Goal: Task Accomplishment & Management: Manage account settings

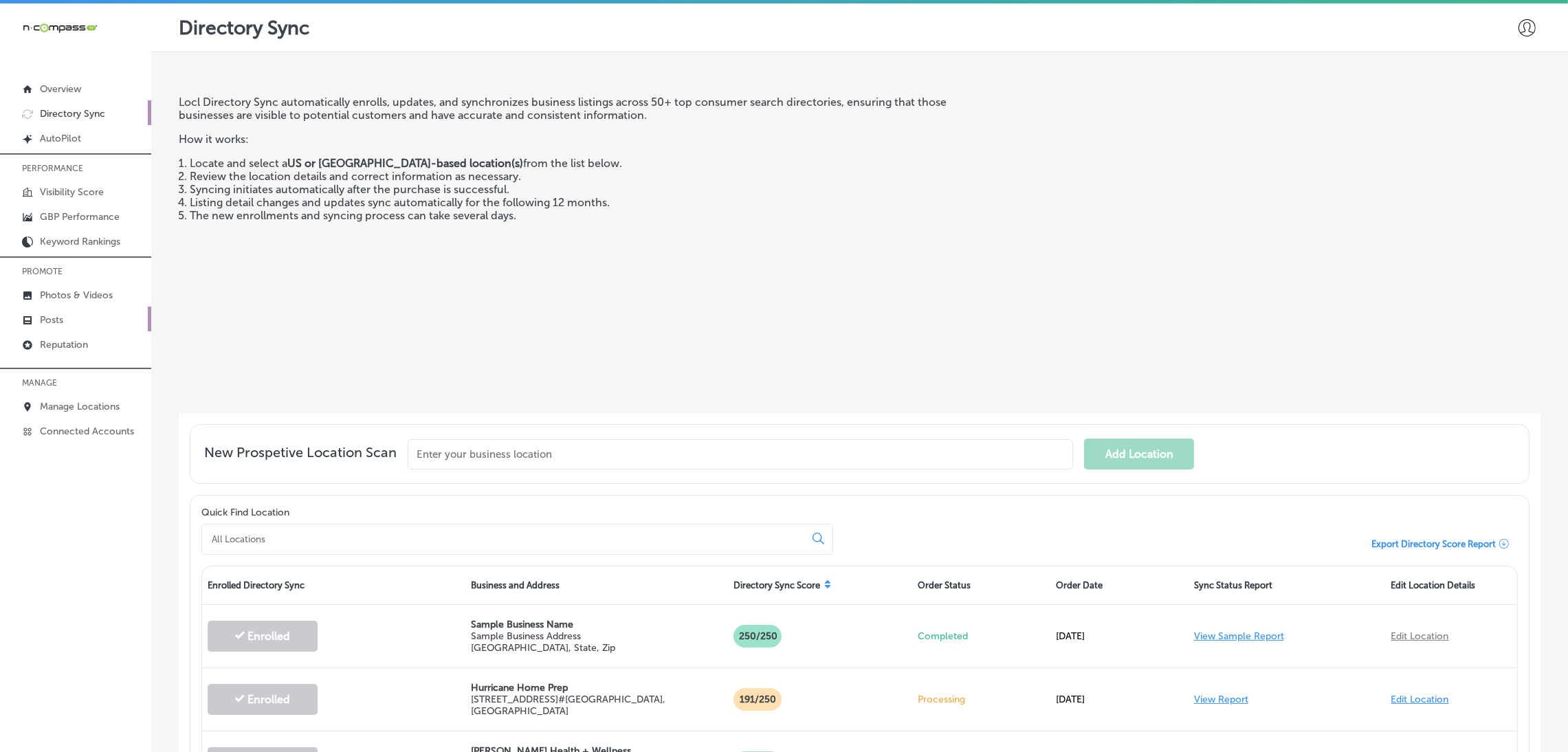
click at [65, 307] on link "Posts" at bounding box center [75, 319] width 151 height 25
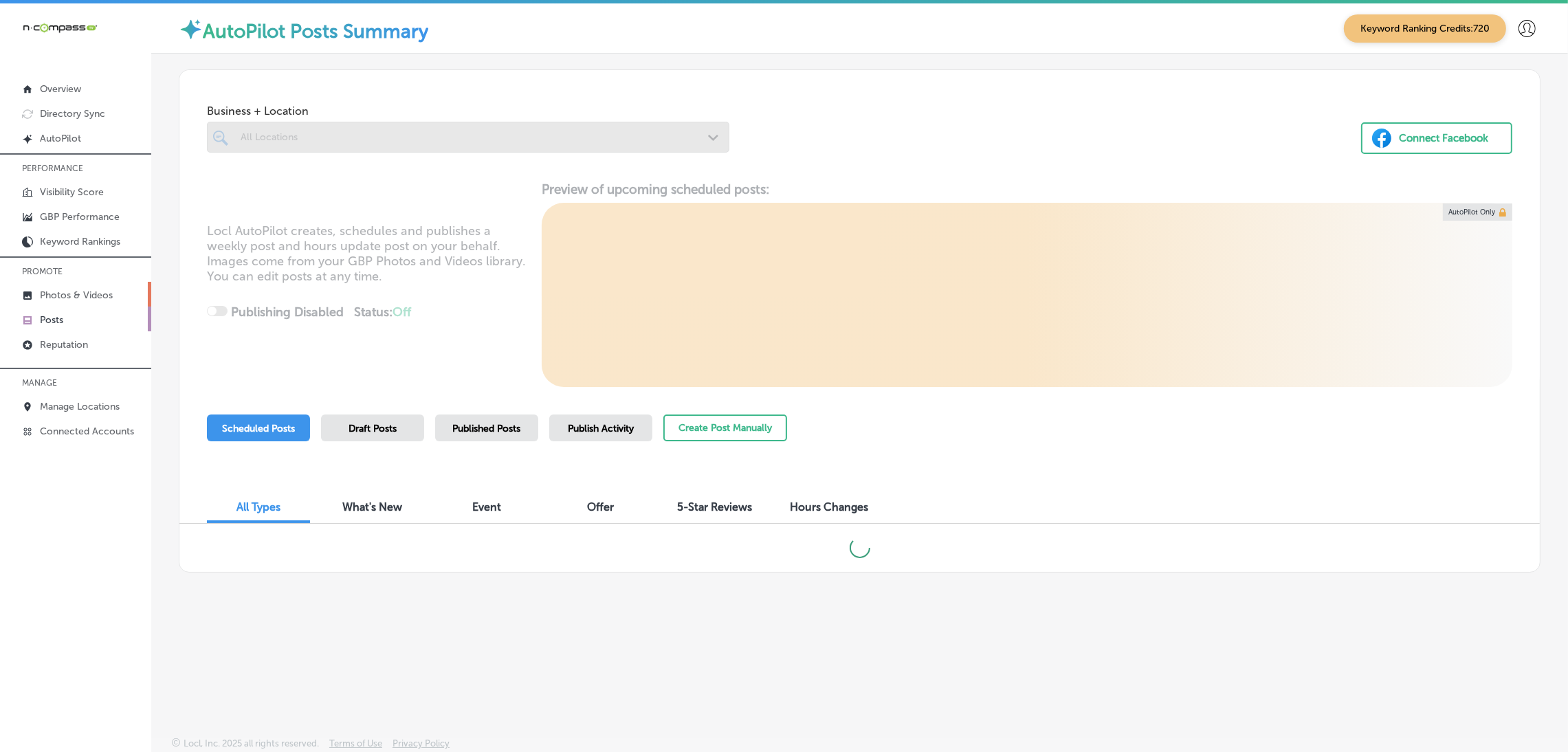
click at [65, 299] on p "Photos & Videos" at bounding box center [77, 295] width 73 height 11
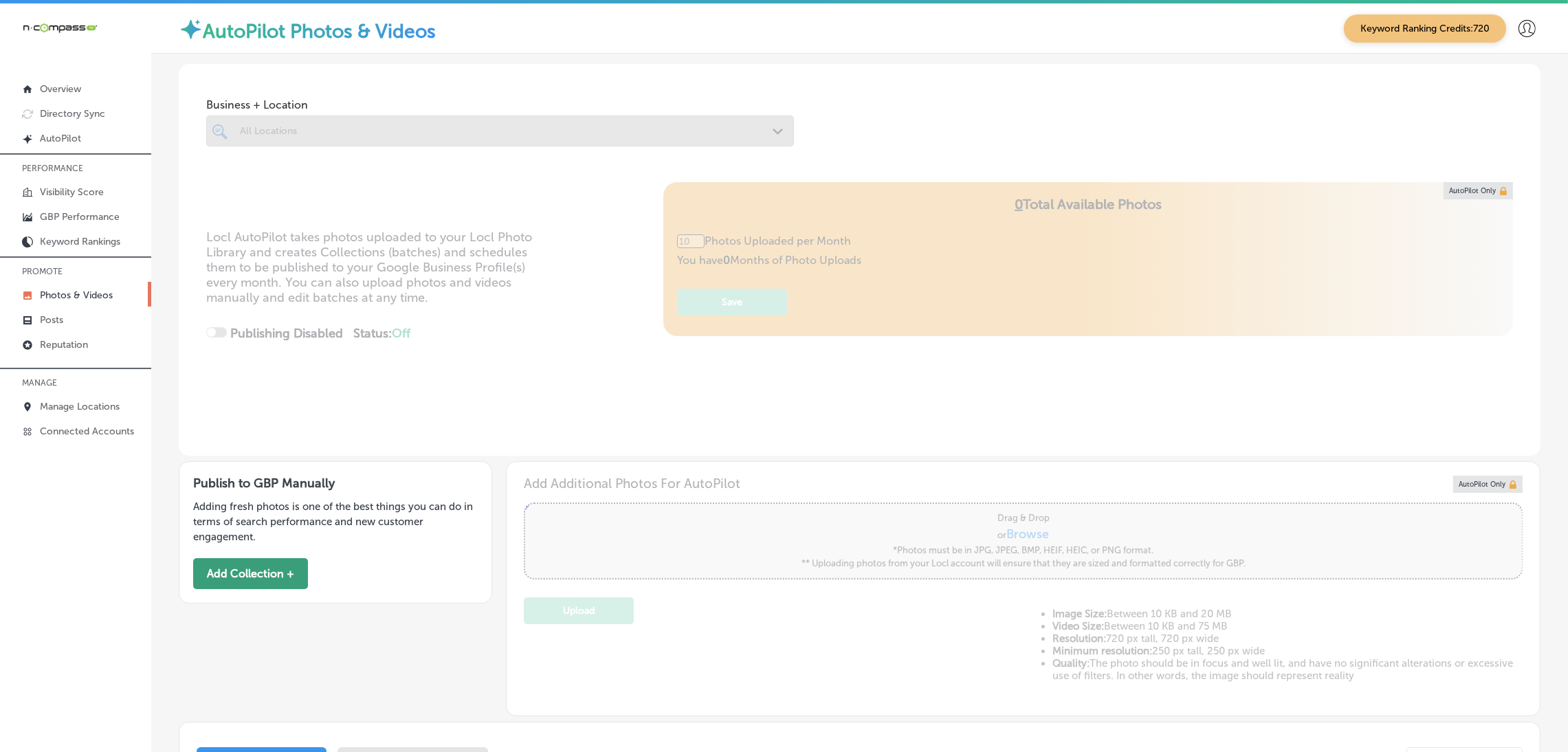
click at [269, 575] on button "Add Collection +" at bounding box center [250, 573] width 115 height 31
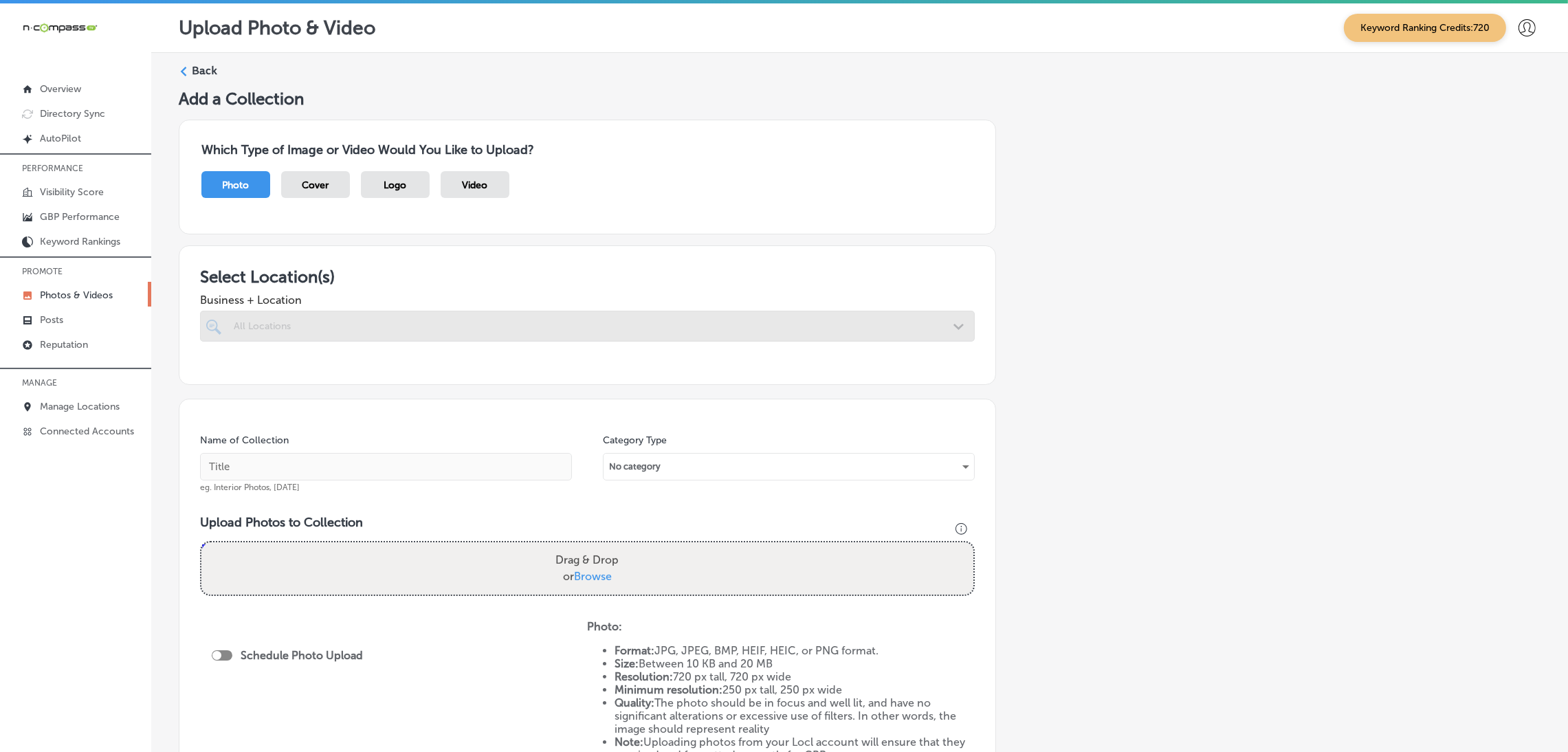
click at [482, 302] on span "Business + Location" at bounding box center [587, 300] width 775 height 13
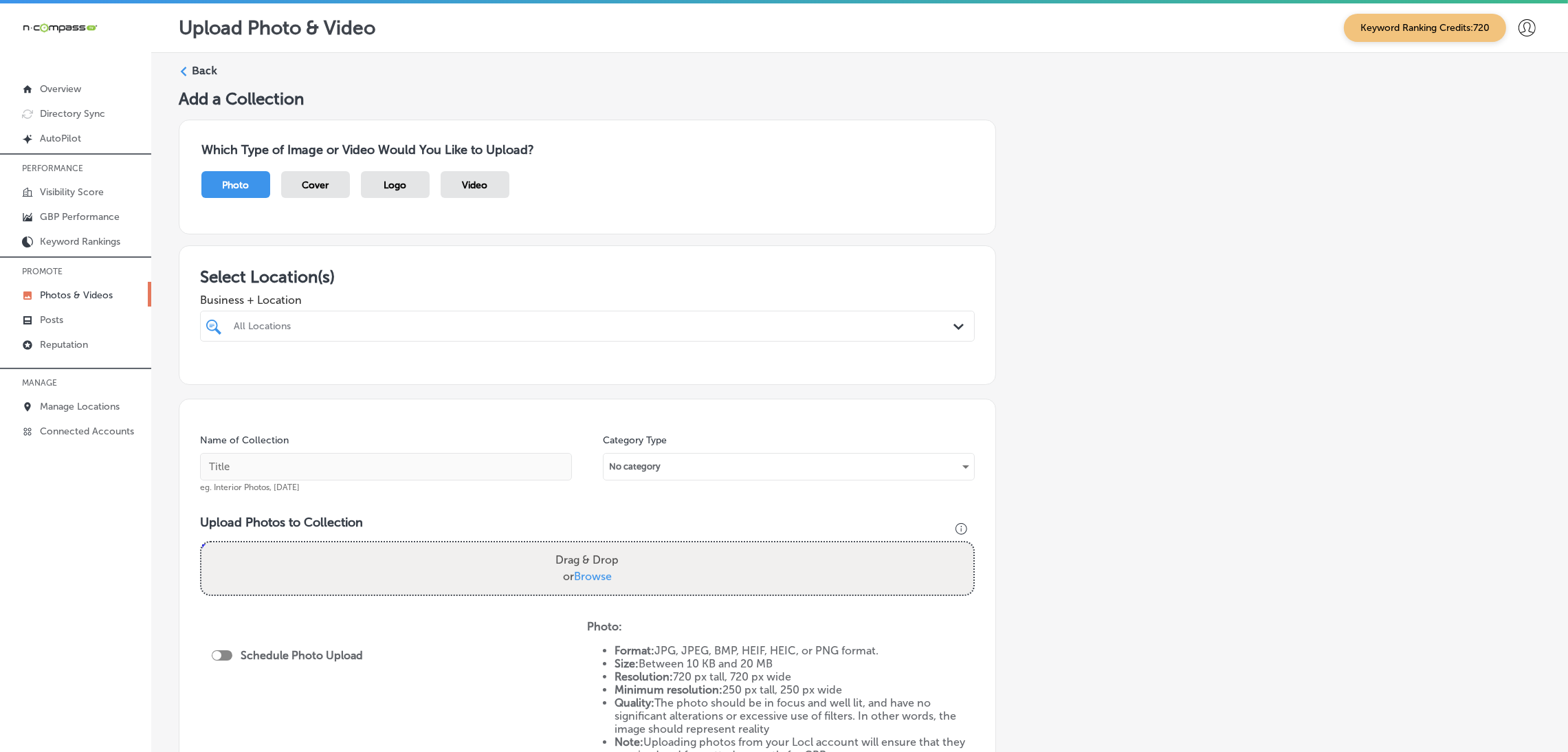
click at [479, 321] on div "All Locations" at bounding box center [595, 326] width 721 height 11
click at [476, 330] on div "All Locations" at bounding box center [595, 326] width 721 height 11
click at [476, 332] on div at bounding box center [551, 326] width 639 height 18
click at [431, 384] on div "Berks Counseling Center [STREET_ADDRESS][GEOGRAPHIC_DATA][STREET_ADDRESS]" at bounding box center [588, 378] width 764 height 21
type input "[PERSON_NAME]"
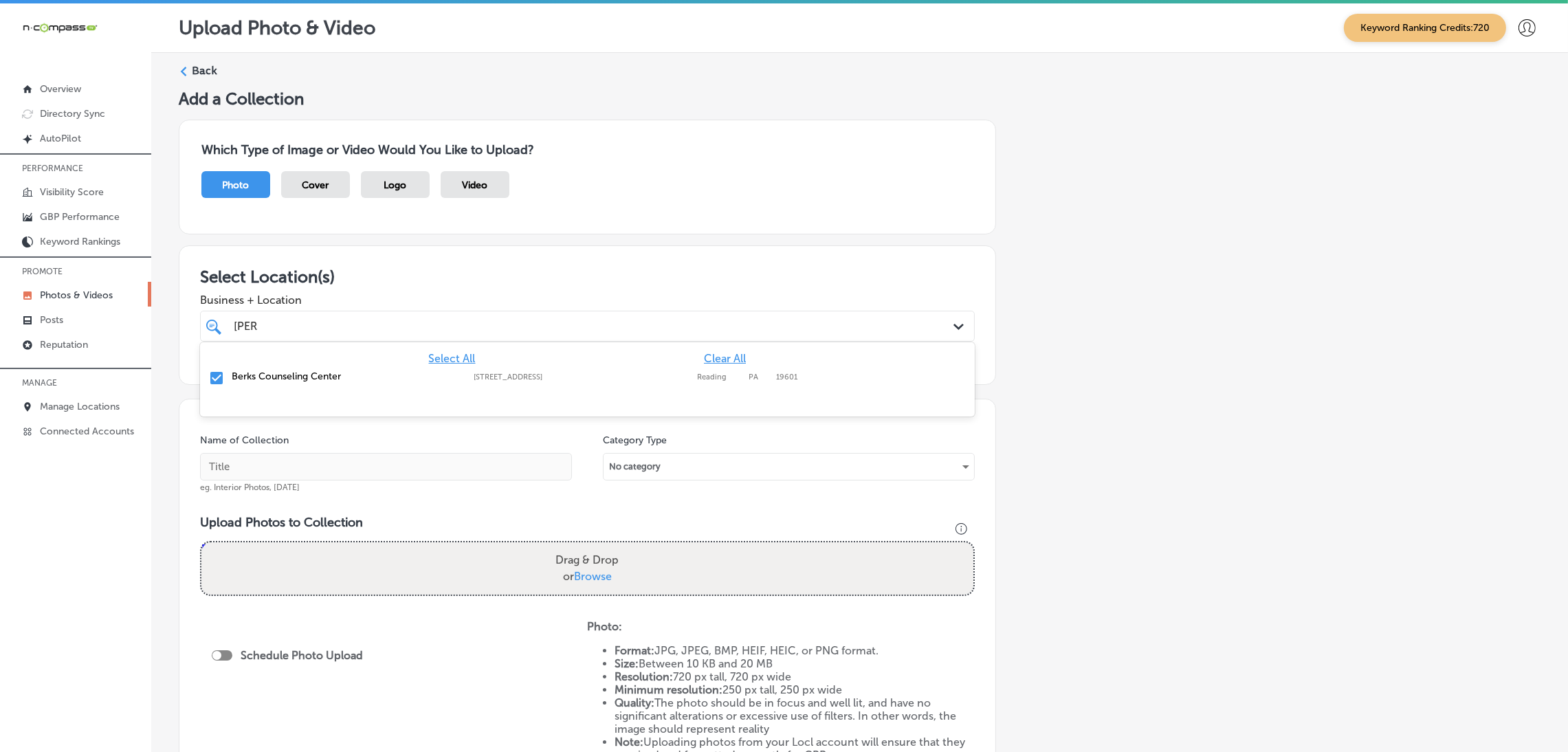
click at [1046, 396] on div "Add a Collection Which Type of Image or Video Would You Like to Upload? Photo C…" at bounding box center [860, 484] width 1362 height 790
click at [439, 463] on input "text" at bounding box center [386, 467] width 372 height 27
type input "Berks-Counseling-Center"
click at [350, 461] on input "Berks-Counseling-Center" at bounding box center [386, 467] width 372 height 27
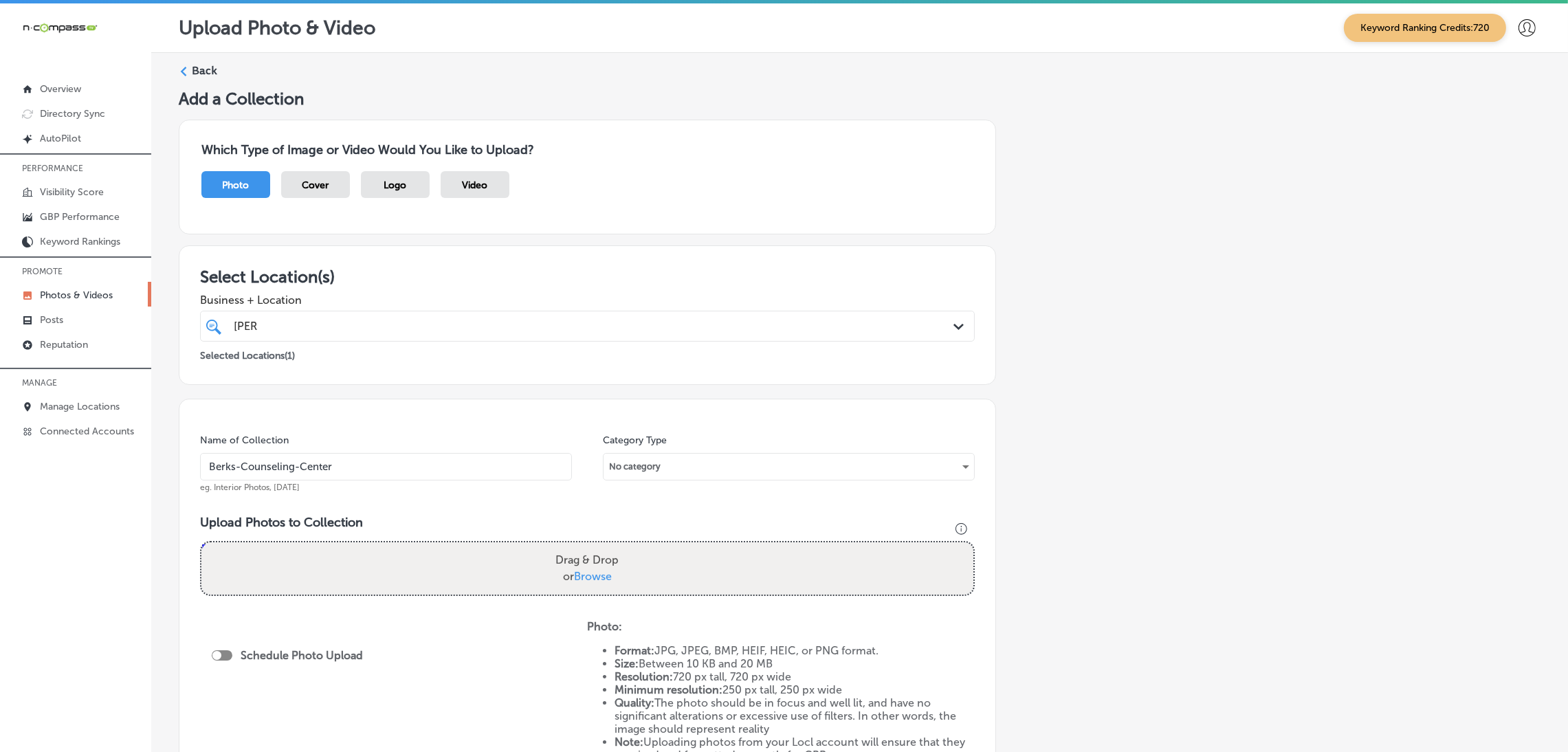
click at [350, 461] on input "Berks-Counseling-Center" at bounding box center [386, 467] width 372 height 27
click at [378, 507] on div "Name of Collection Berks-Counseling-Center eg. Interior Photos, [DATE] Category…" at bounding box center [587, 596] width 817 height 396
click at [497, 545] on div "Drag & Drop or Browse" at bounding box center [587, 568] width 772 height 52
click at [201, 542] on input "Drag & Drop or Browse" at bounding box center [587, 544] width 772 height 4
type input "C:\fakepath\Berks Counselling Center (30).jpg"
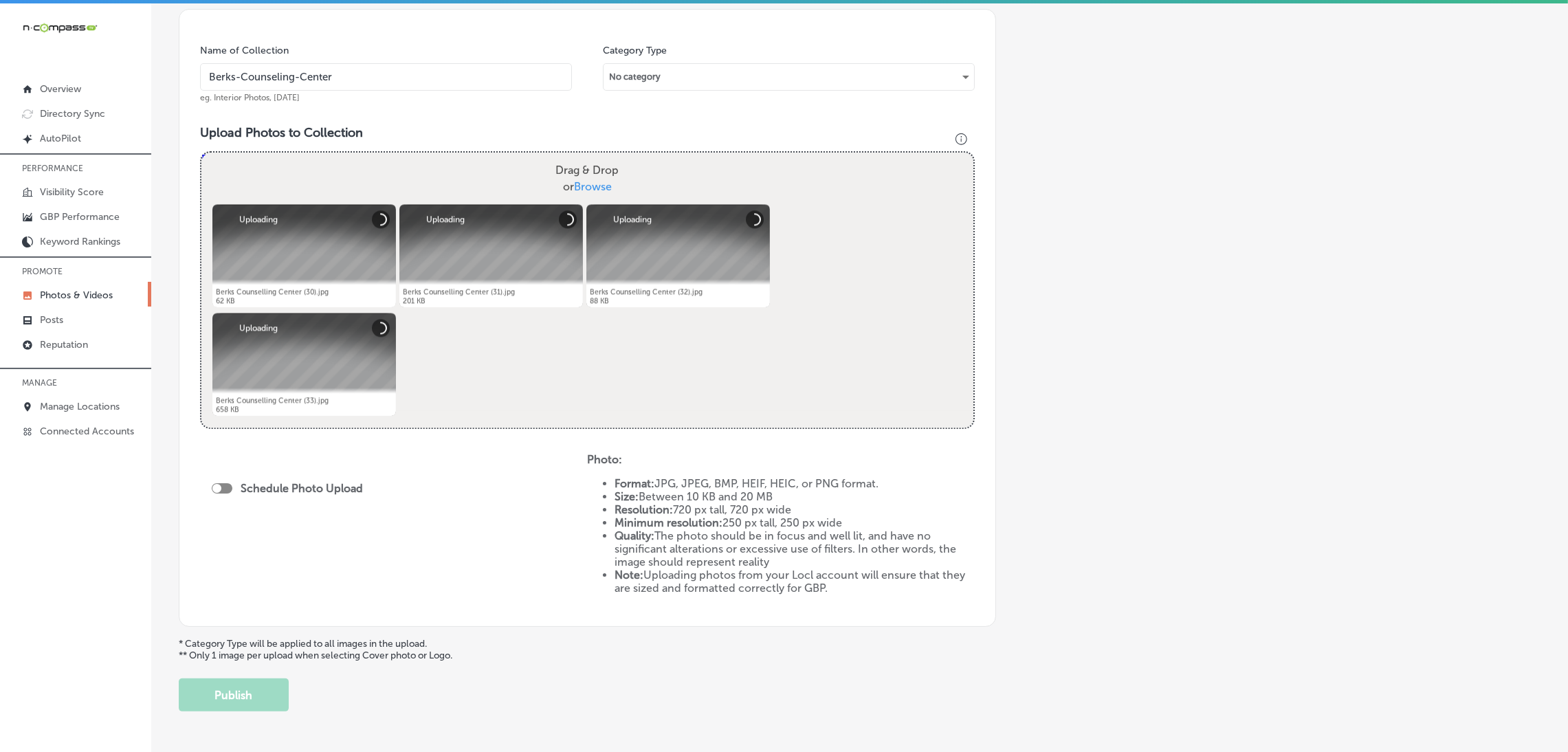
scroll to position [412, 0]
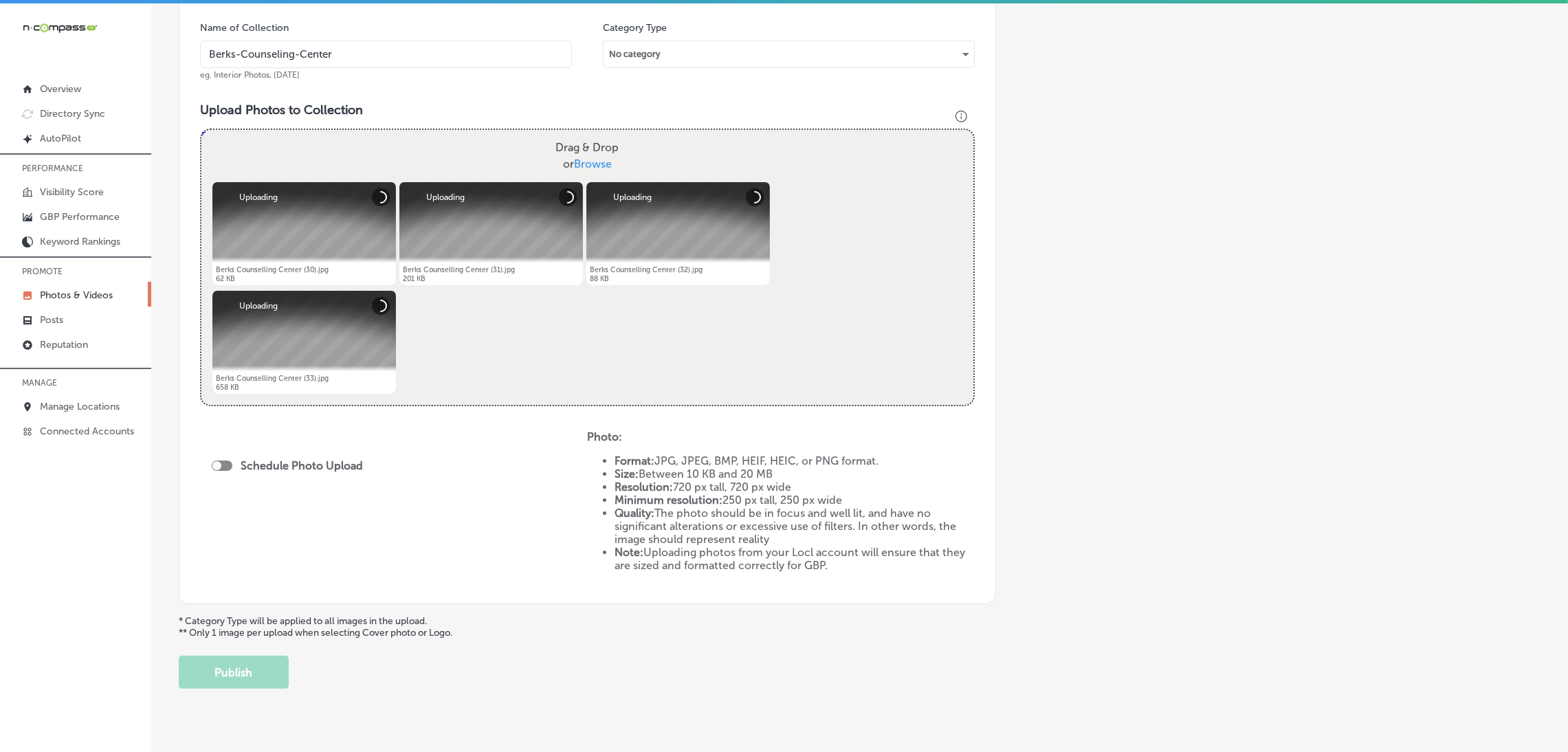
click at [210, 469] on div "Schedule Photo Upload" at bounding box center [393, 507] width 387 height 153
click at [232, 470] on div "Schedule Photo Upload" at bounding box center [291, 466] width 158 height 13
click at [222, 457] on div "Schedule Photo Upload" at bounding box center [291, 468] width 158 height 31
click at [226, 463] on div at bounding box center [222, 466] width 21 height 11
checkbox input "true"
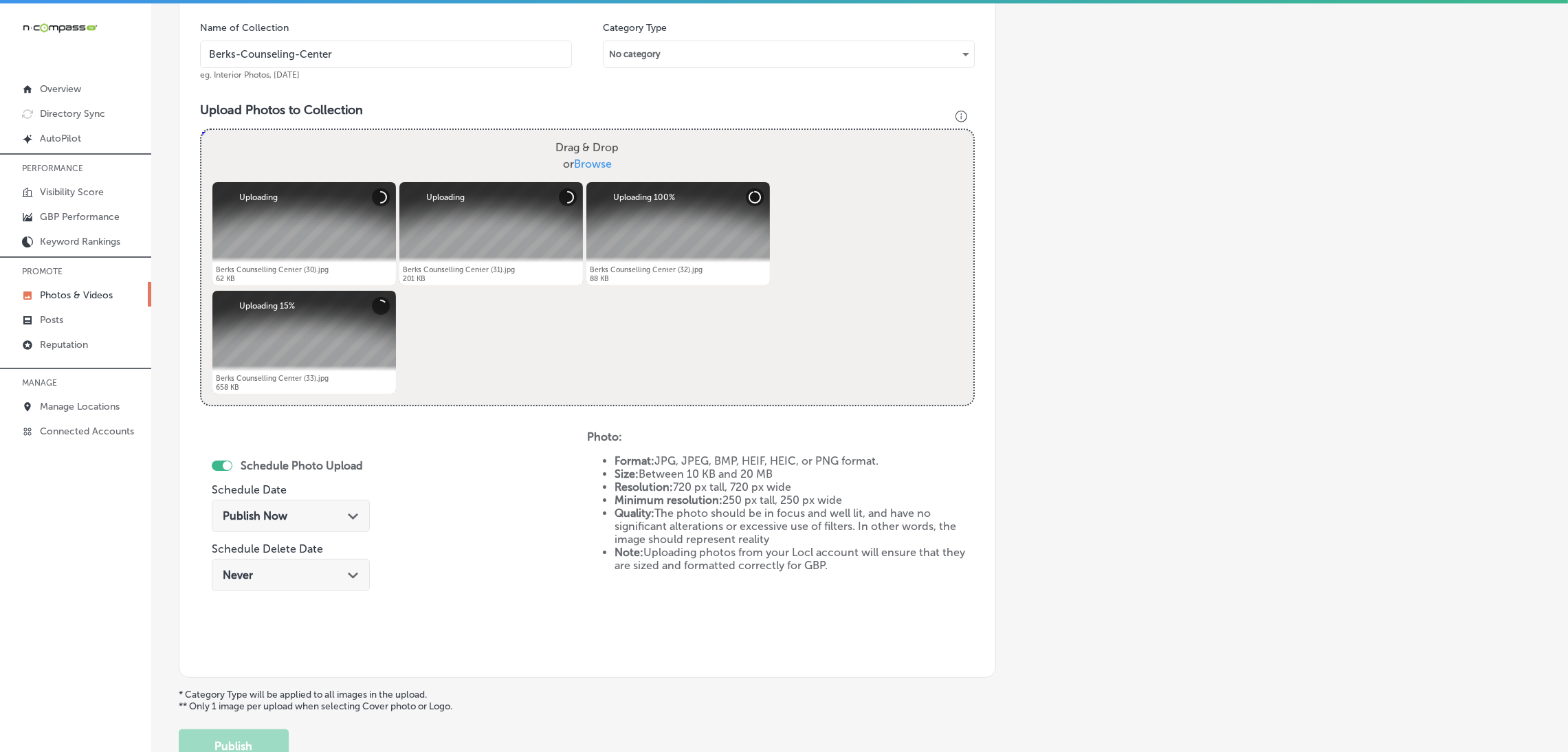
click at [317, 512] on div "Publish Now Path Created with Sketch." at bounding box center [290, 516] width 136 height 13
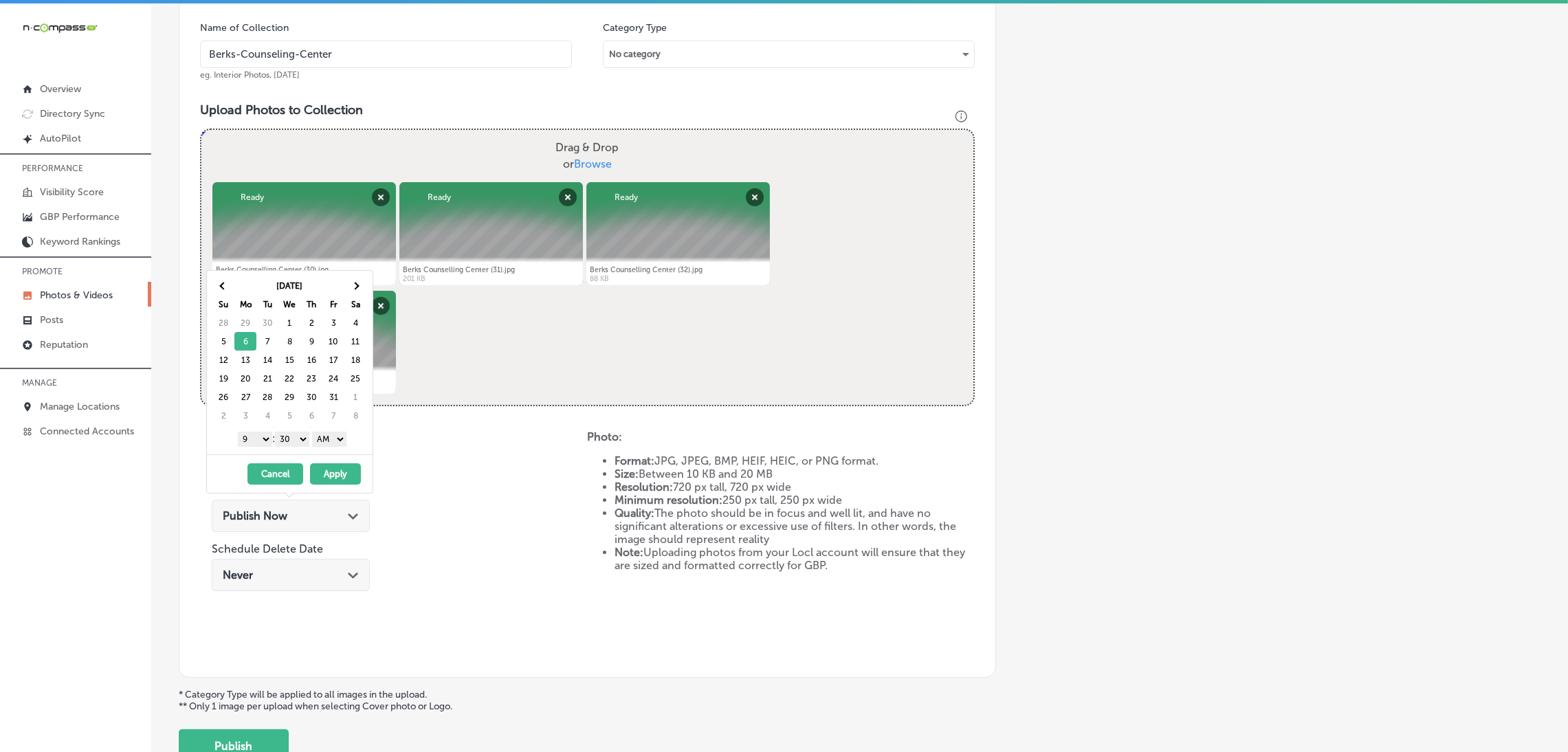
click at [295, 447] on select "00 10 20 30 40 50" at bounding box center [292, 440] width 34 height 15
click at [335, 442] on select "AM PM" at bounding box center [329, 440] width 34 height 15
click at [339, 475] on button "Apply" at bounding box center [335, 474] width 51 height 21
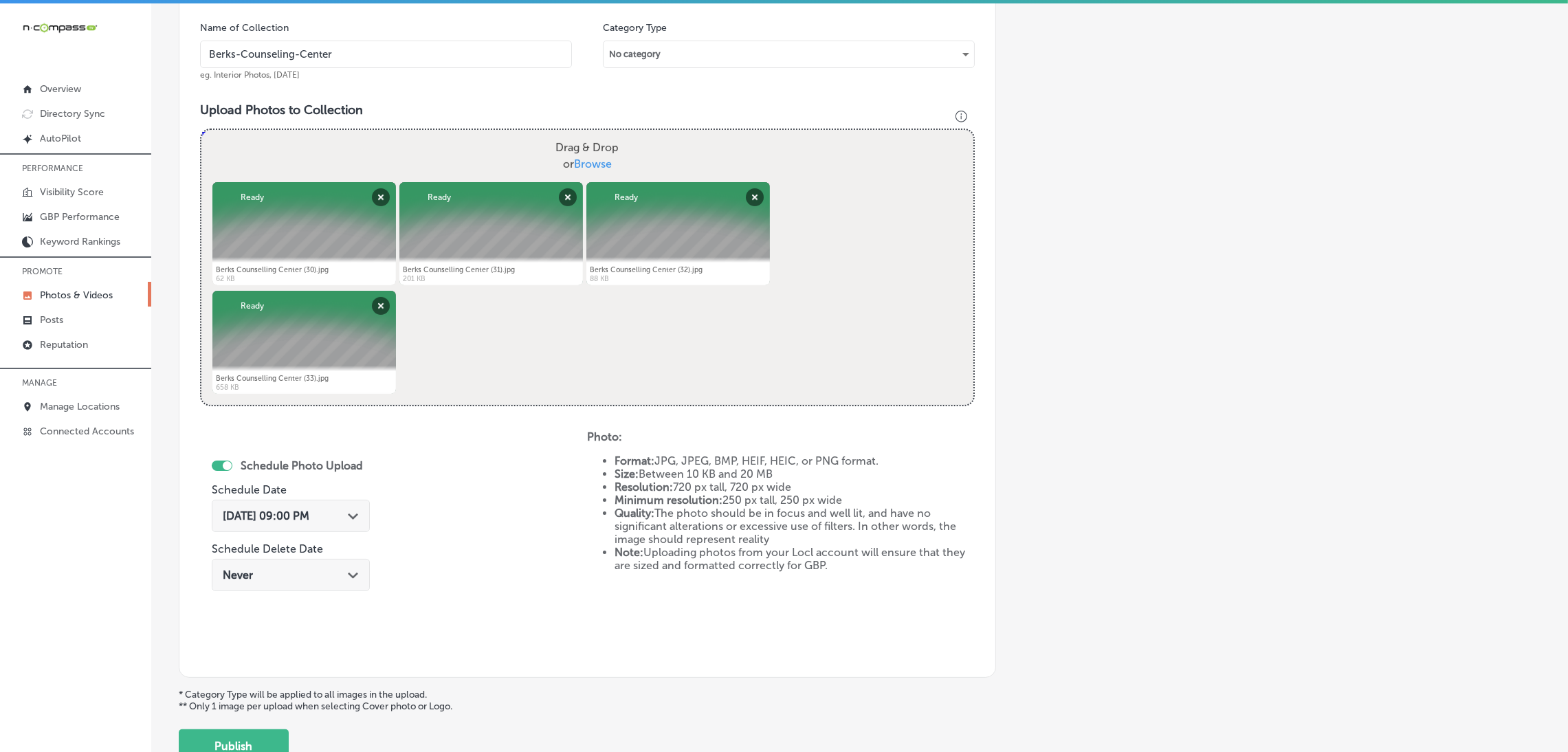
click at [309, 518] on span "[DATE] 09:00 PM" at bounding box center [266, 516] width 87 height 13
click at [463, 552] on div "Schedule Photo Upload Schedule Date [DATE] 09:00 PM Path Created with Sketch. S…" at bounding box center [393, 544] width 387 height 226
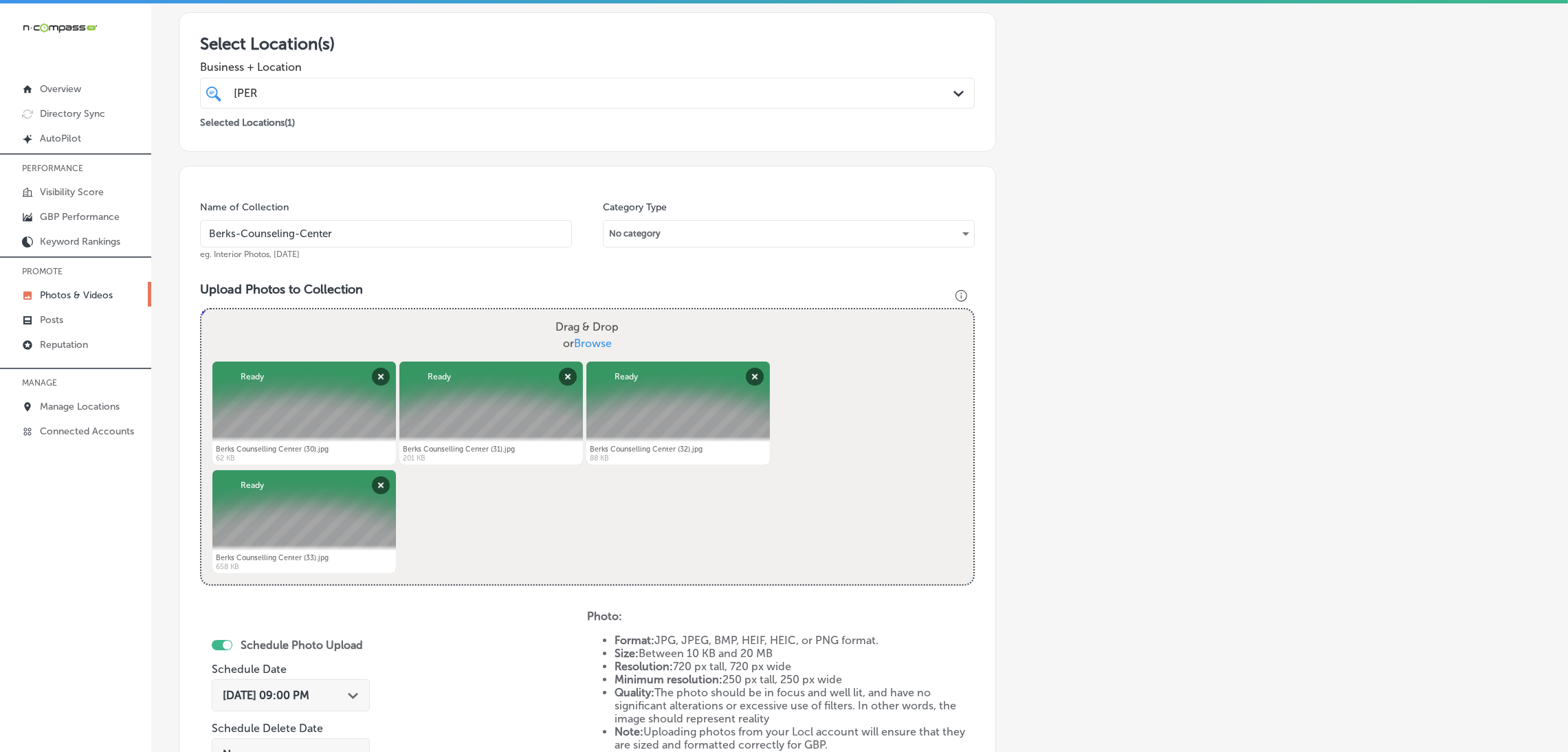
scroll to position [204, 0]
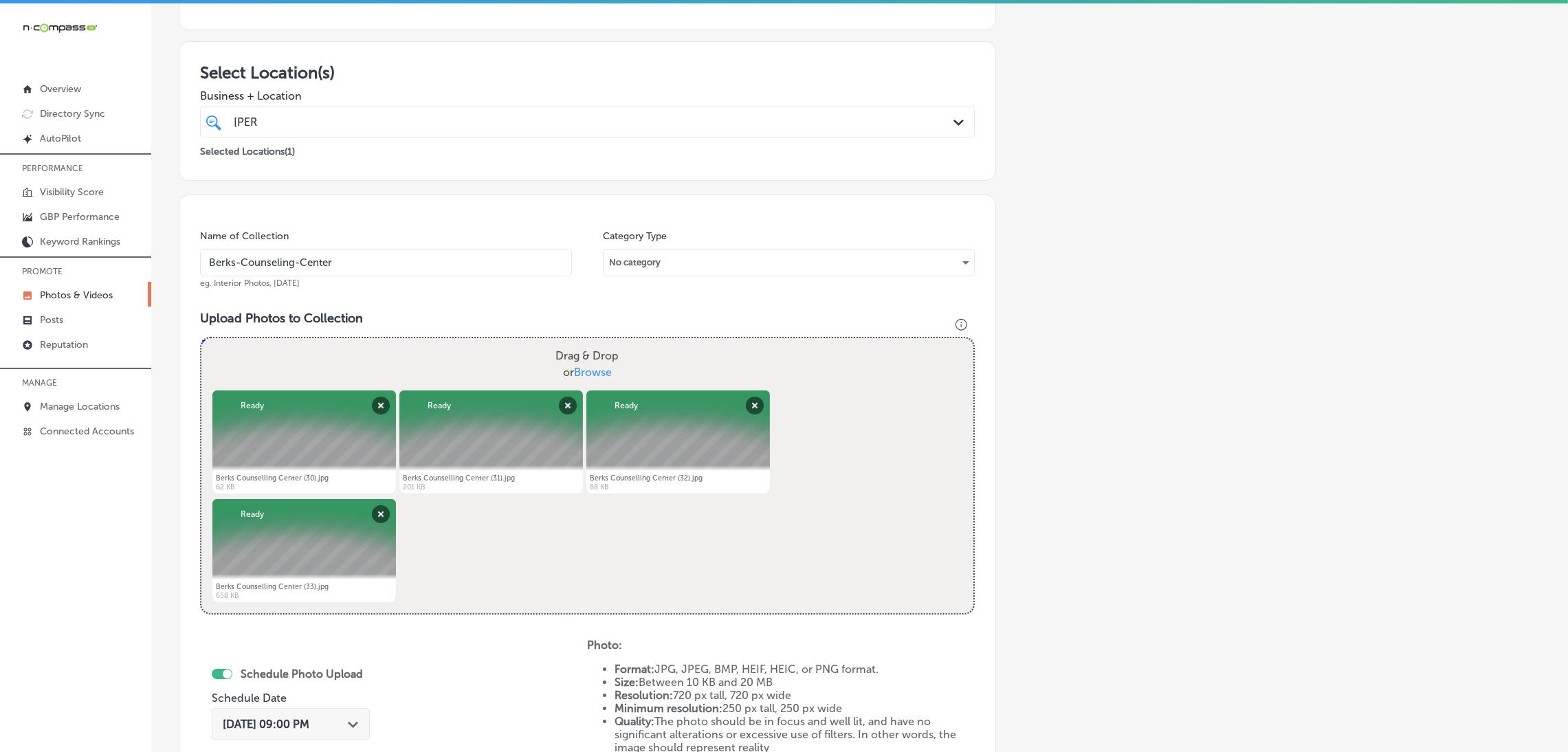
drag, startPoint x: 323, startPoint y: 249, endPoint x: 316, endPoint y: 265, distance: 17.5
click at [323, 250] on input "Berks-Counseling-Center" at bounding box center [386, 263] width 372 height 27
click at [316, 265] on input "Berks-Counseling-Center" at bounding box center [386, 263] width 372 height 27
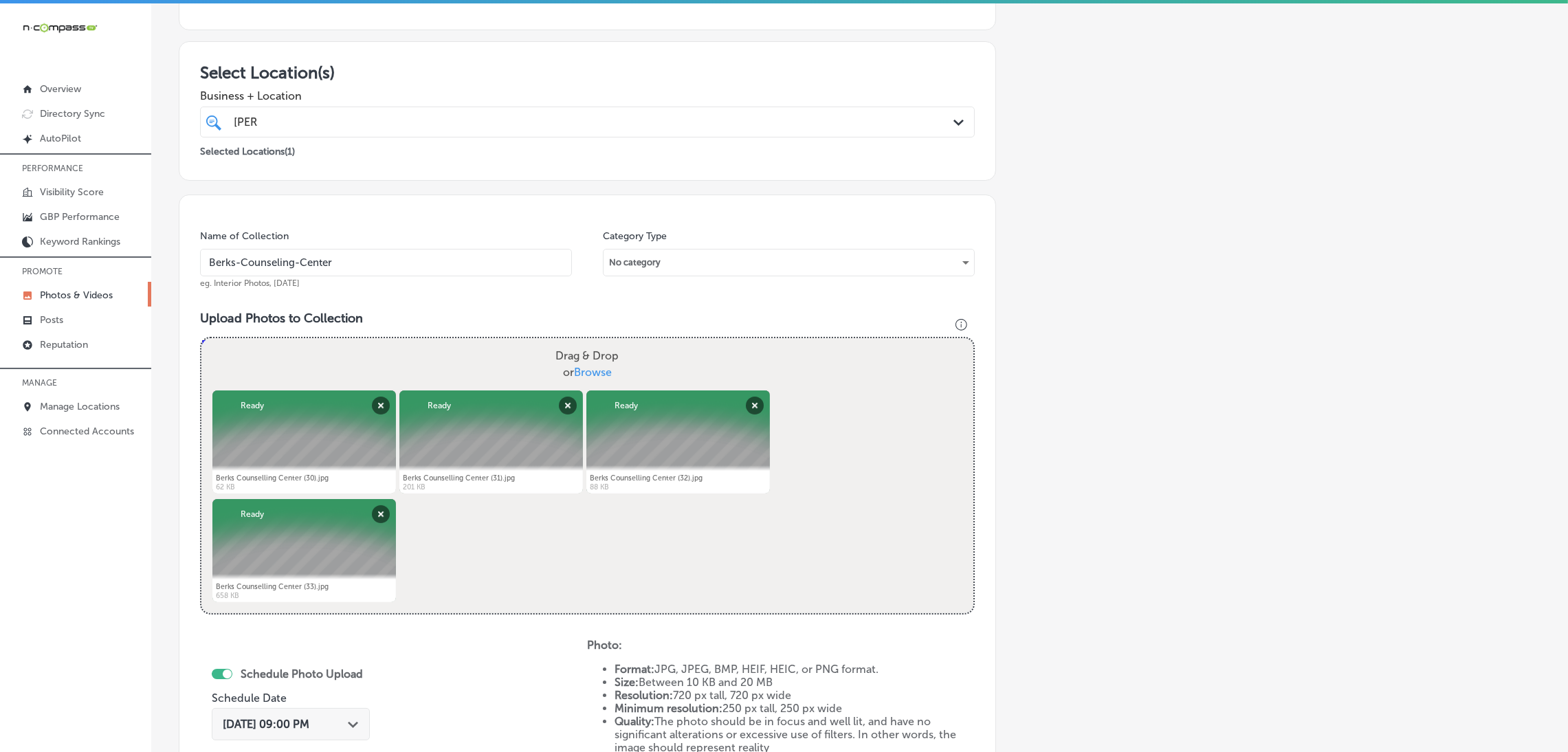
click at [345, 237] on div "Name of Collection Berks-Counseling-Center eg. Interior Photos, [DATE]" at bounding box center [386, 259] width 372 height 59
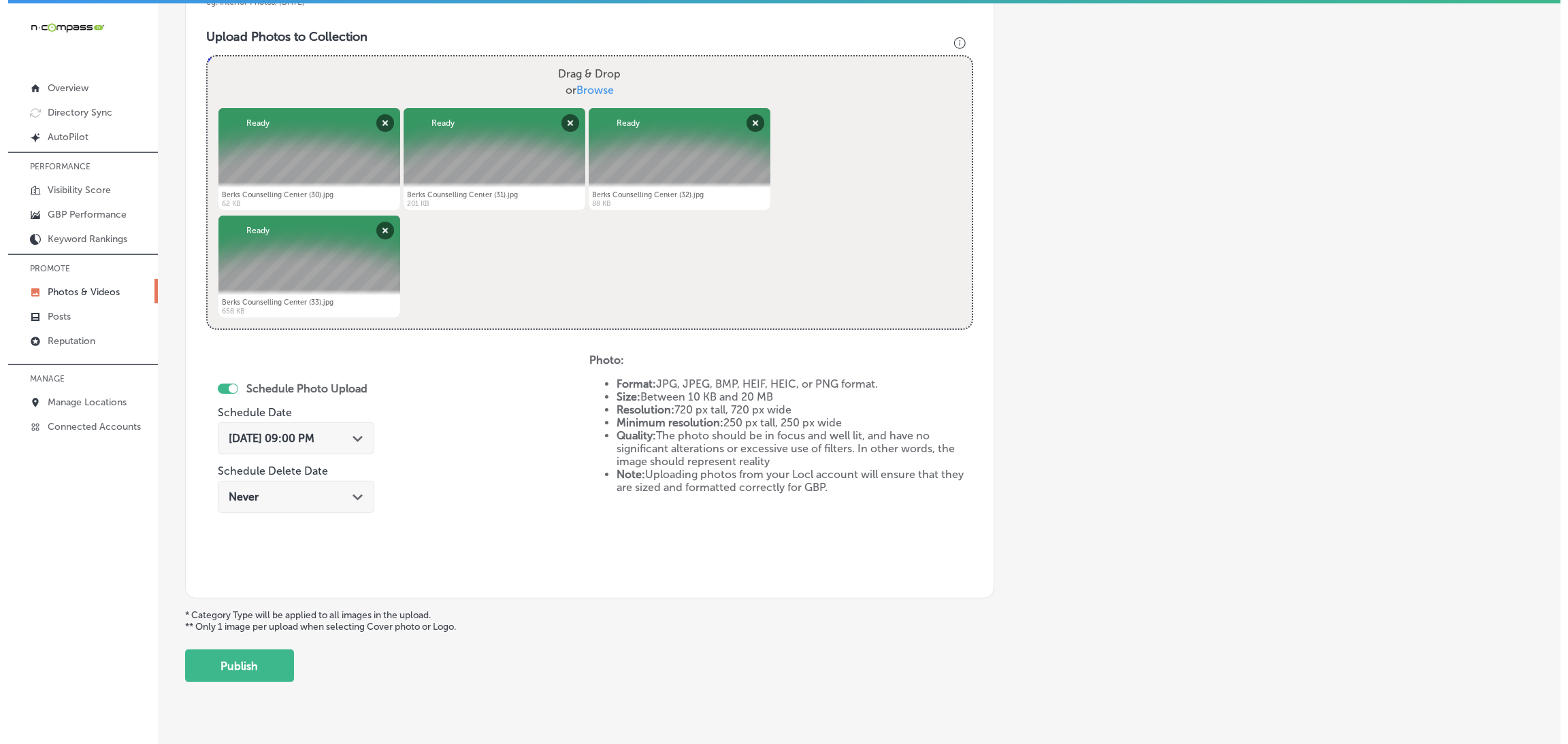
scroll to position [508, 0]
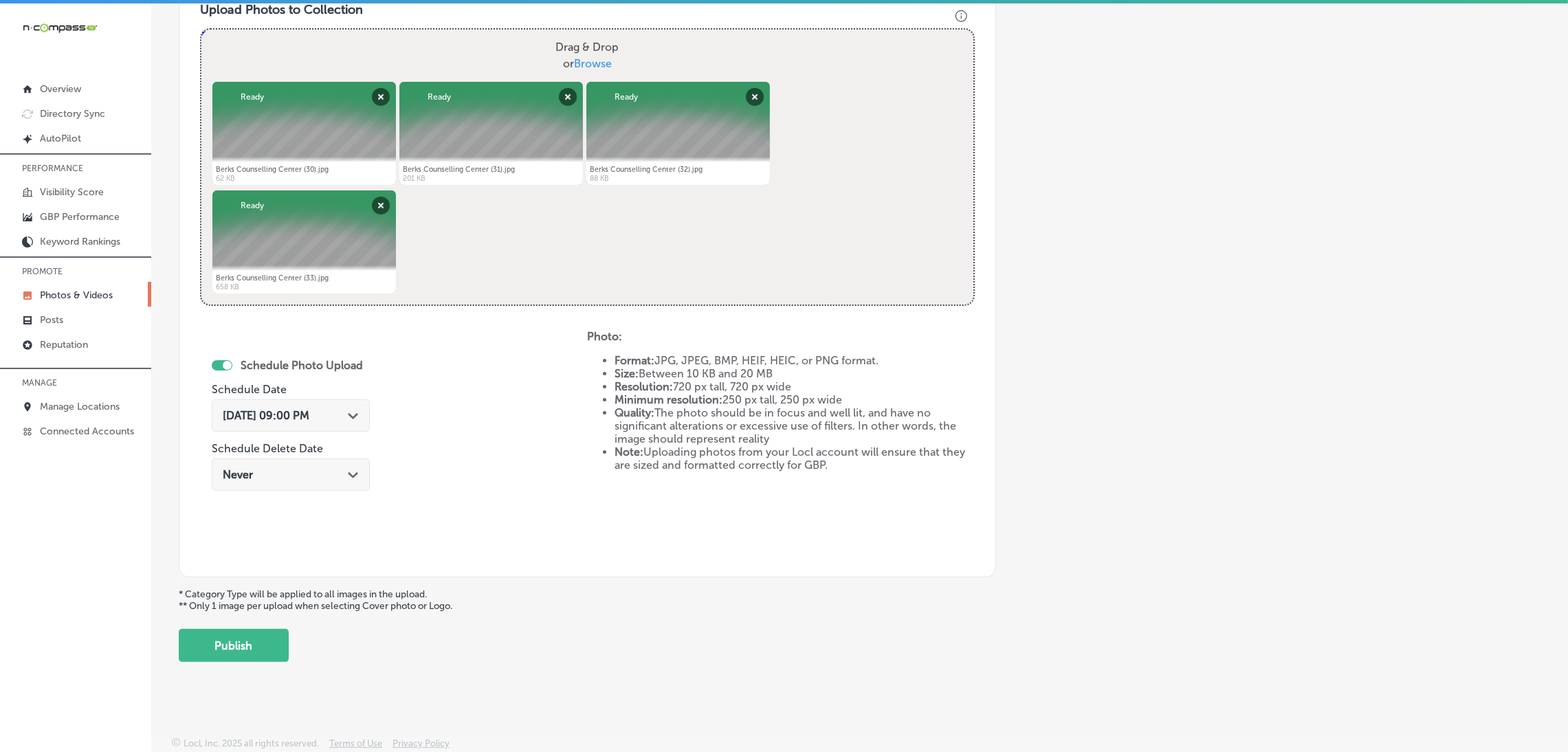
click at [272, 629] on button "Publish" at bounding box center [233, 645] width 110 height 33
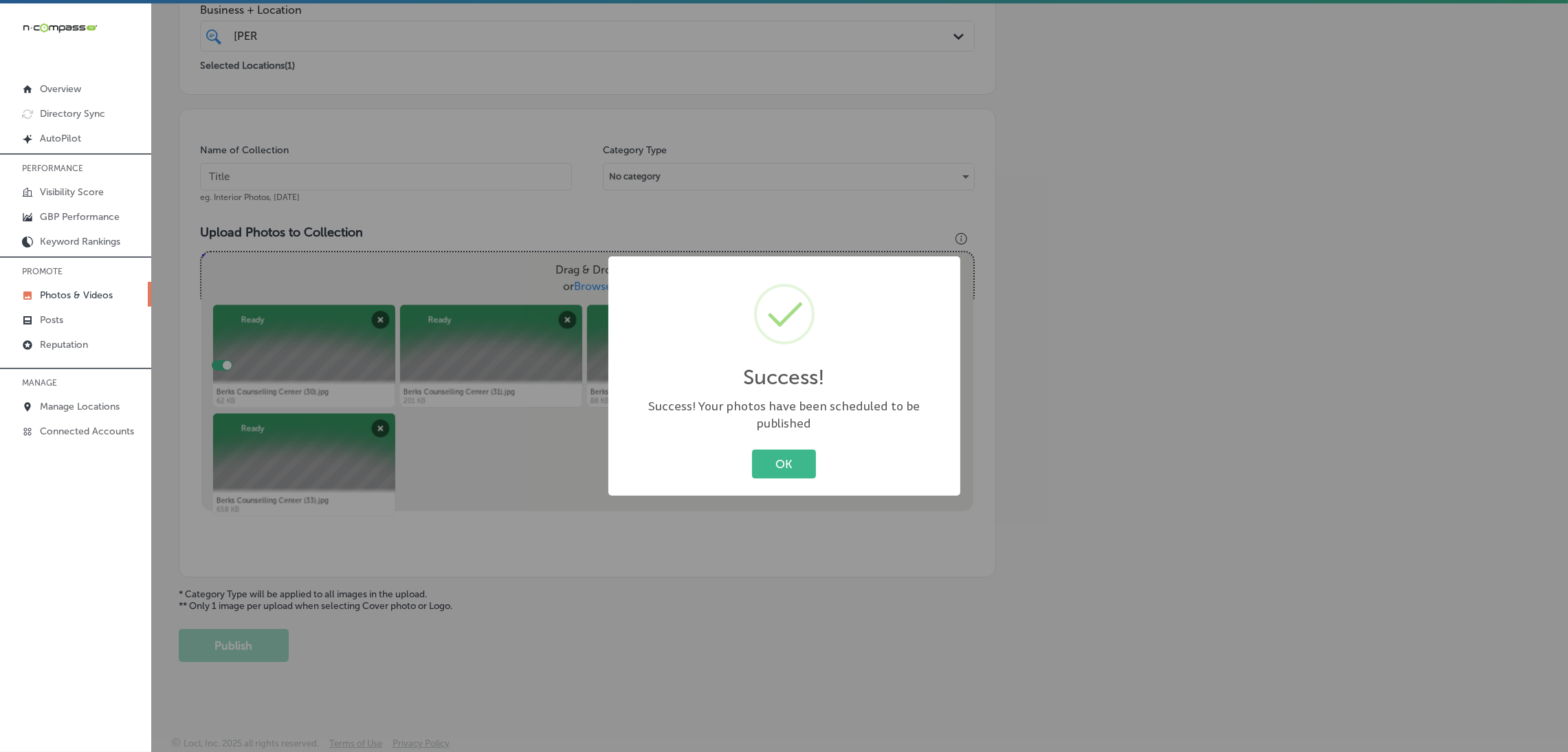
scroll to position [291, 0]
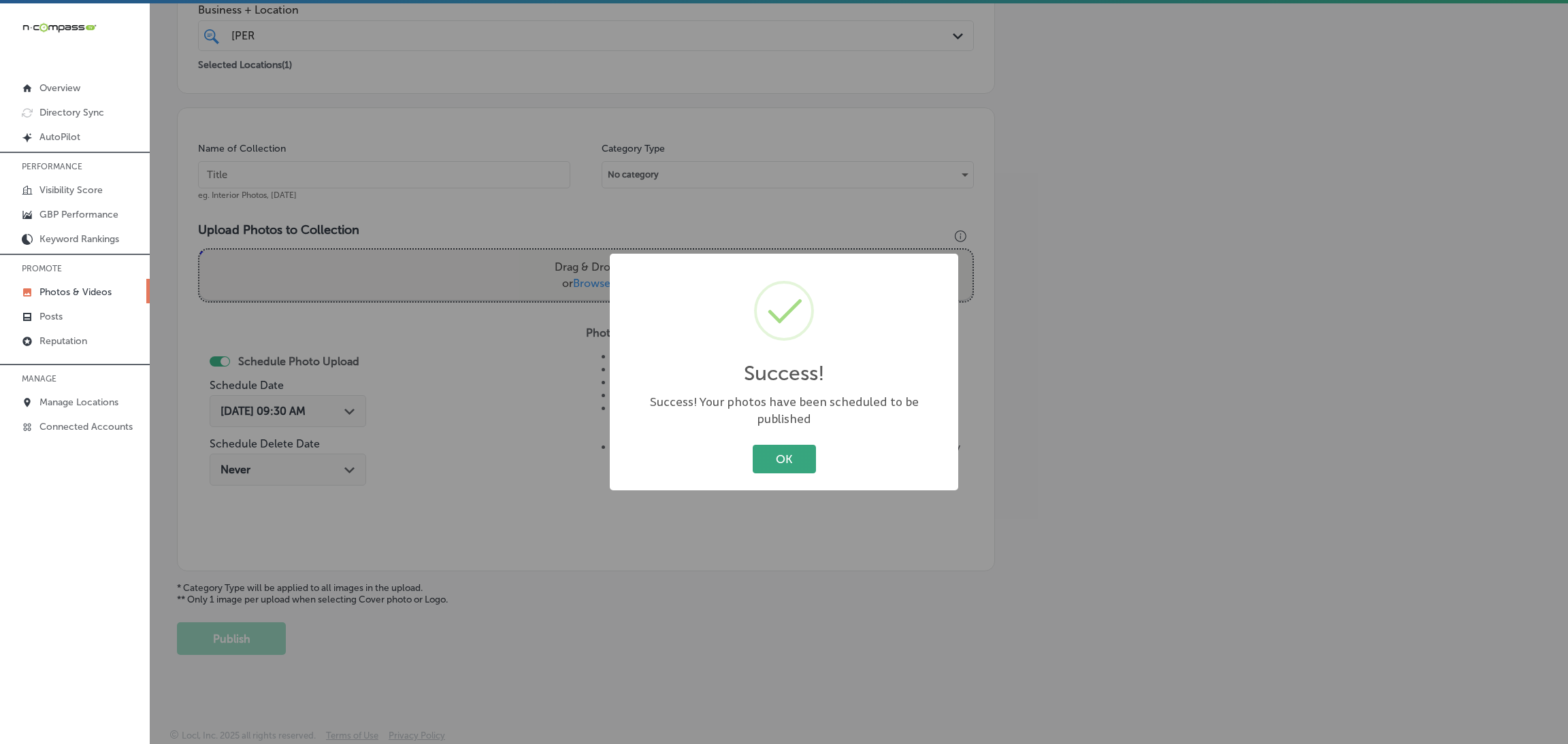
click at [789, 445] on button "OK" at bounding box center [784, 458] width 63 height 28
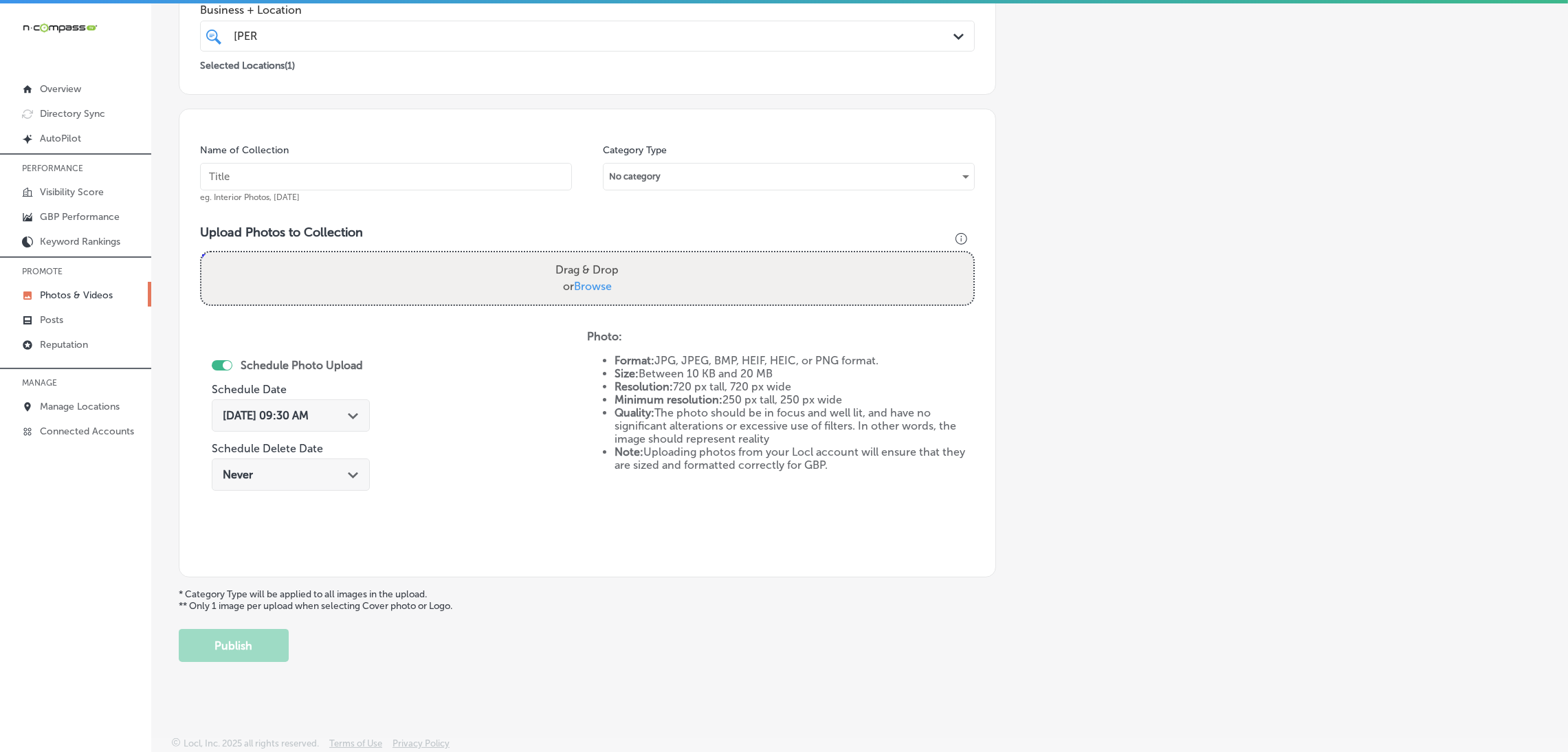
click at [465, 164] on input "text" at bounding box center [386, 177] width 372 height 27
paste input "Berks-Counseling-Center"
type input "Berks-Counseling-Center"
click at [587, 267] on label "Drag & Drop or Browse" at bounding box center [587, 279] width 74 height 44
click at [587, 257] on input "Drag & Drop or Browse" at bounding box center [587, 254] width 772 height 4
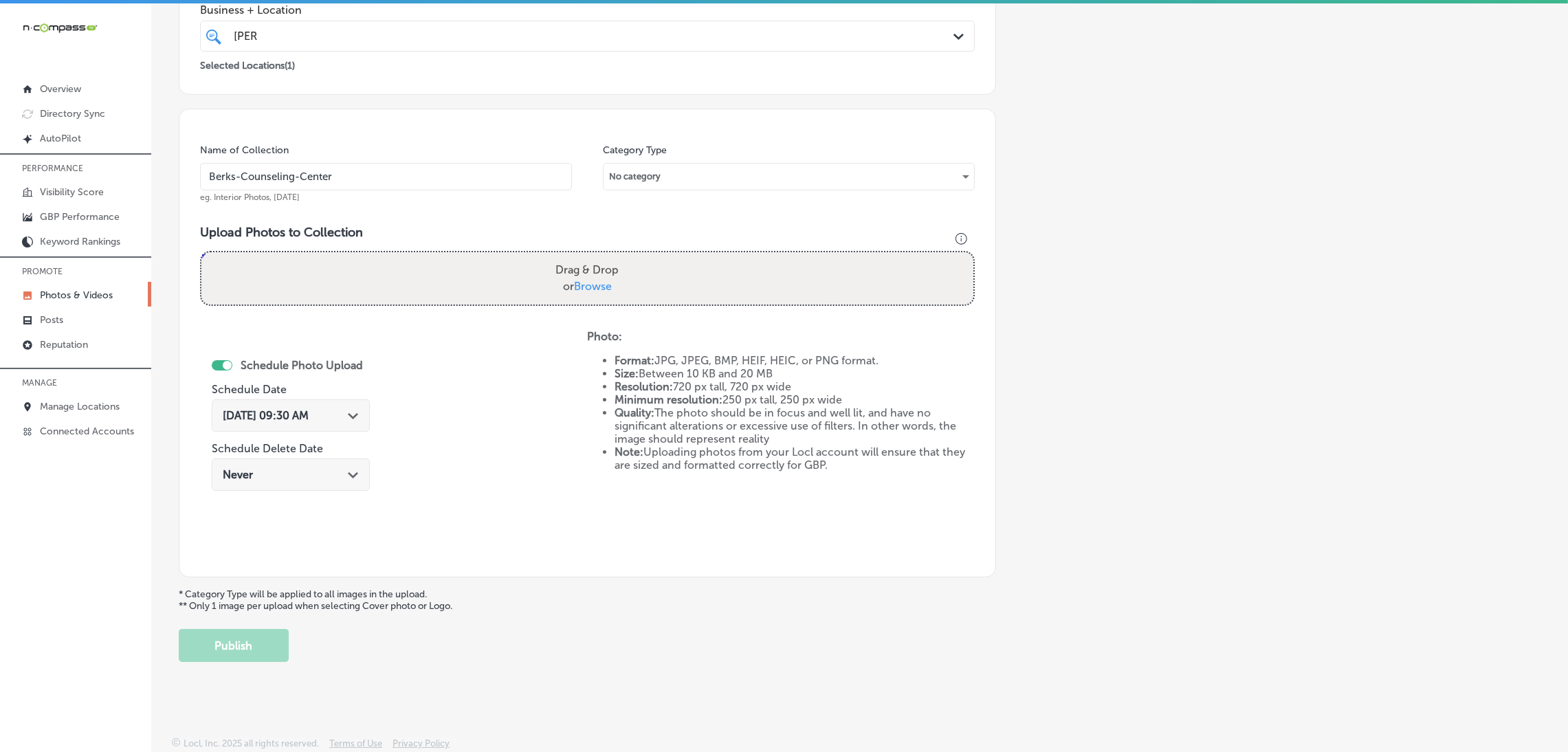
type input "C:\fakepath\Berks Counselling Center (34).jpg"
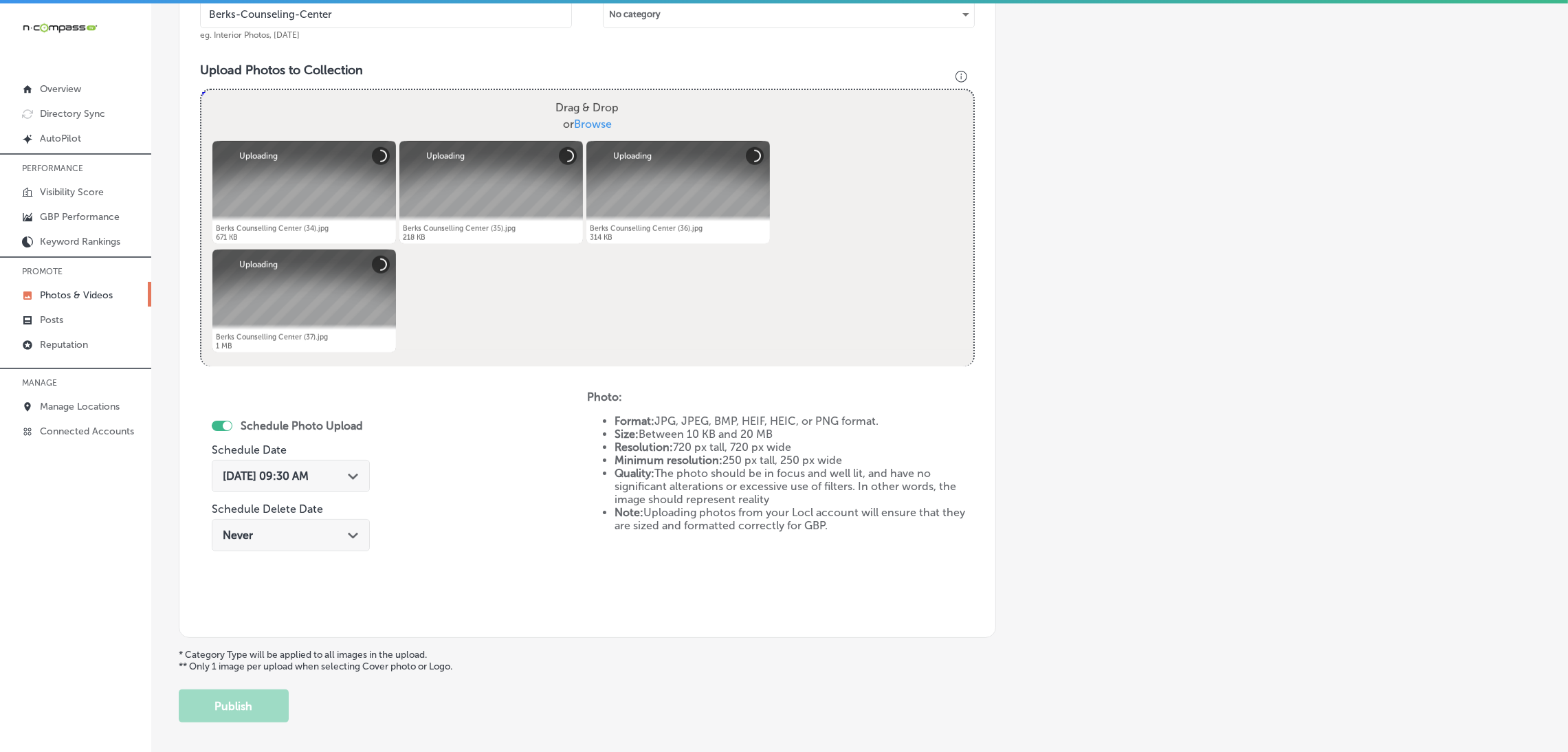
scroll to position [498, 0]
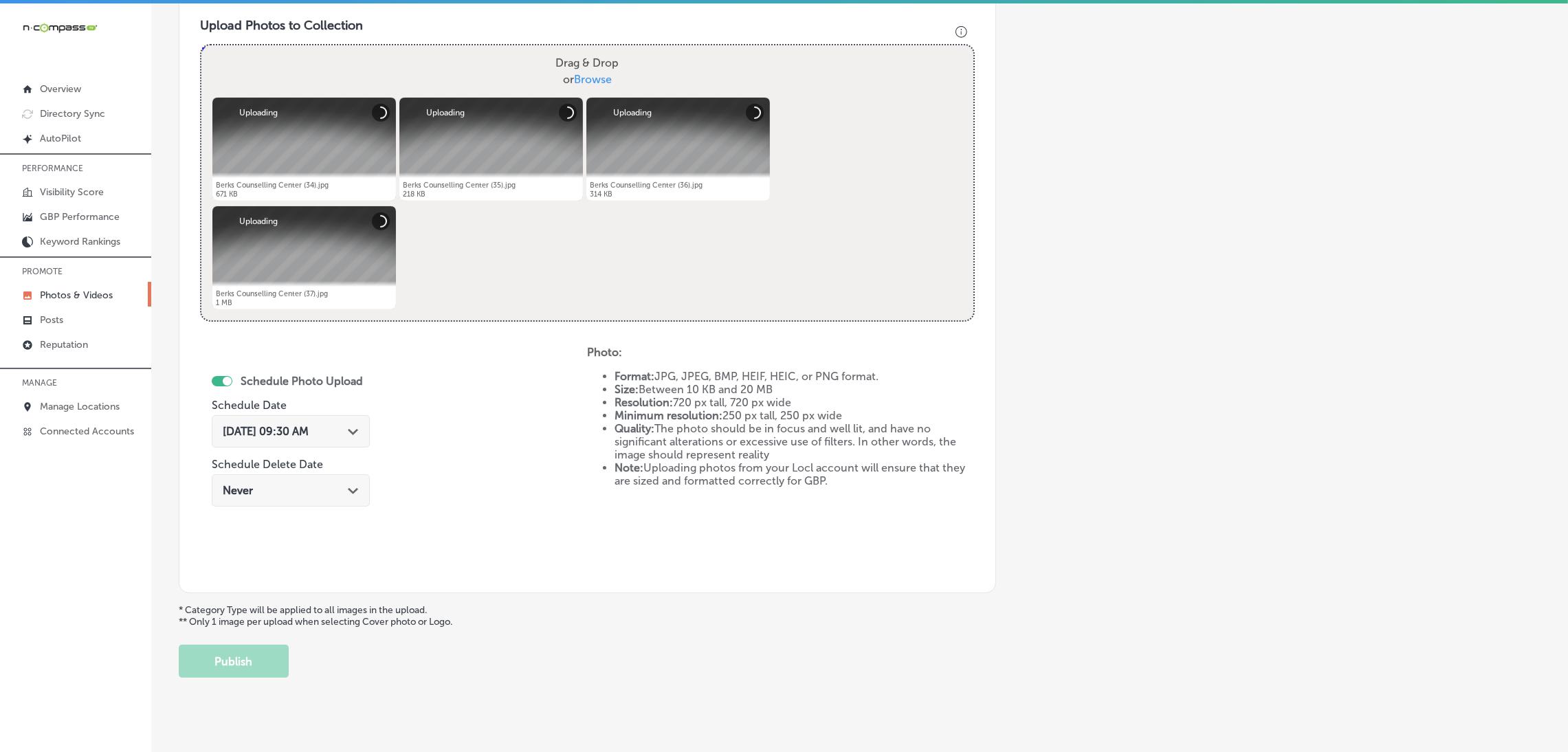
click at [309, 434] on span "[DATE] 09:30 AM" at bounding box center [265, 431] width 86 height 13
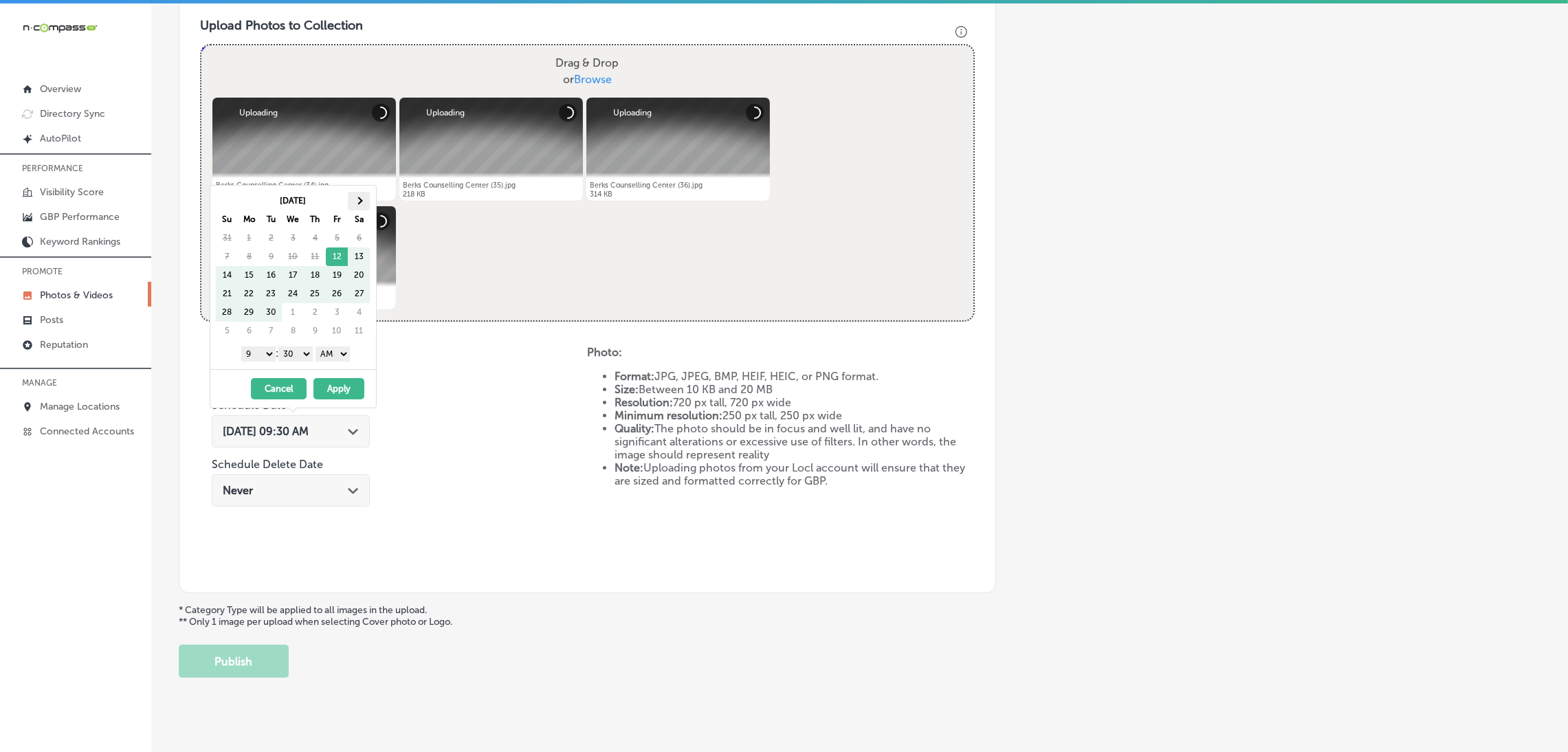
click at [369, 193] on th at bounding box center [358, 201] width 22 height 18
click at [338, 360] on select "AM PM" at bounding box center [333, 354] width 34 height 15
click at [304, 356] on select "00 10 20 30 40 50" at bounding box center [295, 354] width 34 height 15
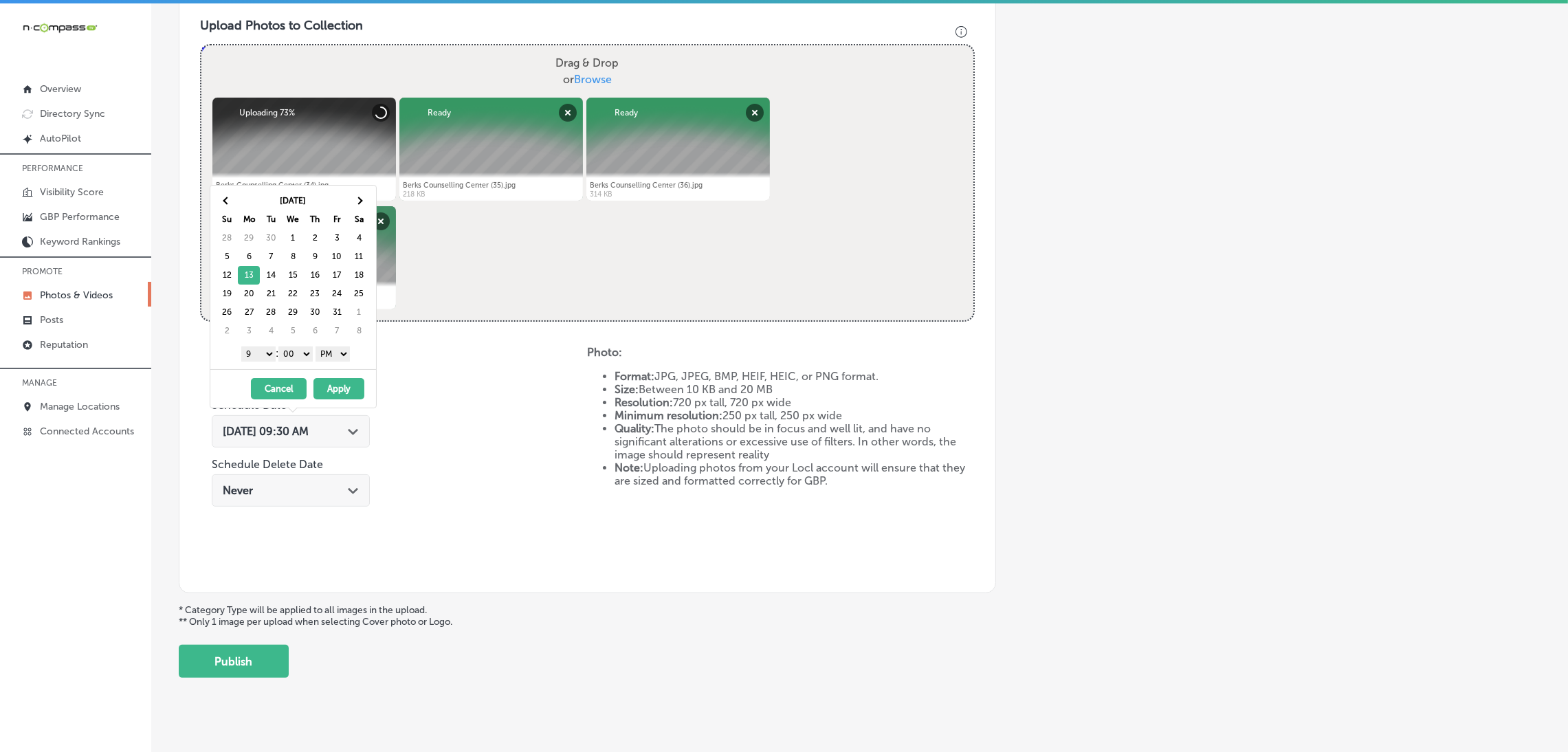
click at [336, 379] on button "Apply" at bounding box center [339, 389] width 51 height 21
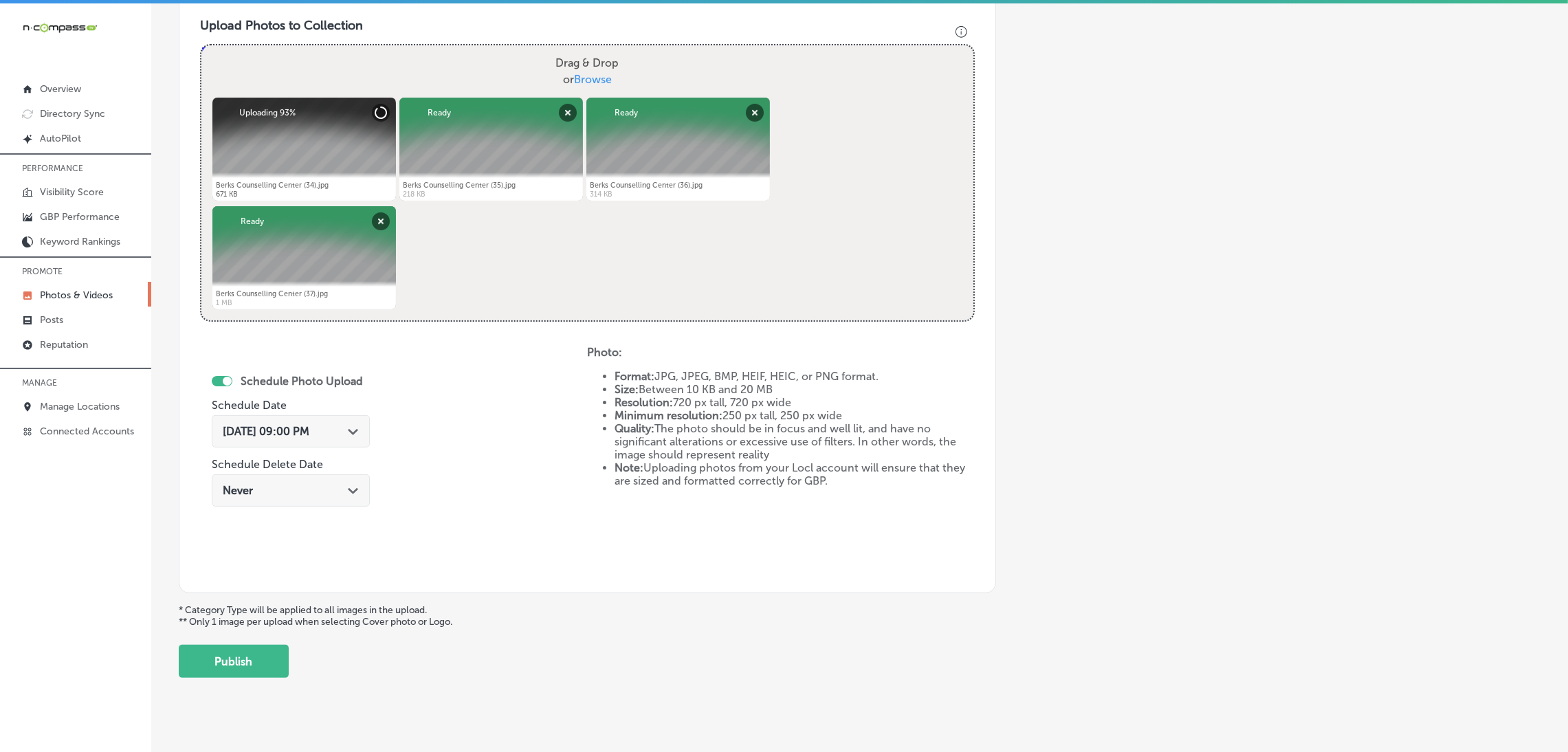
click at [277, 437] on span "[DATE] 09:00 PM" at bounding box center [266, 431] width 87 height 13
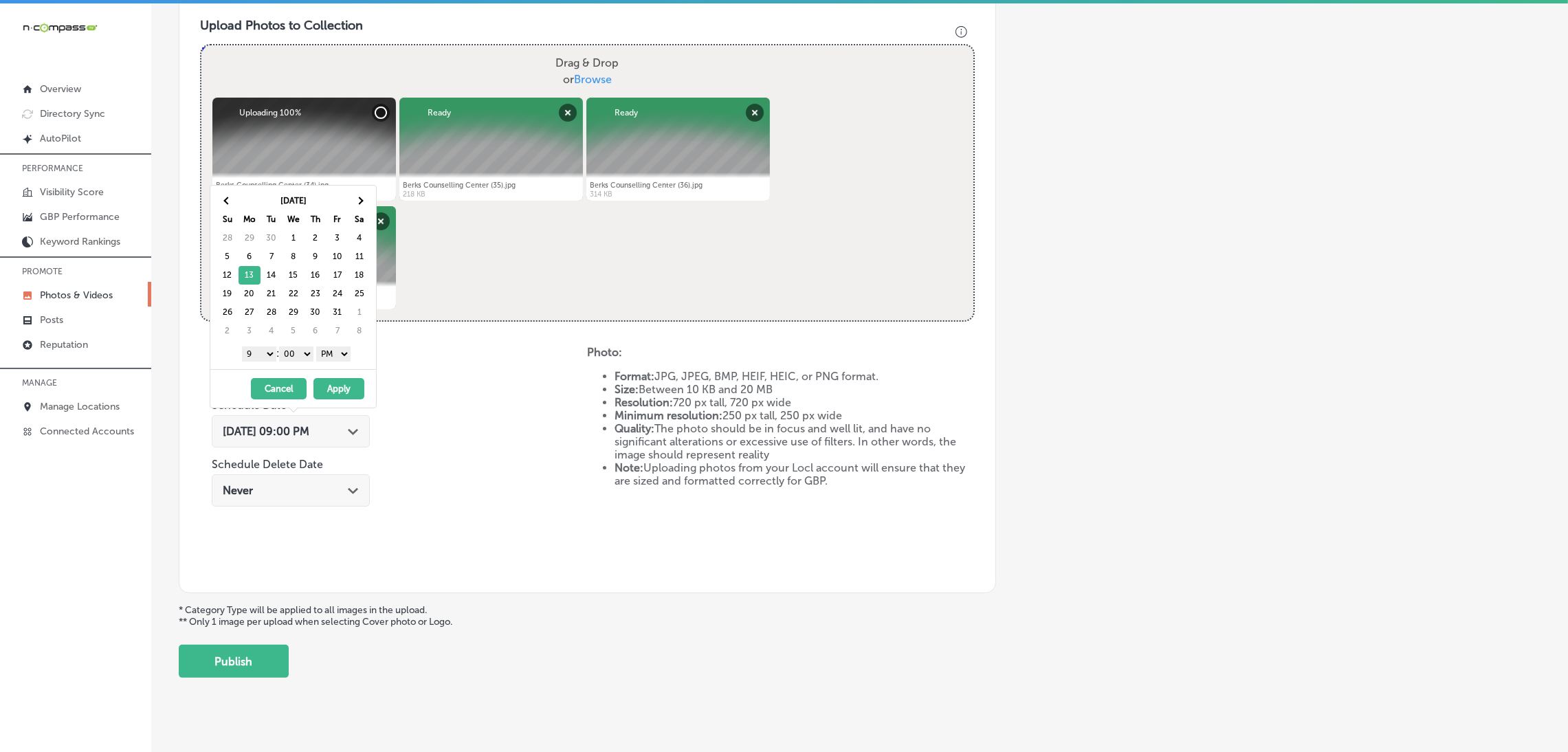
click at [533, 480] on div "Schedule Photo Upload Schedule Date [DATE] 09:00 PM Path Created with Sketch. S…" at bounding box center [393, 459] width 387 height 226
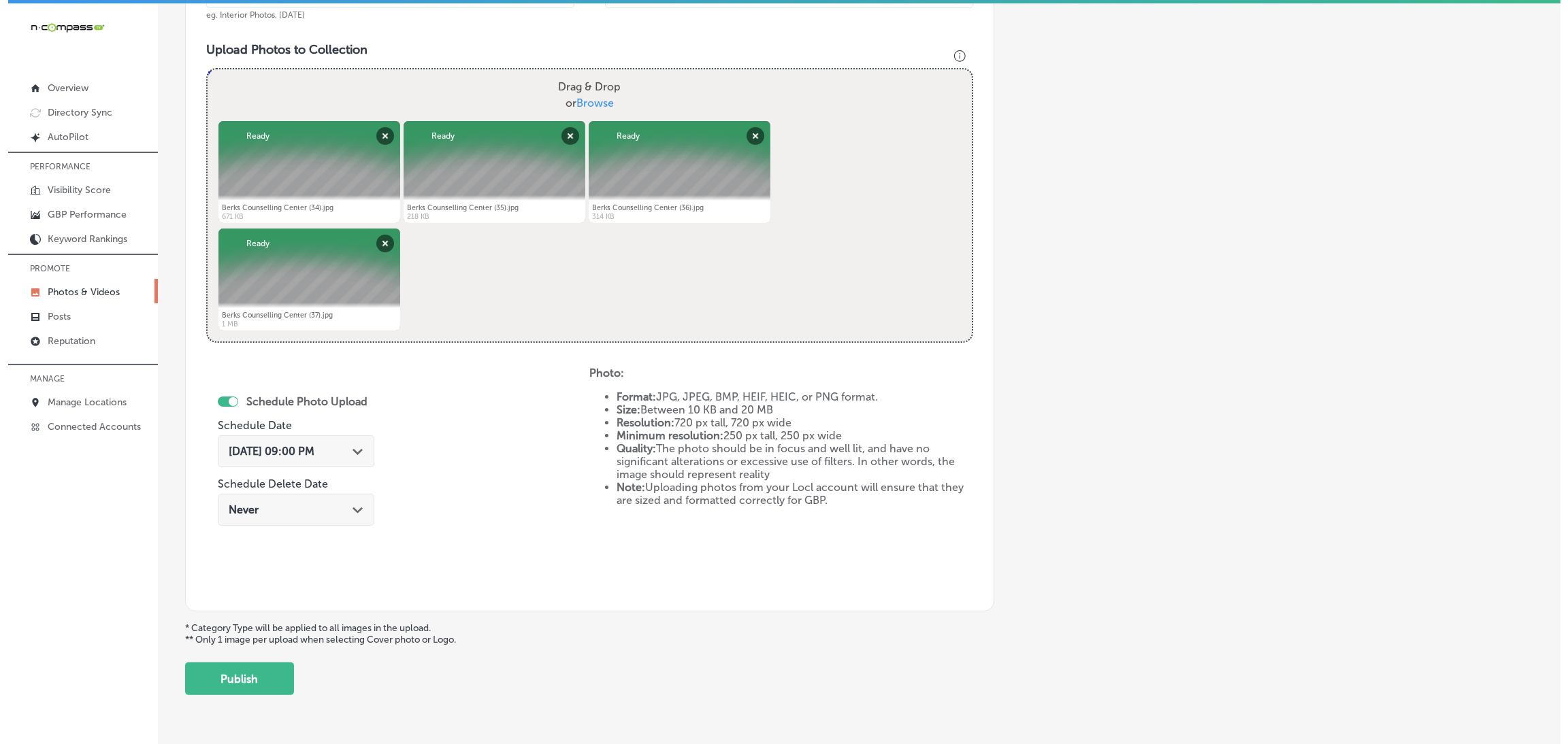
scroll to position [508, 0]
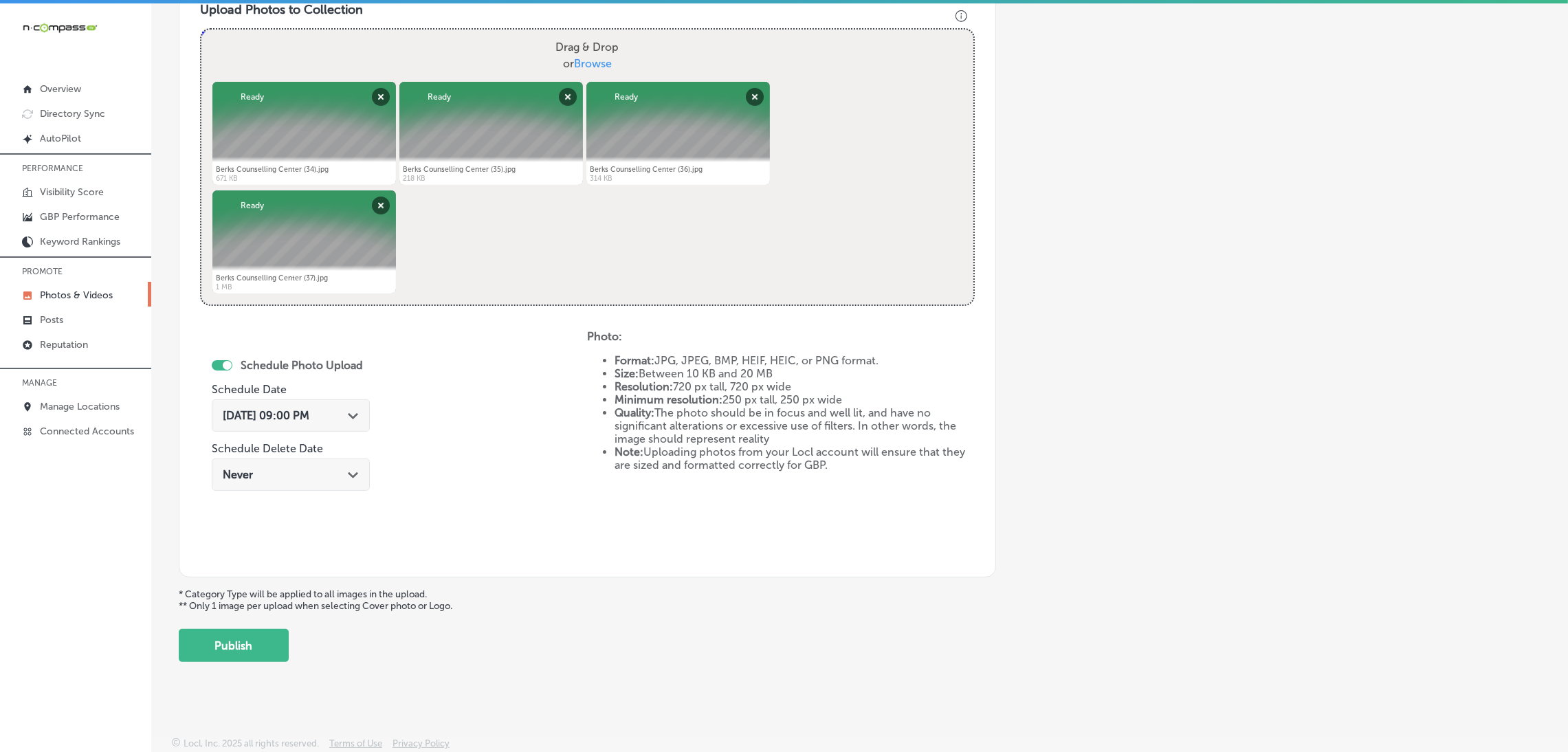
click at [284, 633] on button "Publish" at bounding box center [233, 645] width 110 height 33
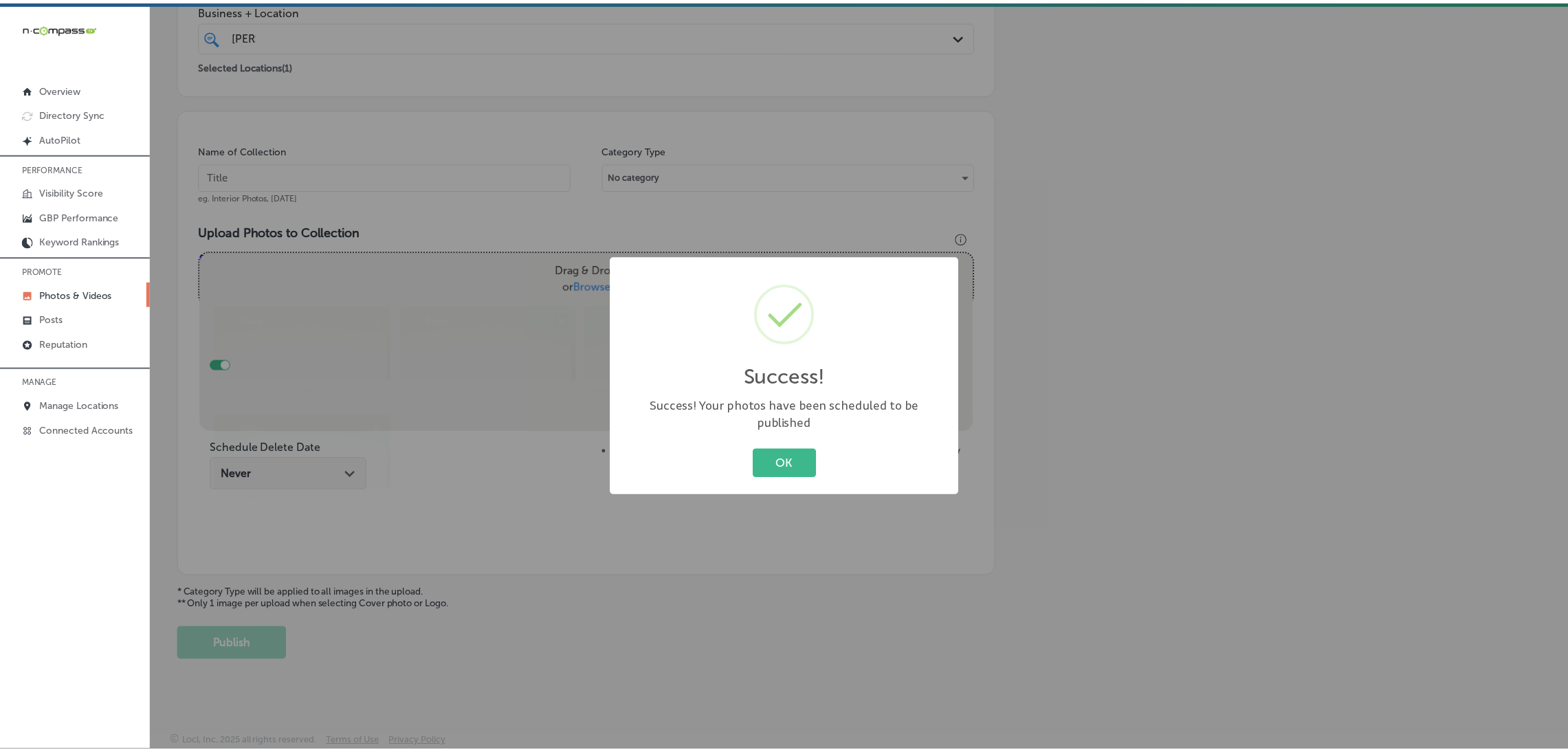
scroll to position [291, 0]
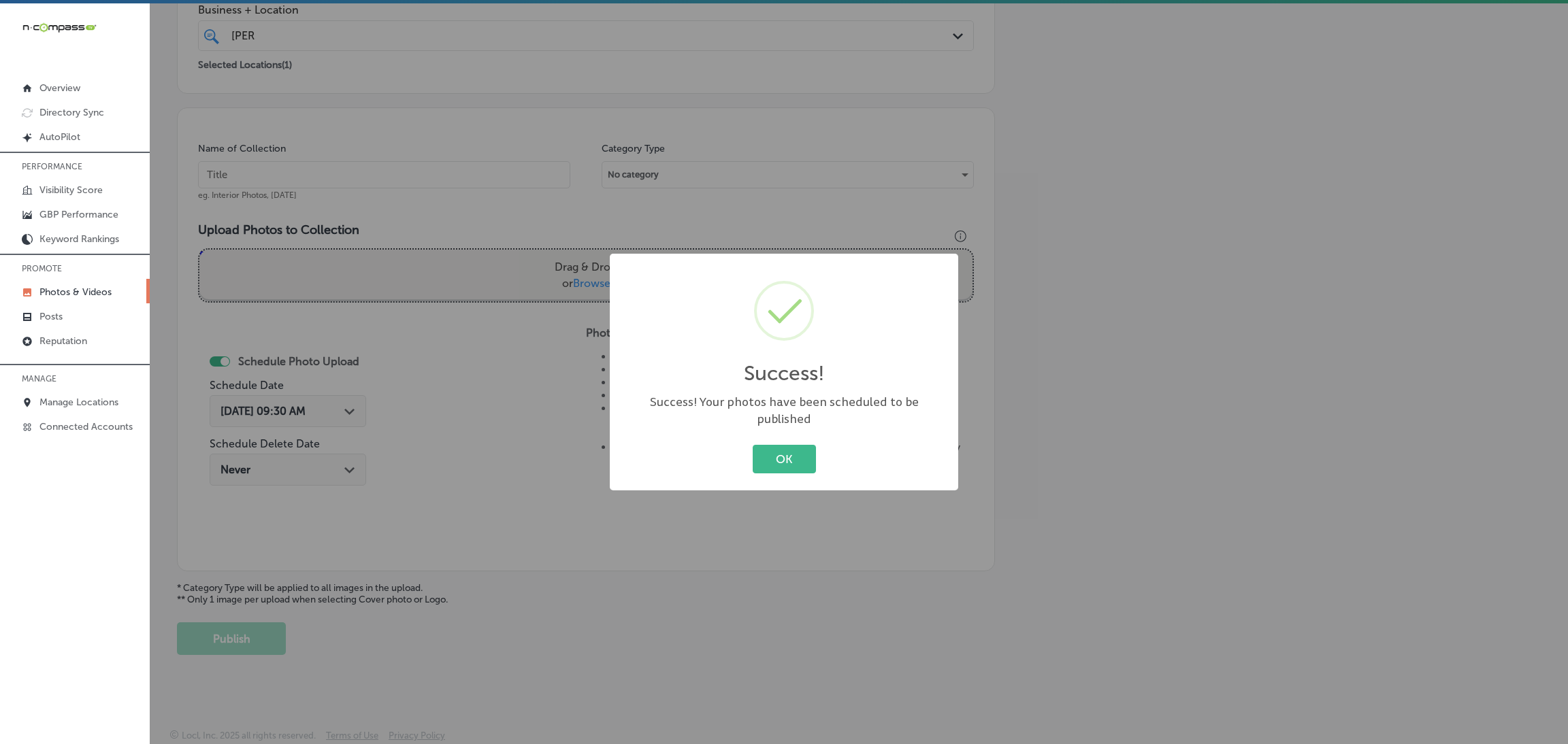
click at [817, 446] on div "OK Cancel" at bounding box center [783, 459] width 321 height 35
click at [510, 183] on div "Success! × Success! Your photos have been scheduled to be published OK Cancel" at bounding box center [784, 372] width 1568 height 744
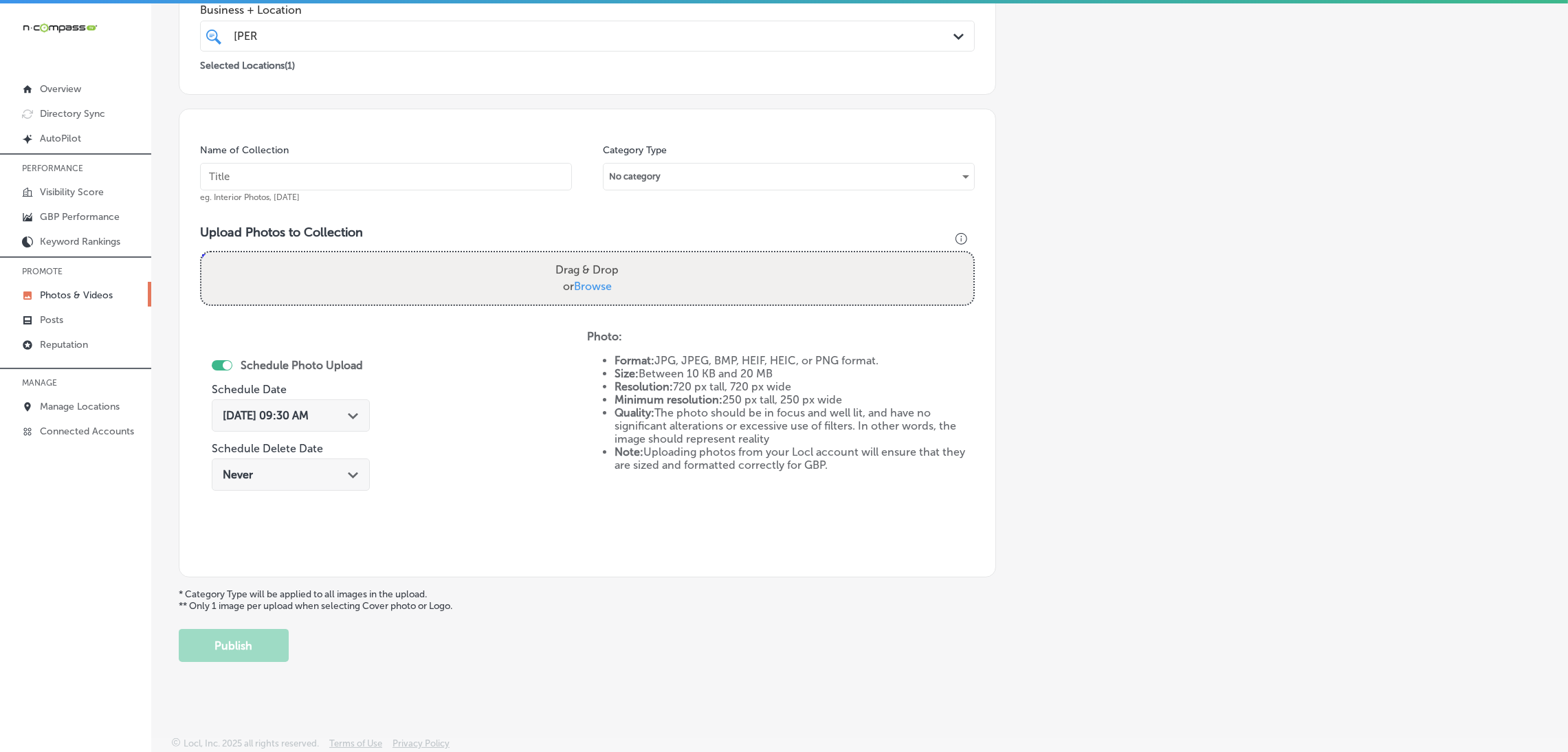
click at [513, 191] on div "Name of Collection eg. Interior Photos, [DATE]" at bounding box center [386, 173] width 372 height 59
click at [510, 174] on input "text" at bounding box center [386, 177] width 372 height 27
paste input "Berks-Counseling-Center"
type input "Berks-Counseling-Center"
click at [610, 318] on div "Name of Collection Berks-Counseling-Center eg. Interior Photos, [DATE] Category…" at bounding box center [587, 343] width 817 height 469
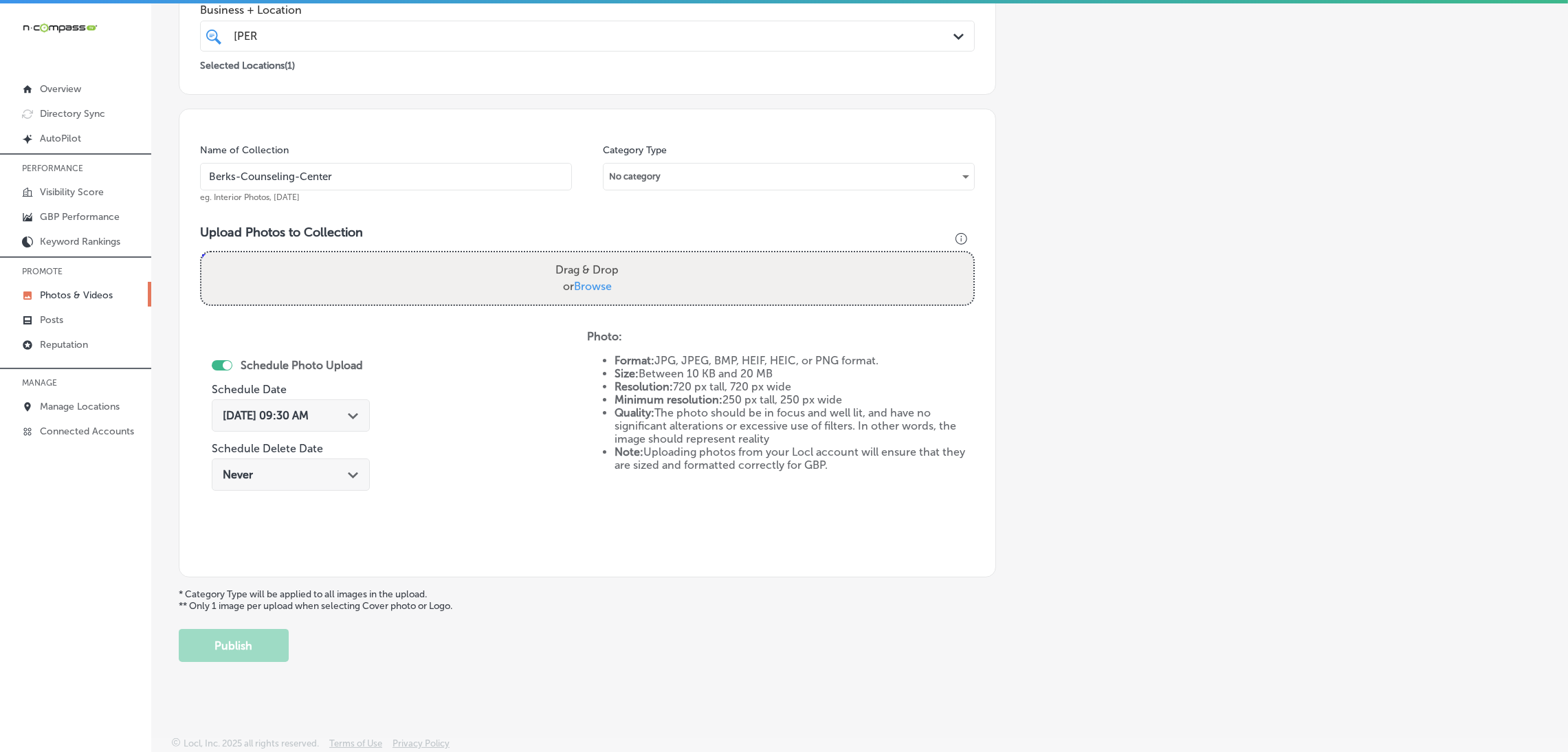
click at [605, 292] on label "Drag & Drop or Browse" at bounding box center [587, 279] width 74 height 44
click at [605, 257] on input "Drag & Drop or Browse" at bounding box center [587, 254] width 772 height 4
type input "C:\fakepath\Berks Counselling Center (38).jpg"
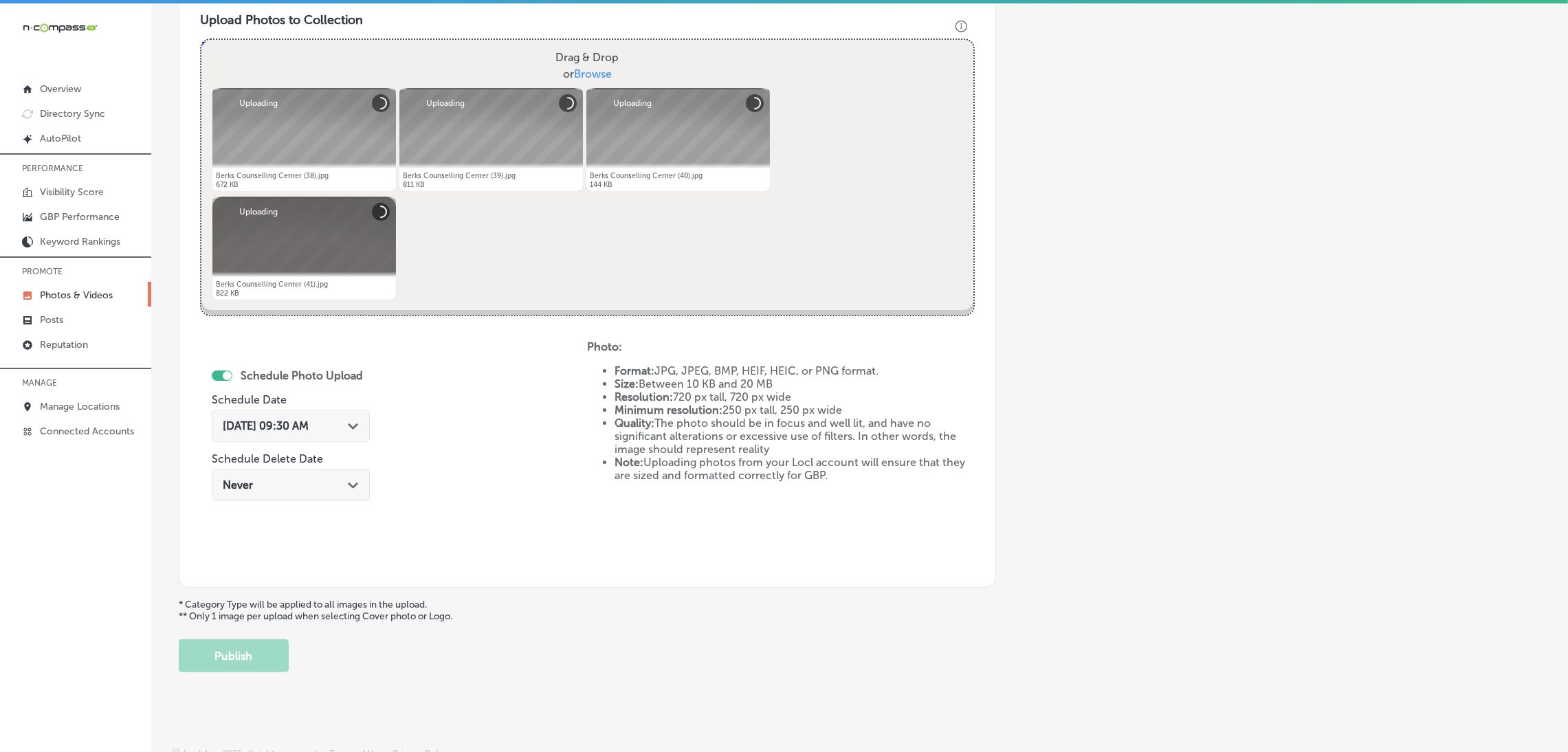
scroll to position [513, 0]
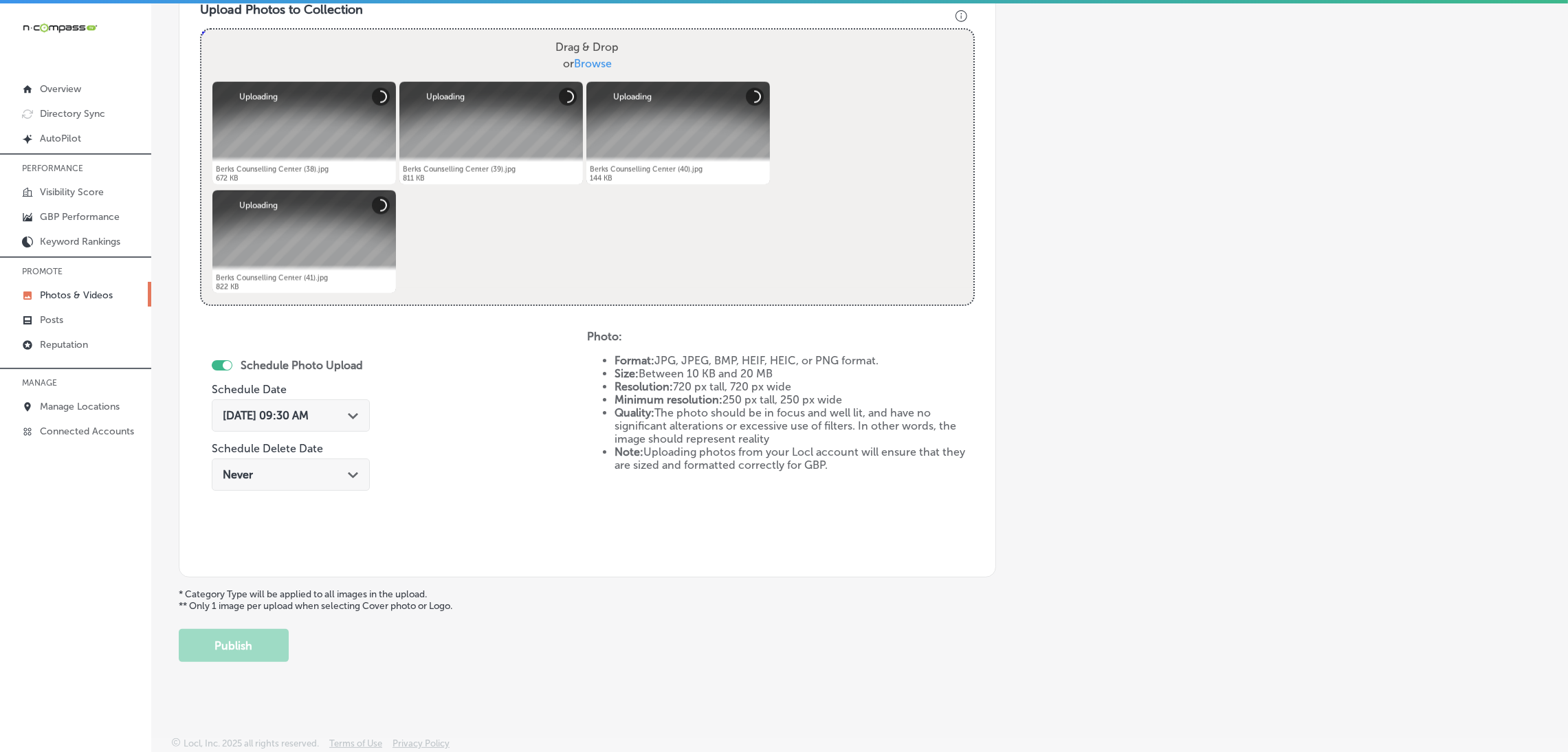
click at [311, 425] on div "[DATE] 09:30 AM Path Created with Sketch." at bounding box center [291, 415] width 158 height 33
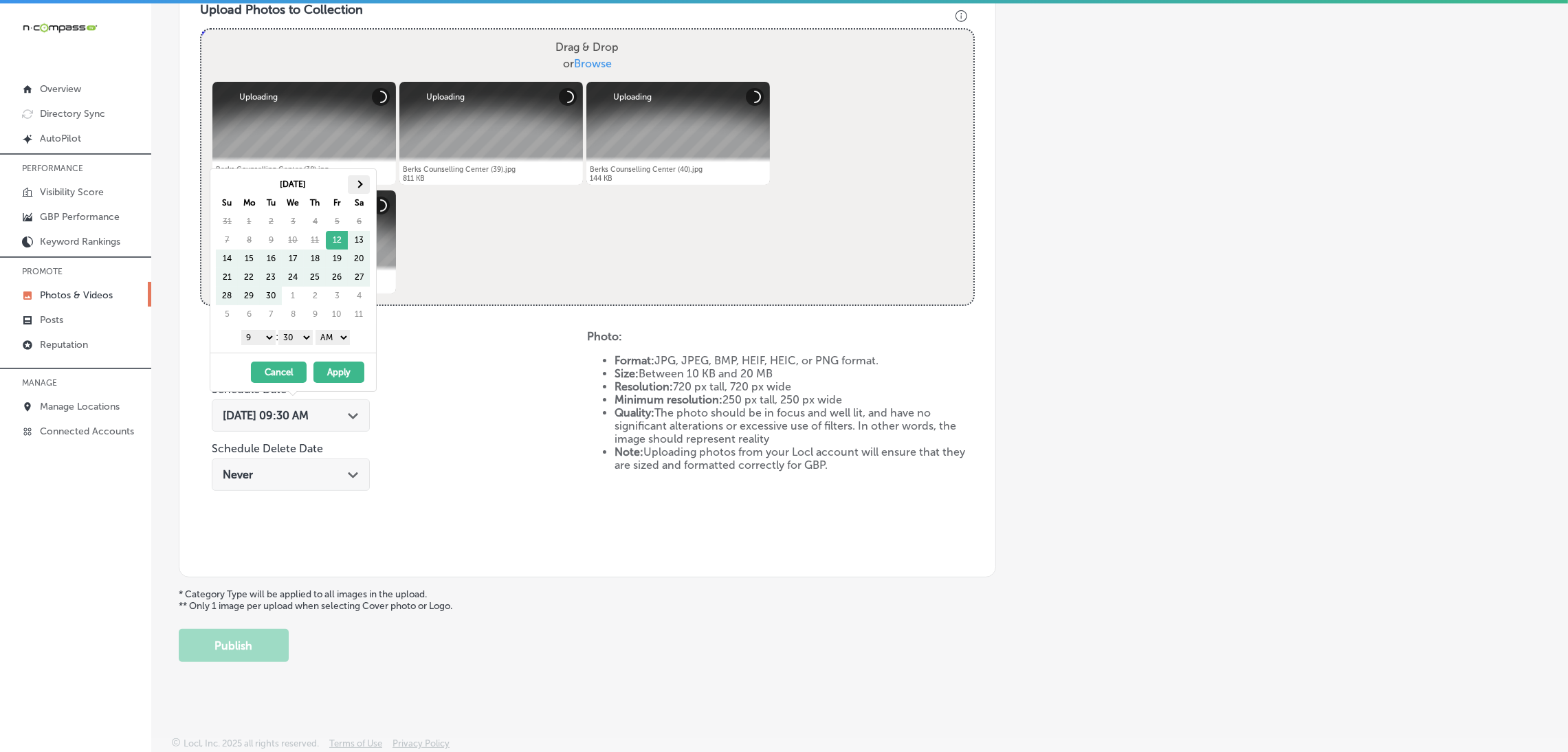
click at [362, 186] on th at bounding box center [358, 185] width 22 height 18
click at [333, 343] on select "AM PM" at bounding box center [333, 338] width 34 height 15
click at [308, 342] on select "00 10 20 30 40 50" at bounding box center [295, 338] width 34 height 15
click at [332, 369] on button "Apply" at bounding box center [339, 372] width 51 height 21
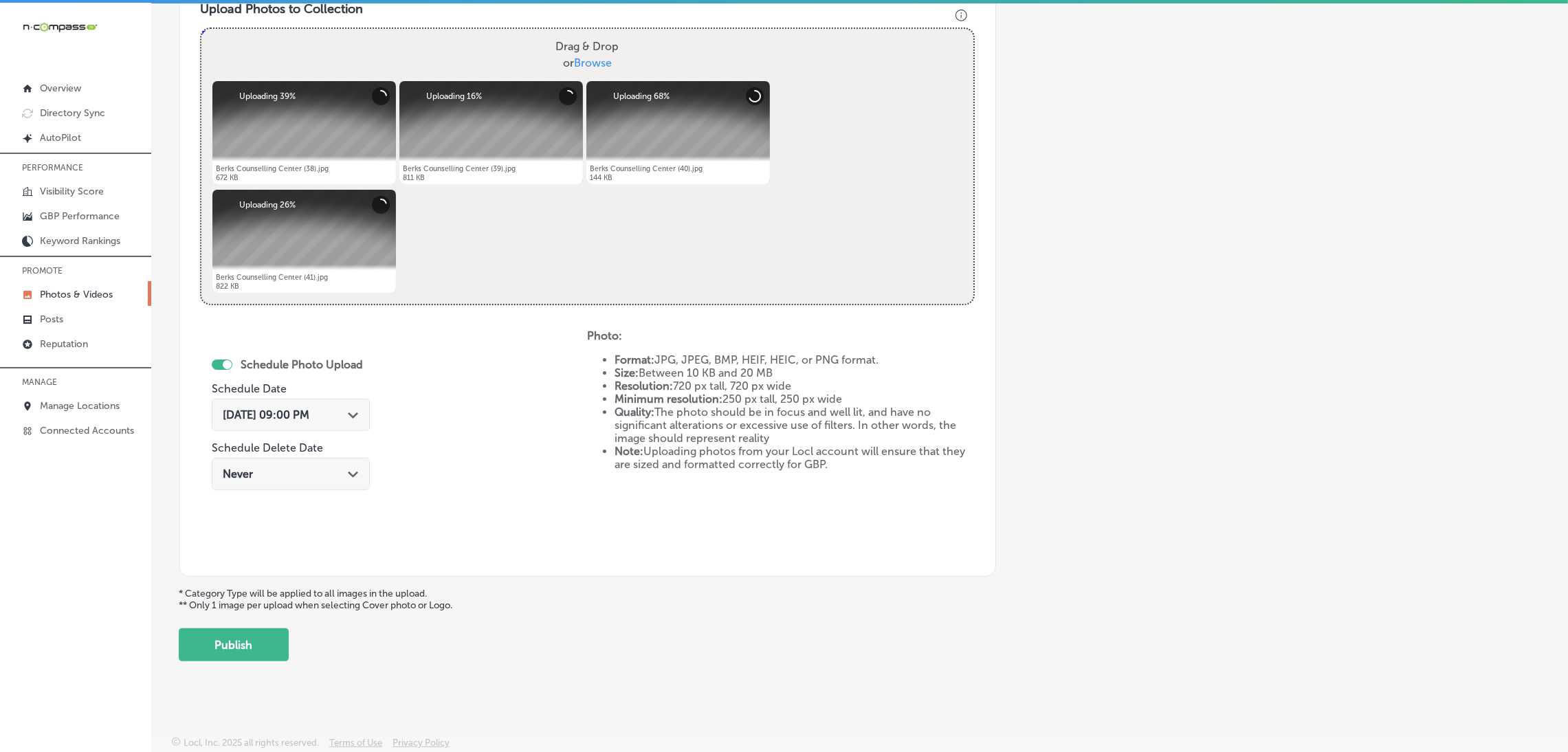
scroll to position [19, 0]
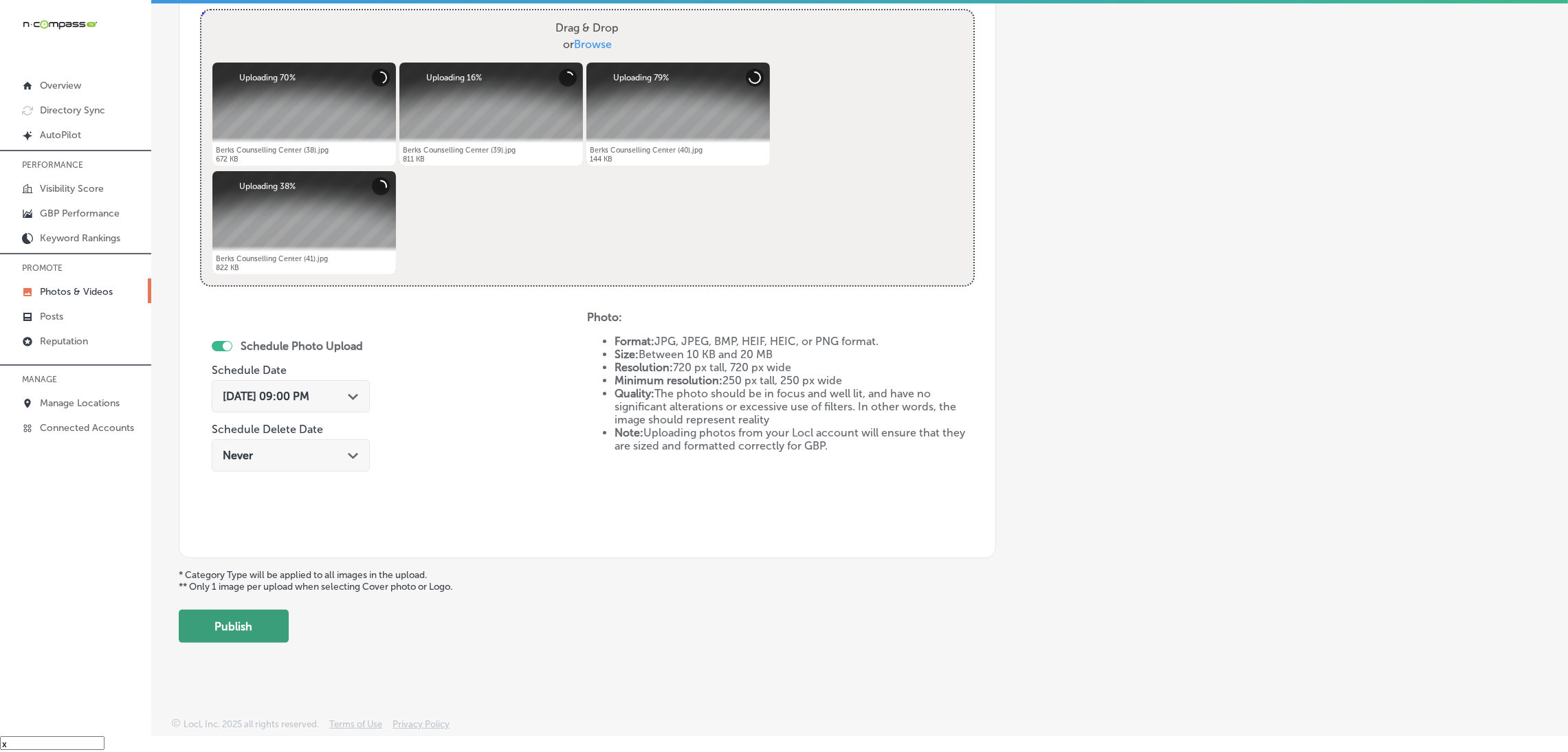
click at [267, 633] on button "Publish" at bounding box center [233, 626] width 110 height 33
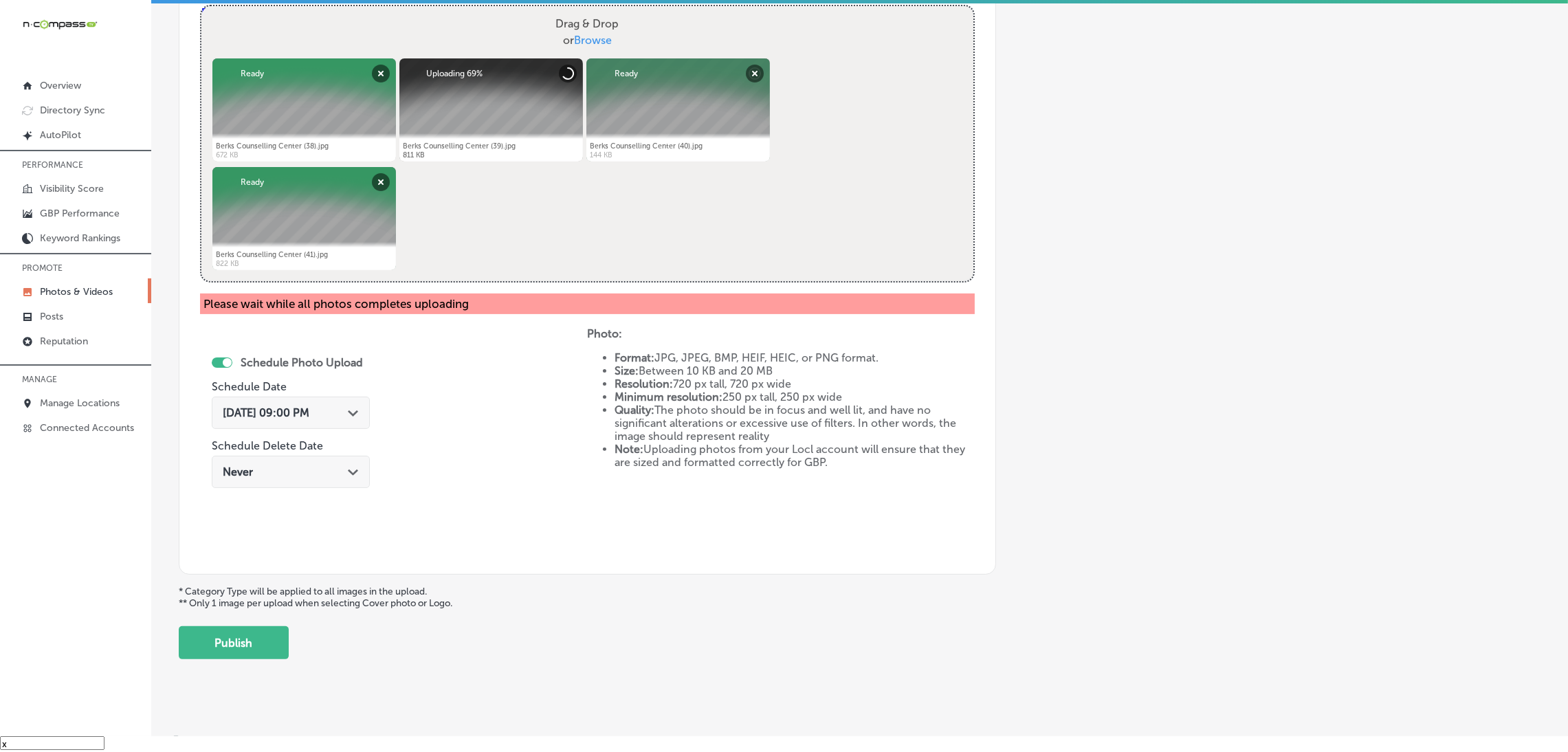
scroll to position [534, 0]
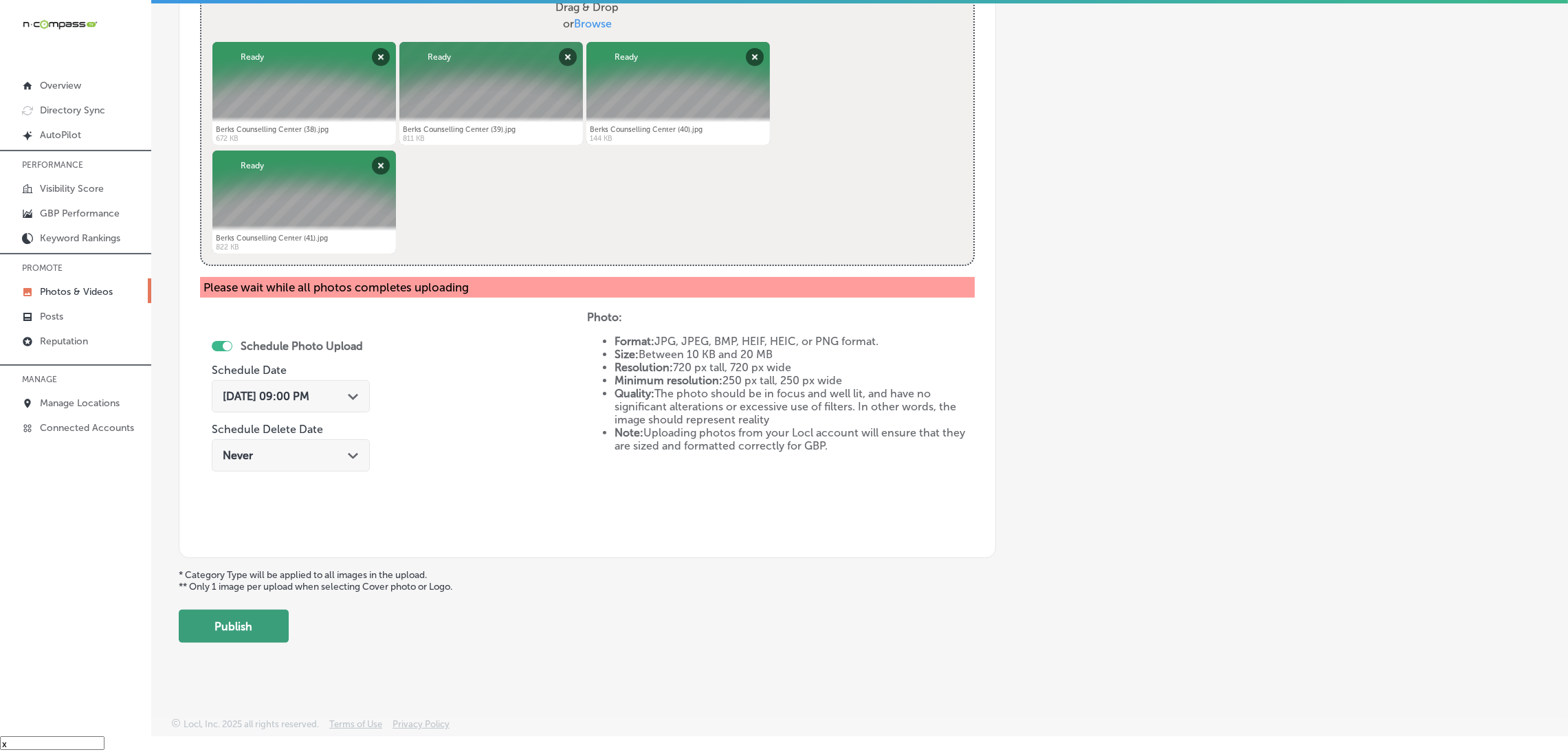
click at [241, 621] on button "Publish" at bounding box center [233, 626] width 110 height 33
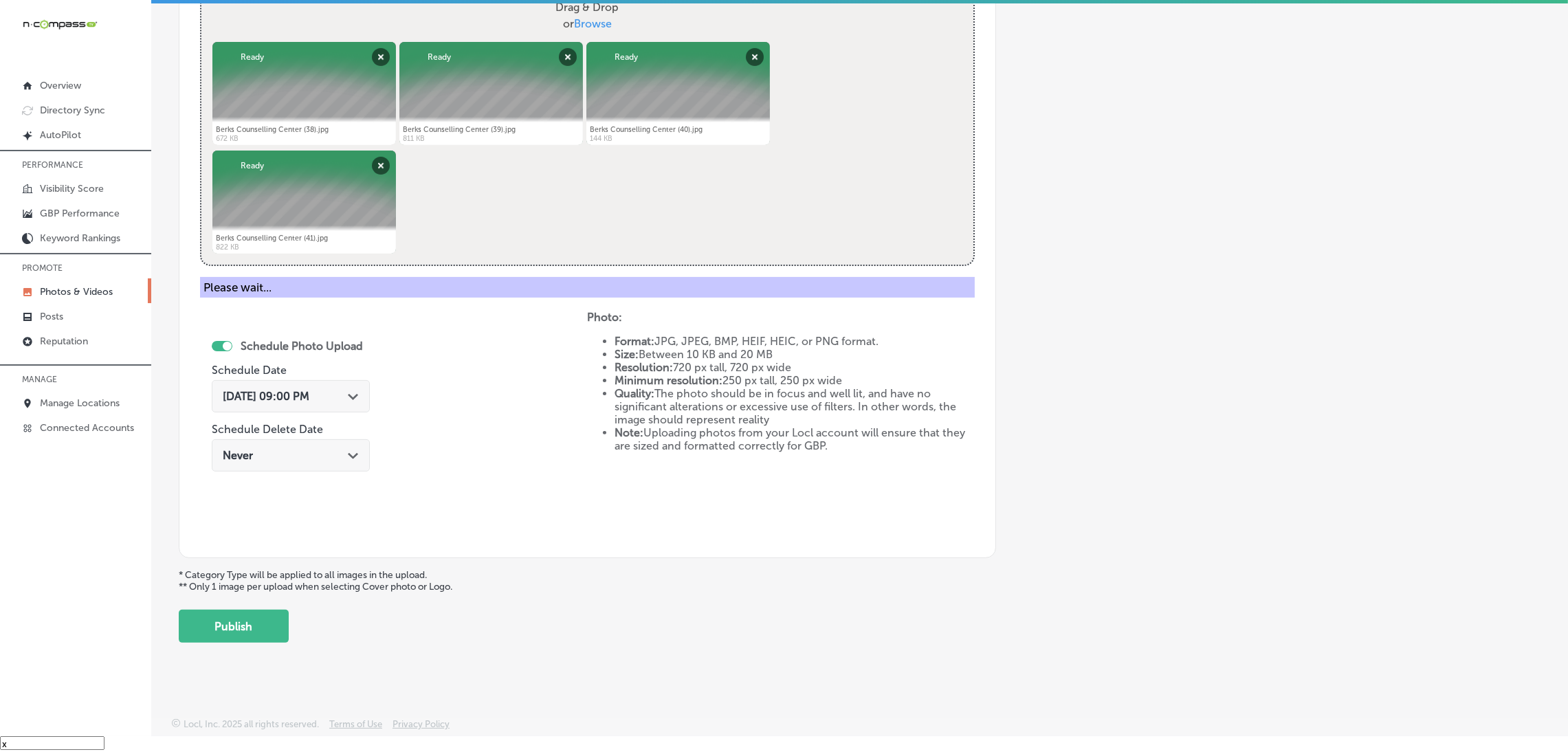
scroll to position [291, 0]
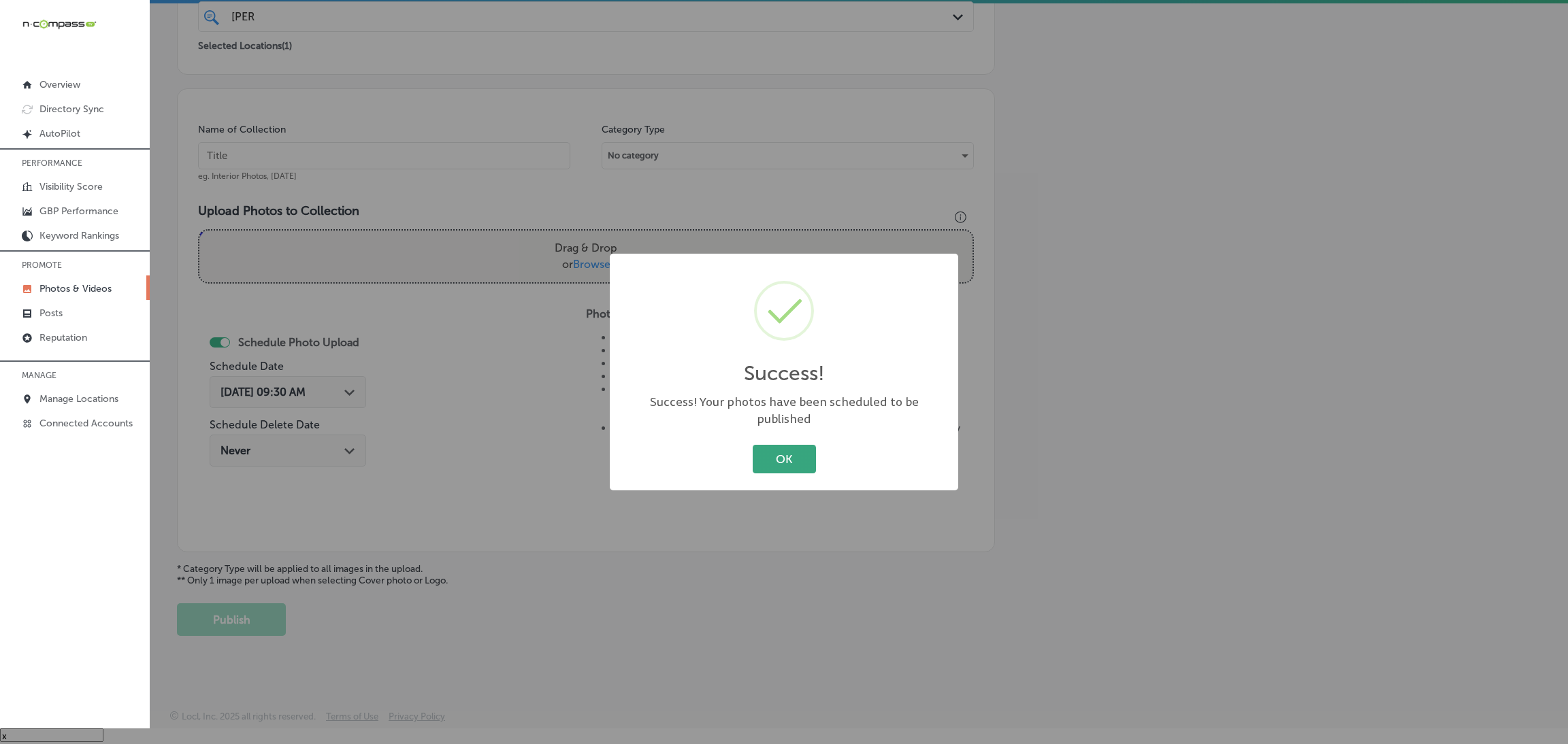
click at [780, 450] on button "OK" at bounding box center [784, 458] width 63 height 28
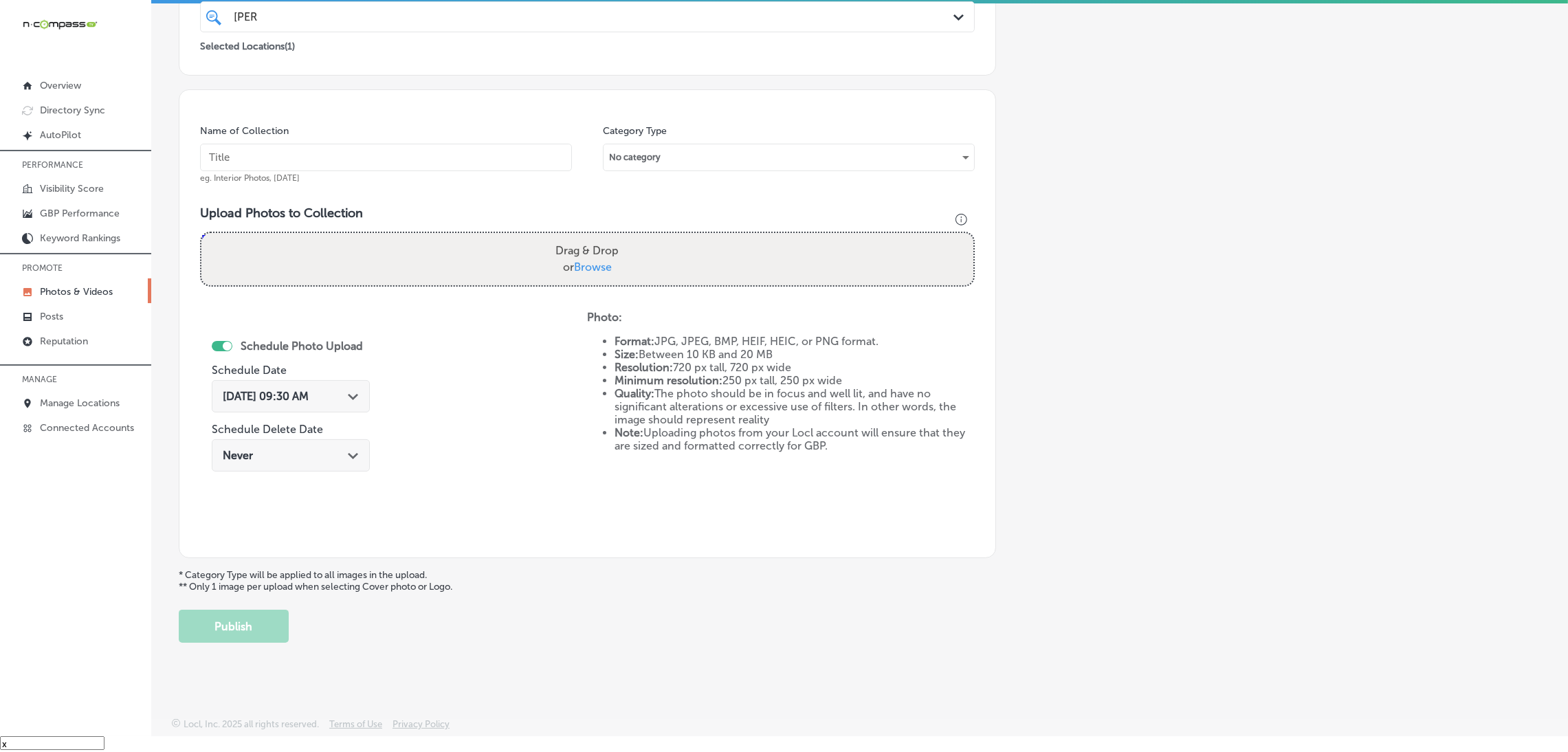
click at [389, 156] on input "text" at bounding box center [386, 157] width 372 height 27
paste input "Berks-Counseling-Center"
type input "Berks-Counseling-Center"
click at [649, 253] on div "Drag & Drop or Browse" at bounding box center [587, 259] width 772 height 52
click at [201, 233] on input "Drag & Drop or Browse" at bounding box center [587, 235] width 772 height 4
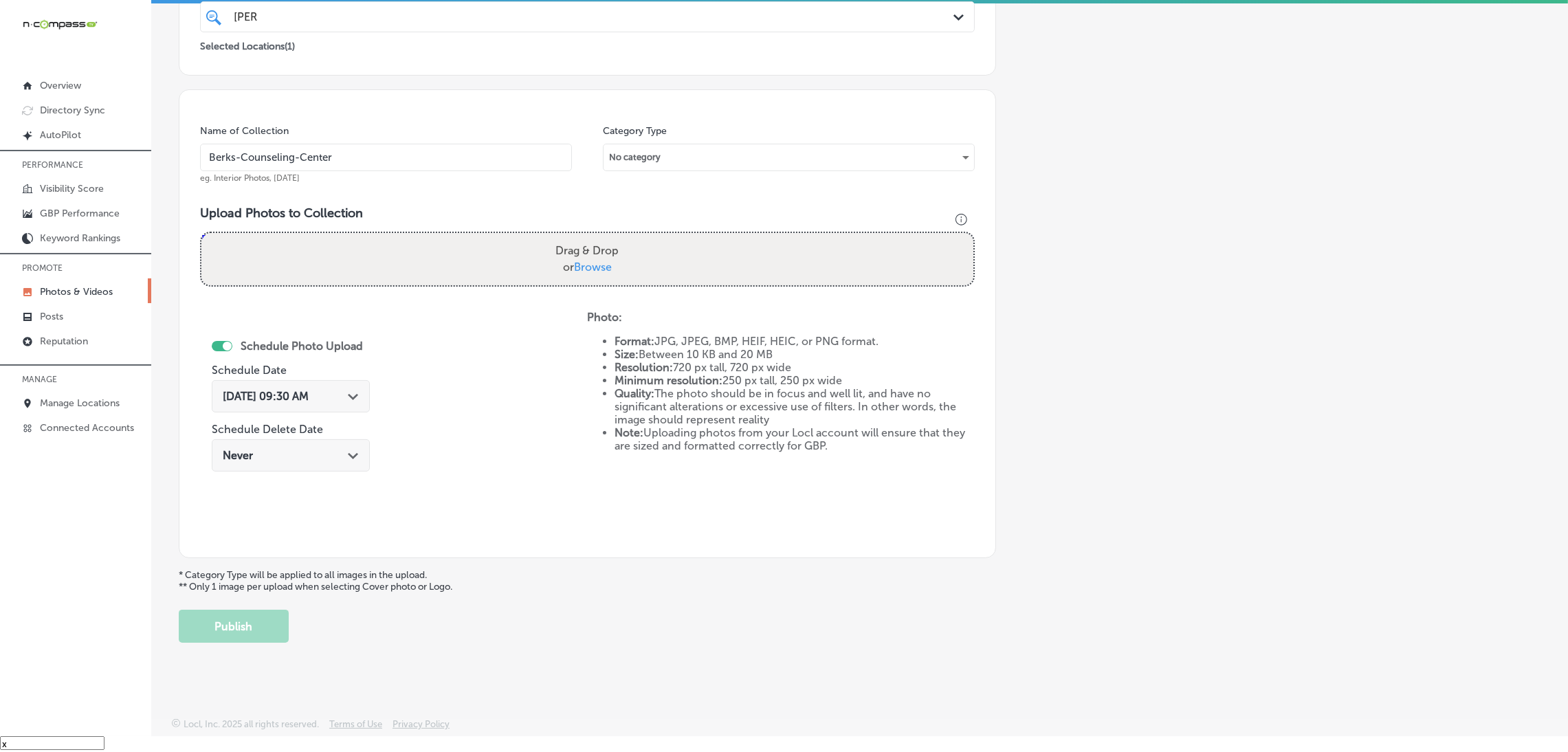
type input "C:\fakepath\Berks Counselling Center (42).jpg"
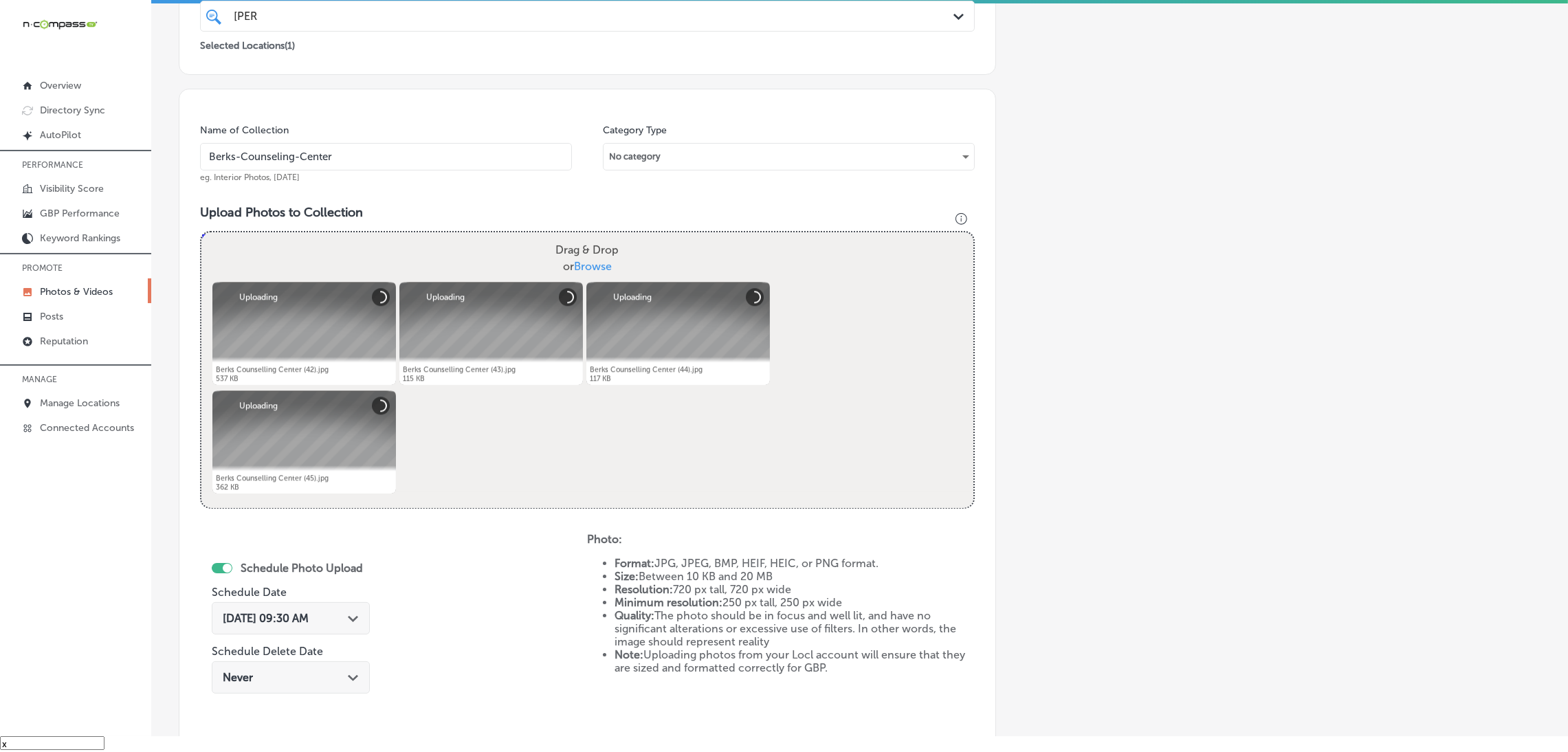
click at [292, 157] on input "Berks-Counseling-Center" at bounding box center [386, 156] width 372 height 27
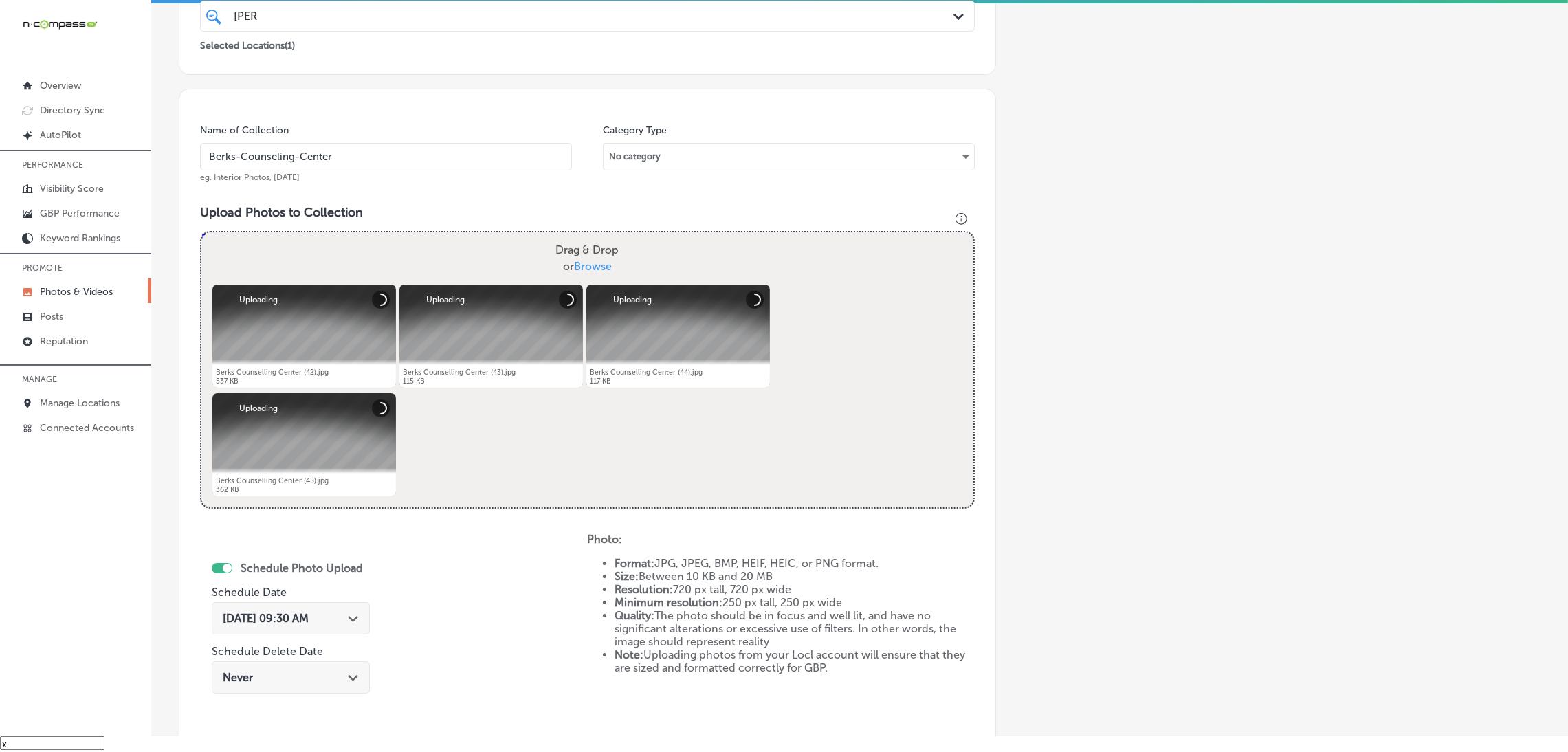
click at [298, 633] on div "[DATE] 09:30 AM Path Created with Sketch." at bounding box center [291, 618] width 158 height 33
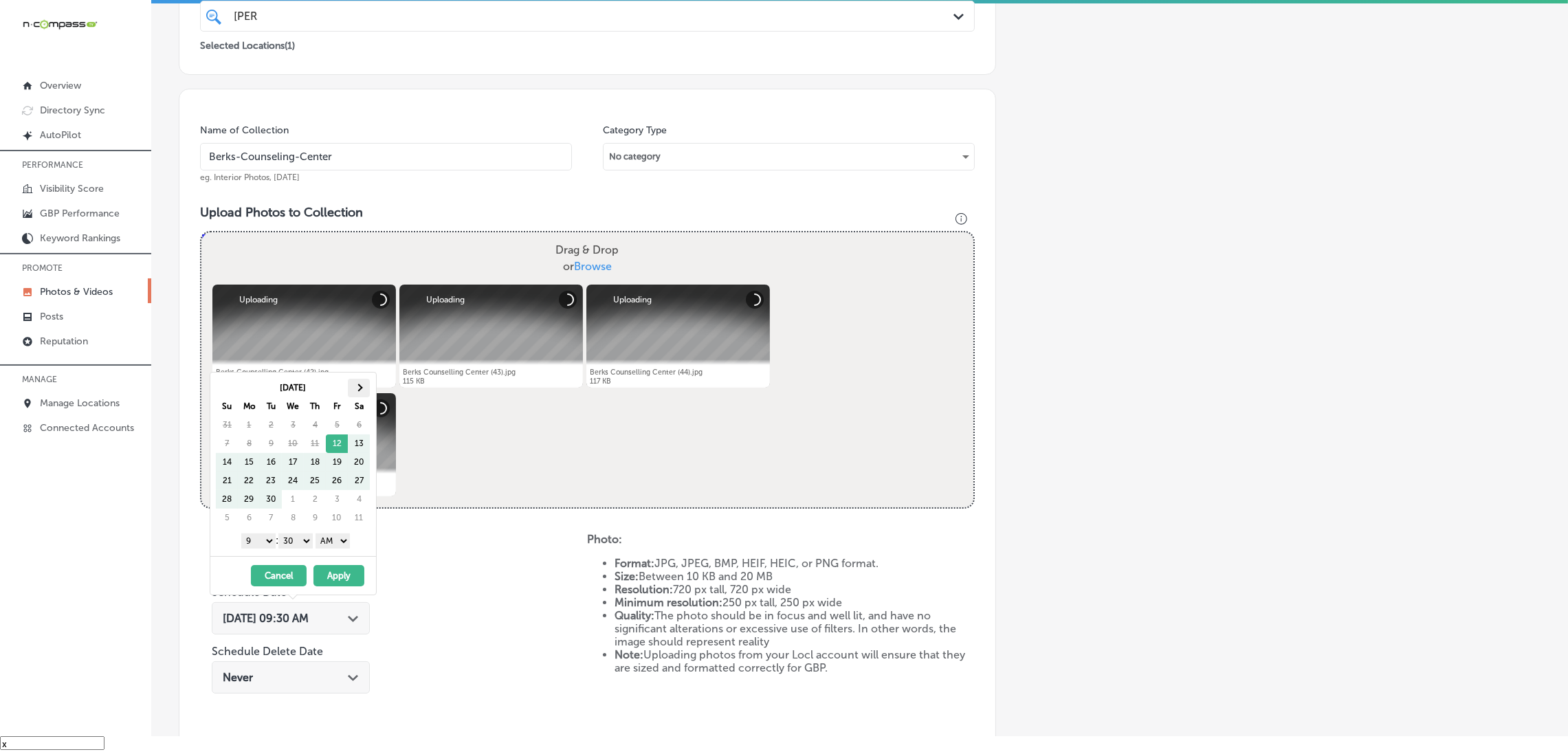
click at [358, 385] on span at bounding box center [359, 387] width 8 height 8
click at [329, 547] on select "AM PM" at bounding box center [333, 542] width 34 height 15
click at [295, 533] on div "1 2 3 4 5 6 7 8 9 10 11 12 : 00 10 20 30 40 50 AM PM" at bounding box center [295, 540] width 160 height 21
click at [295, 549] on div "1 2 3 4 5 6 7 8 9 10 11 12 : 00 10 20 30 40 50 AM PM" at bounding box center [295, 540] width 160 height 21
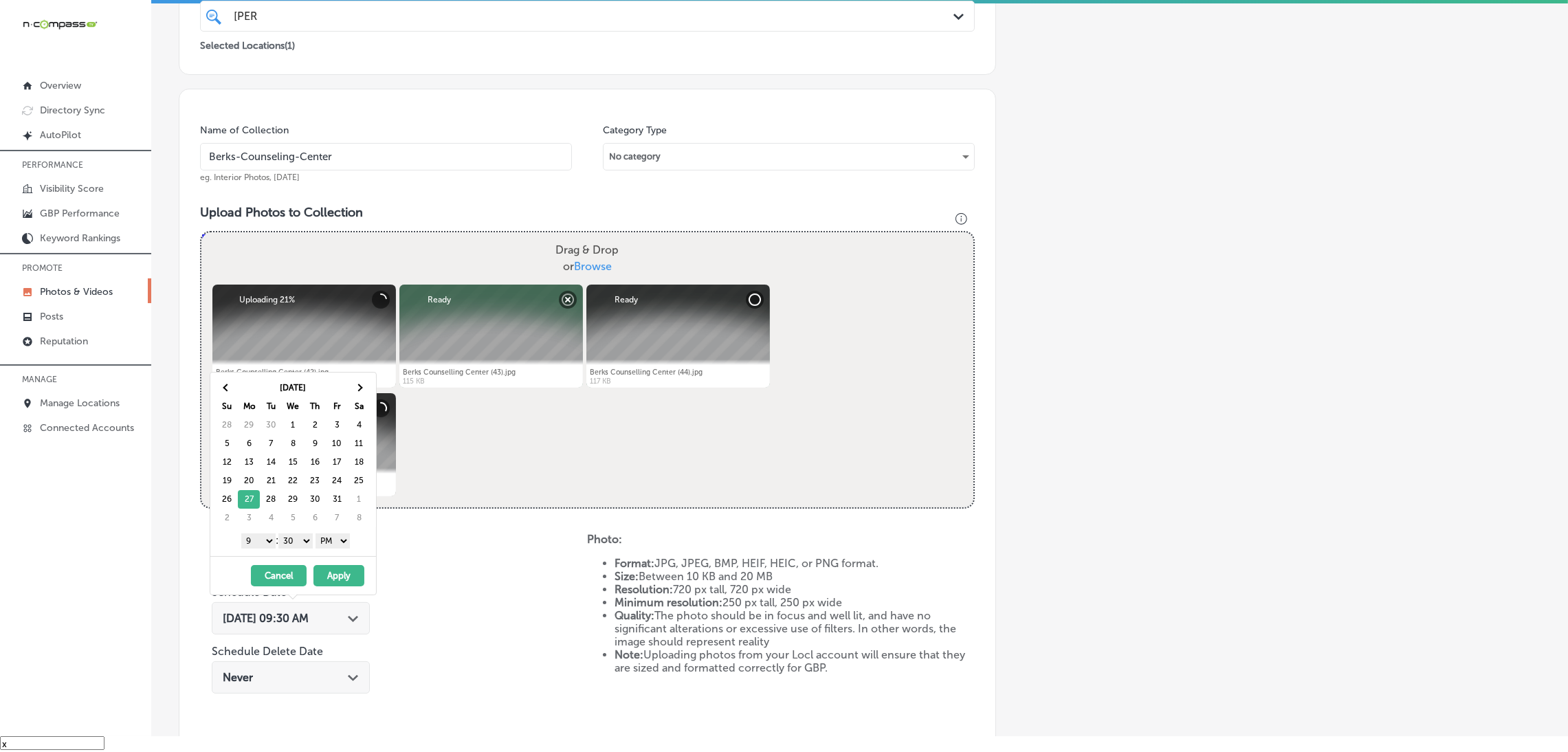
click at [298, 542] on select "00 10 20 30 40 50" at bounding box center [295, 542] width 34 height 15
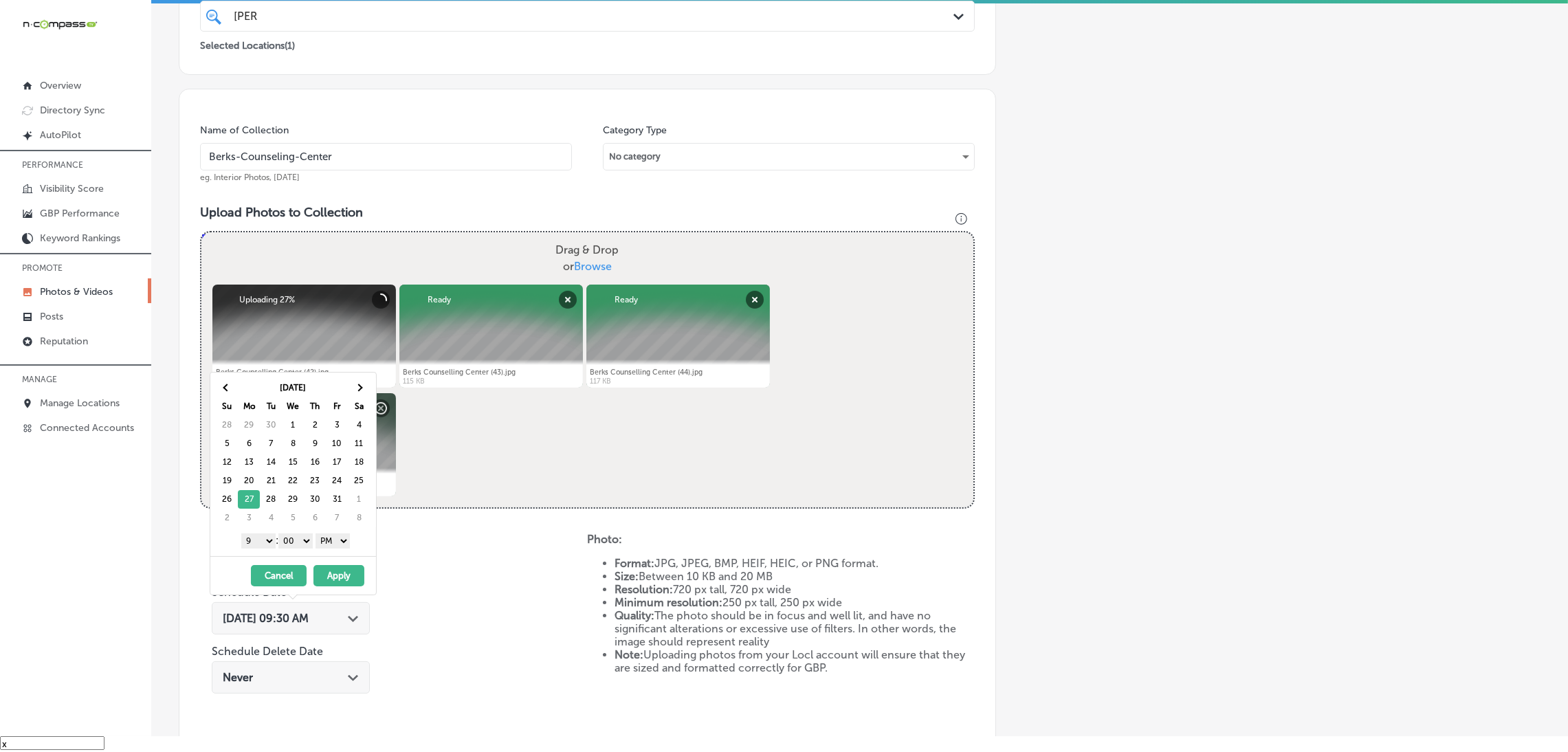
click at [358, 584] on button "Apply" at bounding box center [339, 576] width 51 height 21
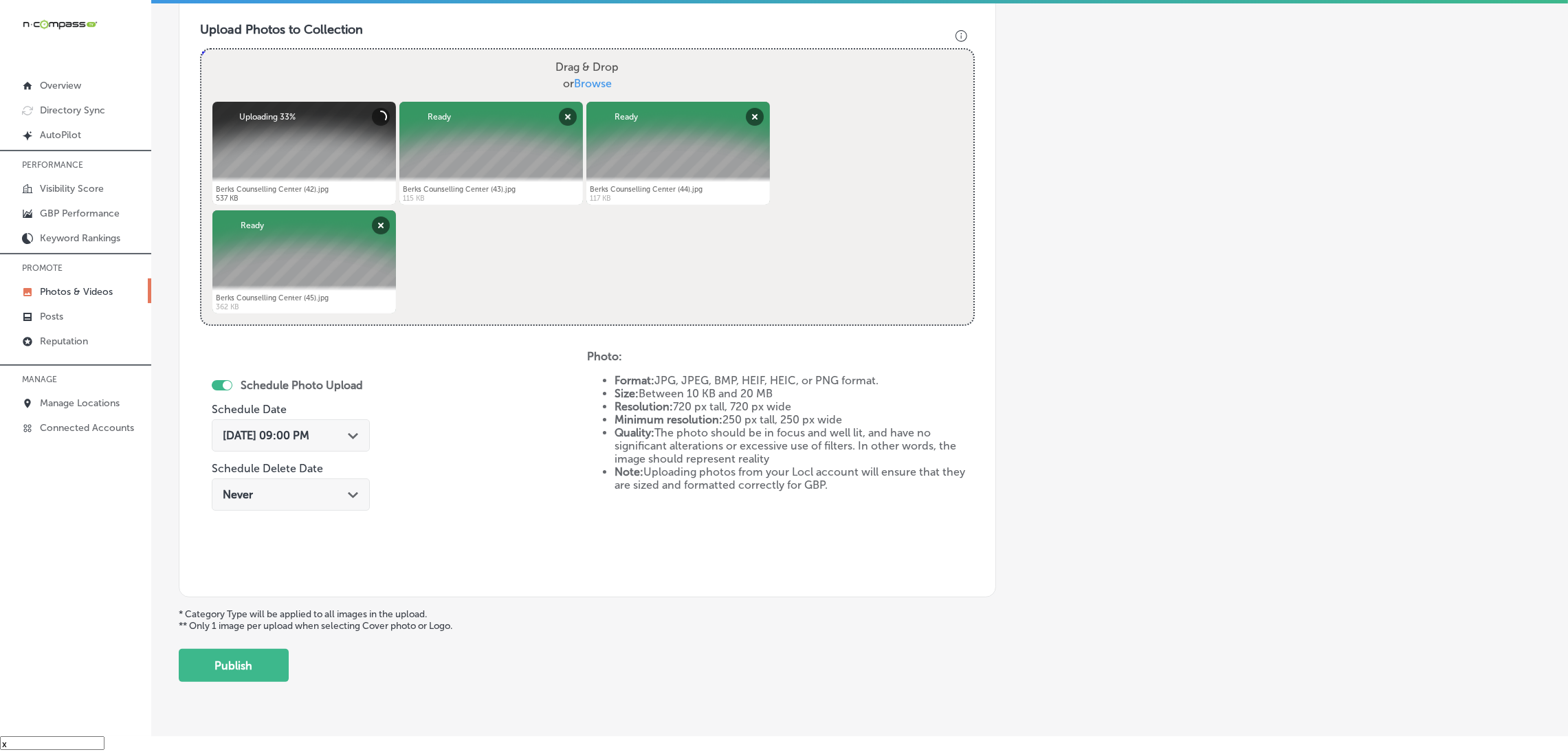
scroll to position [513, 0]
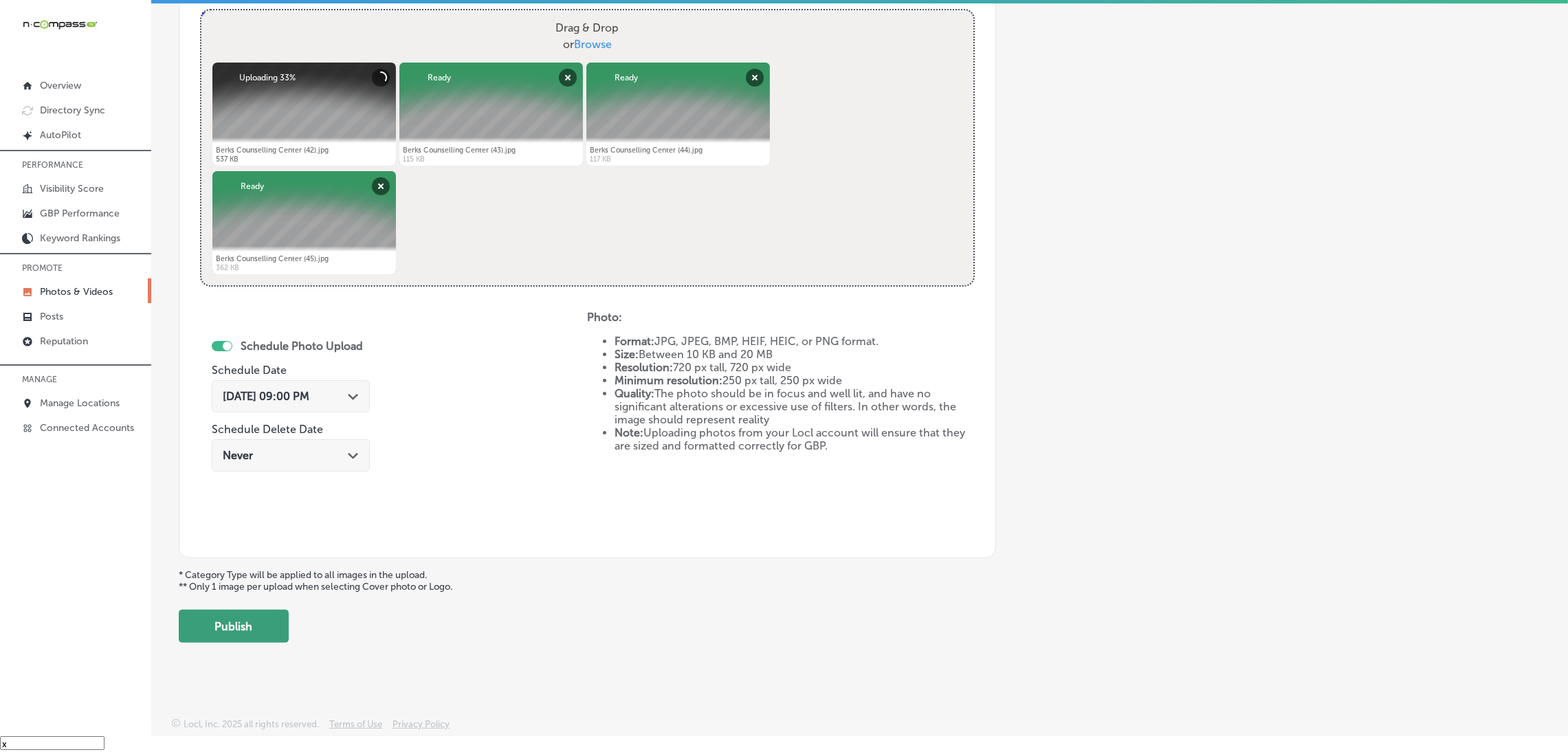
click at [248, 630] on button "Publish" at bounding box center [233, 626] width 110 height 33
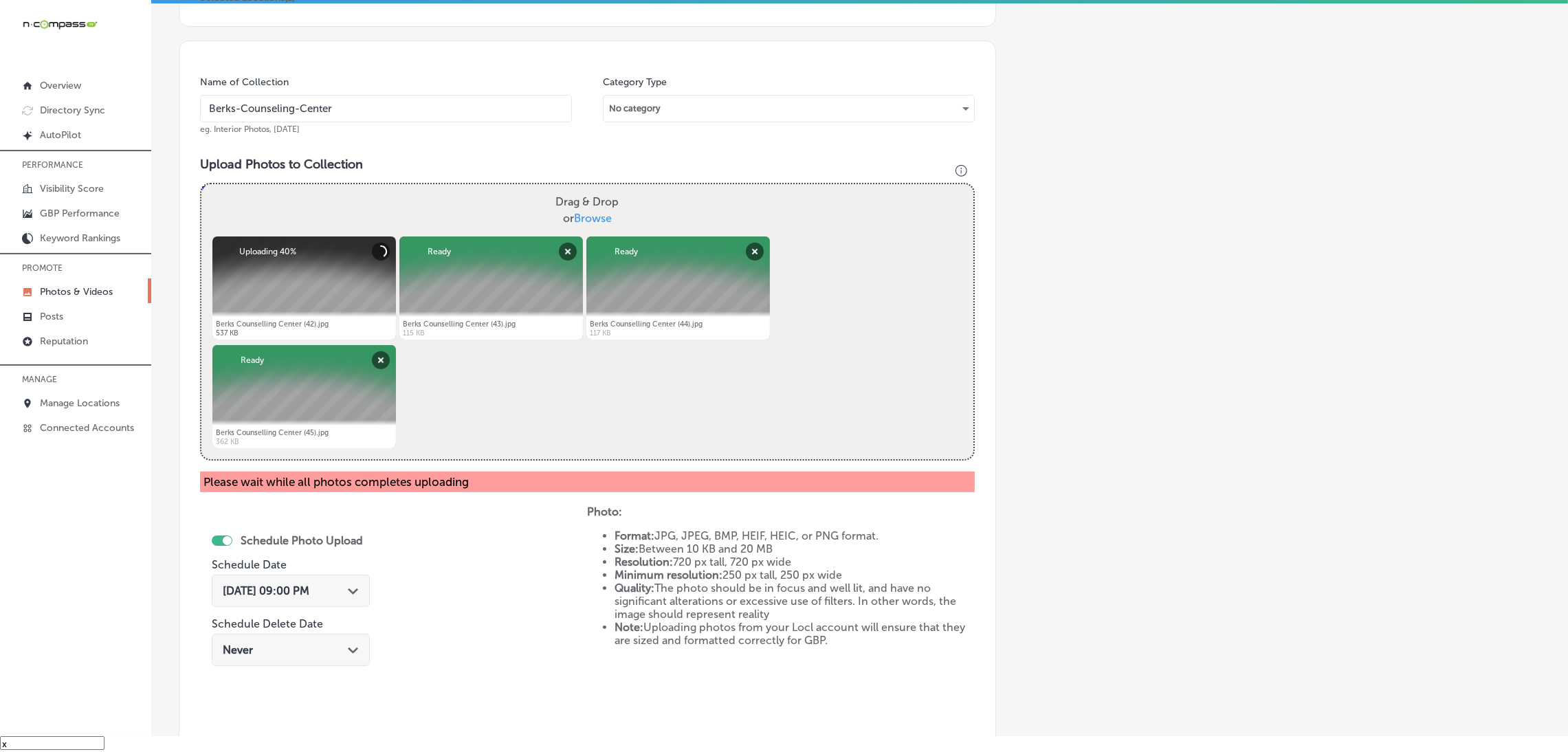
scroll to position [204, 0]
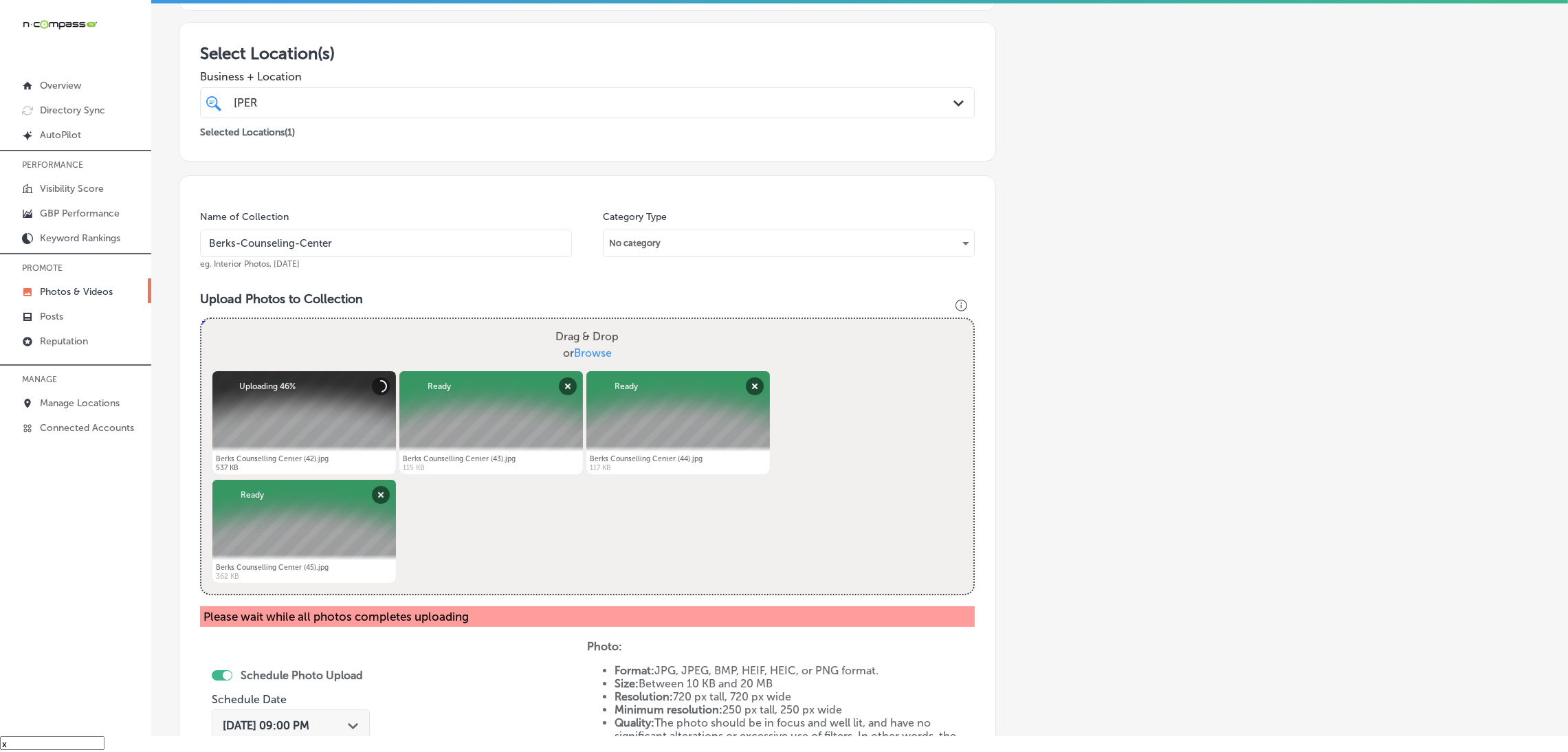
click at [1105, 444] on div "Add a Collection Which Type of Image or Video Would You Like to Upload? Photo C…" at bounding box center [860, 419] width 1362 height 1107
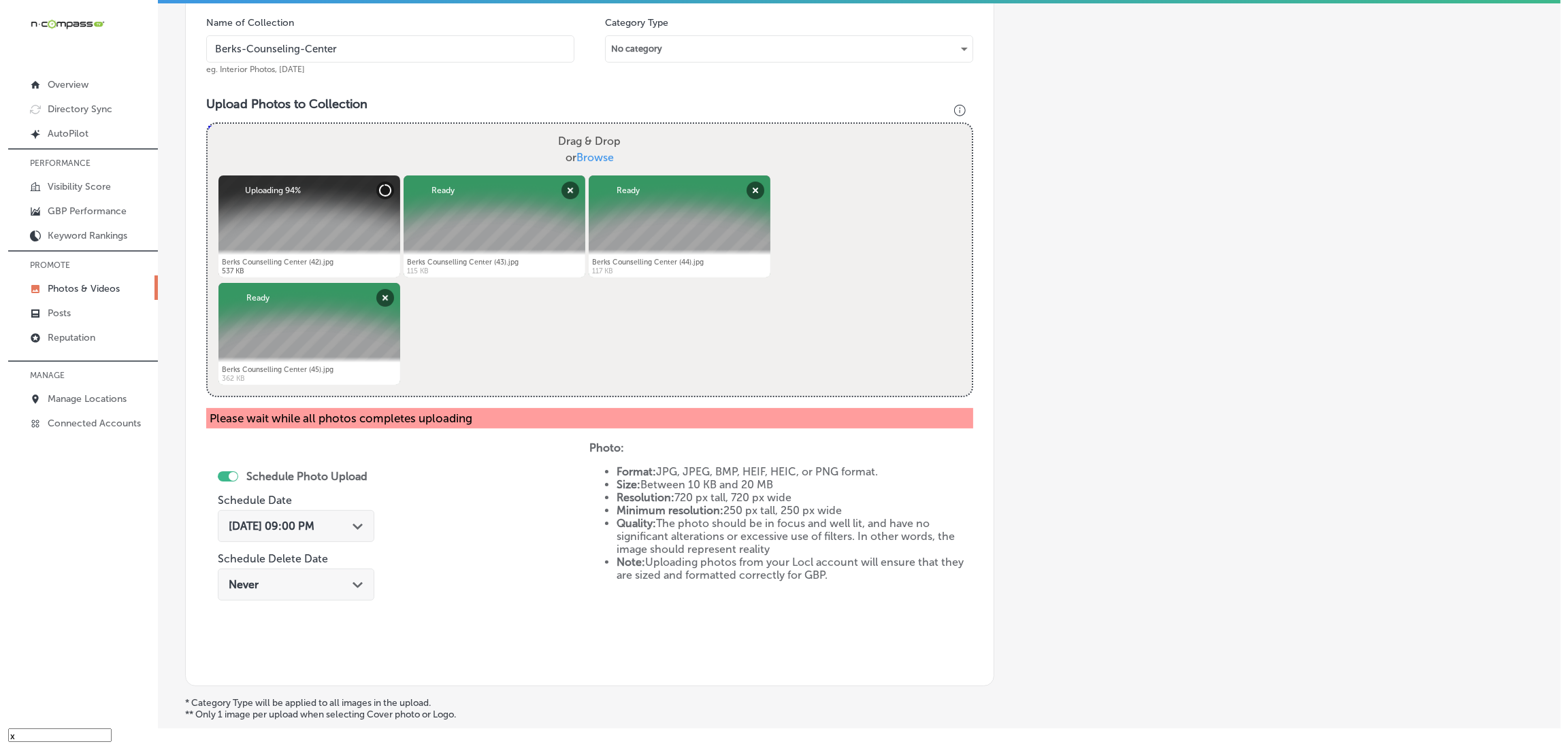
scroll to position [508, 0]
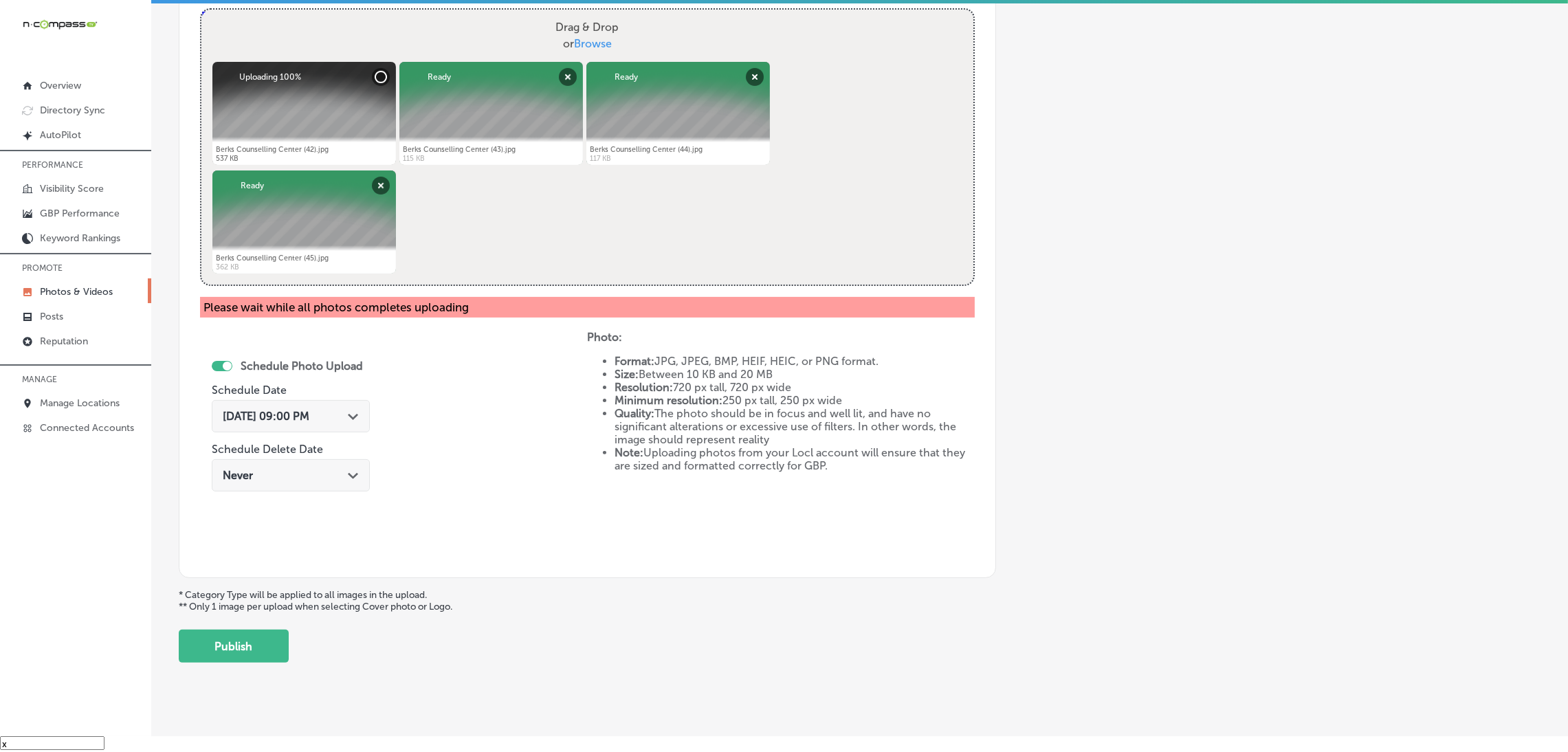
click at [1137, 503] on div "Add a Collection Which Type of Image or Video Would You Like to Upload? Photo C…" at bounding box center [860, 109] width 1362 height 1107
click at [1113, 161] on div "Add a Collection Which Type of Image or Video Would You Like to Upload? Photo C…" at bounding box center [860, 109] width 1362 height 1107
click at [199, 651] on button "Publish" at bounding box center [233, 646] width 110 height 33
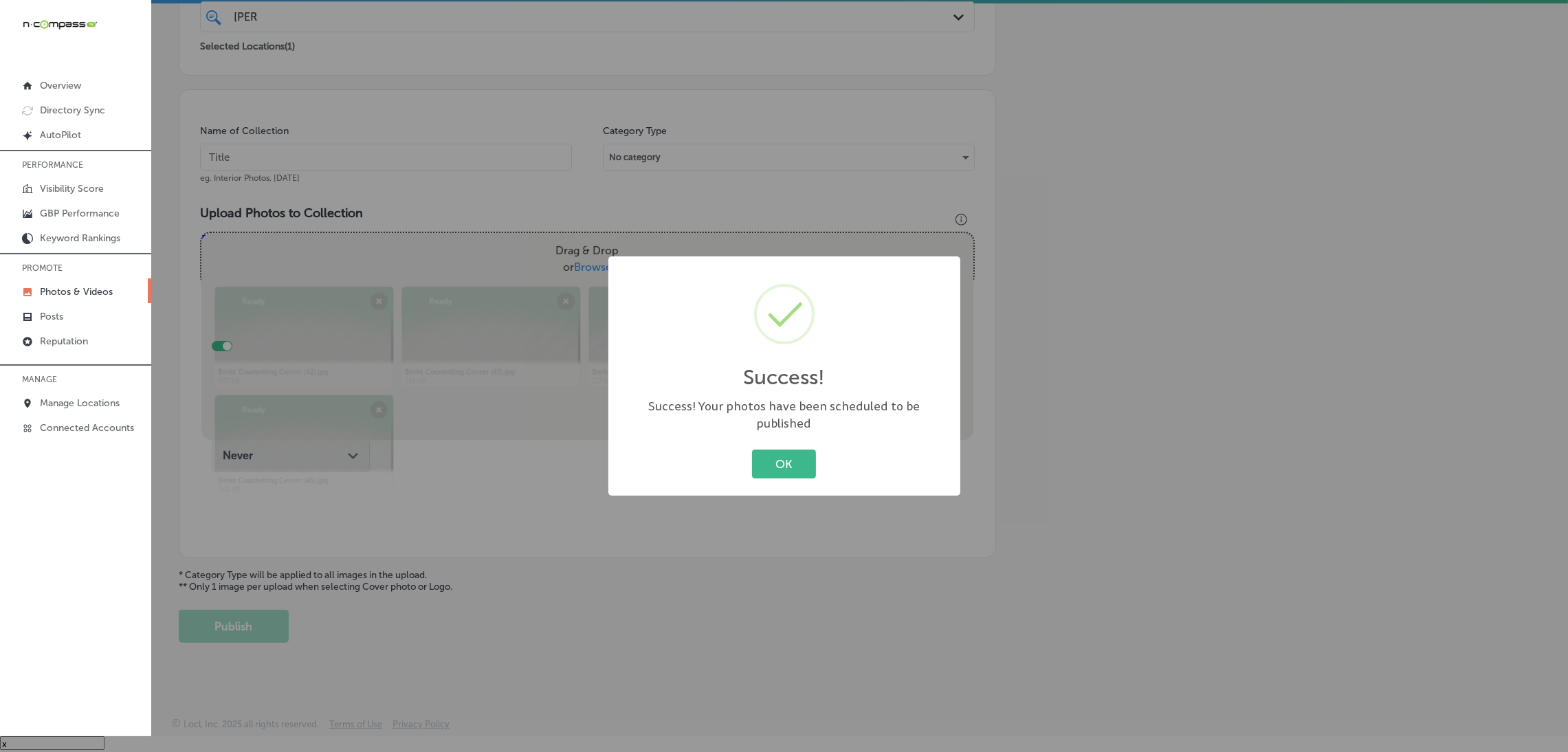
scroll to position [291, 0]
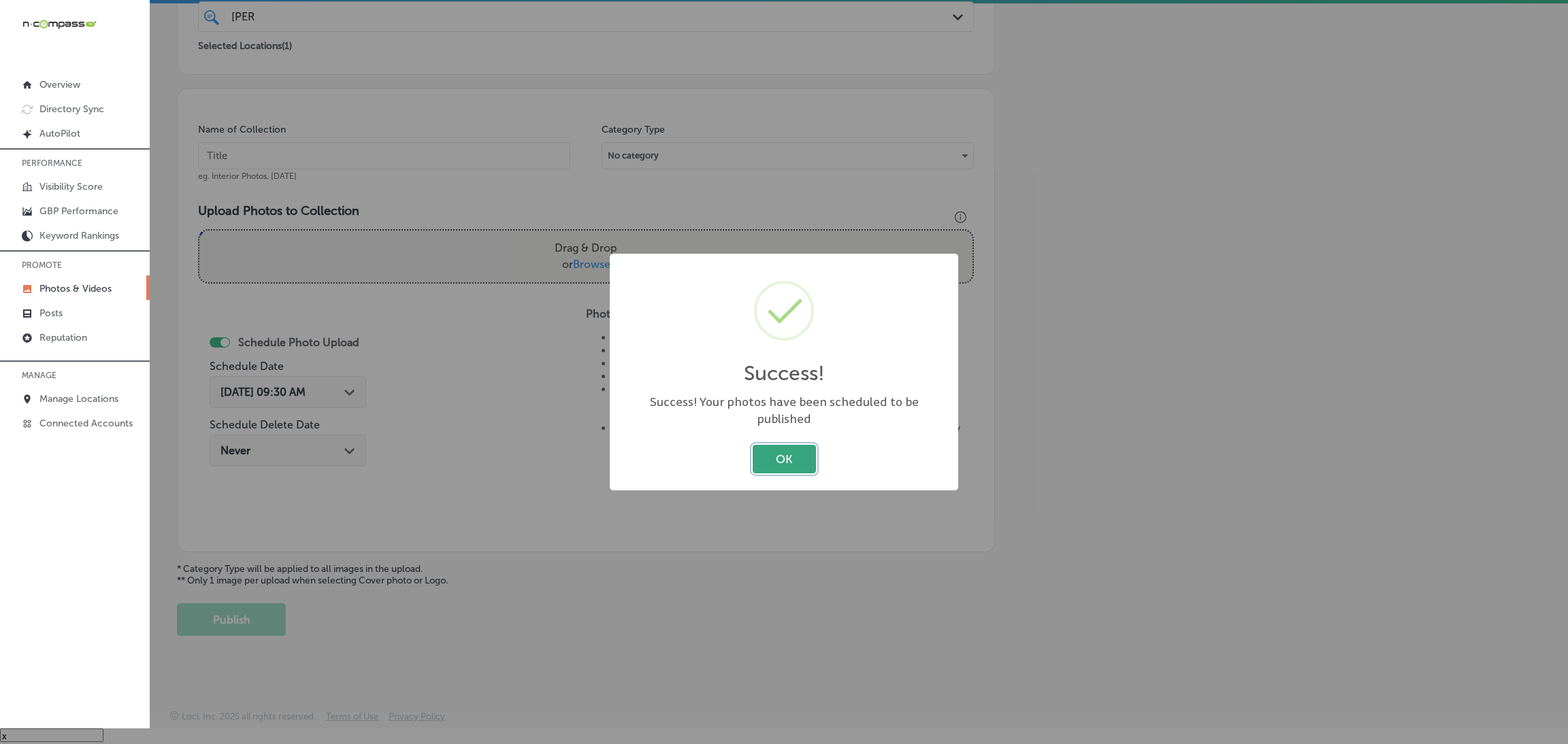
click at [786, 449] on button "OK" at bounding box center [784, 458] width 63 height 28
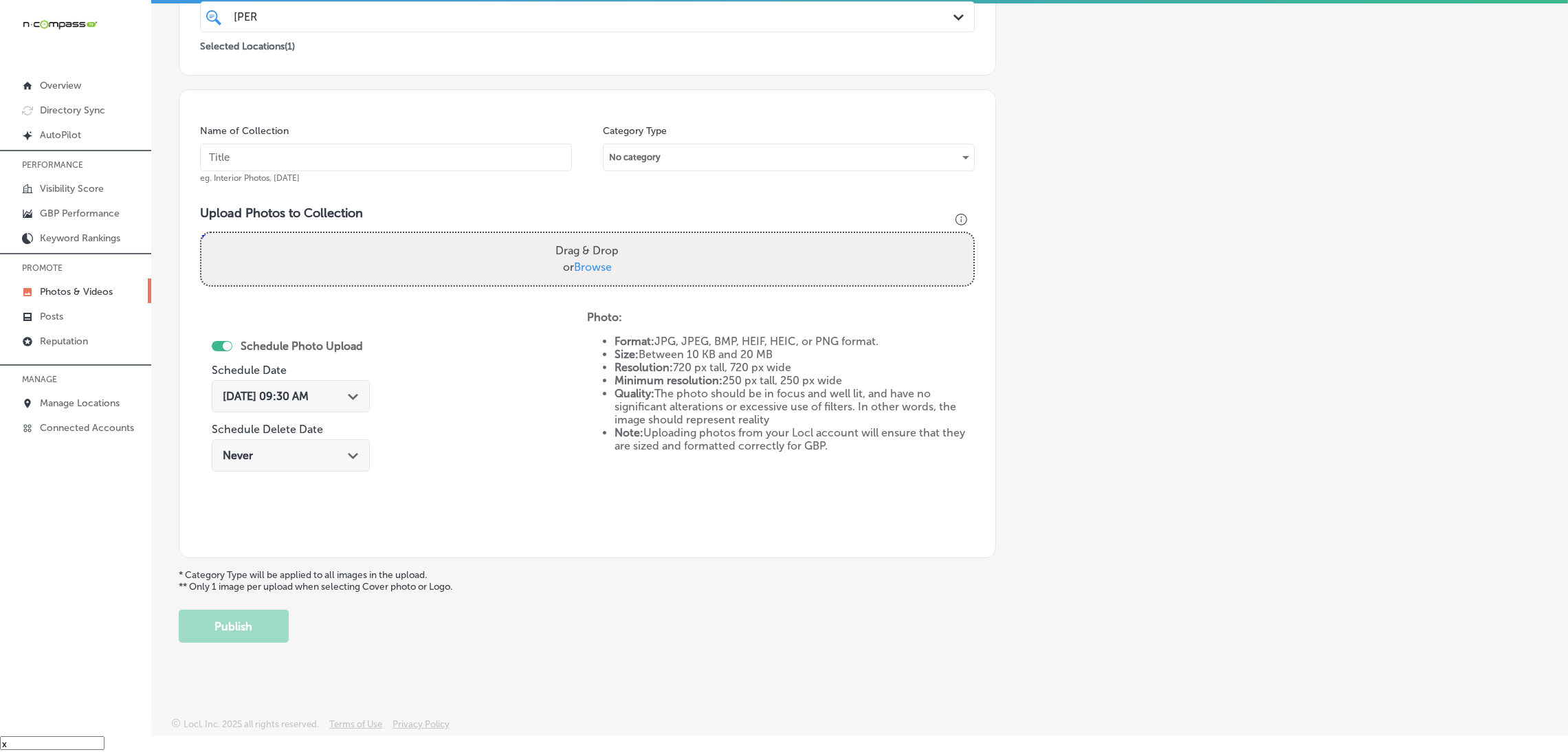
click at [395, 166] on input "text" at bounding box center [386, 157] width 372 height 27
paste input "Berks-Counseling-Center"
type input "Berks-Counseling-Center"
click at [601, 280] on label "Drag & Drop or Browse" at bounding box center [587, 259] width 74 height 44
click at [601, 237] on input "Drag & Drop or Browse" at bounding box center [587, 235] width 772 height 4
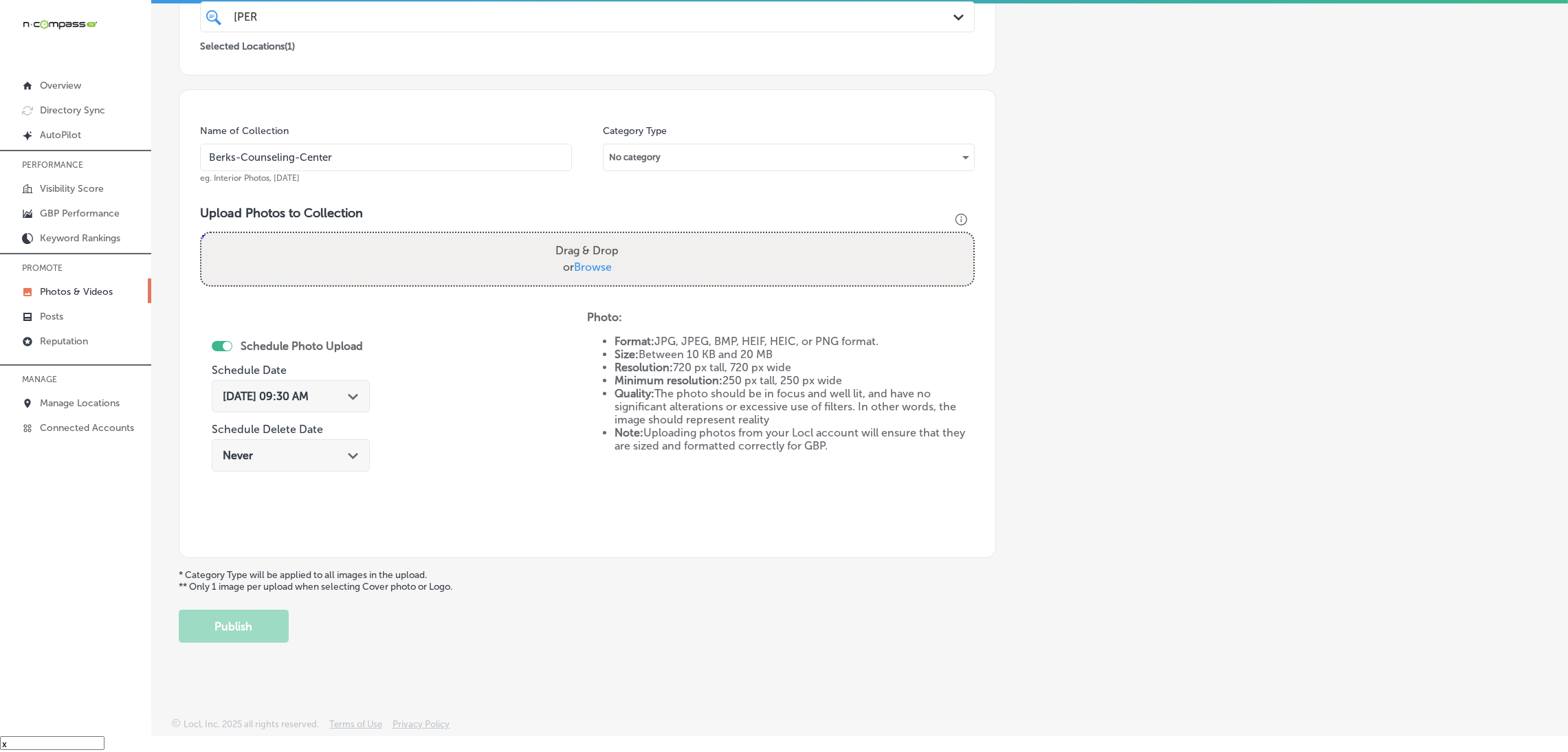
type input "C:\fakepath\Berks Counselling Center (46).jpg"
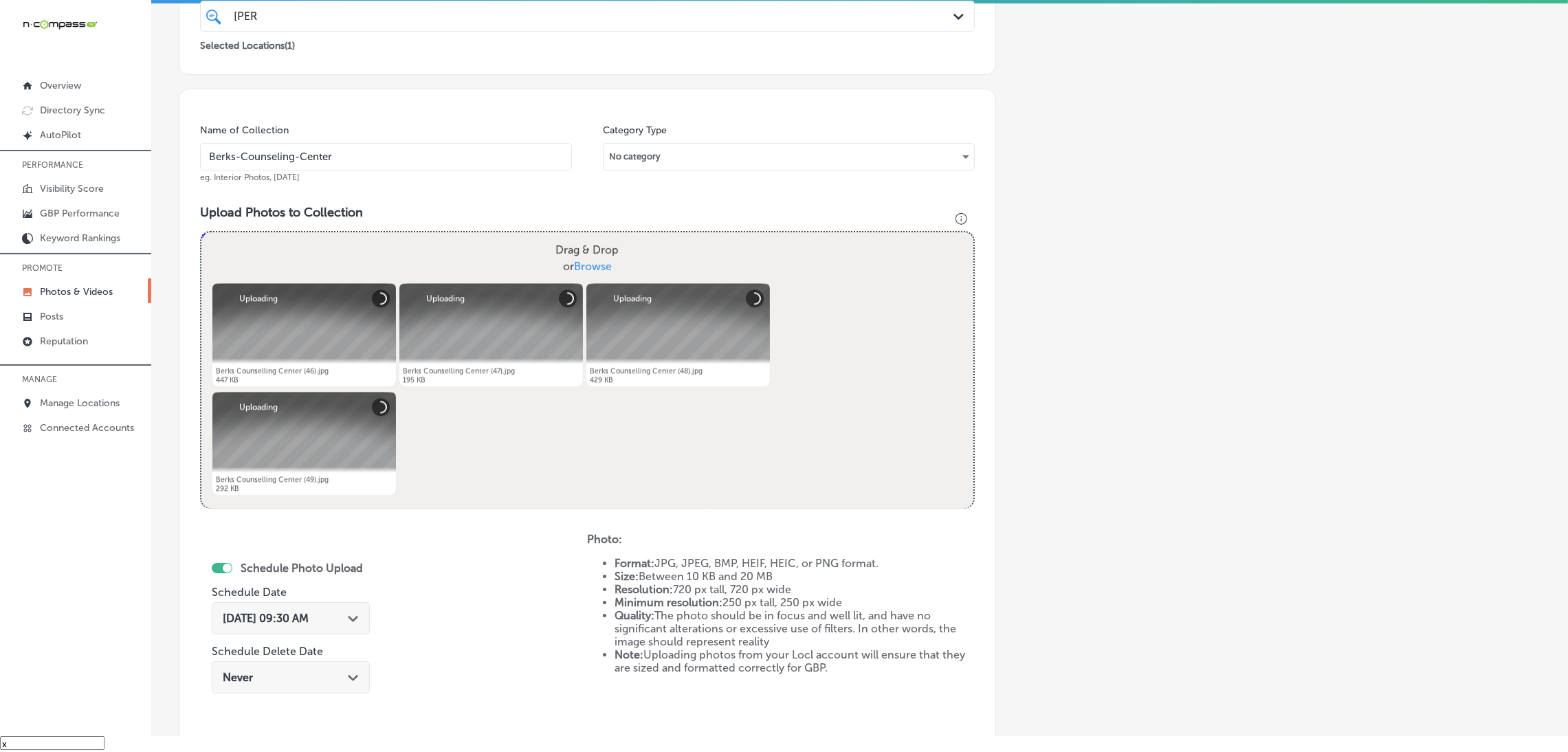
click at [291, 610] on div "[DATE] 09:30 AM Path Created with Sketch." at bounding box center [291, 618] width 158 height 33
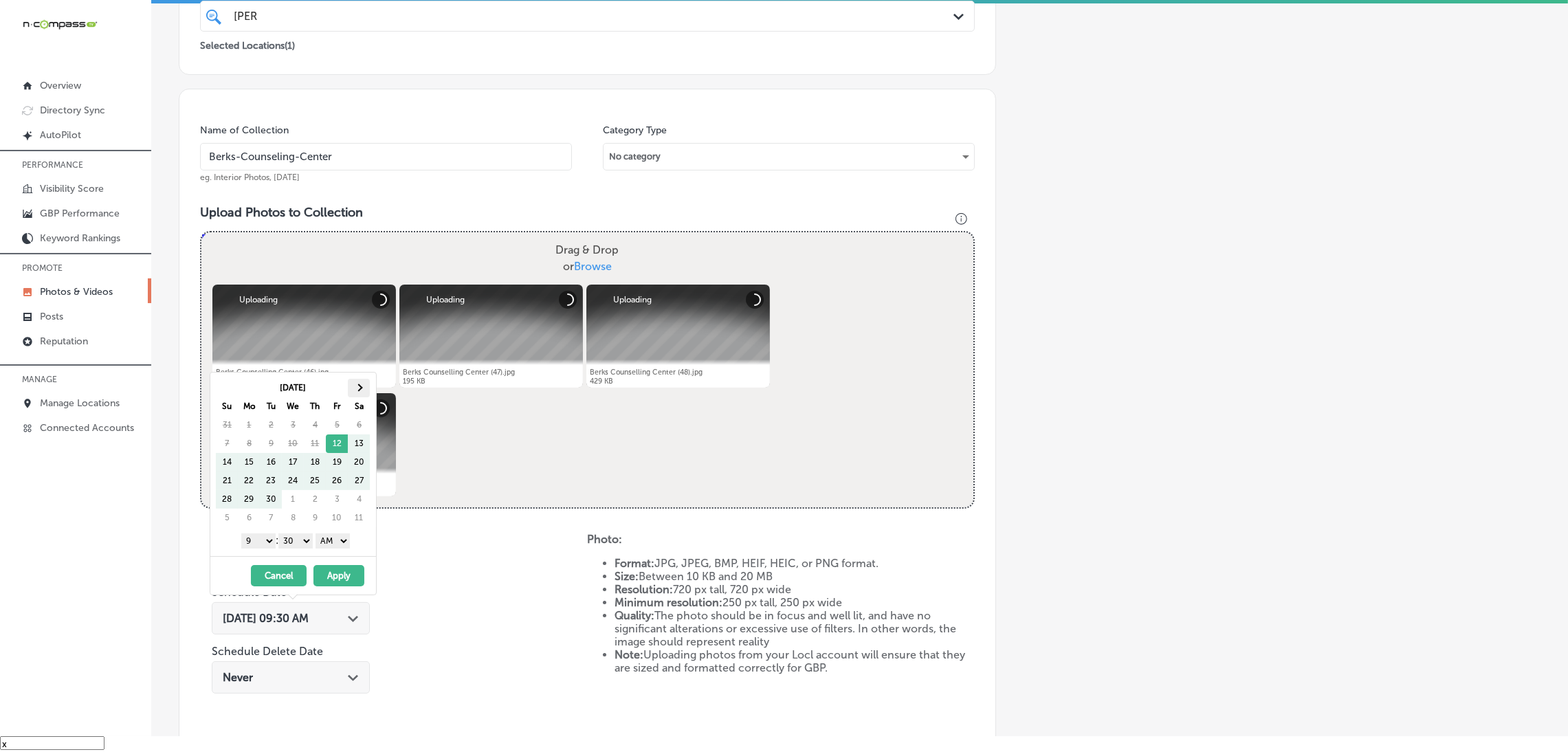
click at [355, 385] on th at bounding box center [358, 388] width 22 height 18
drag, startPoint x: 320, startPoint y: 547, endPoint x: 327, endPoint y: 547, distance: 7.0
click at [321, 547] on select "AM PM" at bounding box center [333, 542] width 34 height 15
drag, startPoint x: 299, startPoint y: 536, endPoint x: 304, endPoint y: 545, distance: 10.3
click at [299, 536] on select "00 10 20 30 40 50" at bounding box center [295, 542] width 34 height 15
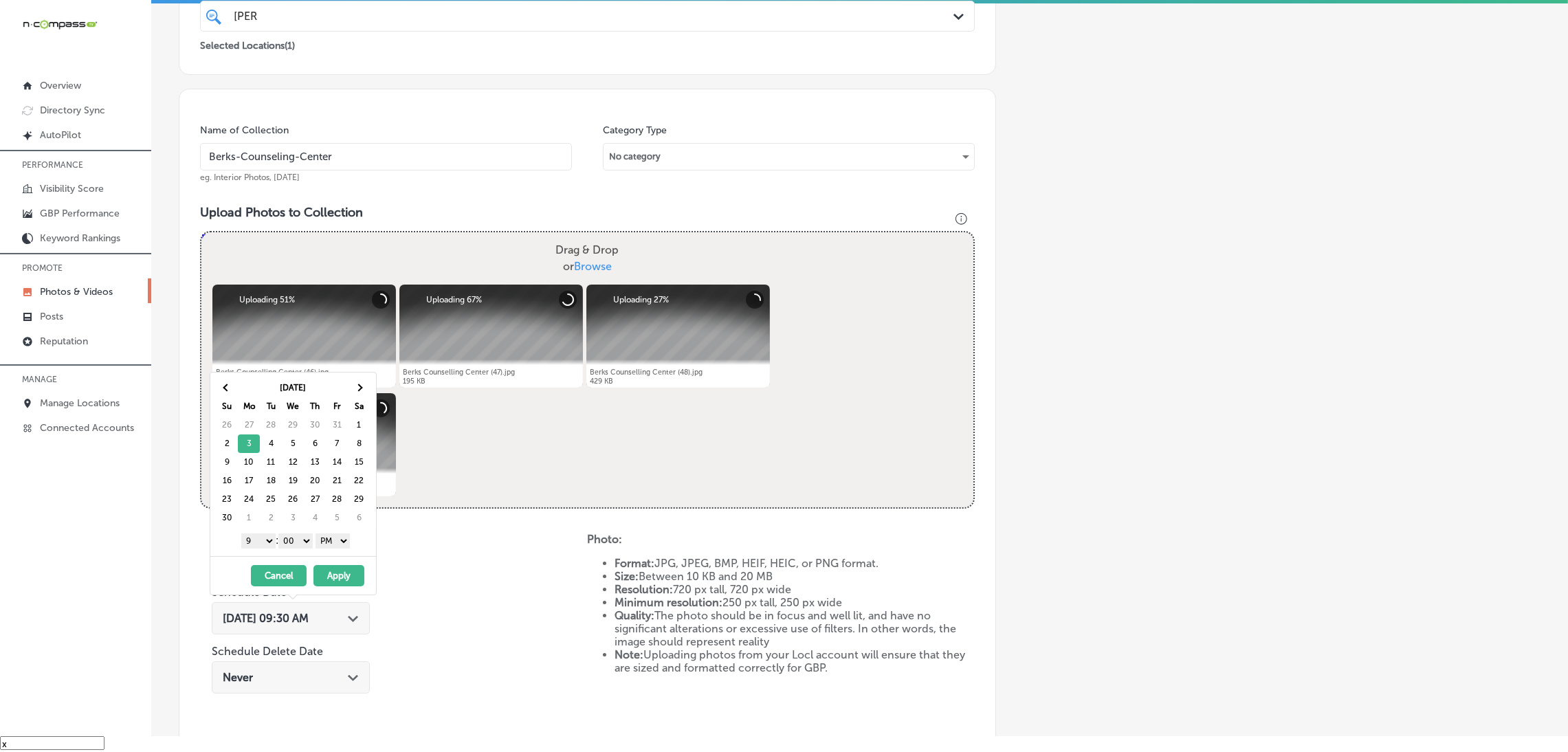
click at [358, 580] on button "Apply" at bounding box center [339, 576] width 51 height 21
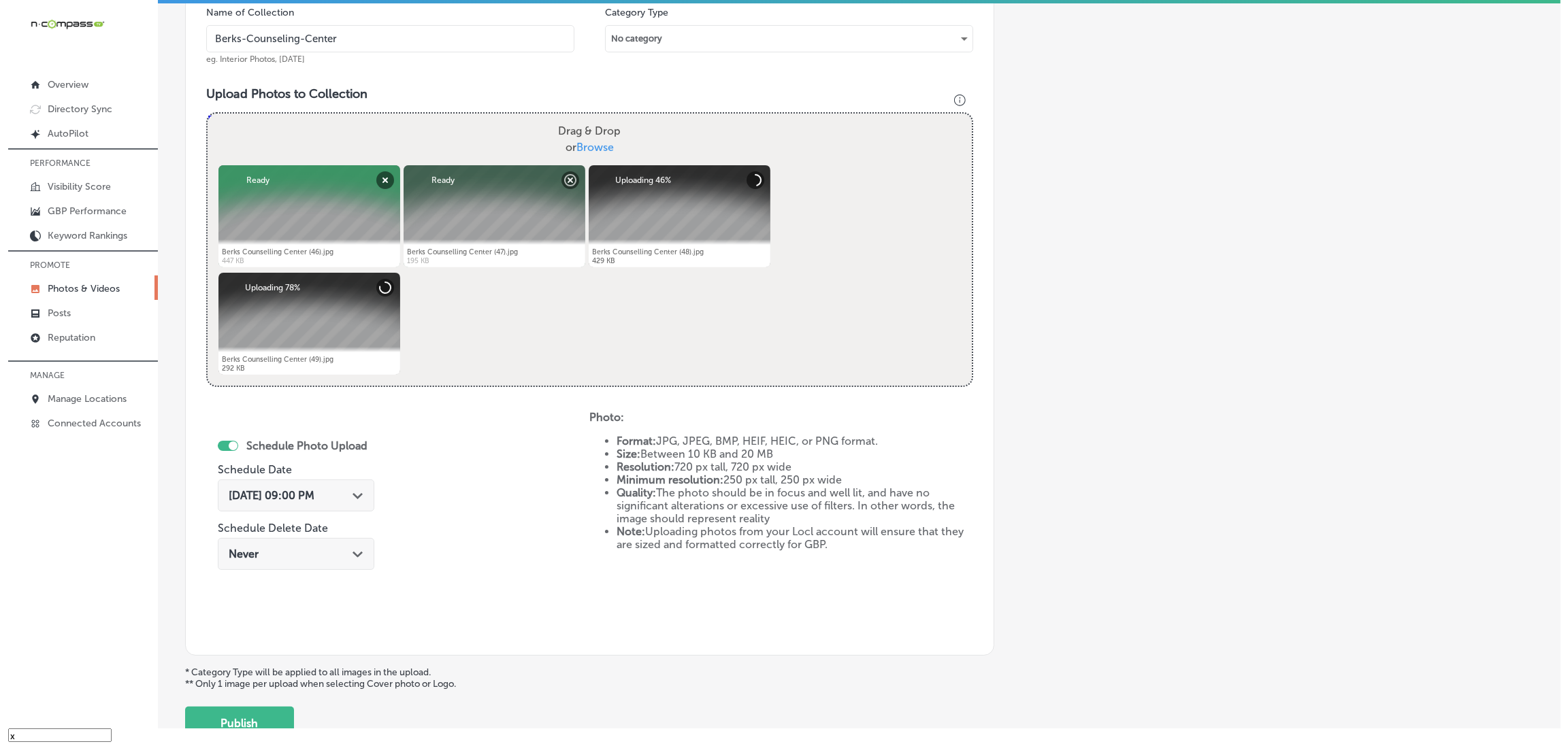
scroll to position [508, 0]
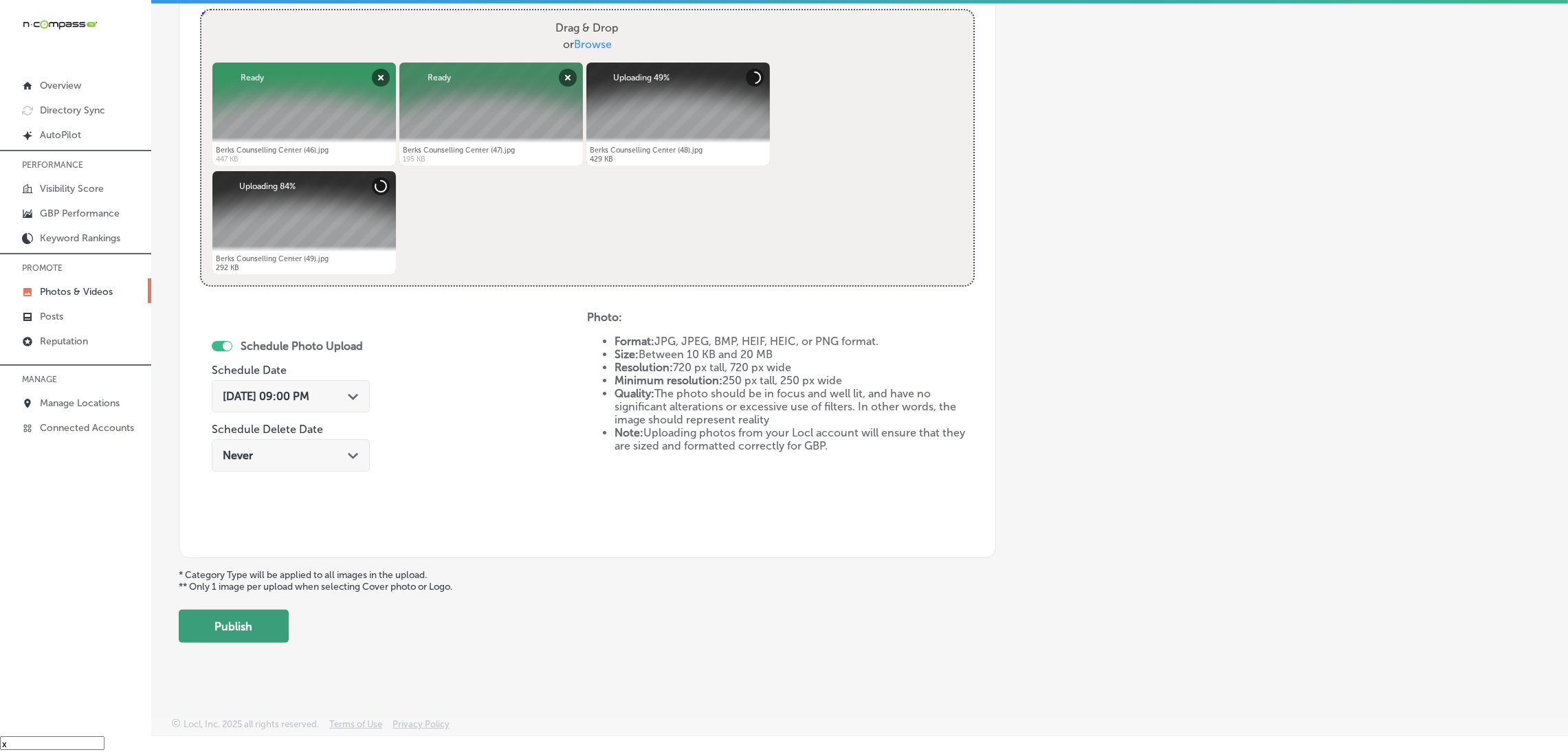
click at [270, 633] on button "Publish" at bounding box center [233, 626] width 110 height 33
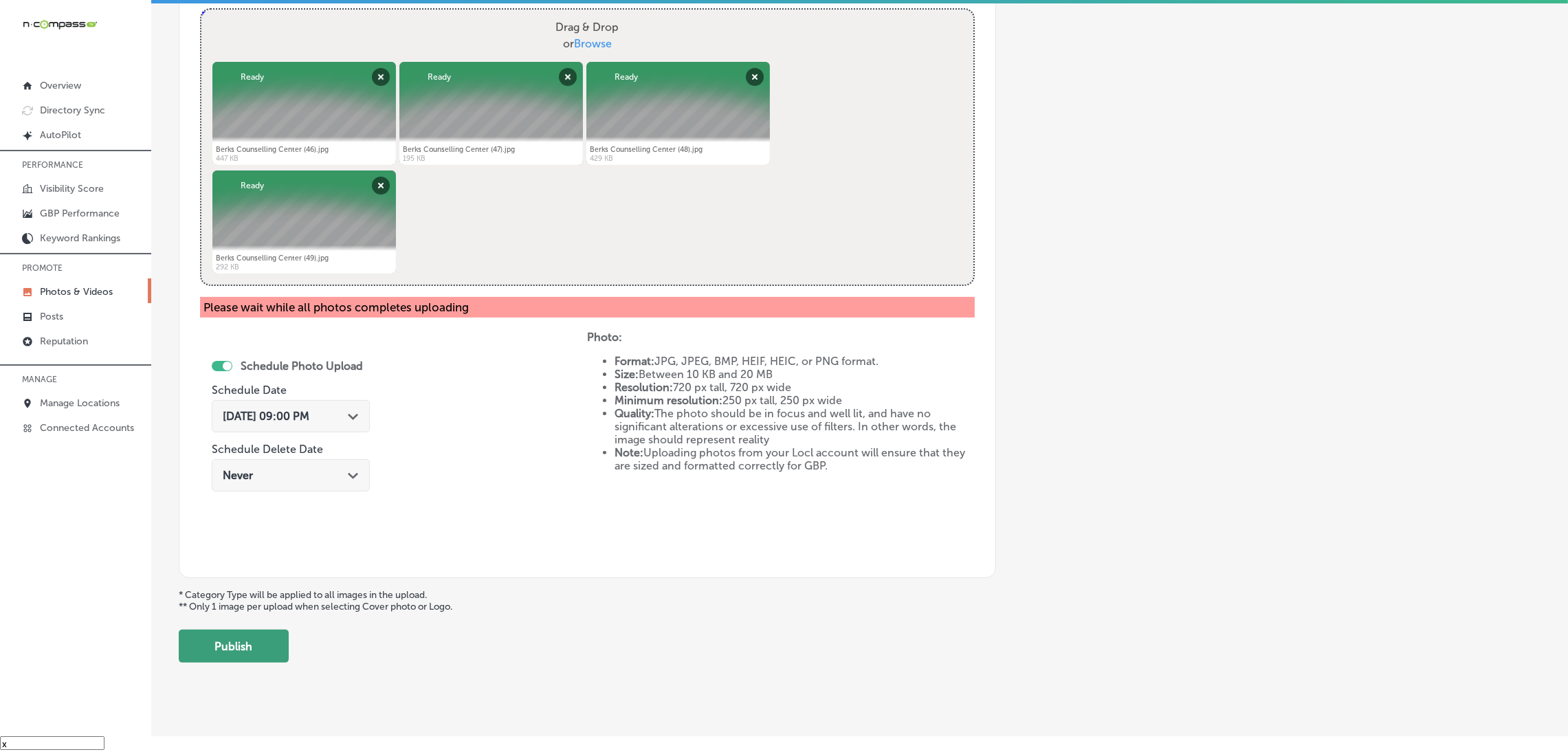
click at [273, 640] on button "Publish" at bounding box center [233, 646] width 110 height 33
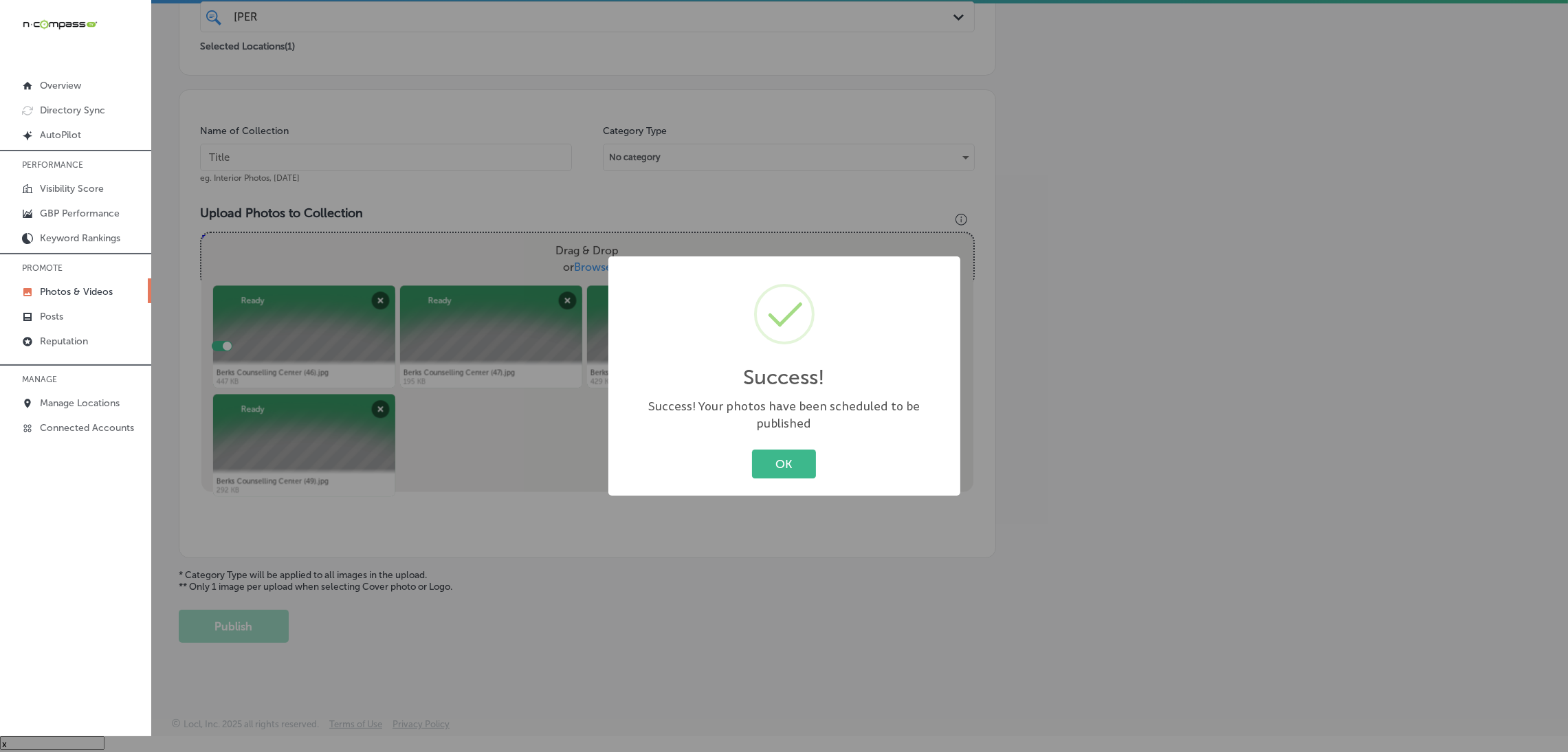
scroll to position [291, 0]
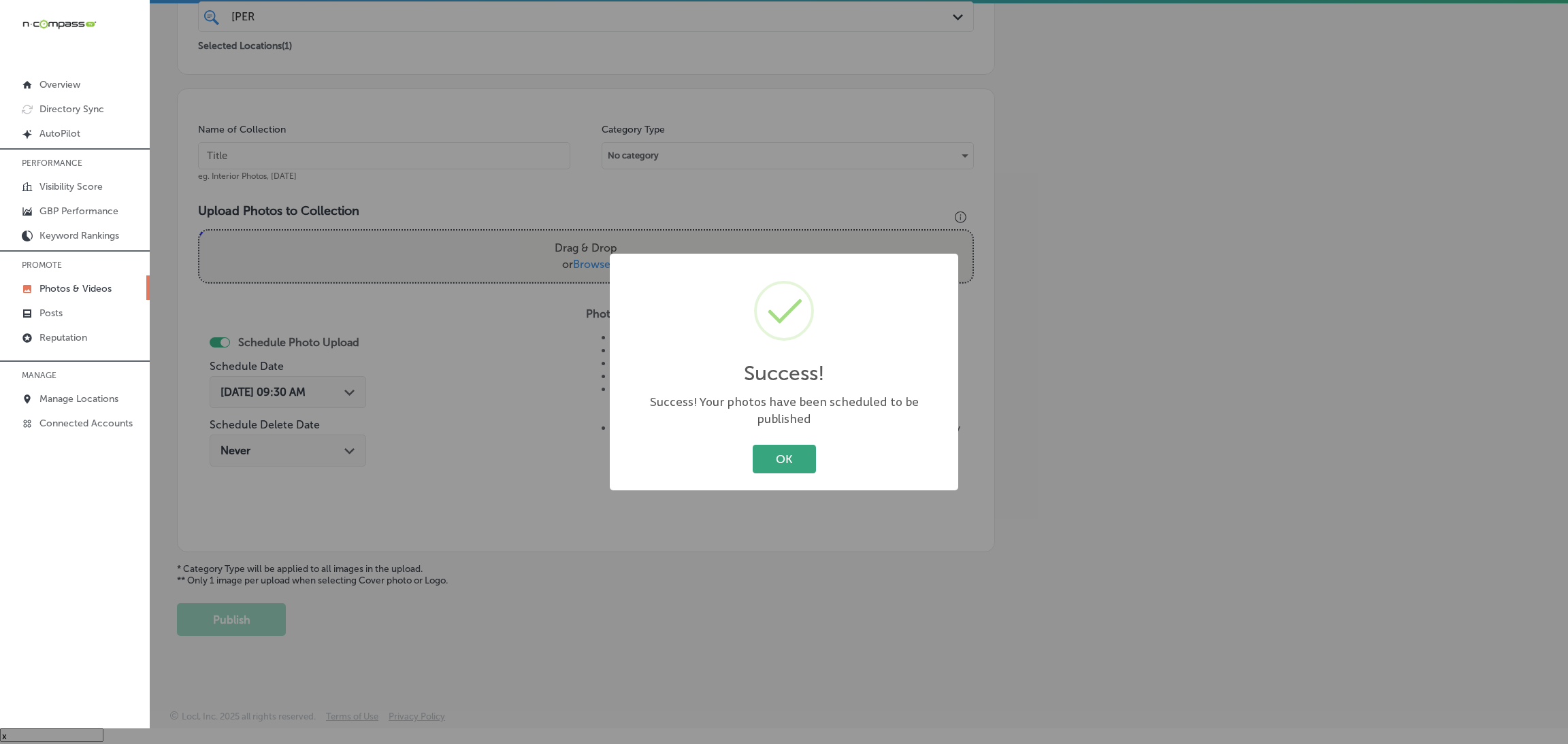
click at [787, 455] on button "OK" at bounding box center [784, 458] width 63 height 28
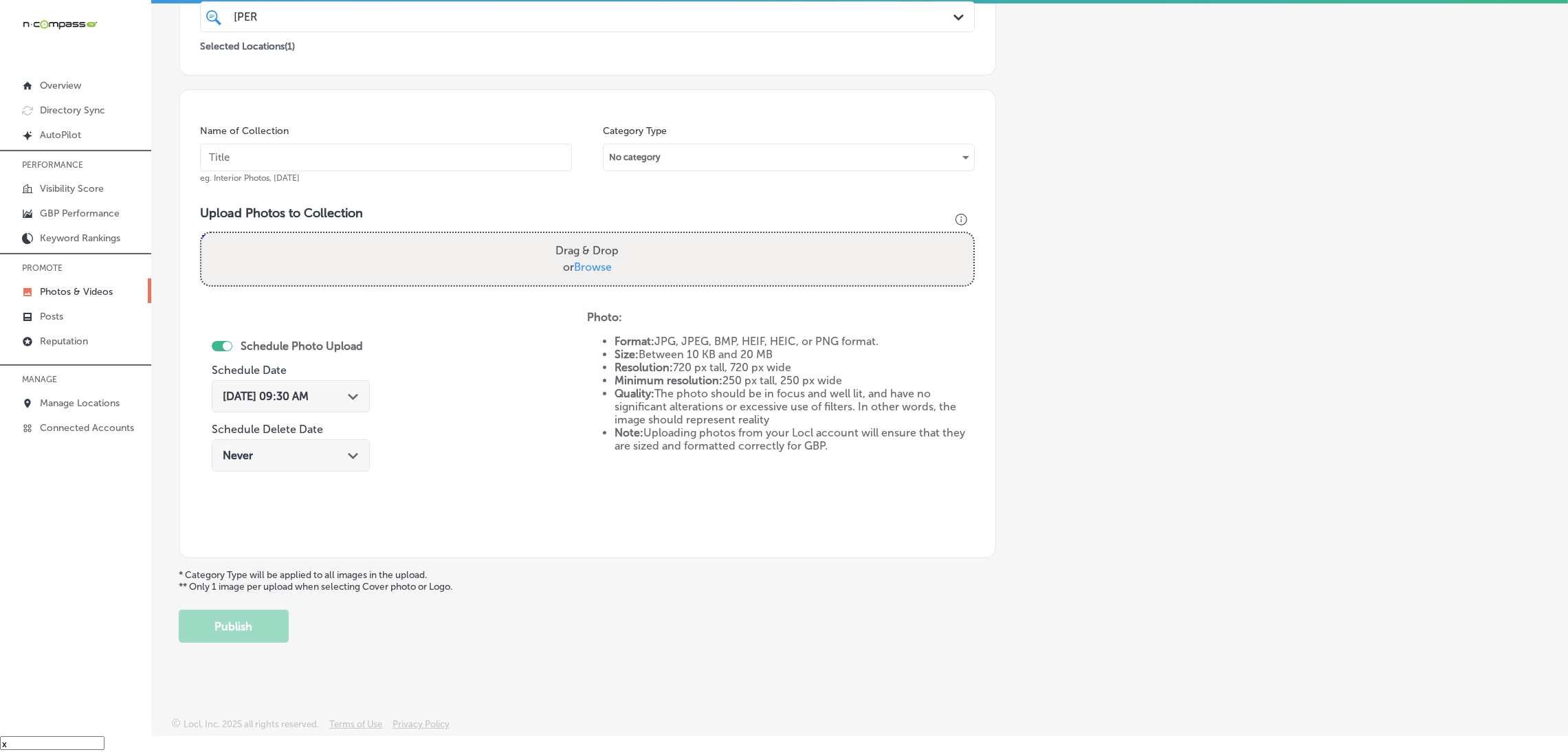
click at [476, 148] on input "text" at bounding box center [386, 157] width 372 height 27
paste input "Berks-Counseling-Center"
type input "Berks-Counseling-Center"
click at [521, 261] on div "Drag & Drop or Browse" at bounding box center [587, 259] width 772 height 52
click at [201, 233] on input "Drag & Drop or Browse" at bounding box center [587, 235] width 772 height 4
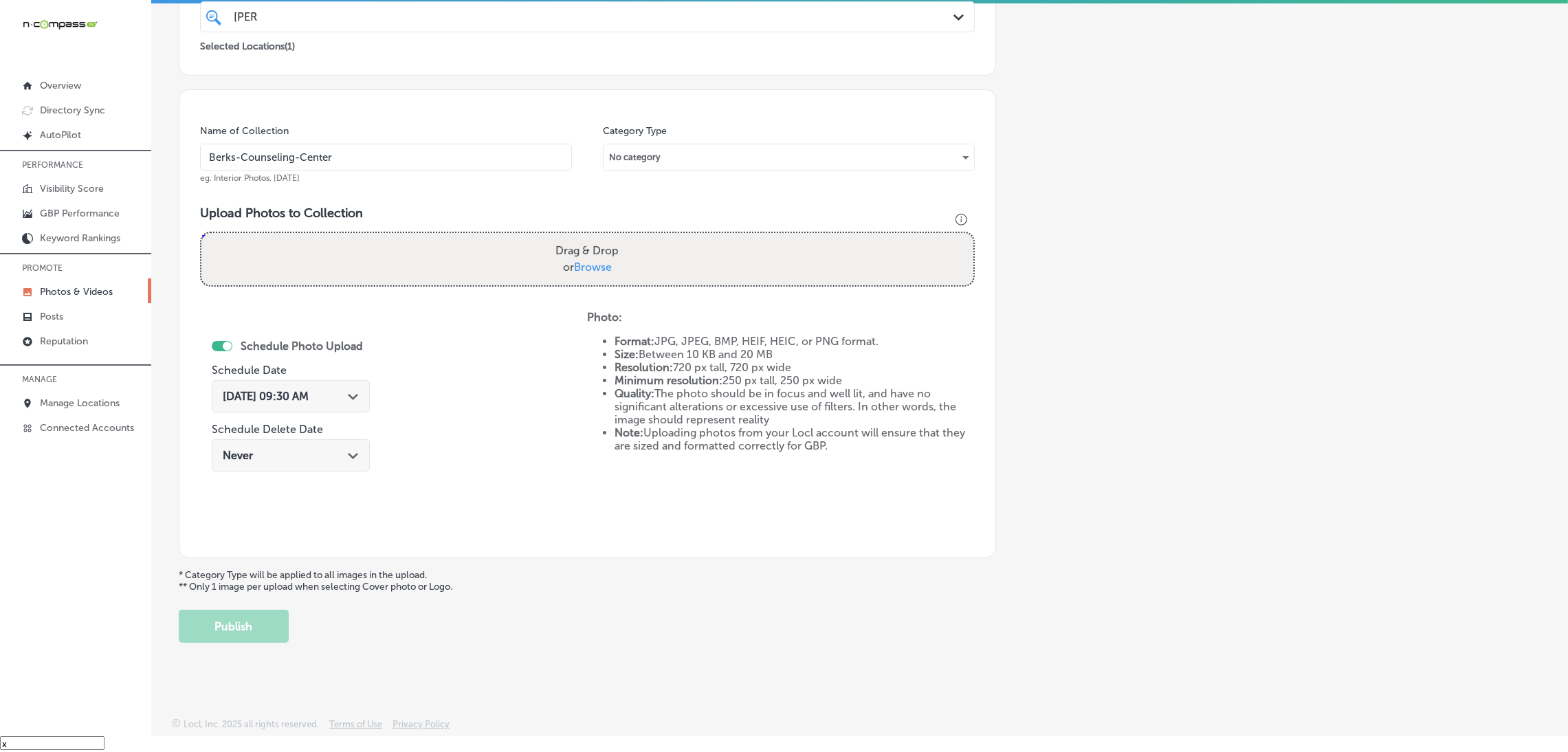
type input "C:\fakepath\Berks Counselling Center (50).jpg"
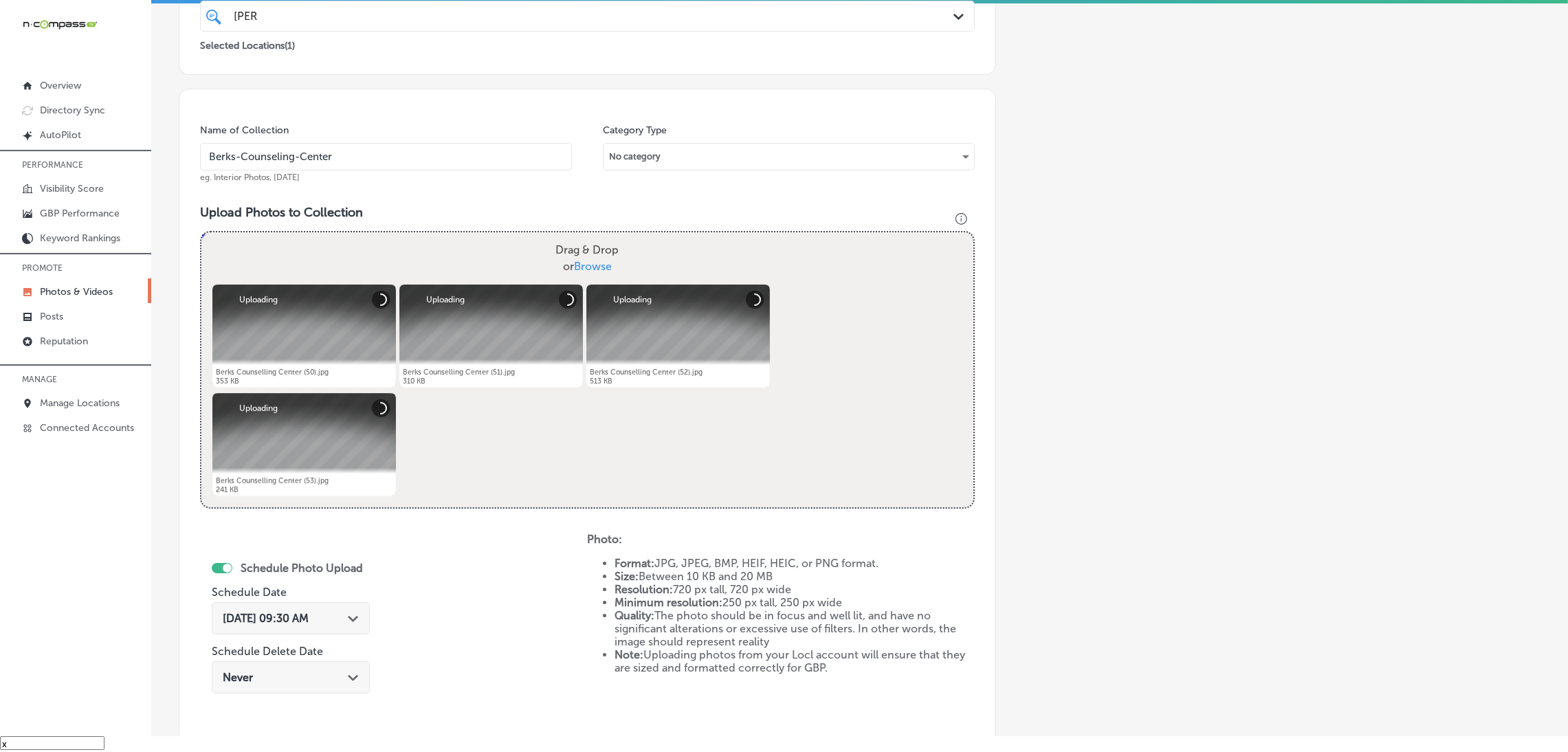
click at [304, 627] on div "[DATE] 09:30 AM Path Created with Sketch." at bounding box center [291, 618] width 158 height 33
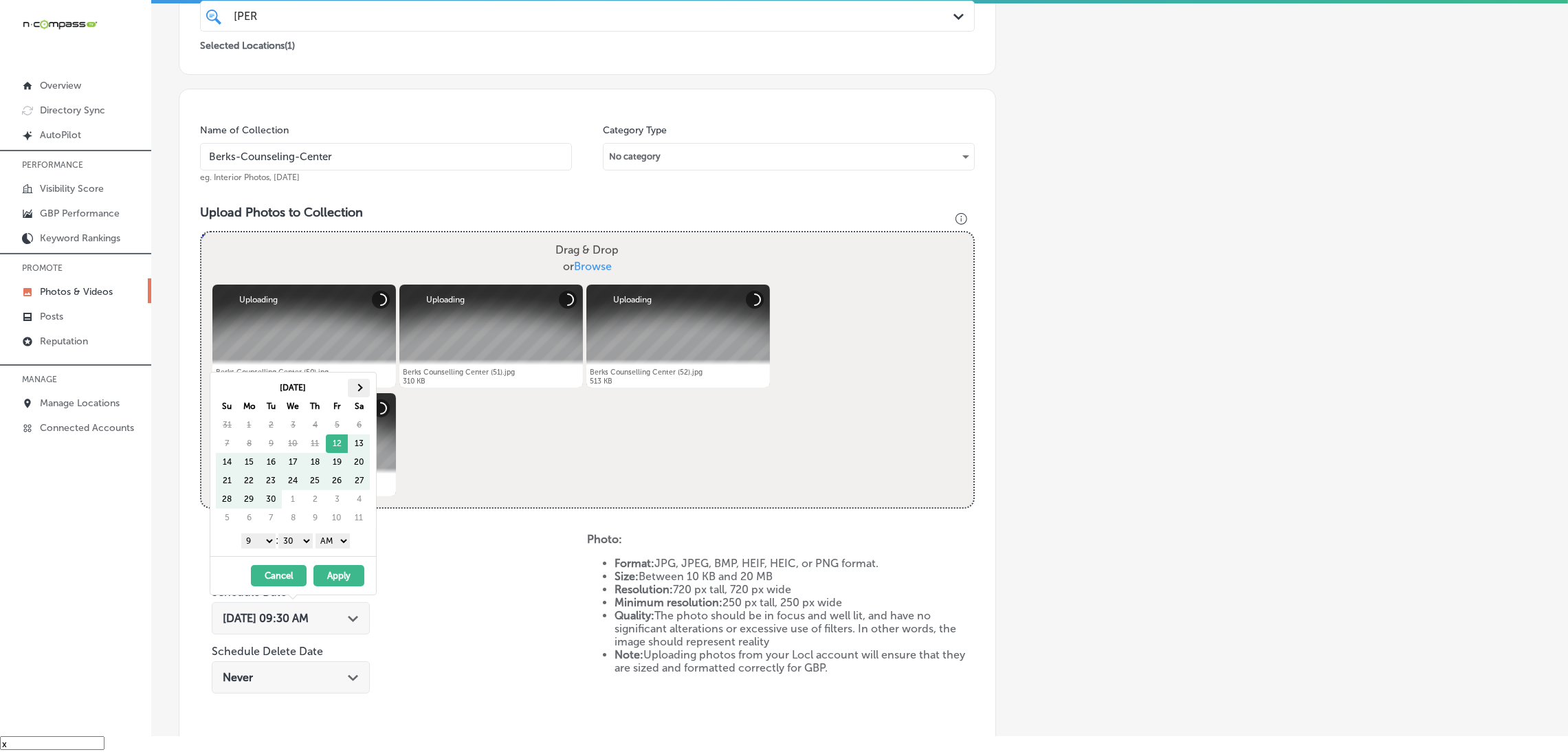
click at [364, 389] on th at bounding box center [358, 388] width 22 height 18
click at [331, 556] on div "[DATE] Su Mo Tu We Th Fr Sa 26 27 28 29 30 31 1 2 3 4 5 6 7 8 9 10 11 12 13 14 …" at bounding box center [293, 465] width 166 height 184
click at [327, 536] on select "AM PM" at bounding box center [333, 542] width 34 height 15
click at [290, 542] on select "00 10 20 30 40 50" at bounding box center [295, 542] width 34 height 15
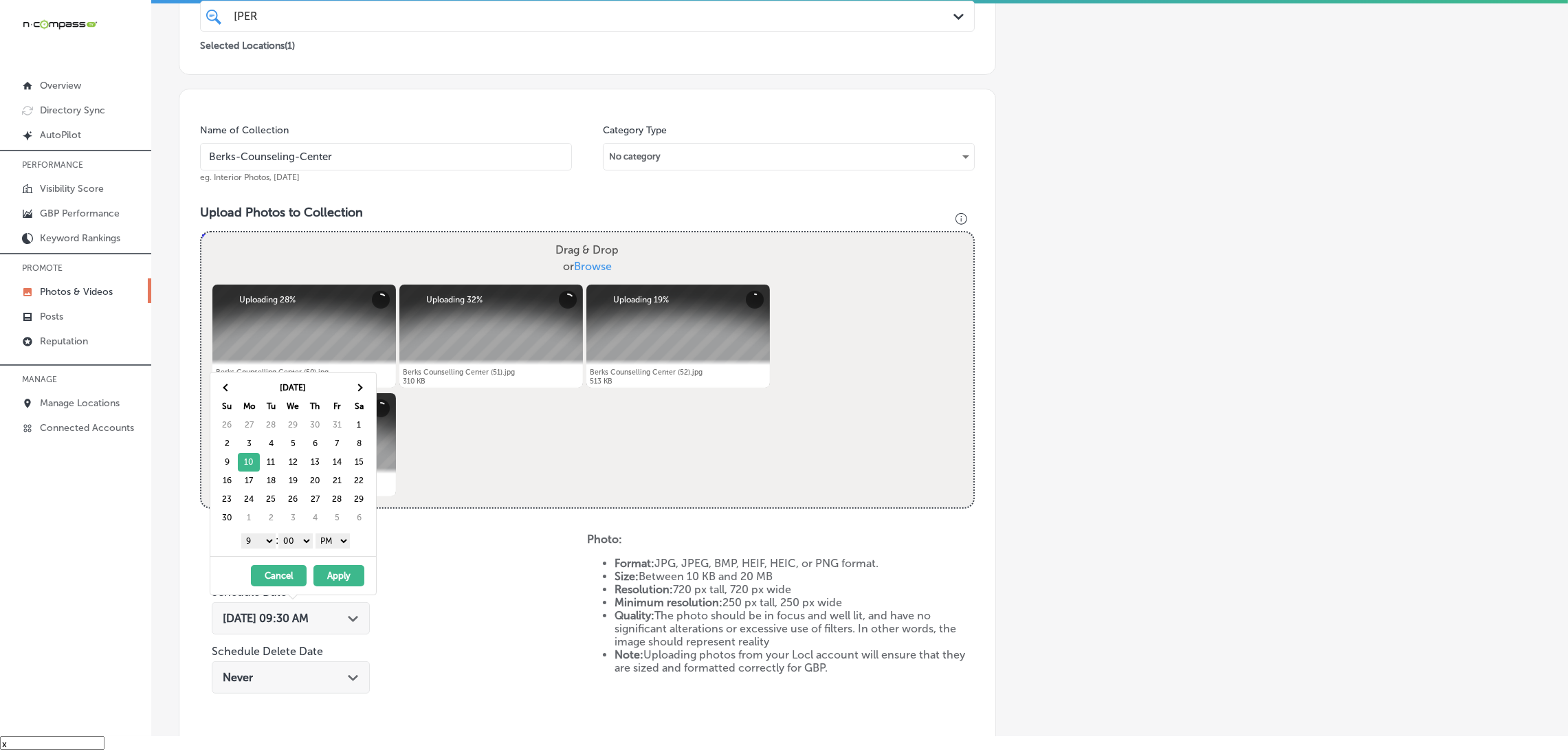
click at [337, 576] on button "Apply" at bounding box center [339, 576] width 51 height 21
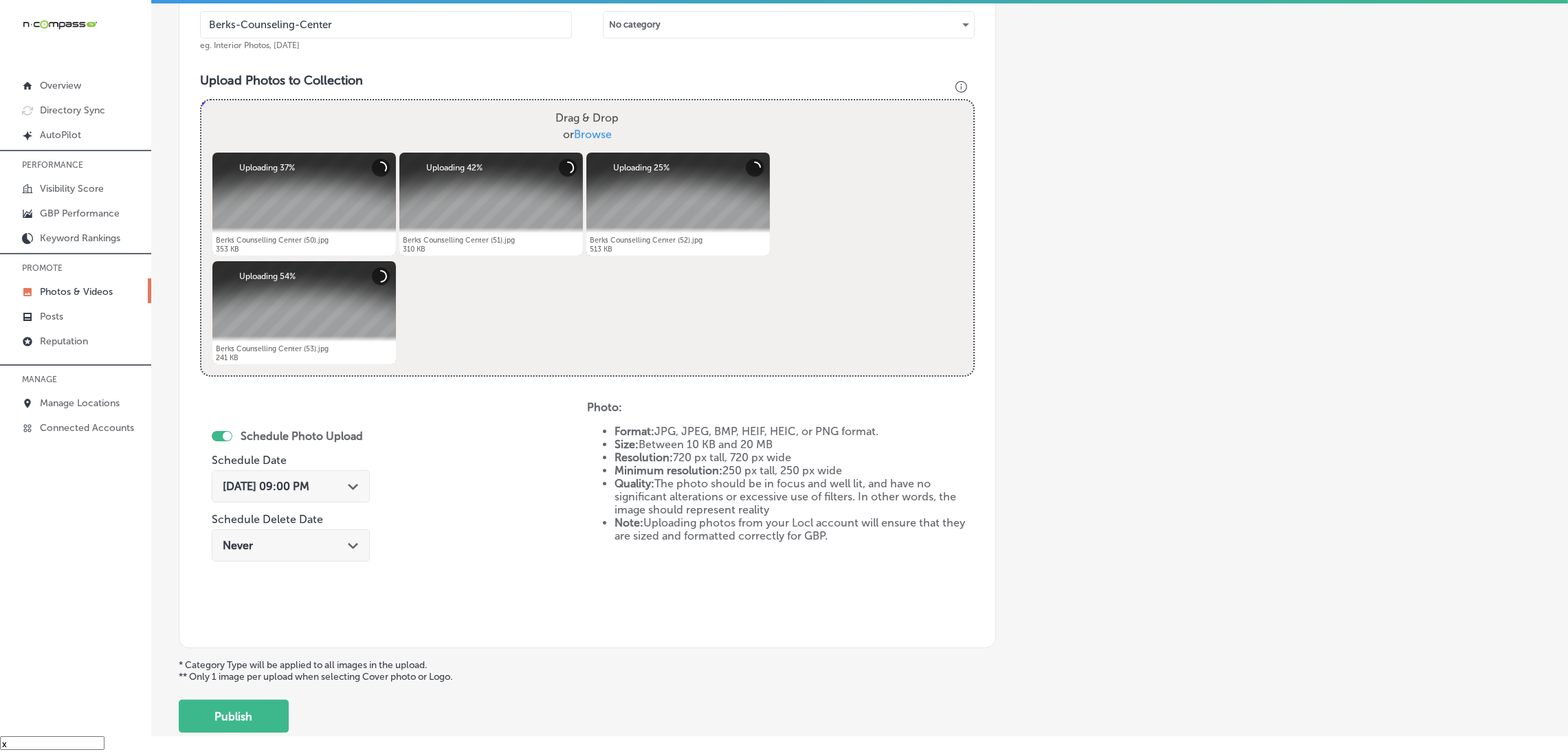
scroll to position [513, 0]
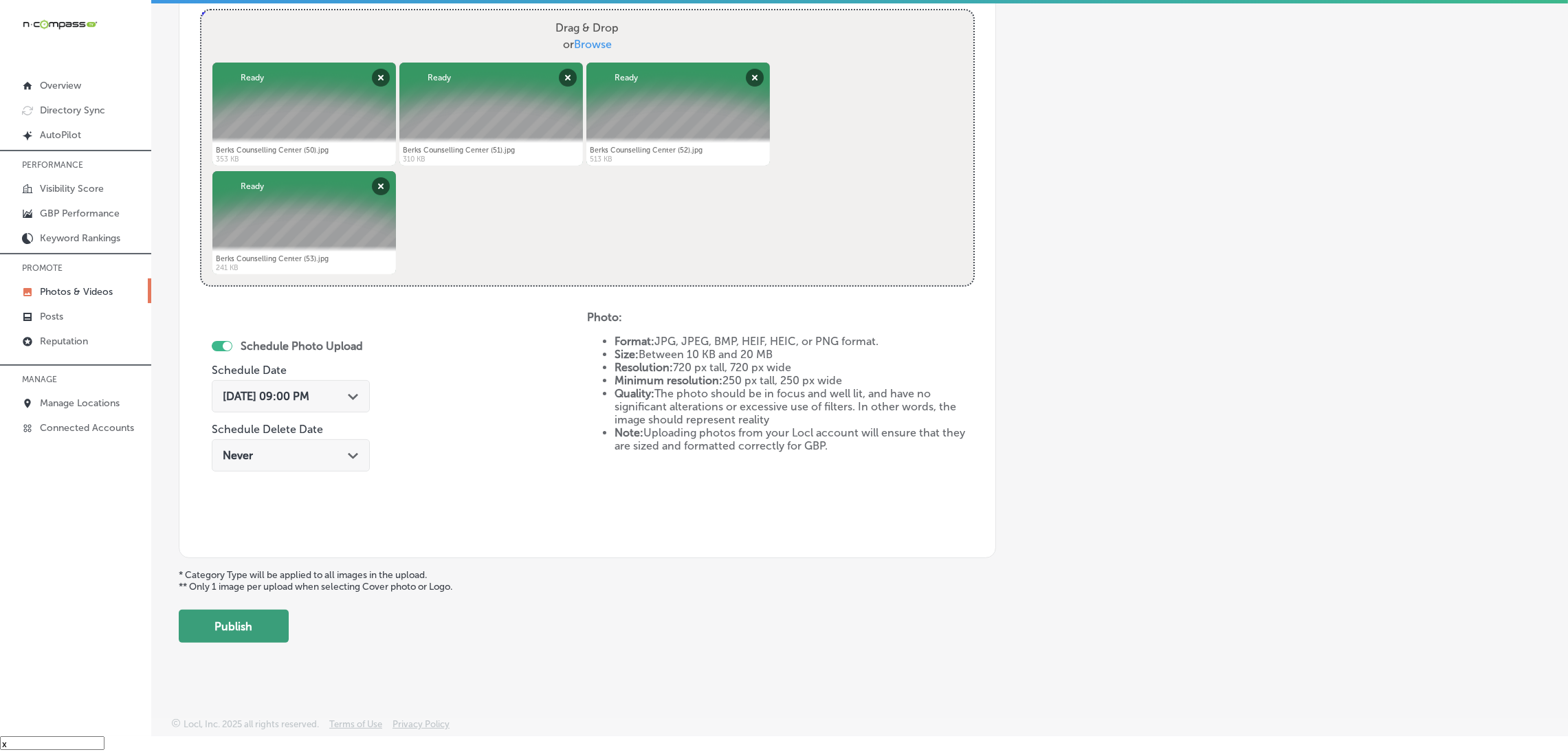
click at [257, 620] on button "Publish" at bounding box center [233, 626] width 110 height 33
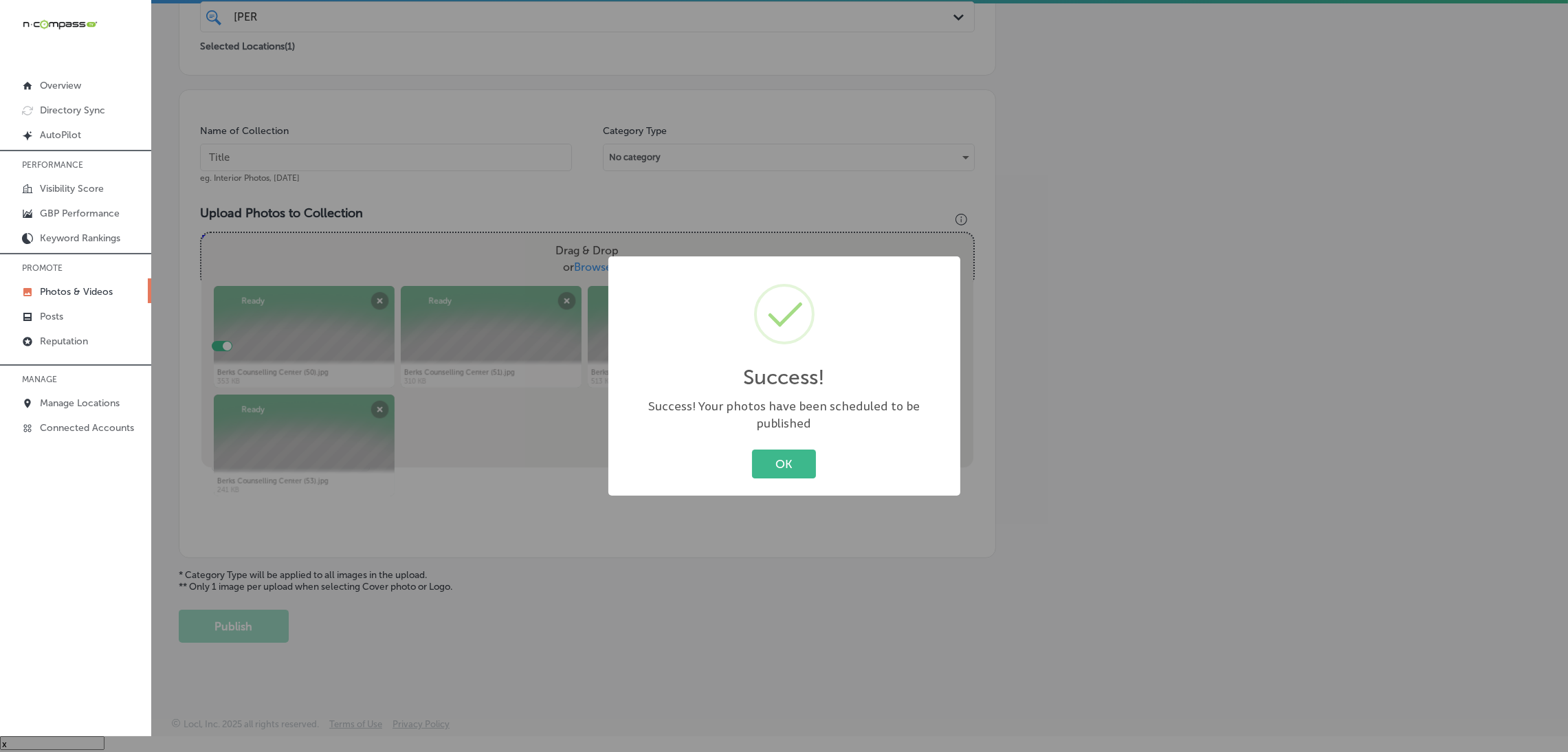
scroll to position [291, 0]
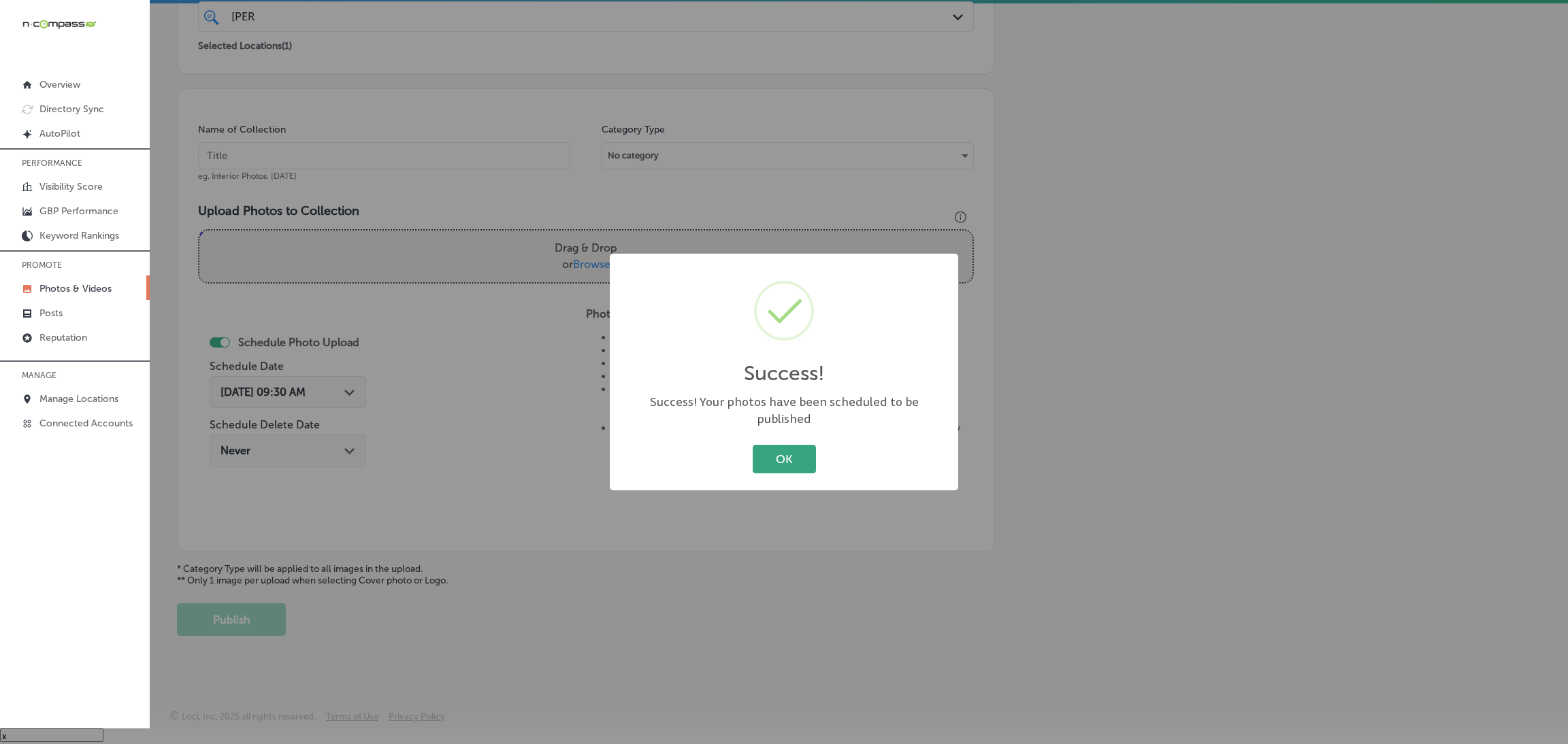
click at [766, 462] on button "OK" at bounding box center [784, 458] width 63 height 28
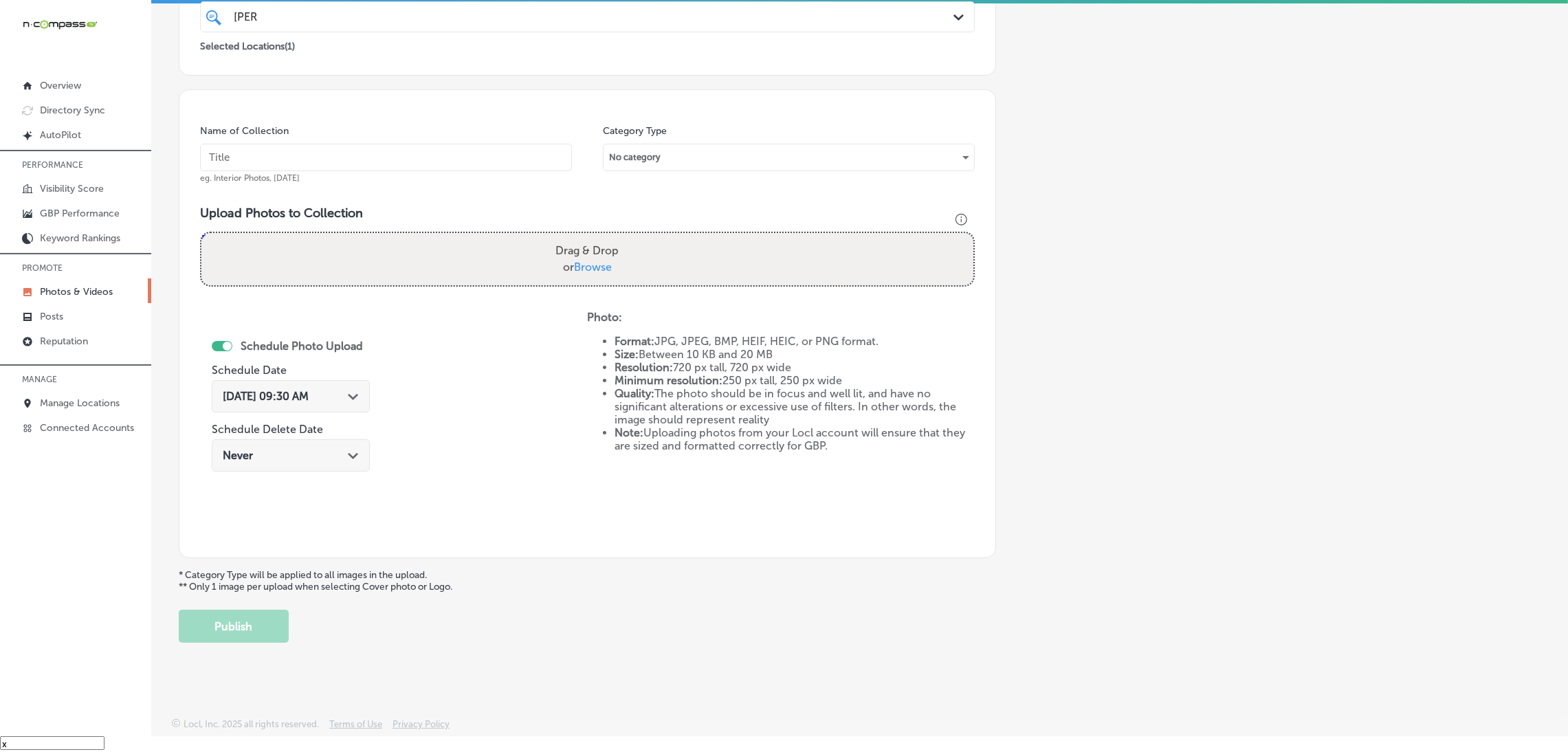
click at [461, 141] on div "Name of Collection eg. Interior Photos, [DATE]" at bounding box center [386, 154] width 372 height 59
click at [459, 144] on input "text" at bounding box center [386, 157] width 372 height 27
paste input "Berks-Counseling-Center"
type input "Berks-Counseling-Center"
click at [587, 233] on div "Drag & Drop or Browse" at bounding box center [587, 259] width 772 height 52
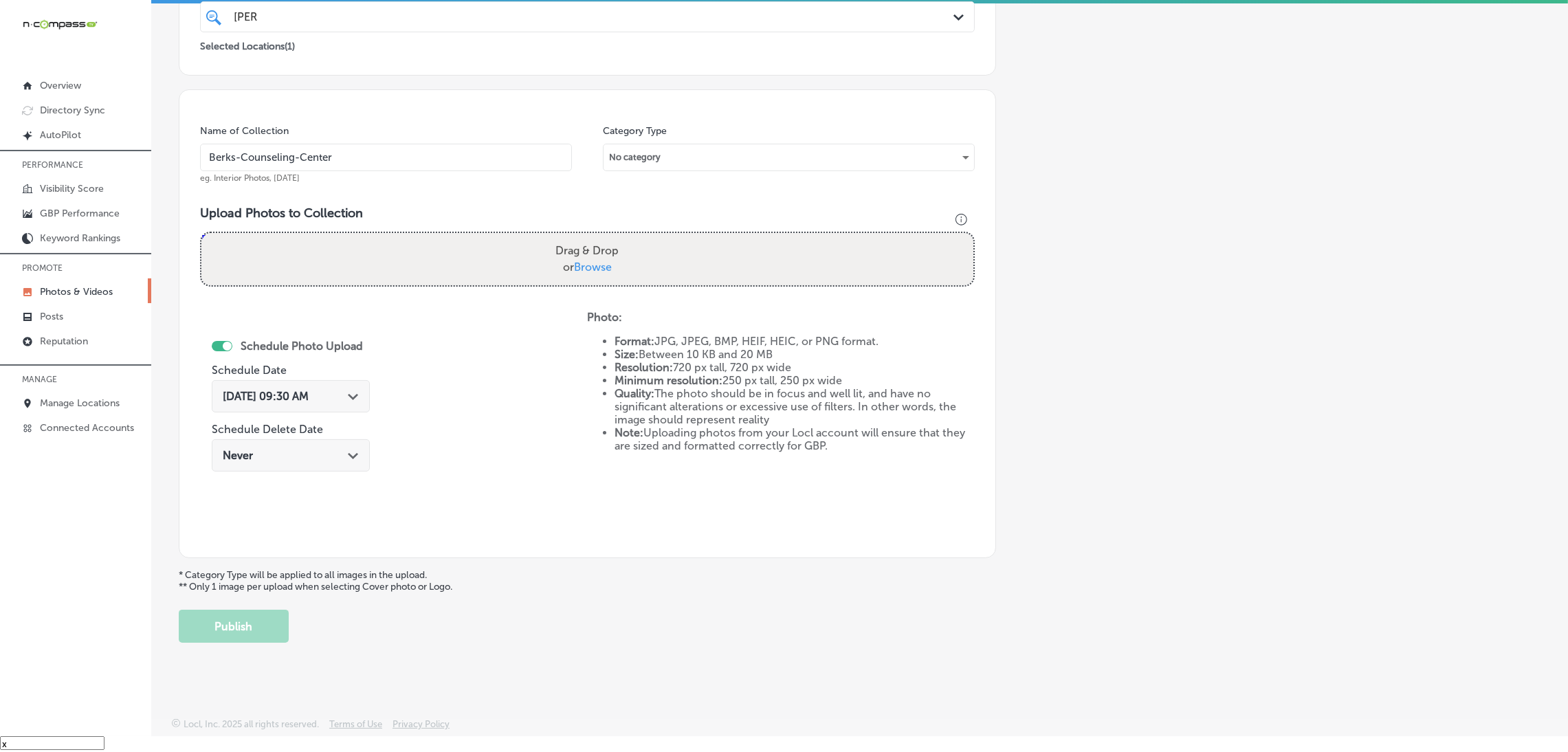
click at [201, 233] on input "Drag & Drop or Browse" at bounding box center [587, 235] width 772 height 4
type input "C:\fakepath\Berks Counselling Center (27).jpg"
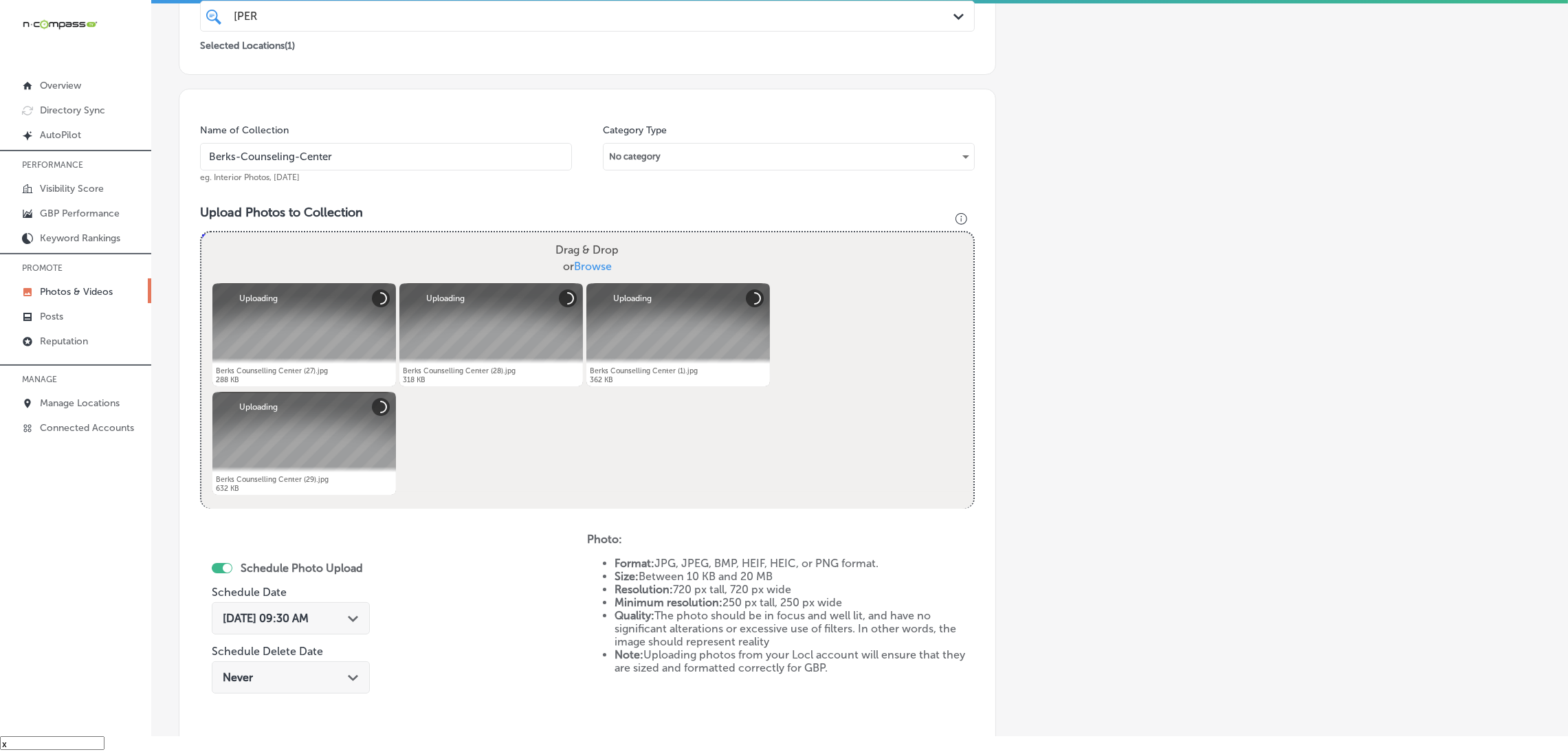
click at [283, 624] on span "[DATE] 09:30 AM" at bounding box center [265, 618] width 86 height 13
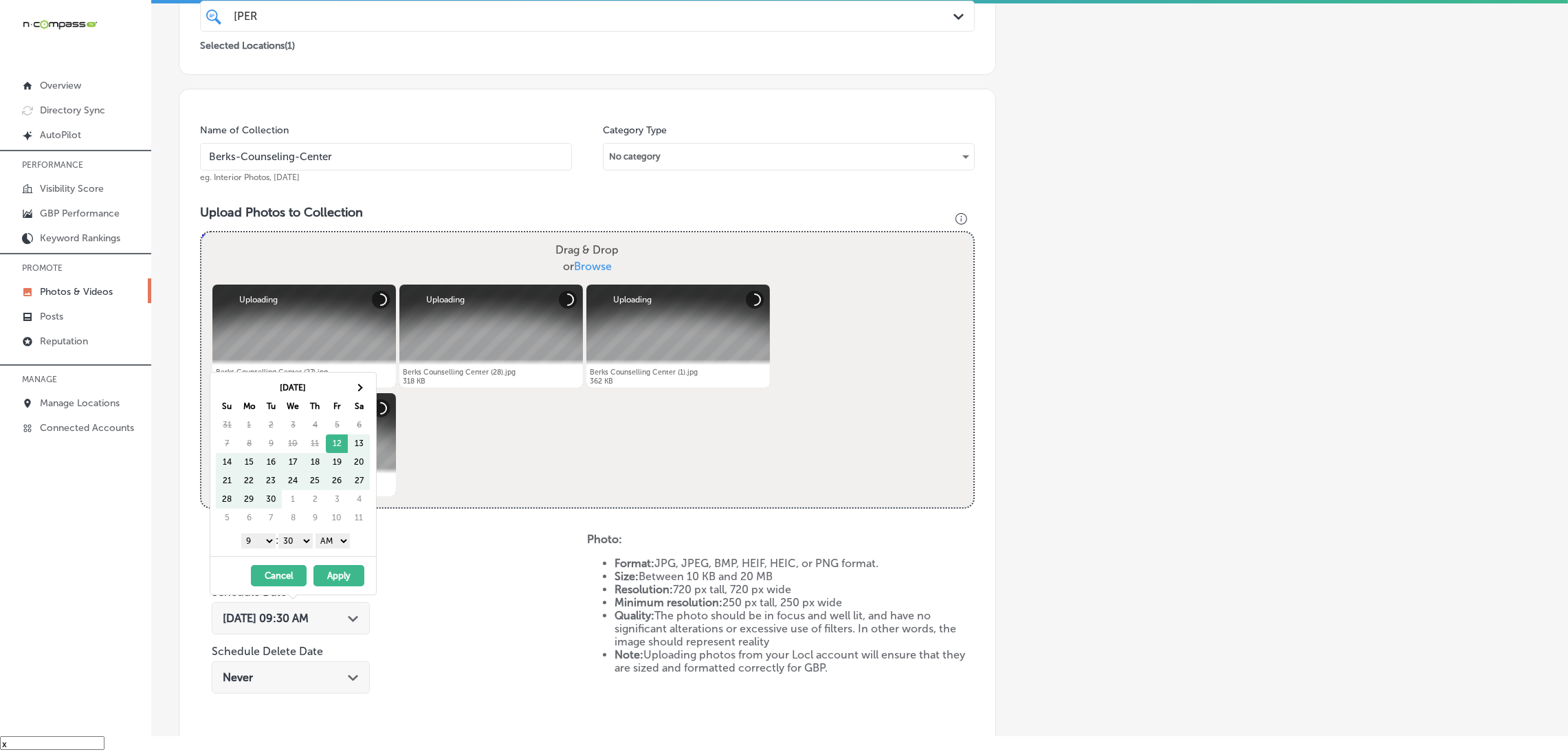
click at [356, 398] on th "Sa" at bounding box center [358, 406] width 22 height 18
click at [358, 393] on th at bounding box center [358, 388] width 22 height 18
click at [358, 392] on th at bounding box center [358, 388] width 22 height 18
click at [339, 545] on select "AM PM" at bounding box center [333, 542] width 34 height 15
click at [294, 546] on select "00 10 20 30 40 50" at bounding box center [295, 542] width 34 height 15
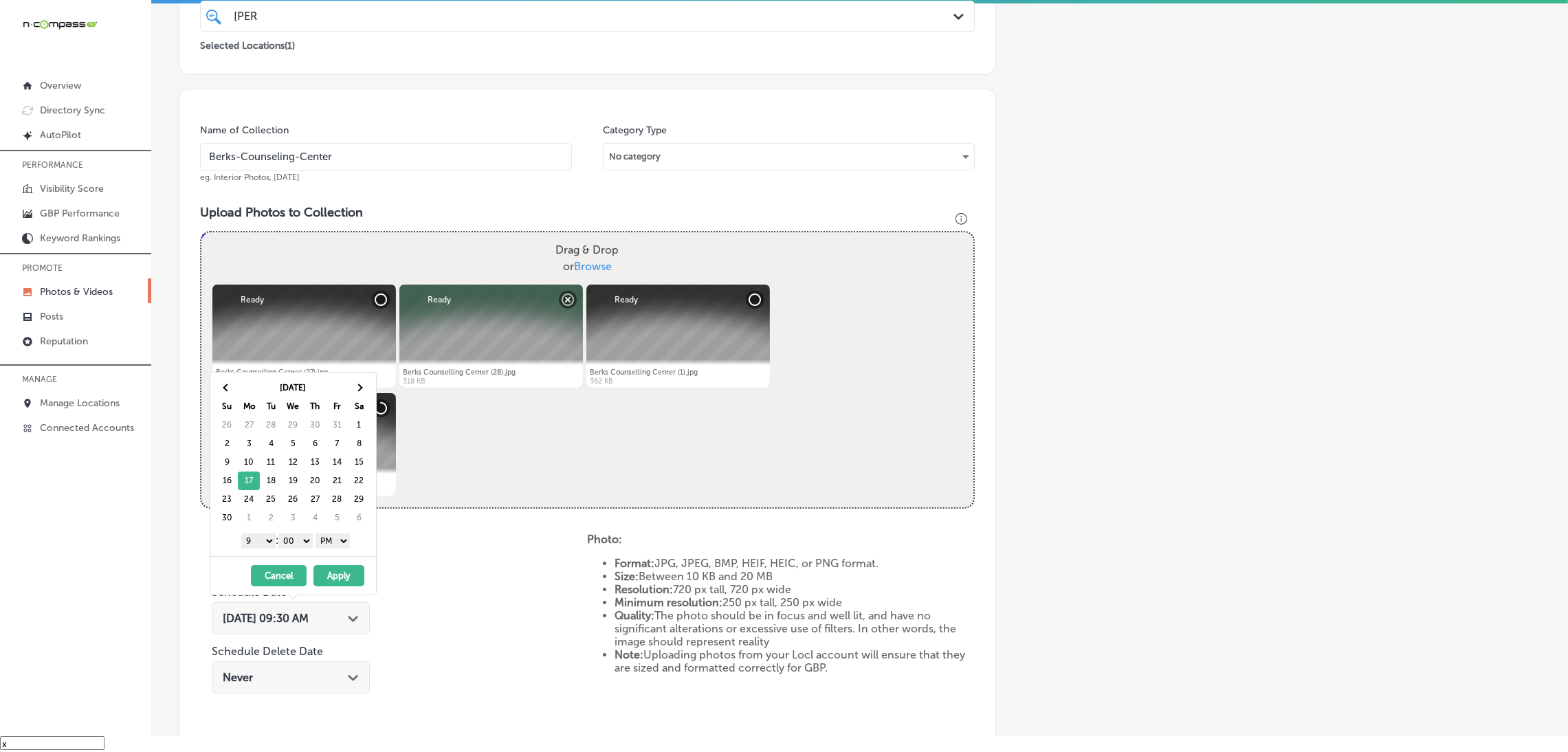
click at [348, 582] on button "Apply" at bounding box center [339, 576] width 51 height 21
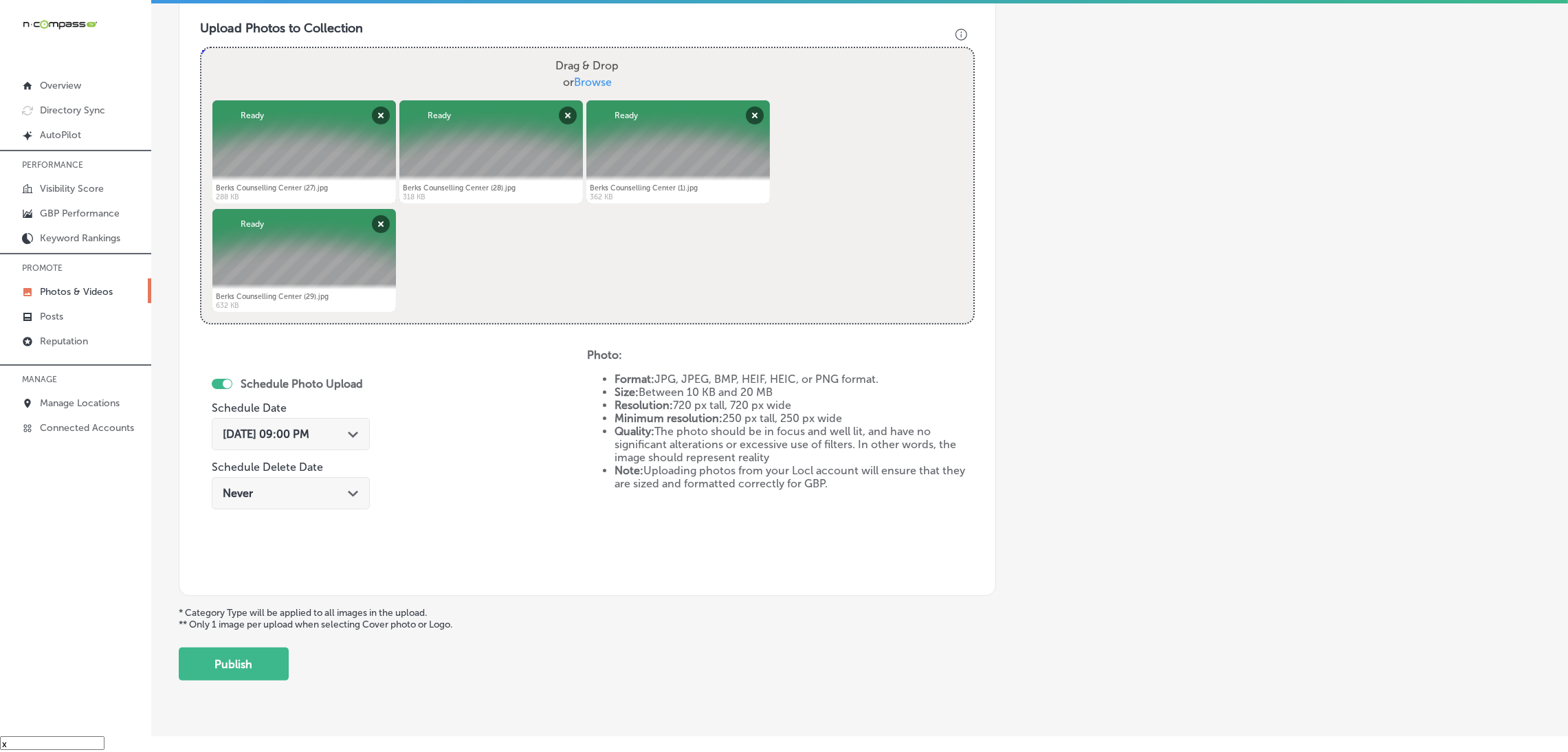
scroll to position [513, 0]
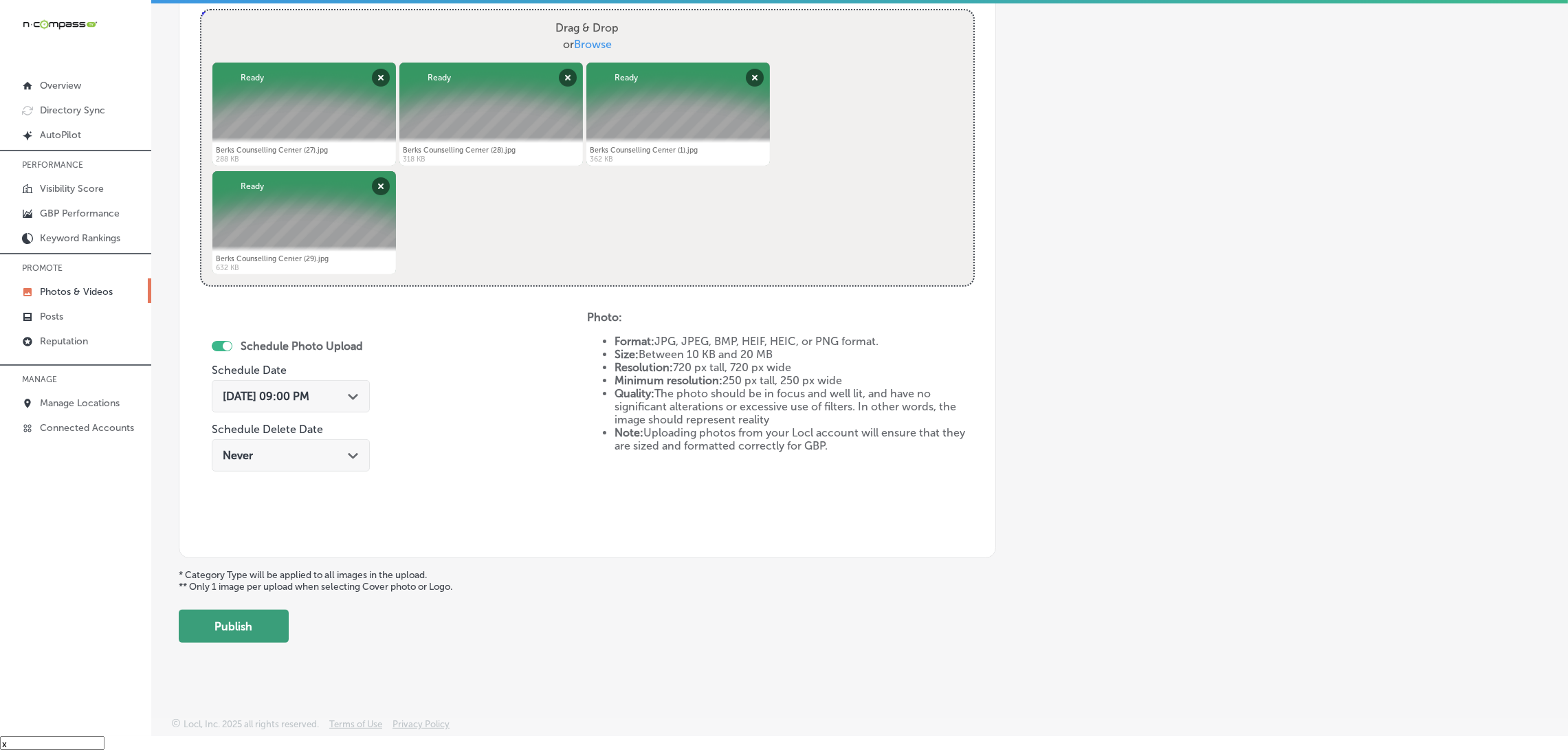
click at [275, 628] on button "Publish" at bounding box center [233, 626] width 110 height 33
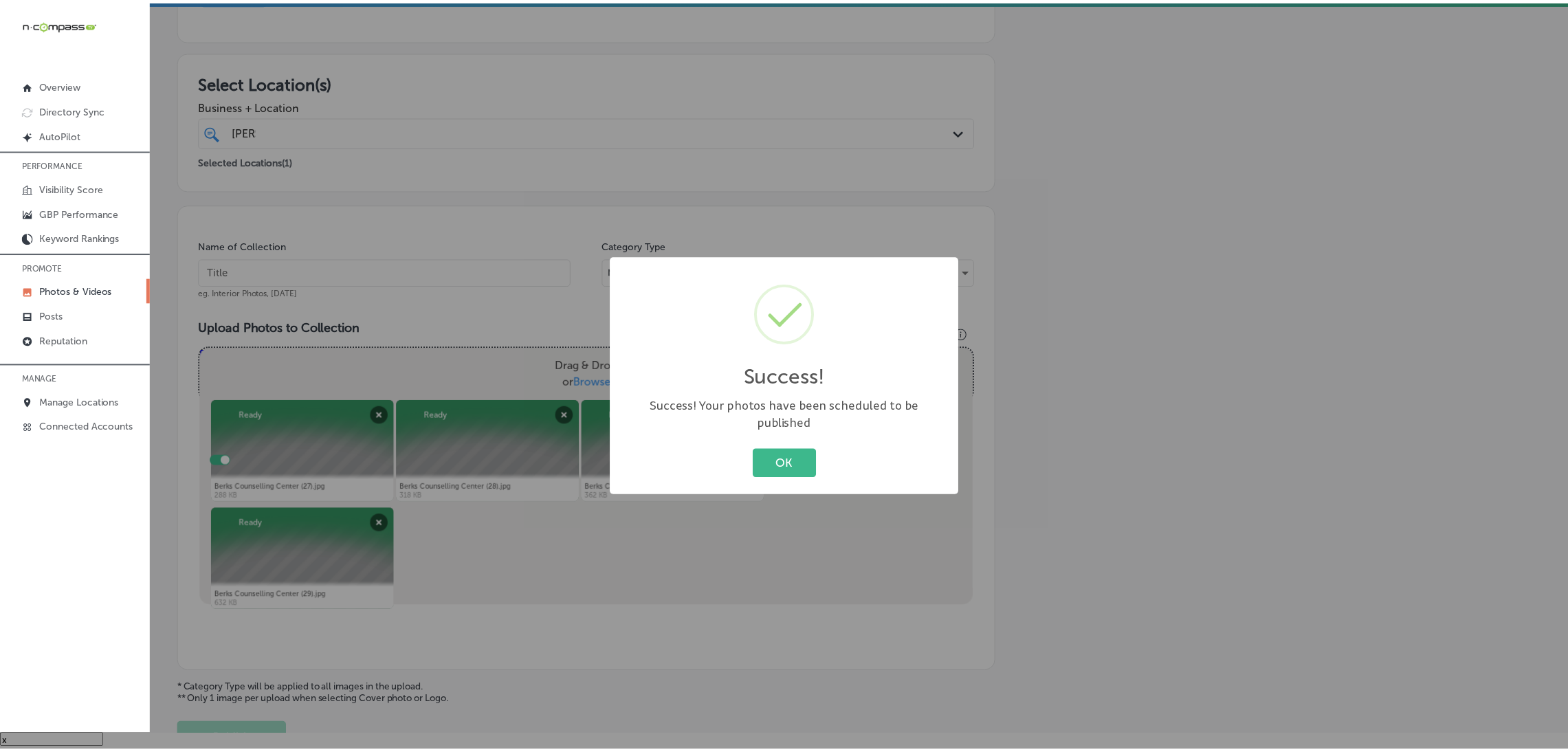
scroll to position [89, 0]
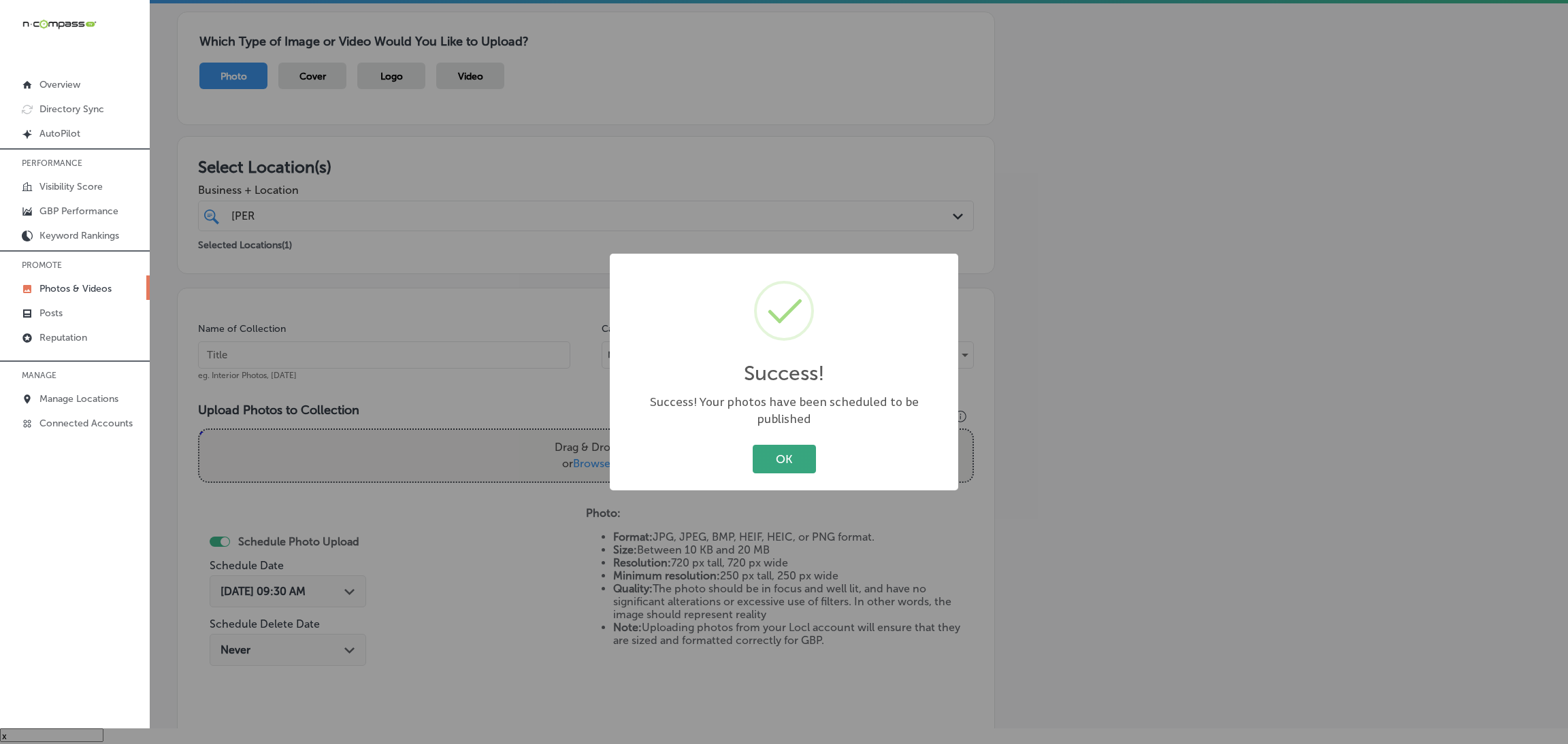
click at [767, 458] on button "OK" at bounding box center [784, 458] width 63 height 28
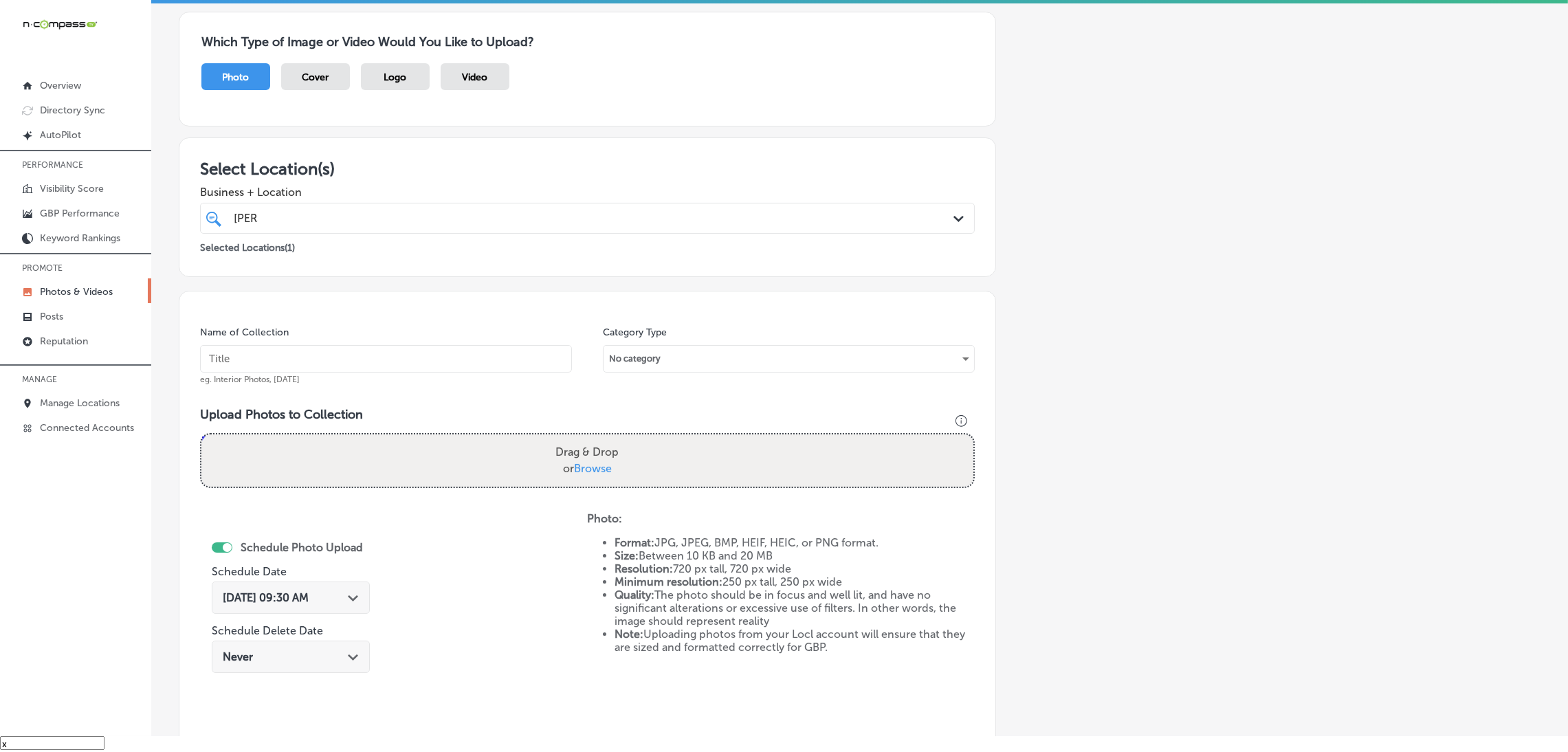
scroll to position [0, 0]
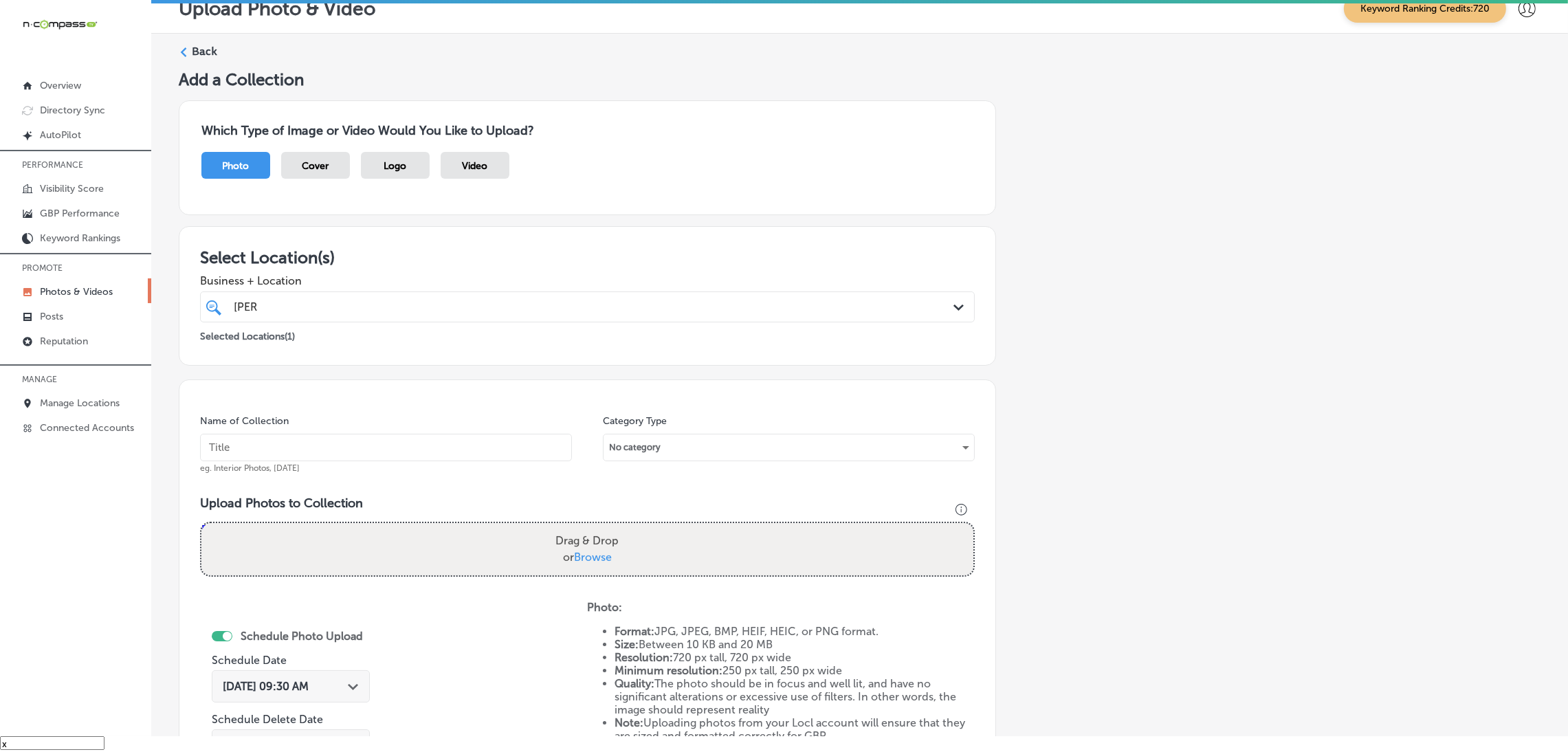
click at [185, 45] on div "Back" at bounding box center [860, 56] width 1362 height 25
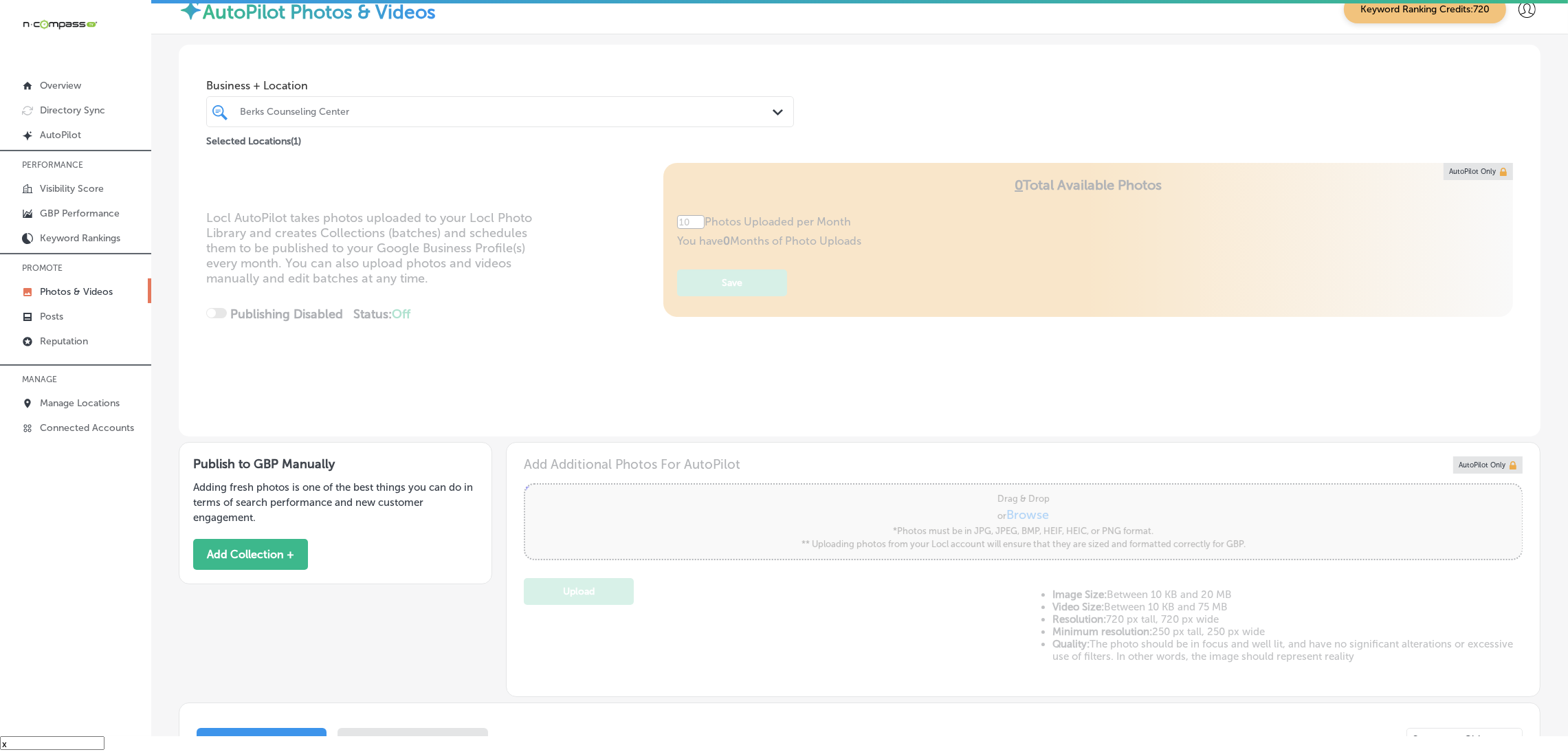
type input "5"
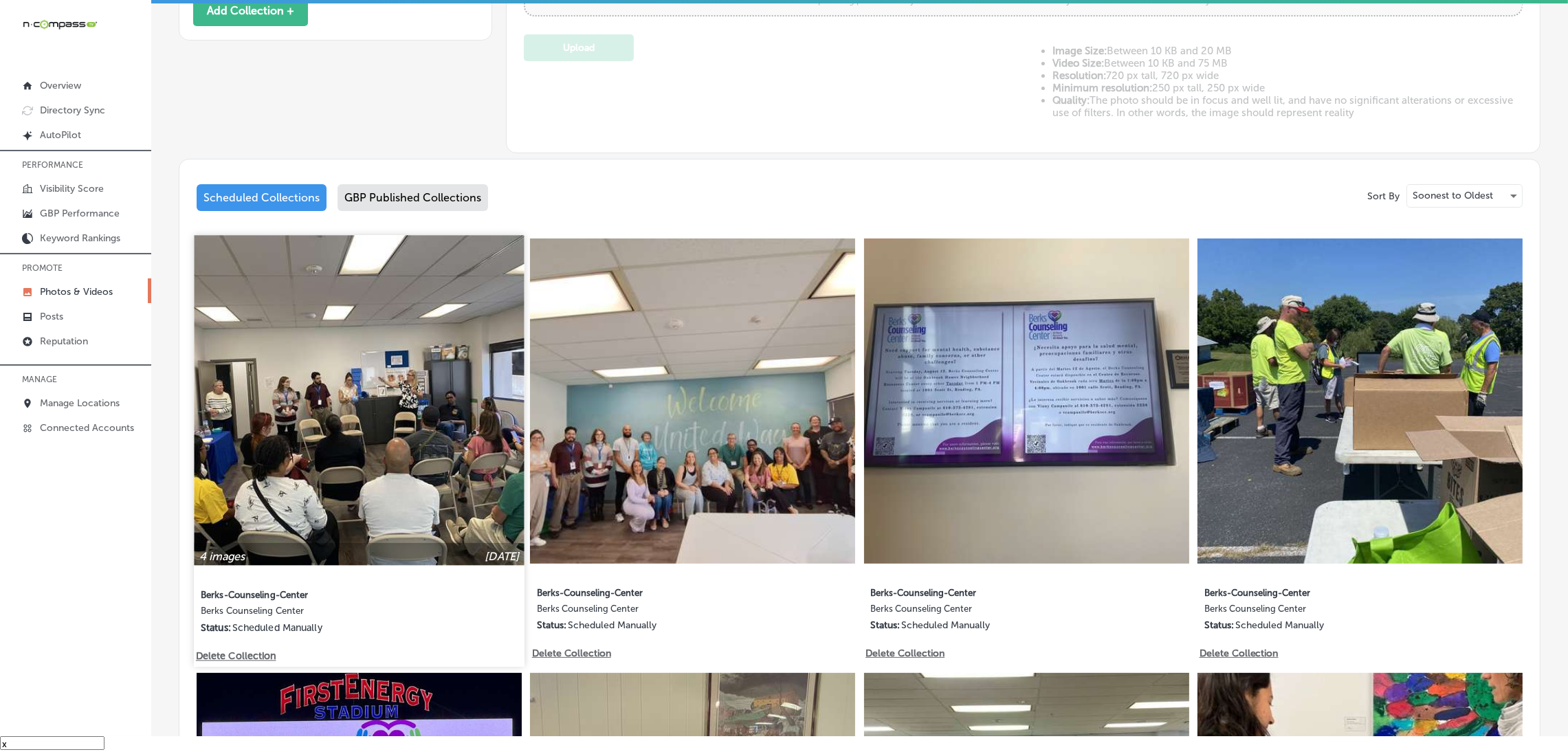
scroll to position [515, 0]
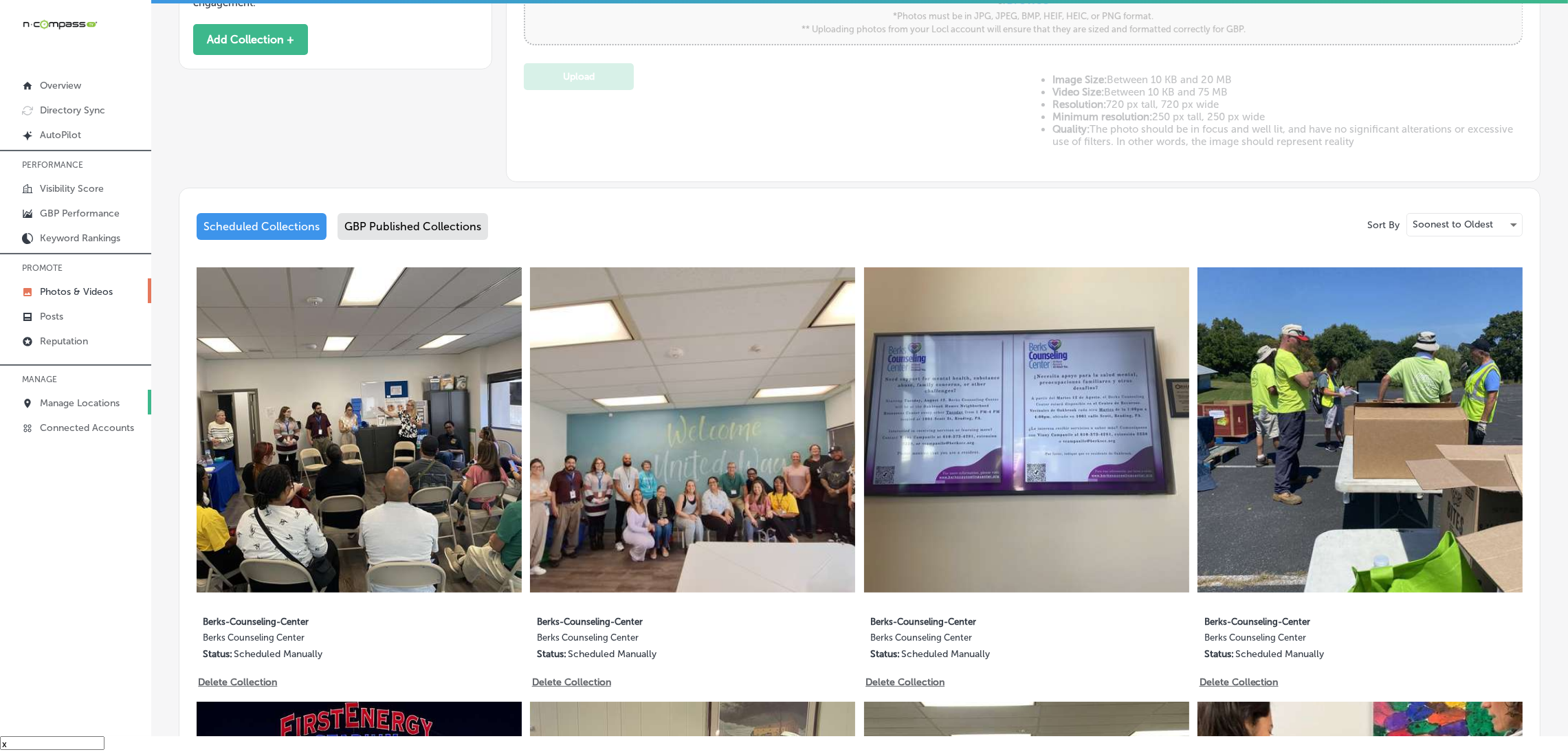
click at [84, 400] on p "Manage Locations" at bounding box center [80, 403] width 80 height 11
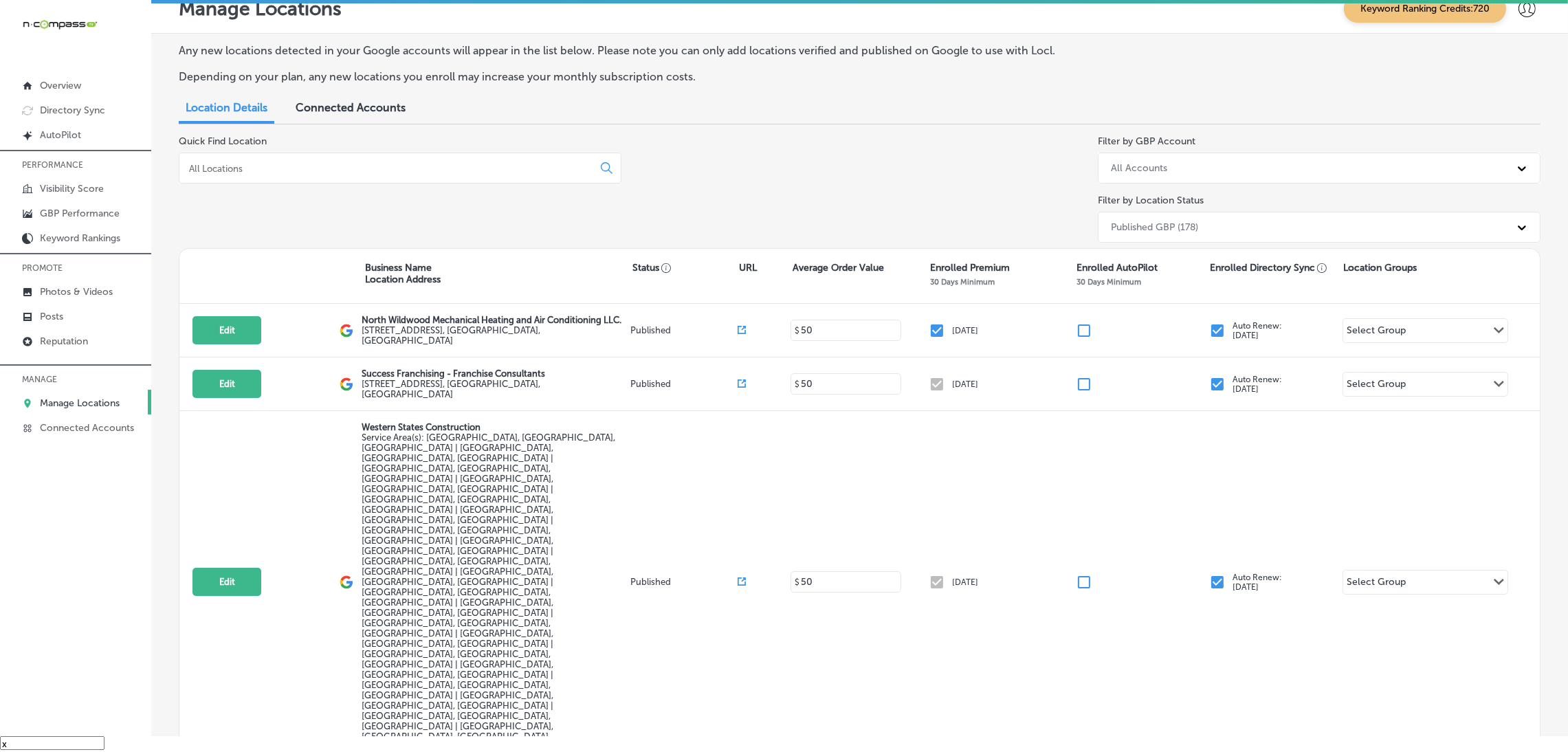
click at [265, 163] on input at bounding box center [389, 169] width 402 height 12
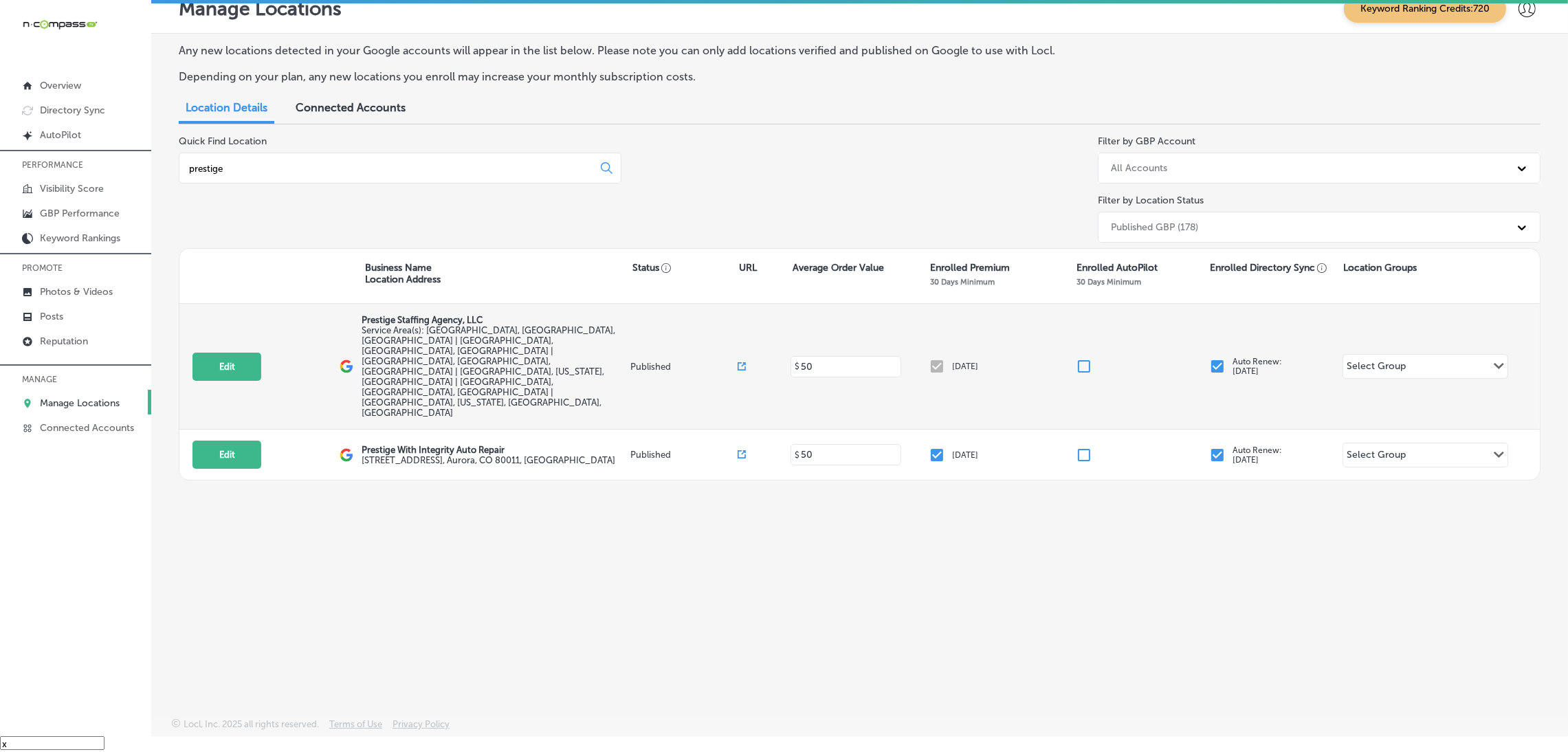
type input "prestige"
click at [221, 352] on div "Edit This location is not published yet. Prestige Staffing Agency, LLC Service …" at bounding box center [860, 367] width 1361 height 126
click at [236, 352] on button "Edit" at bounding box center [227, 366] width 69 height 28
select select "US"
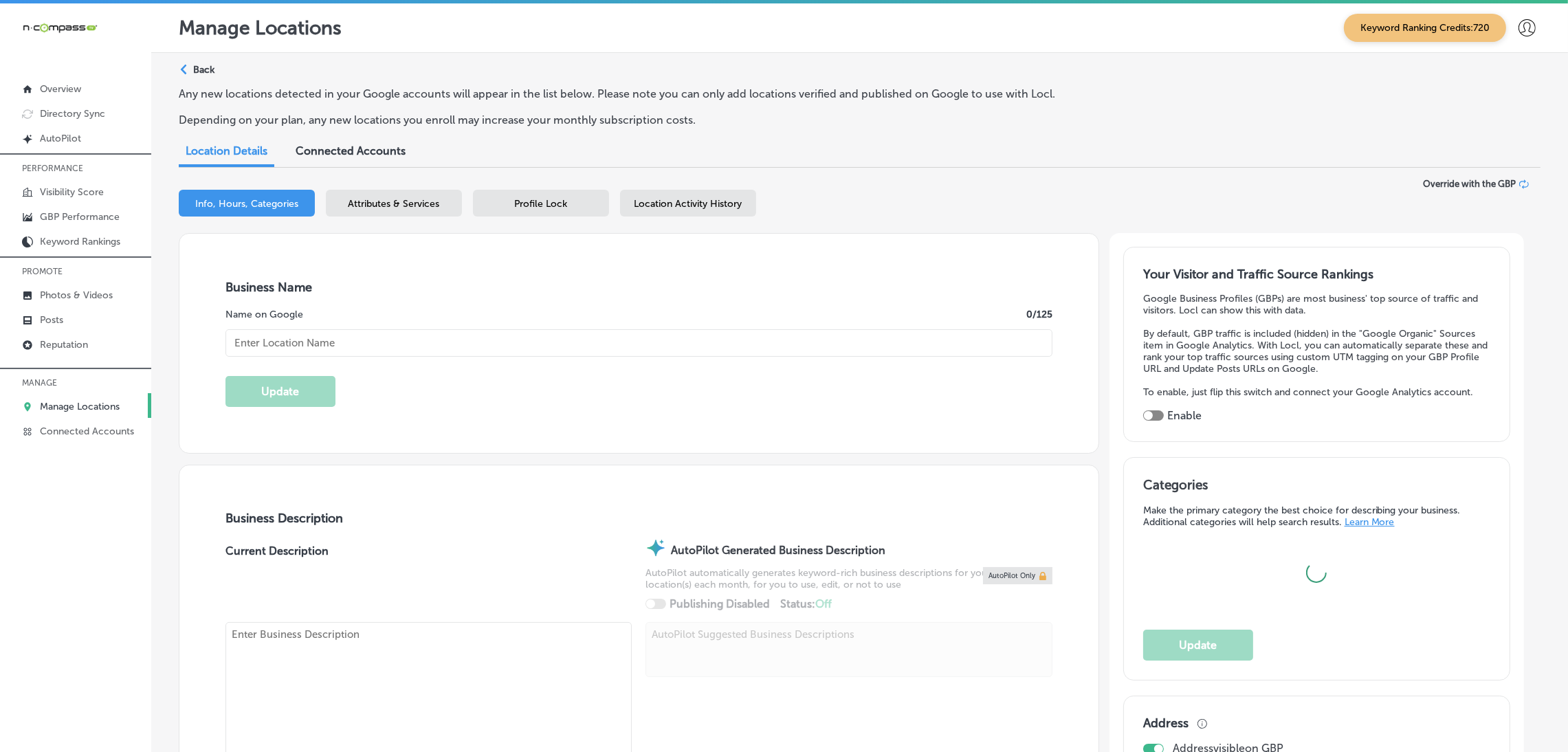
type input "Prestige Staffing Agency, LLC"
checkbox input "false"
type input "[STREET_ADDRESS]"
type input "Suite 2R"
type input "[GEOGRAPHIC_DATA]"
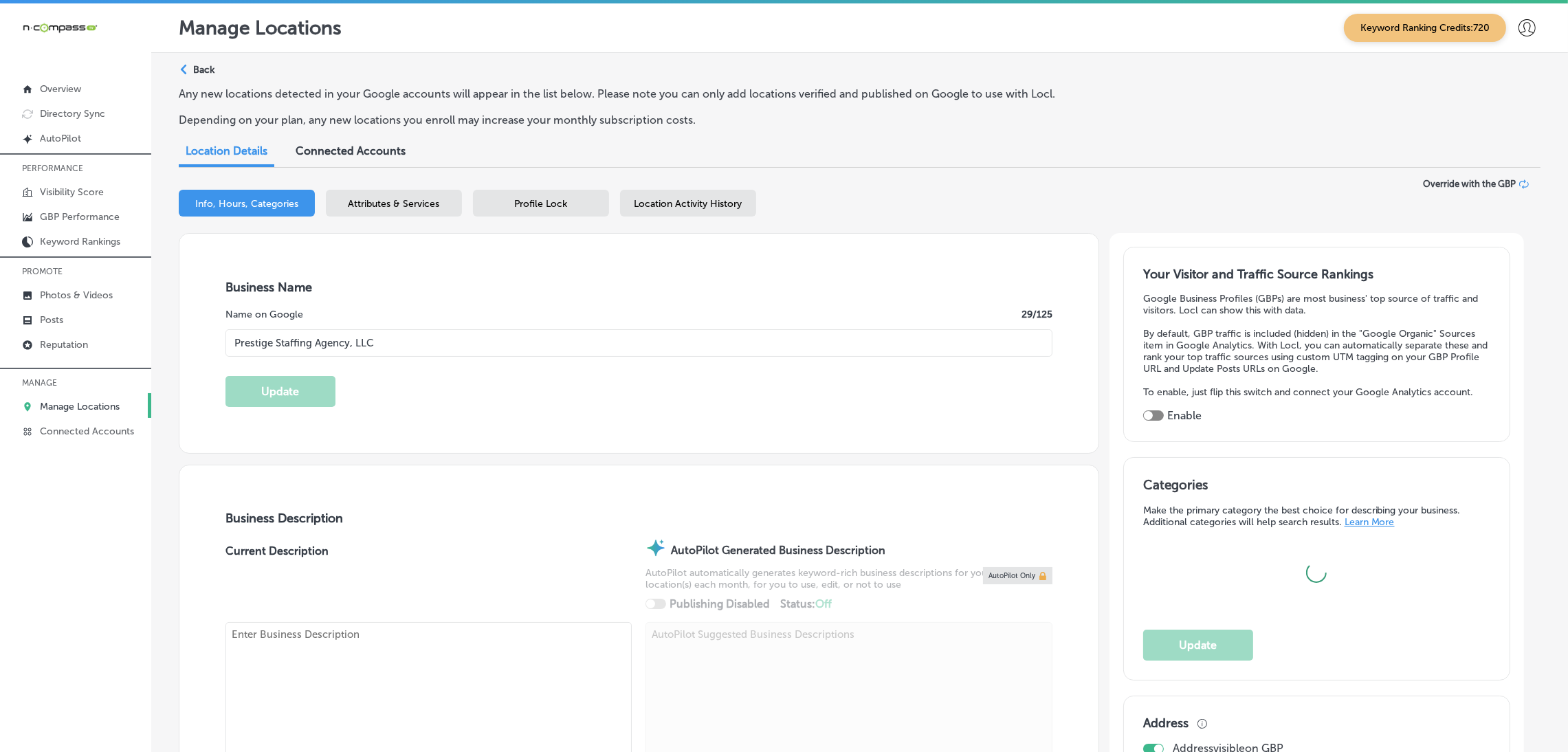
type input "11230"
type input "US"
type input "[URL][DOMAIN_NAME]"
type textarea "PRESTIGE STAFFING AGENCY, LLC is a registered limited liability company operati…"
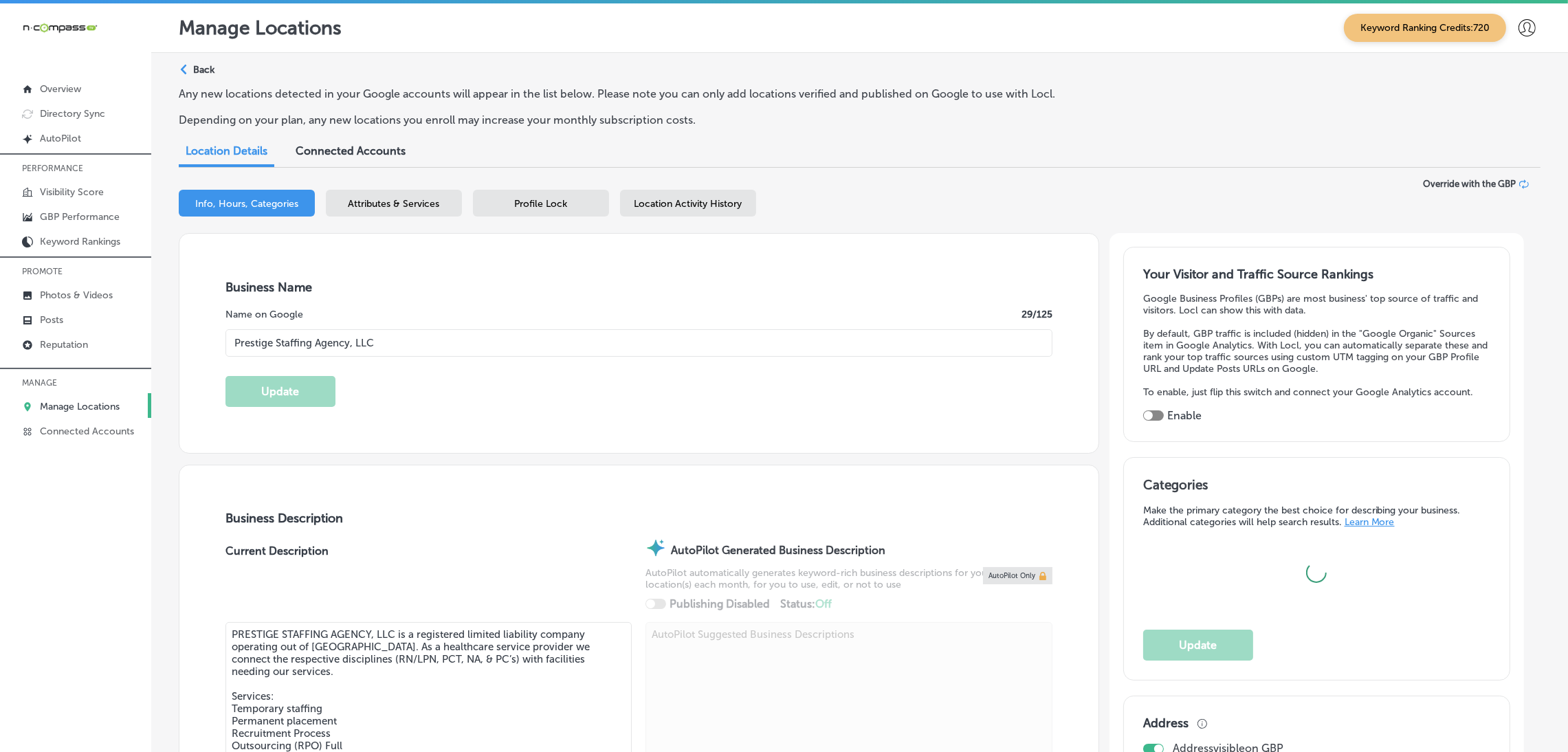
type input "[PHONE_NUMBER]"
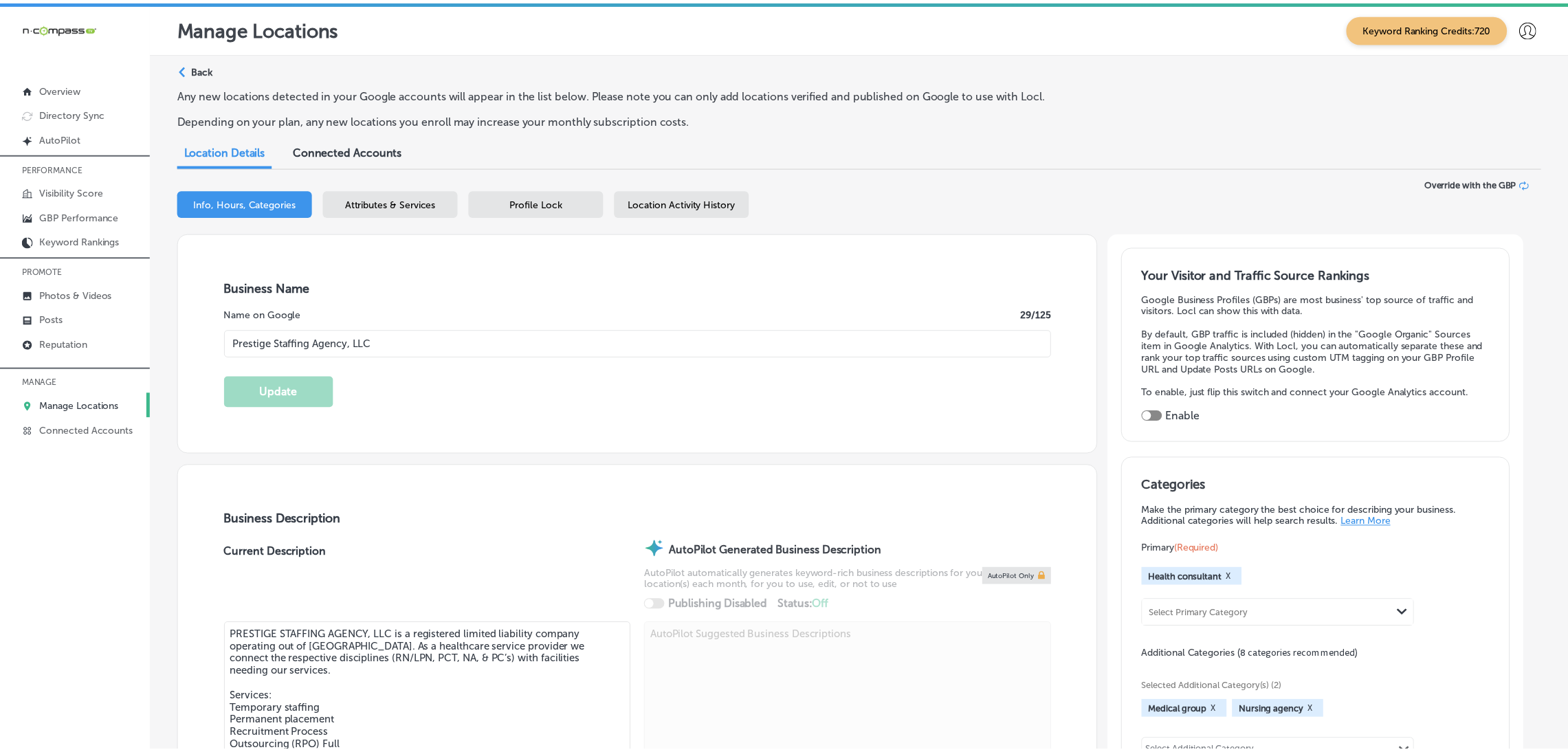
scroll to position [19, 0]
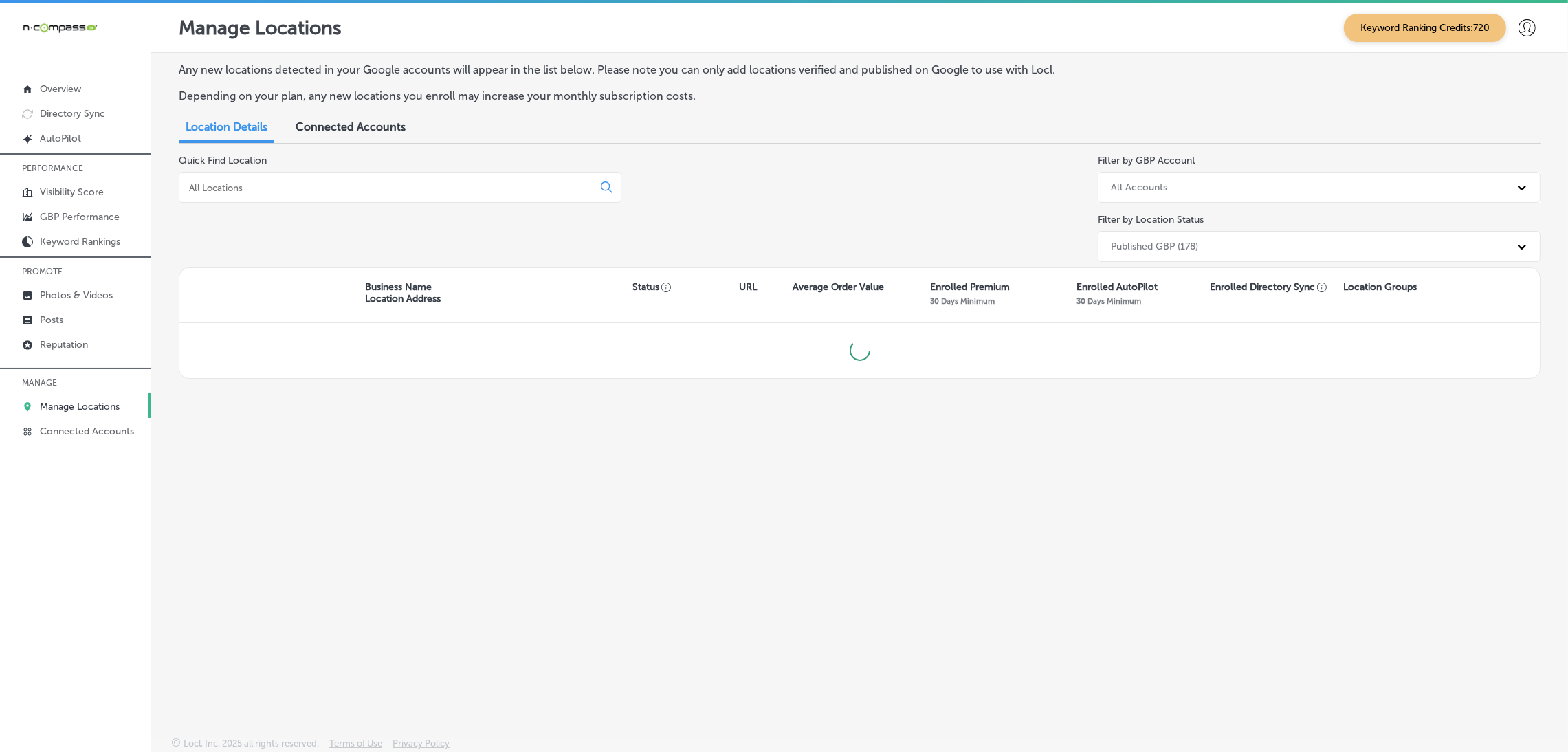
scroll to position [3, 0]
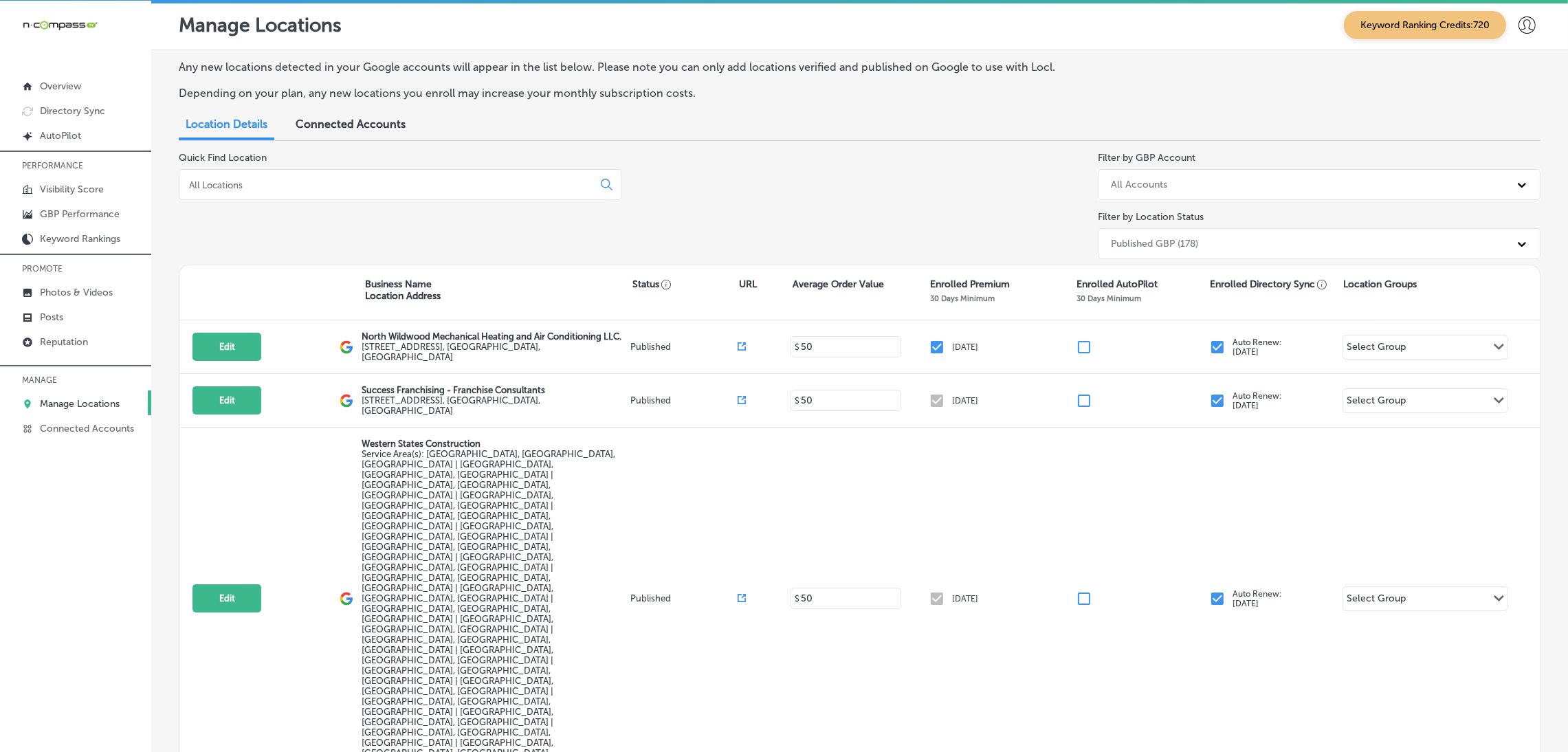
click at [298, 174] on div at bounding box center [399, 185] width 443 height 31
click at [301, 183] on input at bounding box center [389, 185] width 402 height 12
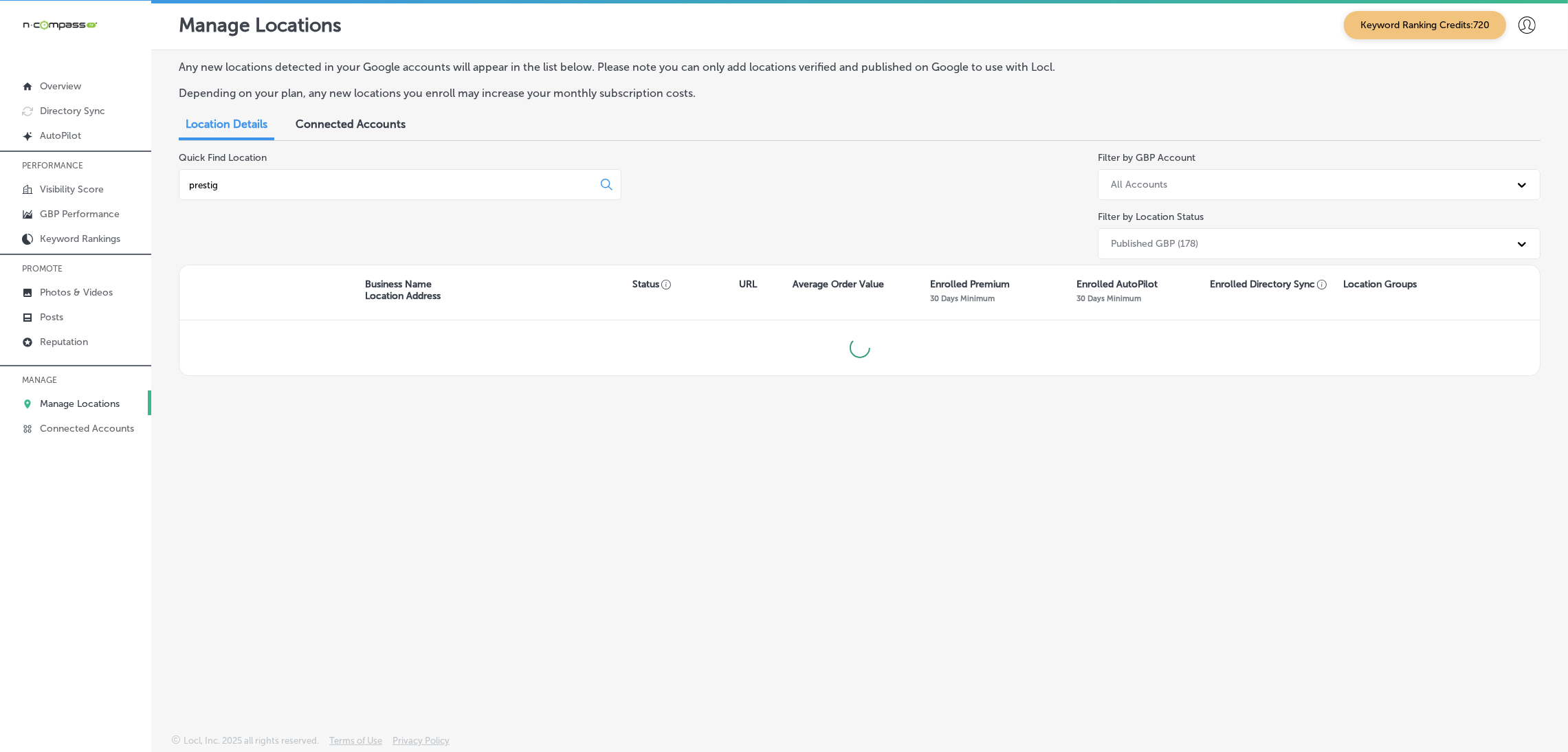
type input "prestige"
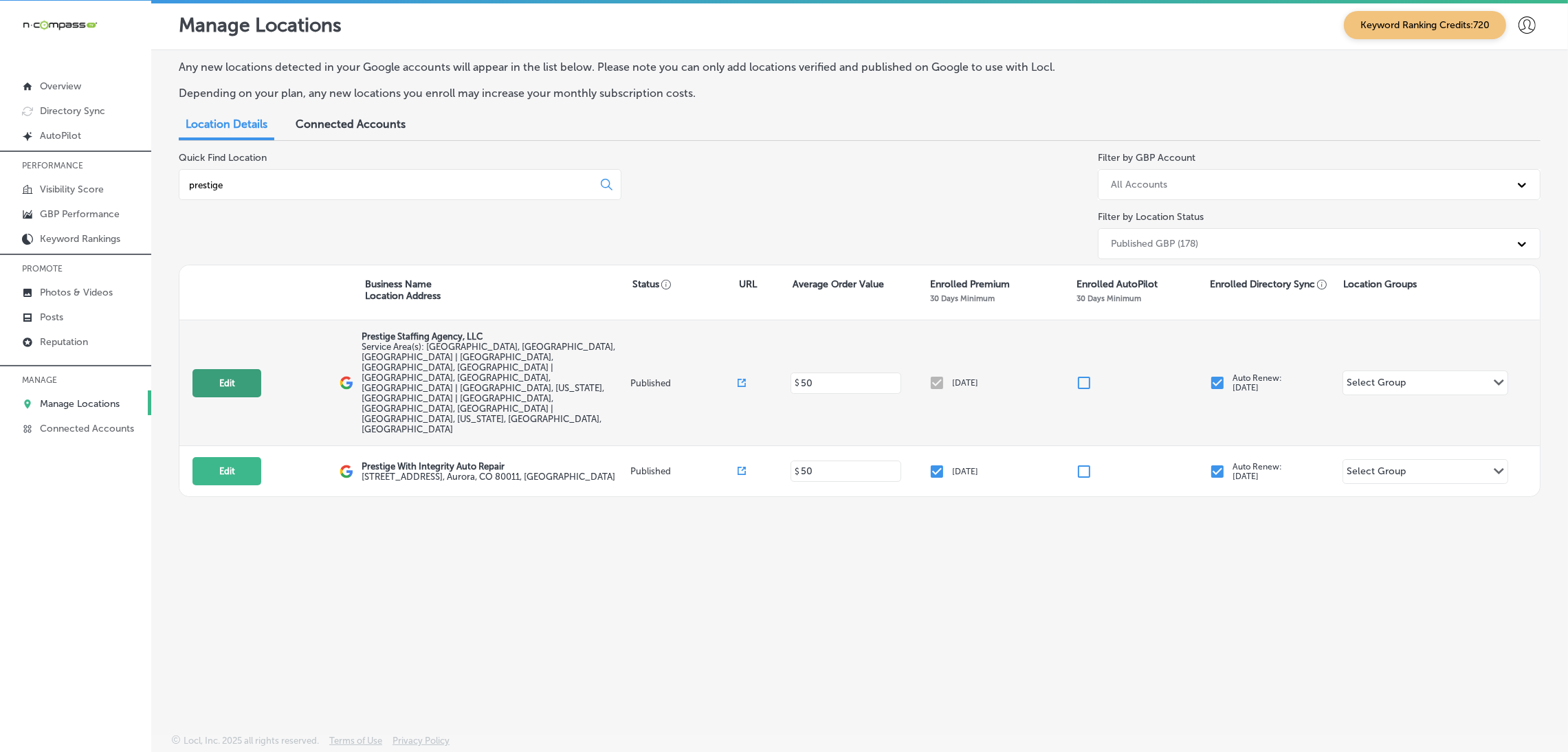
click at [240, 369] on button "Edit" at bounding box center [227, 383] width 69 height 28
select select "US"
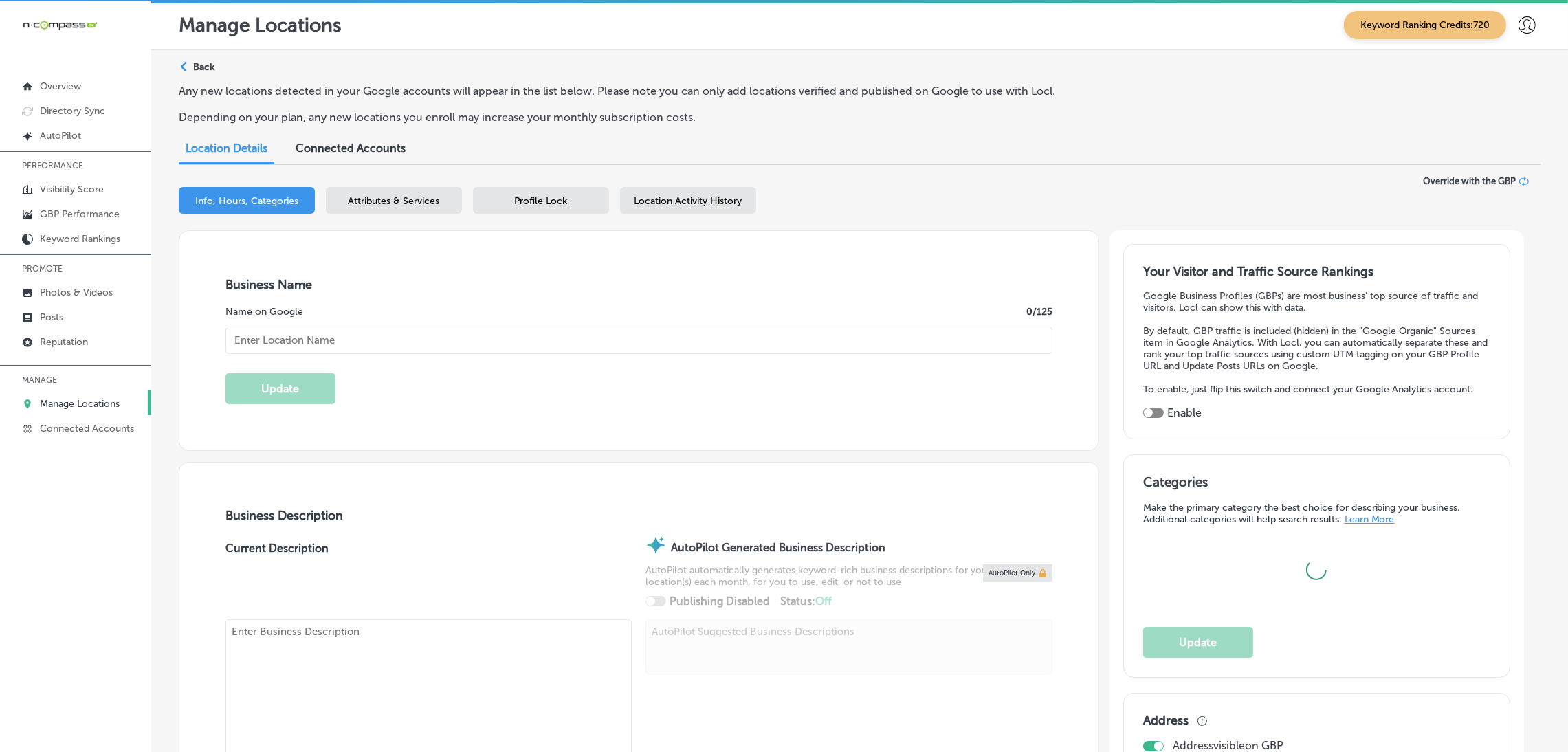
type input "Prestige Staffing Agency, LLC"
checkbox input "false"
type input "[STREET_ADDRESS]"
type input "Suite 2R"
type input "[GEOGRAPHIC_DATA]"
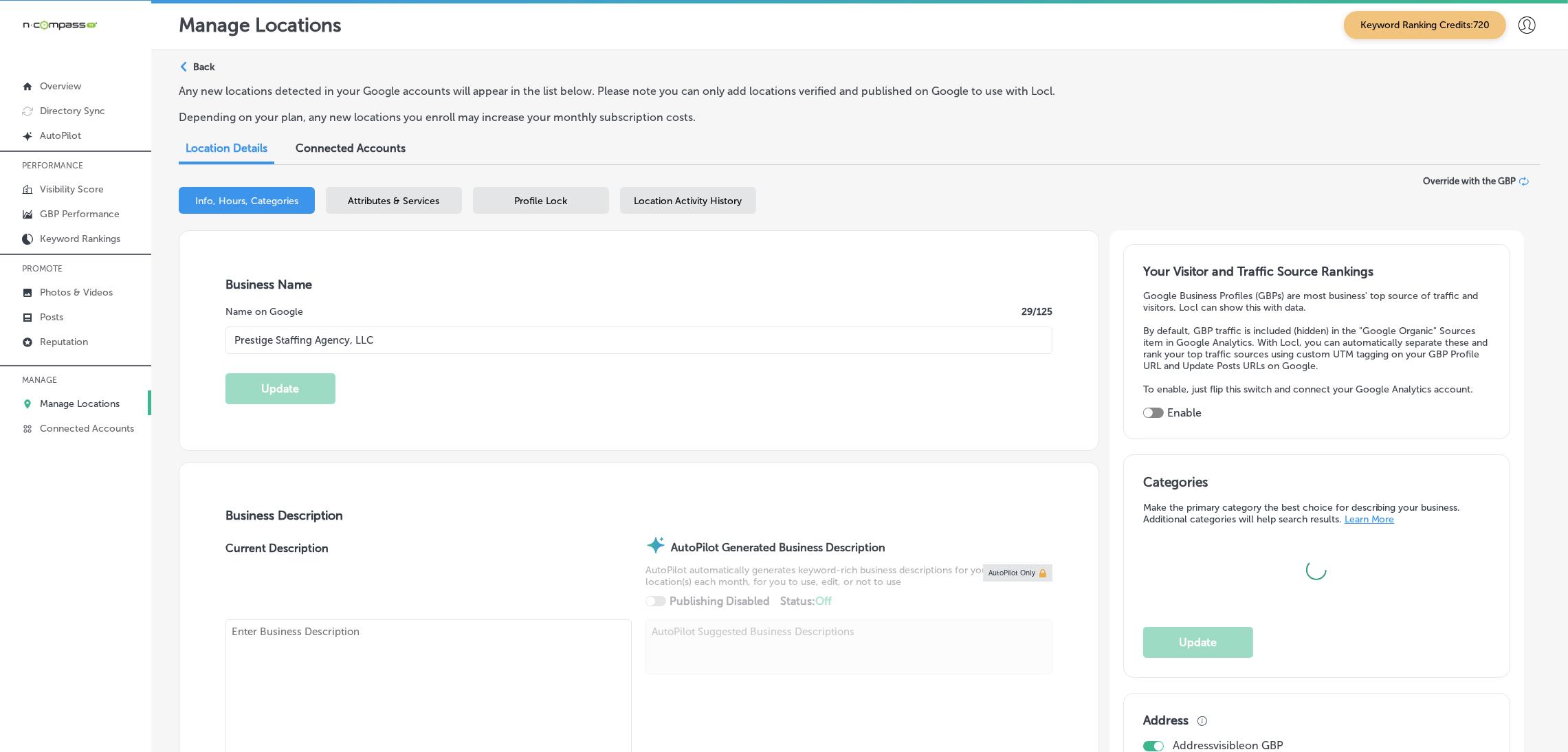
type input "11230"
type input "US"
type input "[URL][DOMAIN_NAME]"
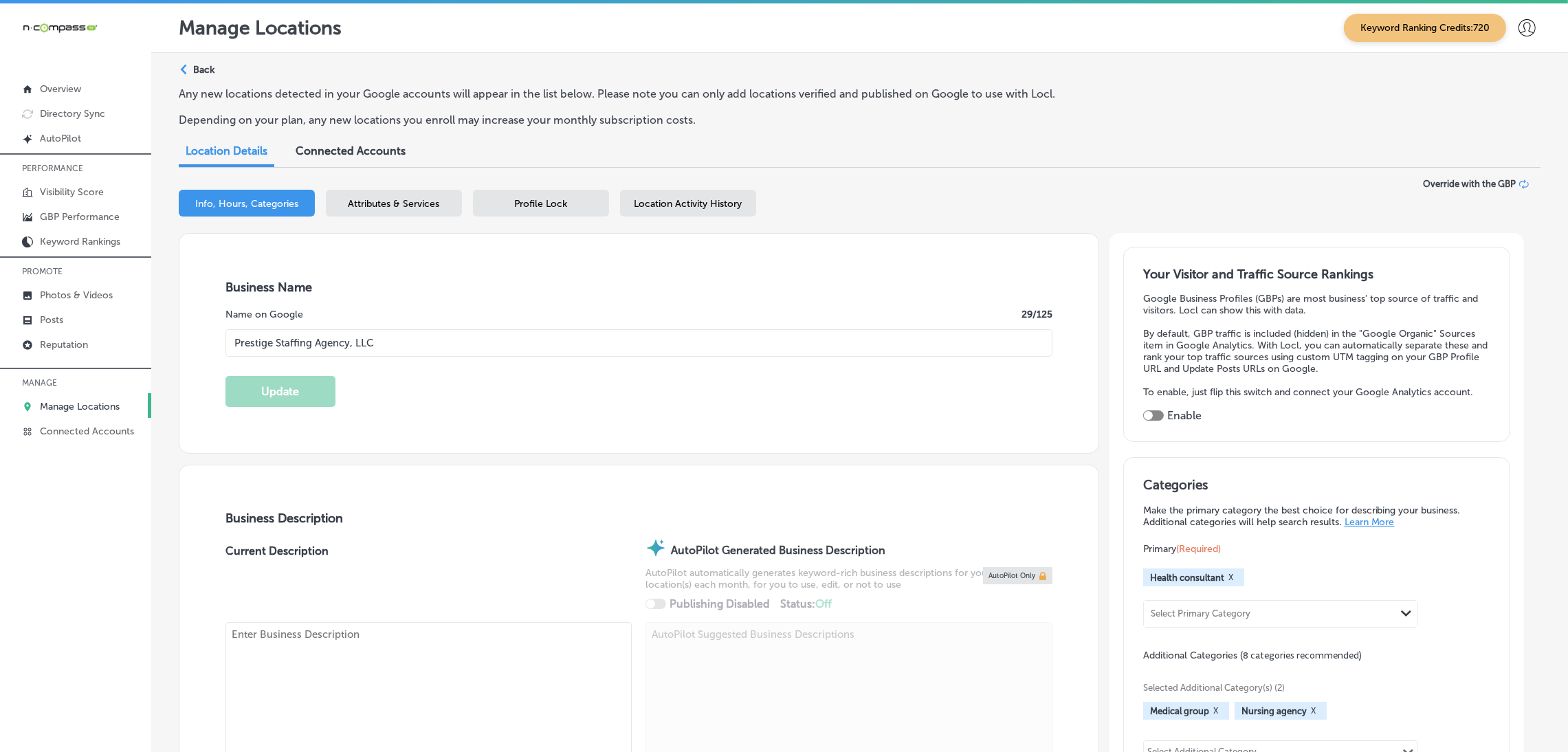
type textarea "PRESTIGE STAFFING AGENCY, LLC is a registered limited liability company operati…"
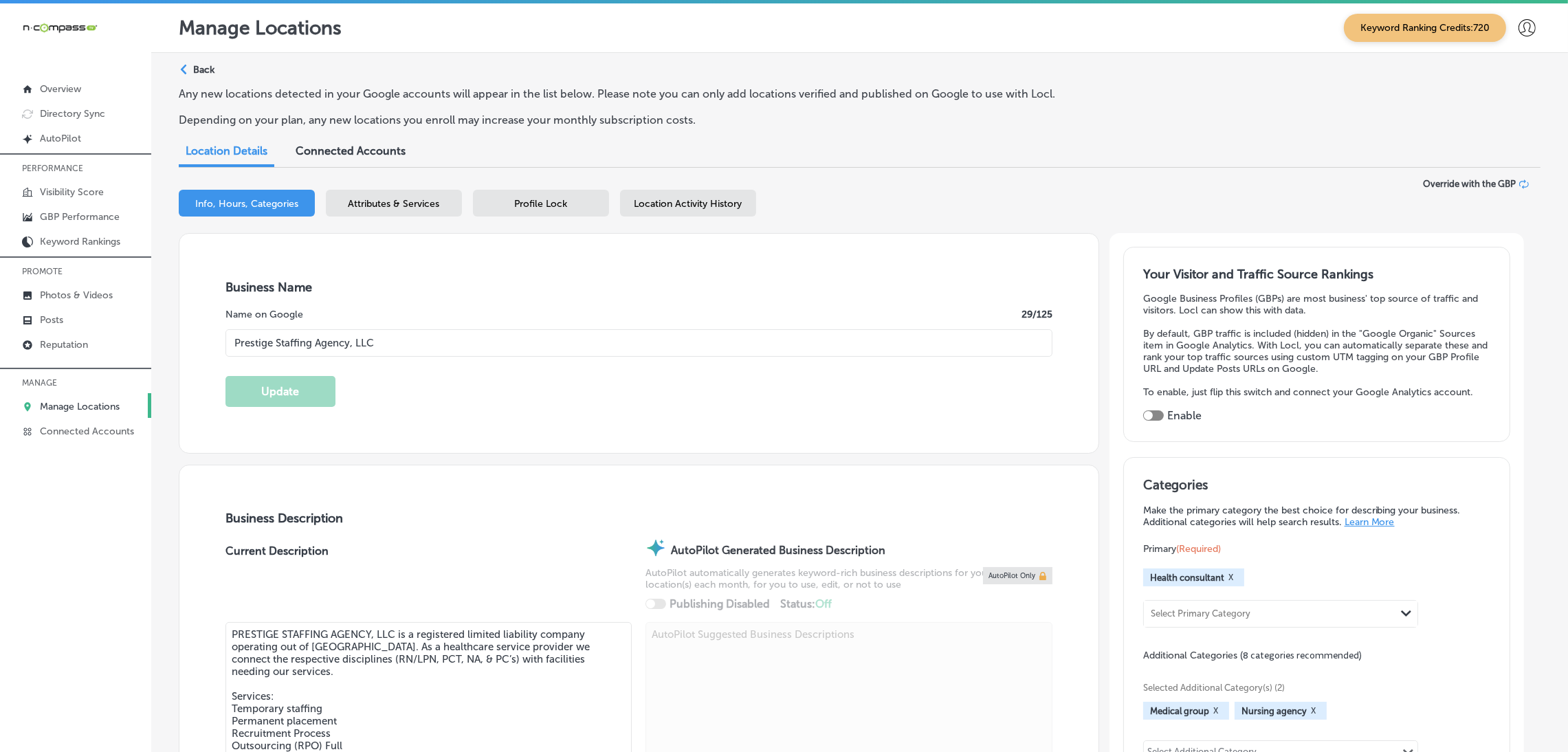
type input "[PHONE_NUMBER]"
click at [369, 210] on div "Attributes & Services" at bounding box center [393, 203] width 136 height 27
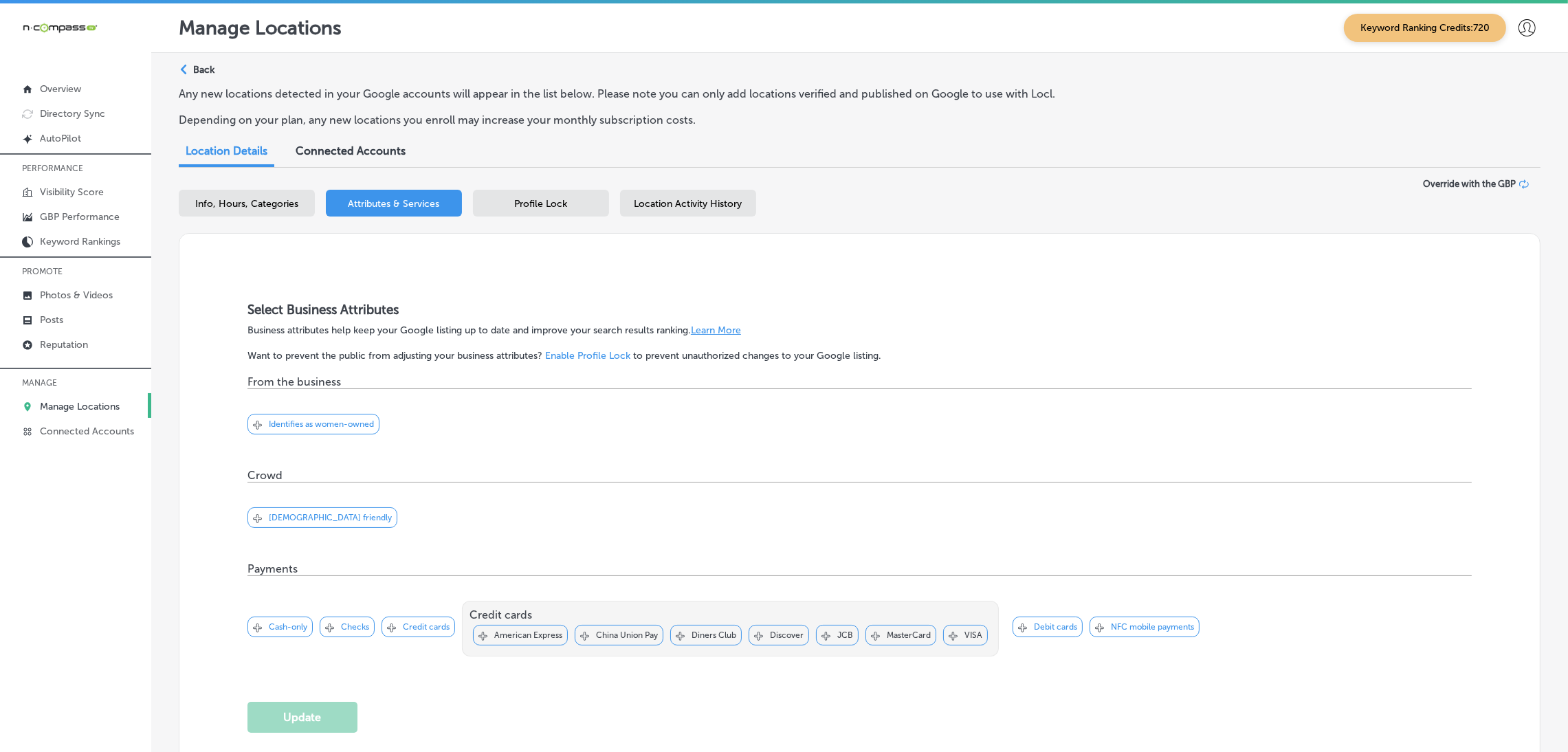
click at [505, 192] on div "Profile Lock" at bounding box center [541, 203] width 136 height 27
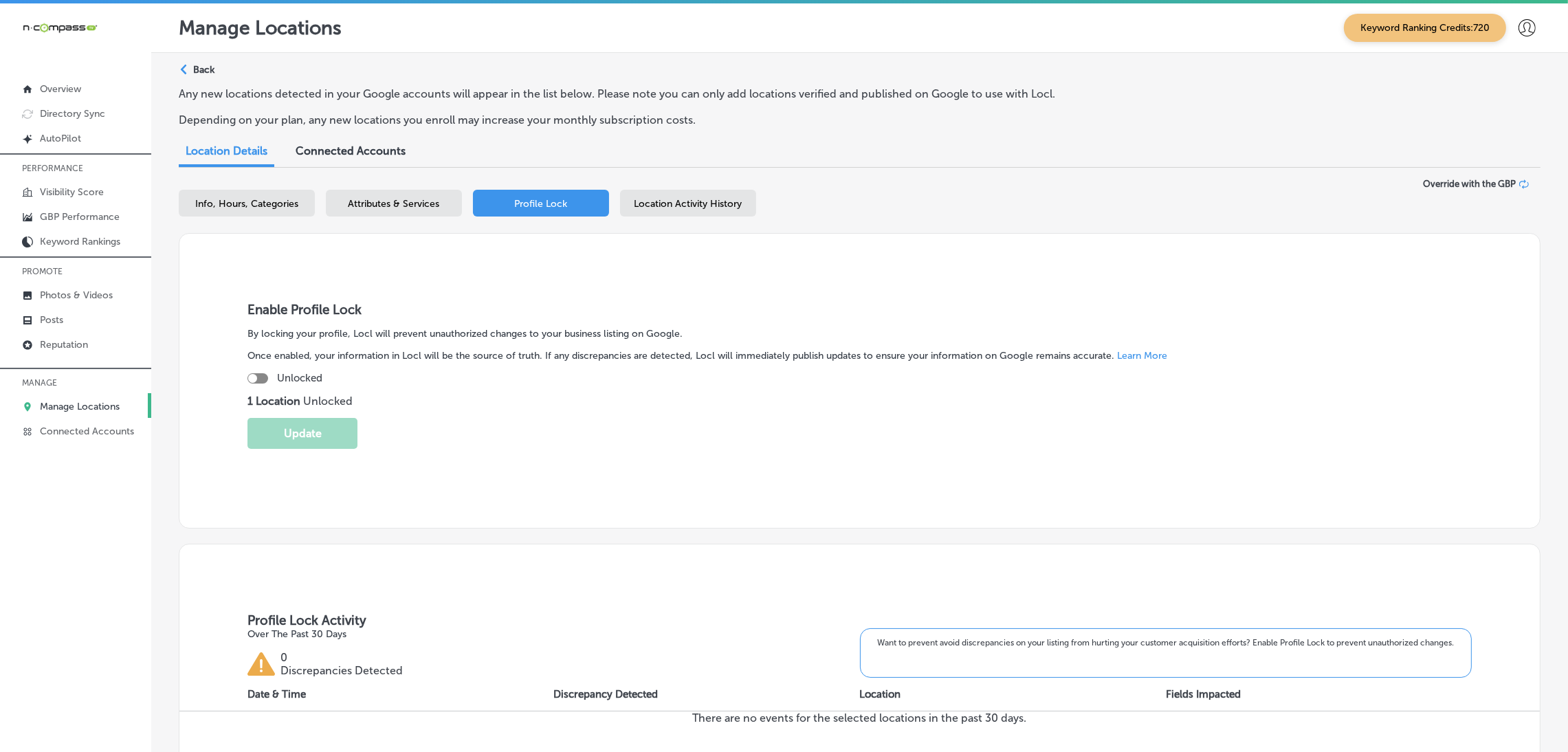
click at [263, 377] on div at bounding box center [257, 379] width 21 height 11
checkbox input "true"
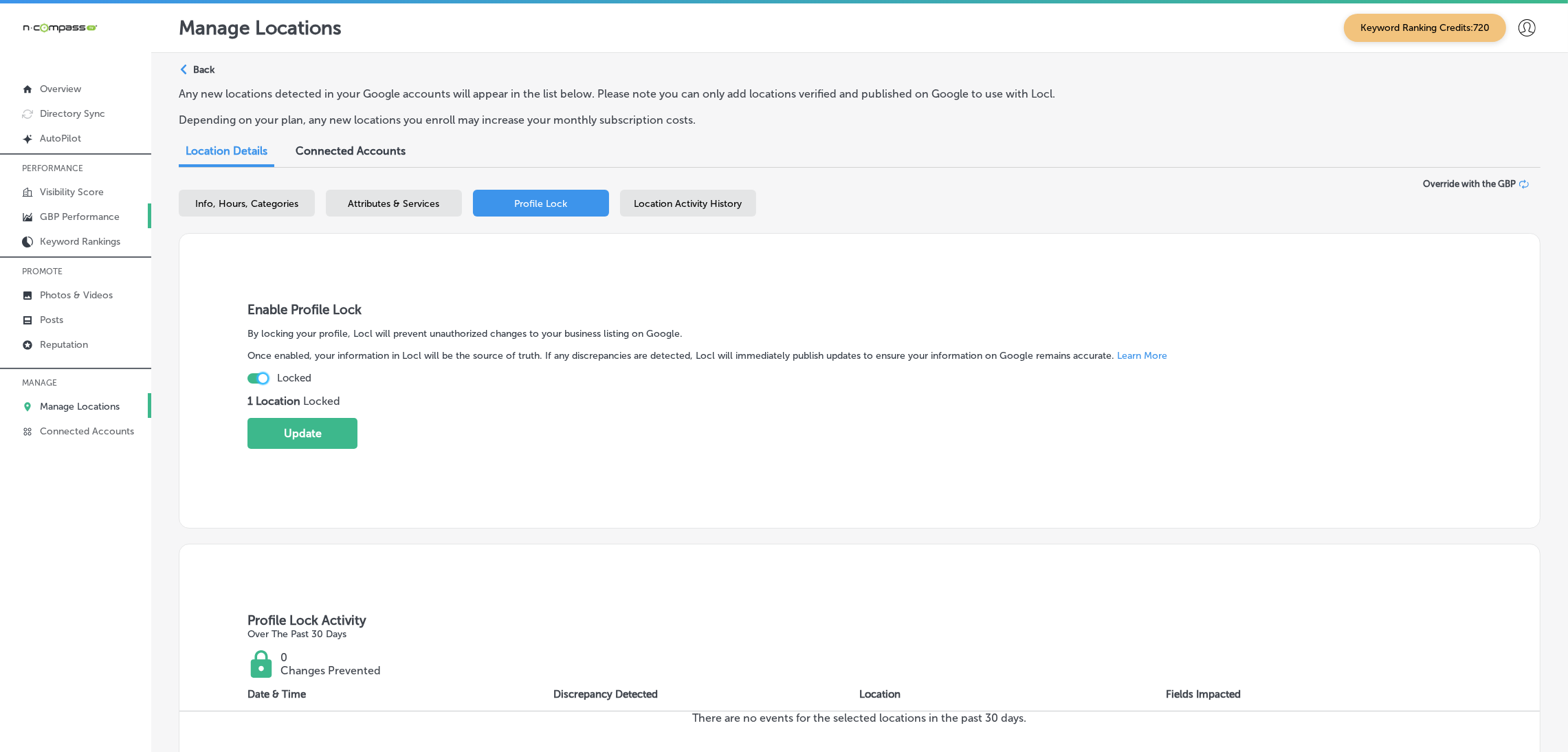
click at [77, 220] on p "GBP Performance" at bounding box center [80, 216] width 80 height 11
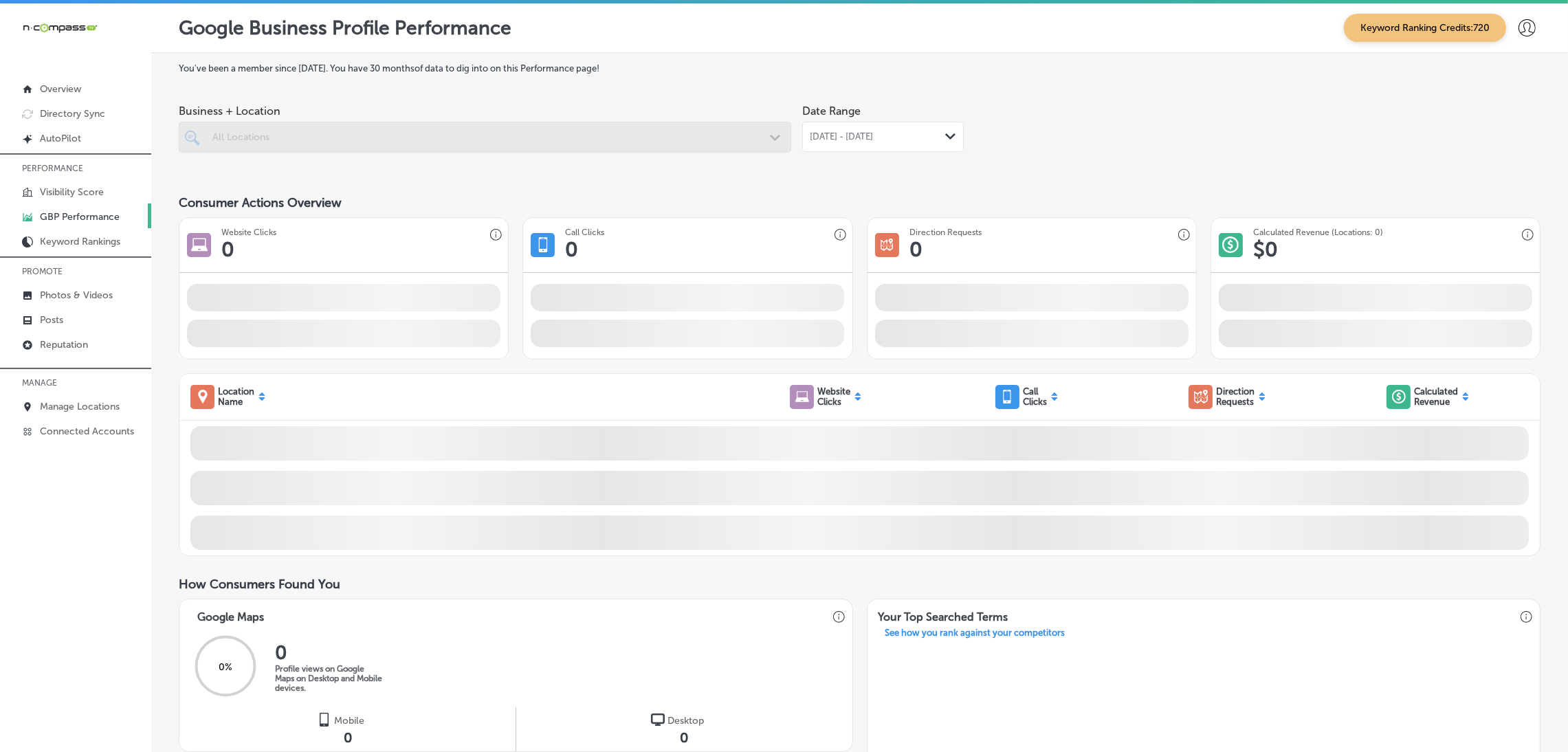
click at [859, 141] on span "Aug 01, 2025 - Aug 31, 2025" at bounding box center [841, 137] width 63 height 11
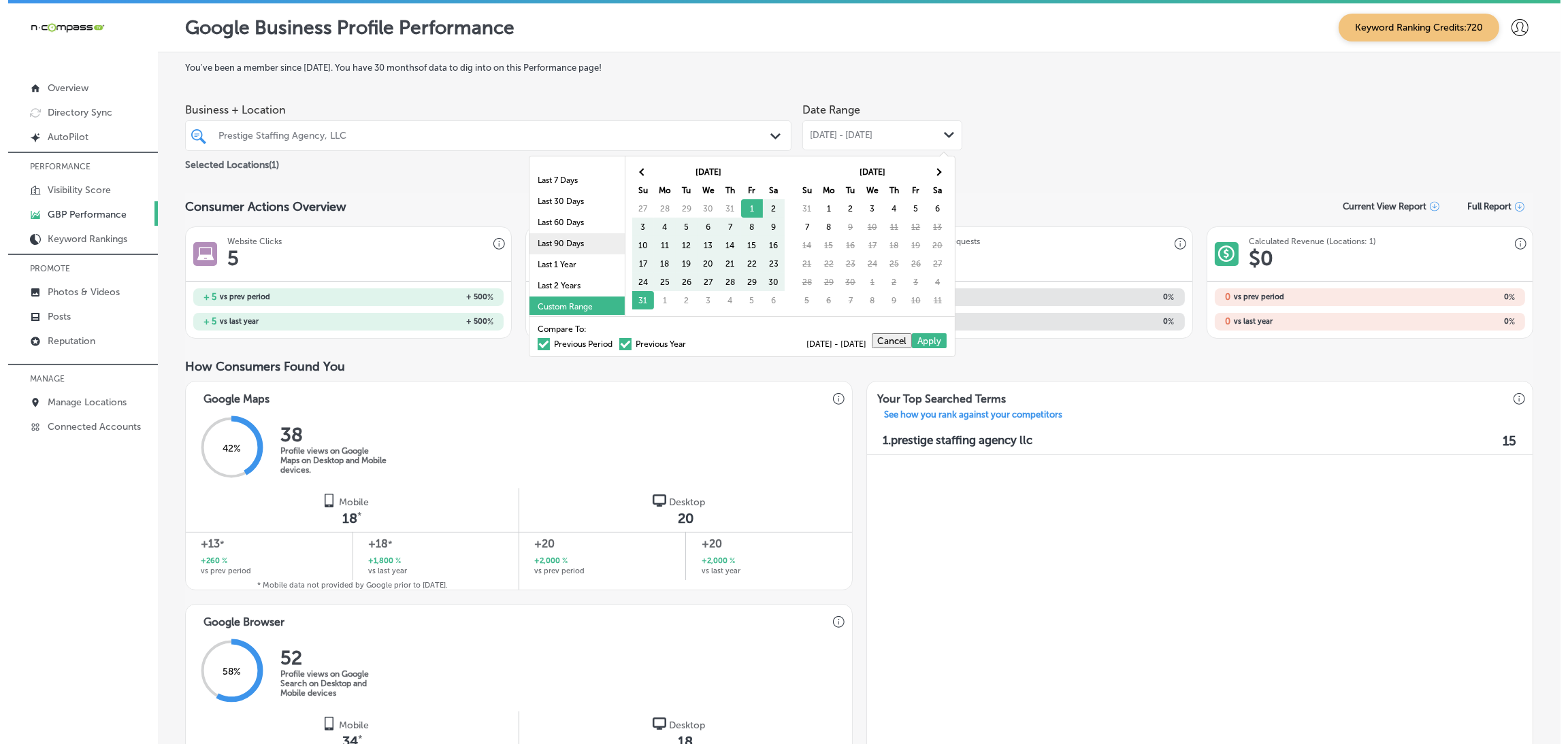
scroll to position [78, 0]
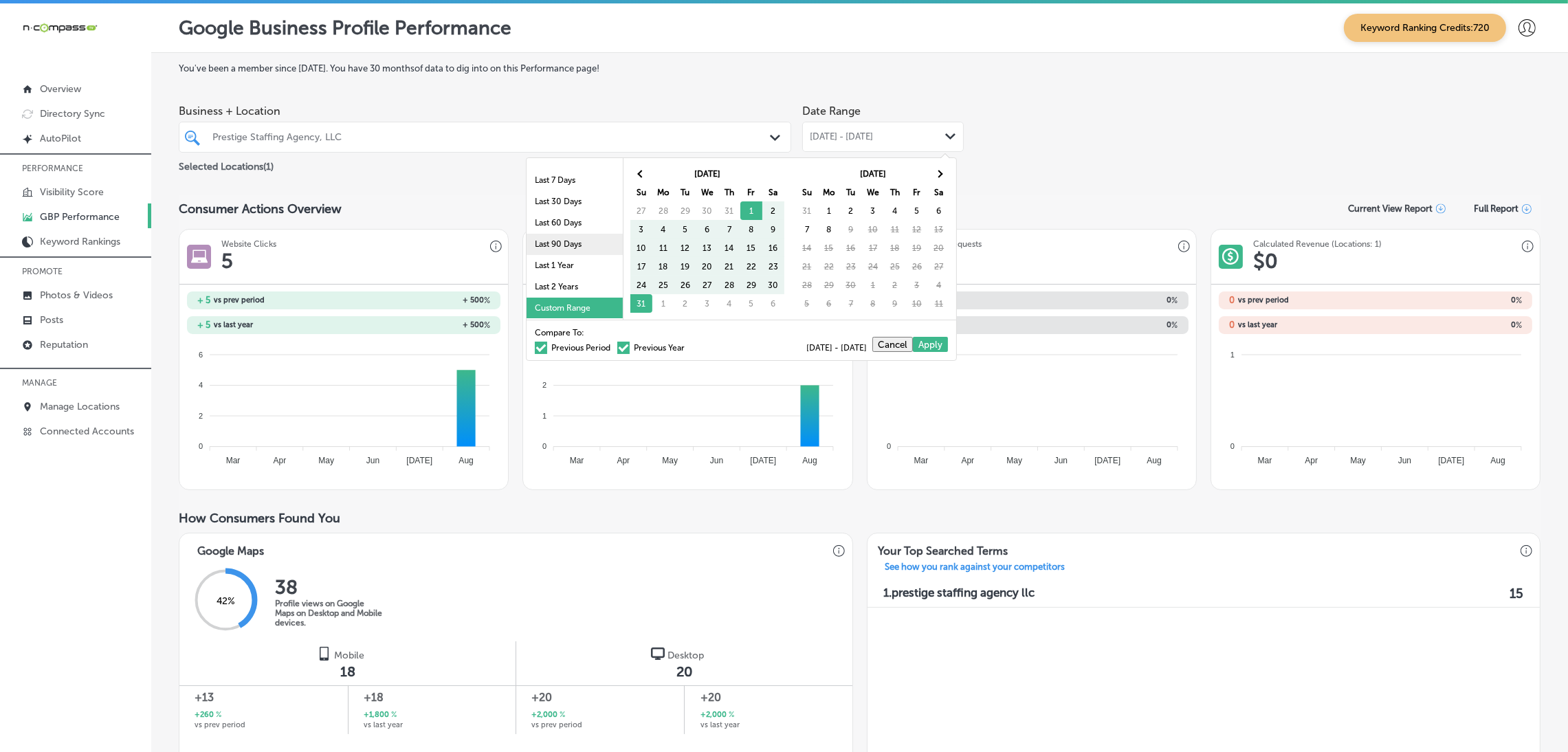
click at [560, 239] on li "Last 90 Days" at bounding box center [575, 245] width 96 height 21
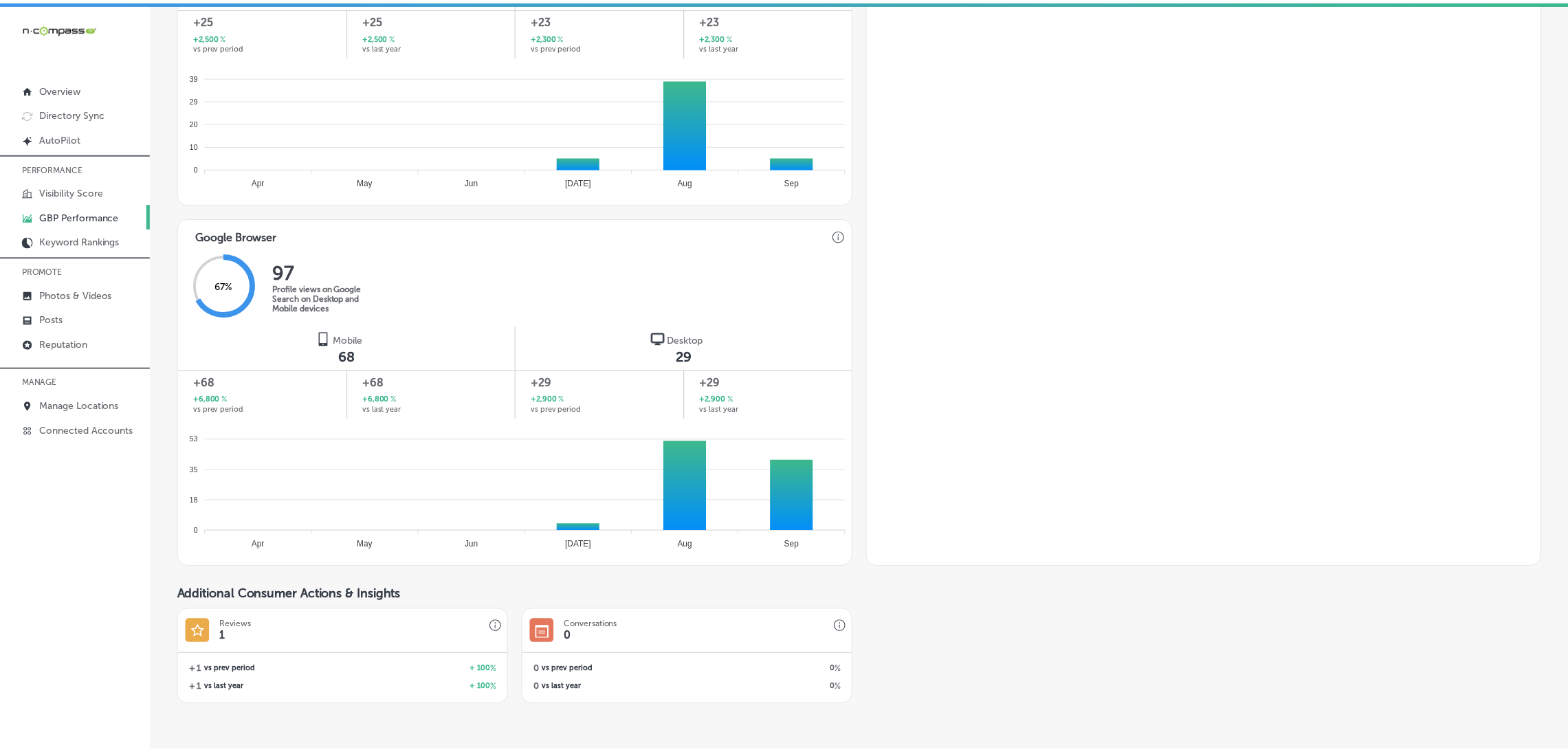
scroll to position [745, 0]
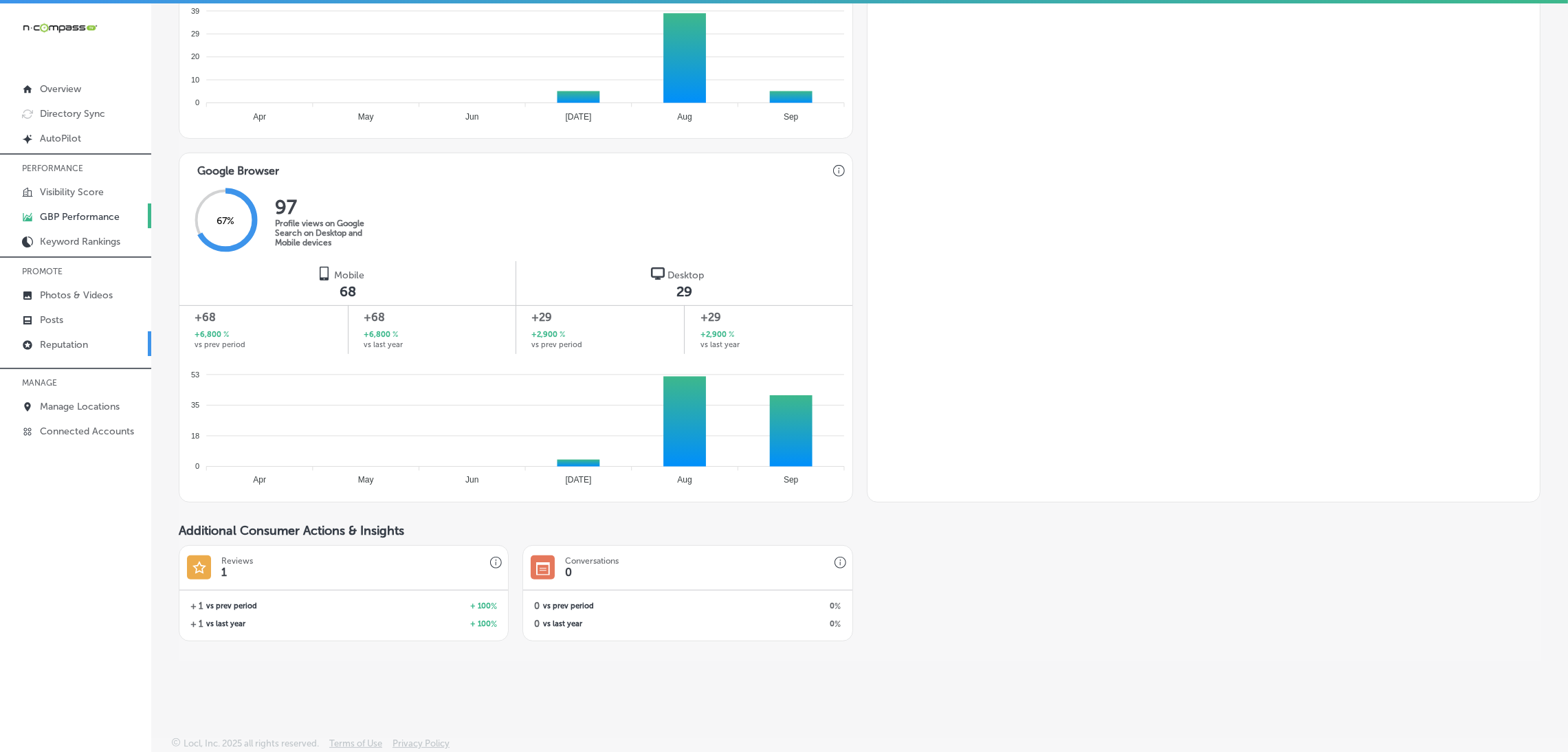
click at [98, 343] on link "Reputation" at bounding box center [75, 343] width 151 height 25
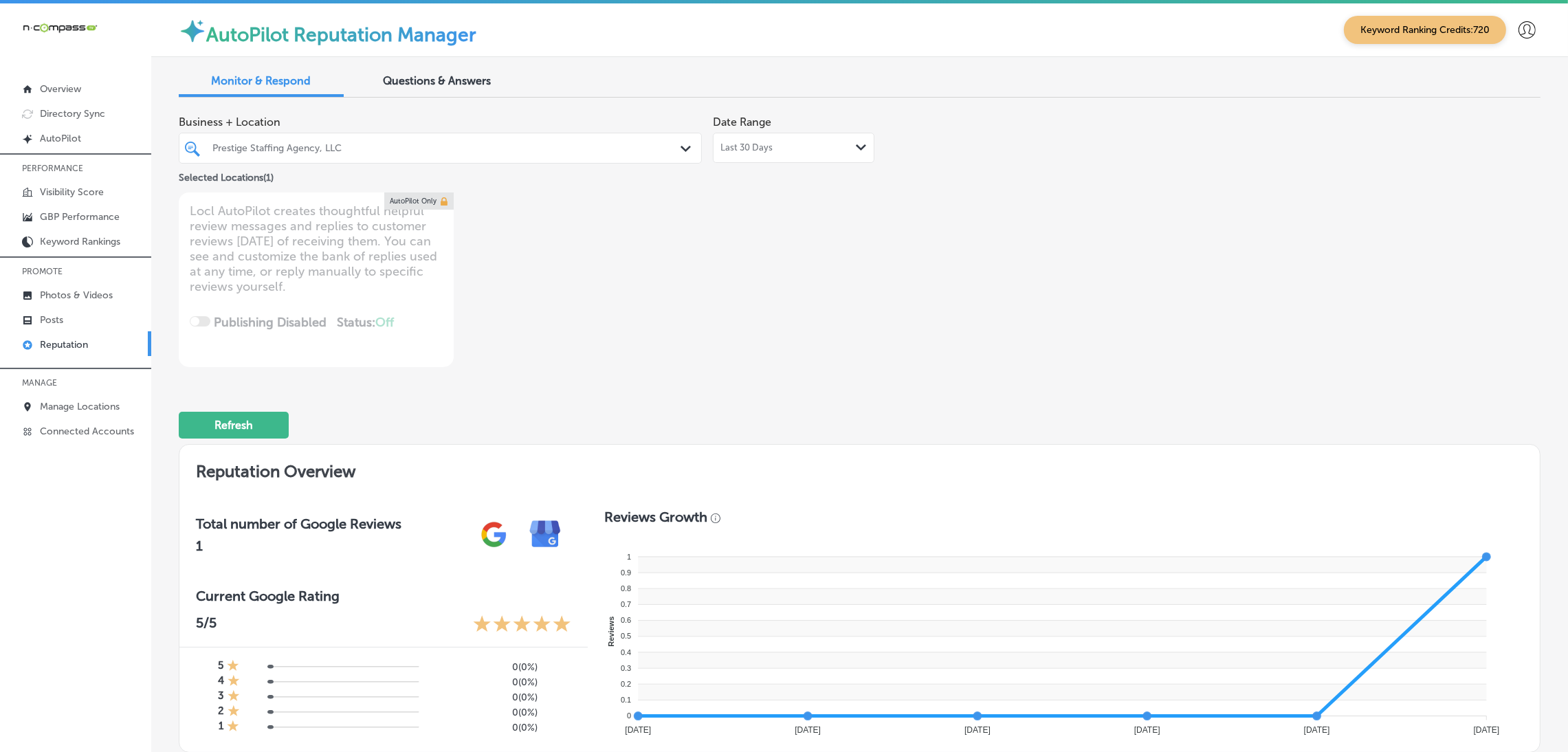
click at [747, 142] on span "Last 30 Days" at bounding box center [746, 147] width 52 height 11
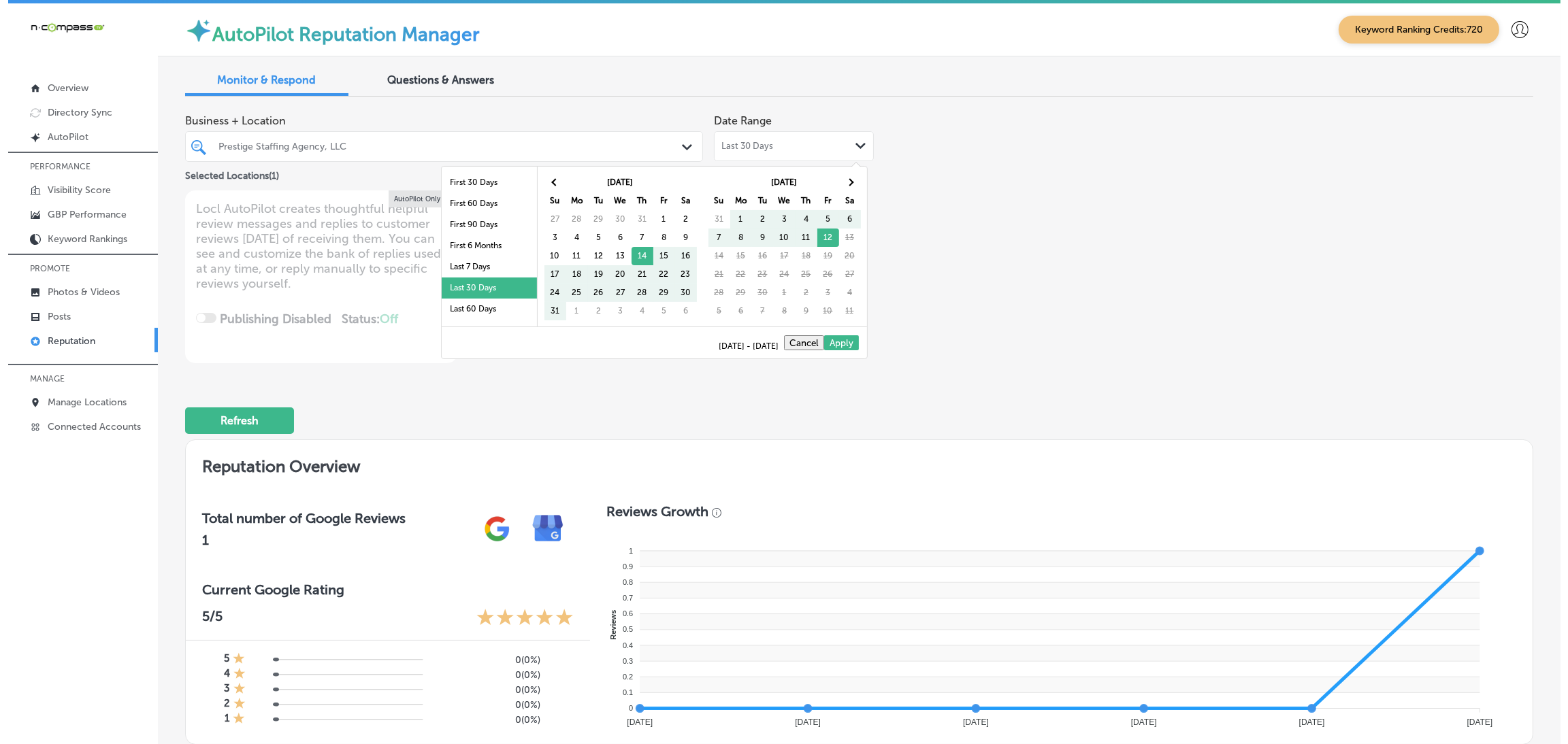
scroll to position [78, 0]
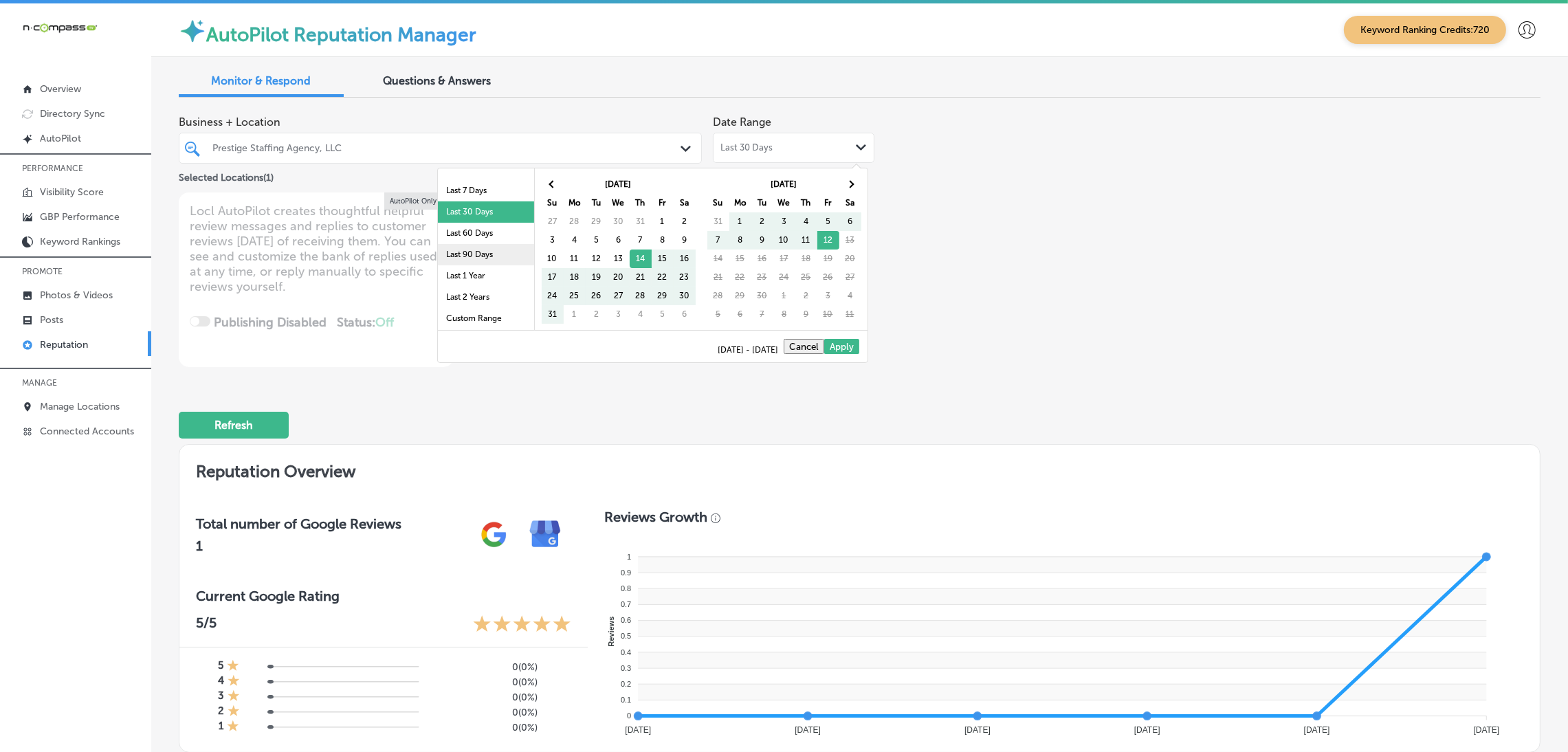
click at [481, 258] on li "Last 90 Days" at bounding box center [486, 254] width 96 height 21
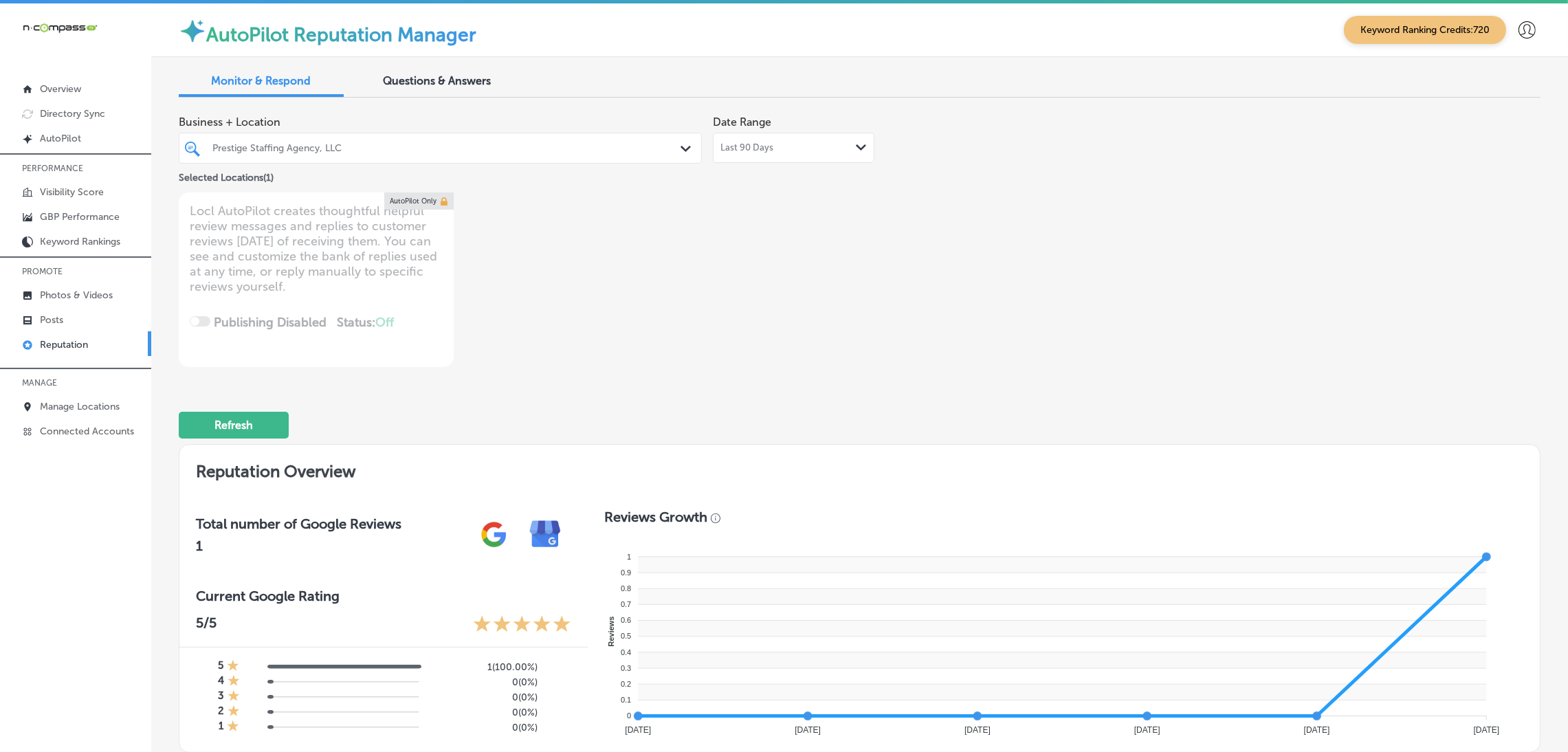
type textarea "x"
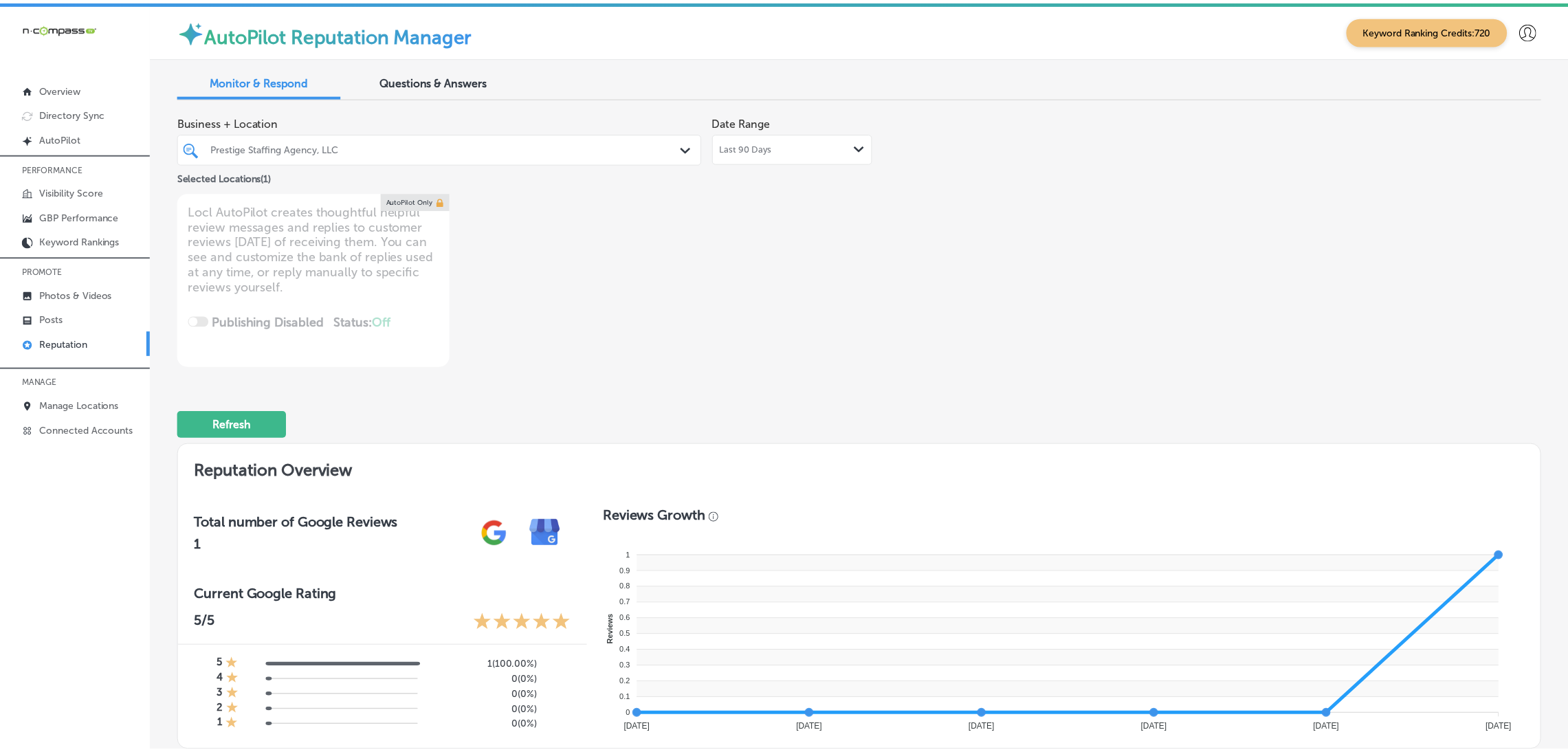
scroll to position [566, 0]
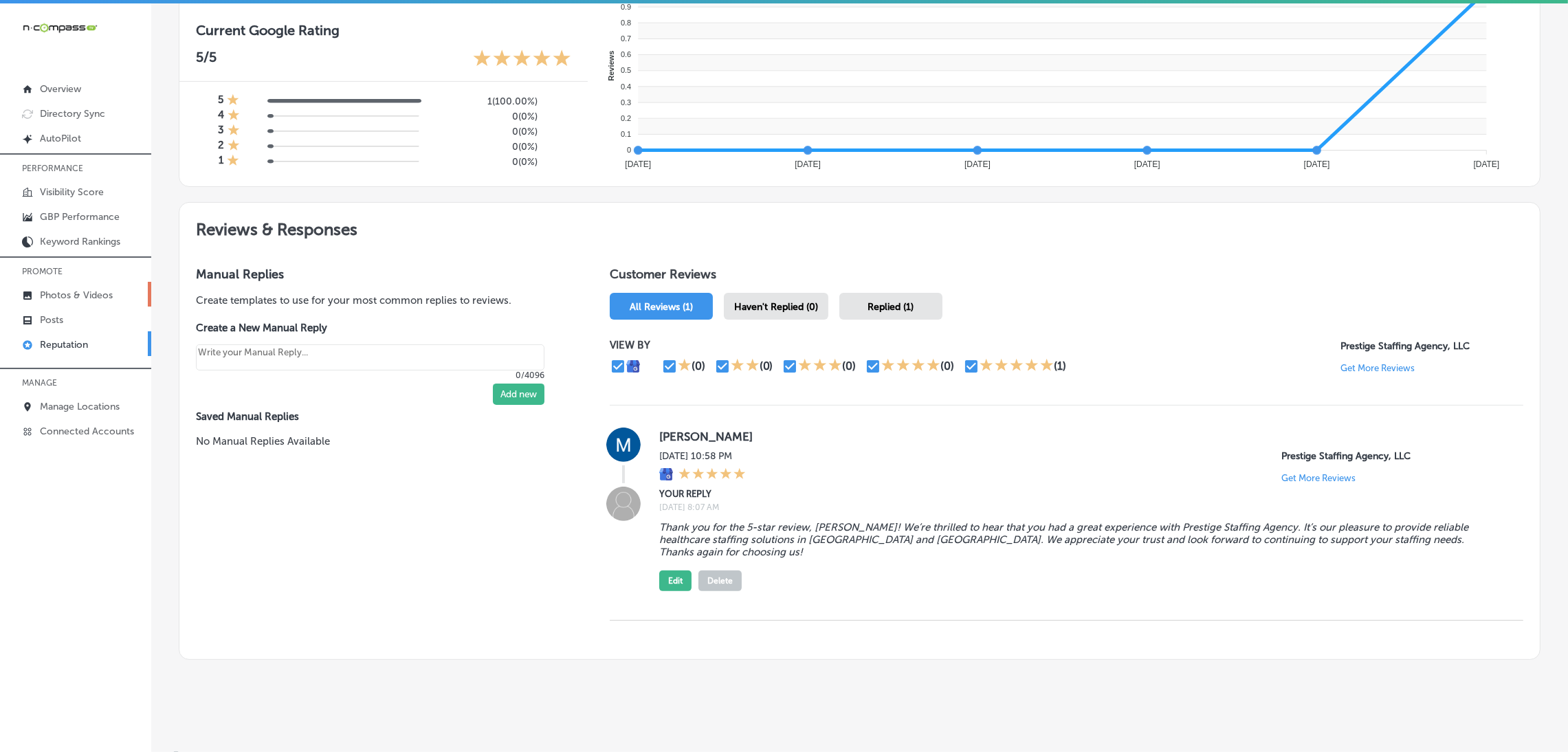
click at [55, 296] on p "Photos & Videos" at bounding box center [77, 295] width 73 height 11
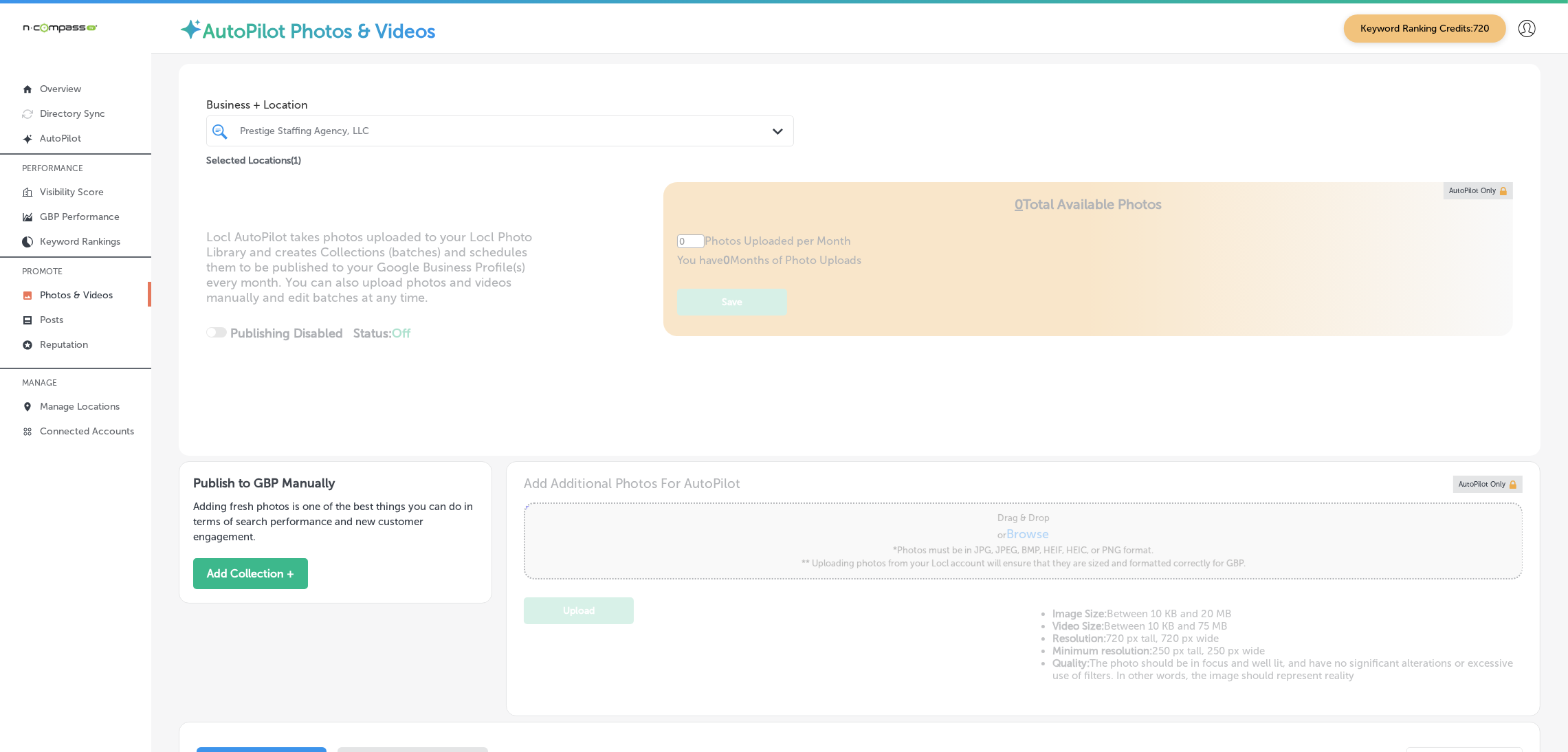
type input "5"
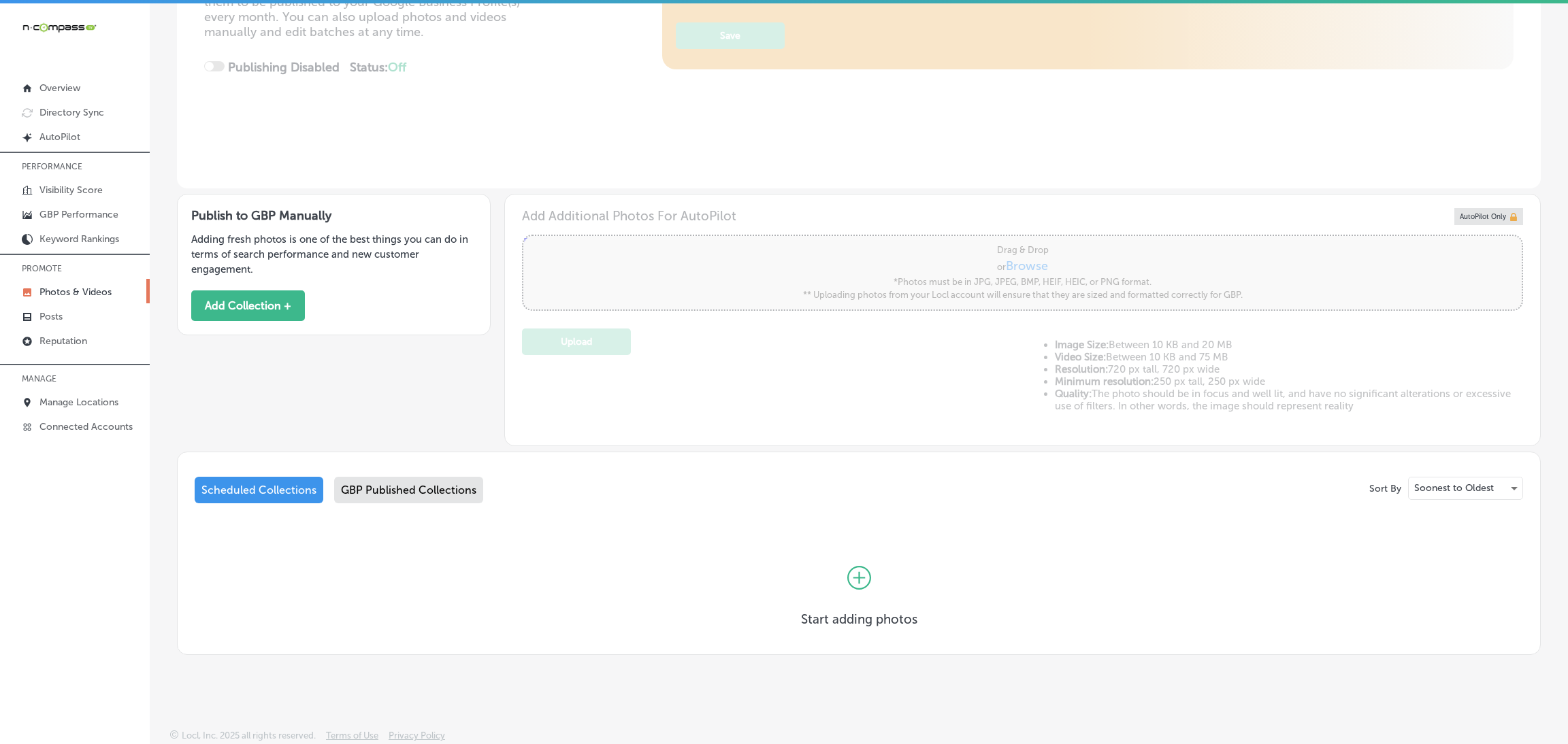
scroll to position [256, 0]
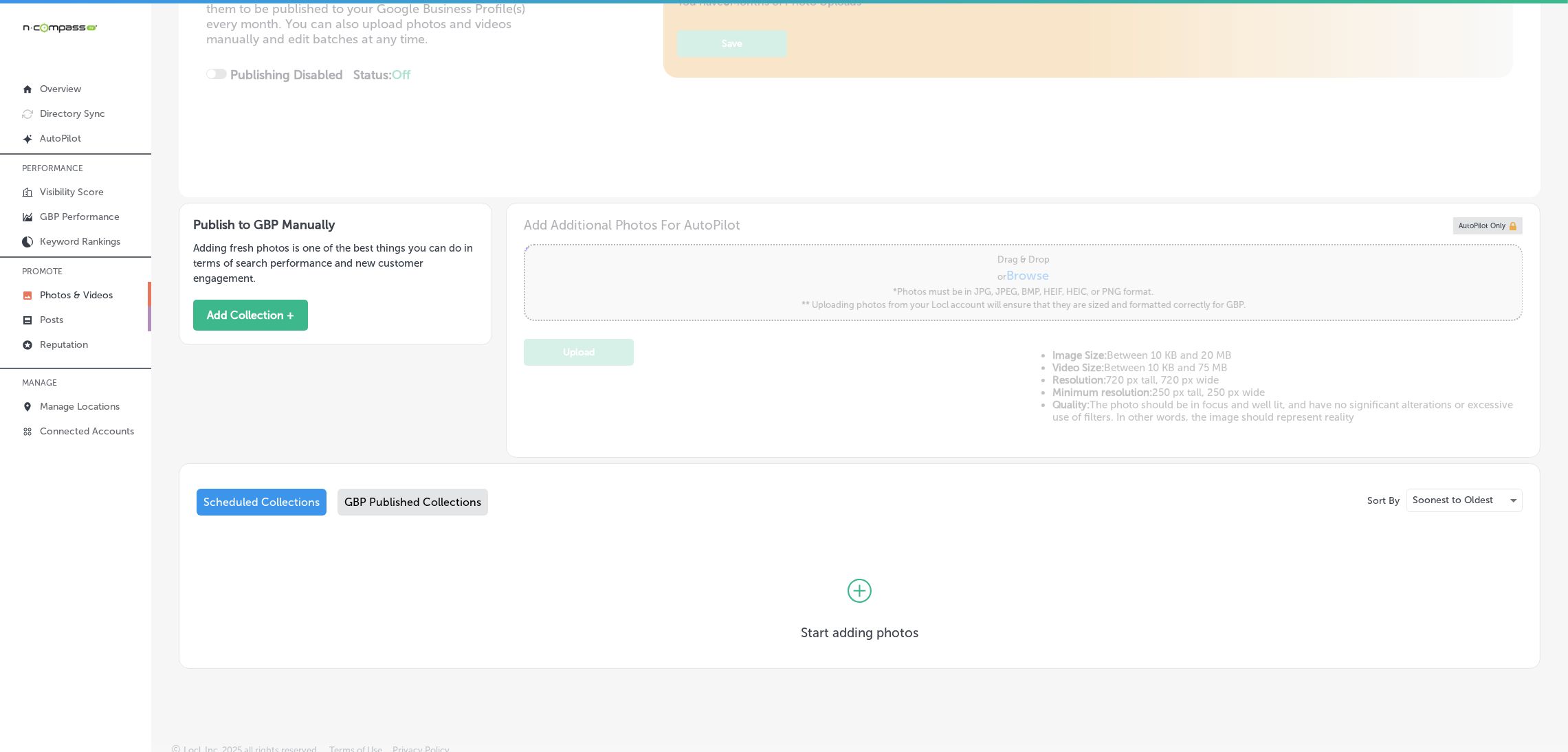
click at [77, 327] on link "Posts" at bounding box center [75, 319] width 151 height 25
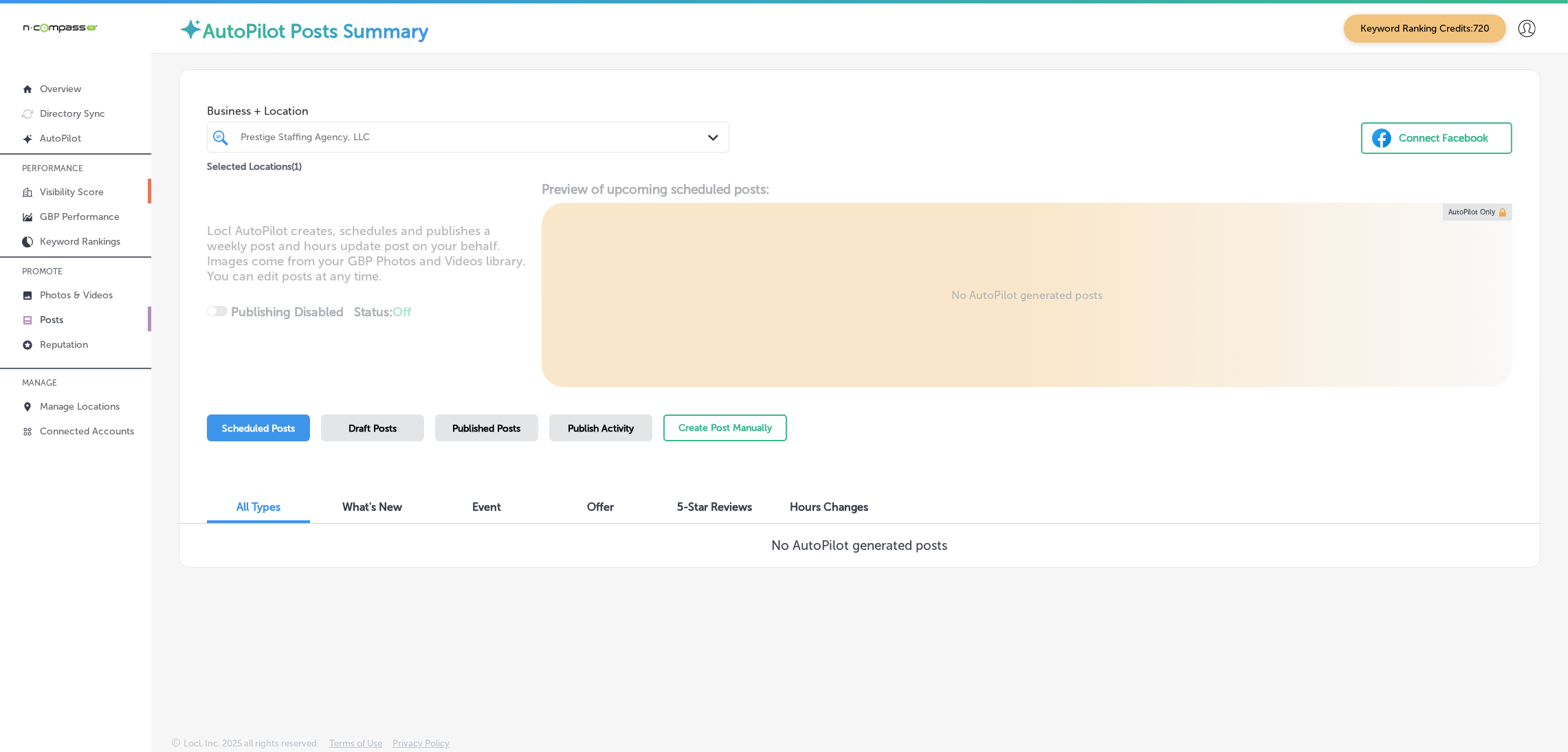
click at [98, 195] on p "Visibility Score" at bounding box center [72, 191] width 64 height 11
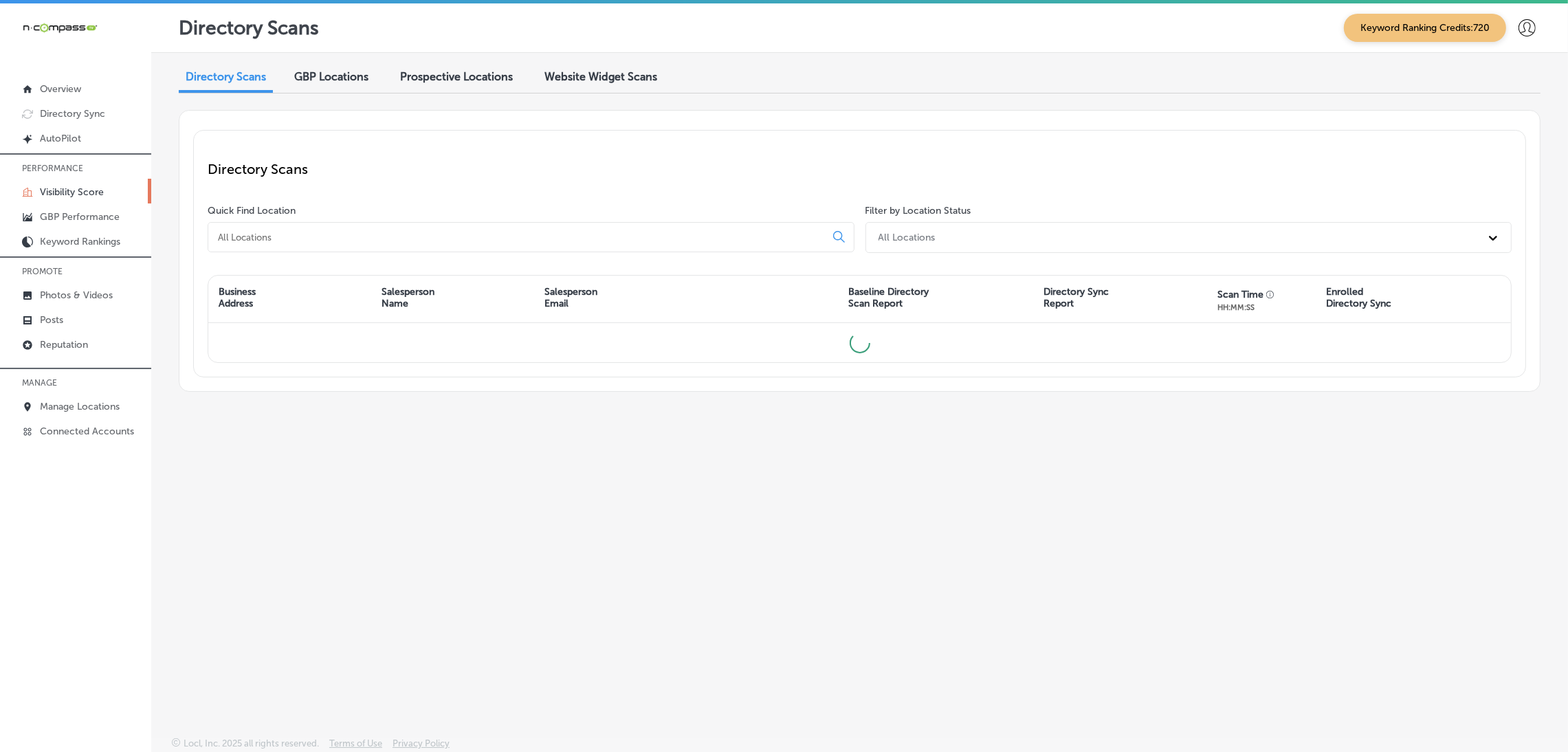
click at [336, 232] on input at bounding box center [519, 237] width 606 height 12
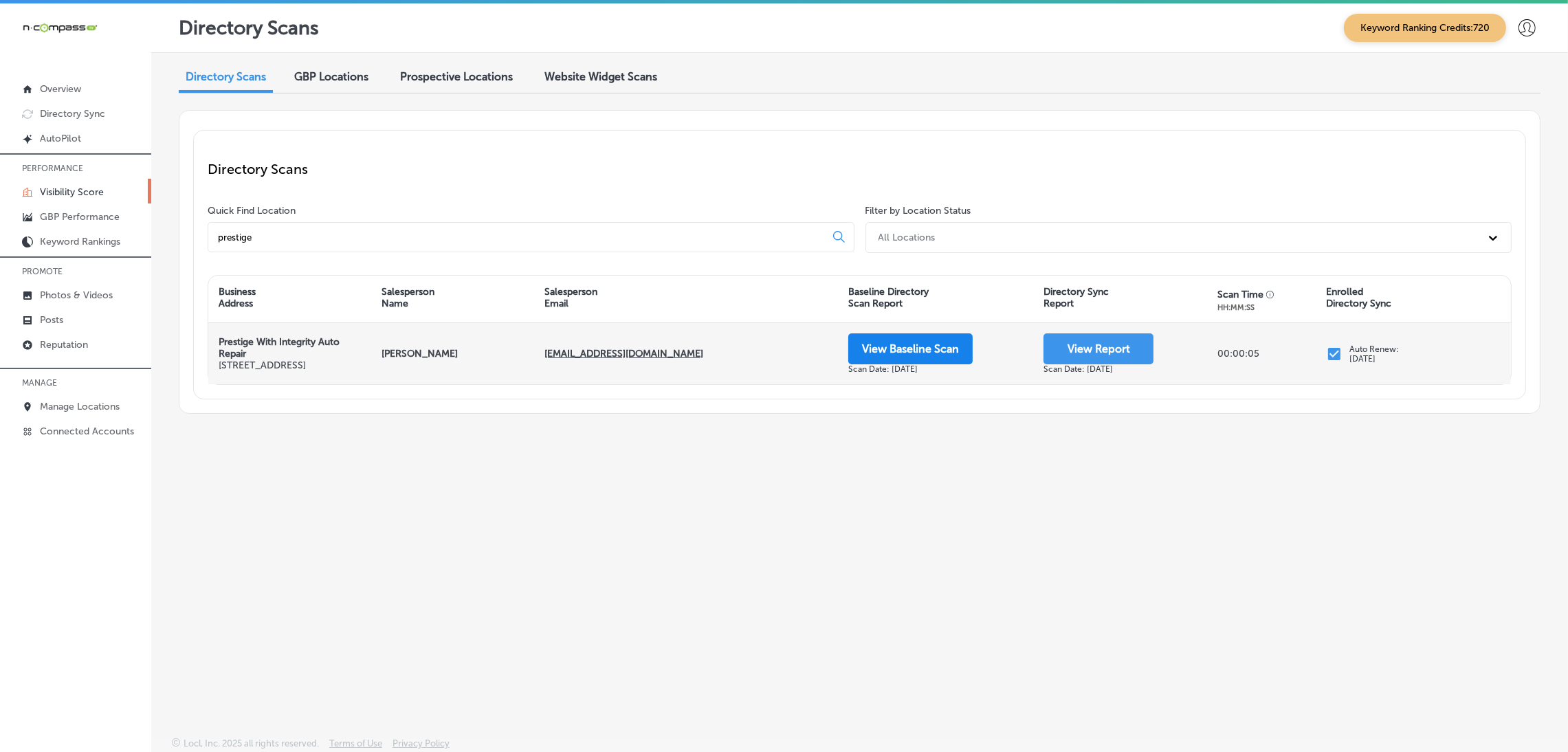
type input "prestige"
click at [954, 362] on button "View Baseline Scan" at bounding box center [910, 349] width 125 height 31
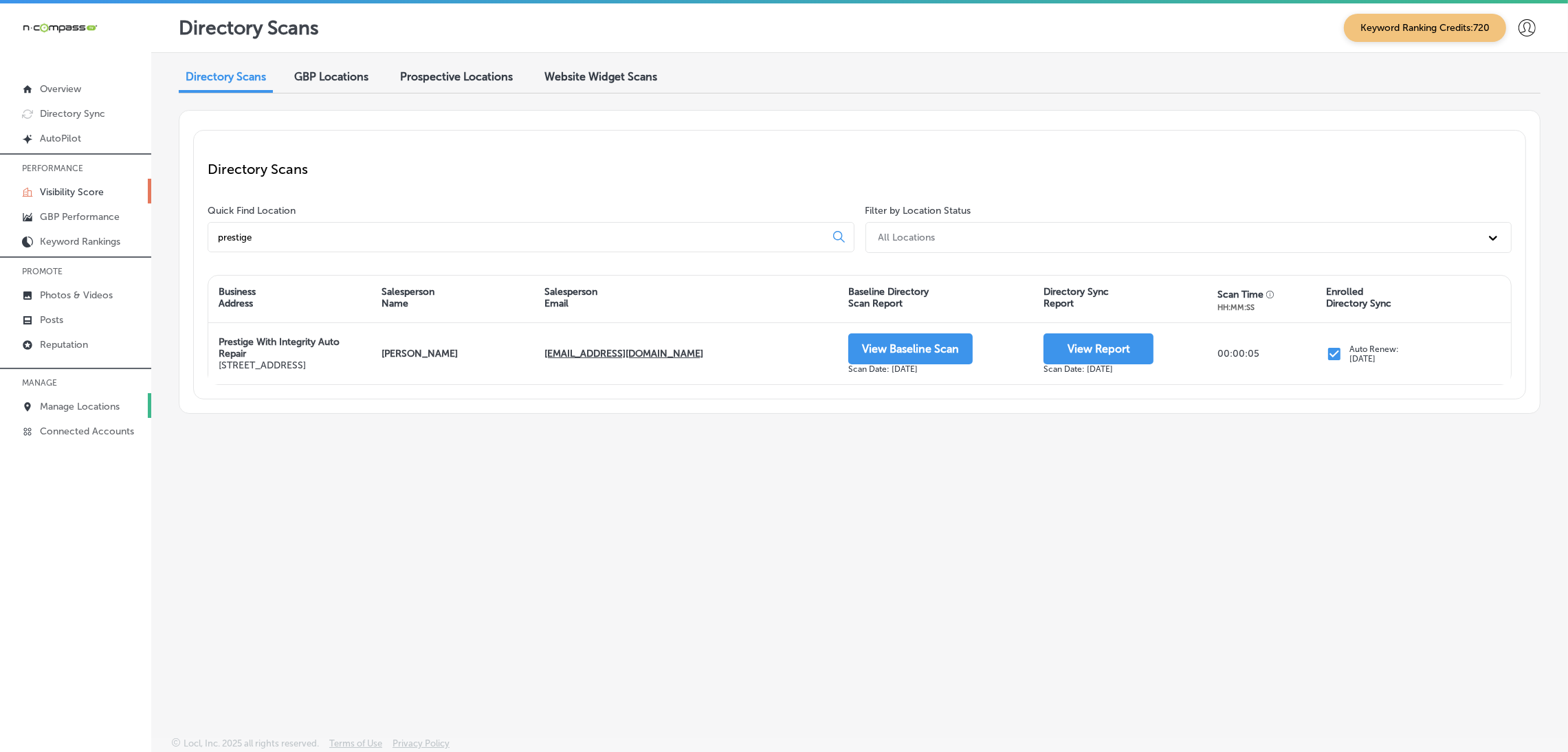
click at [90, 397] on link "Manage Locations" at bounding box center [75, 406] width 151 height 25
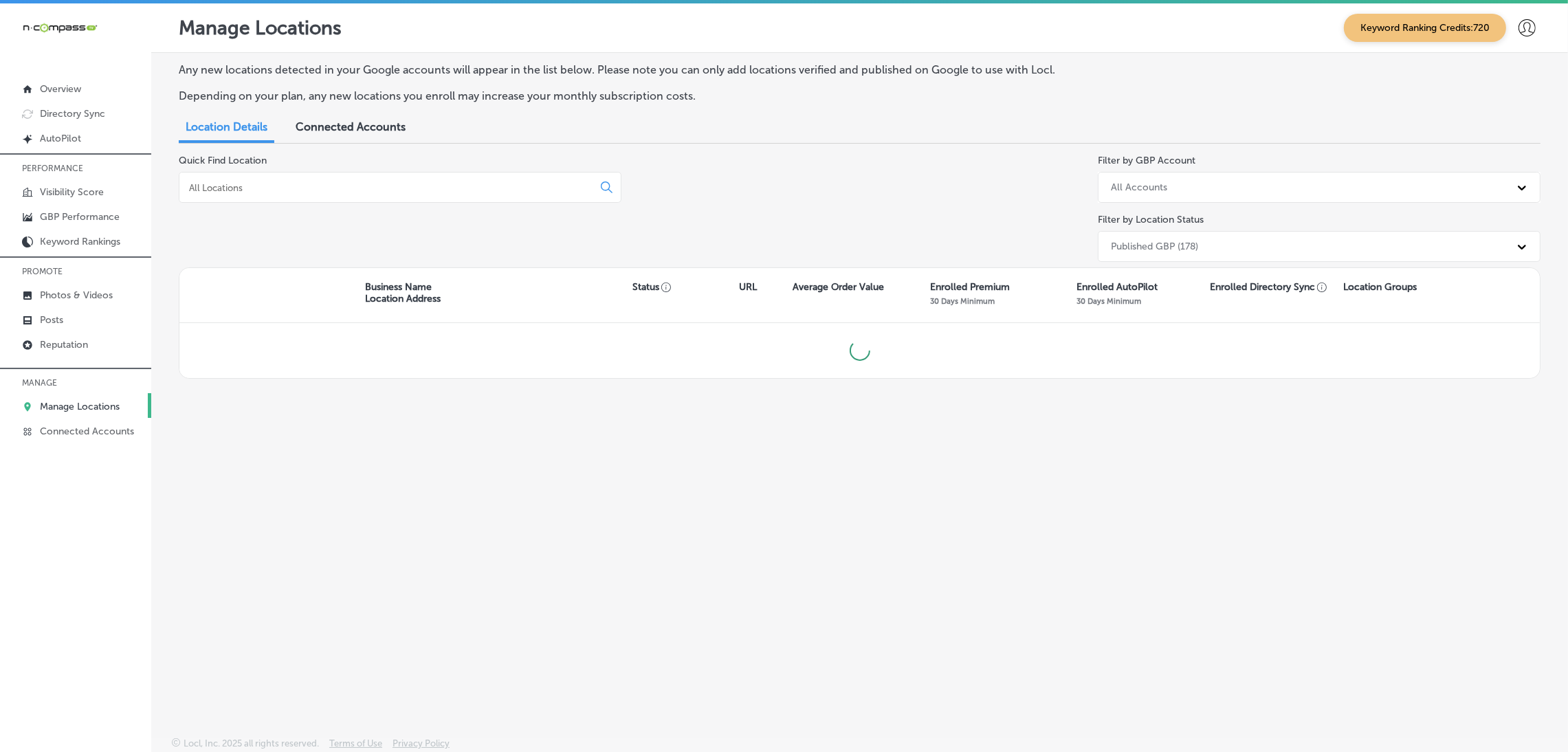
click at [364, 194] on div at bounding box center [399, 187] width 443 height 31
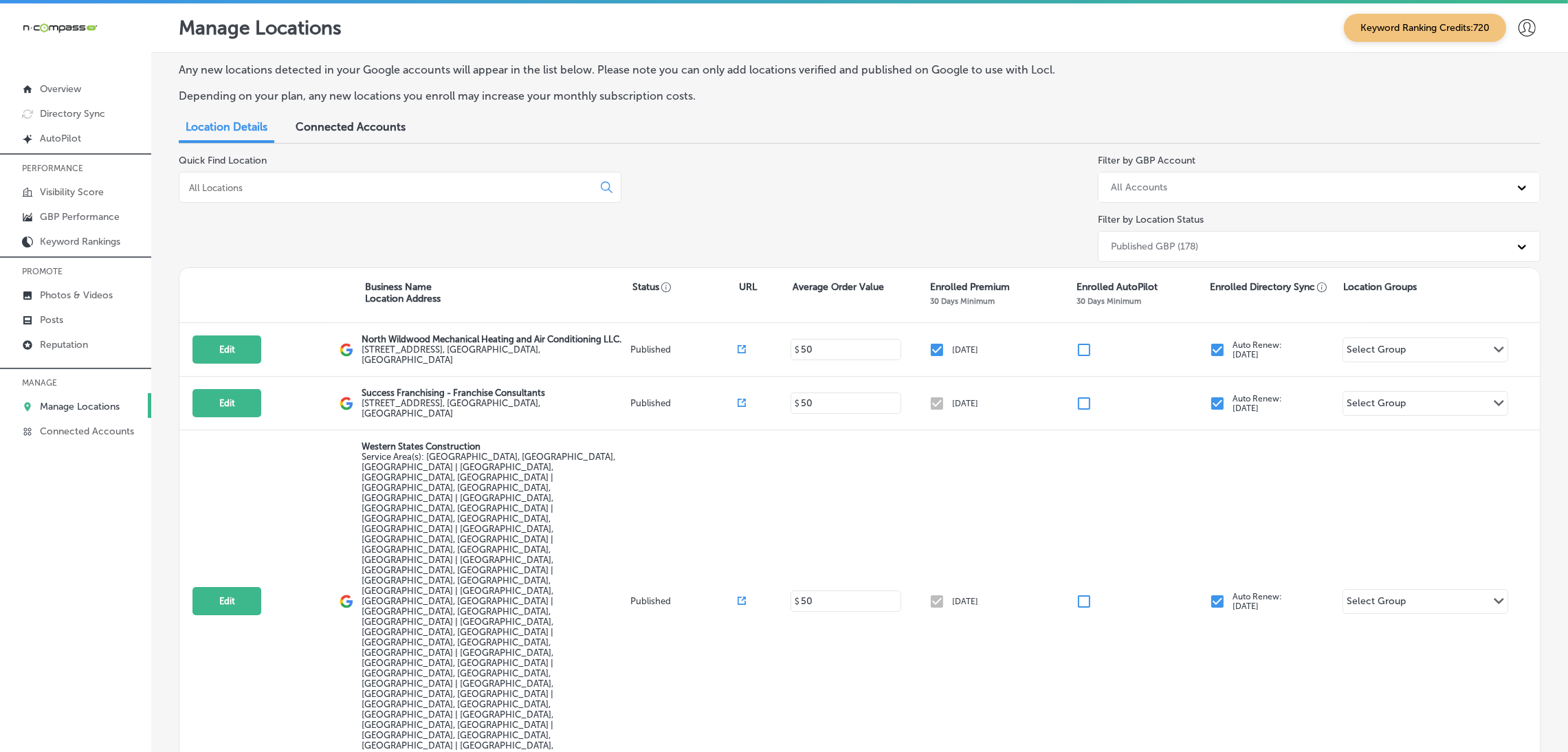
click at [360, 184] on input at bounding box center [389, 188] width 402 height 12
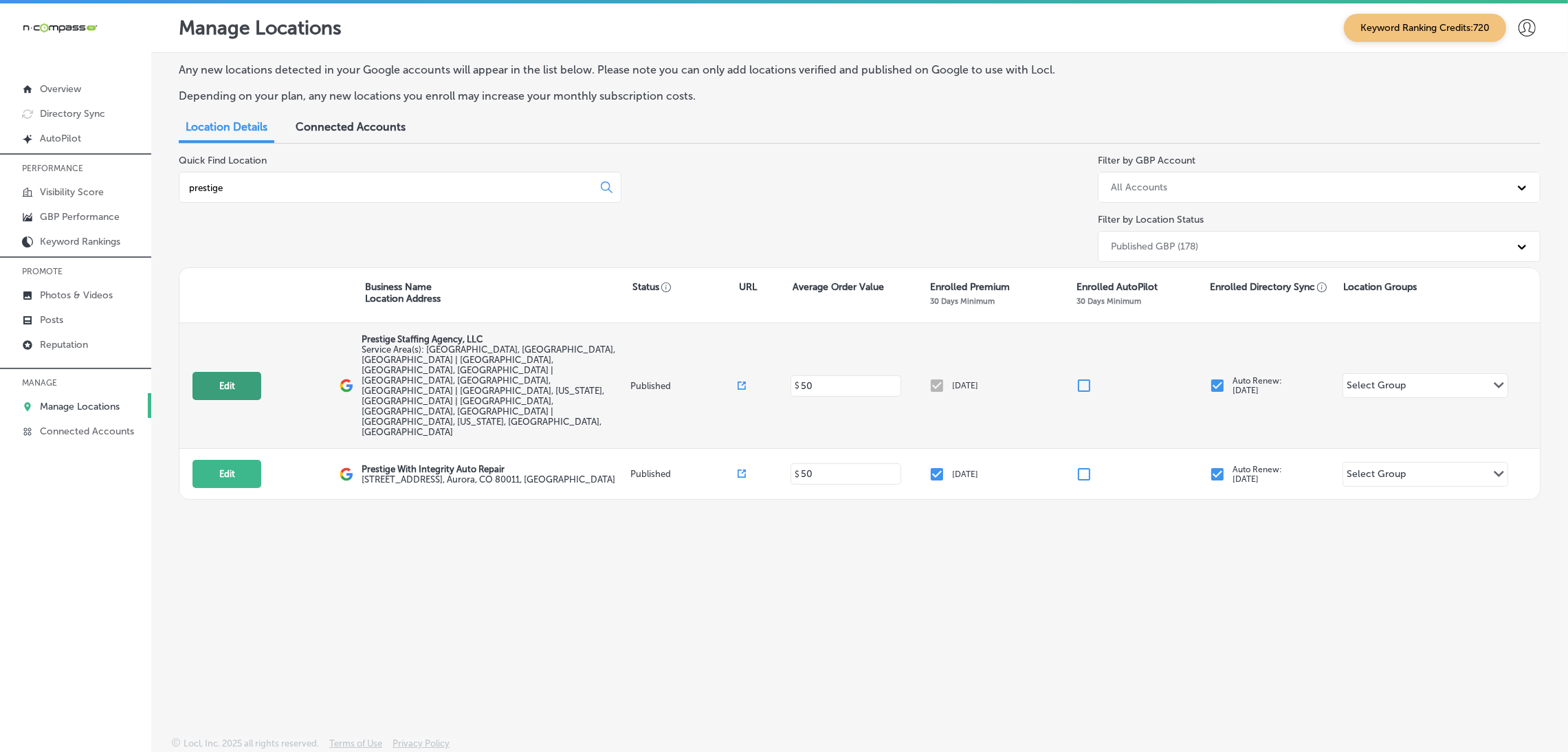
type input "prestige"
click at [235, 372] on button "Edit" at bounding box center [227, 386] width 69 height 28
select select "US"
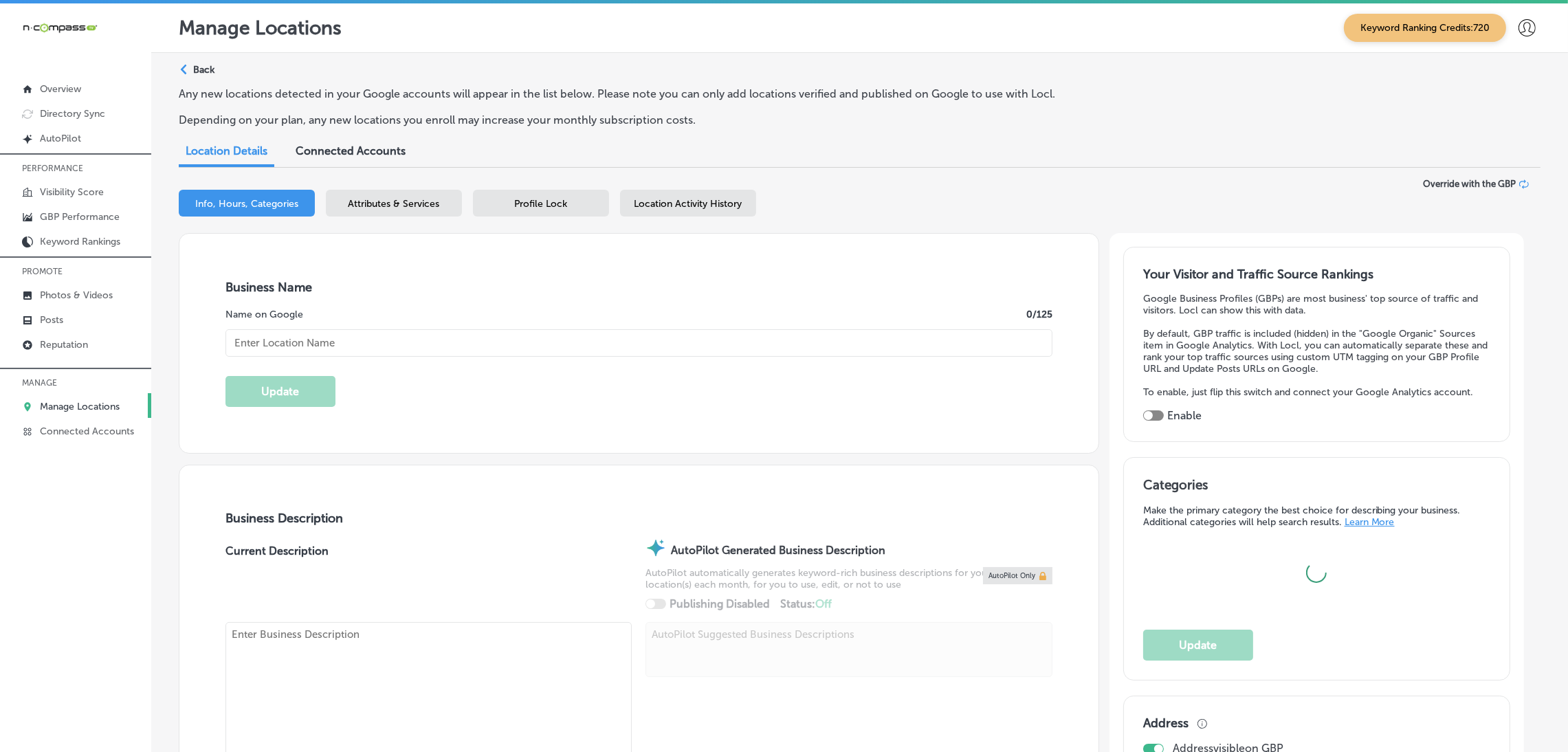
type input "Prestige Staffing Agency, LLC"
checkbox input "false"
type input "[STREET_ADDRESS]"
type input "Suite 2R"
type input "[GEOGRAPHIC_DATA]"
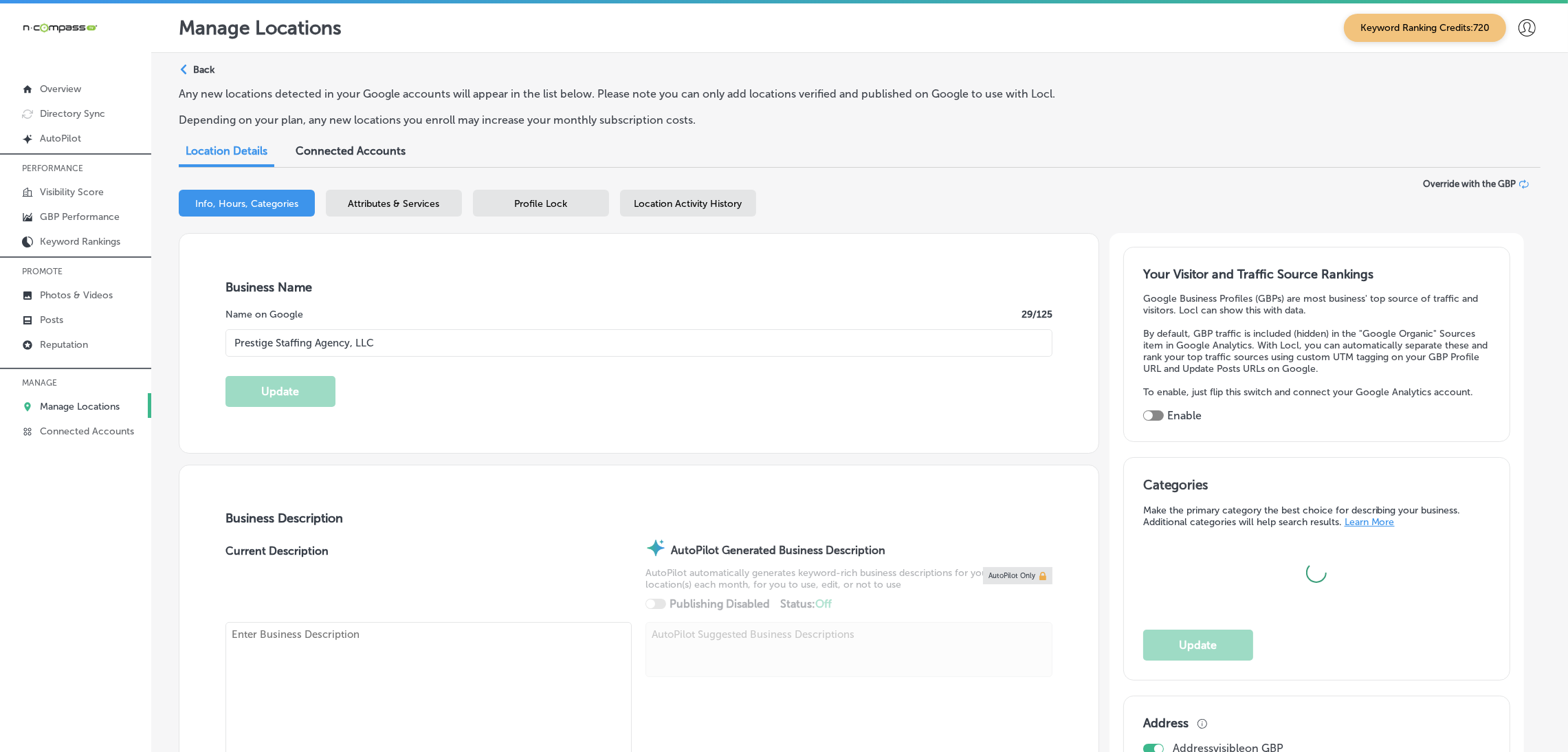
type input "11230"
type input "US"
type input "[URL][DOMAIN_NAME]"
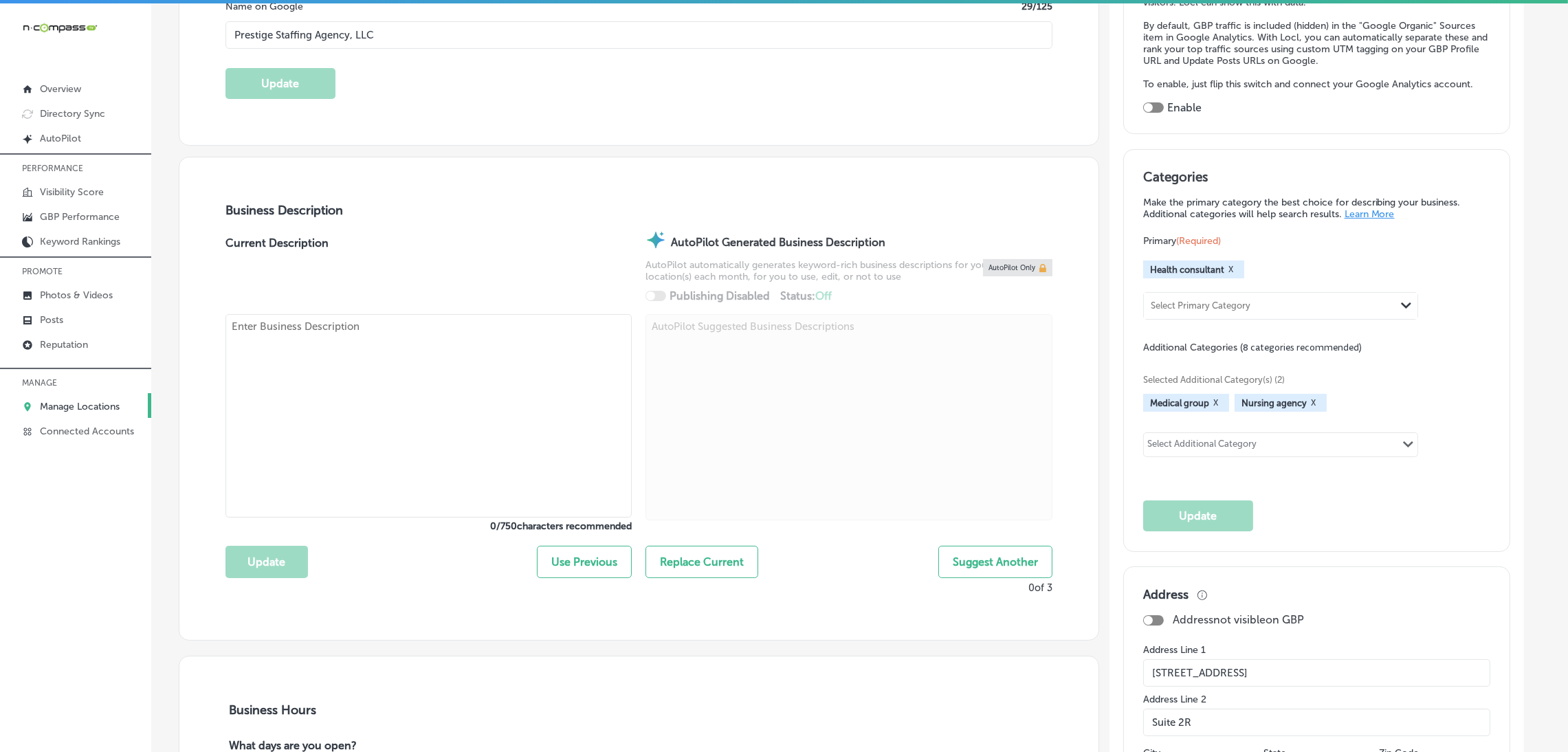
scroll to position [309, 0]
type textarea "PRESTIGE STAFFING AGENCY, LLC is a registered limited liability company operati…"
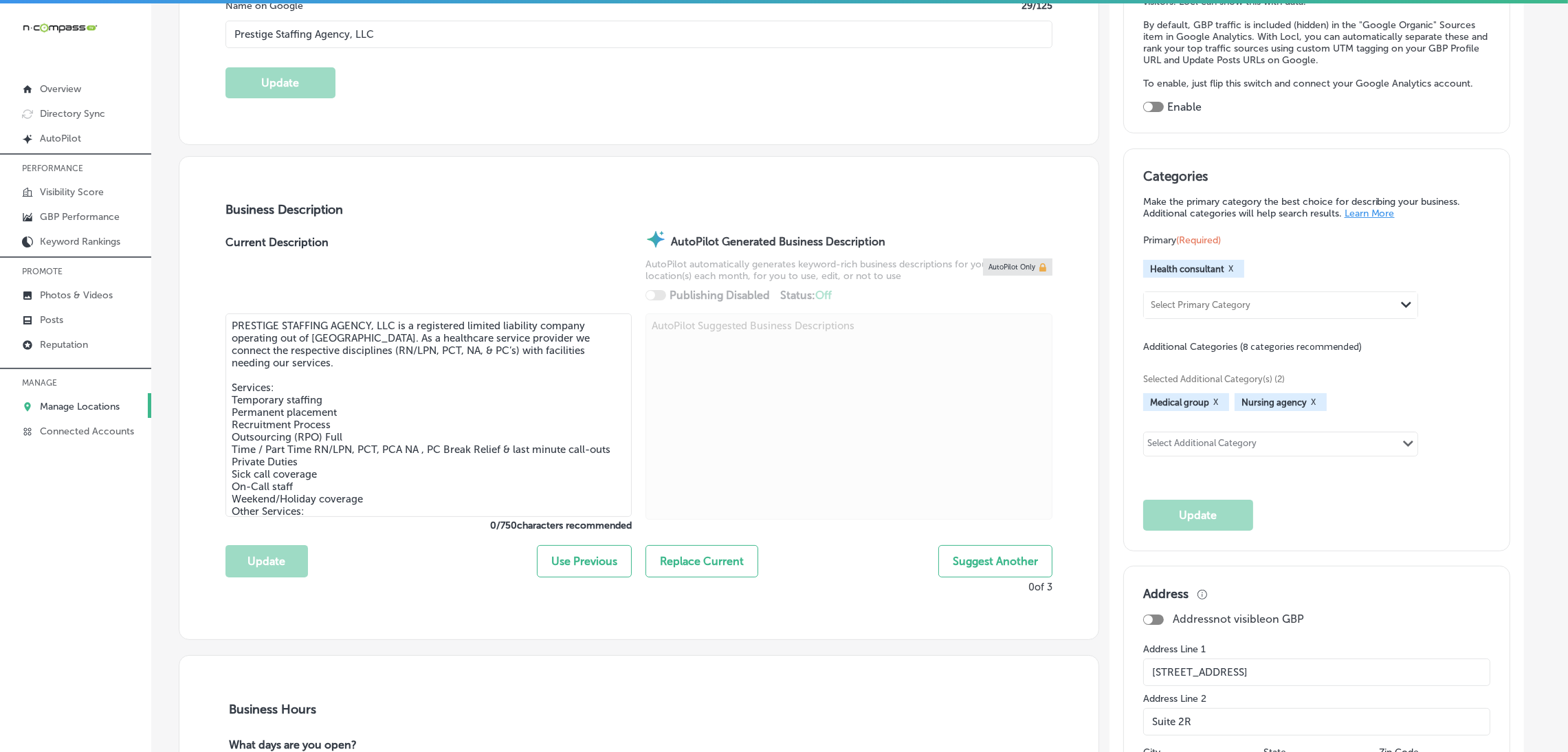
type input "[PHONE_NUMBER]"
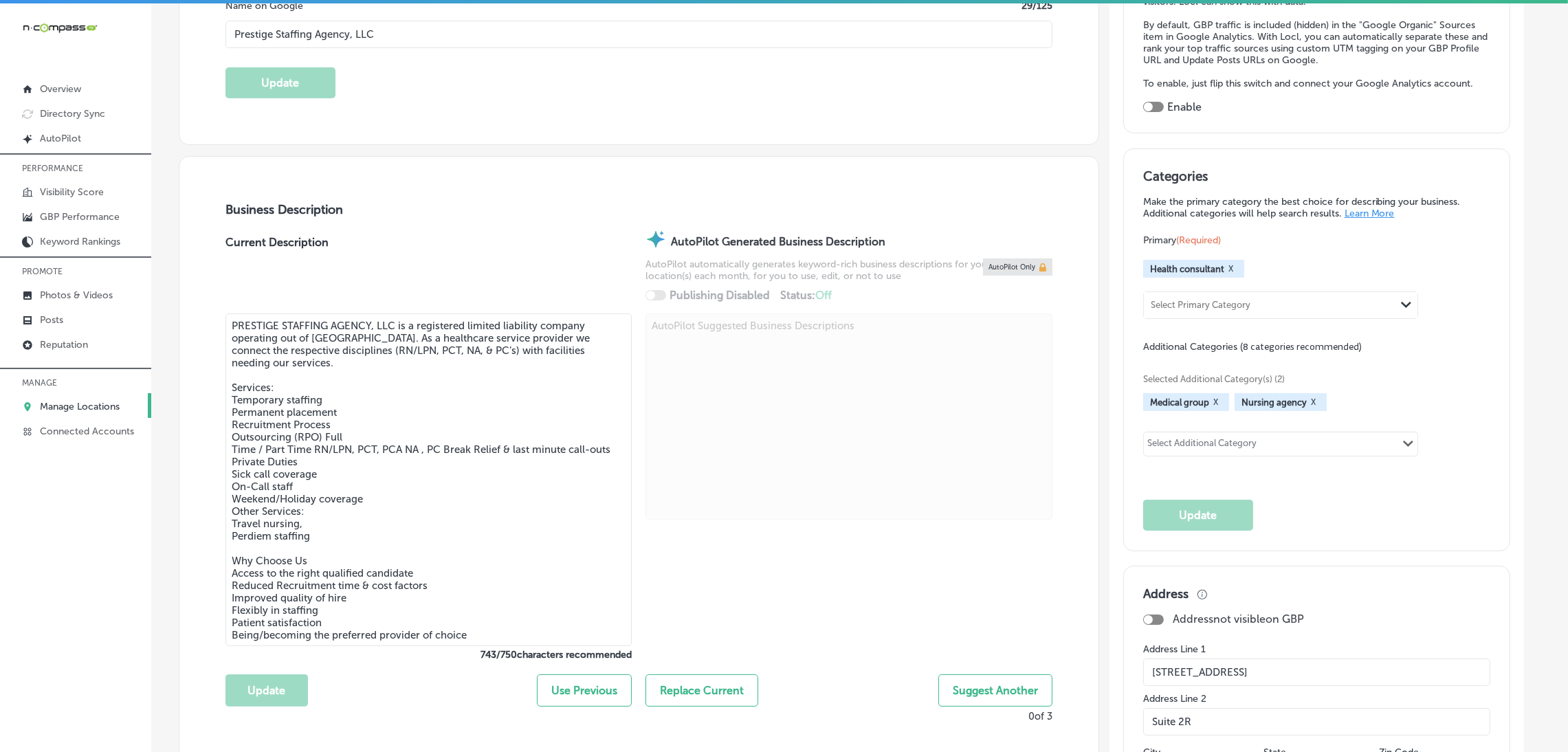
click at [479, 368] on textarea "PRESTIGE STAFFING AGENCY, LLC is a registered limited liability company operati…" at bounding box center [428, 480] width 406 height 333
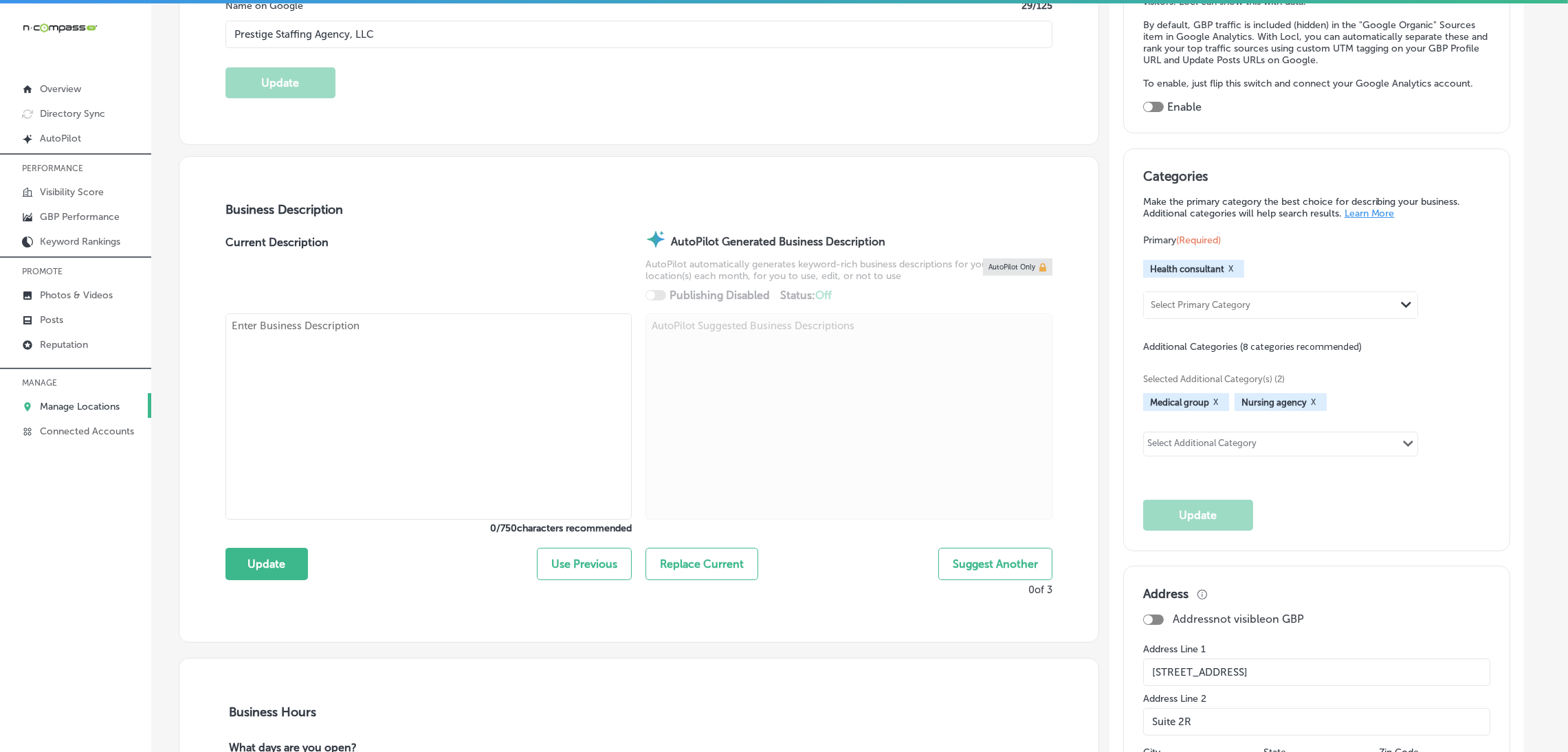
click at [358, 427] on textarea at bounding box center [428, 417] width 406 height 207
paste textarea "Prestige Staffing Agency, LLC is a healthcare staffing agency based in Westches…"
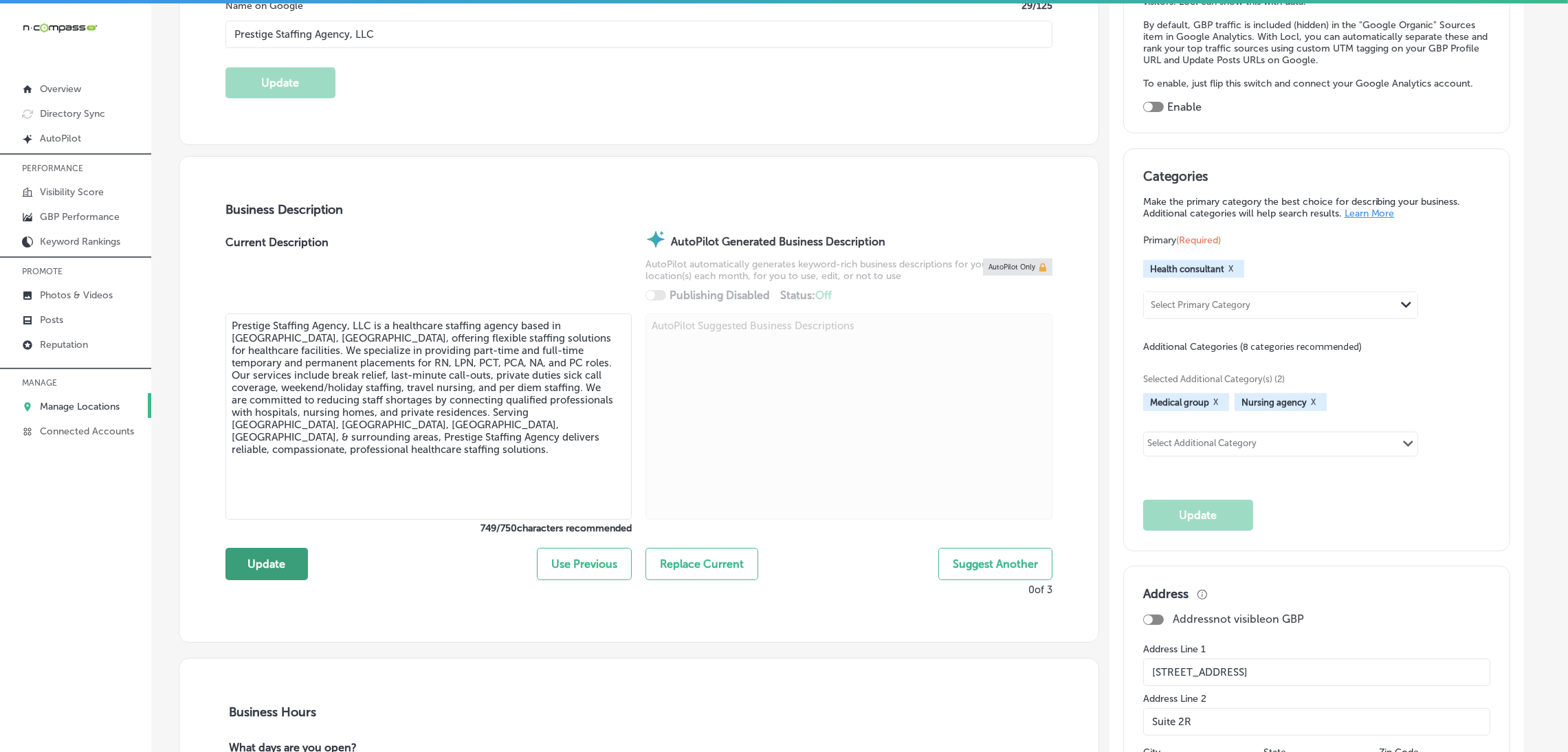
type textarea "Prestige Staffing Agency, LLC is a healthcare staffing agency based in Westches…"
click at [282, 570] on button "Update" at bounding box center [267, 564] width 83 height 33
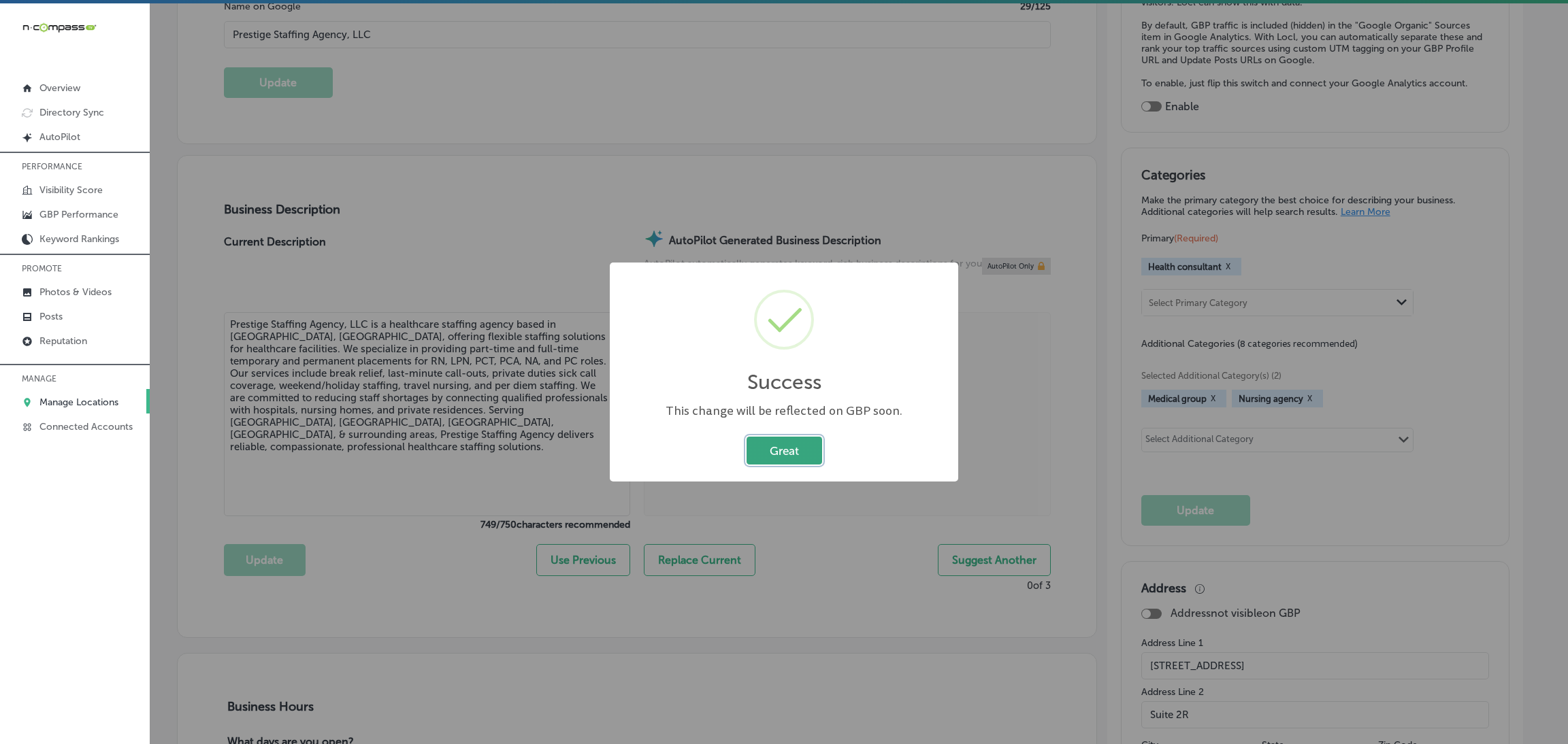
click at [779, 461] on button "Great" at bounding box center [784, 450] width 75 height 28
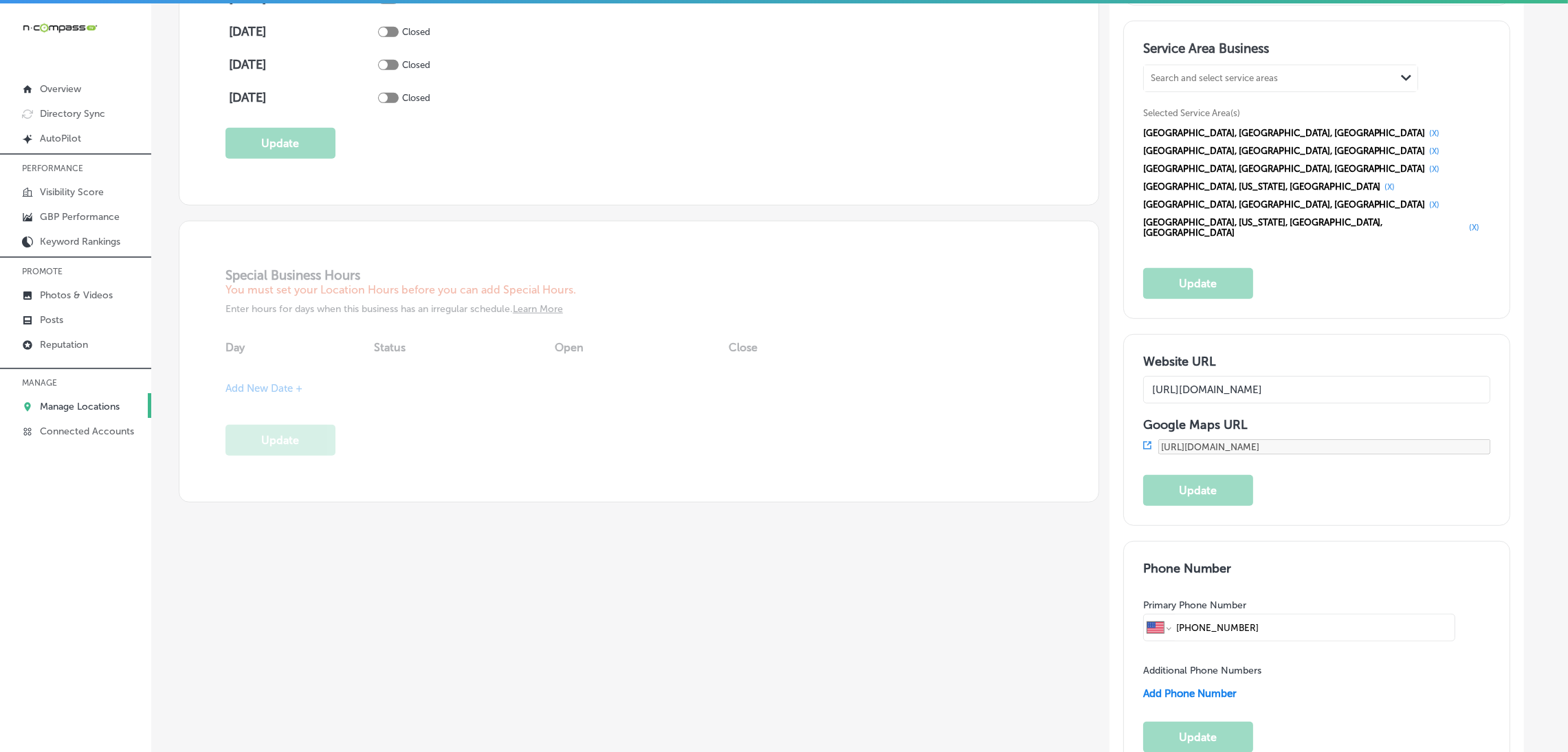
scroll to position [1237, 0]
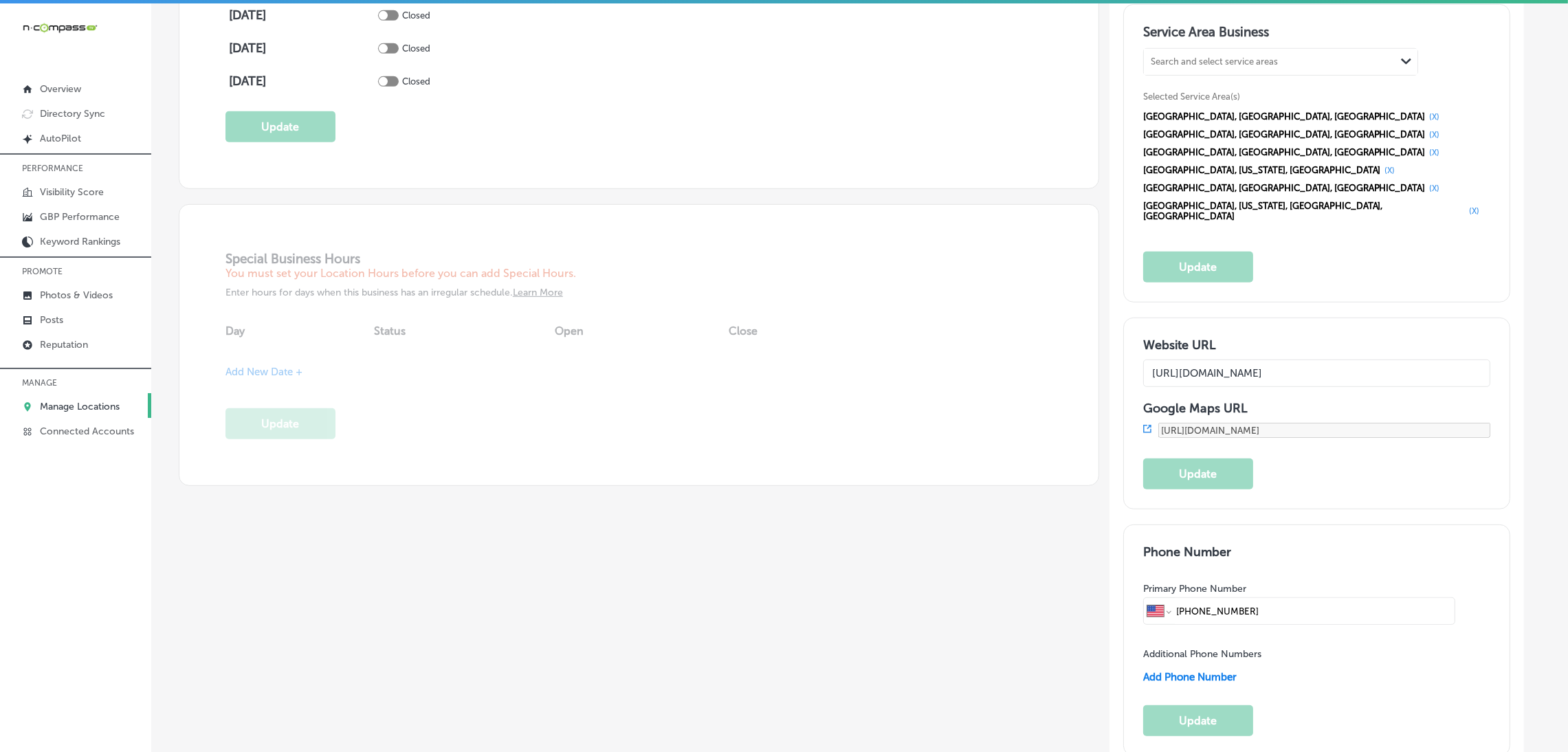
click at [1286, 599] on input "[PHONE_NUMBER]" at bounding box center [1313, 611] width 277 height 26
paste input "(914) 752-9315"
type input "(914) 752-9315"
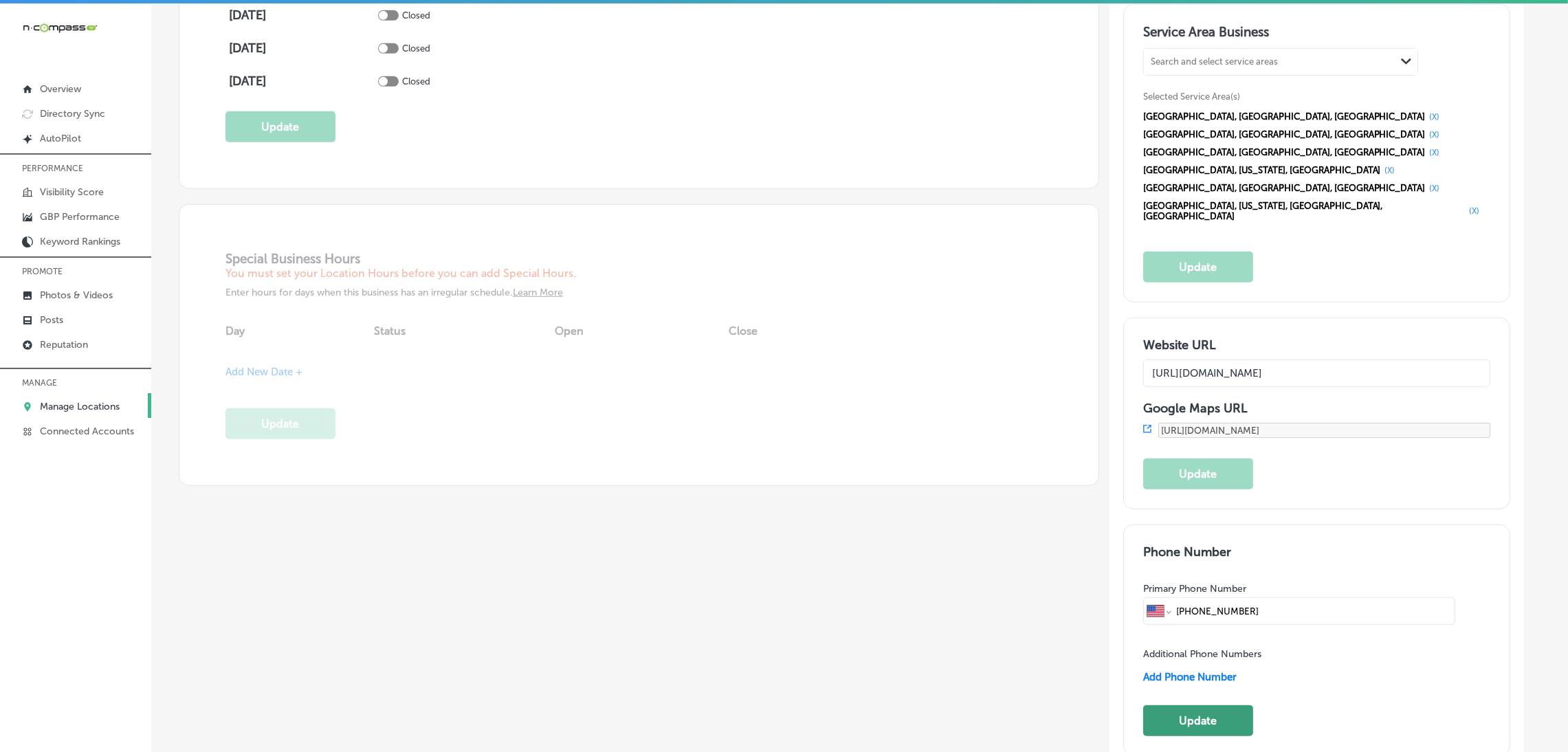
click at [1229, 706] on button "Update" at bounding box center [1198, 721] width 110 height 31
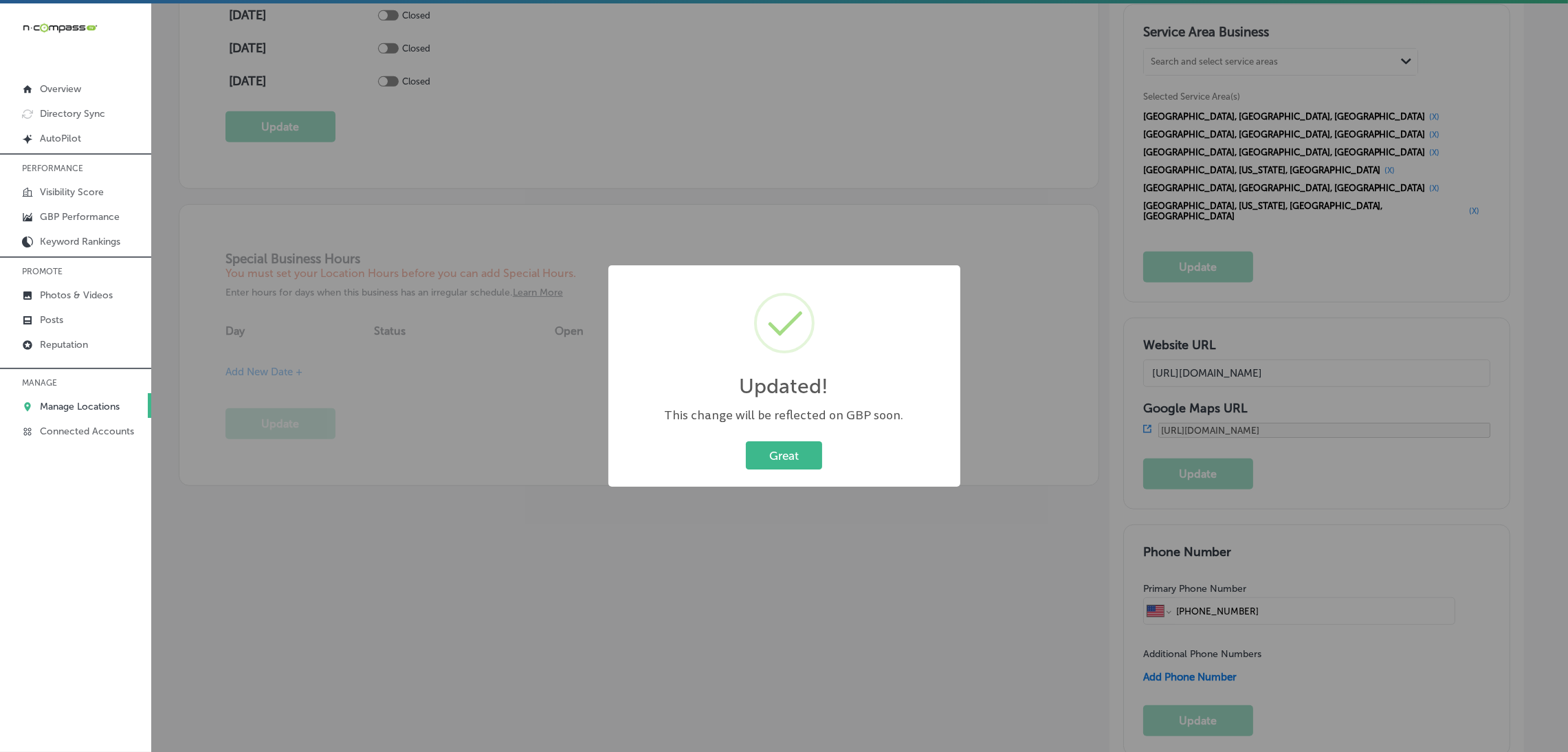
scroll to position [1239, 0]
click at [819, 453] on button "Great" at bounding box center [792, 455] width 76 height 28
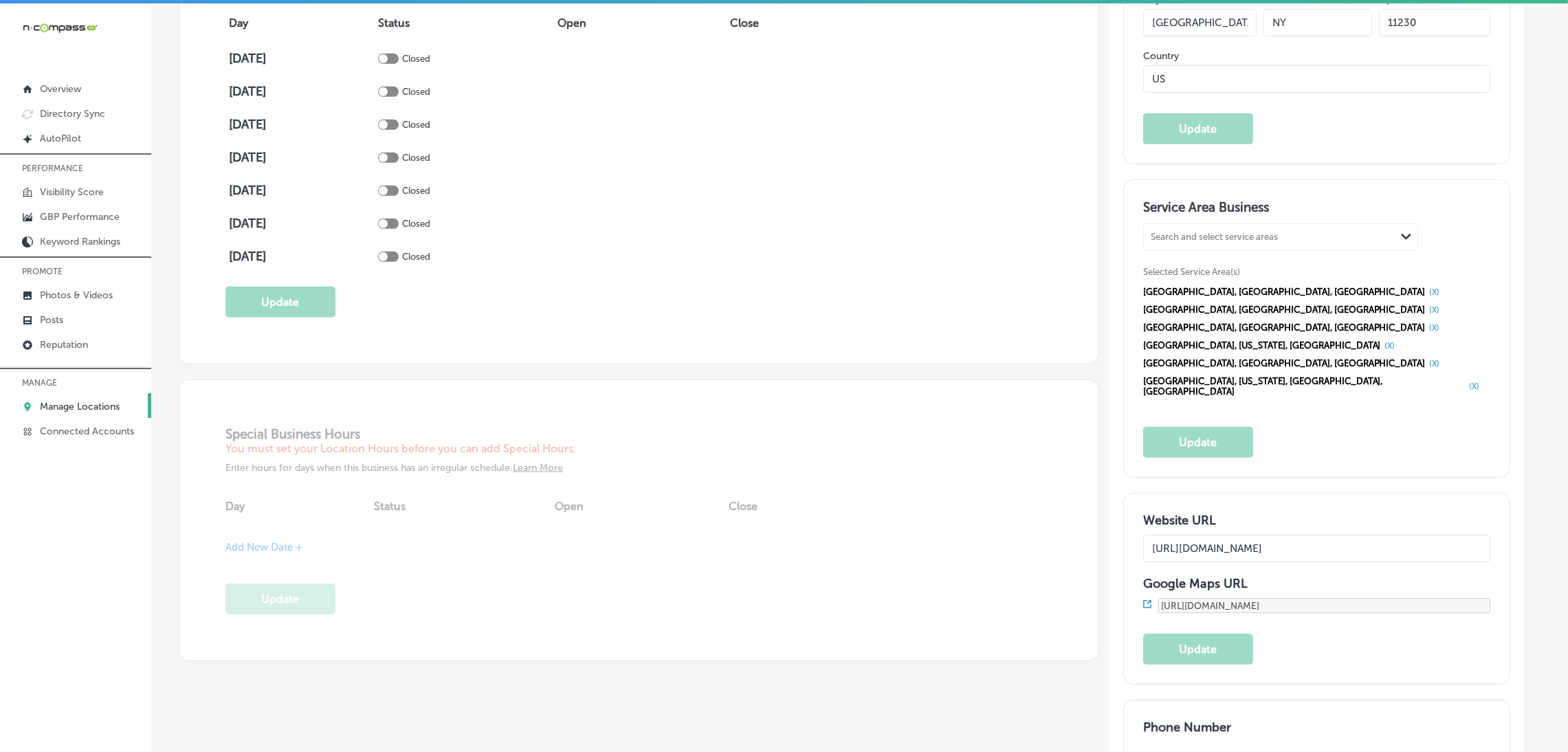
scroll to position [1031, 0]
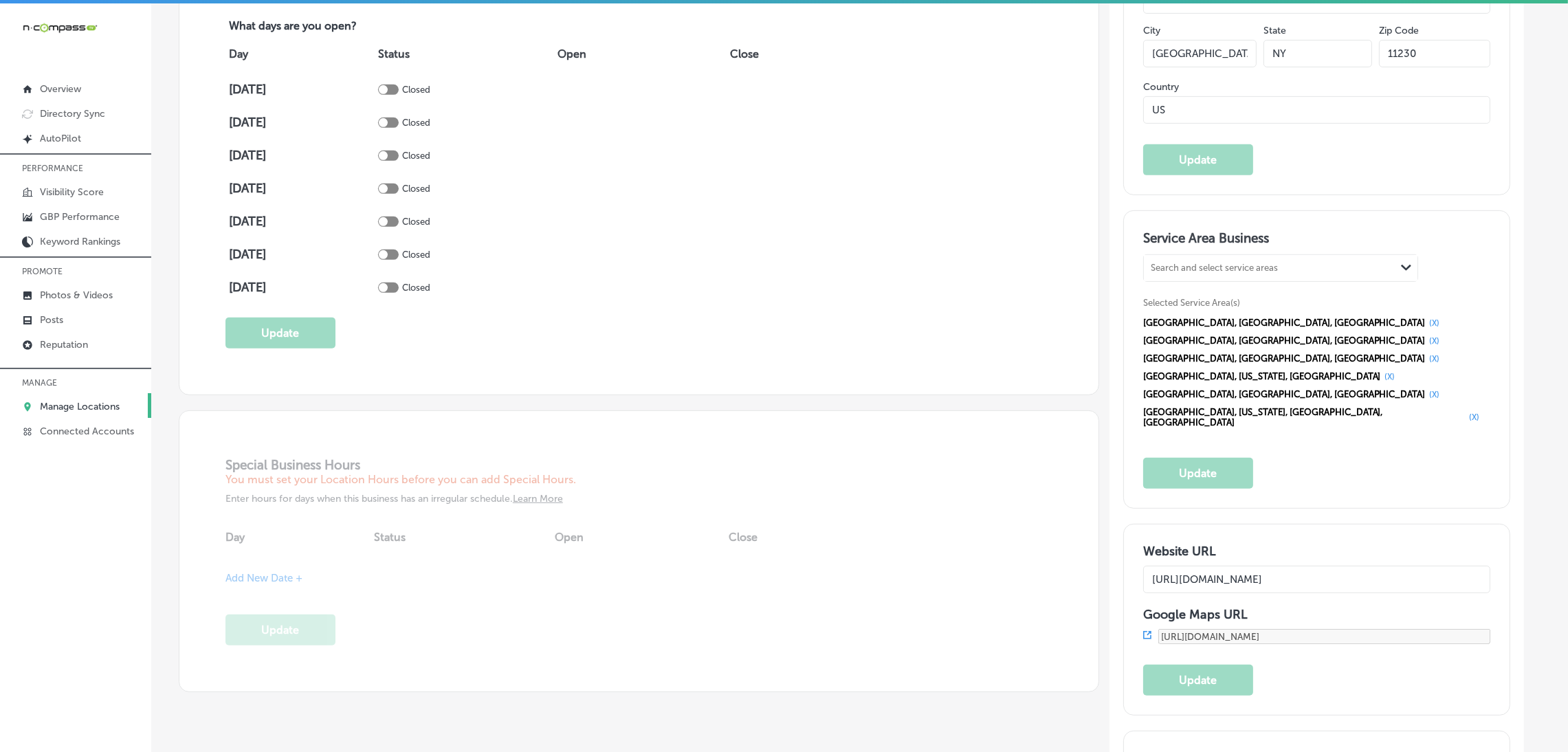
click at [1426, 319] on button "(X)" at bounding box center [1435, 323] width 18 height 11
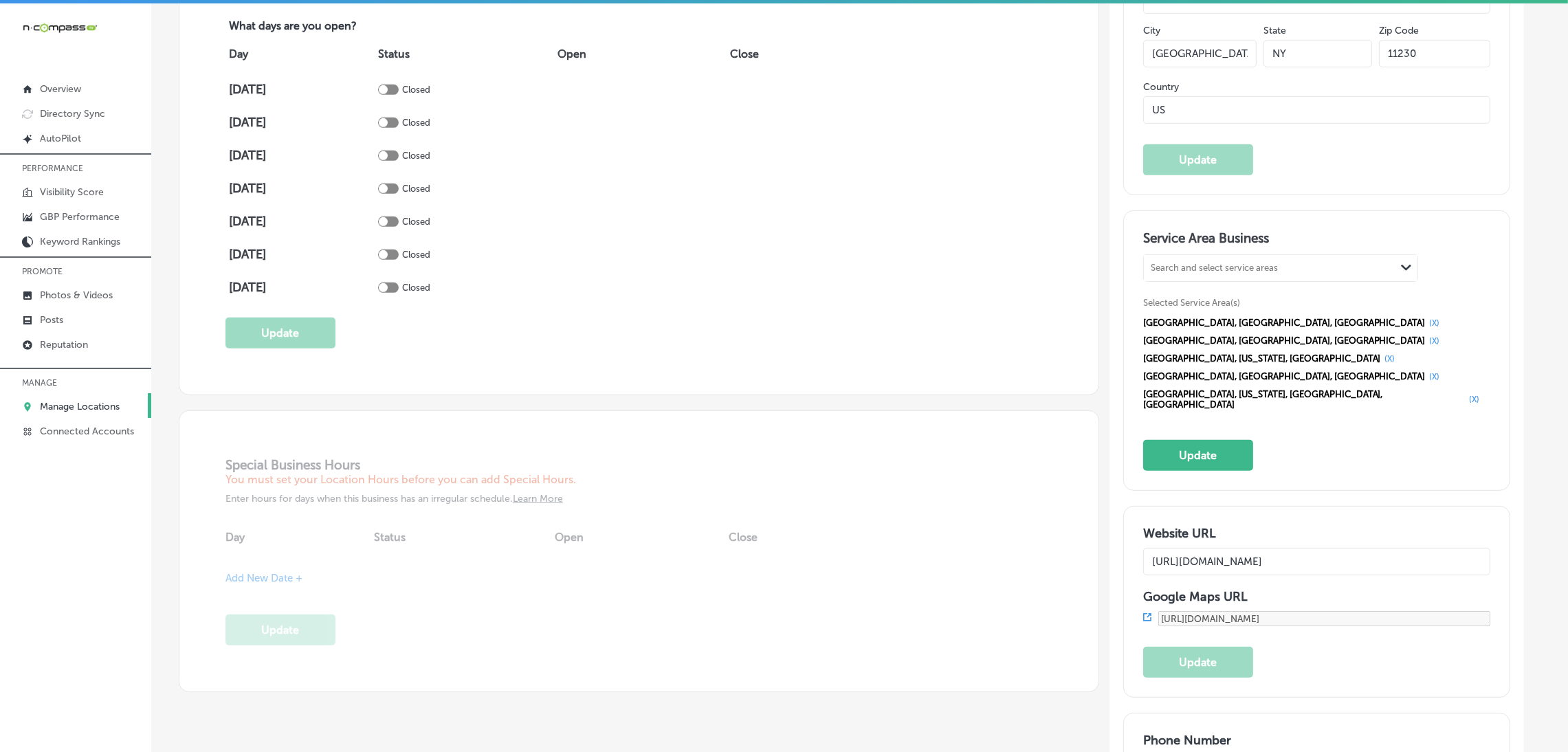
click at [1426, 322] on button "(X)" at bounding box center [1435, 323] width 18 height 11
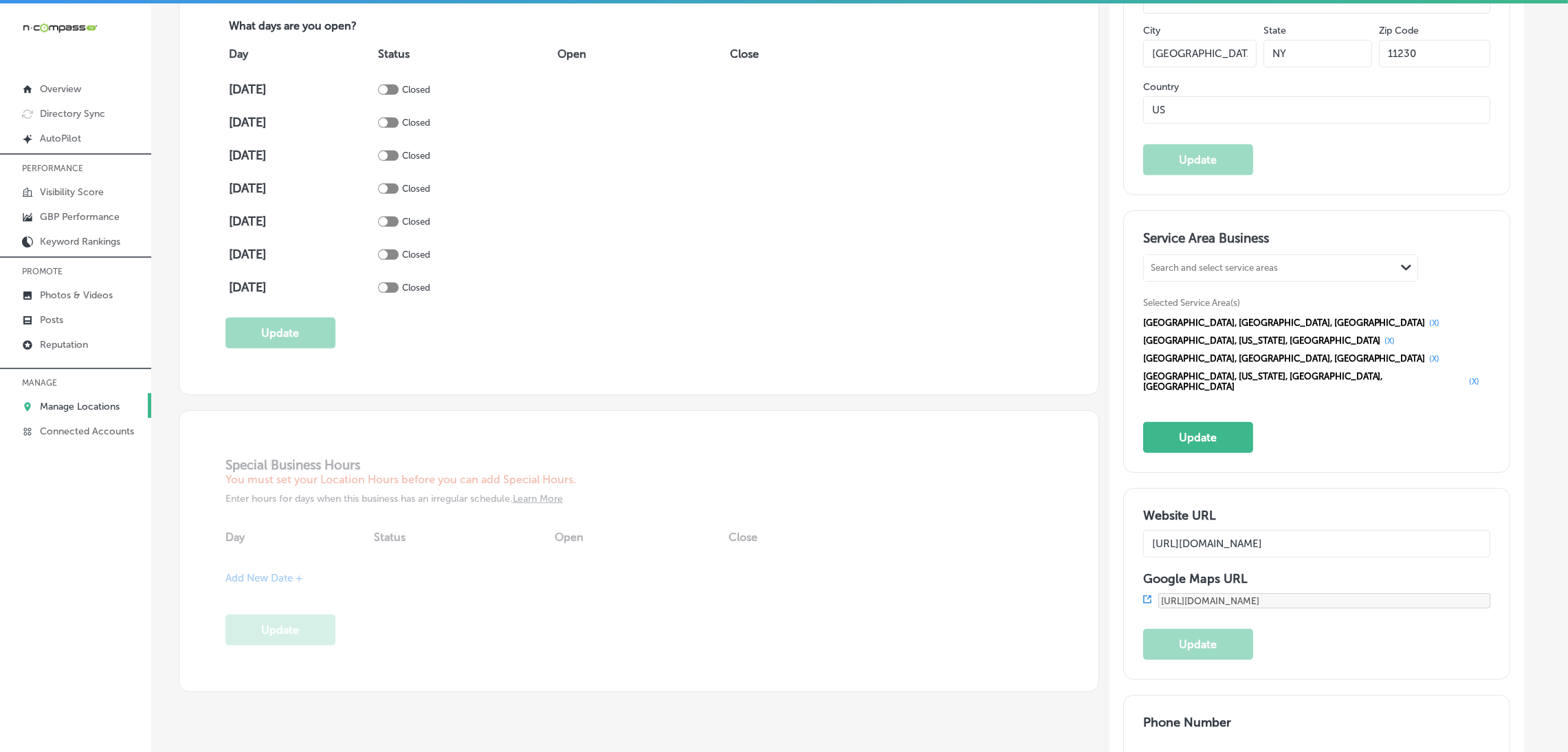
click at [1426, 320] on button "(X)" at bounding box center [1435, 323] width 18 height 11
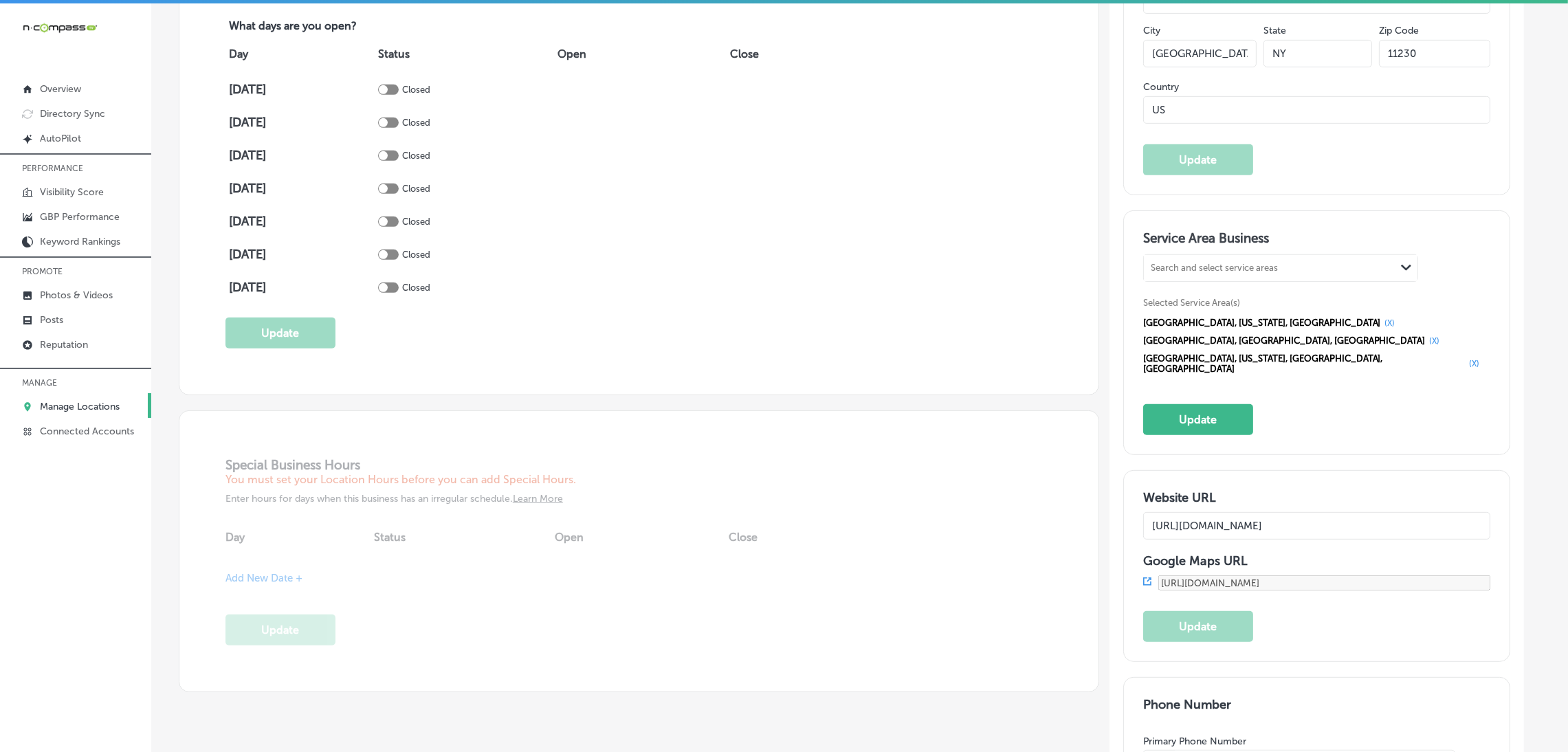
click at [1381, 322] on button "(X)" at bounding box center [1390, 323] width 18 height 11
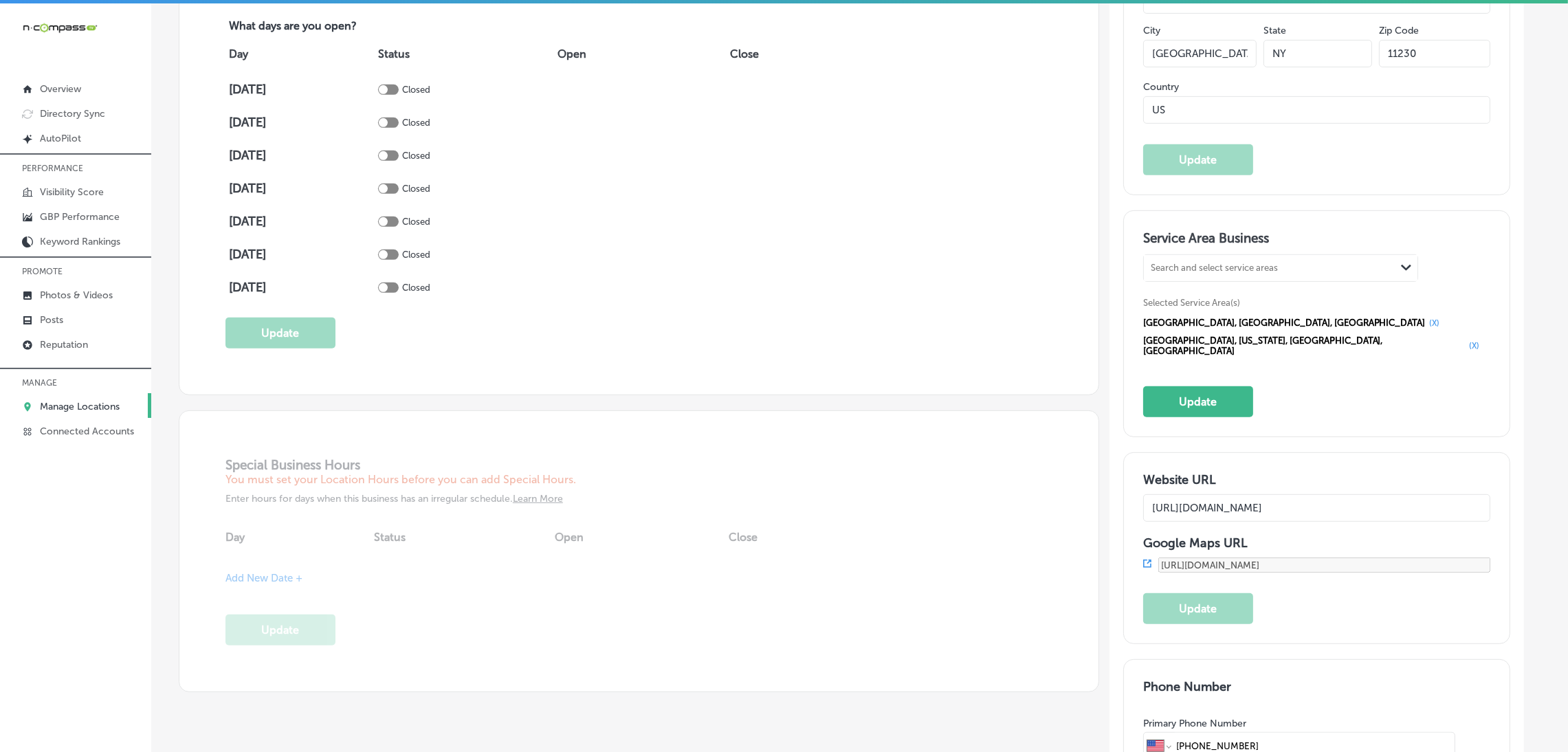
click at [1426, 325] on button "(X)" at bounding box center [1435, 323] width 18 height 11
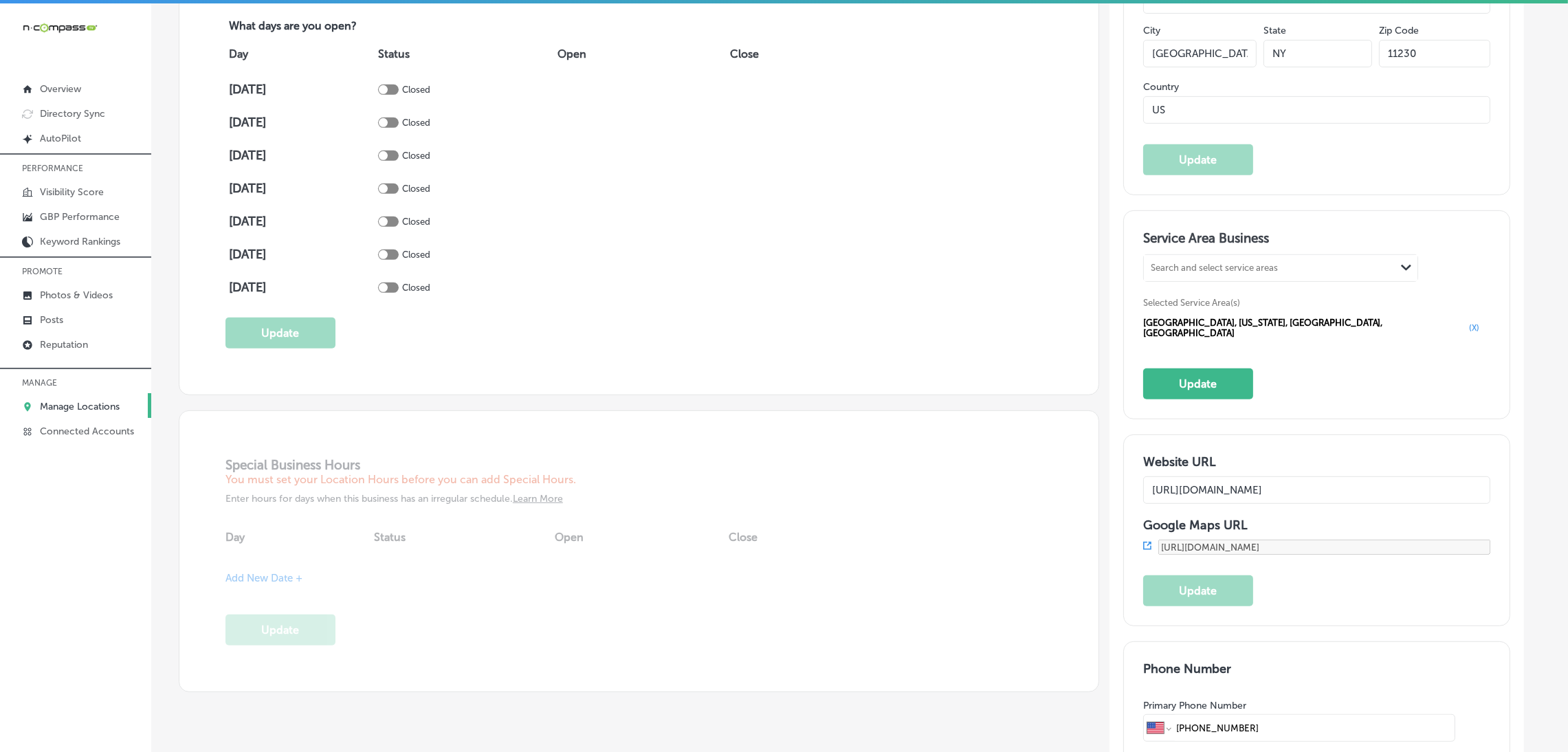
click at [1465, 324] on button "(X)" at bounding box center [1474, 328] width 18 height 11
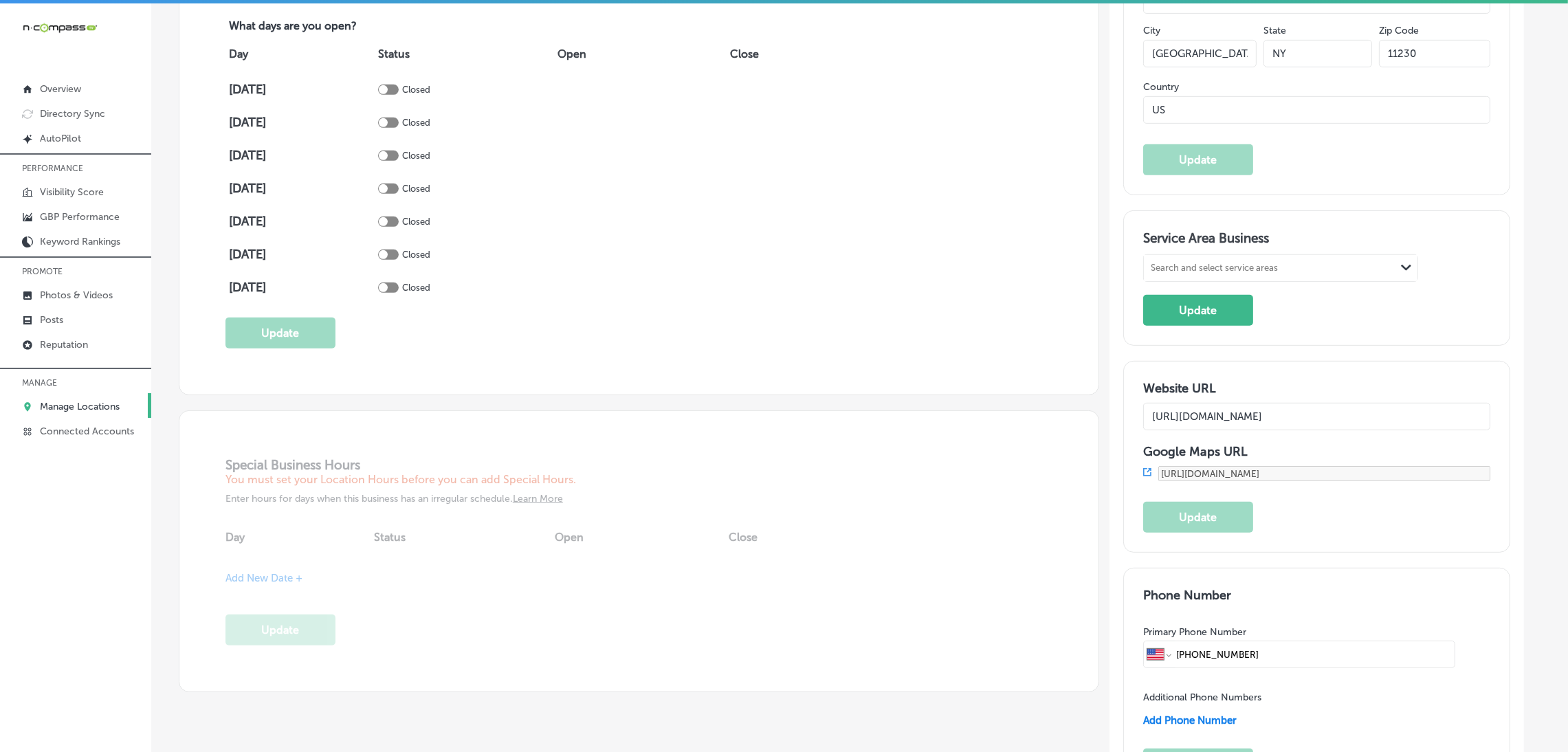
click at [1215, 263] on div "Search and select service areas" at bounding box center [1214, 268] width 127 height 11
paste input "Westchester,"
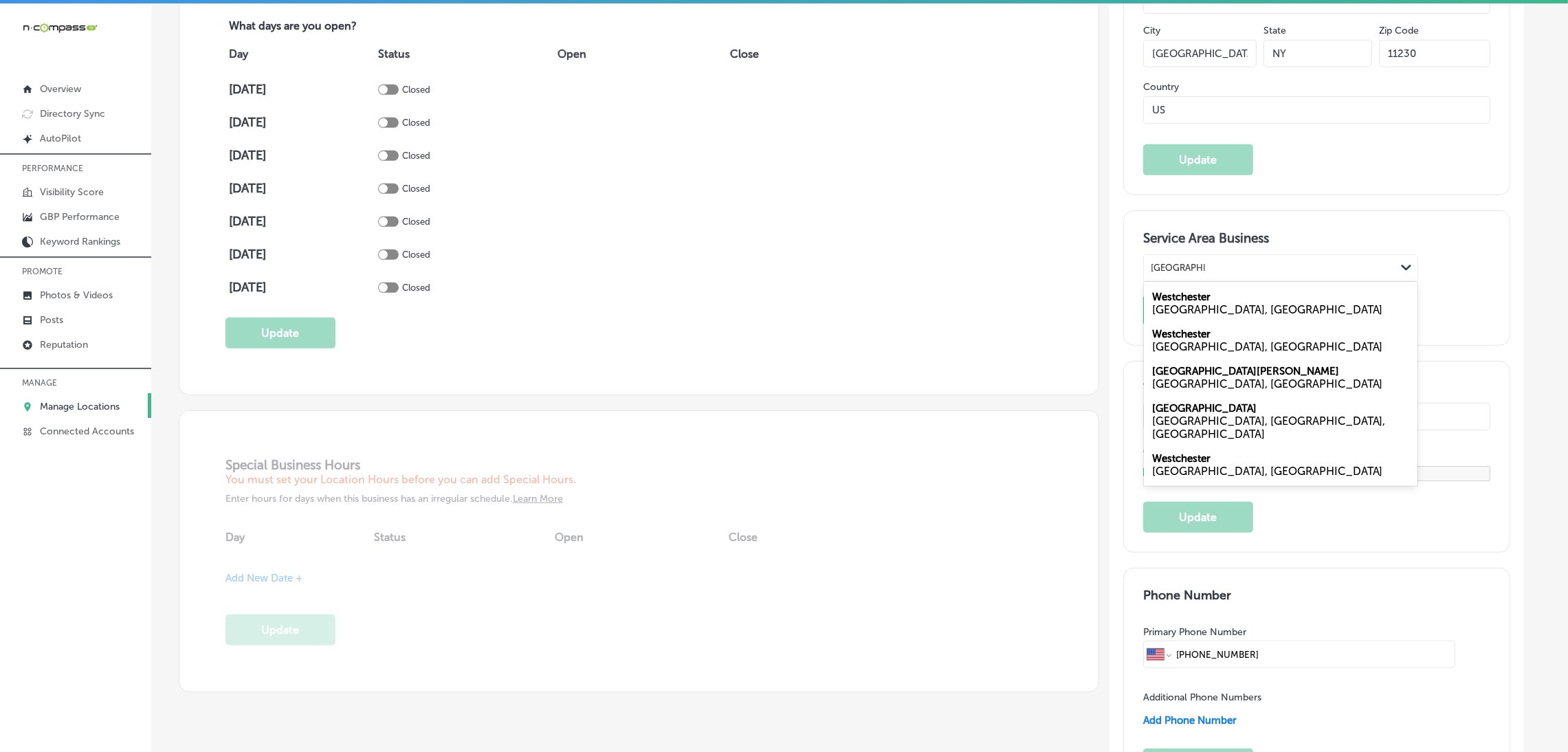
type input "Westchester,"
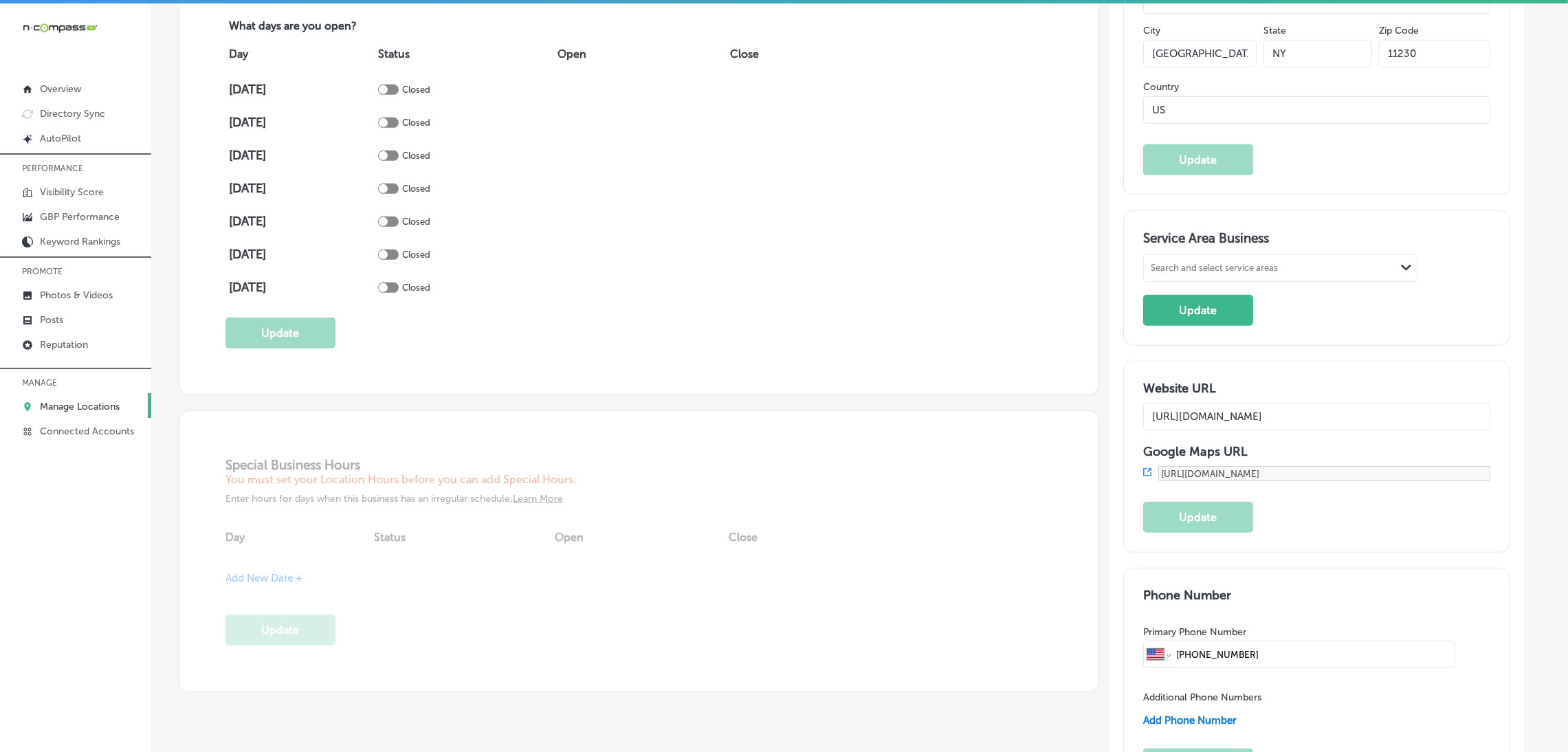
paste input "Westchester,"
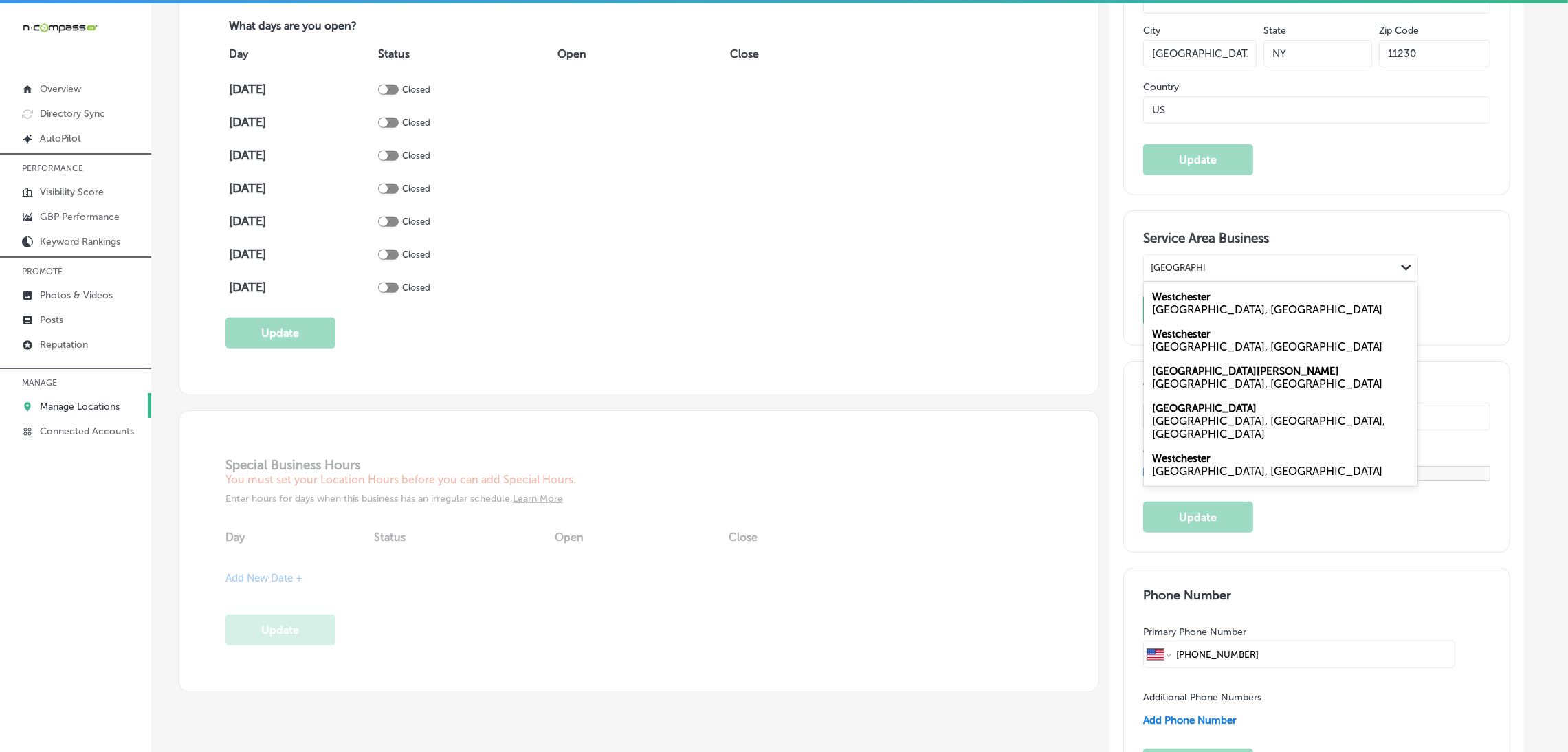
click at [1224, 299] on div "Westchester NY, USA" at bounding box center [1281, 303] width 273 height 37
type input "Westchester,"
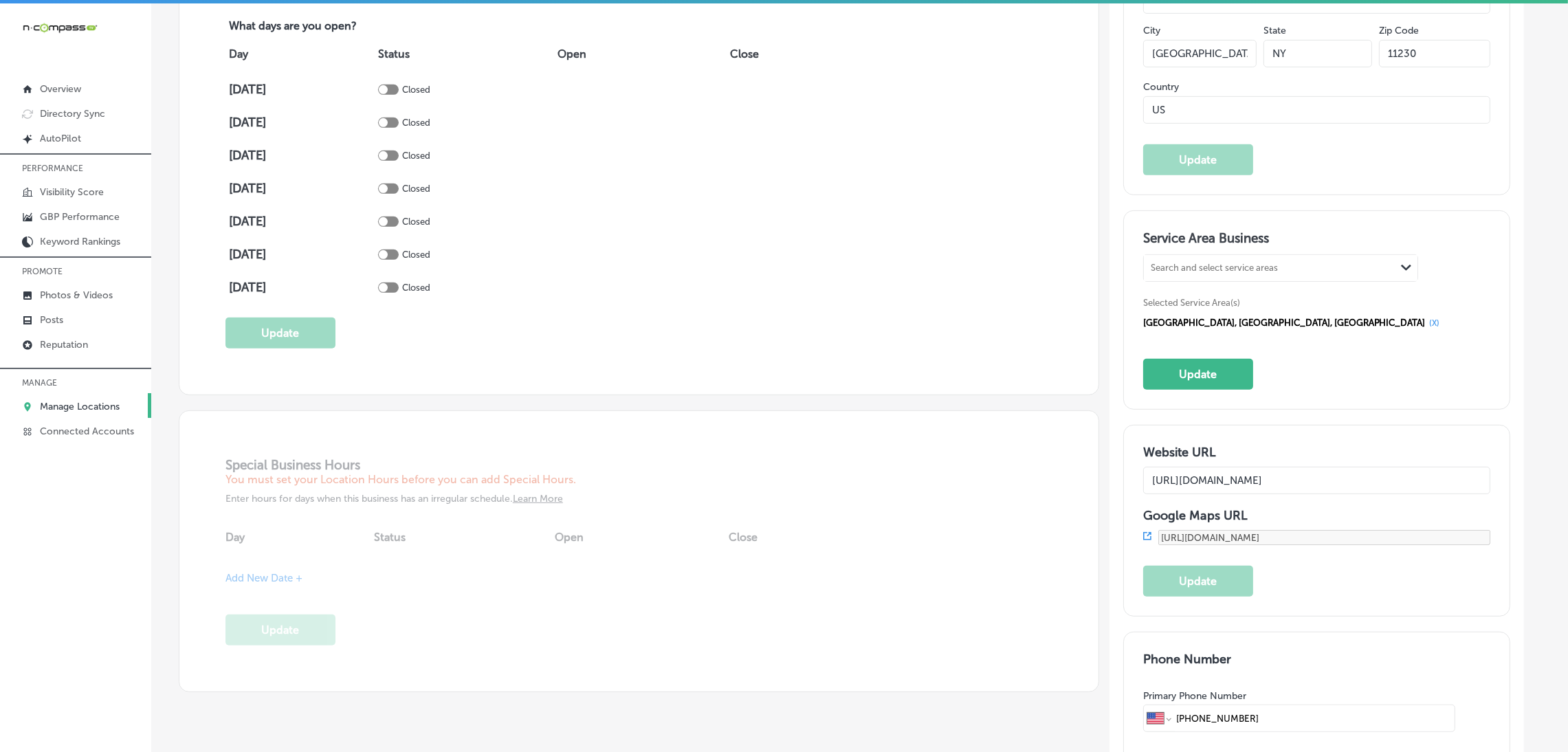
click at [1278, 265] on div "Search and select service areas" at bounding box center [1214, 268] width 127 height 11
paste input "Long Island,"
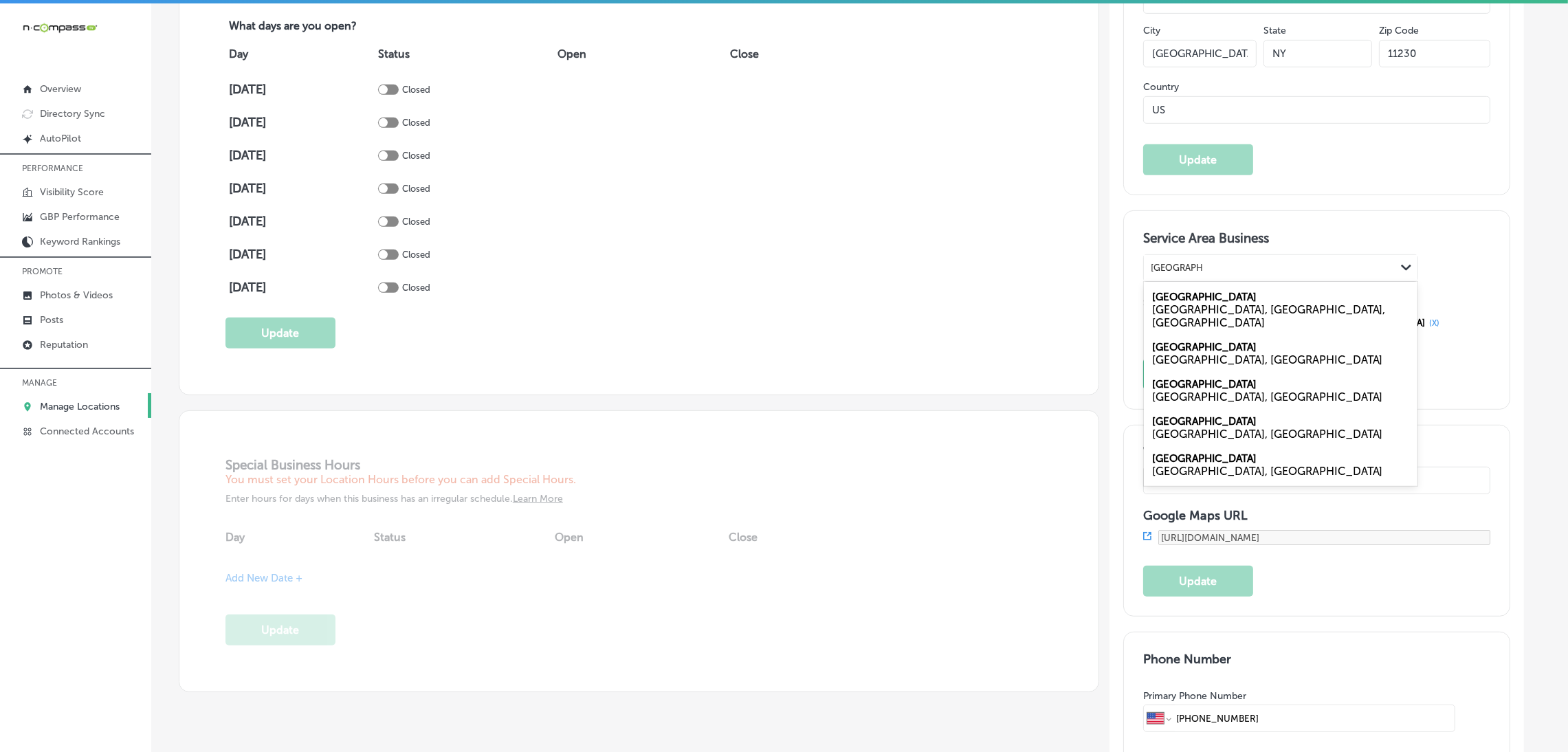
click at [1314, 289] on div "Long Island City Queens, NY, USA" at bounding box center [1281, 310] width 273 height 50
type input "Long Island,"
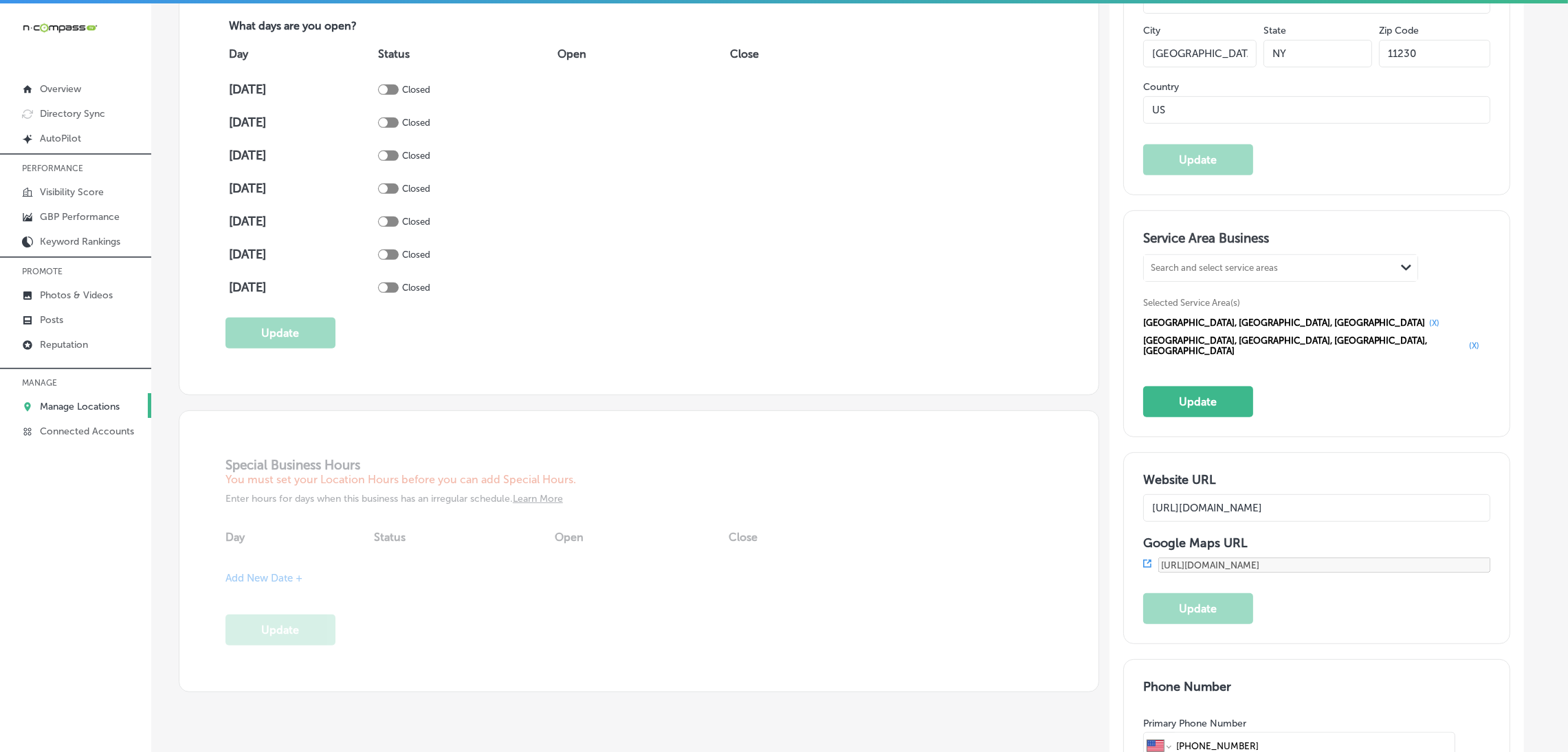
click at [1252, 274] on div "Search and select service areas" at bounding box center [1270, 267] width 251 height 18
paste input "5 Boroughs"
type input "5 Boroughs"
click at [1289, 265] on div "Search and select service areas" at bounding box center [1270, 267] width 251 height 18
paste input "(Bronx,"
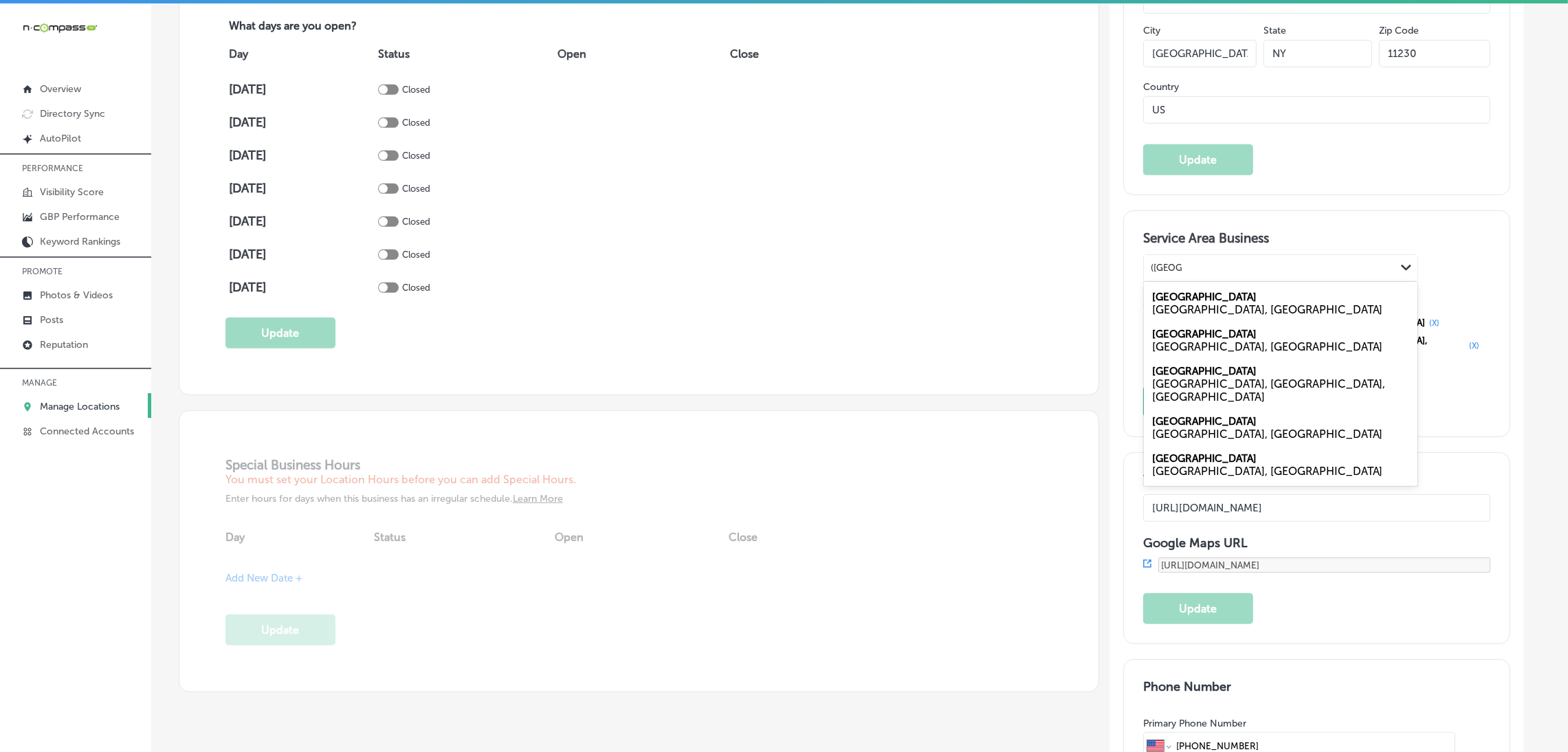
click at [1203, 303] on div "NY, USA" at bounding box center [1280, 309] width 257 height 13
type input "(Bronx,"
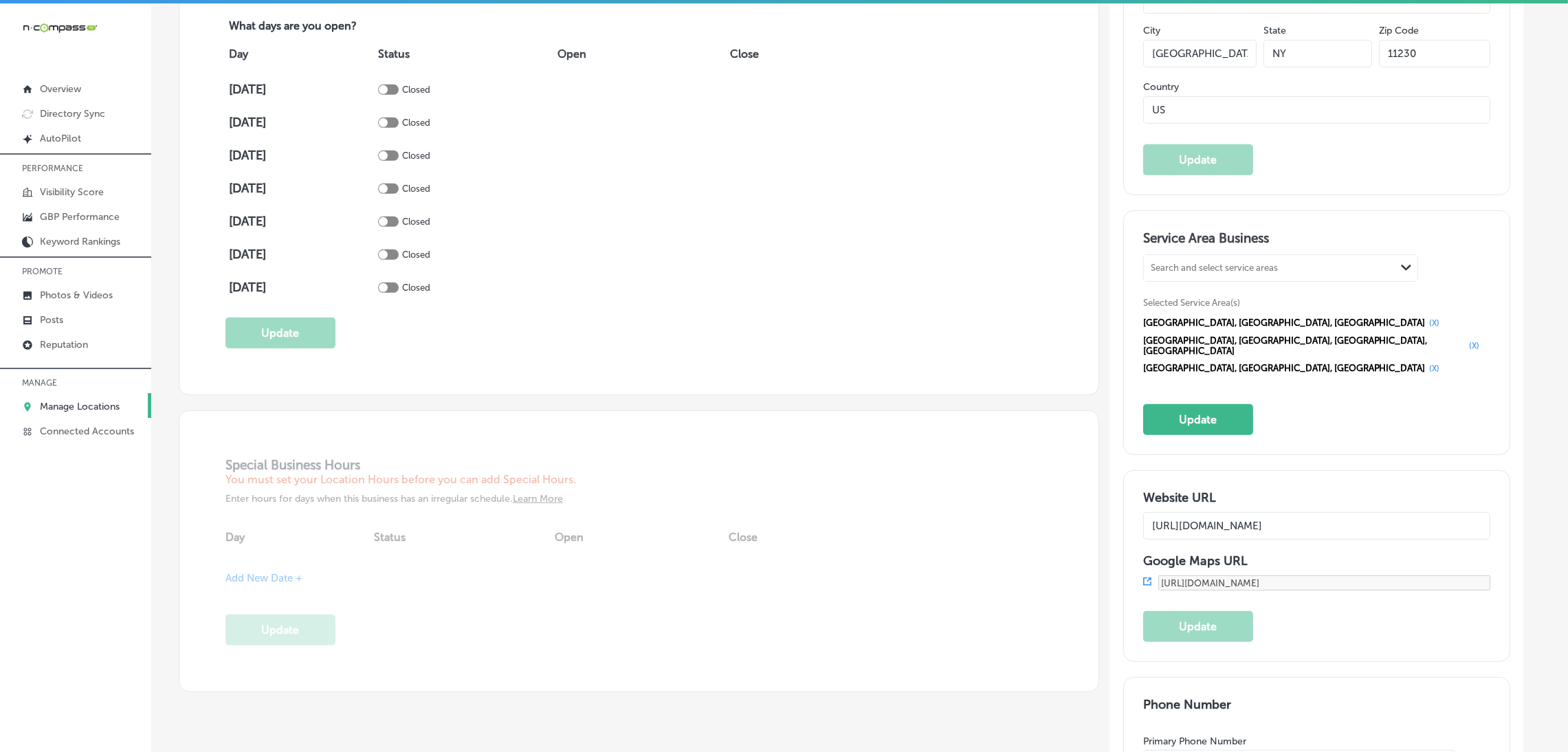
click at [1326, 270] on div "Search and select service areas" at bounding box center [1270, 267] width 251 height 18
paste input "Brooklyn,"
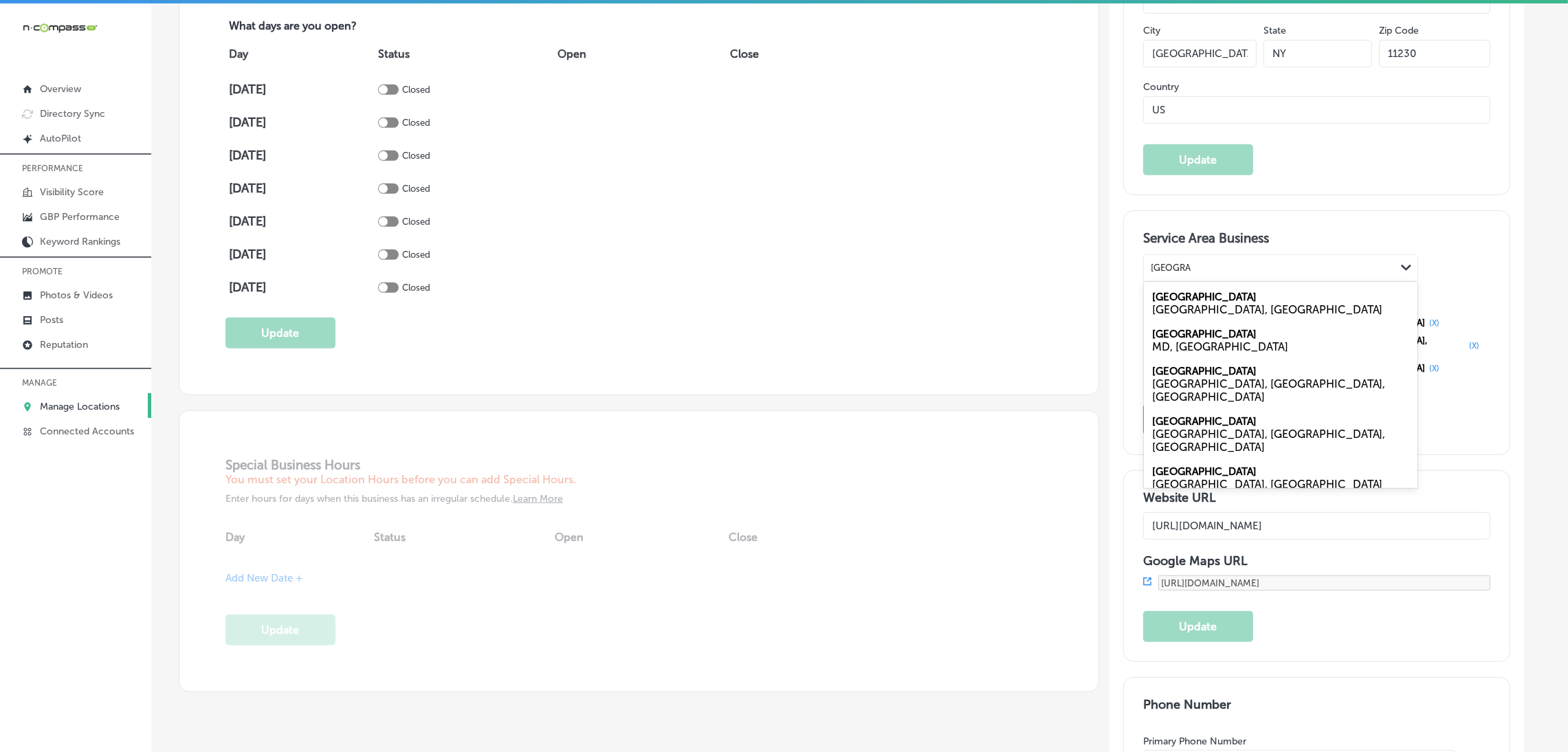
click at [1234, 301] on div "Brooklyn NY, USA" at bounding box center [1281, 303] width 273 height 37
type input "Brooklyn,"
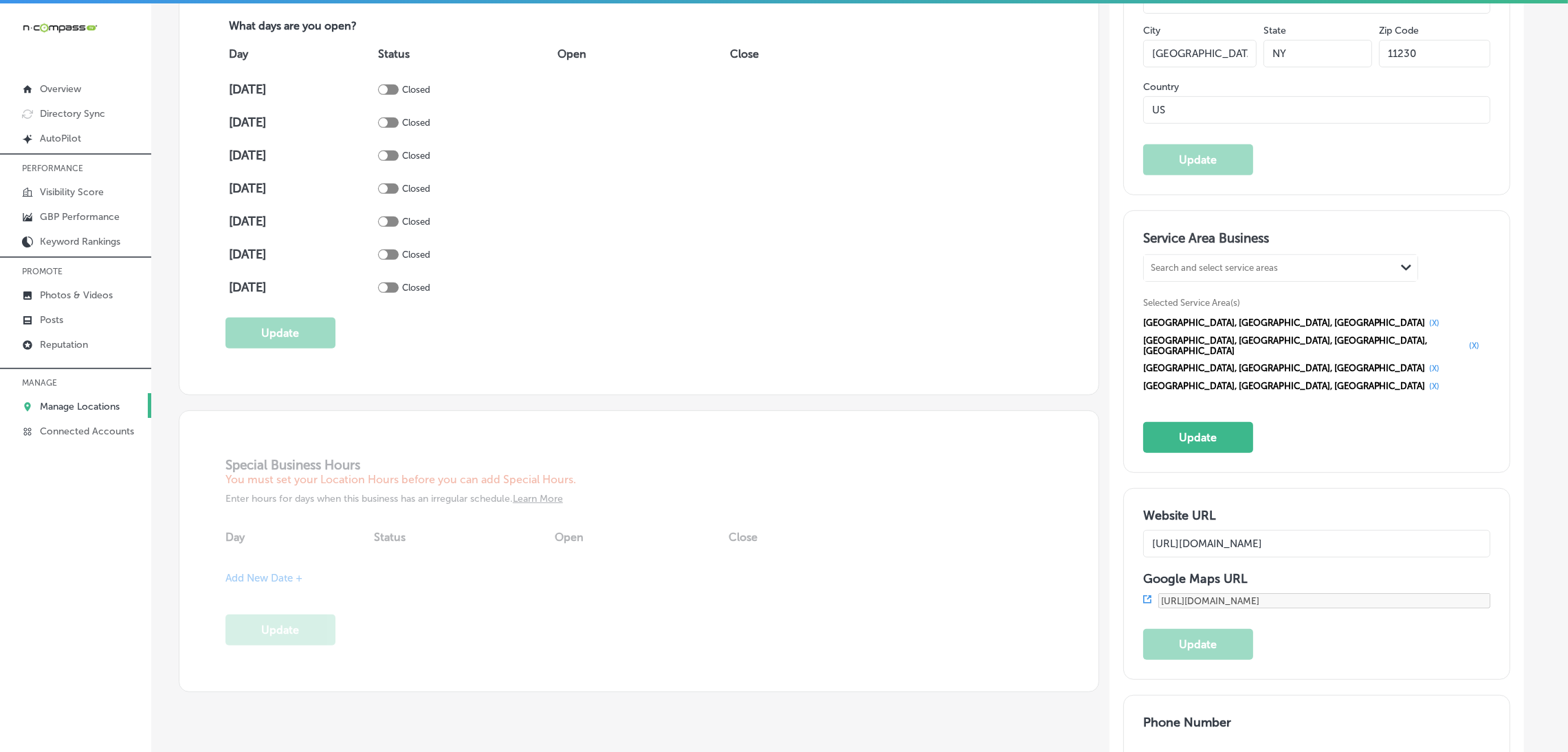
click at [1243, 267] on div "Search and select service areas" at bounding box center [1214, 268] width 127 height 11
paste input "Manhattan,"
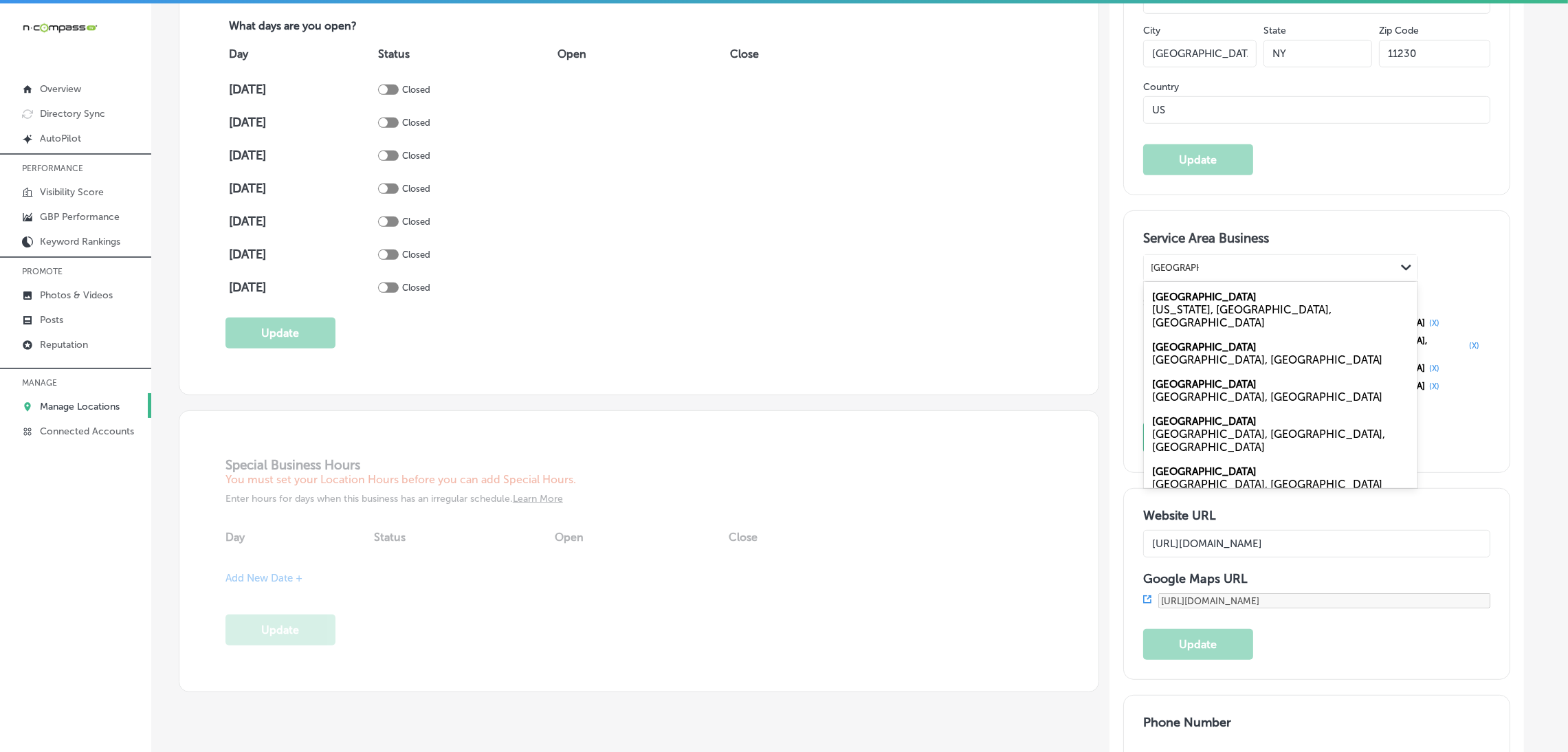
click at [1278, 303] on div "New York, NY, USA" at bounding box center [1280, 316] width 257 height 26
type input "Manhattan,"
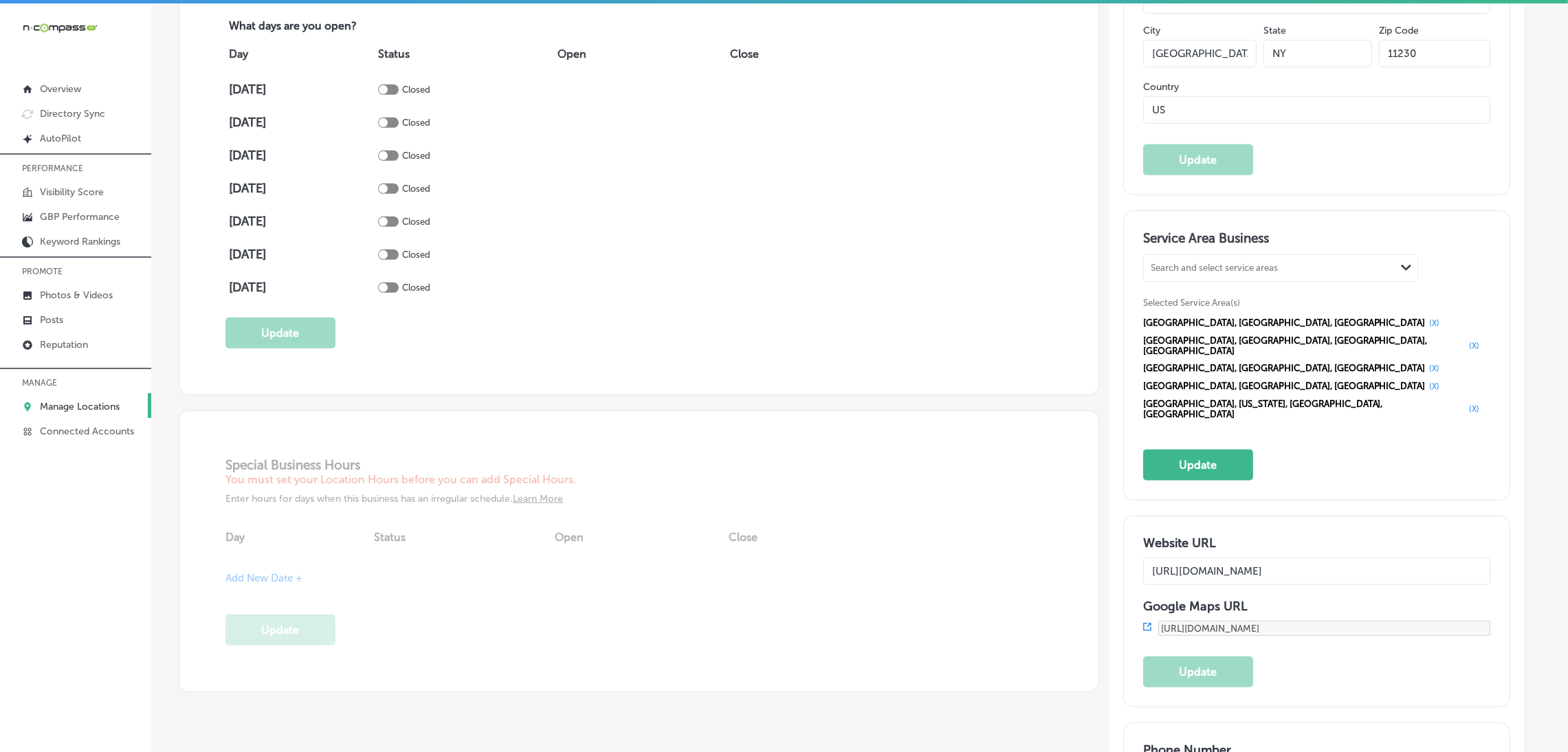
click at [1216, 280] on div "Search and select service areas Path Created with Sketch. Selected Service Area…" at bounding box center [1317, 339] width 347 height 169
click at [1219, 269] on div "Search and select service areas" at bounding box center [1214, 268] width 127 height 11
paste input "Queens, and"
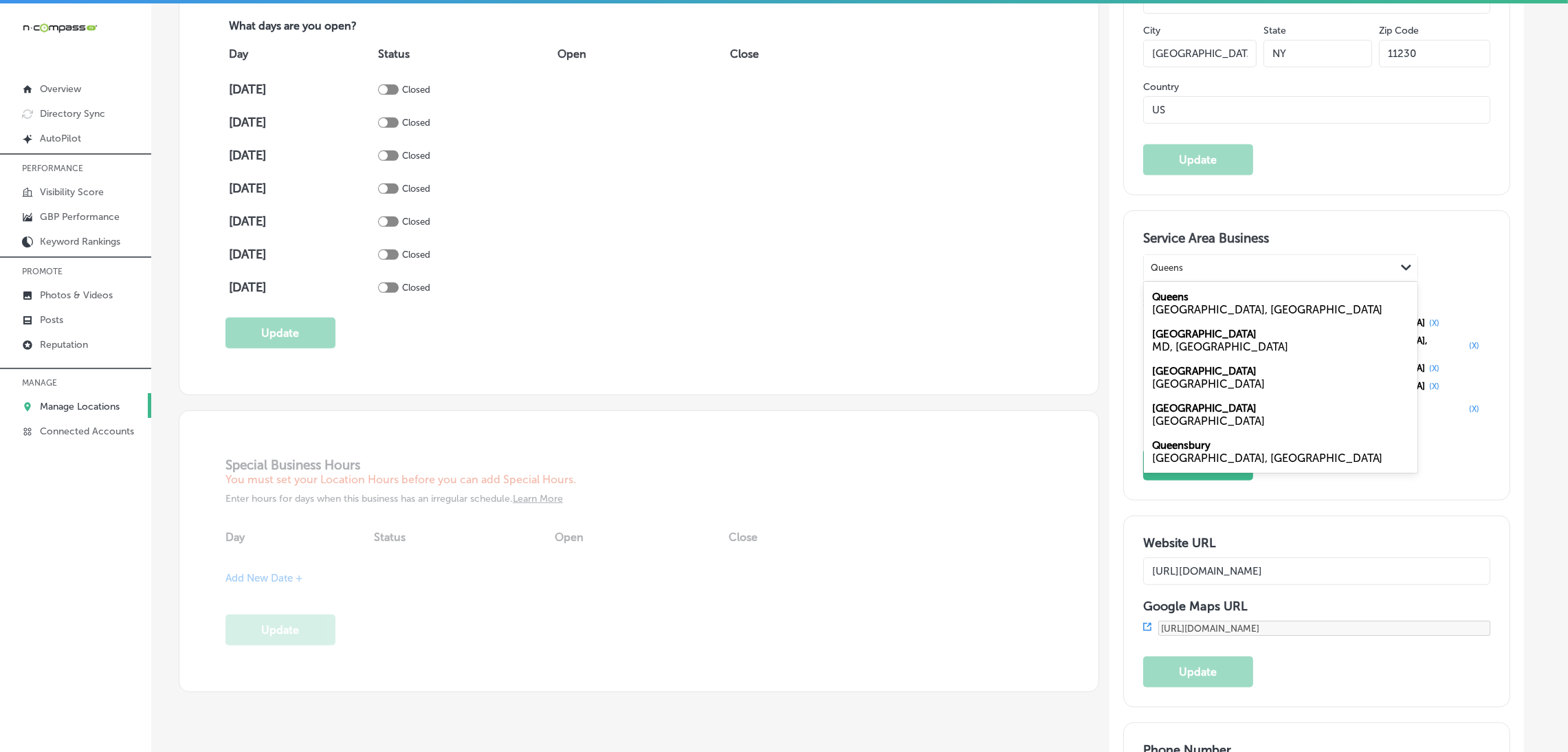
click at [1189, 307] on div "NY, USA" at bounding box center [1280, 309] width 257 height 13
type input "Queens"
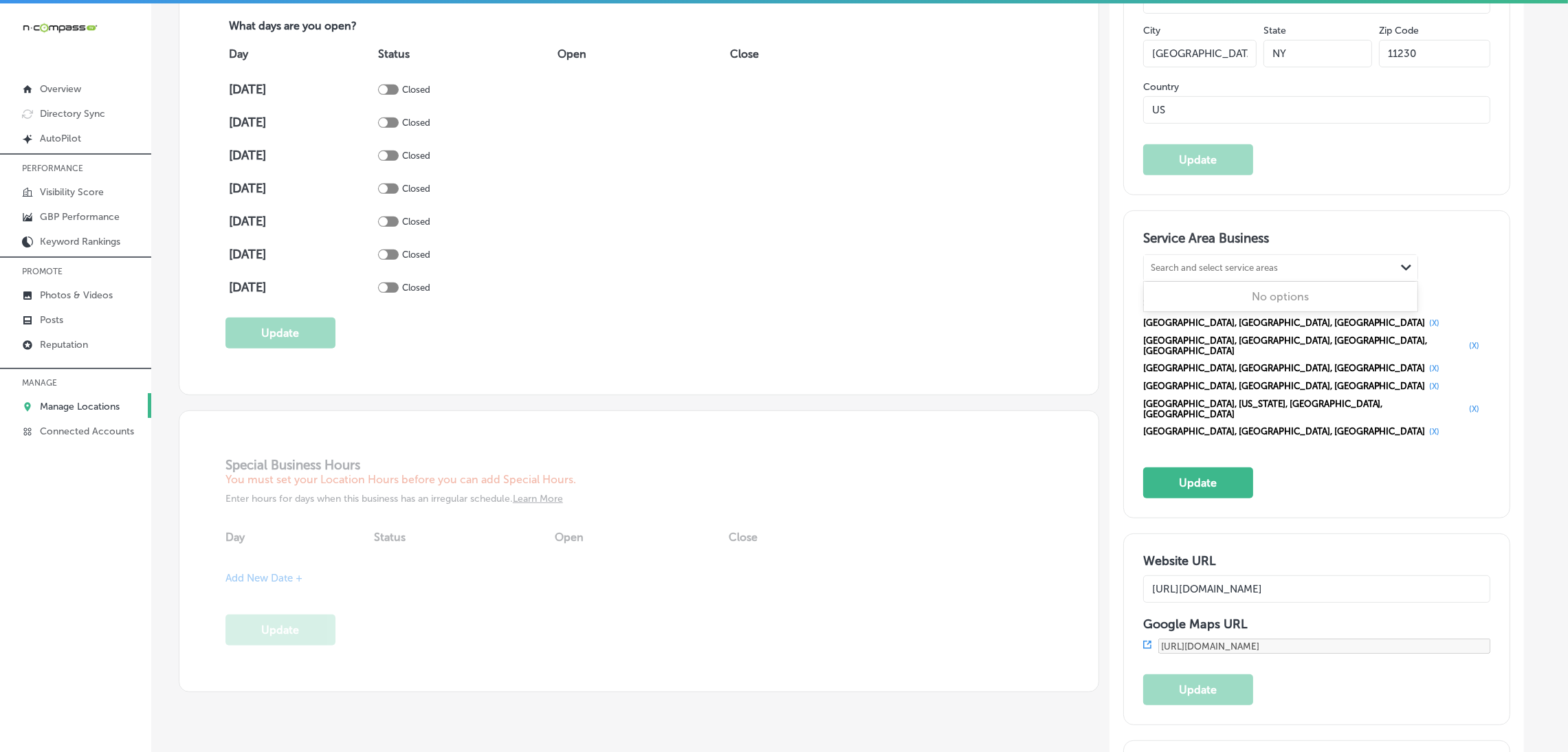
click at [1247, 270] on div "Search and select service areas" at bounding box center [1214, 268] width 127 height 11
paste input "Staten Island)"
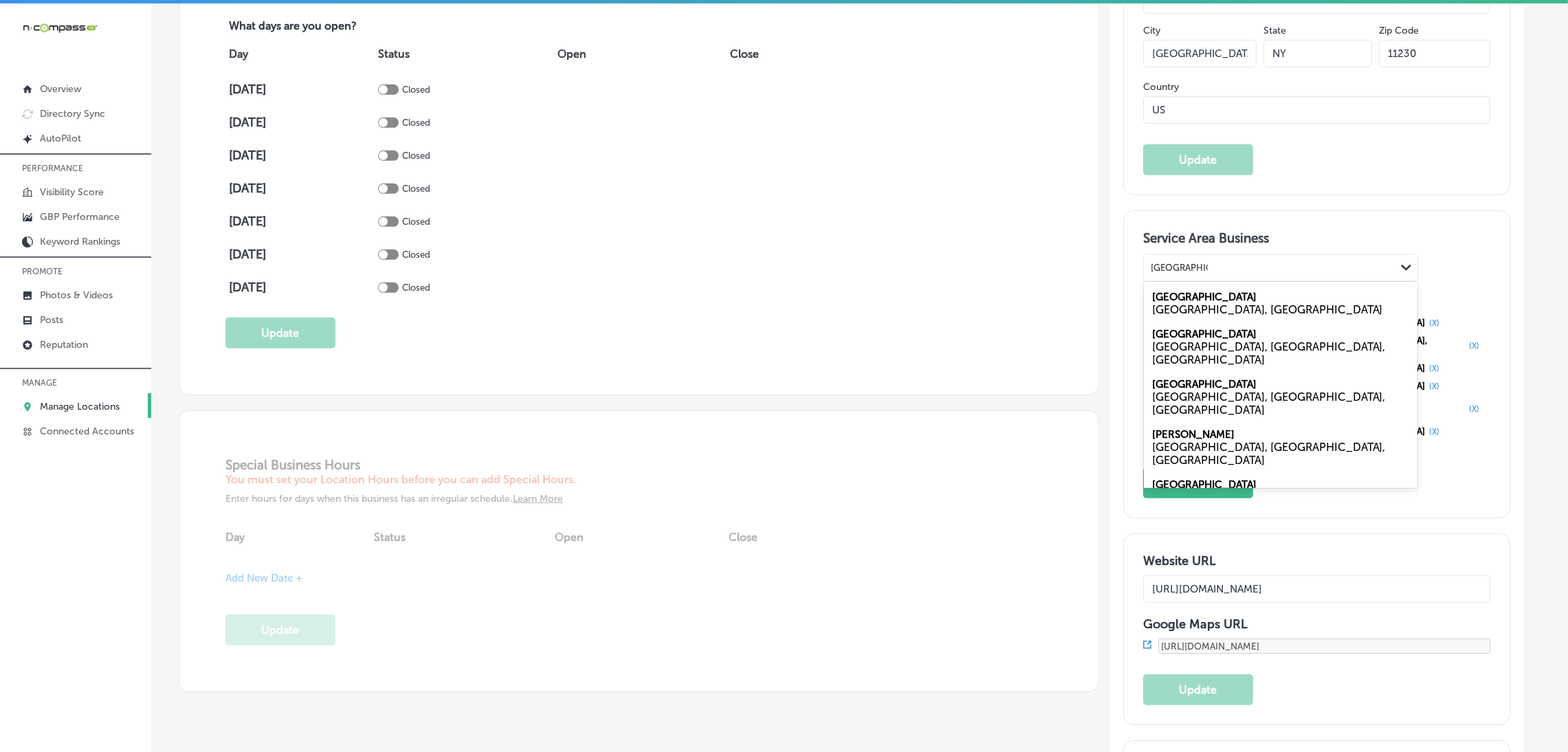
click at [1228, 296] on div "Staten Island NY, USA" at bounding box center [1281, 303] width 273 height 37
type input "Staten Island)"
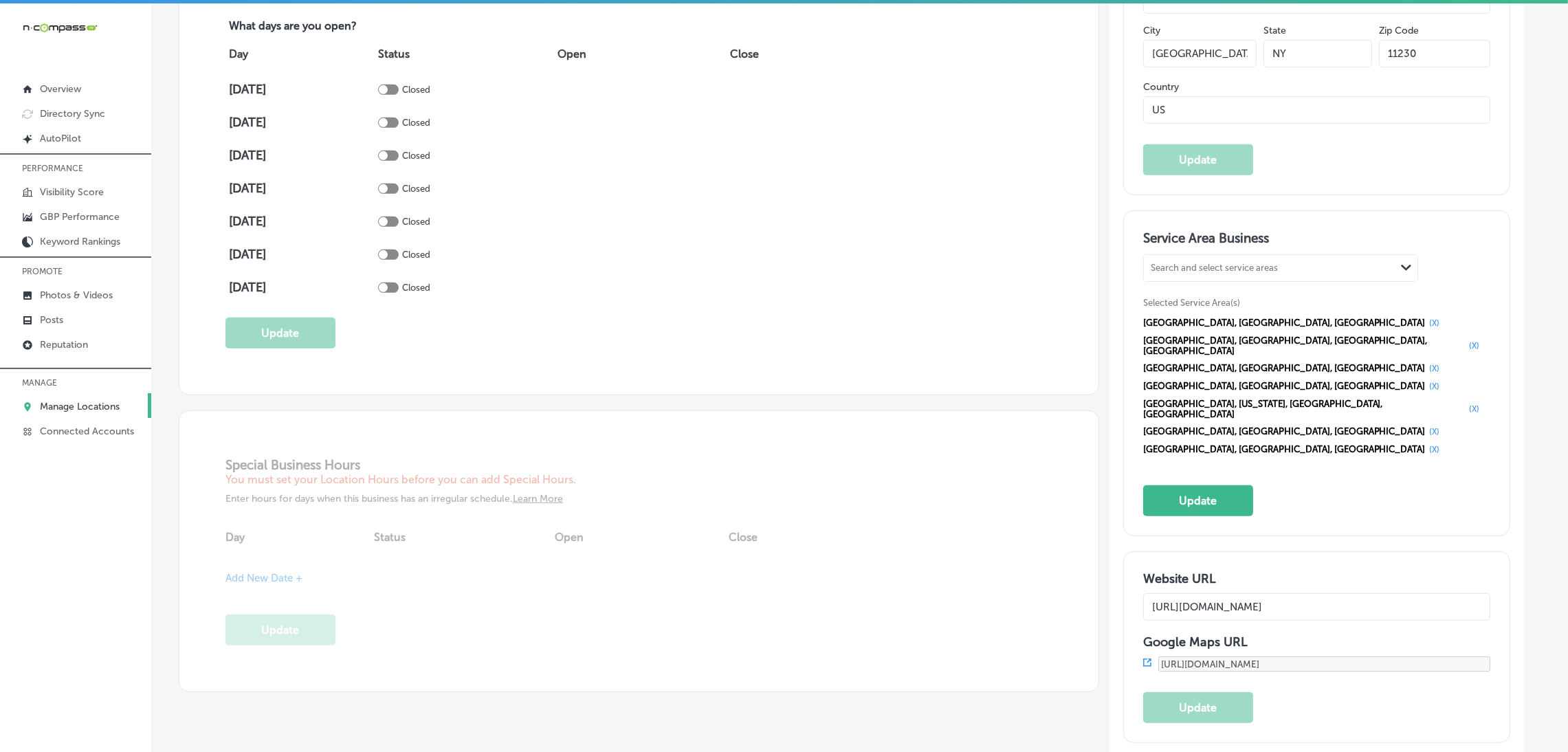
click at [1202, 276] on div "Search and select service areas Path Created with Sketch." at bounding box center [1281, 268] width 273 height 26
paste input "Yorktown Heights"
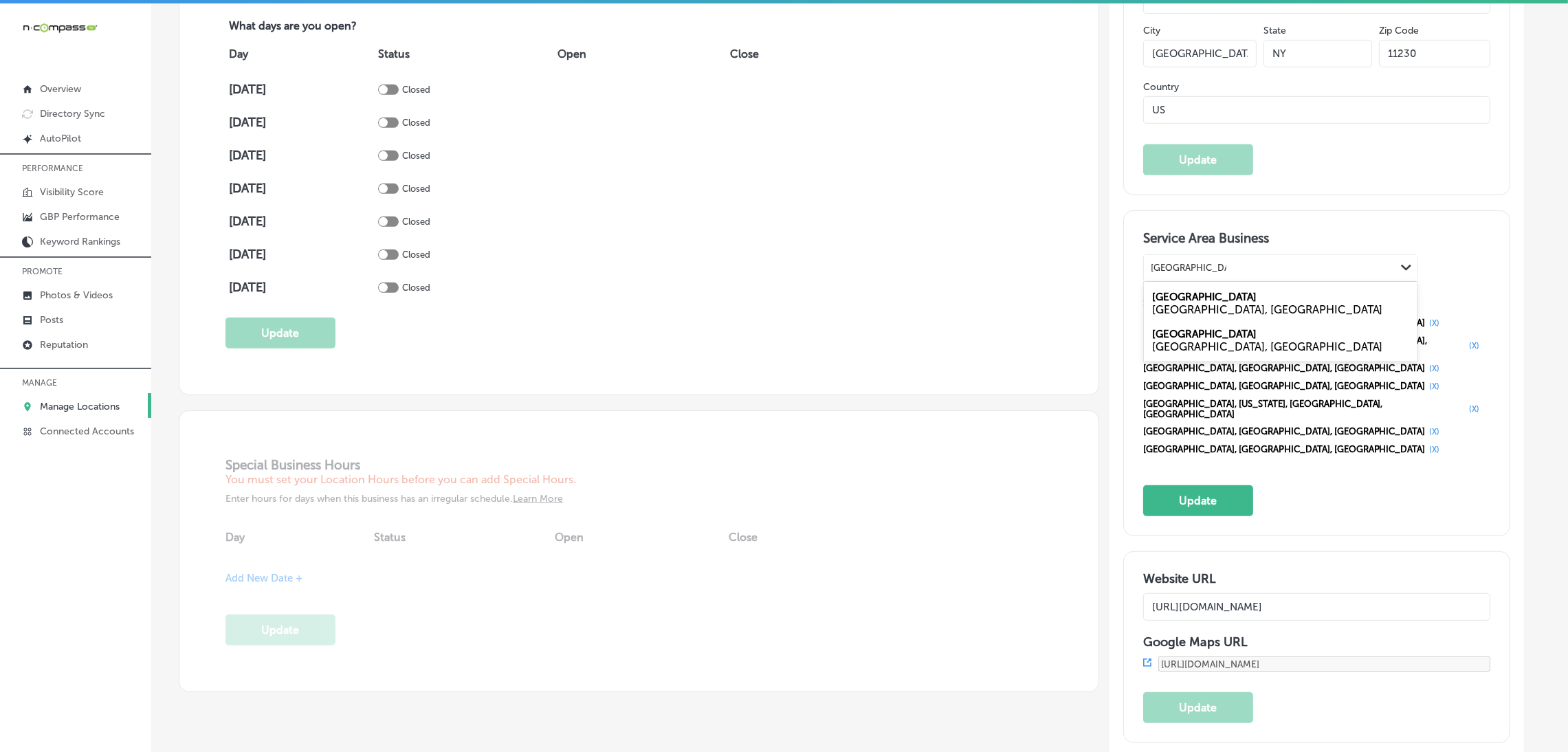
click at [1215, 303] on div "NY, USA" at bounding box center [1280, 309] width 257 height 13
type input "Yorktown Heights"
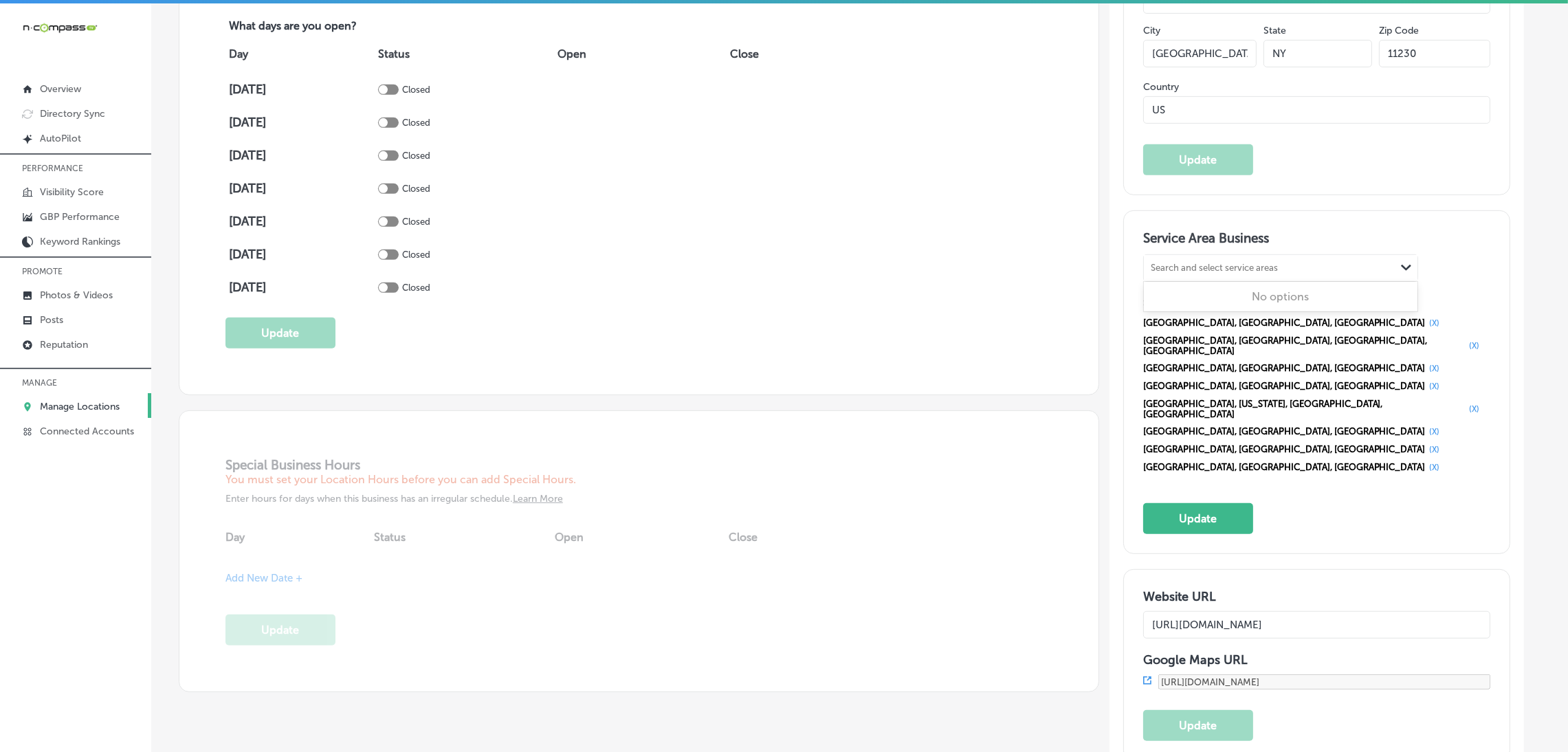
click at [1199, 266] on div "Search and select service areas" at bounding box center [1214, 268] width 127 height 11
paste input "Mahopac Peekskill Yorktown"
drag, startPoint x: 1199, startPoint y: 265, endPoint x: 1367, endPoint y: 264, distance: 168.0
click at [1367, 264] on div "Mahopac Peekskill Yorktown Mahopac Peekskill Yorktown" at bounding box center [1270, 267] width 251 height 18
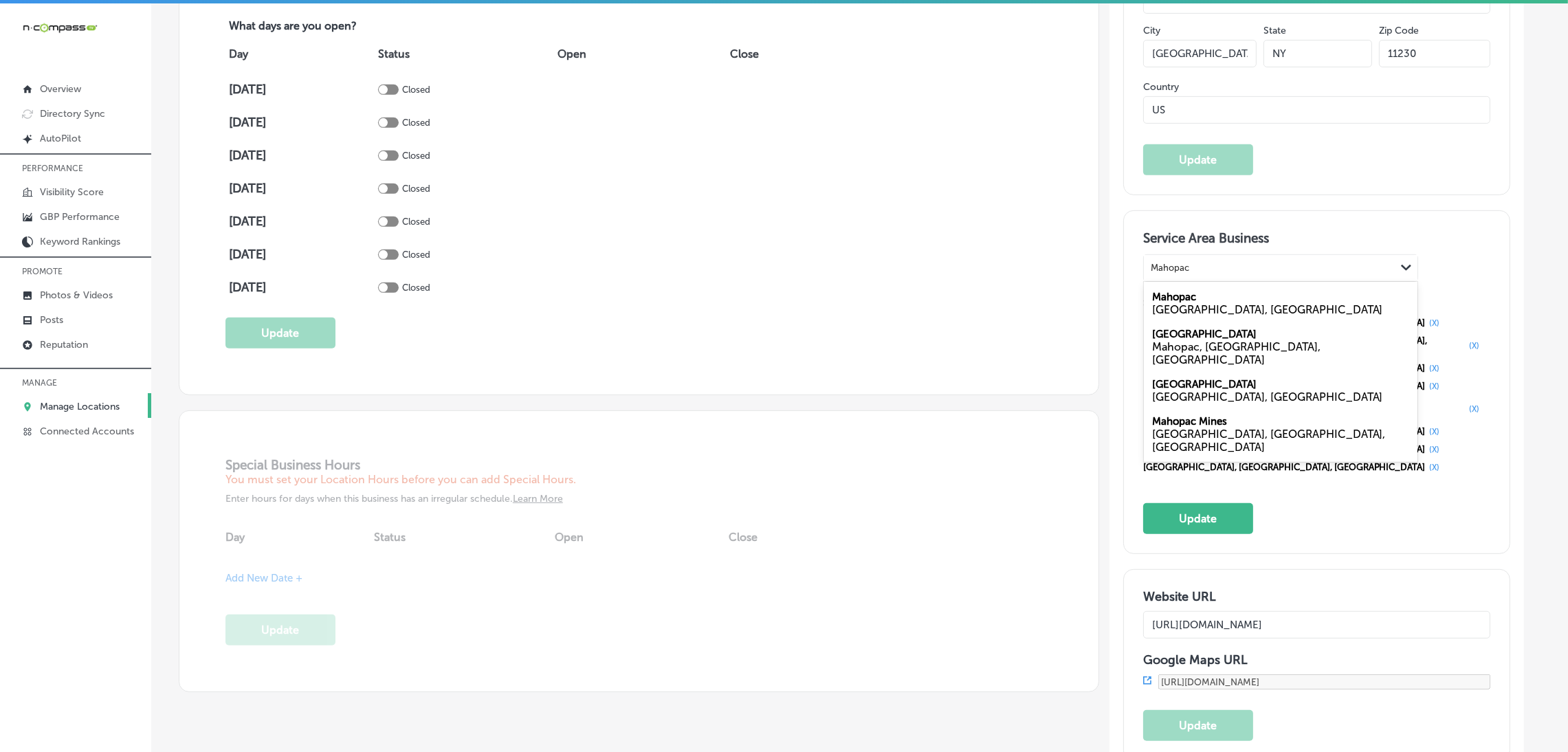
click at [1232, 296] on div "Mahopac NY, USA" at bounding box center [1281, 303] width 273 height 37
type input "Mahopac"
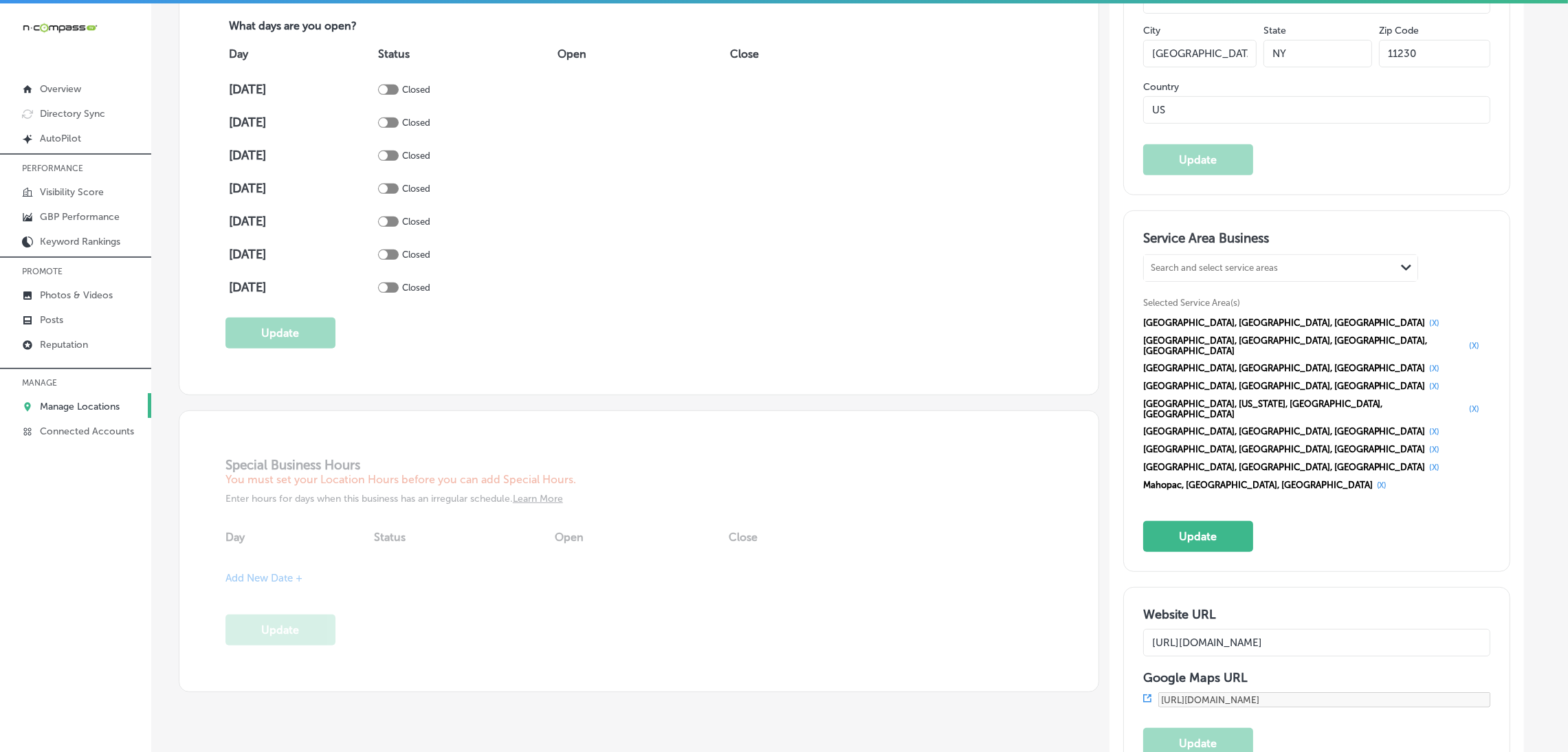
click at [1218, 270] on div "Search and select service areas" at bounding box center [1214, 268] width 127 height 11
paste input "Peekskill Yorktown"
drag, startPoint x: 1201, startPoint y: 270, endPoint x: 1239, endPoint y: 267, distance: 38.1
click at [1239, 267] on div "Peekskill Yorktown Peekskill Yorktown" at bounding box center [1256, 267] width 224 height 18
drag, startPoint x: 1197, startPoint y: 269, endPoint x: 1292, endPoint y: 268, distance: 95.0
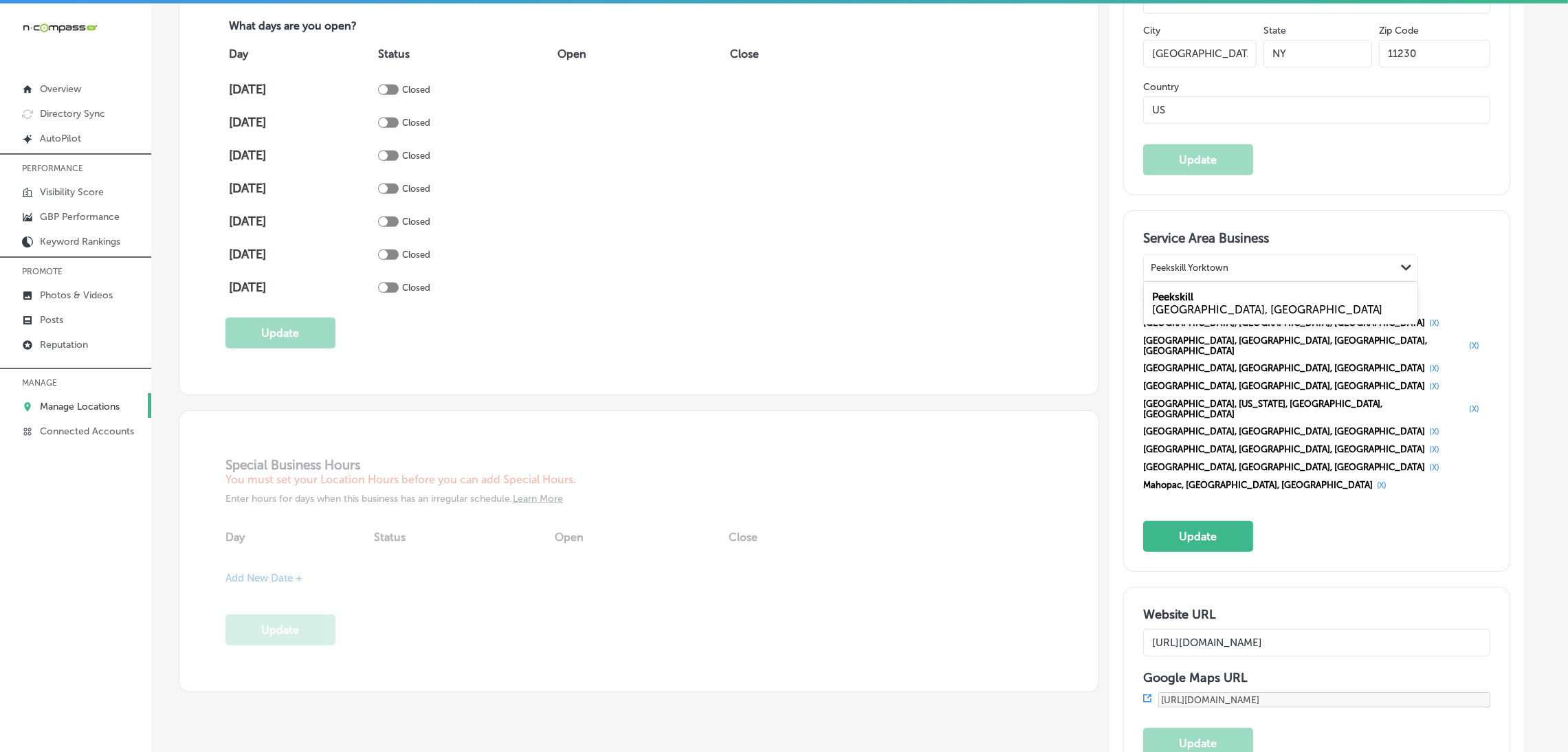
click at [1292, 268] on div "Peekskill Yorktown Peekskill Yorktown" at bounding box center [1270, 267] width 251 height 18
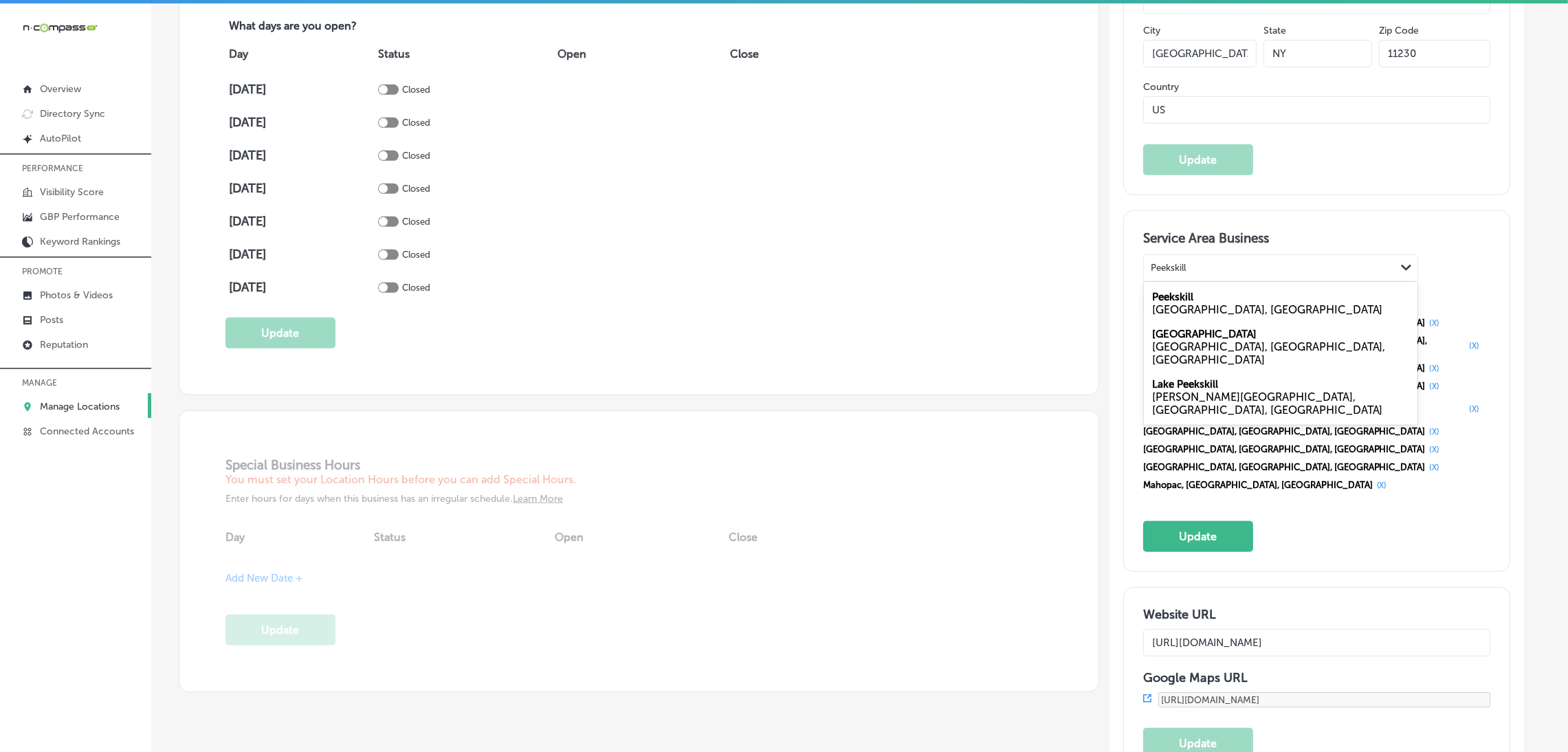
click at [1224, 303] on div "NY, USA" at bounding box center [1280, 309] width 257 height 13
type input "Peekskill"
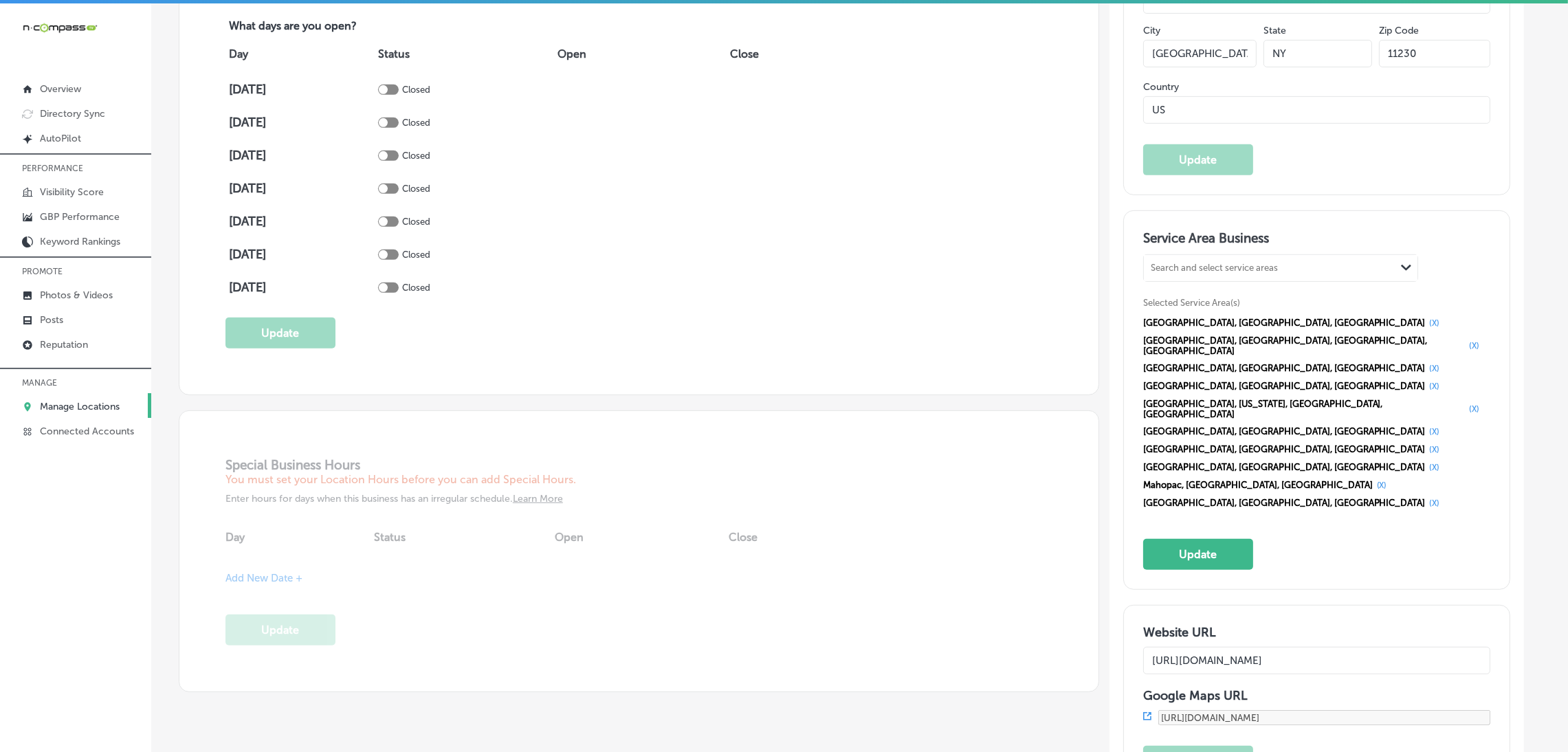
click at [1230, 272] on div "Search and select service areas" at bounding box center [1214, 268] width 127 height 11
paste input "Yorktown"
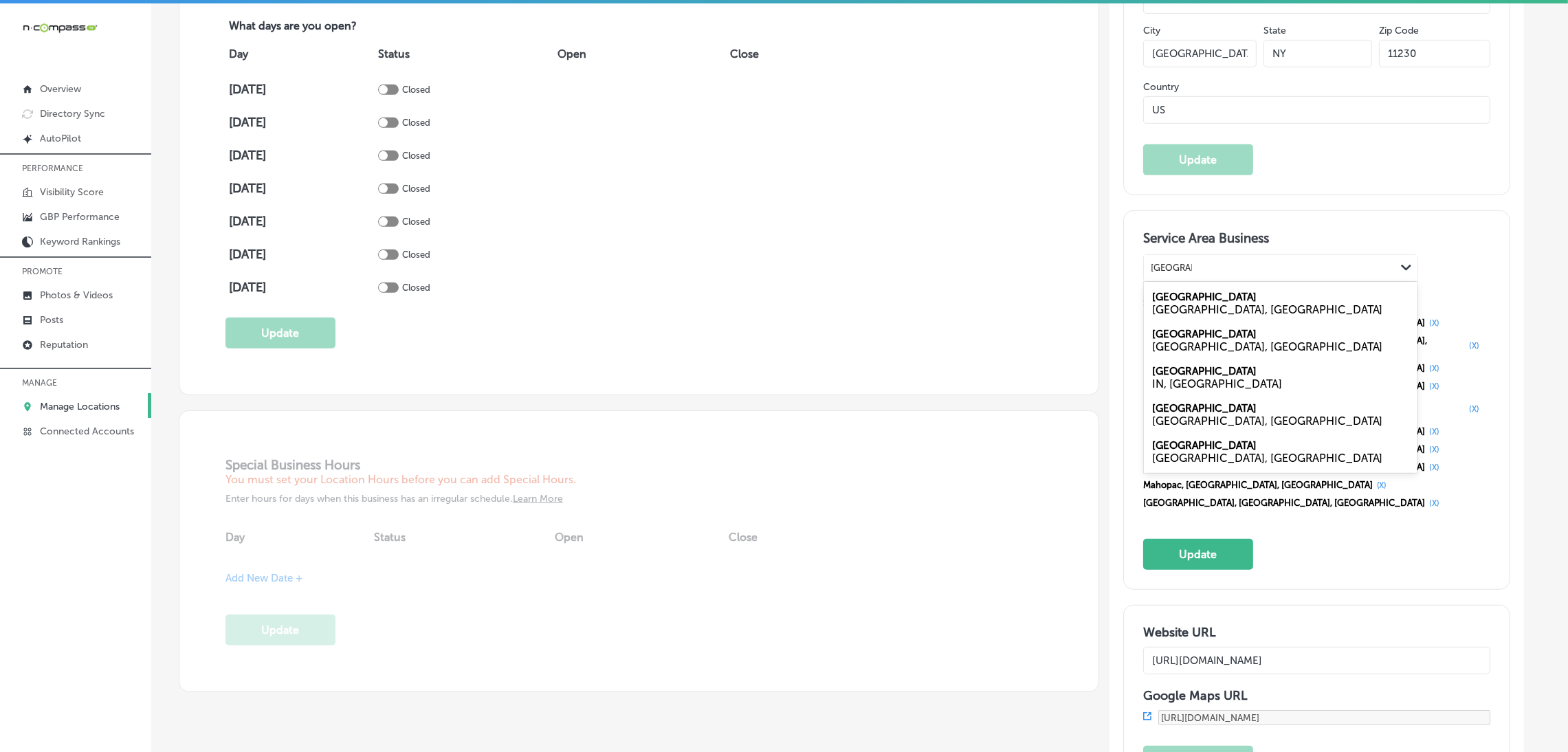
click at [1224, 291] on div "Yorktown VA, USA" at bounding box center [1281, 303] width 273 height 37
type input "Yorktown"
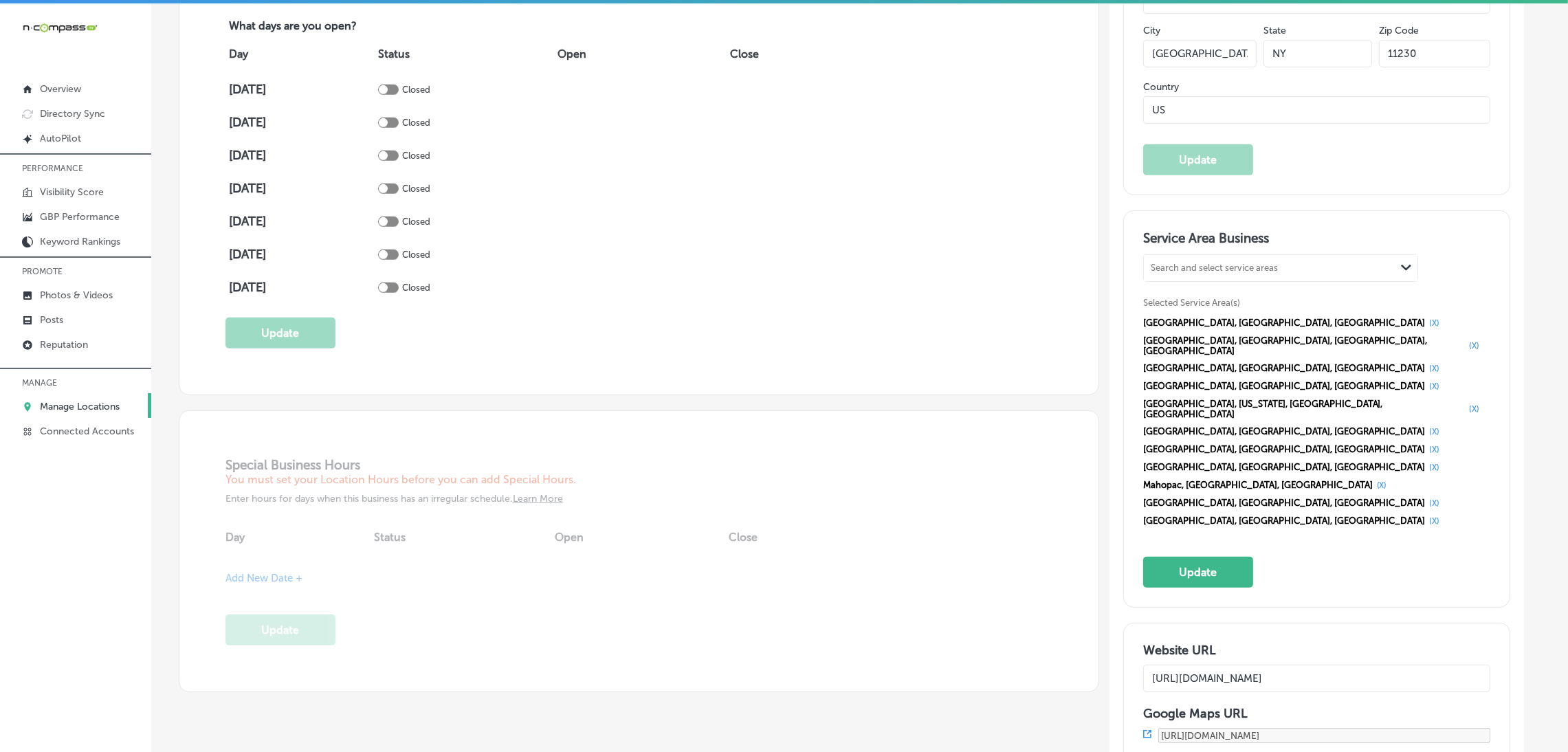
click at [1426, 516] on button "(X)" at bounding box center [1435, 521] width 18 height 11
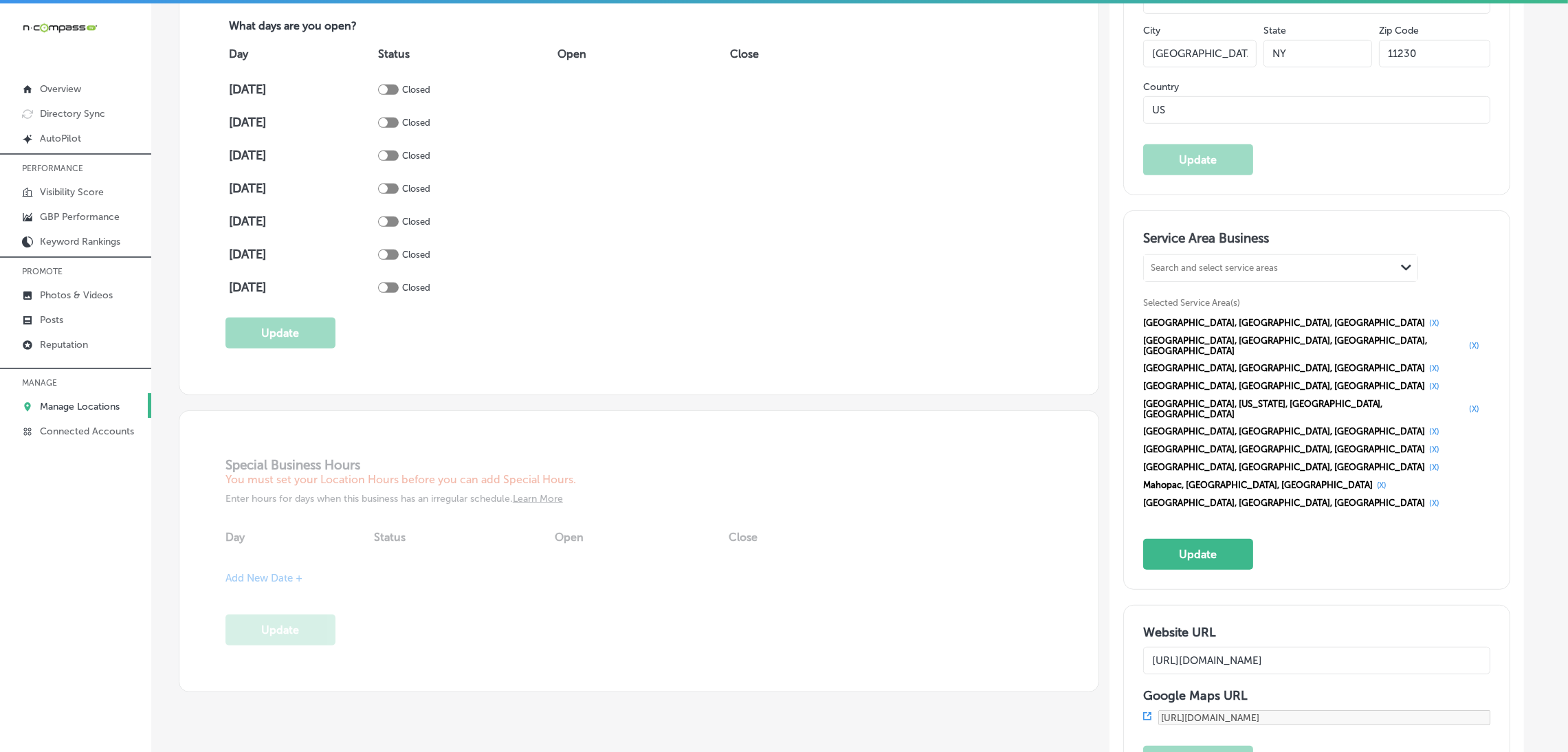
click at [1216, 267] on div "Search and select service areas" at bounding box center [1214, 268] width 127 height 11
paste input "Yorktown"
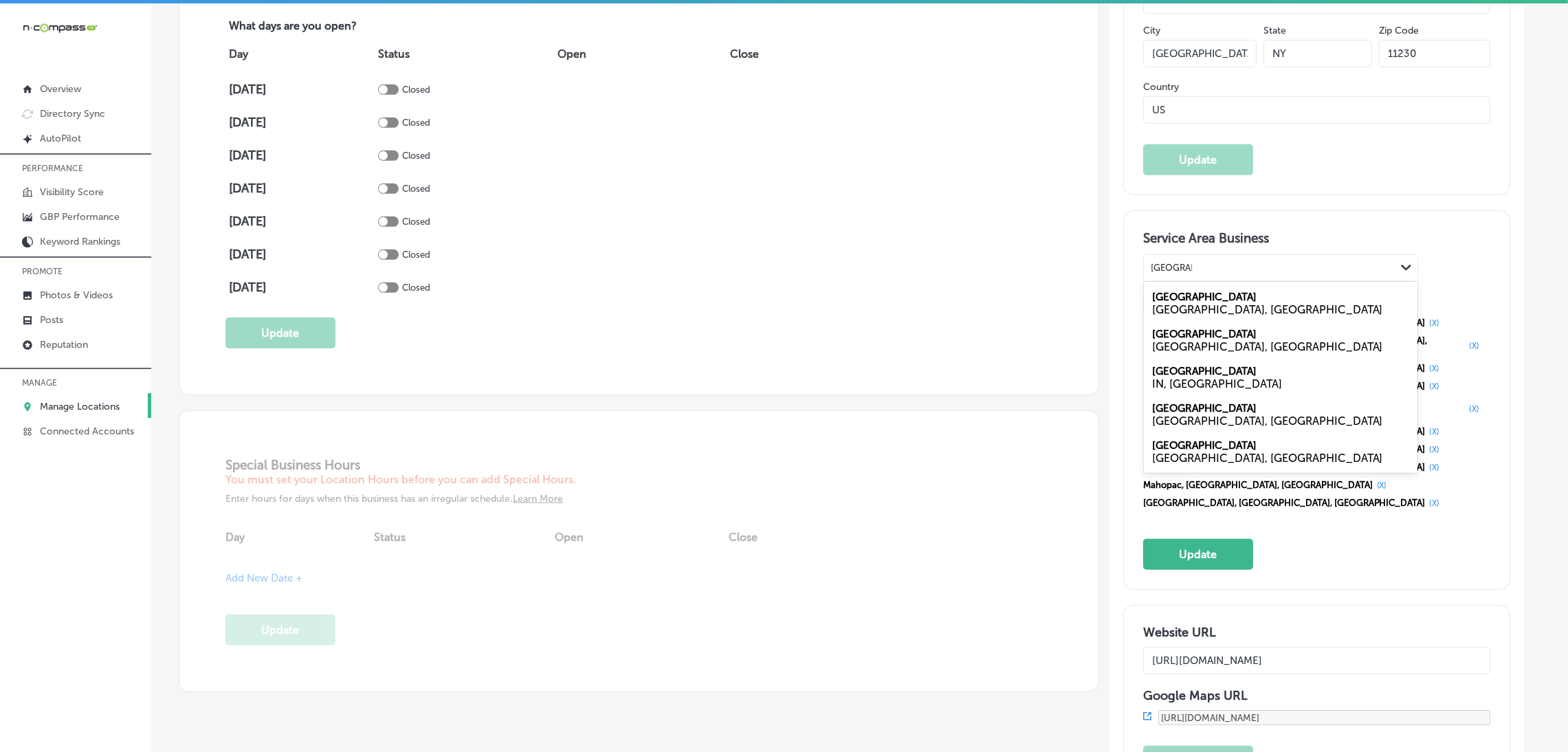
click at [1227, 415] on div "NY, USA" at bounding box center [1280, 421] width 257 height 13
type input "Yorktown"
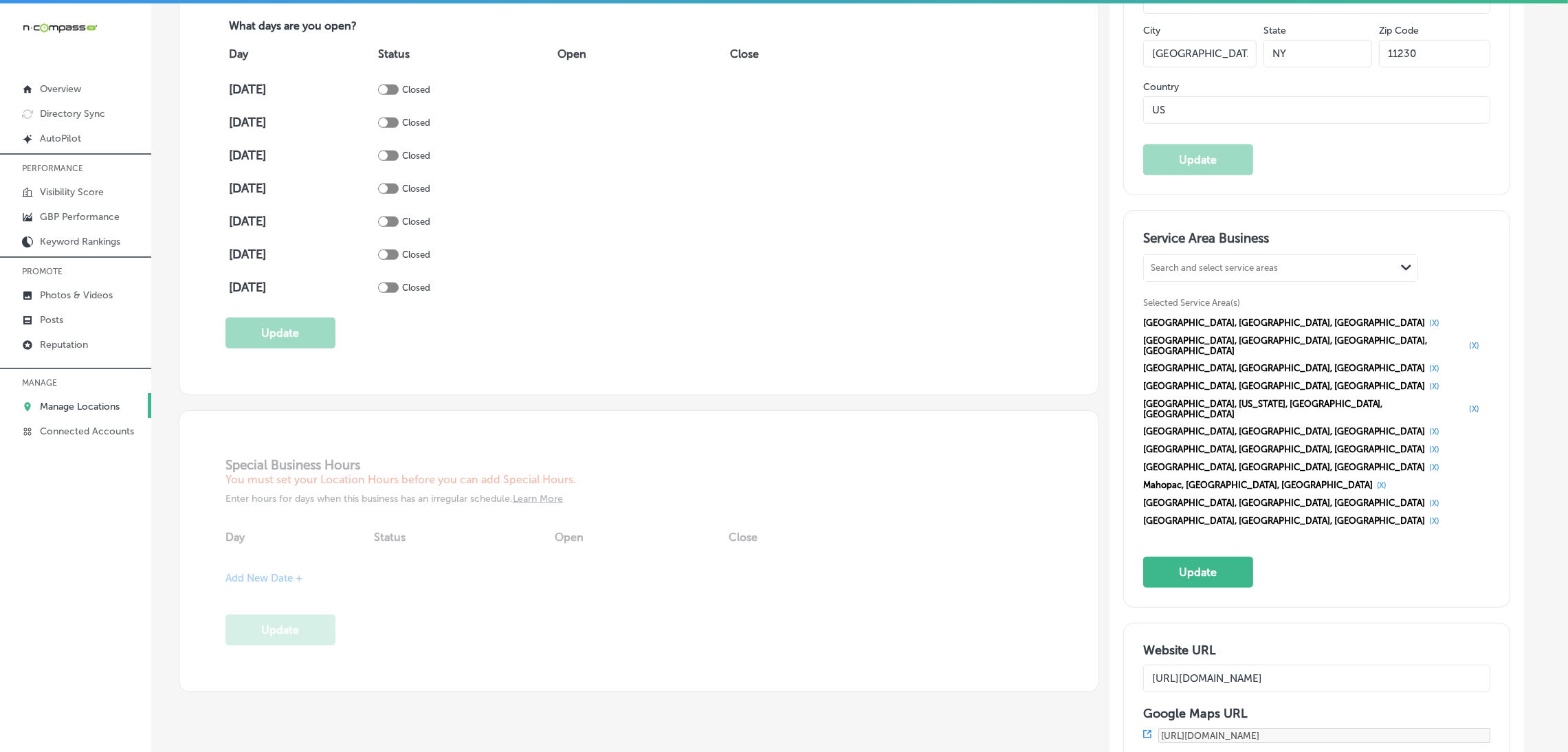
click at [1247, 273] on div "Search and select service areas" at bounding box center [1270, 267] width 251 height 18
paste input "Cortlandt Manor Mount Kisco Pleasantville"
drag, startPoint x: 1231, startPoint y: 267, endPoint x: 1391, endPoint y: 267, distance: 160.0
click at [1391, 267] on div "Cortlandt Manor Mount Kisco Pleasantville Cortlandt Manor Mount Kisco Pleasantv…" at bounding box center [1270, 267] width 251 height 18
click at [1228, 299] on label "Cortlandt Manor" at bounding box center [1204, 297] width 105 height 12
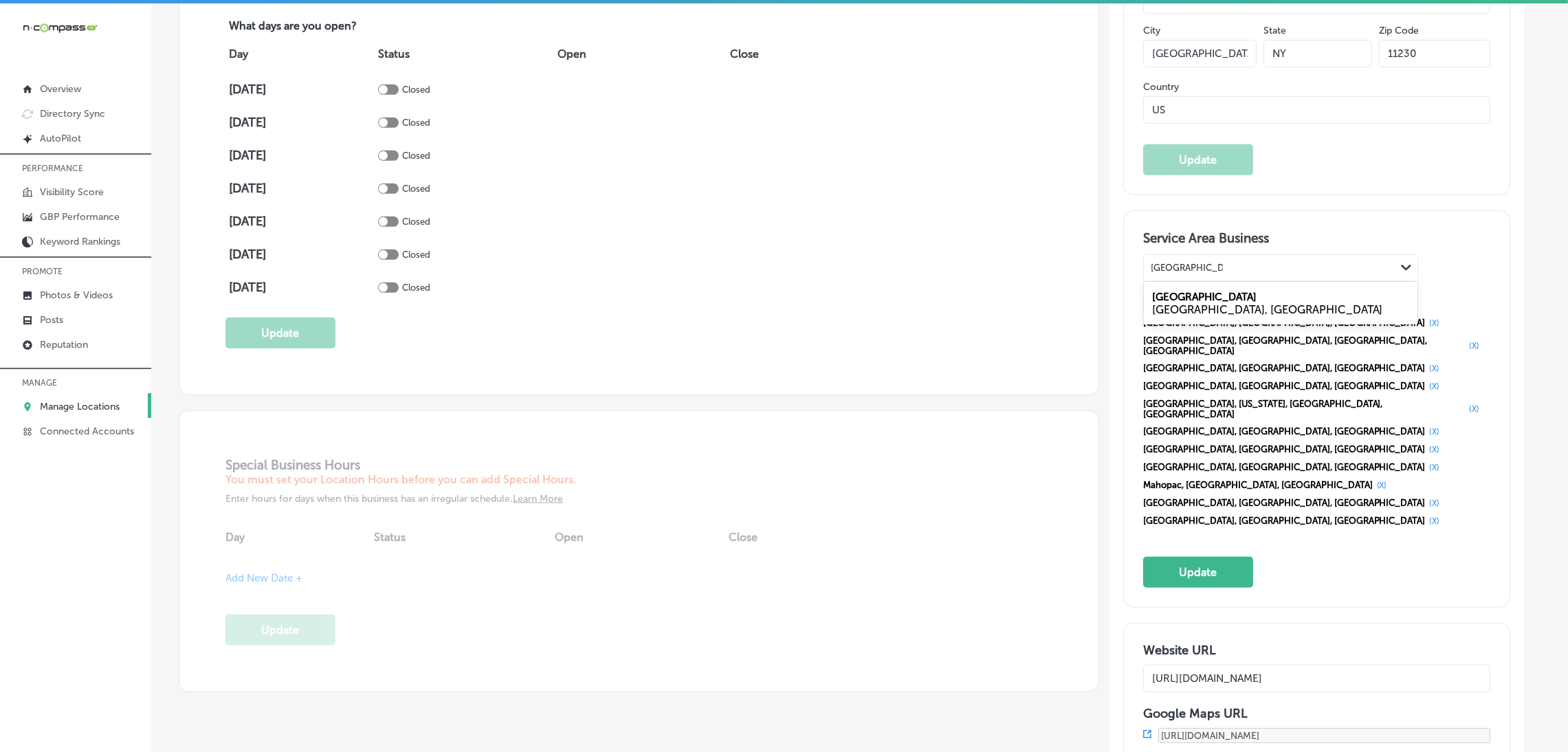
type input "Cortlandt Manor"
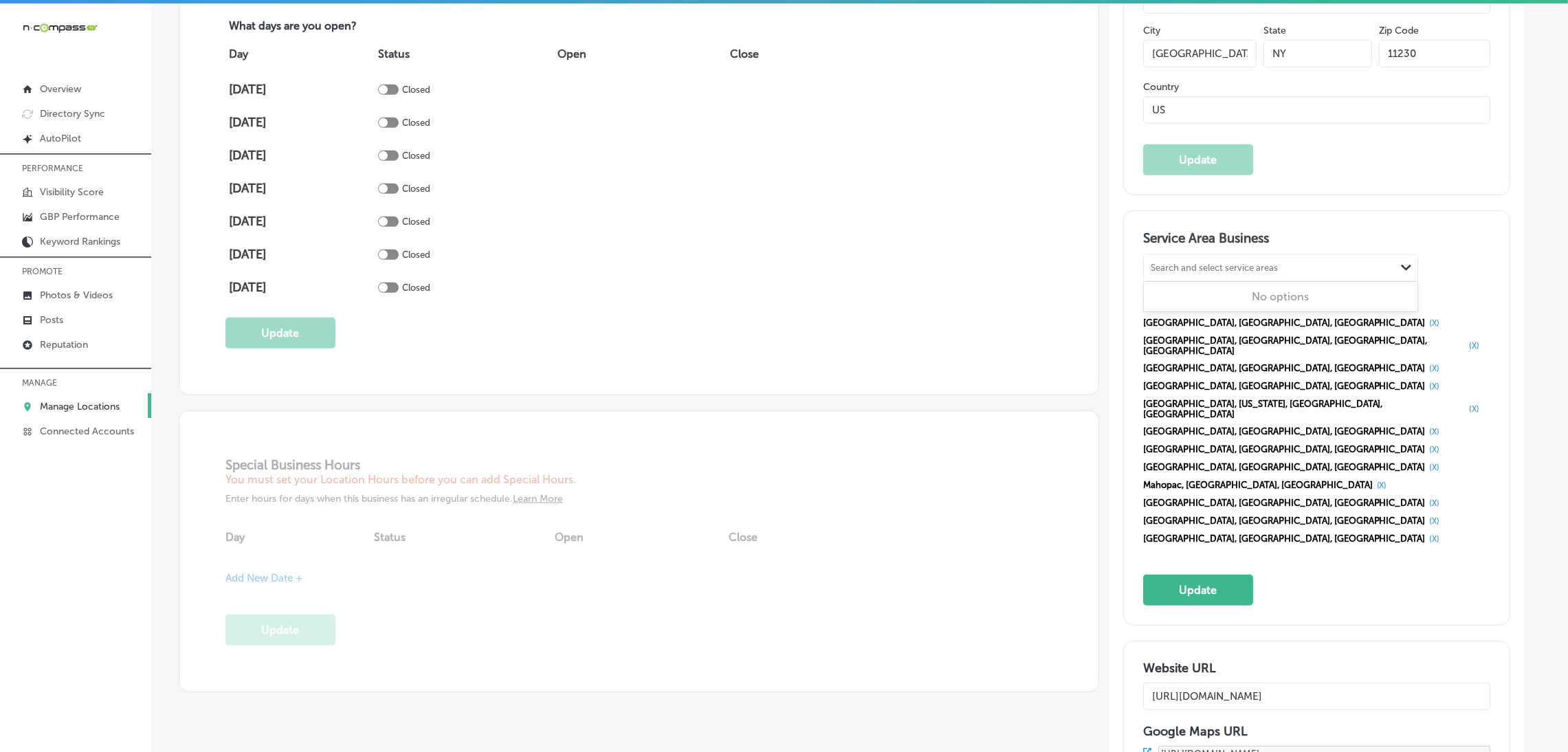
click at [1222, 263] on div "Search and select service areas" at bounding box center [1214, 268] width 127 height 11
paste input "Mount Kisco Pleasantville"
drag, startPoint x: 1215, startPoint y: 272, endPoint x: 1333, endPoint y: 267, distance: 118.1
click at [1333, 267] on div "Mount Kisco Pleasantville Mount Kisco Pleasantville" at bounding box center [1270, 267] width 251 height 18
click at [1229, 294] on div "Mount Kisco NY, USA" at bounding box center [1281, 303] width 273 height 37
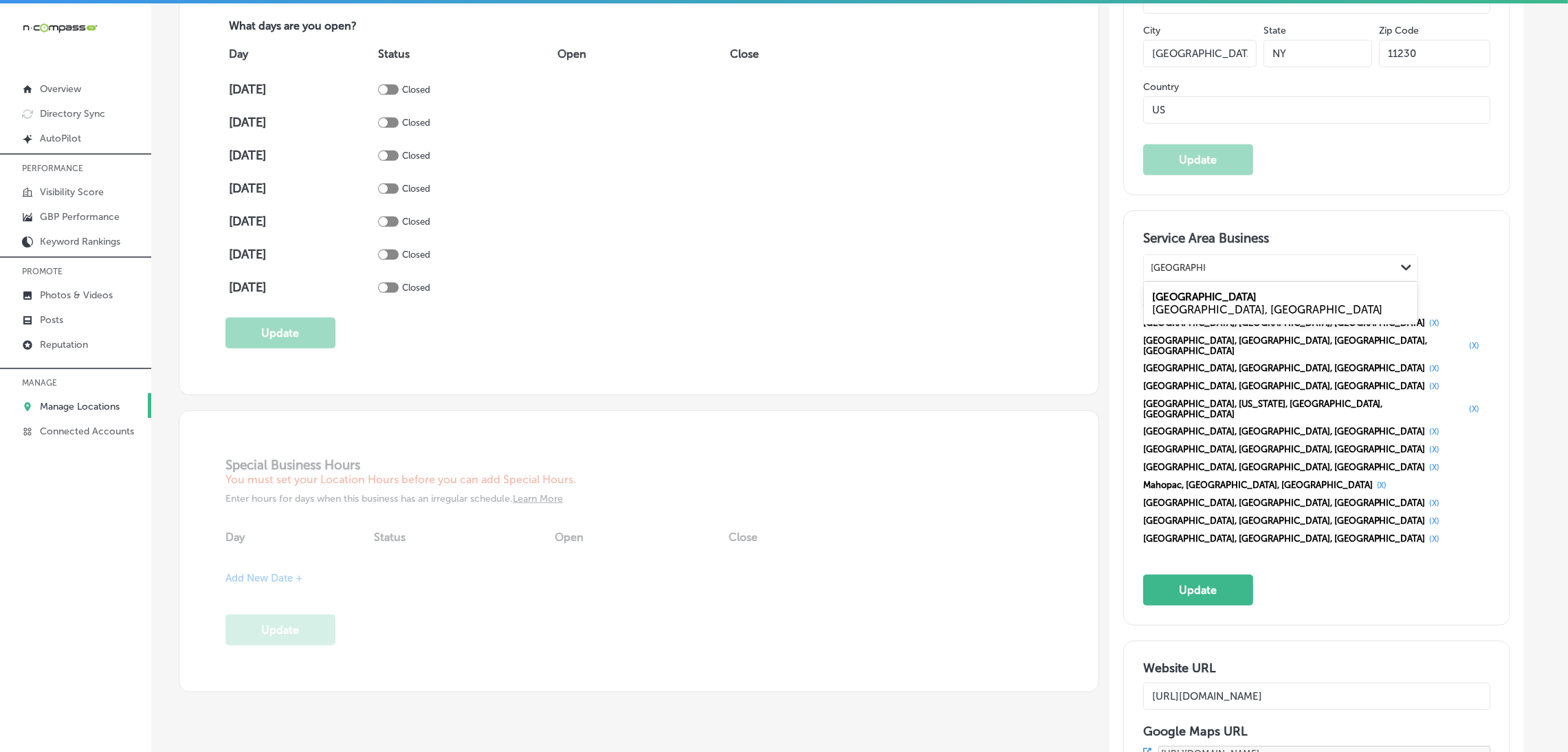
type input "Mount Kisco"
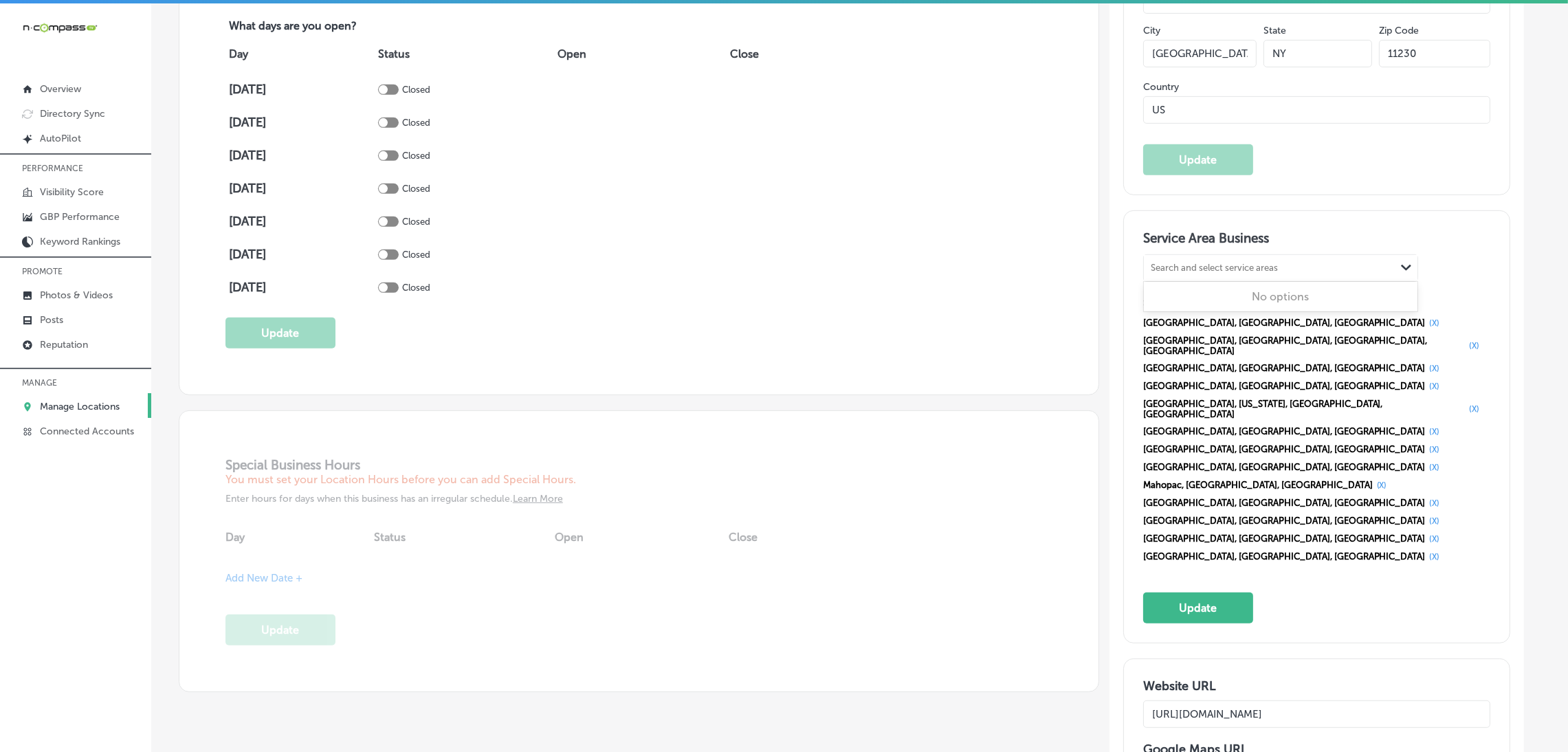
click at [1232, 270] on div "Search and select service areas" at bounding box center [1214, 268] width 127 height 11
paste input "Pleasantville"
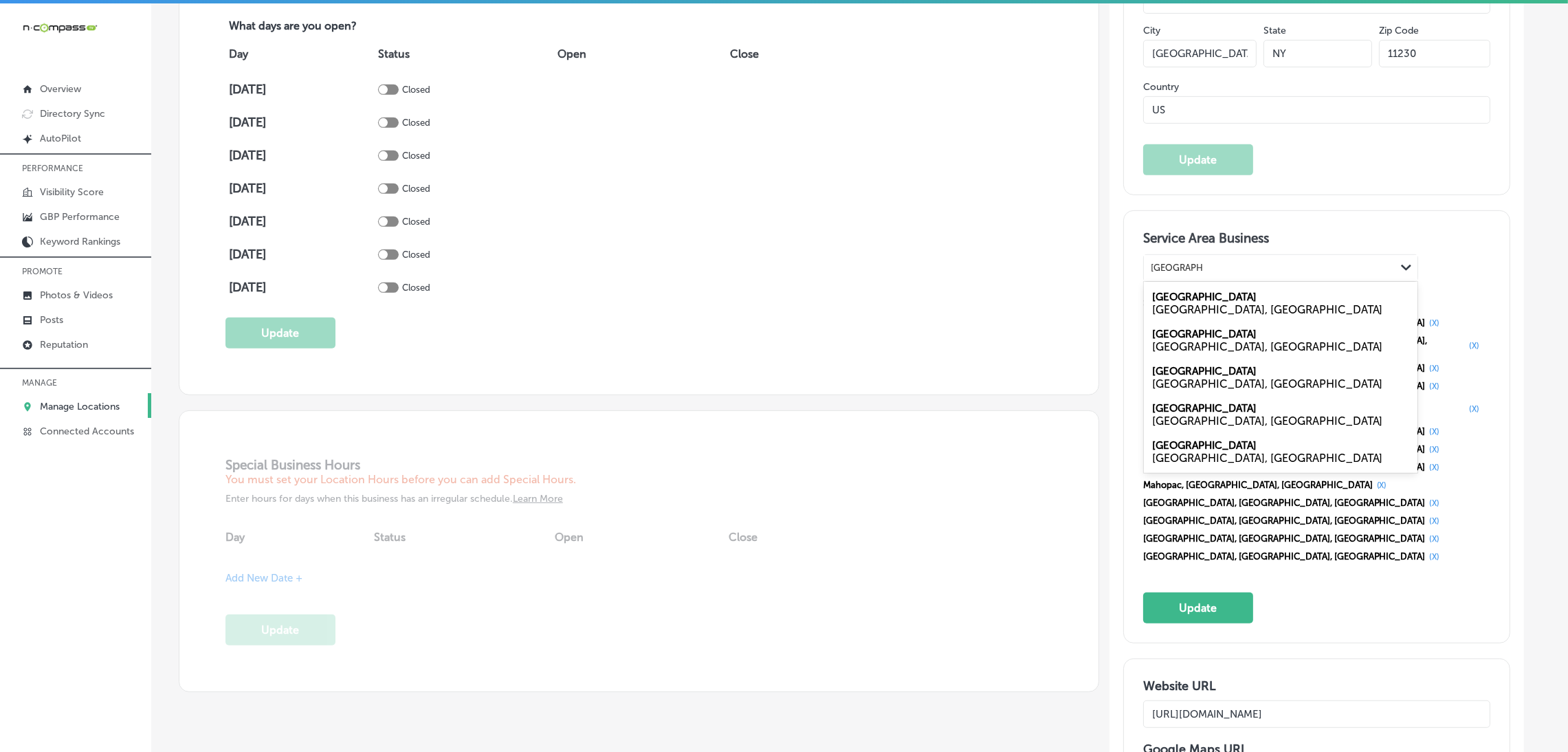
click at [1224, 295] on div "Pleasantville NY, USA" at bounding box center [1281, 303] width 273 height 37
type input "Pleasantville"
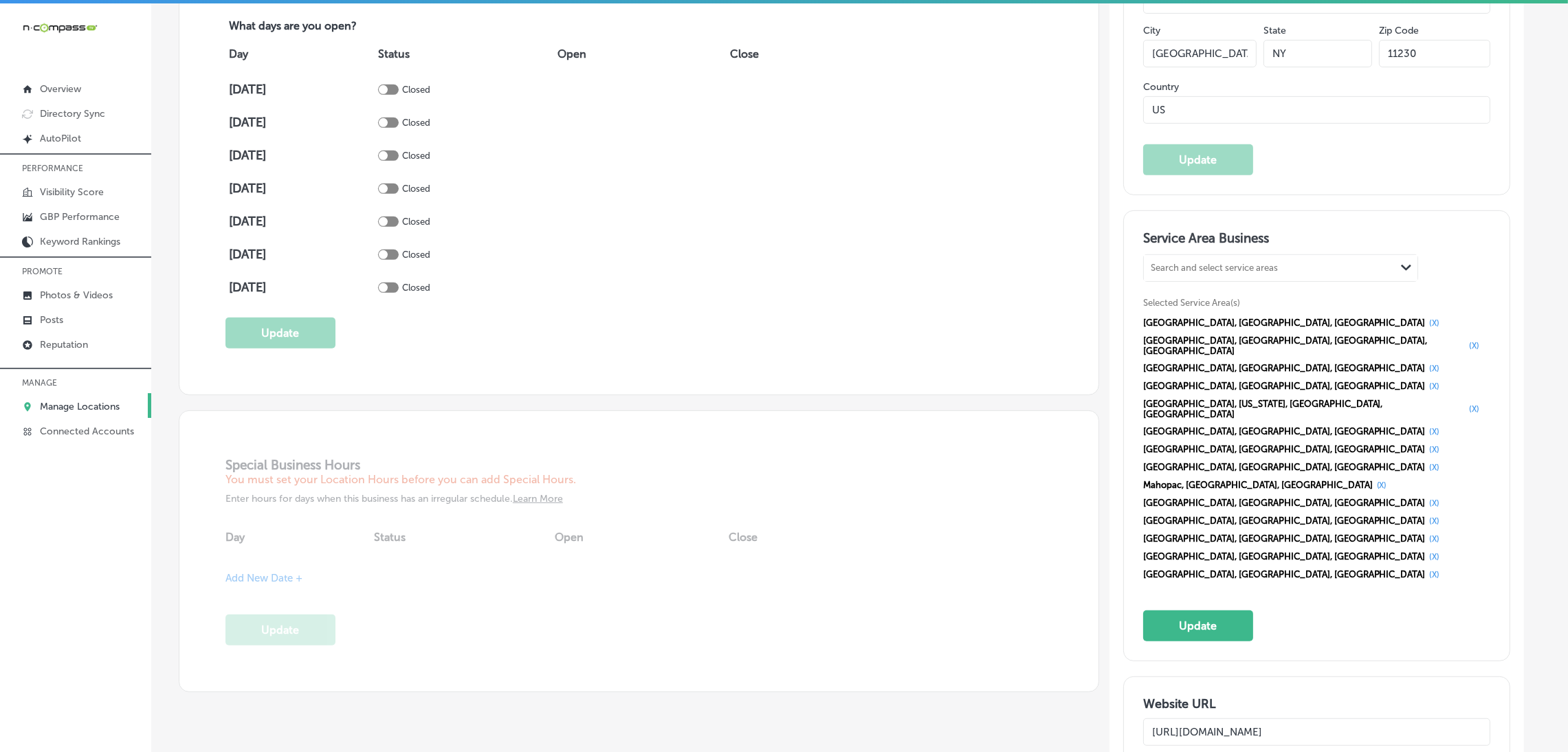
click at [1212, 255] on div "Search and select service areas Path Created with Sketch." at bounding box center [1281, 268] width 275 height 27
click at [1207, 273] on div "Search and select service areas" at bounding box center [1270, 267] width 251 height 18
paste input "Ossining Somers Katonah"
click at [1201, 270] on input "Ossining Somers Katonah" at bounding box center [1204, 268] width 107 height 11
drag, startPoint x: 1198, startPoint y: 269, endPoint x: 1335, endPoint y: 269, distance: 137.0
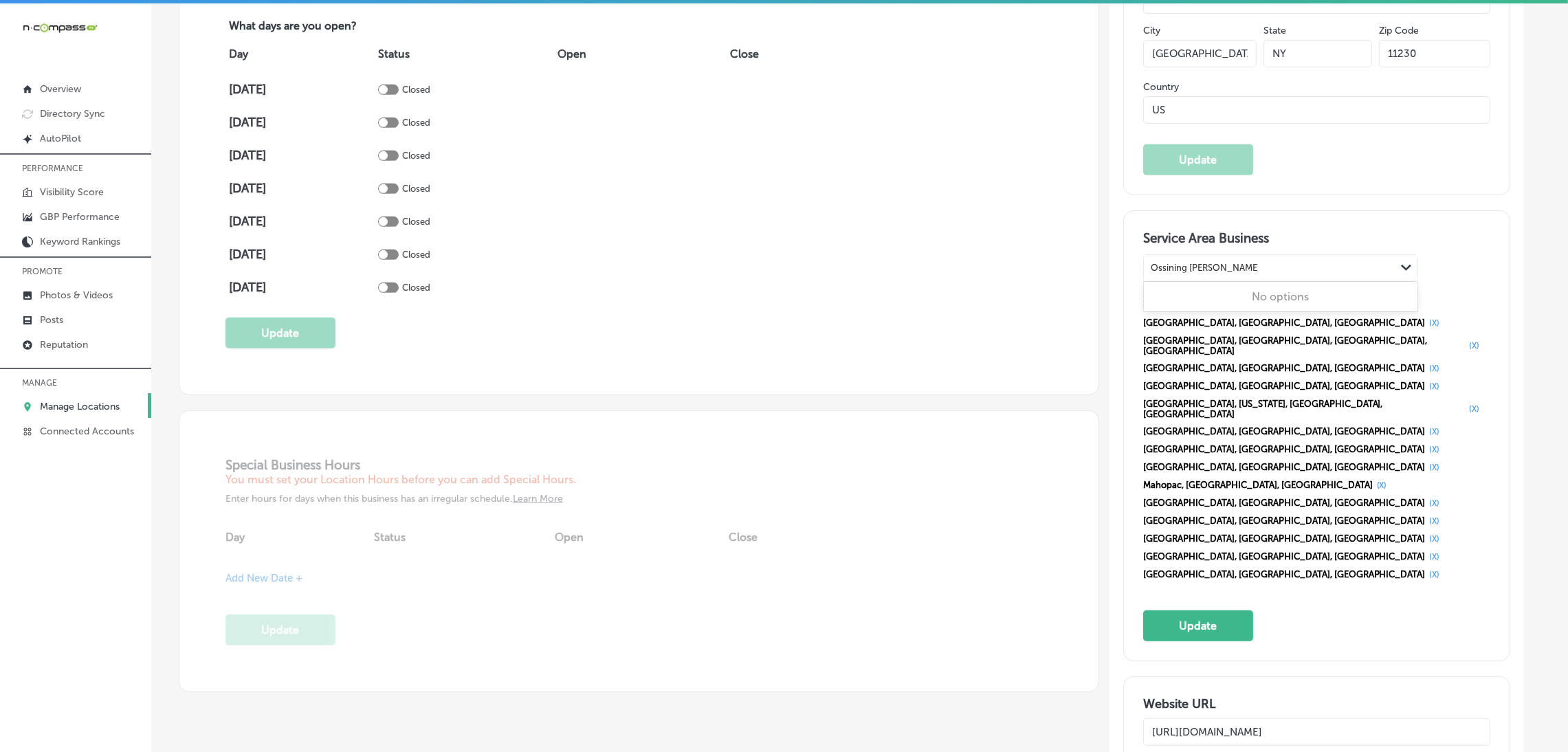
click at [1335, 269] on div "Ossining Somers Katonah Ossining Somers Katonah" at bounding box center [1270, 267] width 251 height 18
click at [1242, 305] on div "NY, USA" at bounding box center [1280, 309] width 257 height 13
type input "Ossining"
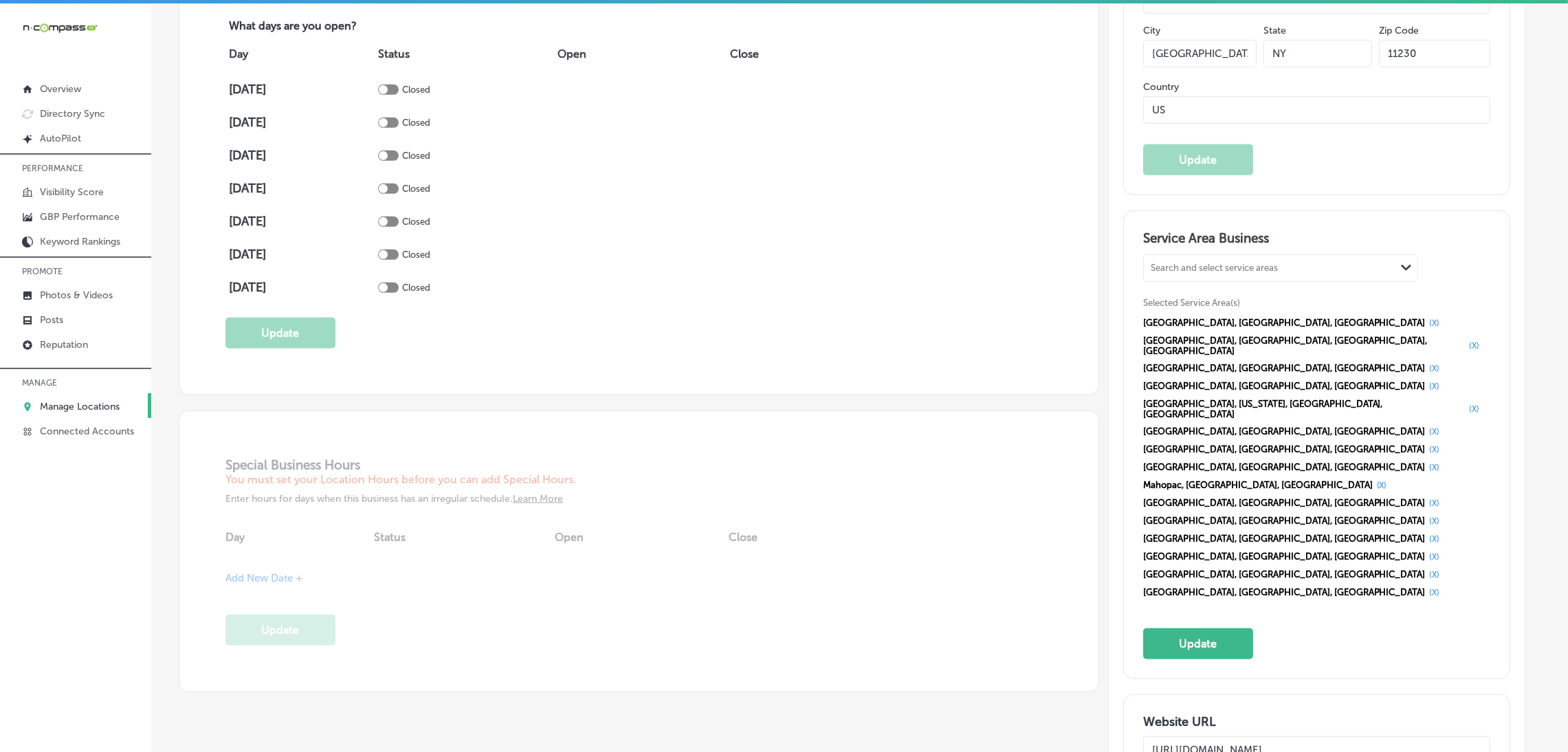
click at [1232, 265] on div "Search and select service areas" at bounding box center [1214, 268] width 127 height 11
paste input "Somers Katonah"
drag, startPoint x: 1191, startPoint y: 269, endPoint x: 1285, endPoint y: 266, distance: 94.0
click at [1285, 266] on div "Somers Katonah Somers Katonah" at bounding box center [1270, 267] width 251 height 18
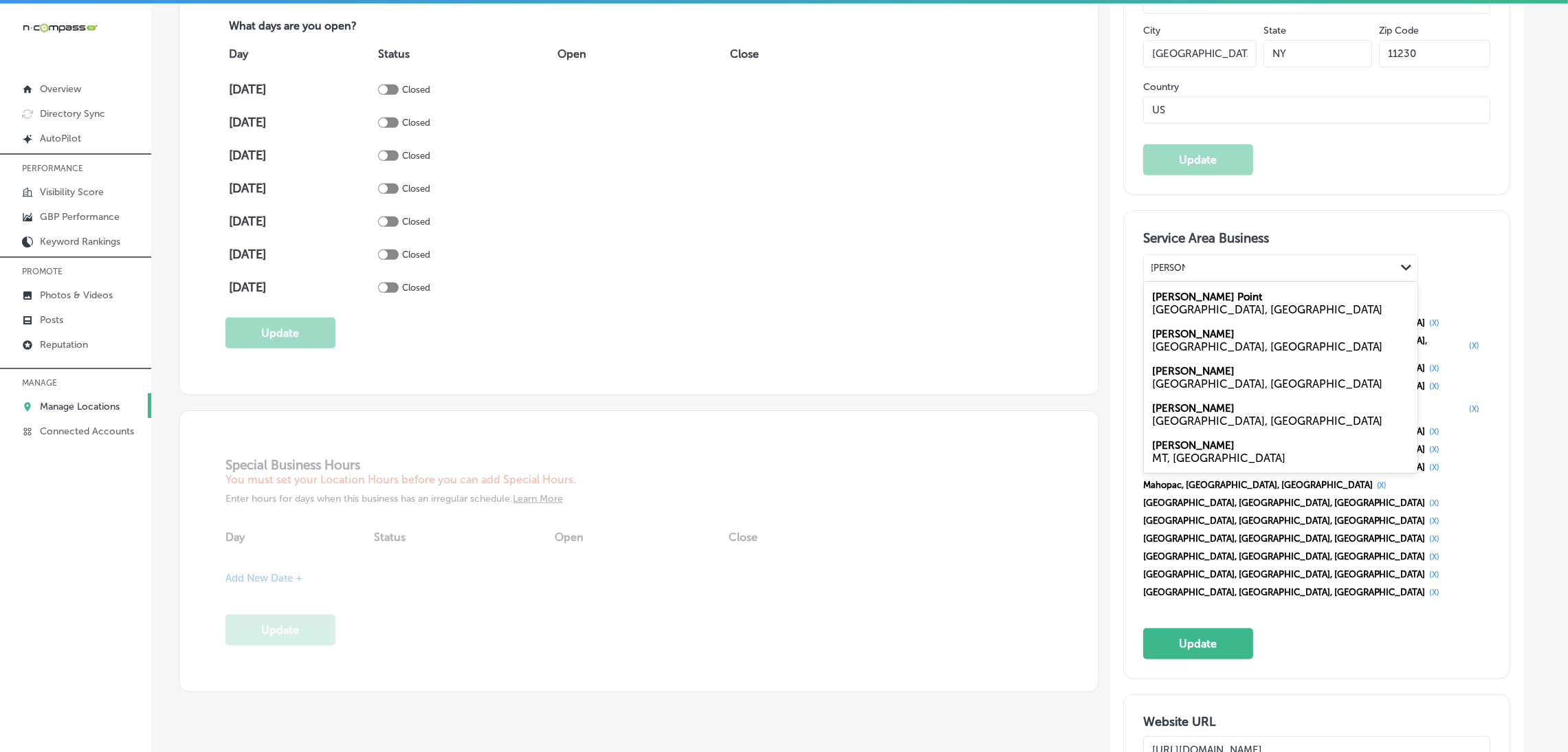
click at [1230, 338] on div "Somers NY, USA" at bounding box center [1281, 340] width 273 height 37
type input "Somers"
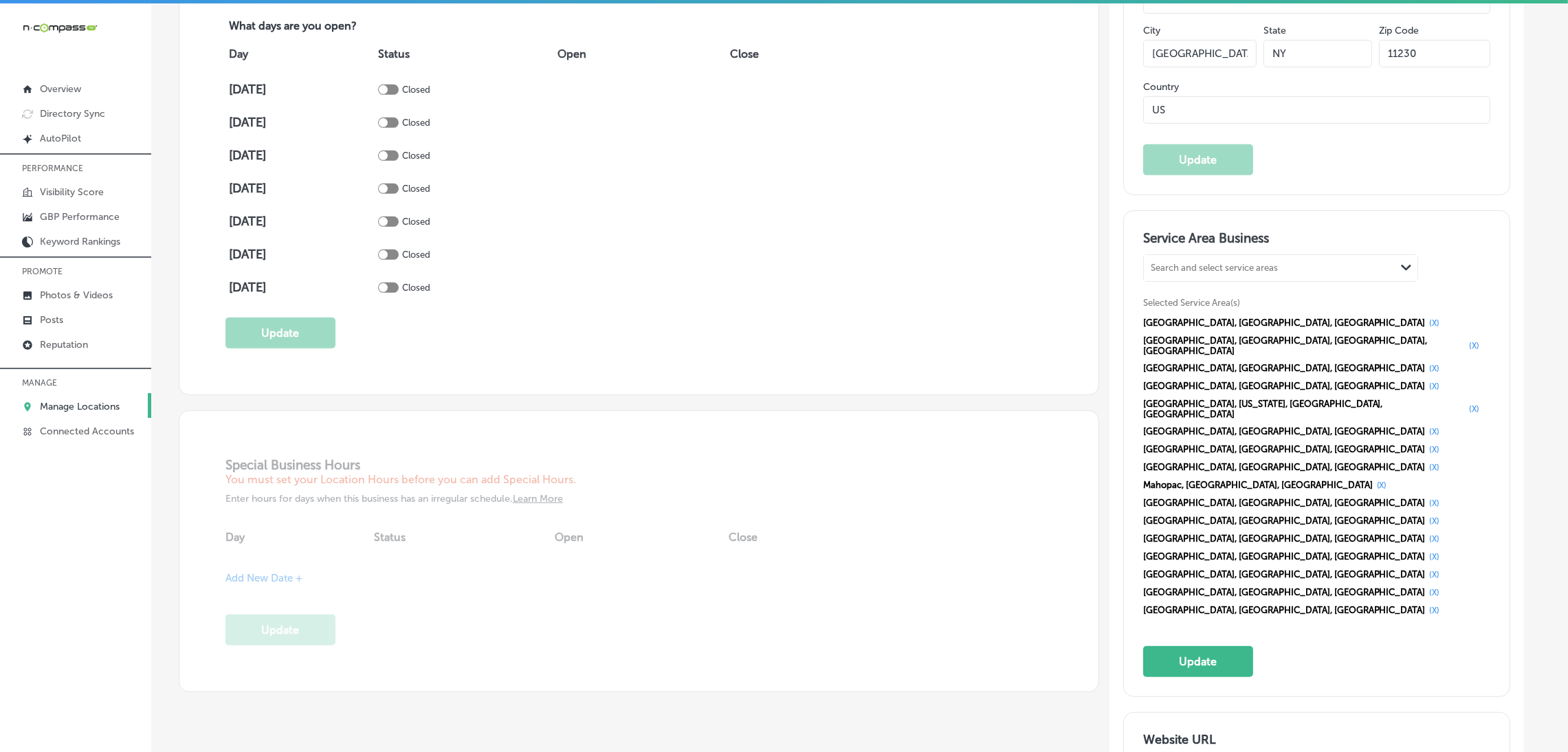
click at [1212, 276] on div "Search and select service areas Path Created with Sketch." at bounding box center [1281, 268] width 273 height 26
paste input "Katonah"
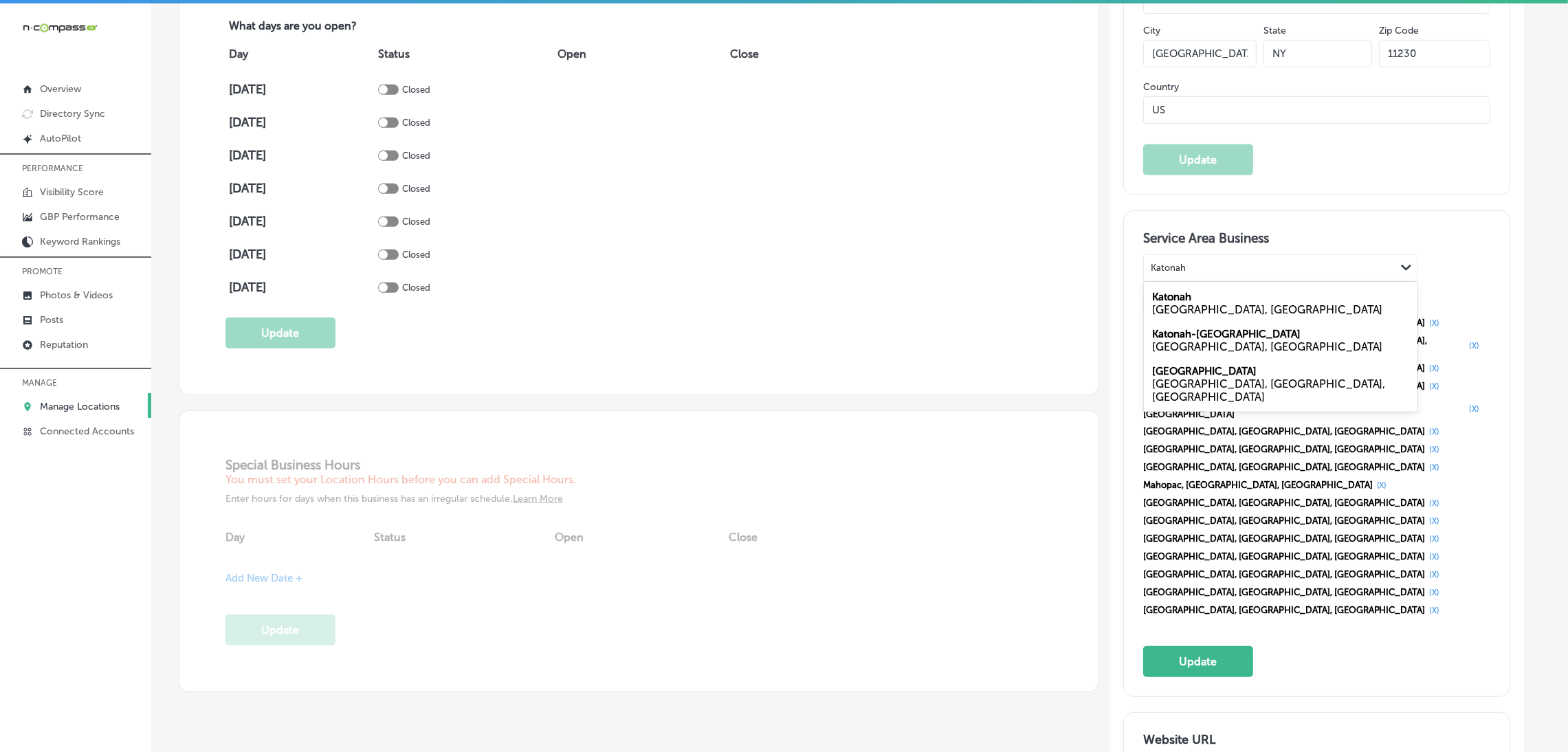
click at [1208, 297] on div "Katonah NY, USA" at bounding box center [1281, 303] width 273 height 37
type input "Katonah"
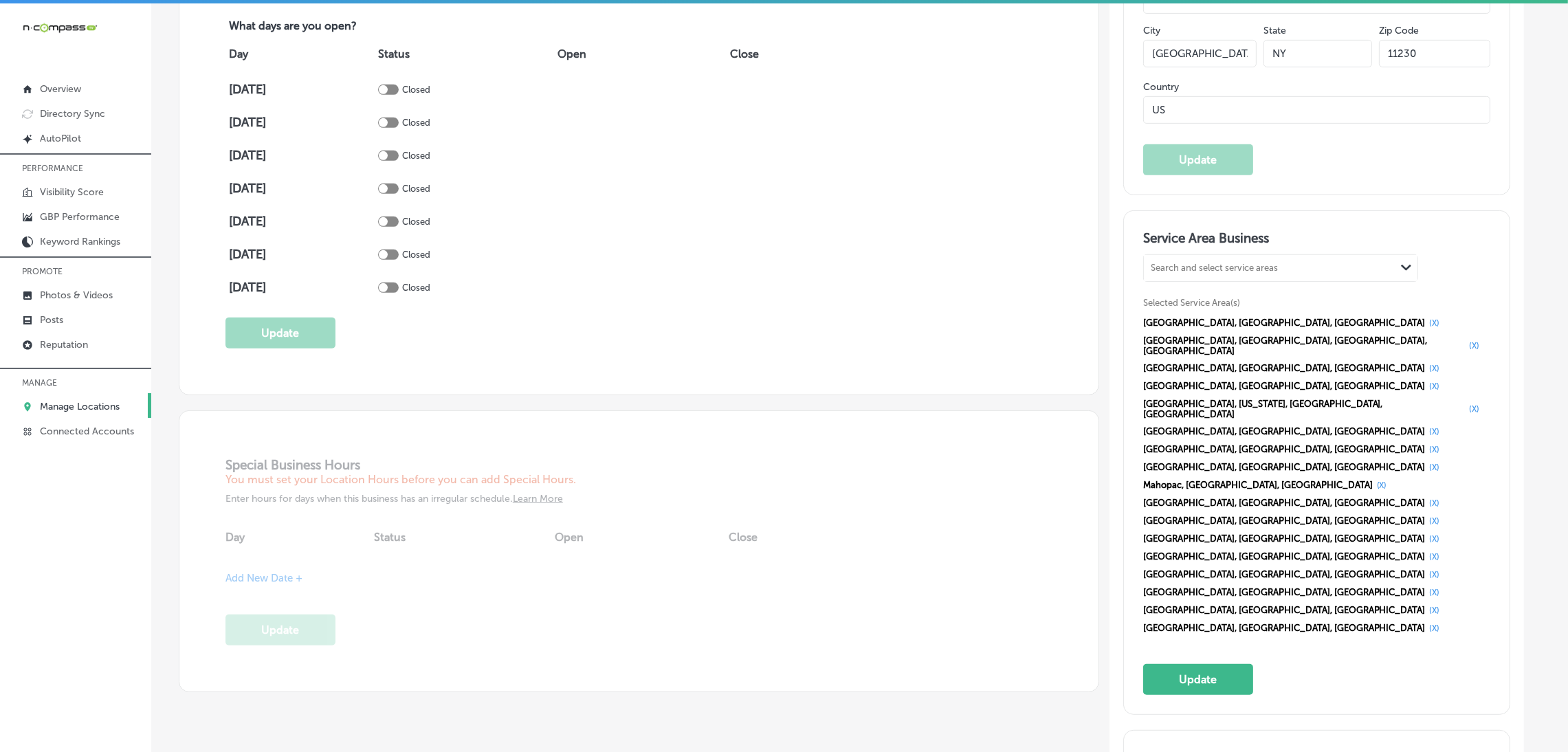
click at [1223, 265] on div "Search and select service areas" at bounding box center [1214, 268] width 127 height 11
paste input "Bedford White Plains New Castle"
drag, startPoint x: 1195, startPoint y: 265, endPoint x: 1349, endPoint y: 265, distance: 154.0
click at [1349, 265] on div "Bedford White Plains New Castle Bedford White Plains New Castle" at bounding box center [1270, 267] width 251 height 18
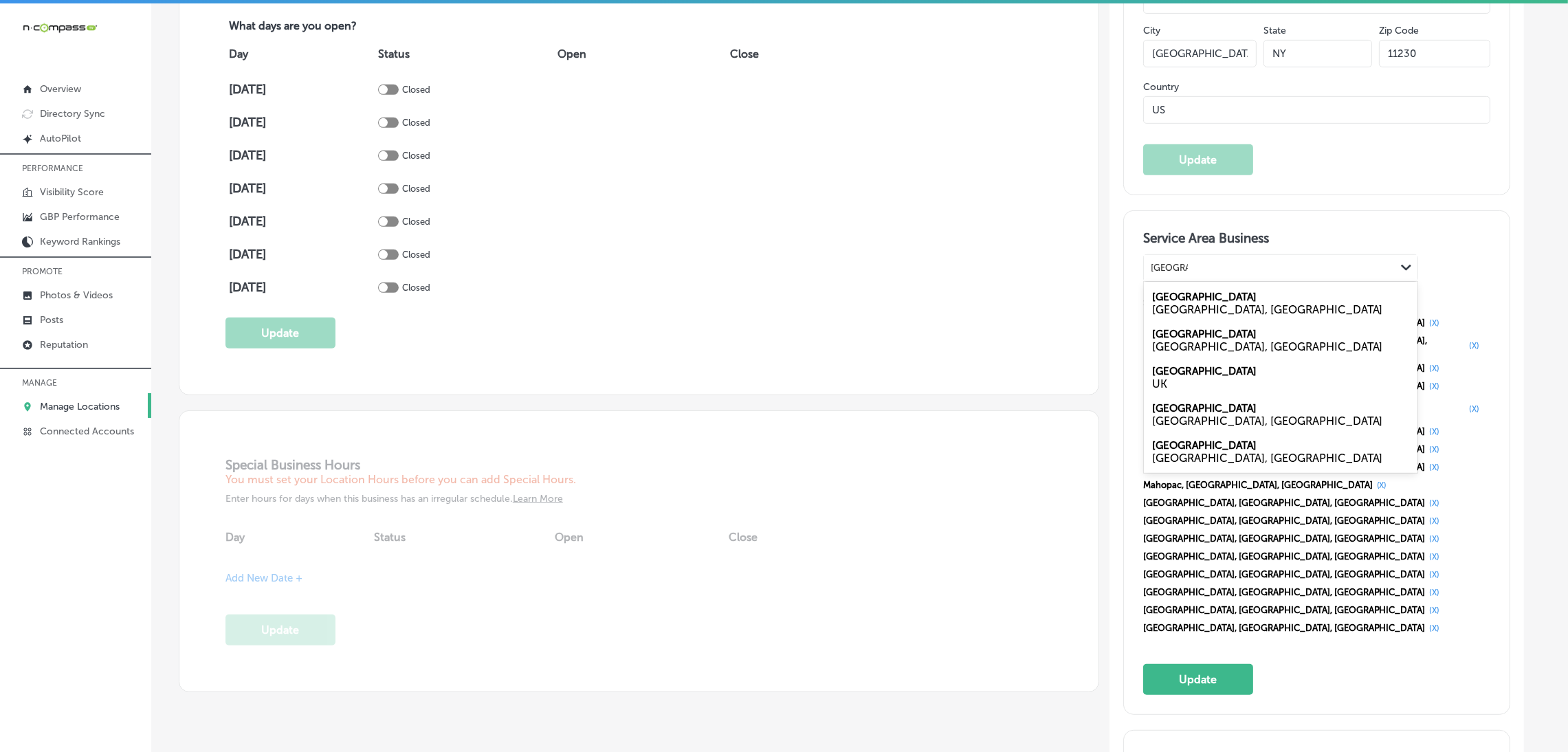
click at [1195, 421] on div "NY, USA" at bounding box center [1280, 421] width 257 height 13
type input "[GEOGRAPHIC_DATA]"
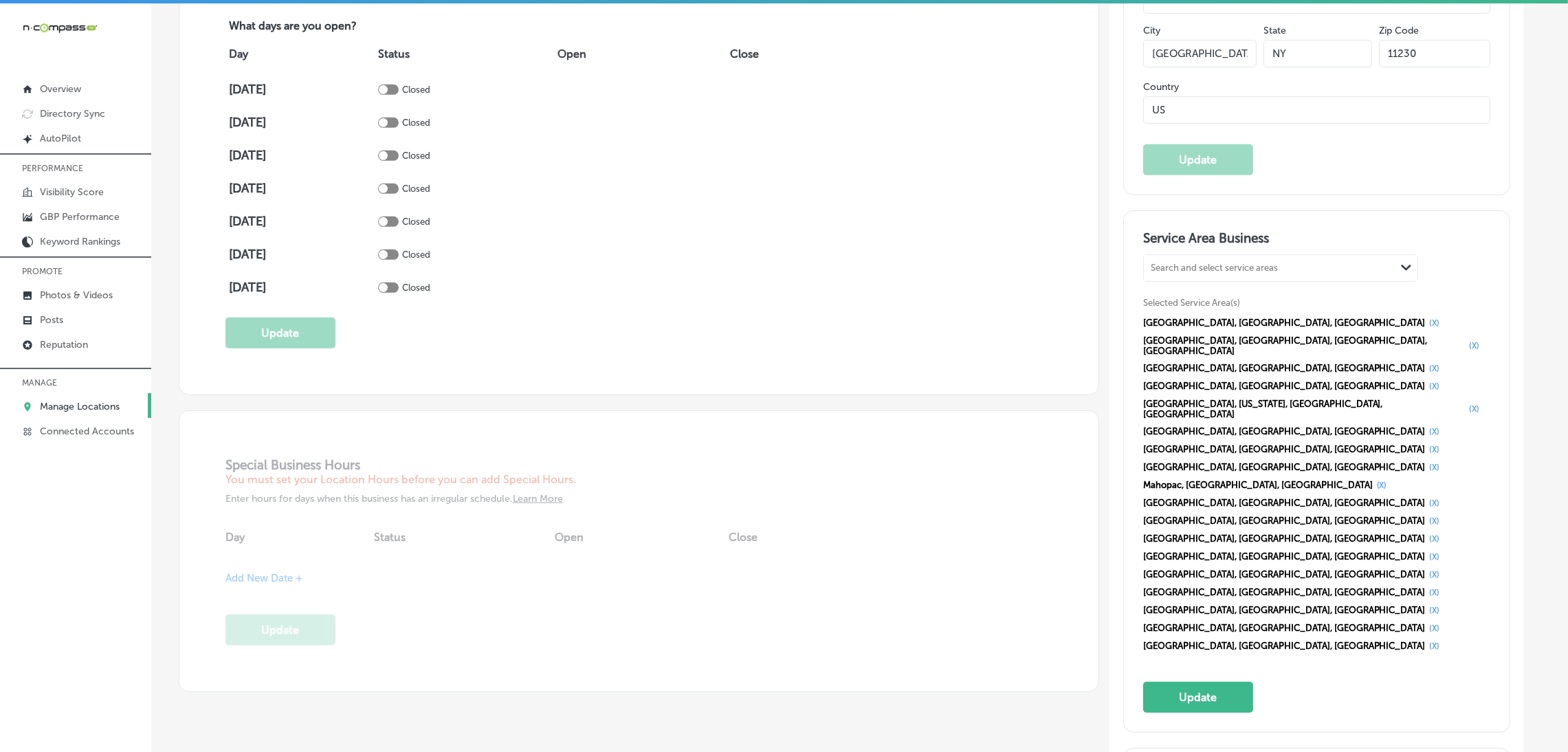
click at [1210, 266] on div "Search and select service areas" at bounding box center [1214, 268] width 127 height 11
paste input "White Plains New Castle"
drag, startPoint x: 1211, startPoint y: 266, endPoint x: 1361, endPoint y: 264, distance: 150.0
click at [1361, 264] on div "White Plains New Castle White Plains New Castle" at bounding box center [1256, 267] width 224 height 18
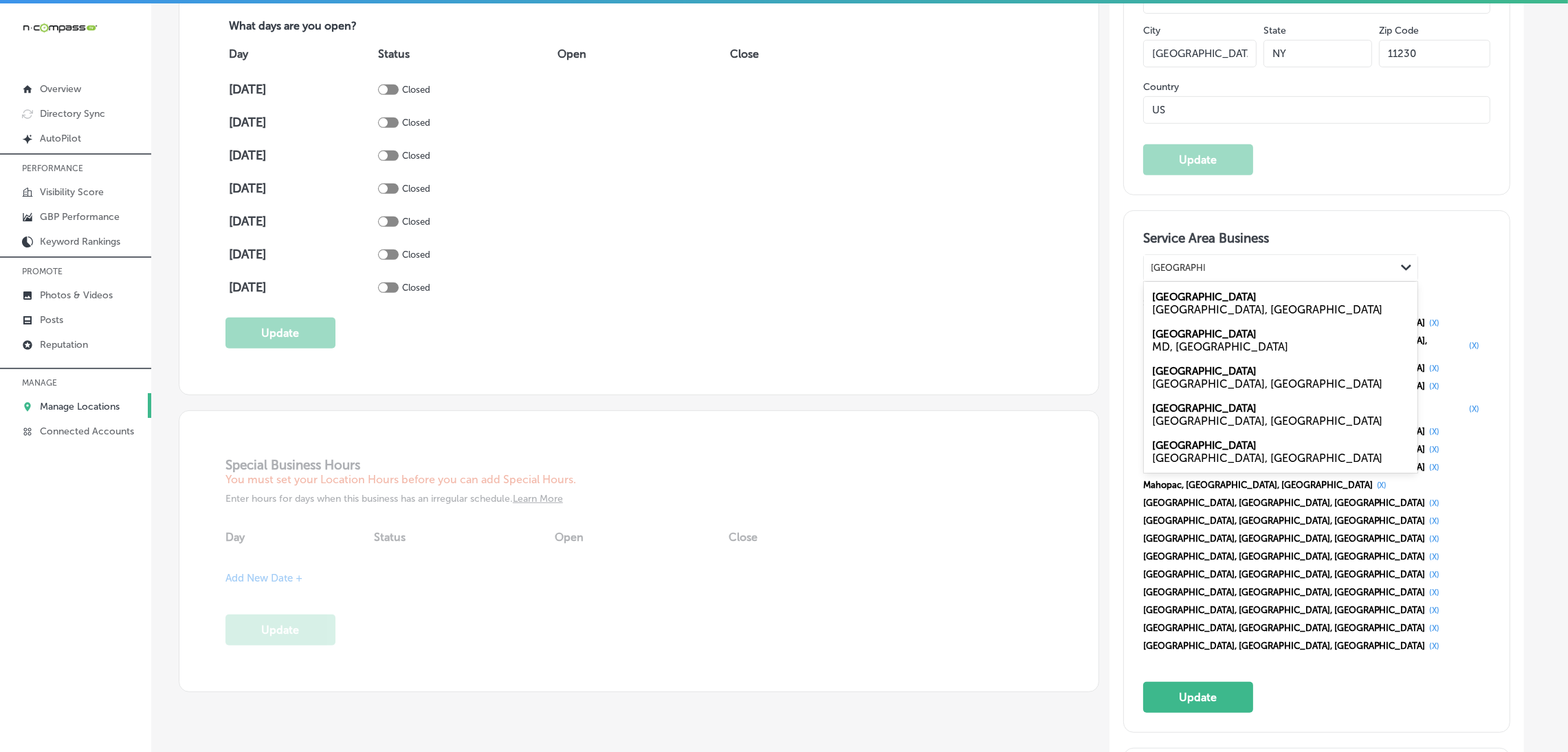
click at [1223, 293] on div "White Plains NY, USA" at bounding box center [1281, 303] width 273 height 37
type input "White Plains"
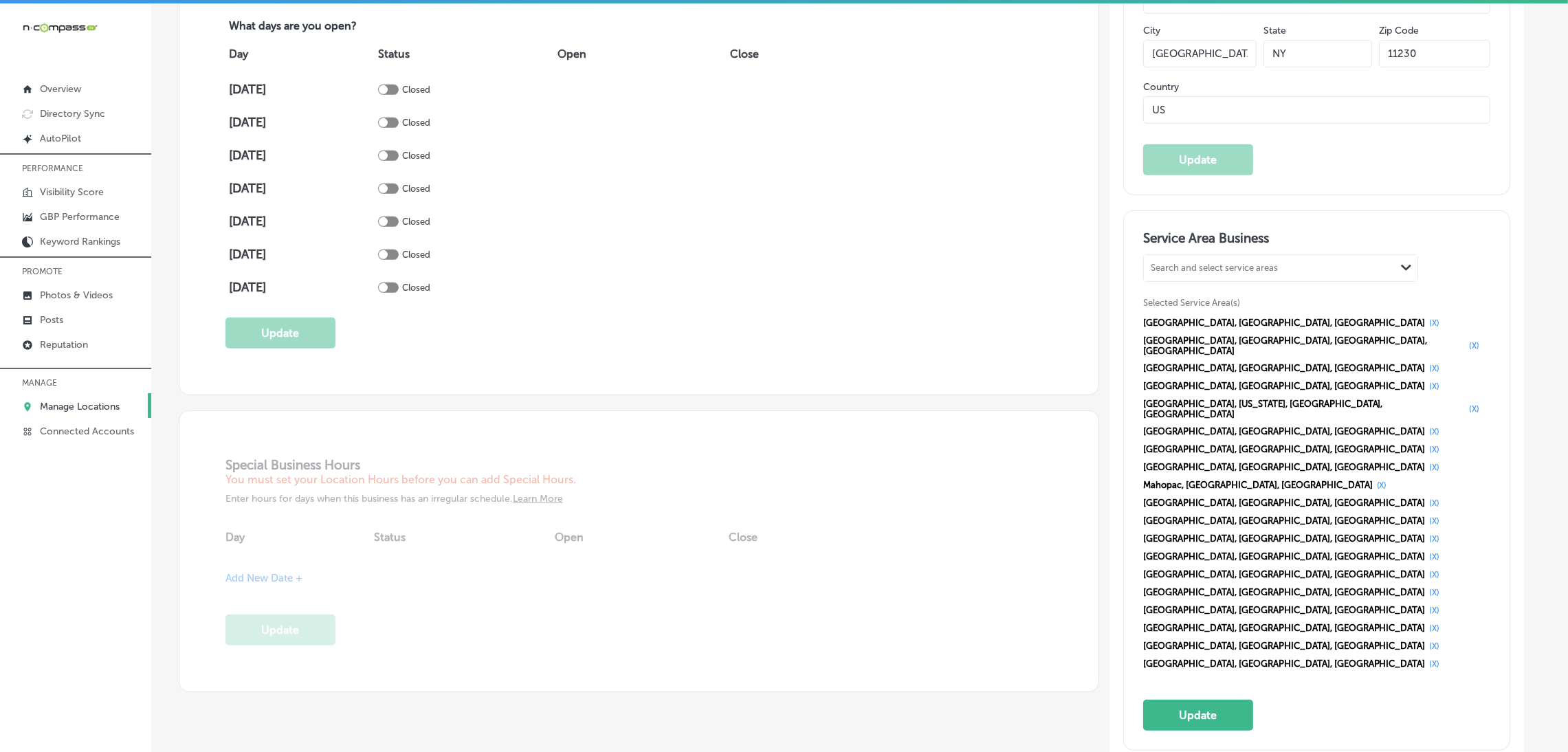
click at [1224, 265] on div "Search and select service areas" at bounding box center [1214, 268] width 127 height 11
paste input "New Castle"
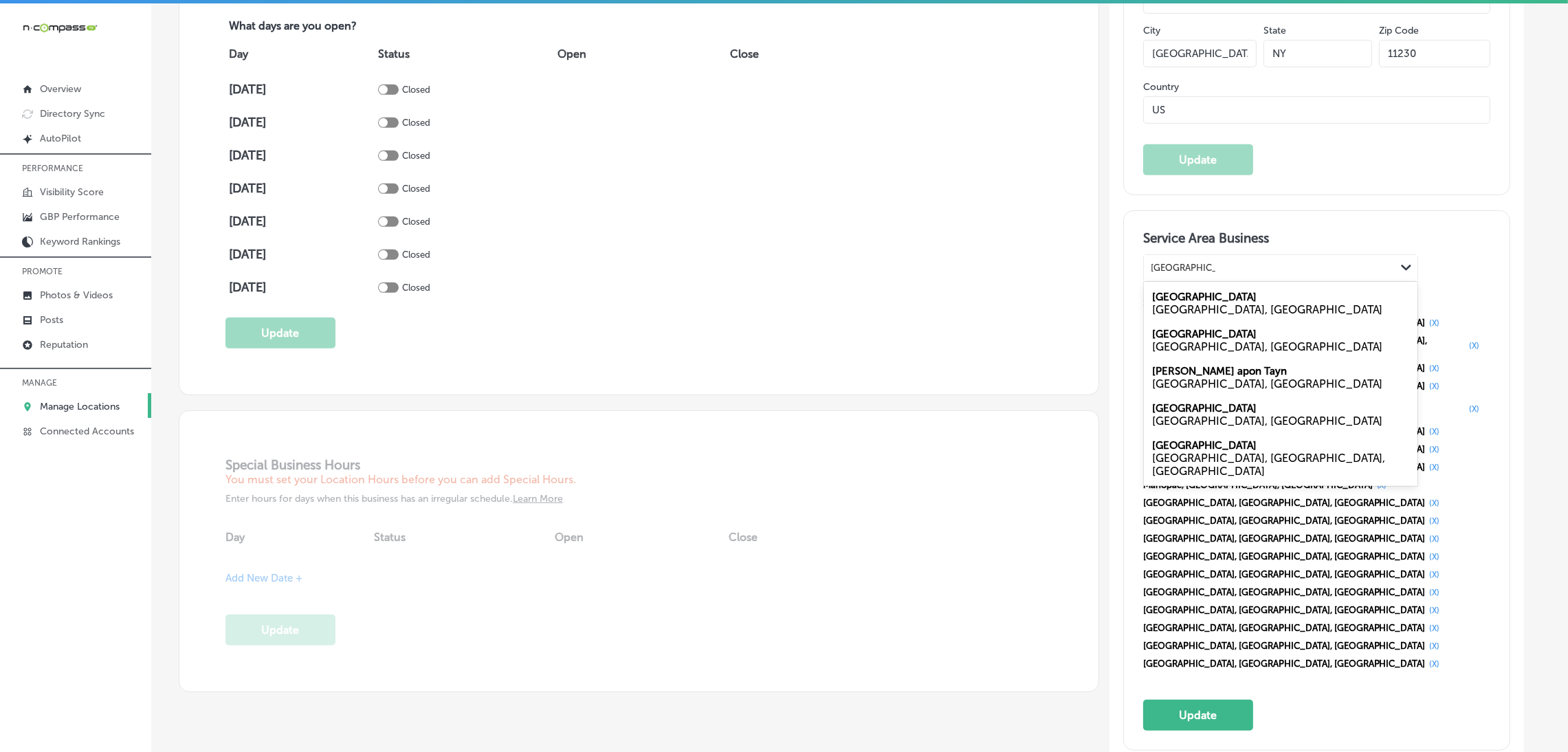
click at [1249, 303] on div "NY, USA" at bounding box center [1280, 309] width 257 height 13
type input "New Castle, NY"
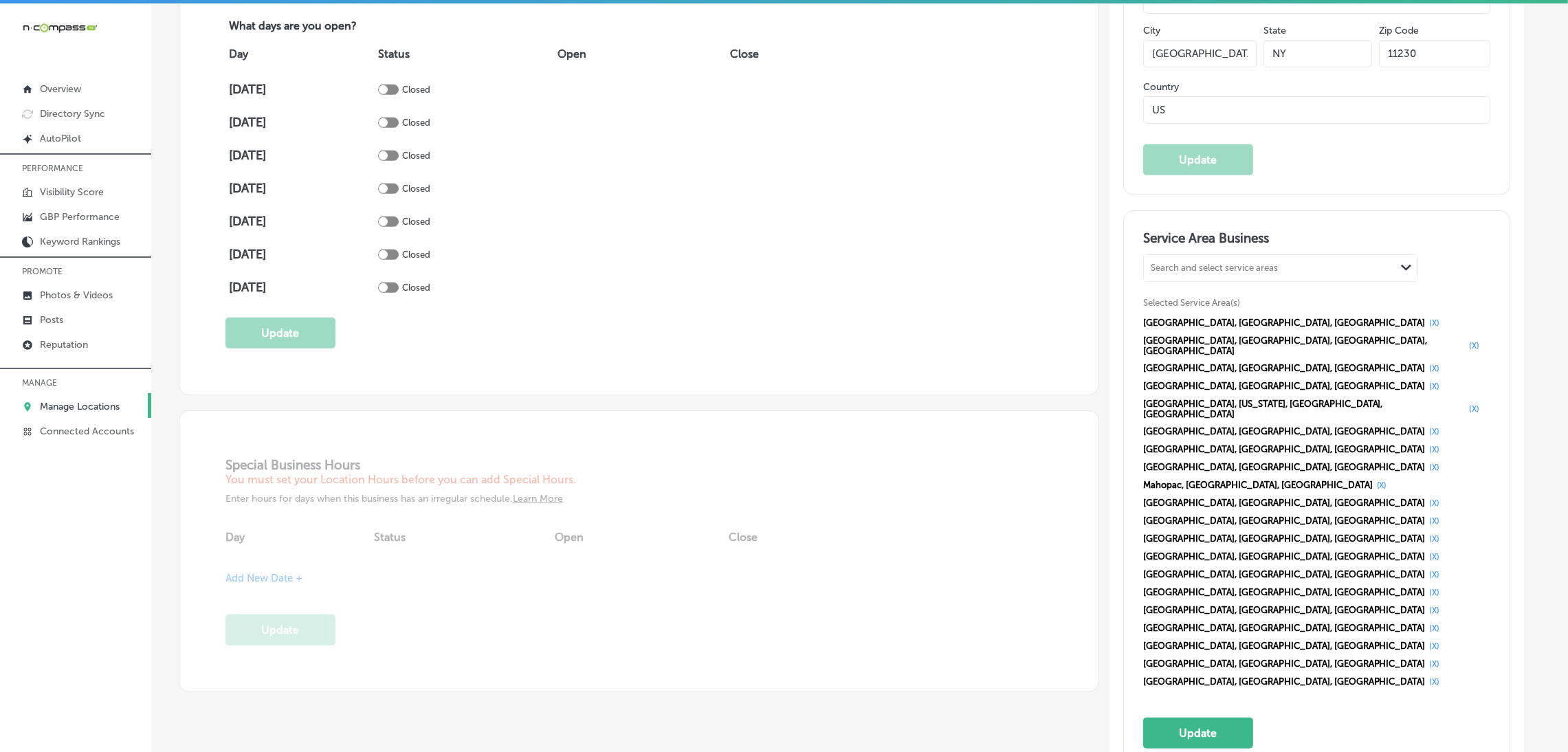
click at [1218, 274] on div "Search and select service areas" at bounding box center [1270, 267] width 251 height 18
paste input "Chappaqua Croton-on-Hudson Carmel"
drag, startPoint x: 1210, startPoint y: 266, endPoint x: 1363, endPoint y: 262, distance: 153.1
click at [1363, 262] on div "Chappaqua Croton-on-Hudson Carmel Chappaqua Croton-on-Hudson Carmel" at bounding box center [1270, 267] width 251 height 18
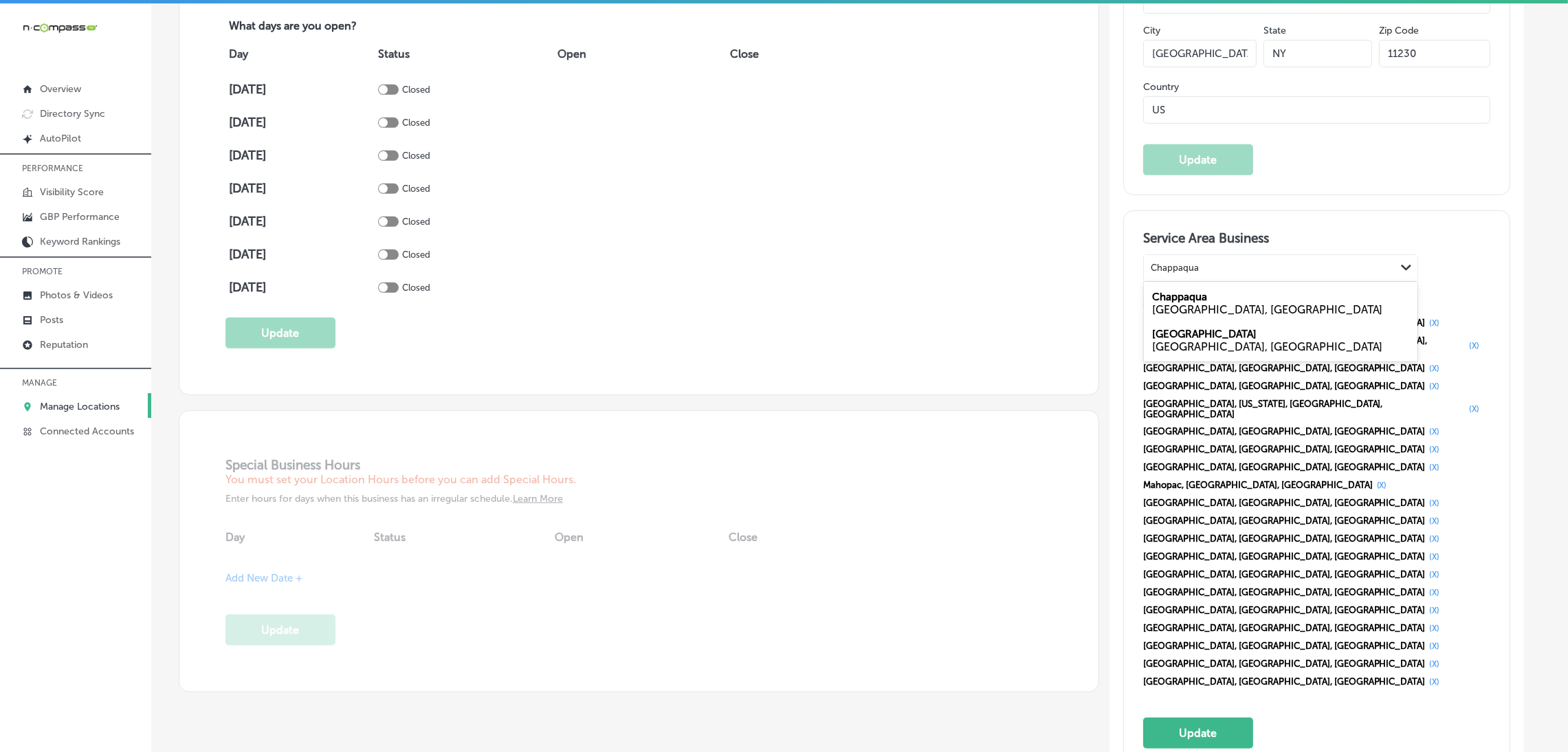
click at [1229, 297] on div "Chappaqua NY, USA" at bounding box center [1281, 303] width 273 height 37
type input "Chappaqua"
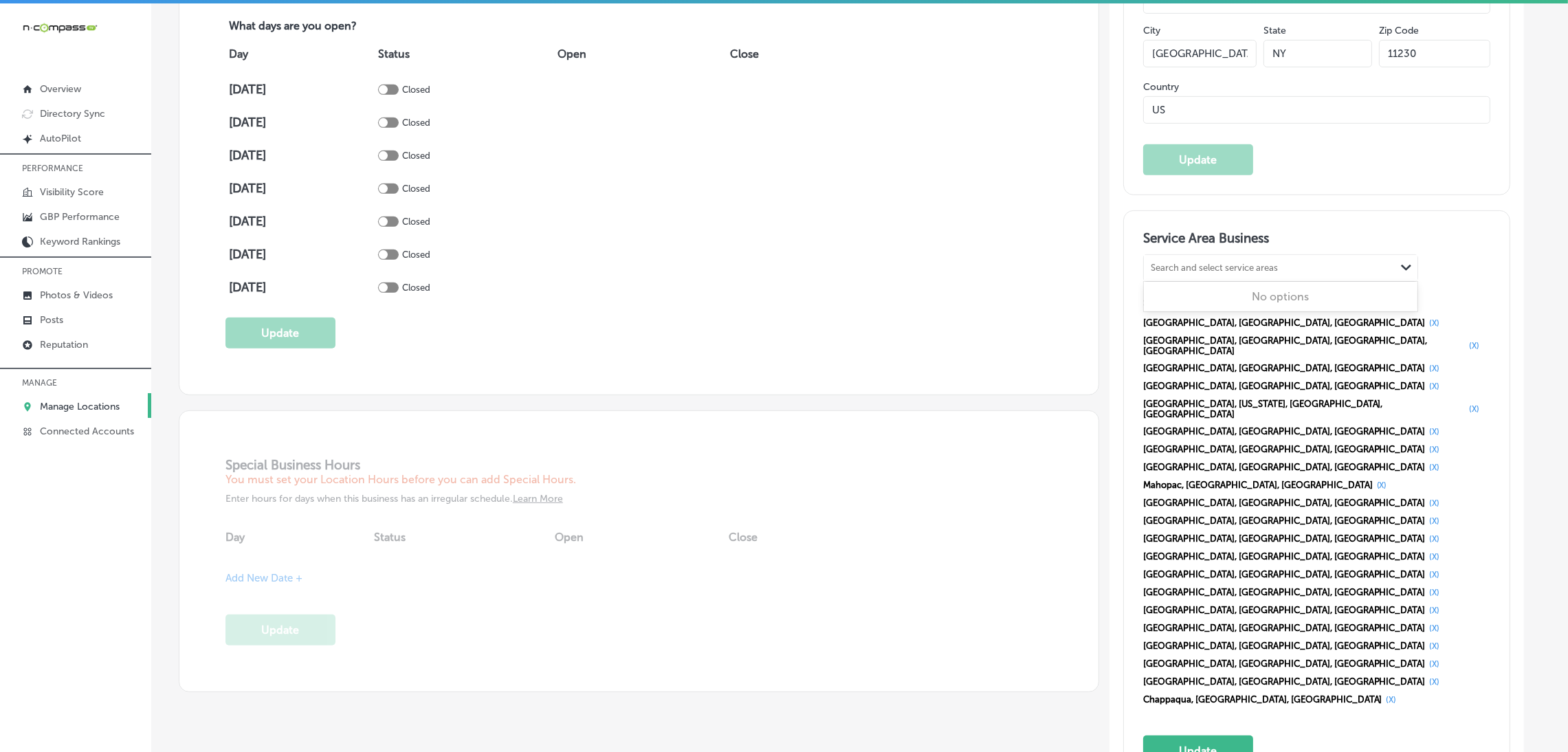
click at [1215, 266] on div "Search and select service areas" at bounding box center [1214, 268] width 127 height 11
paste input "Croton-on-Hudson Carmel"
type input "vCroton-on-Hudson Ca"
paste input "Croton-on-Hudson Carmel"
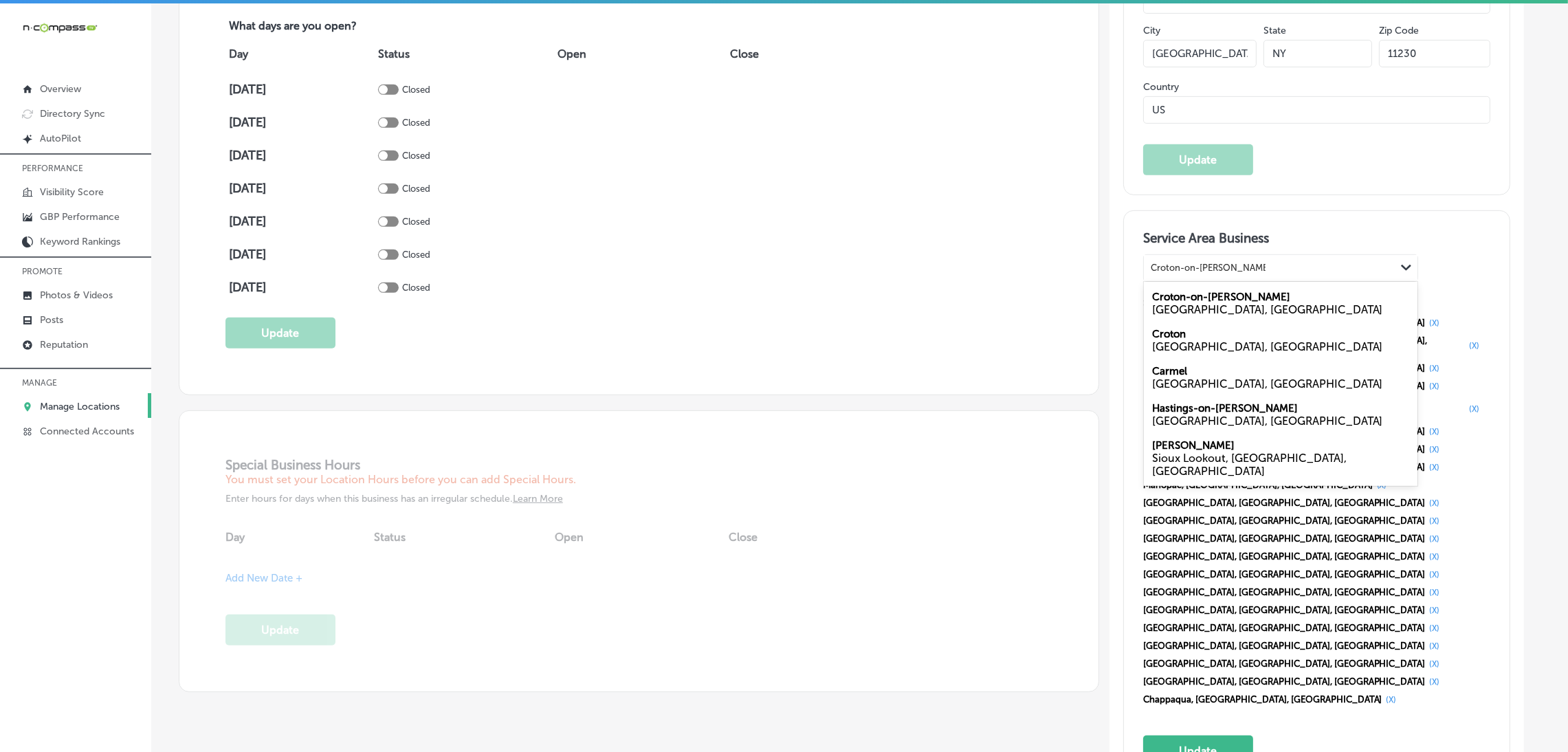
drag, startPoint x: 1244, startPoint y: 266, endPoint x: 1297, endPoint y: 266, distance: 53.0
click at [1297, 266] on div "Croton-on-Hudson Carmel Croton-on-Hudson Carmel" at bounding box center [1270, 267] width 251 height 18
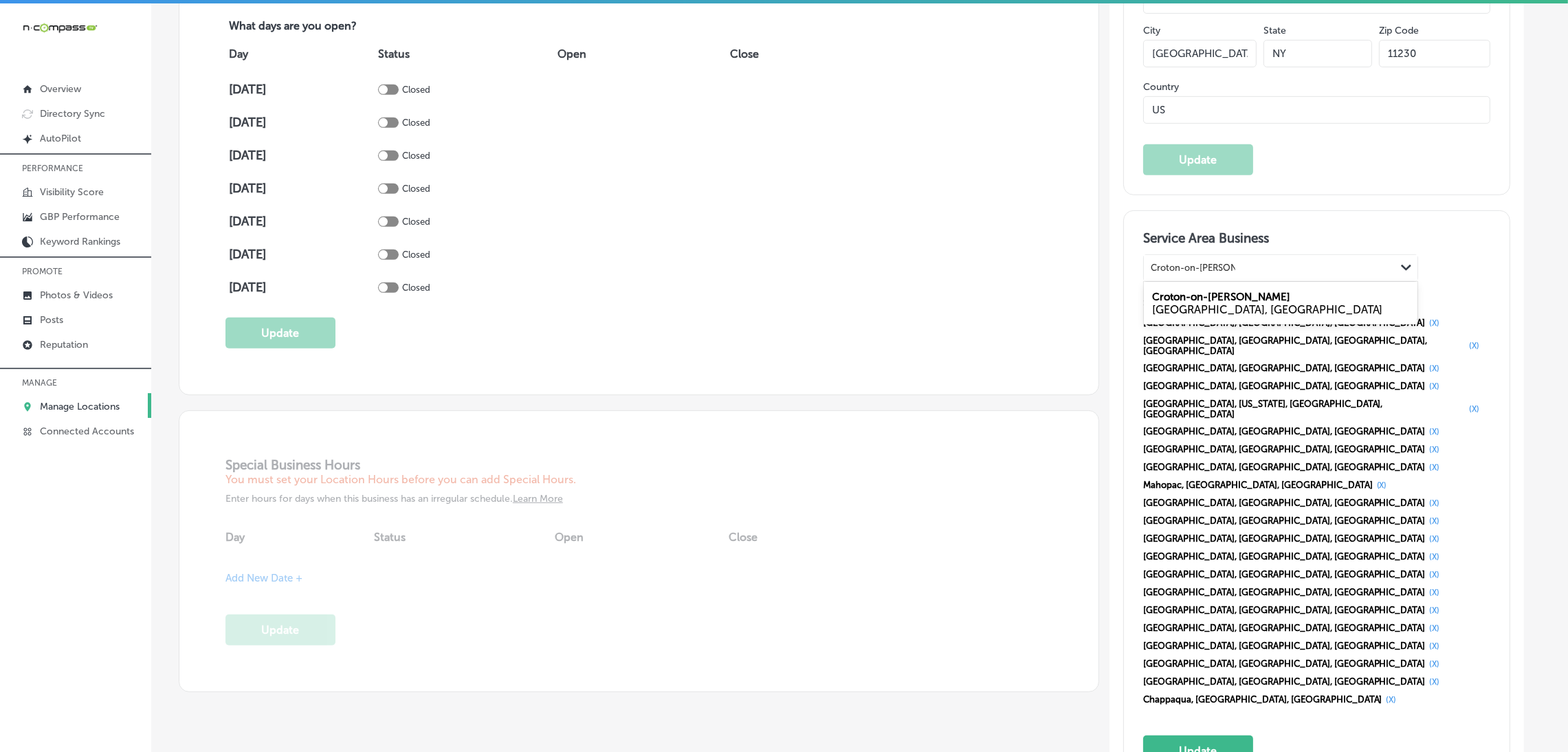
click at [1237, 297] on label "Croton-on-Hudson" at bounding box center [1221, 297] width 138 height 12
type input "Croton-on-Hudson"
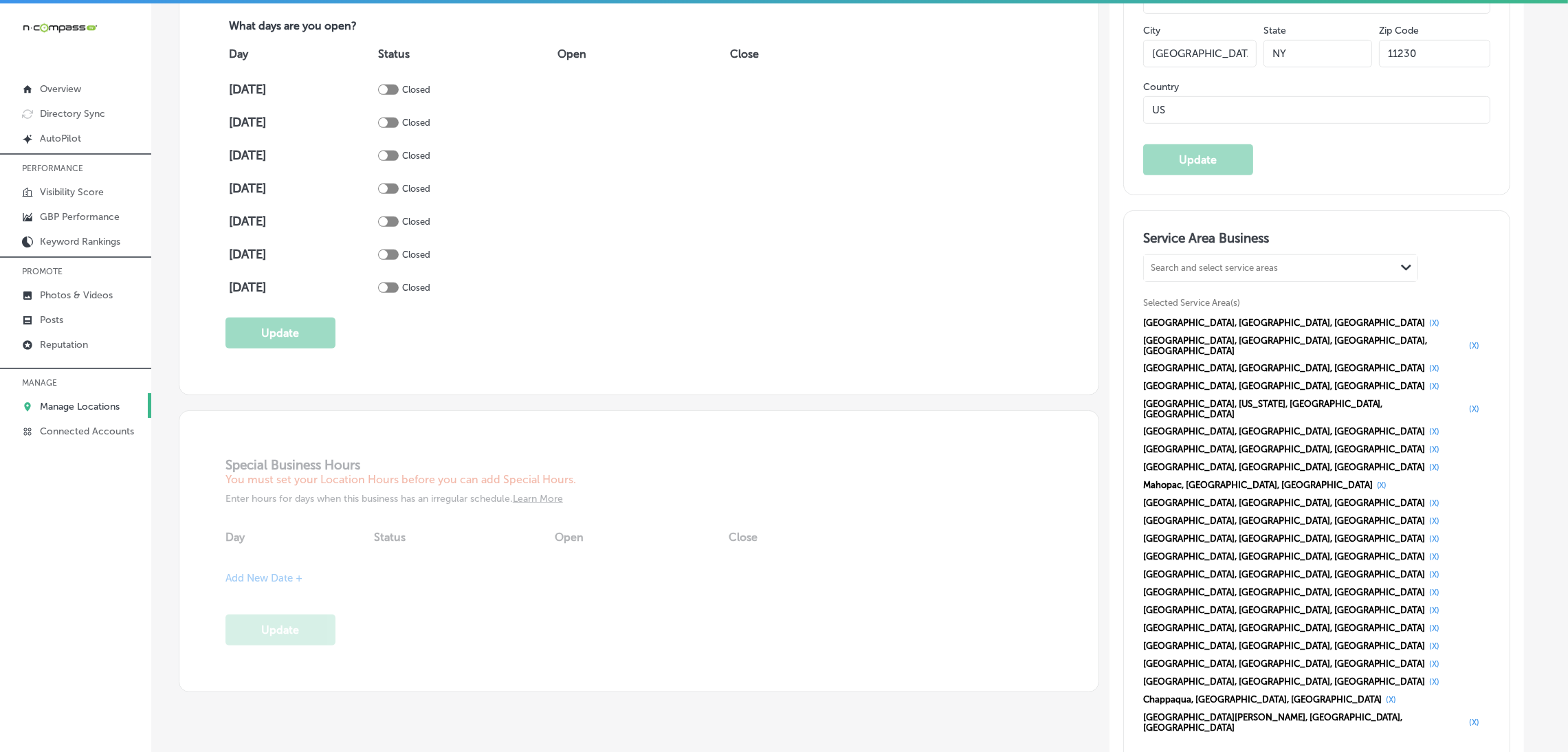
click at [1241, 263] on div "Search and select service areas" at bounding box center [1214, 268] width 127 height 11
paste input "Carmel"
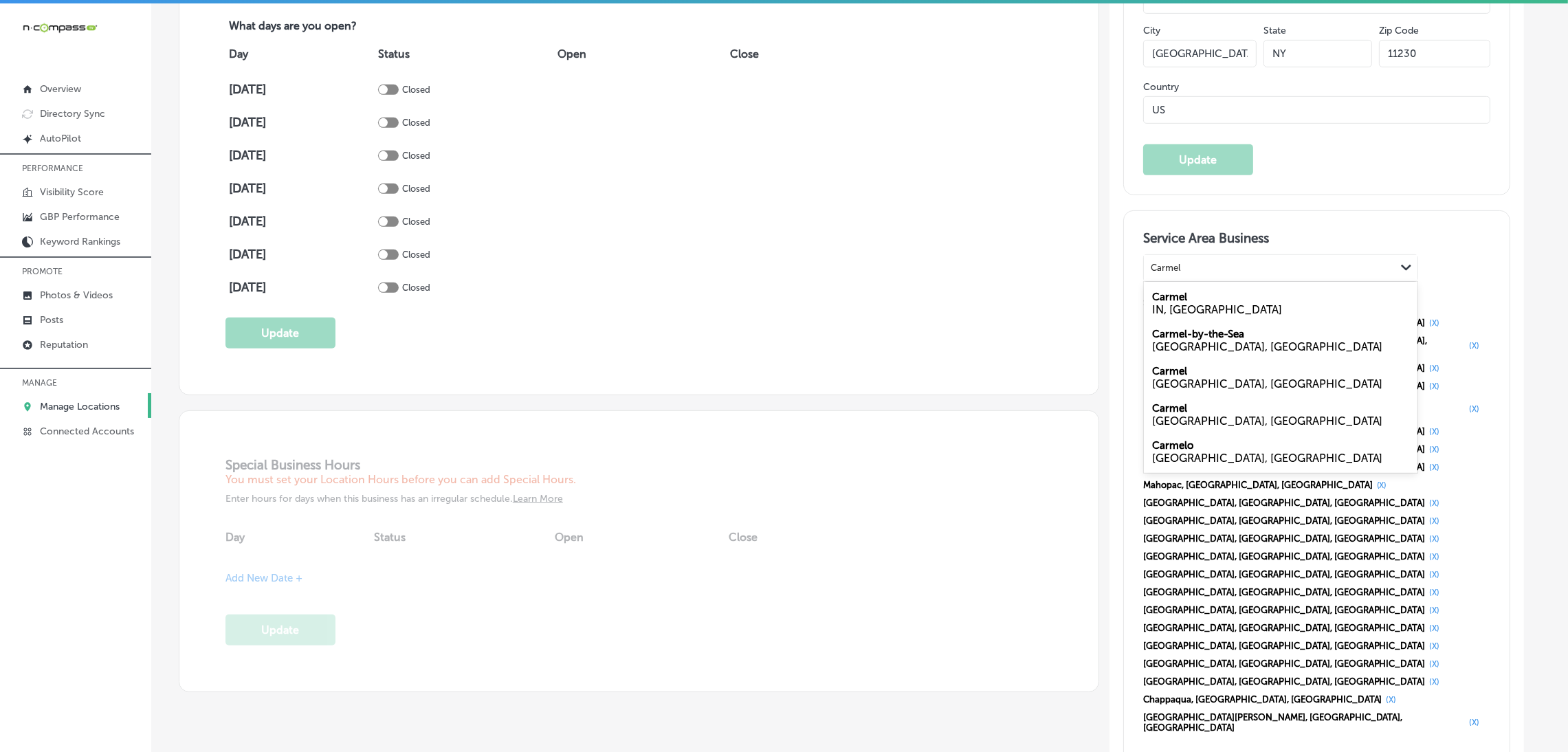
click at [1224, 375] on div "Carmel NY, USA" at bounding box center [1281, 378] width 273 height 37
type input "Carmel"
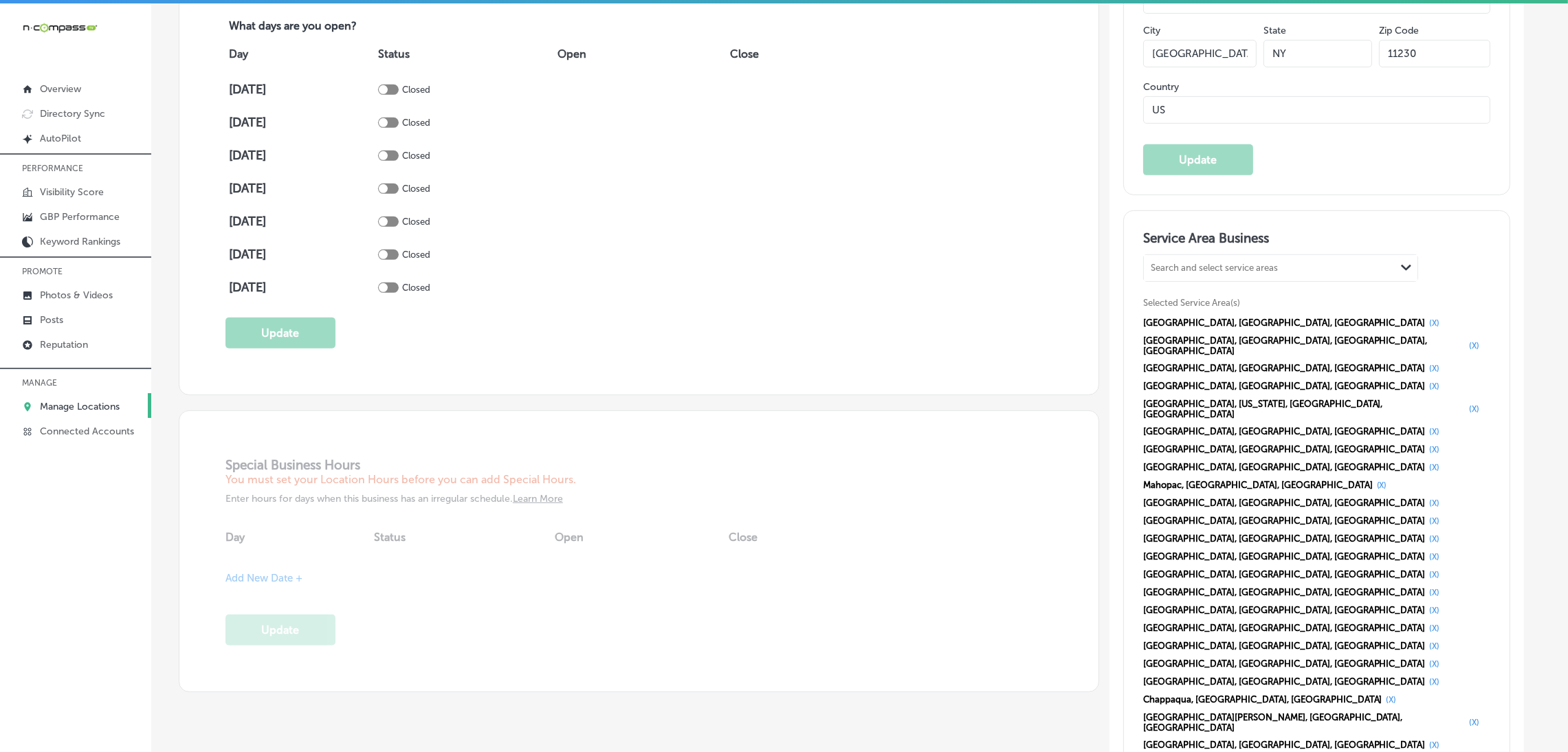
click at [1231, 263] on div "Search and select service areas" at bounding box center [1214, 268] width 127 height 11
paste input "Mohegan Lake Jefferson Valley-Yorktown Shrub Oak Briarcliff Manor"
type input "Mohegan Lake Jefferson Valley-Yorktown Shrub Oak Briarcliff Manor"
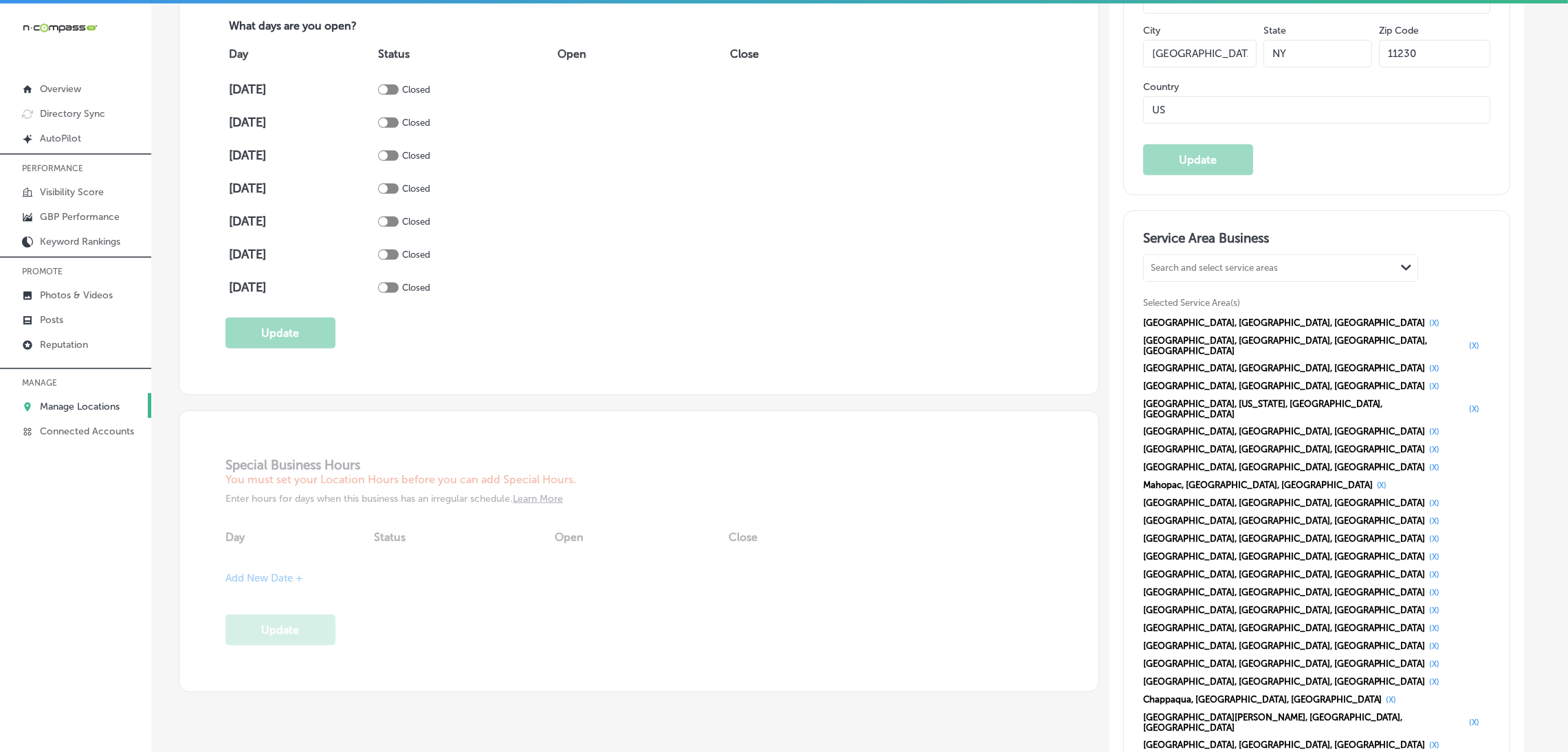
click at [1193, 265] on div "Search and select service areas" at bounding box center [1214, 268] width 127 height 11
click at [1226, 278] on div "Search and select service areas Path Created with Sketch." at bounding box center [1281, 268] width 273 height 26
paste input "Mohegan Lake"
click at [1219, 299] on label "Mohegan Lake" at bounding box center [1204, 297] width 105 height 12
type input "Mohegan Lake"
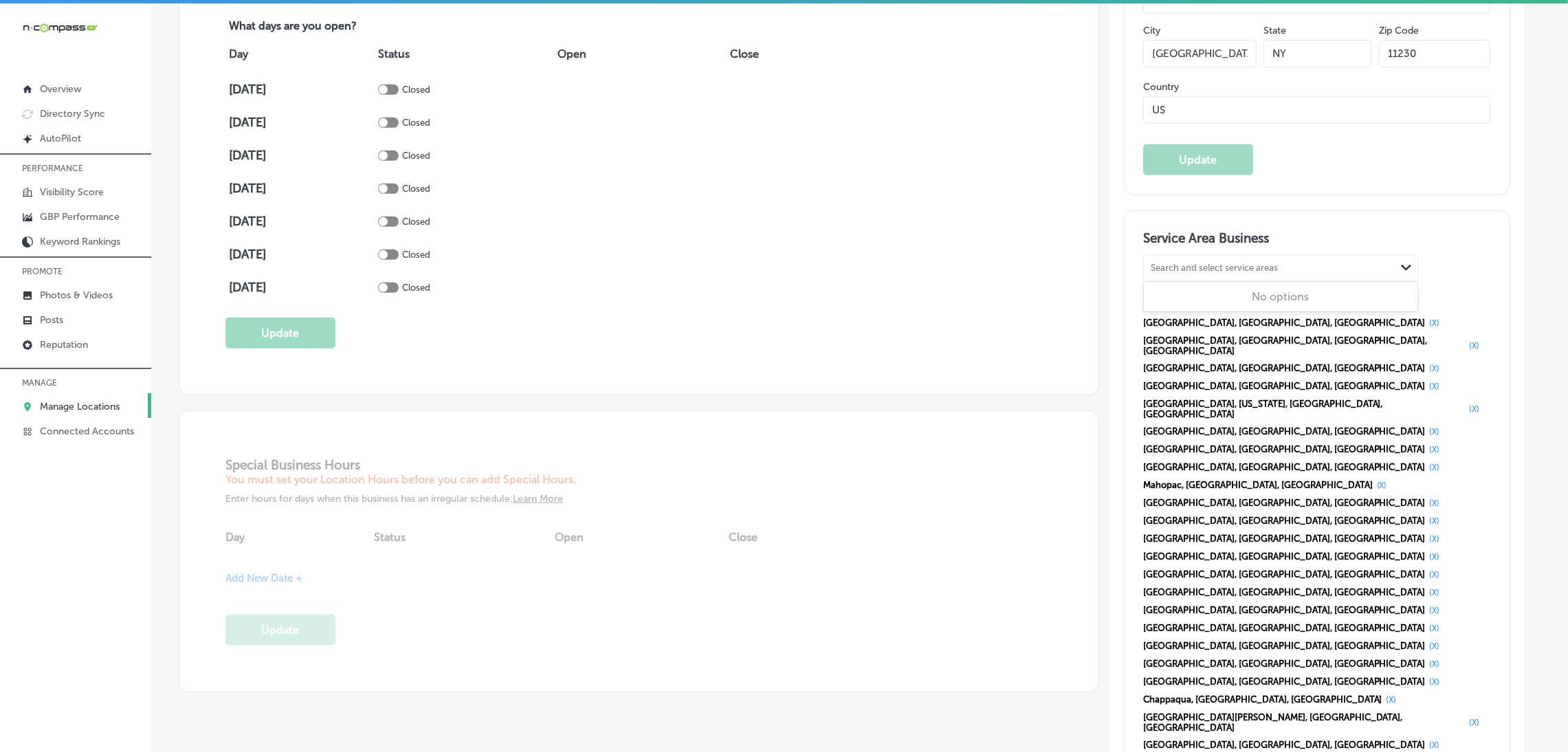
click at [1280, 255] on div "Search and select service areas Path Created with Sketch." at bounding box center [1281, 268] width 273 height 26
paste input "Jefferson Valley-Yorktown"
click at [1207, 308] on div "Yorktown, NY, USA" at bounding box center [1280, 316] width 257 height 26
type input "Jefferson Valley-Yorktown"
click at [1226, 276] on div "Search and select service areas Path Created with Sketch." at bounding box center [1281, 268] width 273 height 26
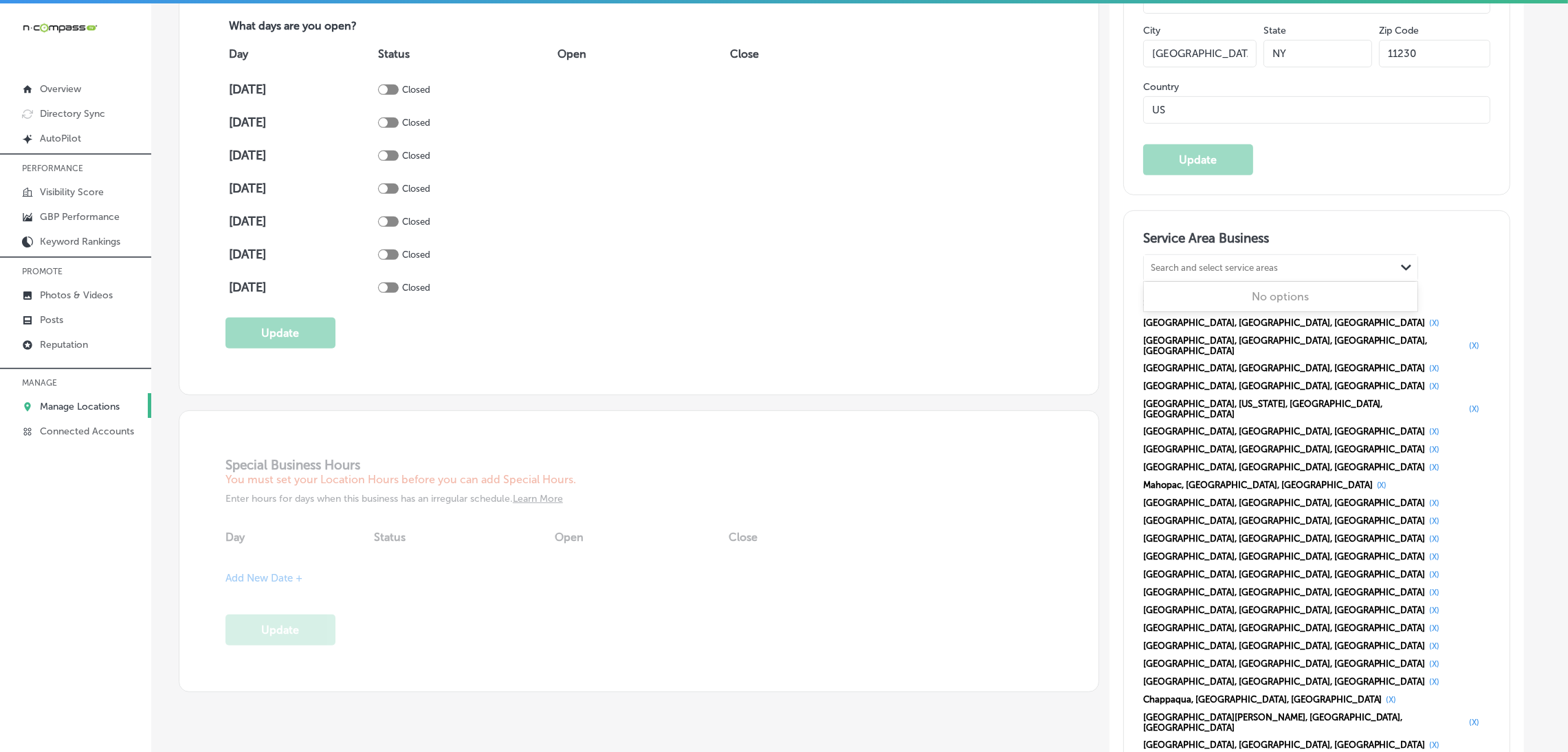
paste input "Shrub Oak Briarcliff Manor"
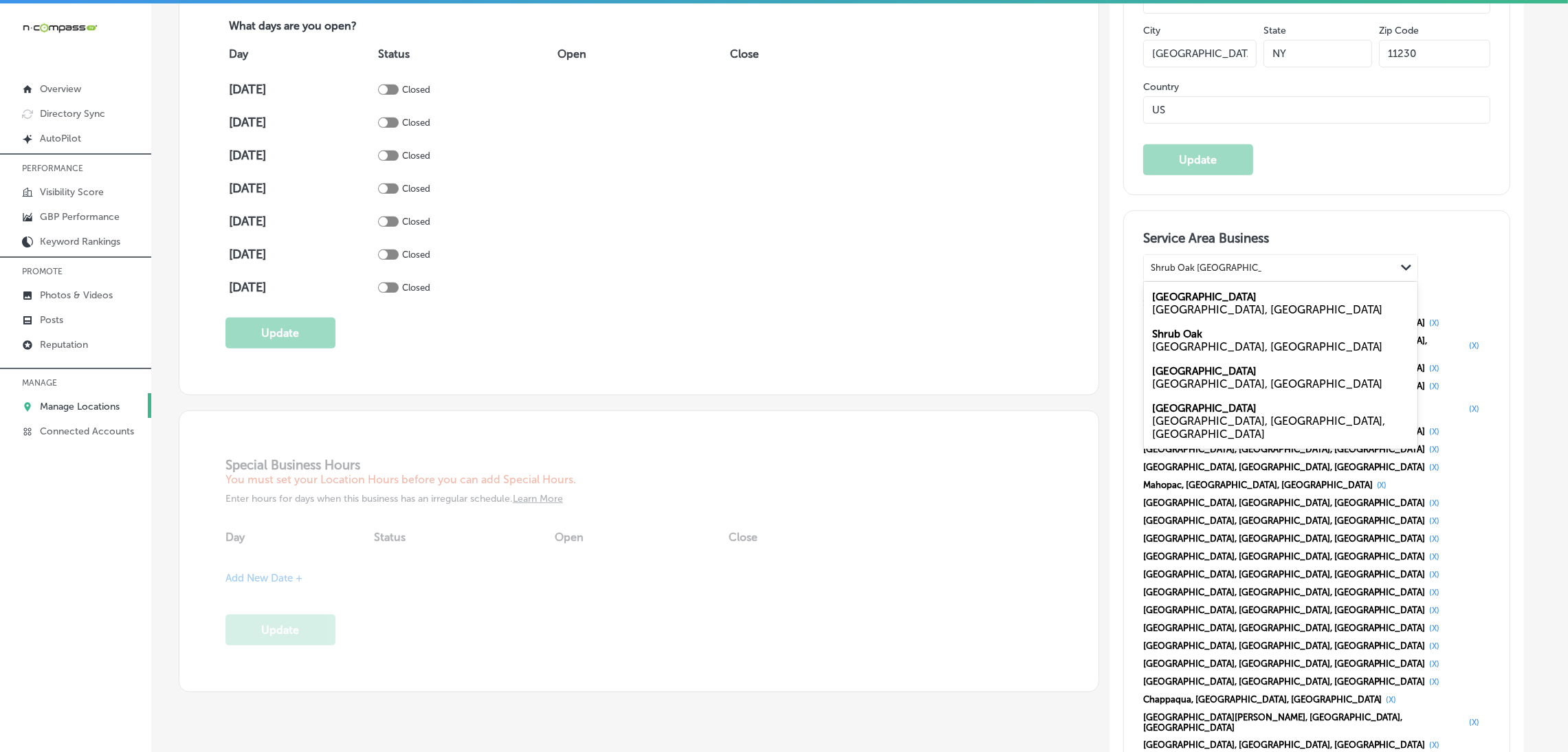
drag, startPoint x: 1204, startPoint y: 265, endPoint x: 1289, endPoint y: 274, distance: 85.5
click at [1289, 274] on div "Shrub Oak Briarcliff Manor Shrub Oak Briarcliff Manor" at bounding box center [1270, 267] width 251 height 18
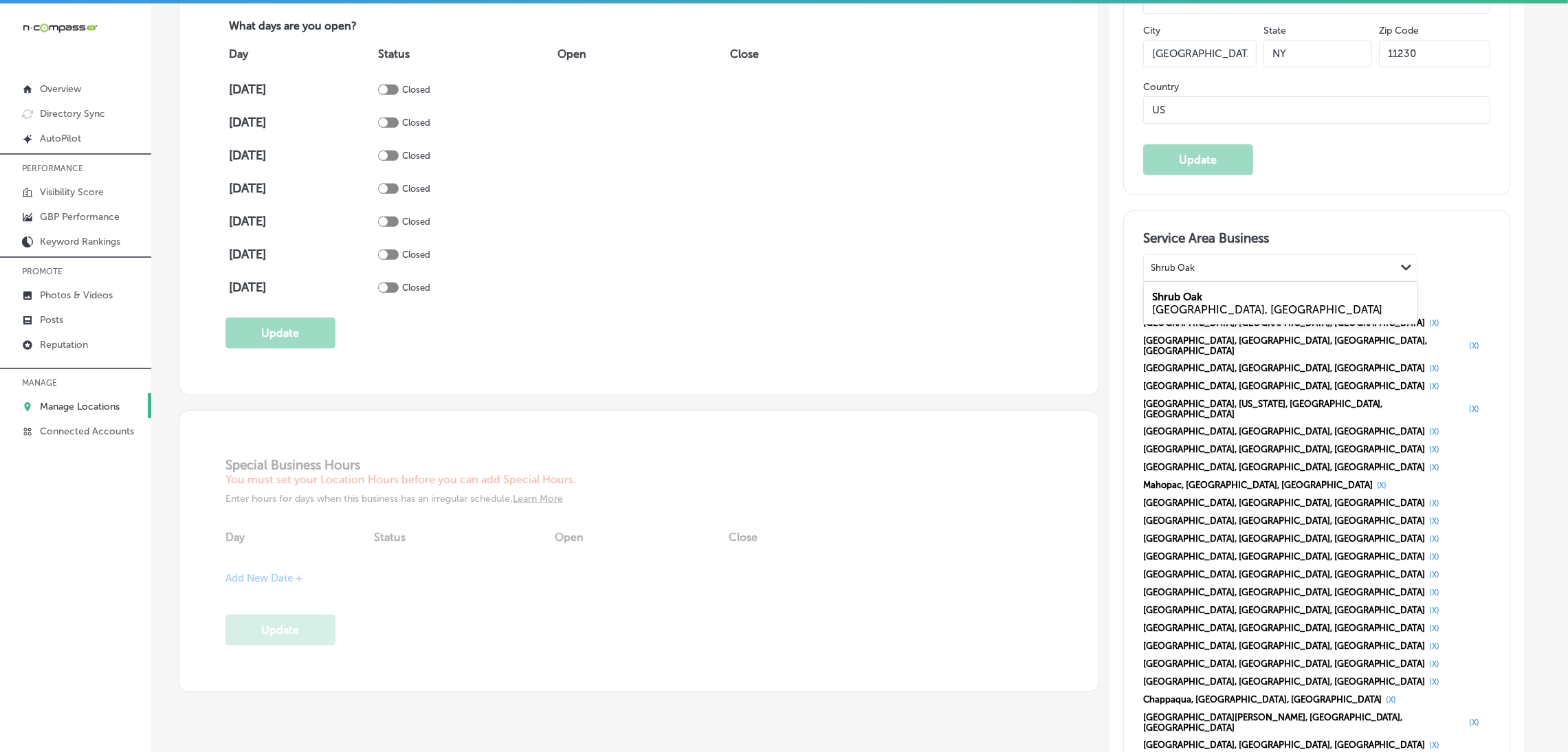
click at [1226, 295] on div "Shrub Oak NY, USA" at bounding box center [1281, 303] width 273 height 37
type input "Shrub Oak"
click at [1215, 264] on div "Search and select service areas" at bounding box center [1214, 268] width 127 height 11
paste input "Briarcliff Manor"
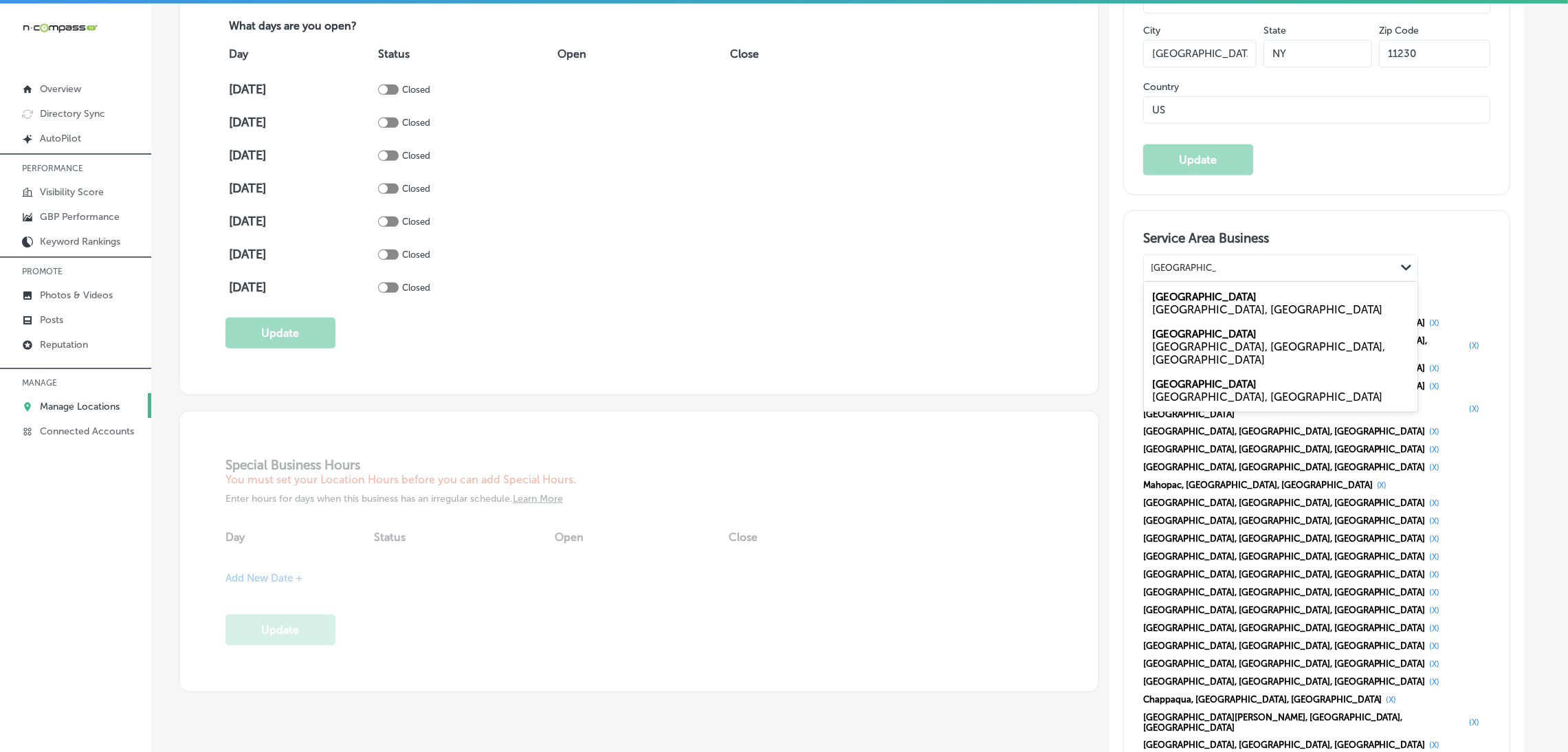
click at [1207, 309] on div "NY, USA" at bounding box center [1280, 309] width 257 height 13
type input "Briarcliff Manor"
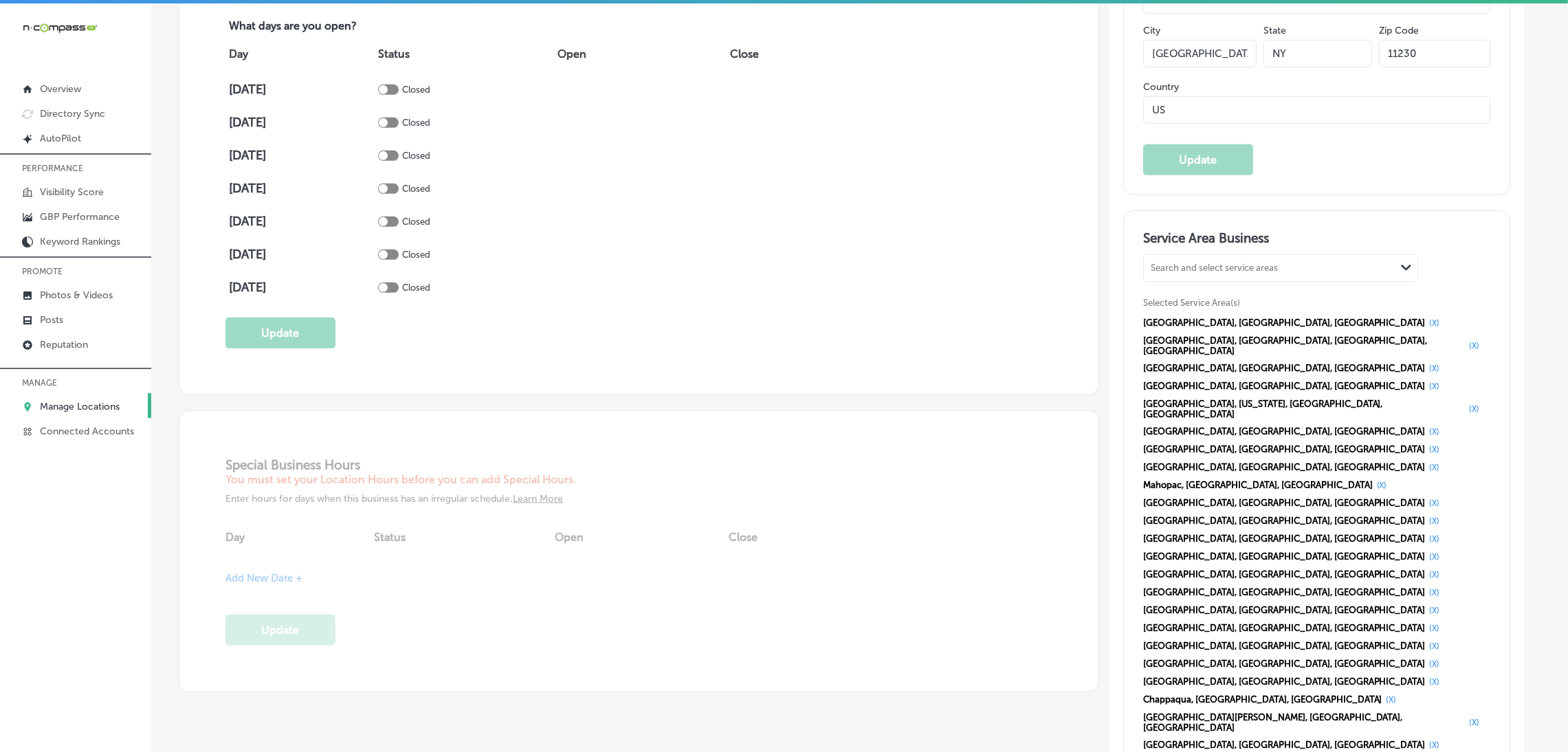
click at [1236, 497] on div "Westchester, NY, USA (X) Long Island City, Queens, NY, USA (X) Bronx, NY, USA (…" at bounding box center [1317, 566] width 347 height 504
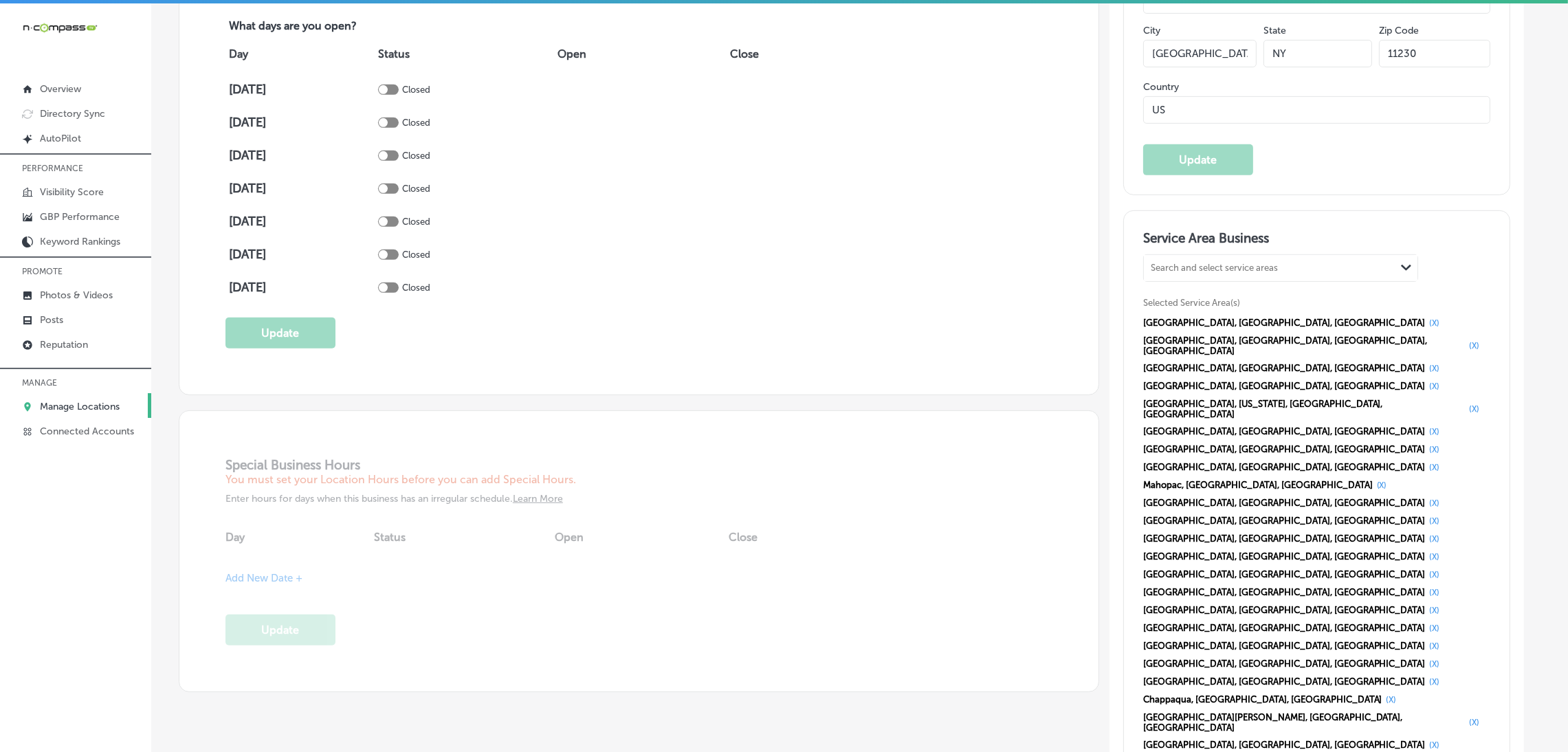
drag, startPoint x: 1256, startPoint y: 488, endPoint x: 1251, endPoint y: 495, distance: 8.6
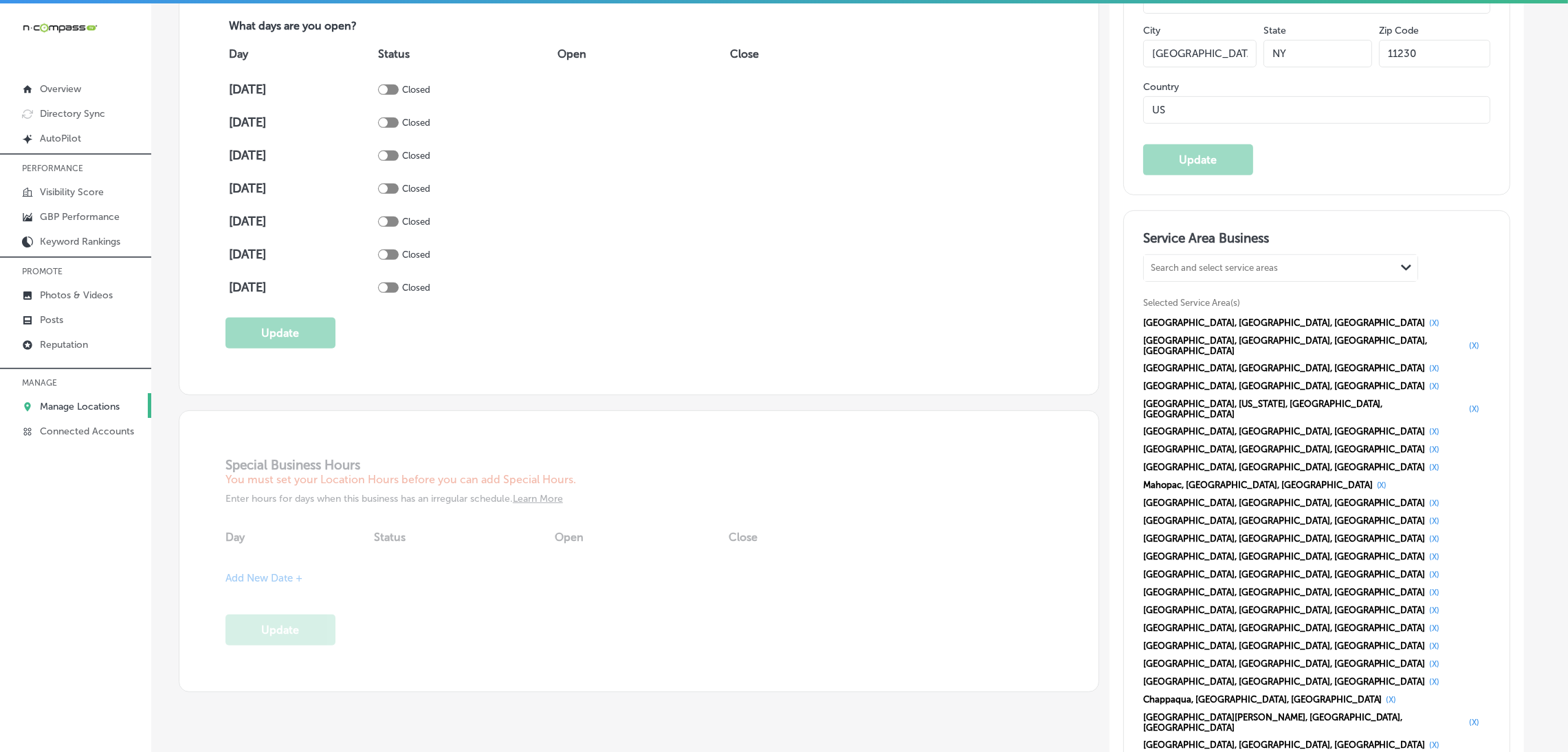
click at [1426, 752] on button "(X)" at bounding box center [1435, 763] width 18 height 11
click at [1372, 460] on div "Westchester, NY, USA (X) Long Island City, Queens, NY, USA (X) Bronx, NY, USA (…" at bounding box center [1317, 534] width 347 height 440
click at [1426, 740] on button "(X)" at bounding box center [1435, 745] width 18 height 11
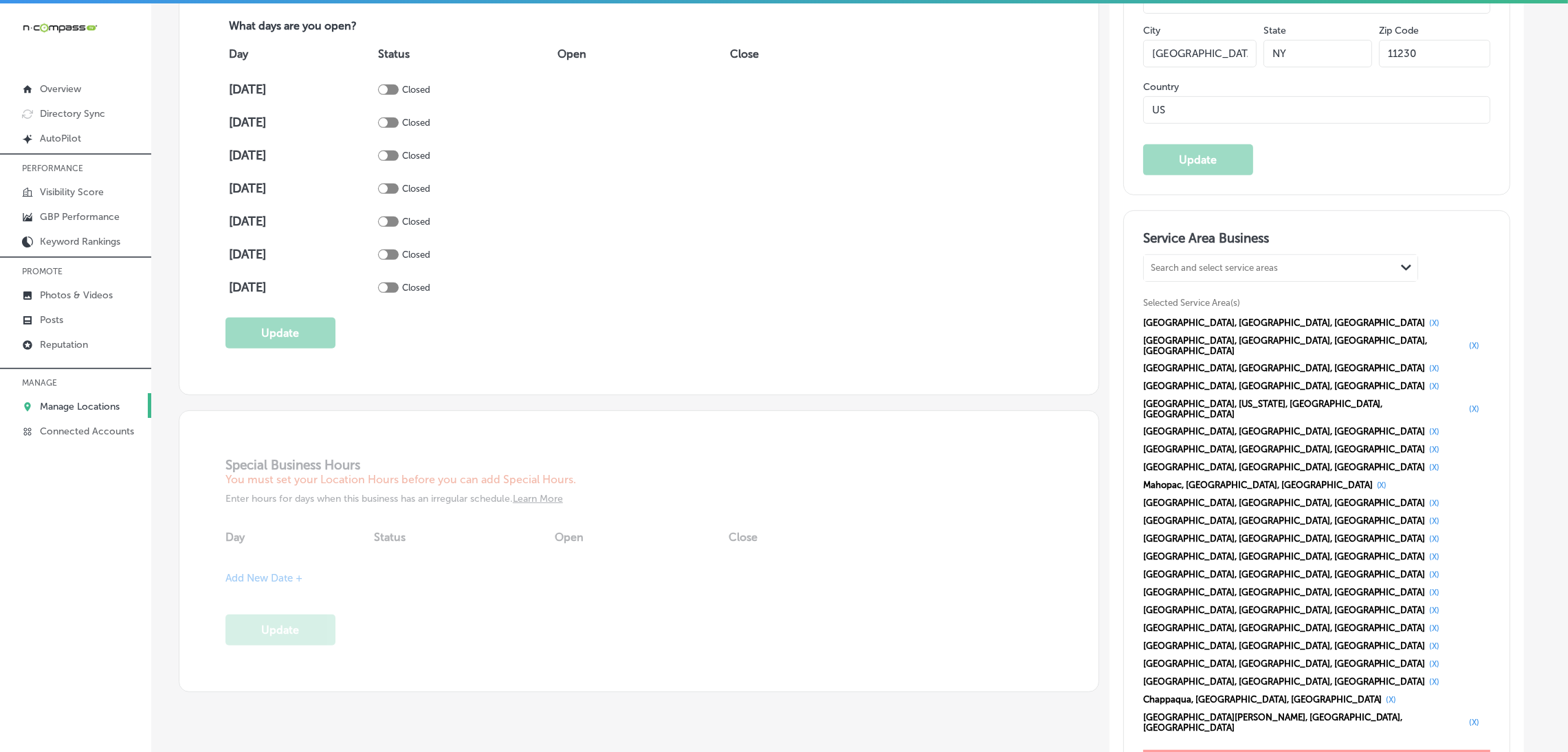
click at [1465, 717] on button "(X)" at bounding box center [1474, 722] width 18 height 11
click at [1475, 440] on div "Westchester, NY, USA (X) Long Island City, Queens, NY, USA (X) Bronx, NY, USA (…" at bounding box center [1317, 512] width 347 height 395
click at [1401, 694] on button "(X)" at bounding box center [1392, 700] width 18 height 11
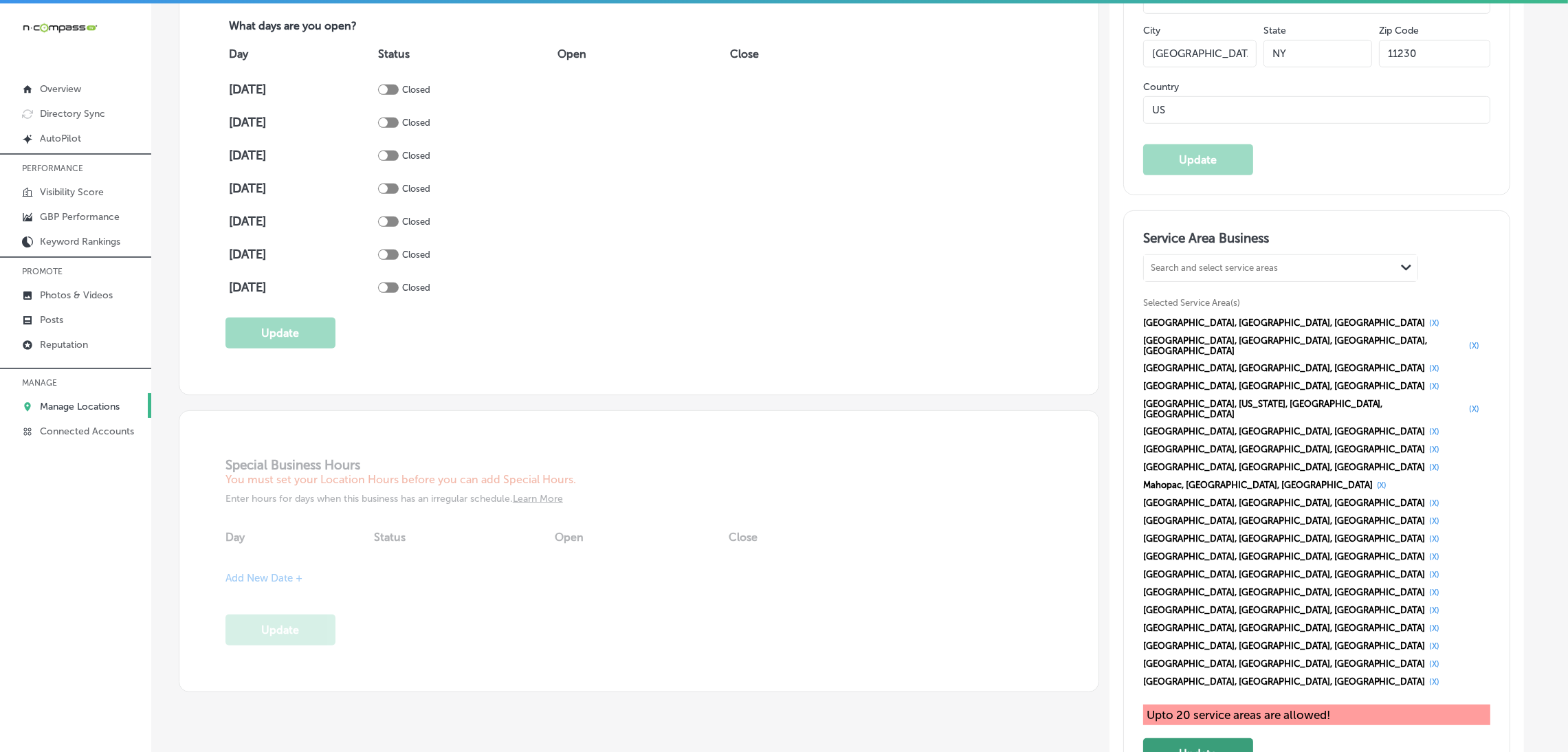
click at [1210, 738] on button "Update" at bounding box center [1198, 754] width 110 height 31
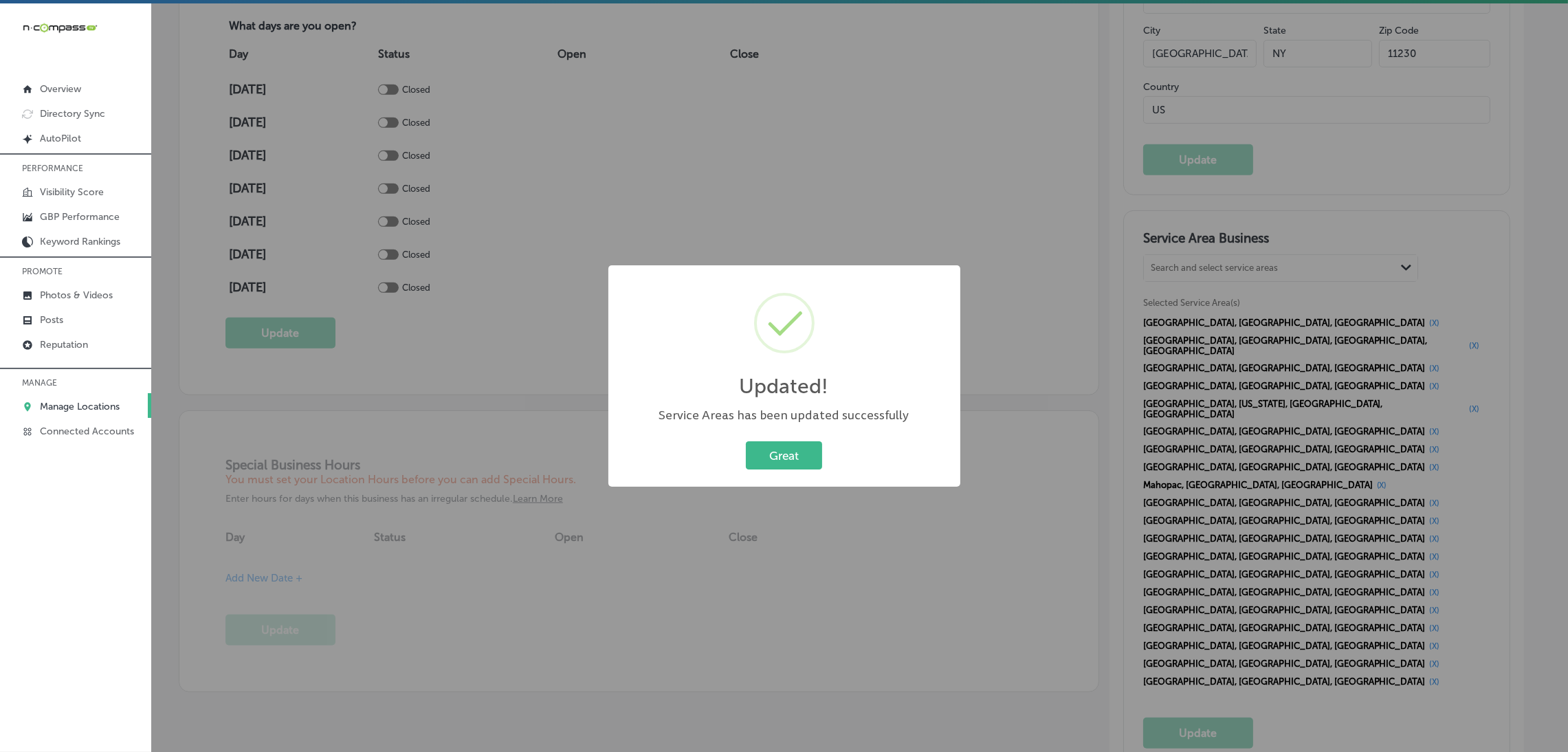
scroll to position [1032, 0]
click at [781, 442] on div "Updated! × Service Areas has been updated successfully Great Cancel" at bounding box center [792, 376] width 352 height 222
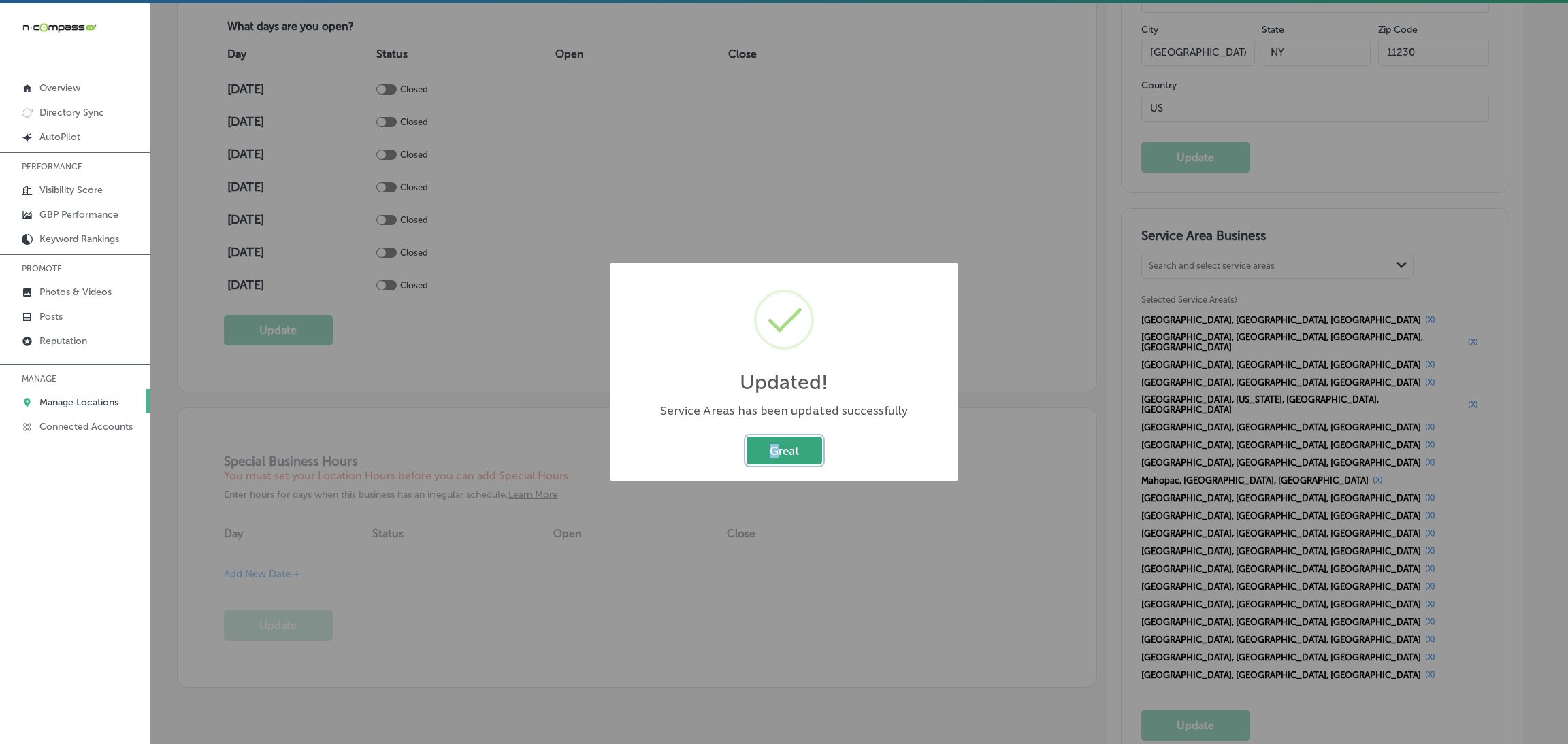
click at [773, 437] on button "Great" at bounding box center [784, 450] width 75 height 28
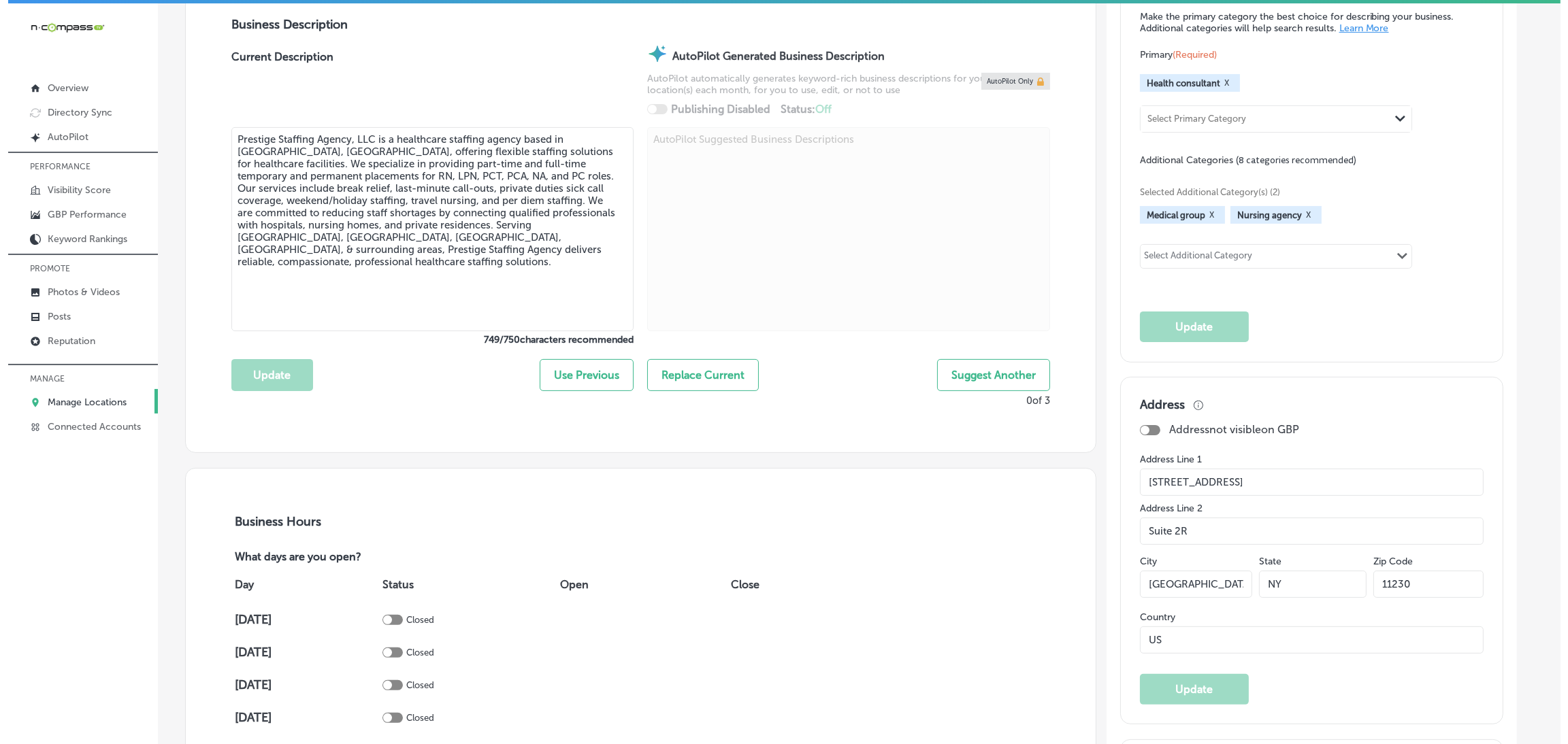
scroll to position [715, 0]
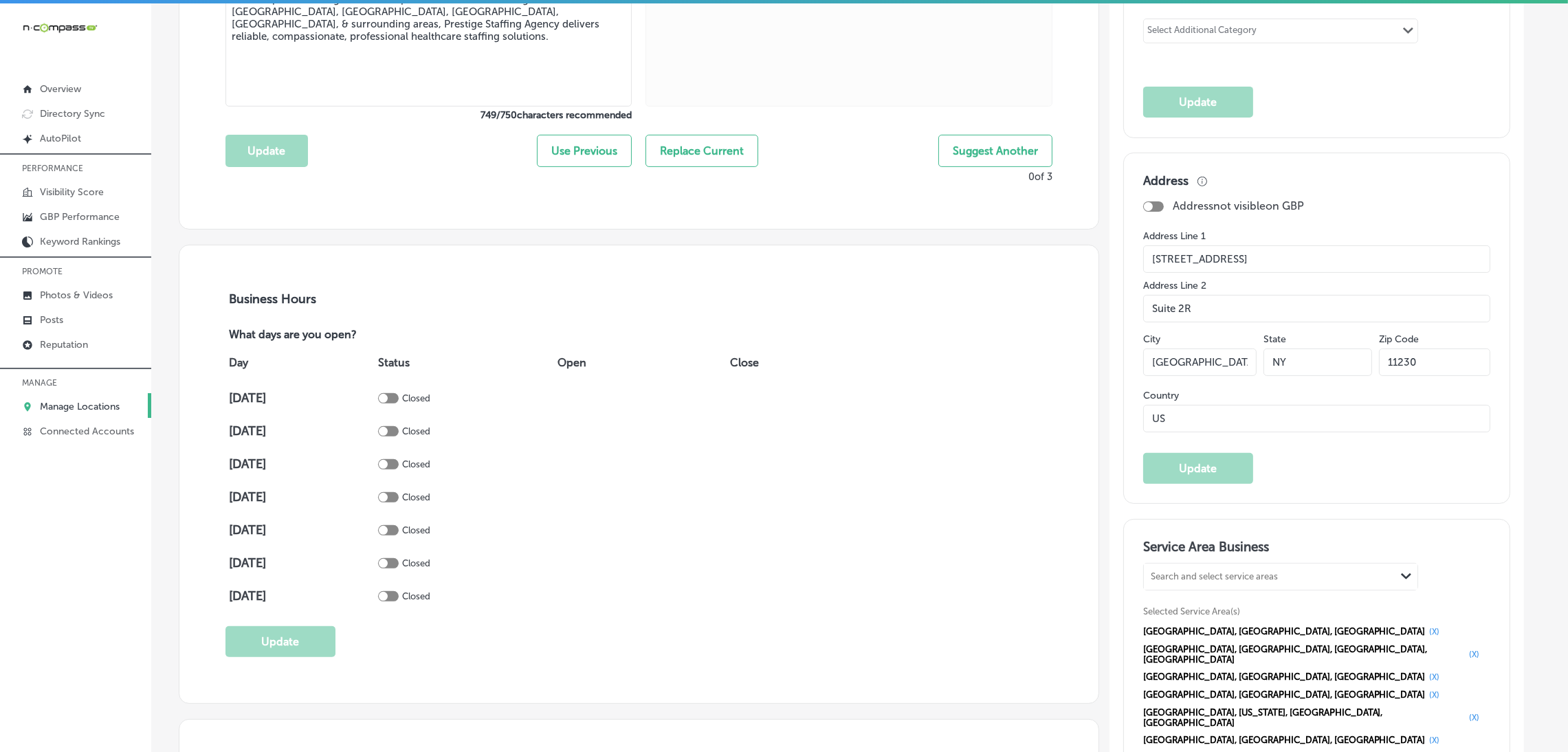
click at [396, 392] on td "Closed" at bounding box center [464, 397] width 179 height 33
click at [418, 403] on p "Closed" at bounding box center [416, 399] width 28 height 11
click at [399, 396] on div at bounding box center [388, 399] width 21 height 11
checkbox input "true"
click at [593, 396] on span "Add Hours" at bounding box center [582, 398] width 50 height 12
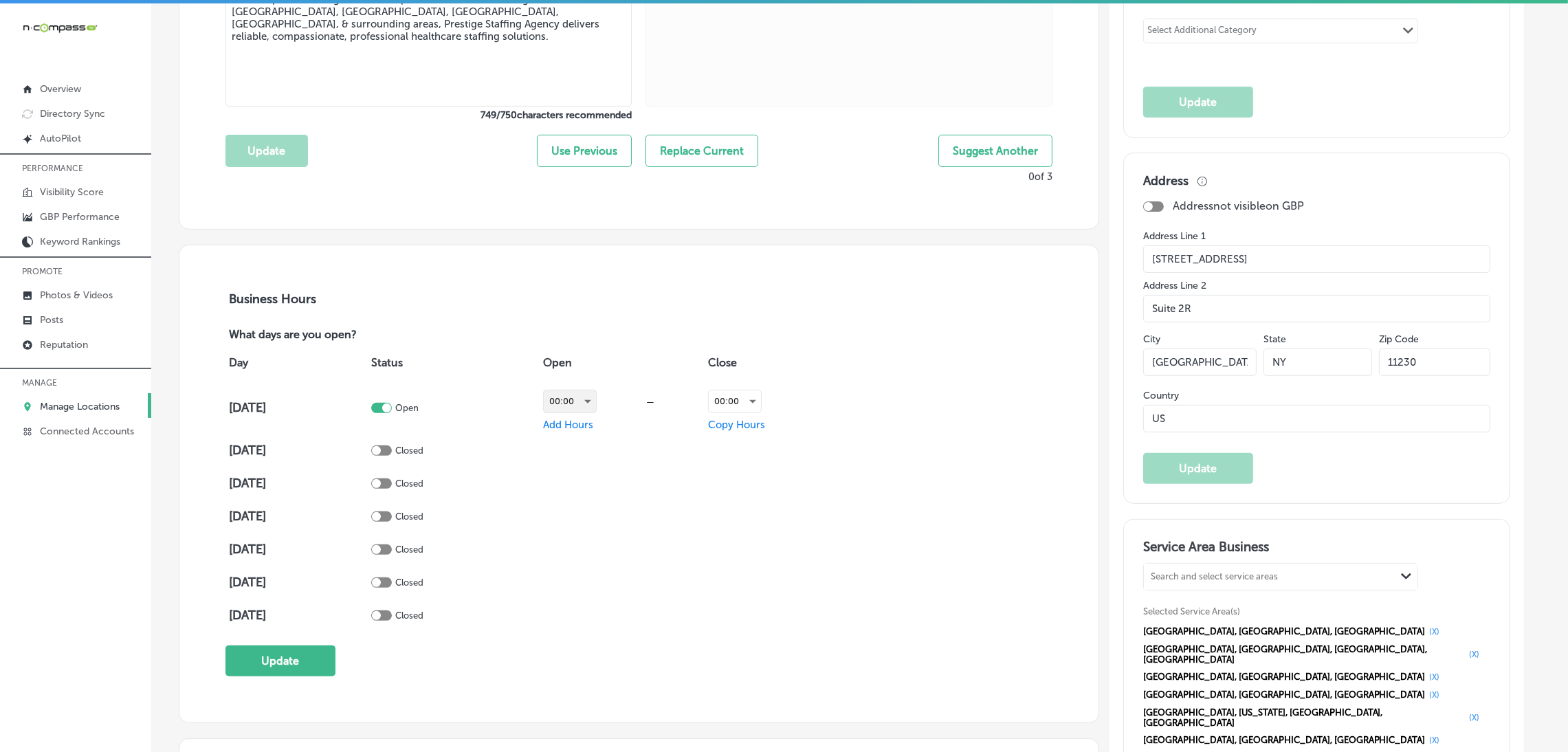
click at [581, 404] on div "00:00" at bounding box center [569, 401] width 52 height 22
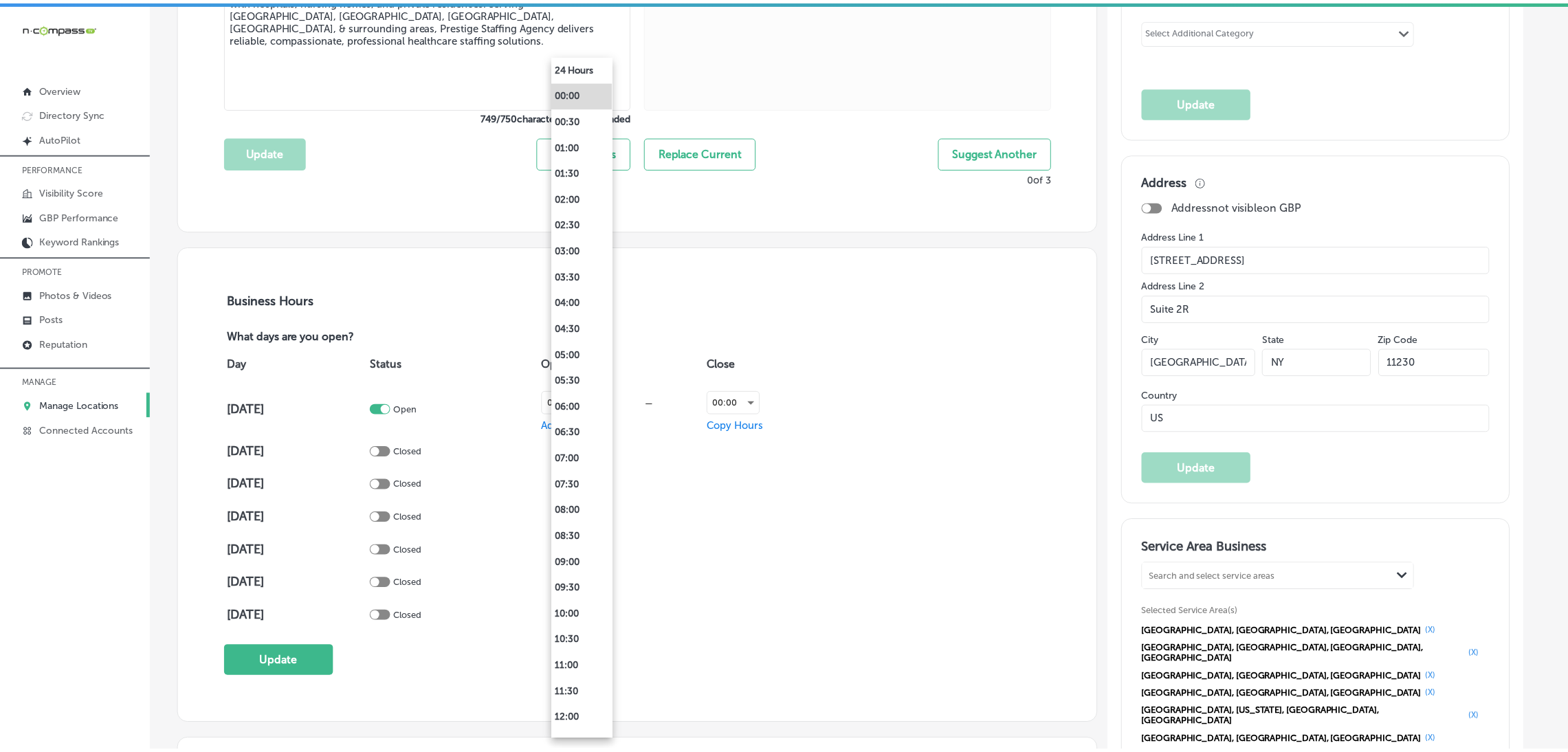
scroll to position [723, 0]
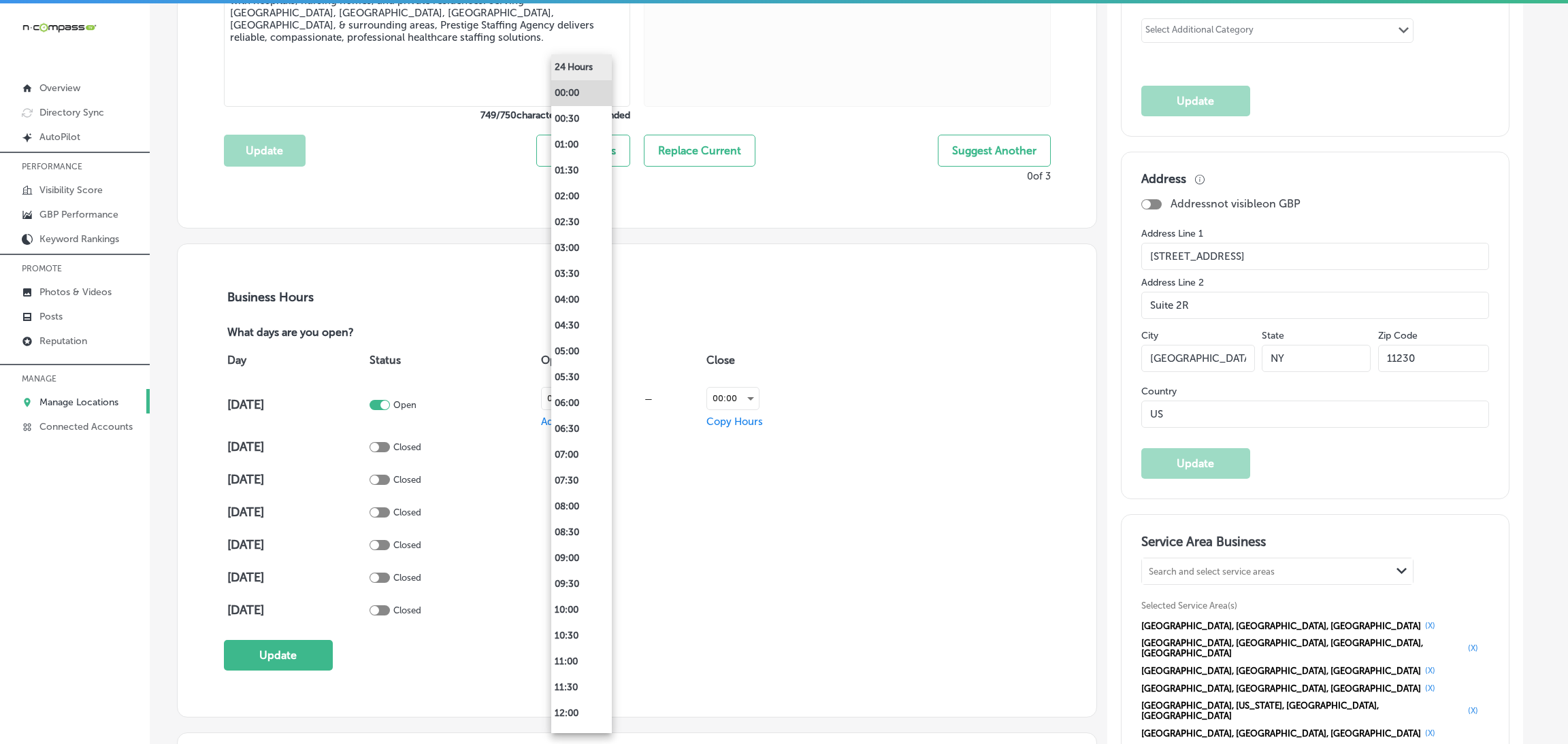
click at [587, 68] on li "24 Hours" at bounding box center [581, 67] width 61 height 26
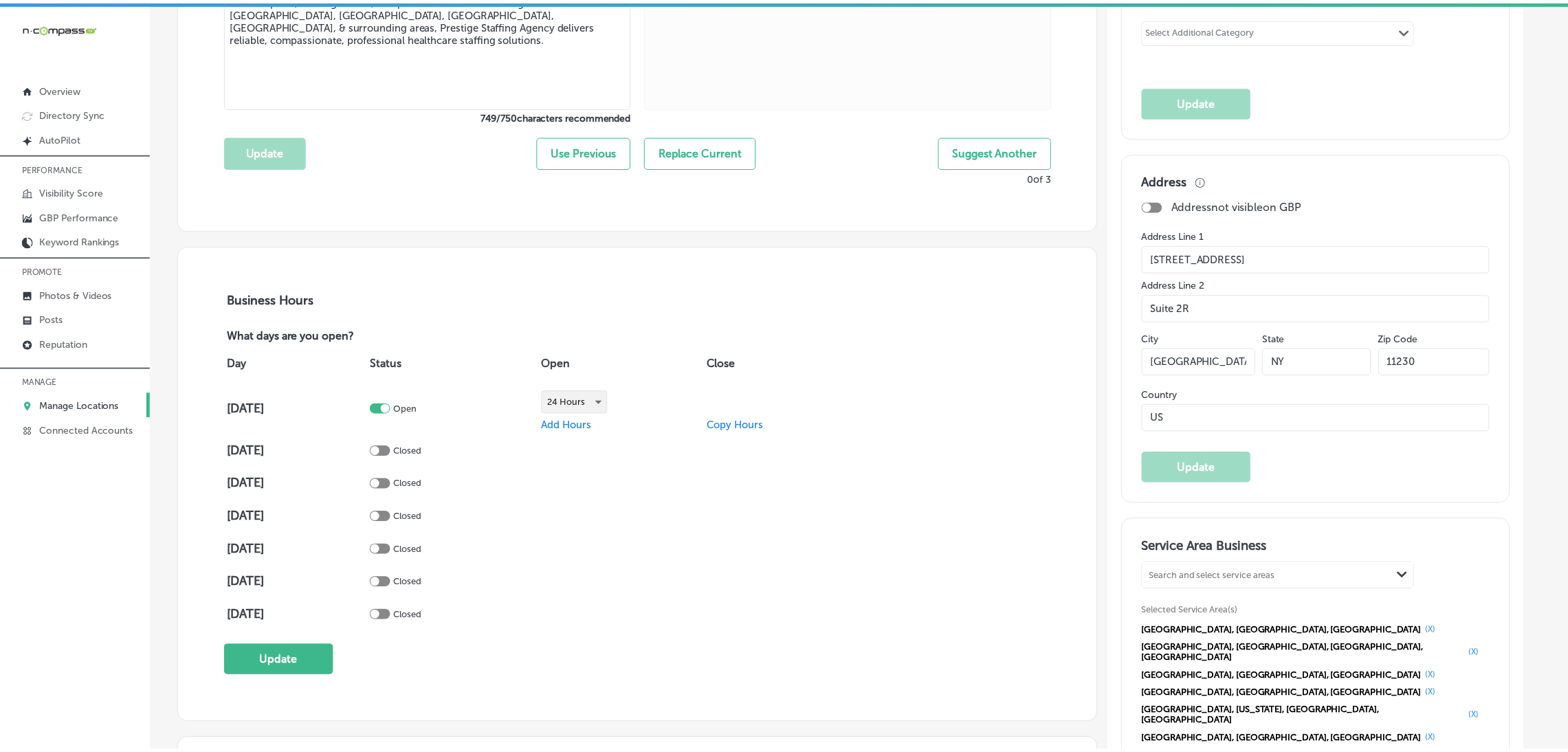
scroll to position [722, 0]
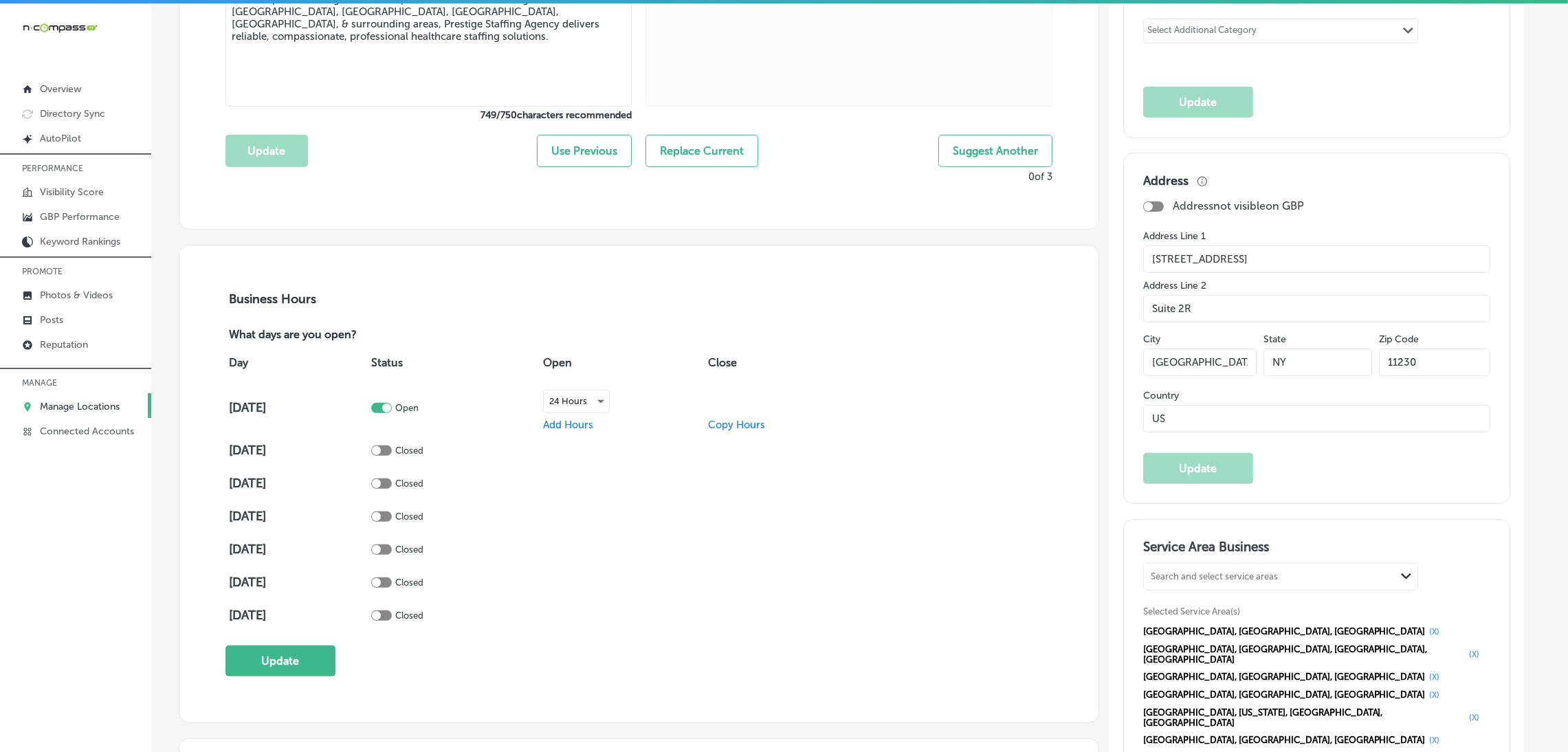
click at [762, 423] on span "Copy Hours" at bounding box center [737, 425] width 57 height 12
click at [876, 432] on input "checkbox" at bounding box center [869, 431] width 17 height 17
checkbox input "true"
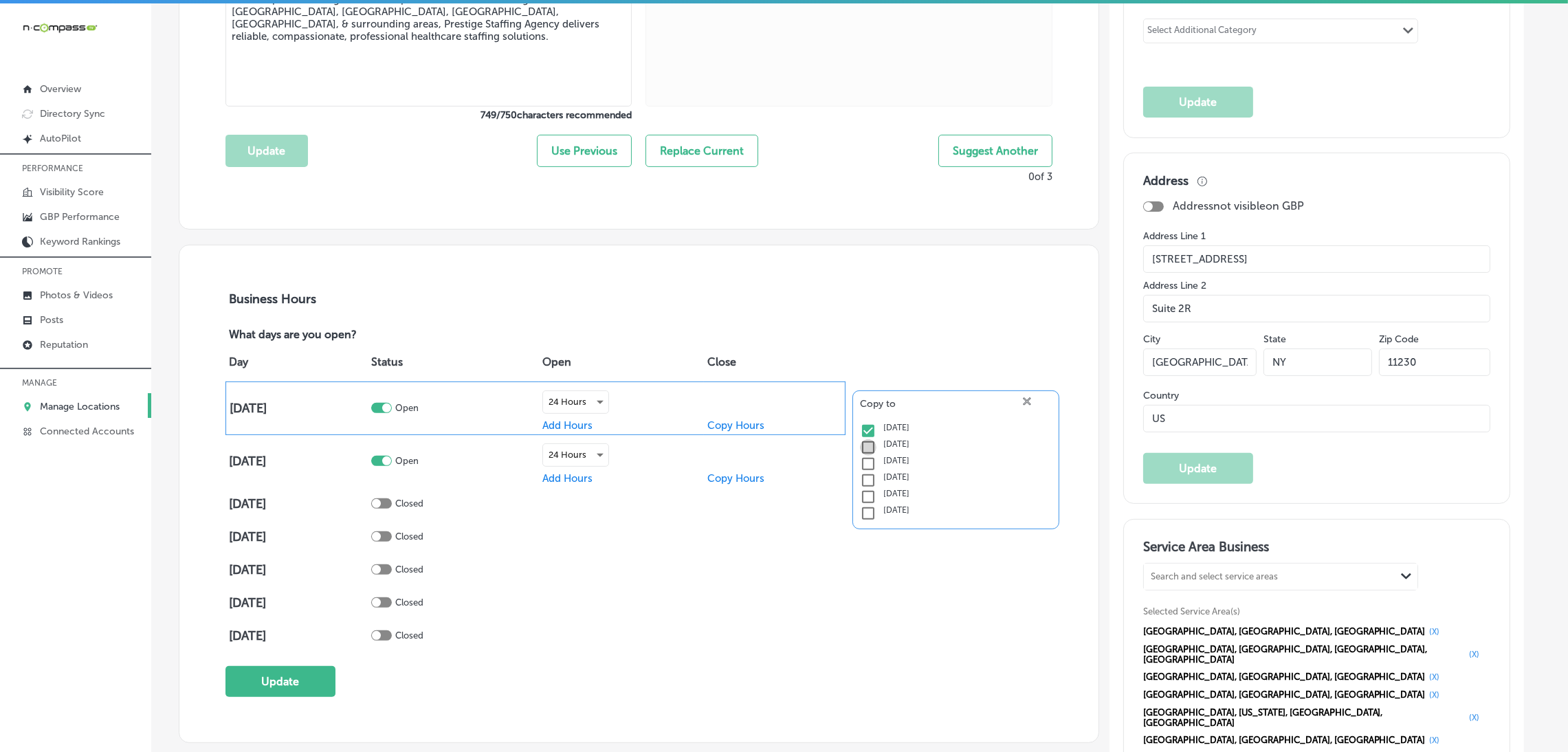
click at [876, 447] on input "checkbox" at bounding box center [869, 448] width 17 height 17
checkbox input "true"
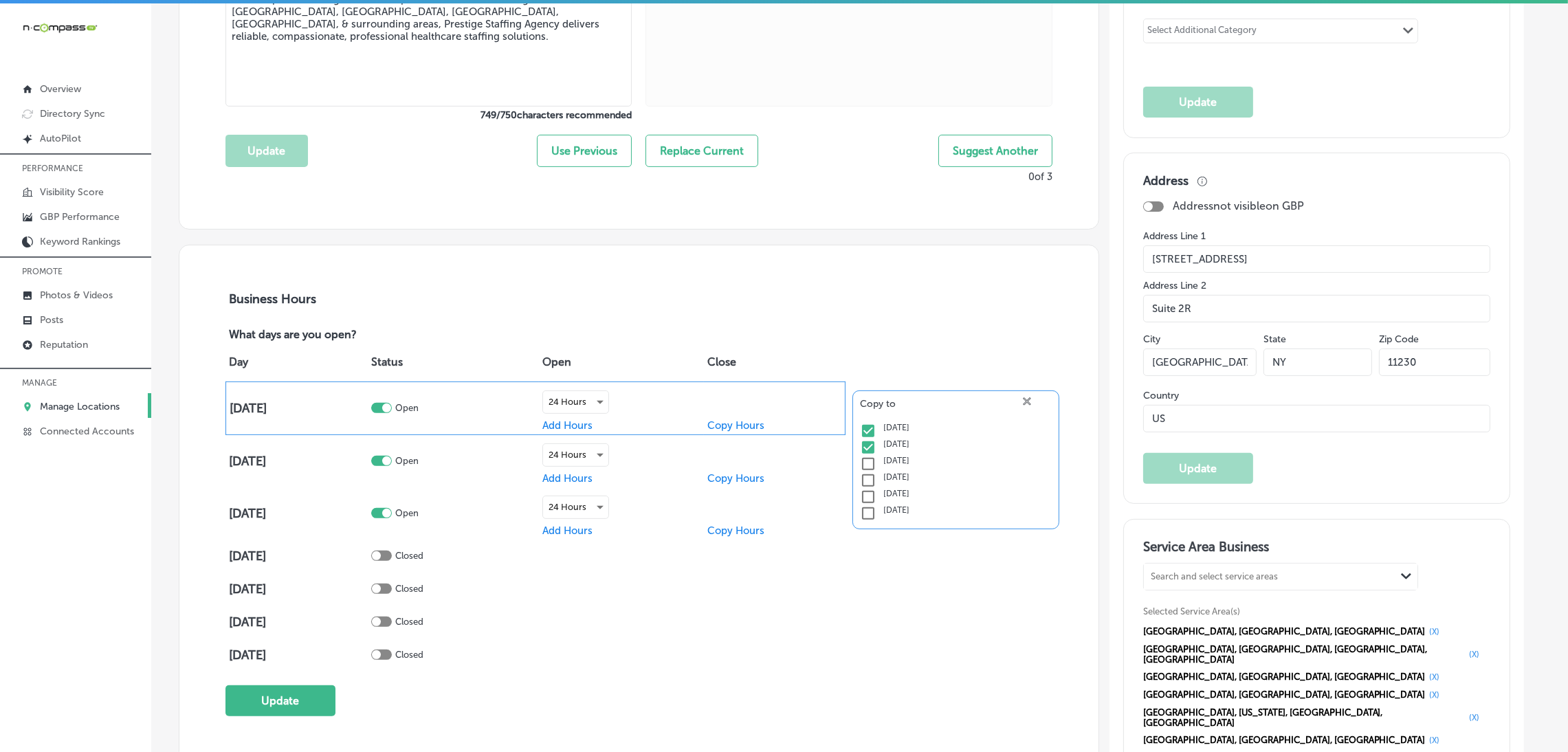
click at [876, 467] on input "checkbox" at bounding box center [869, 464] width 17 height 17
checkbox input "true"
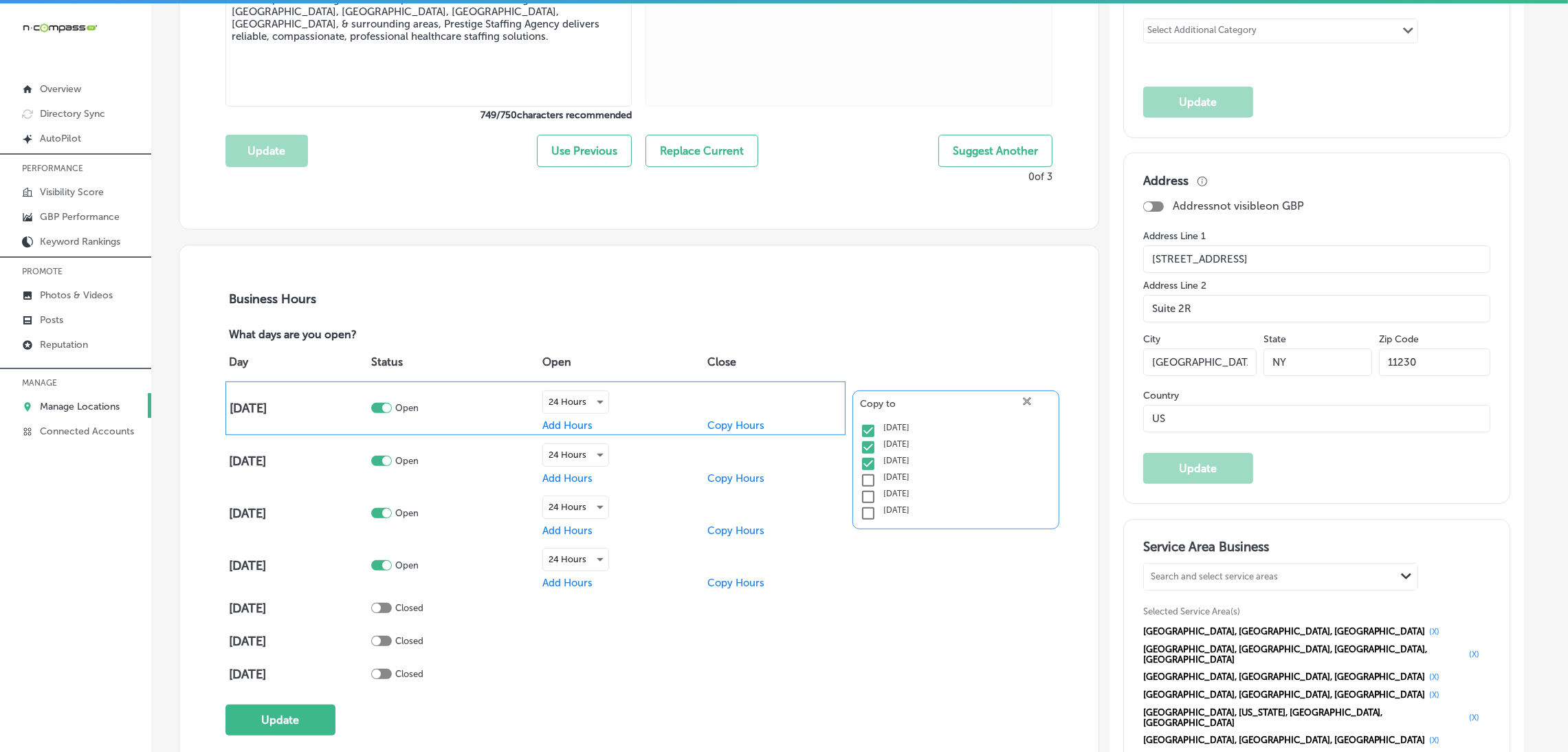
click at [876, 476] on input "checkbox" at bounding box center [869, 481] width 17 height 17
checkbox input "true"
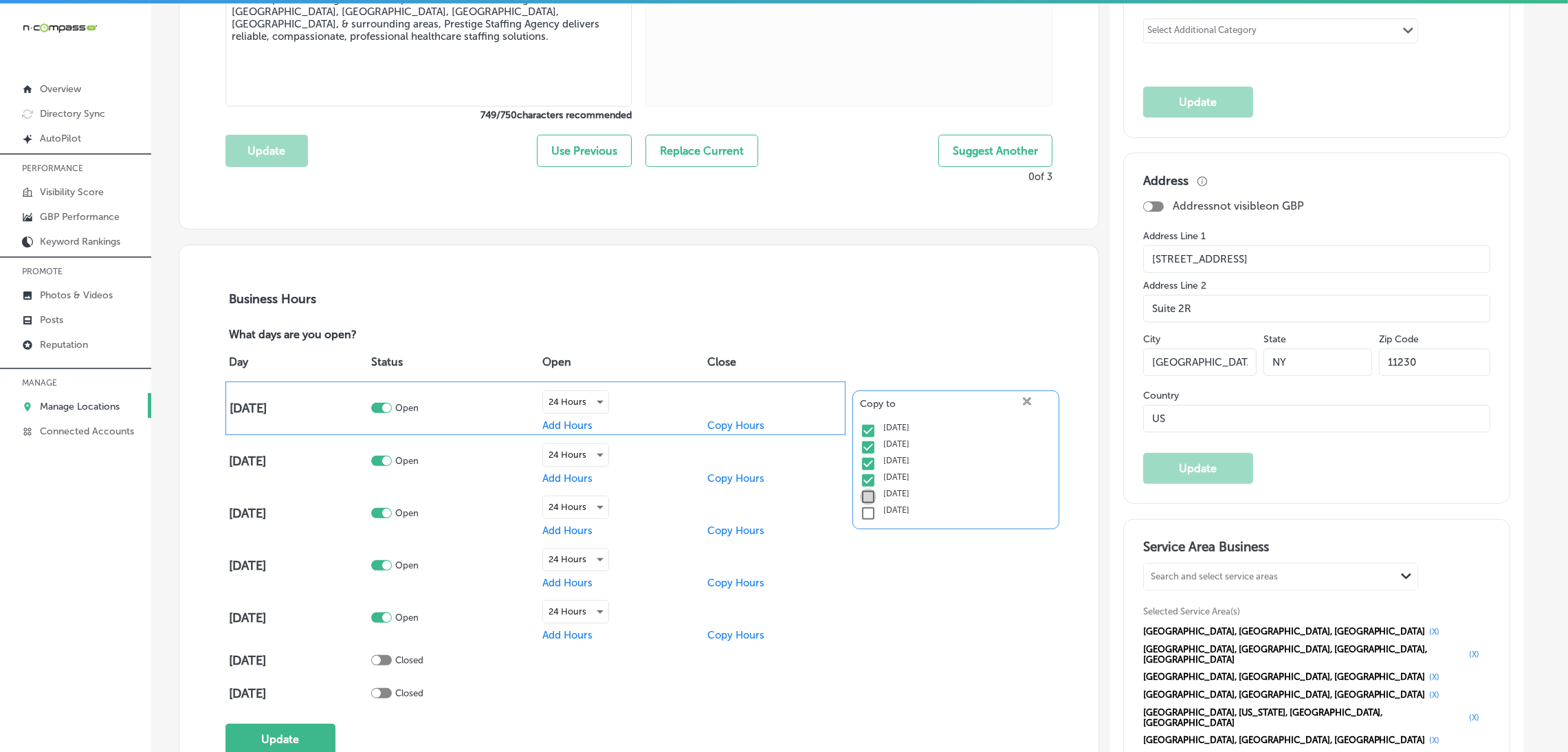
click at [875, 491] on input "checkbox" at bounding box center [869, 498] width 17 height 17
checkbox input "true"
click at [874, 512] on input "checkbox" at bounding box center [869, 513] width 17 height 17
checkbox input "true"
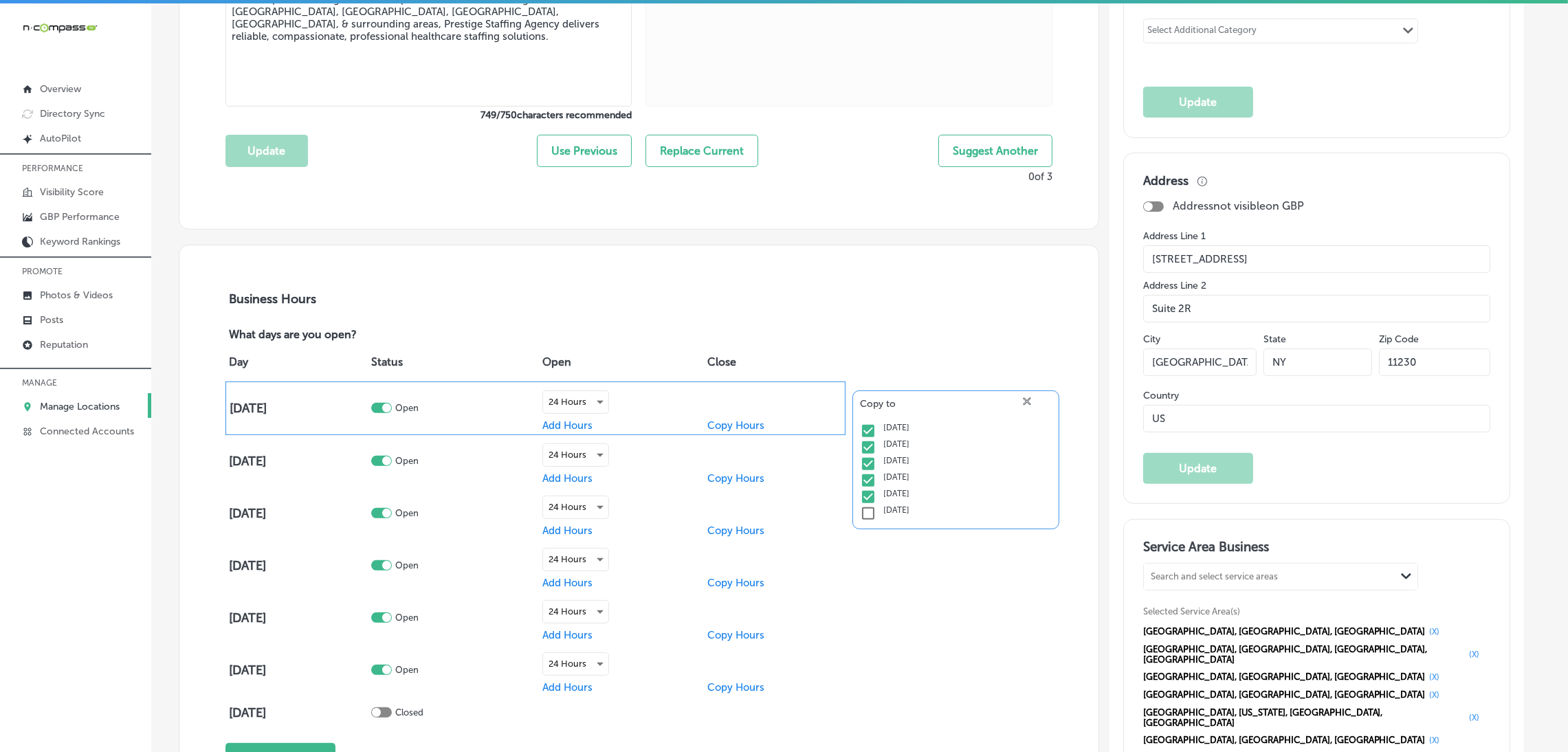
checkbox input "true"
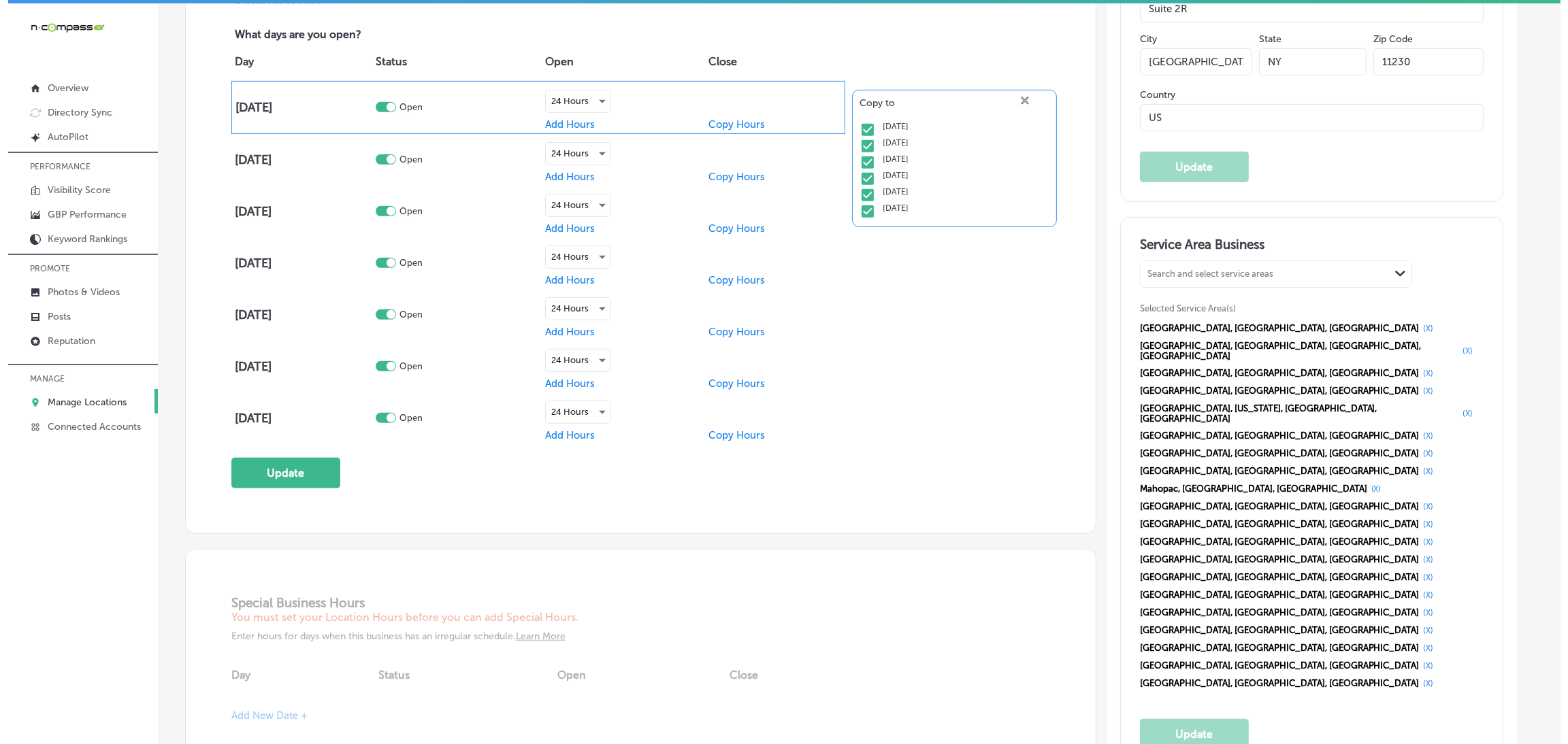
scroll to position [1020, 0]
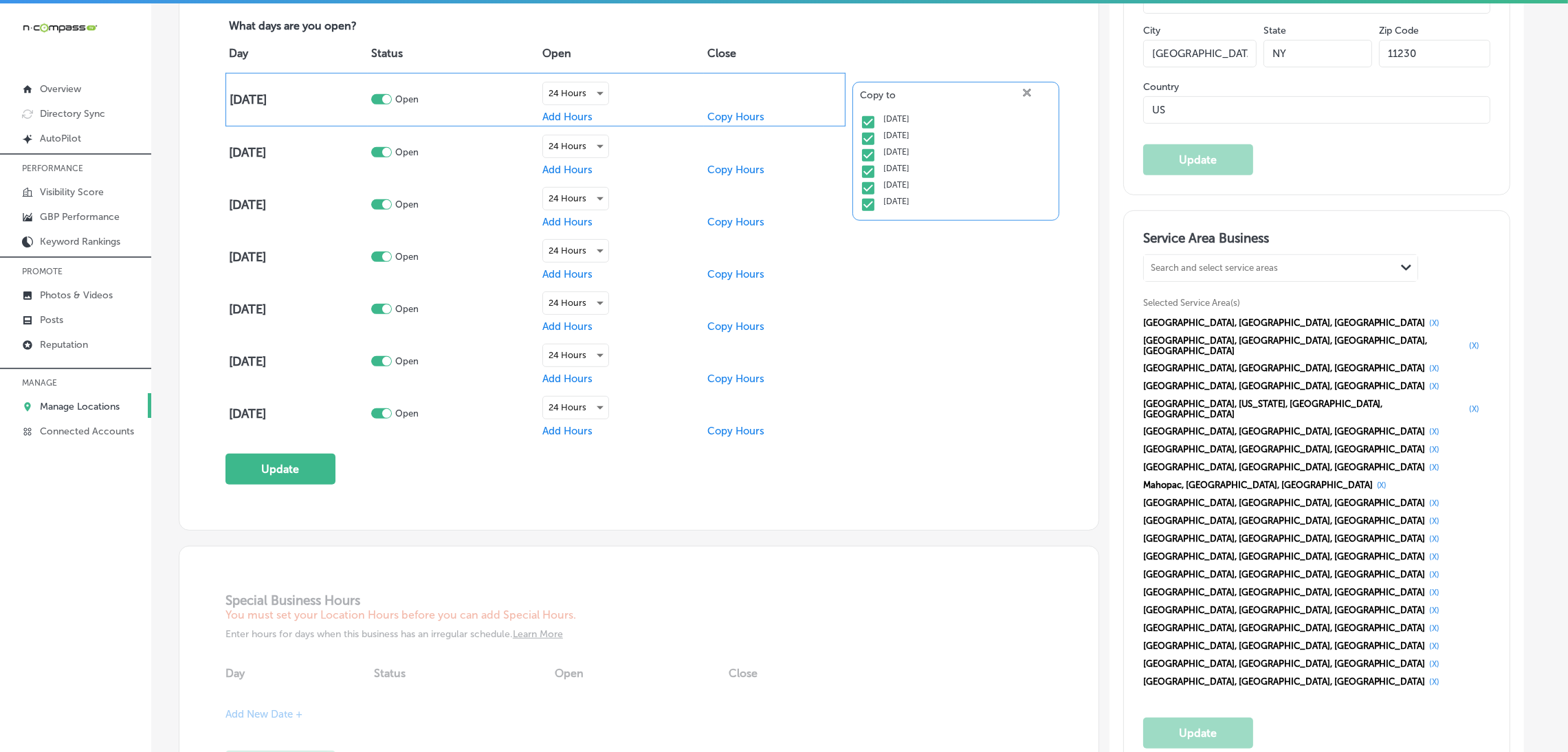
click at [894, 416] on div "Day Status Open Close Monday Open 24 Hours Add Hours Copy Hours Copy to close C…" at bounding box center [639, 237] width 827 height 406
click at [318, 459] on button "Update" at bounding box center [280, 468] width 110 height 31
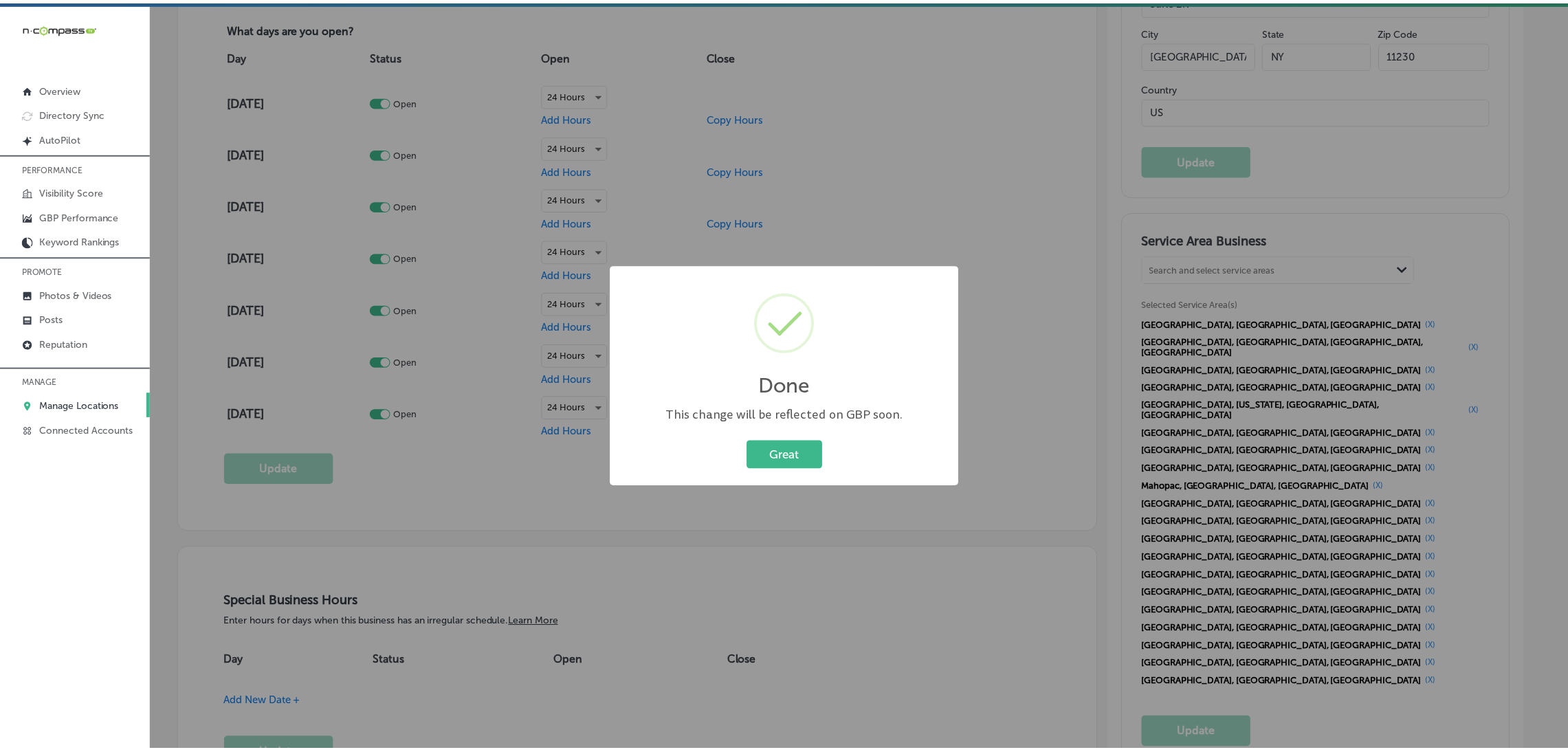
scroll to position [1032, 0]
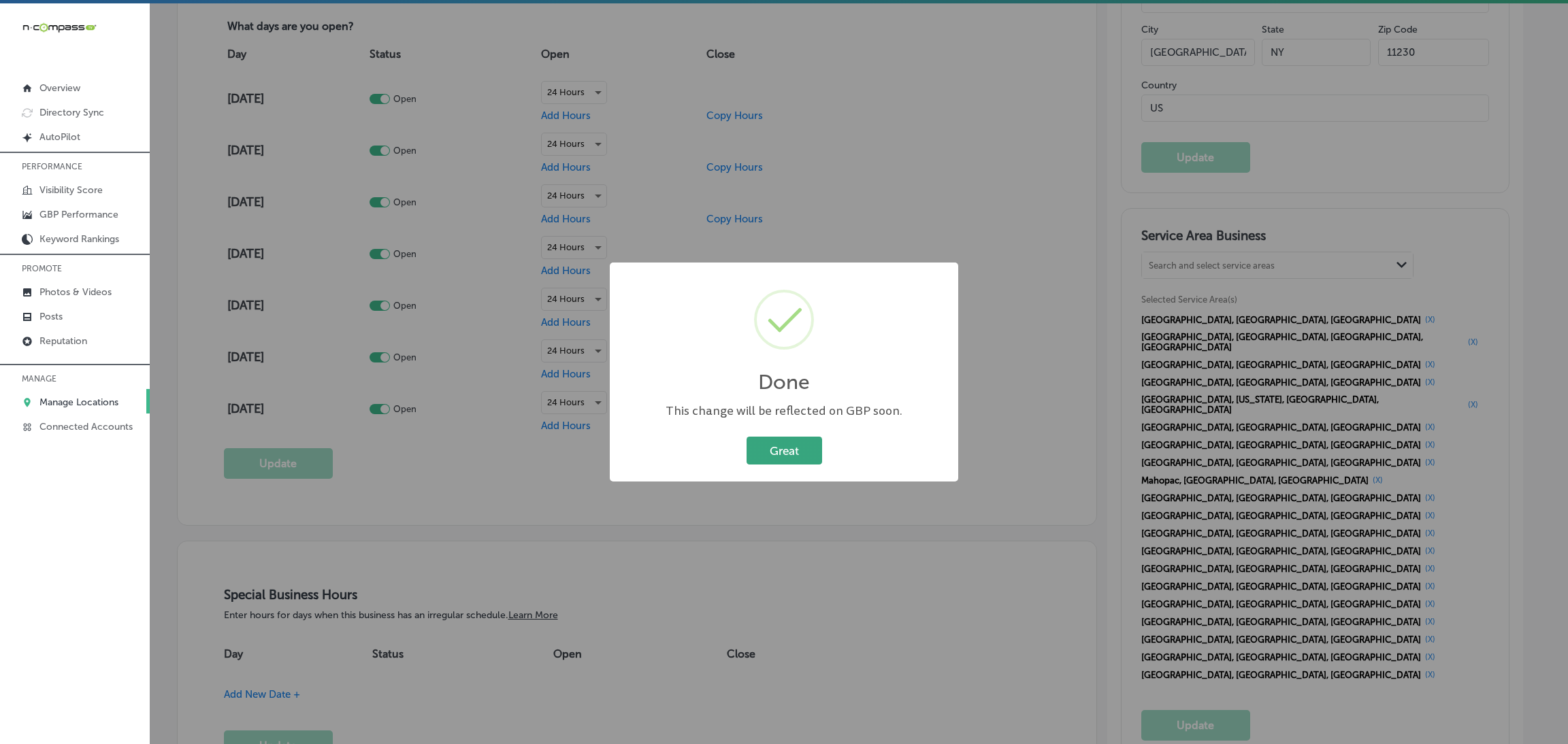
click at [786, 454] on button "Great" at bounding box center [784, 450] width 75 height 28
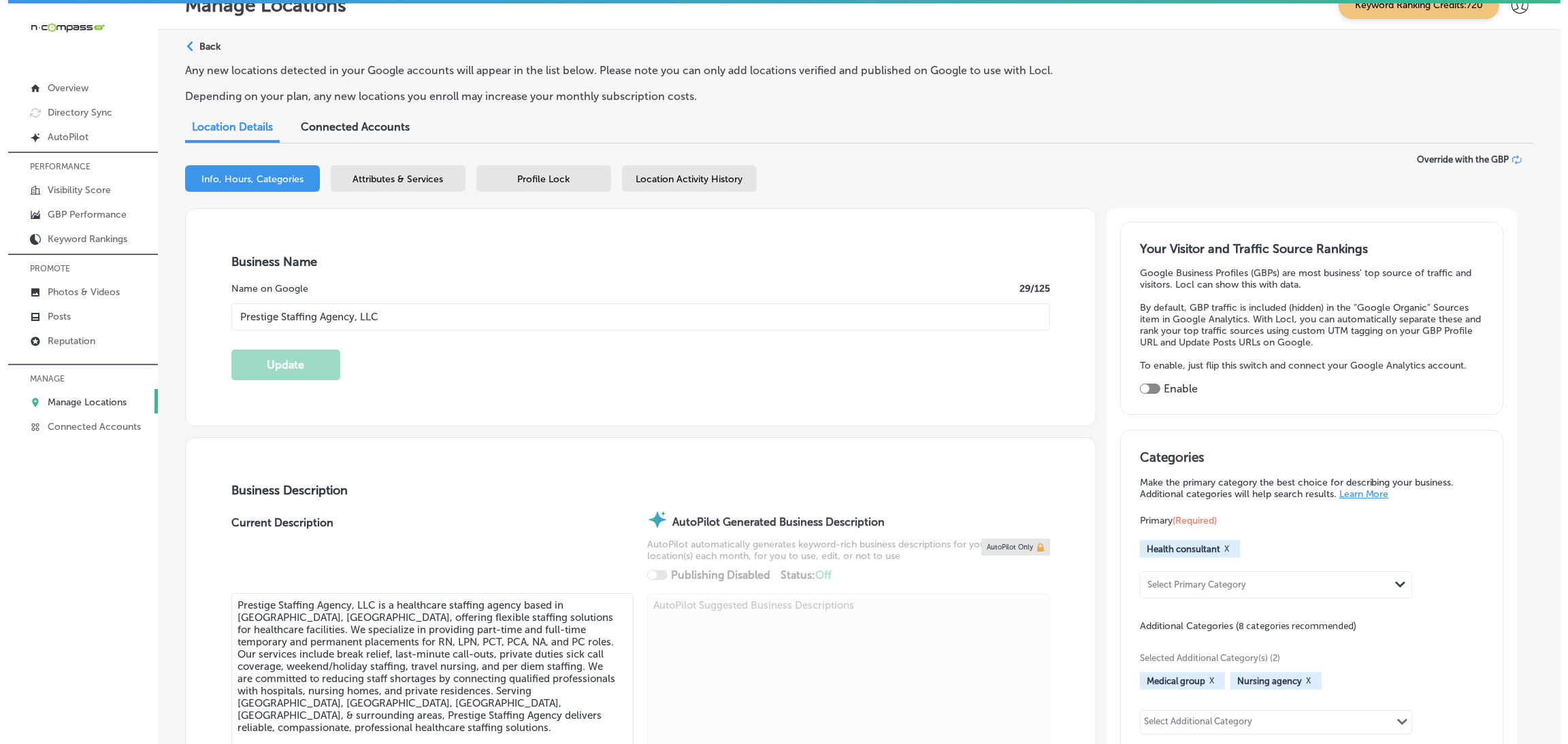
scroll to position [0, 0]
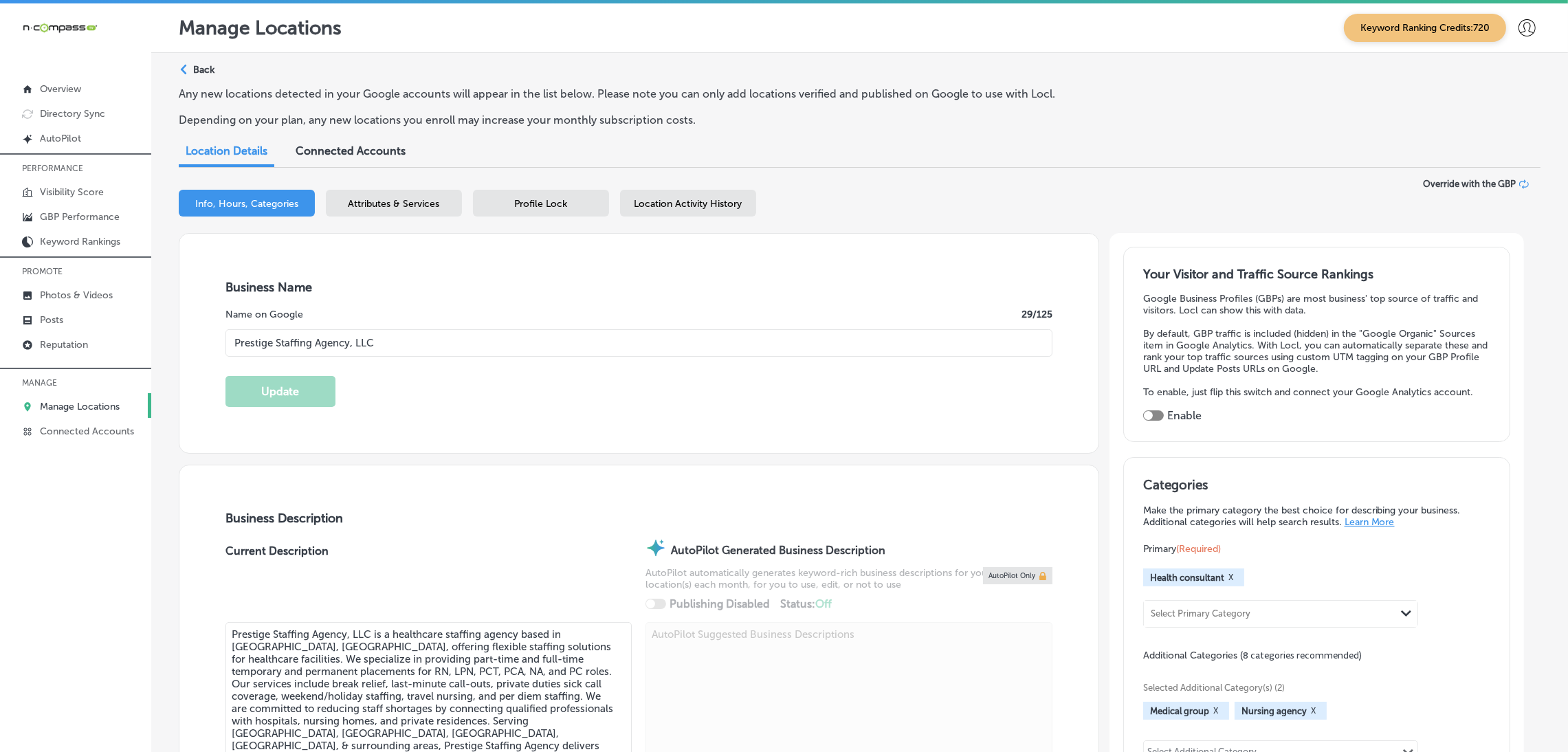
click at [1164, 419] on div at bounding box center [1153, 415] width 21 height 11
checkbox input "true"
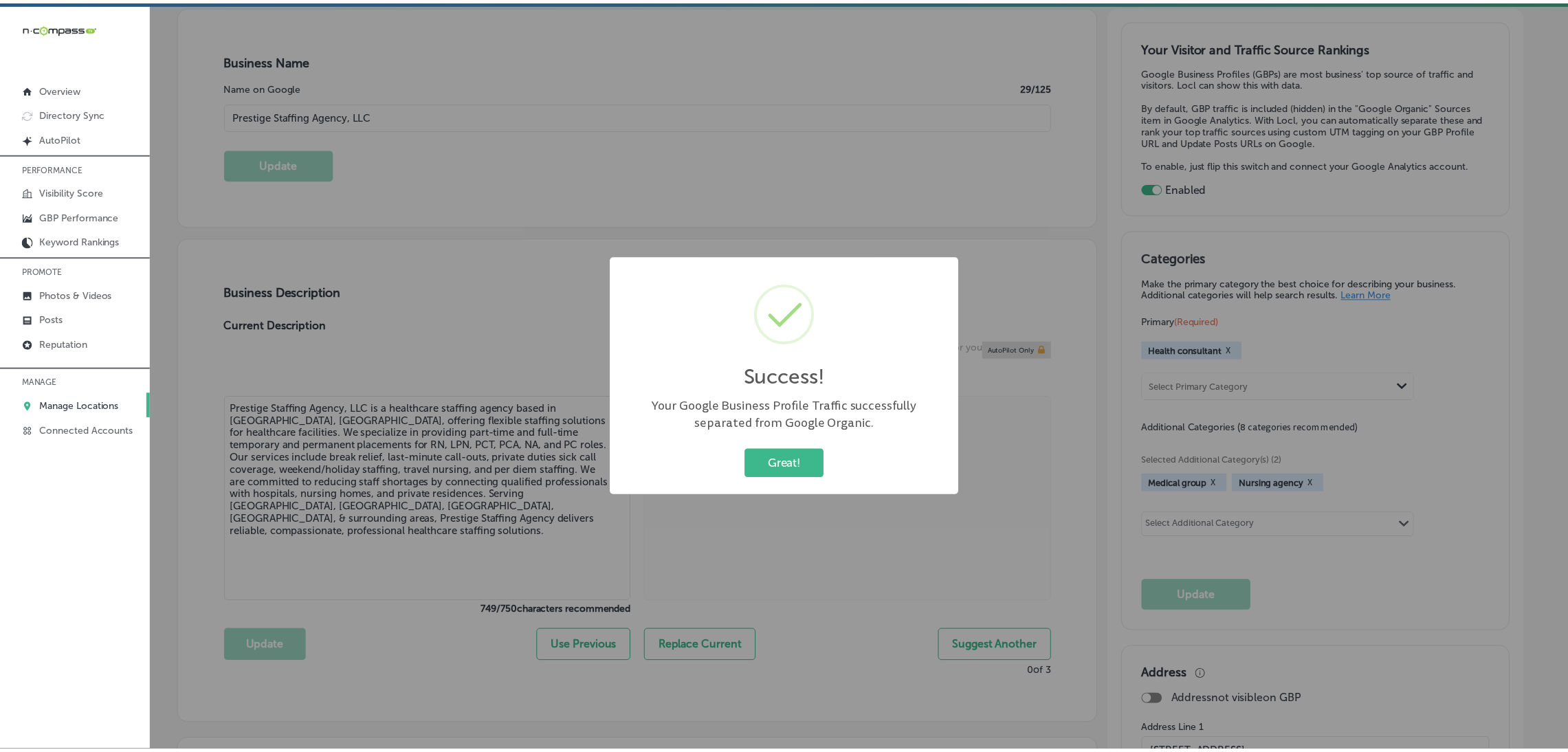
scroll to position [412, 0]
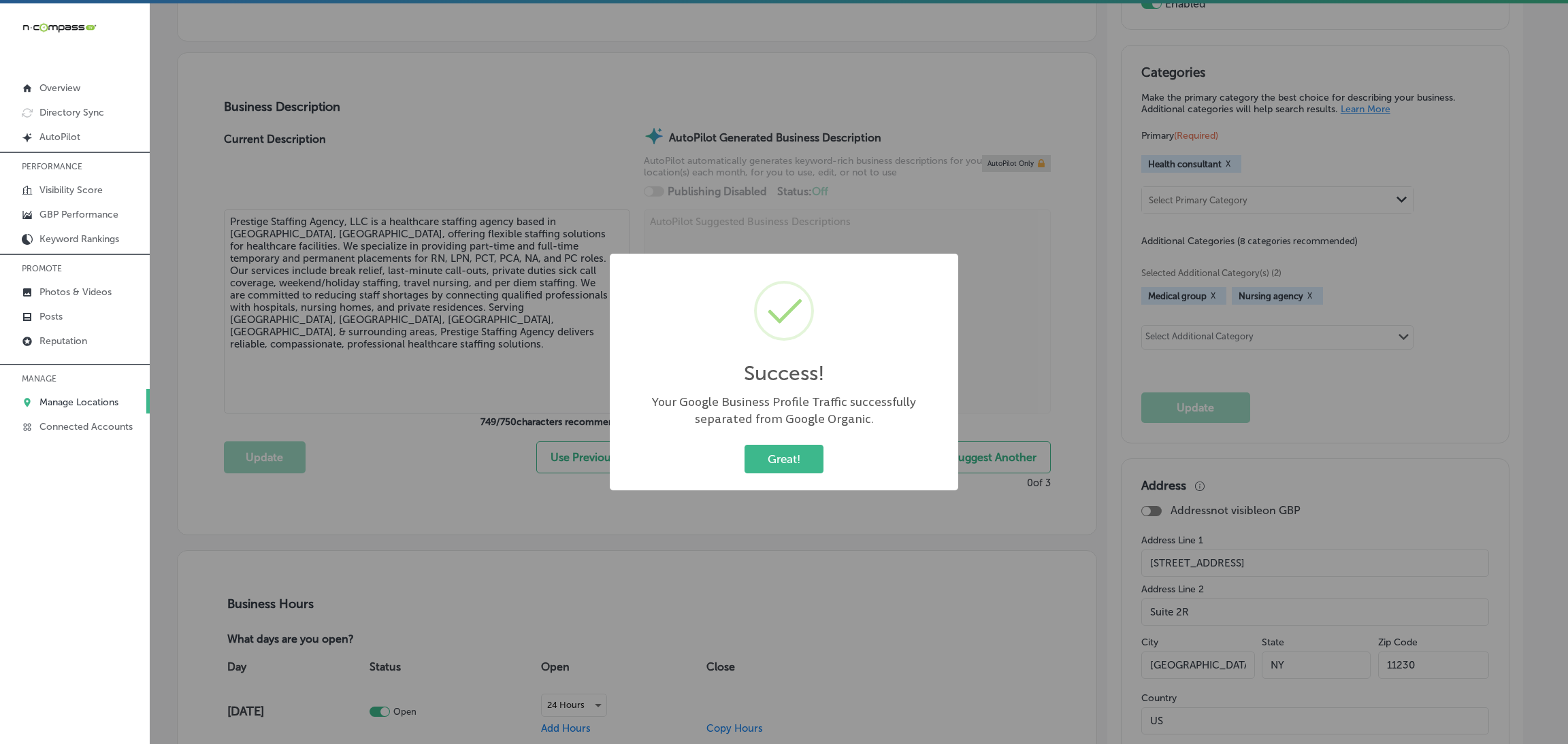
click at [826, 462] on div "Great! Cancel" at bounding box center [783, 459] width 321 height 35
click at [967, 254] on div "Success! × Your Google Business Profile Traffic successfully separated from Goo…" at bounding box center [784, 372] width 1568 height 744
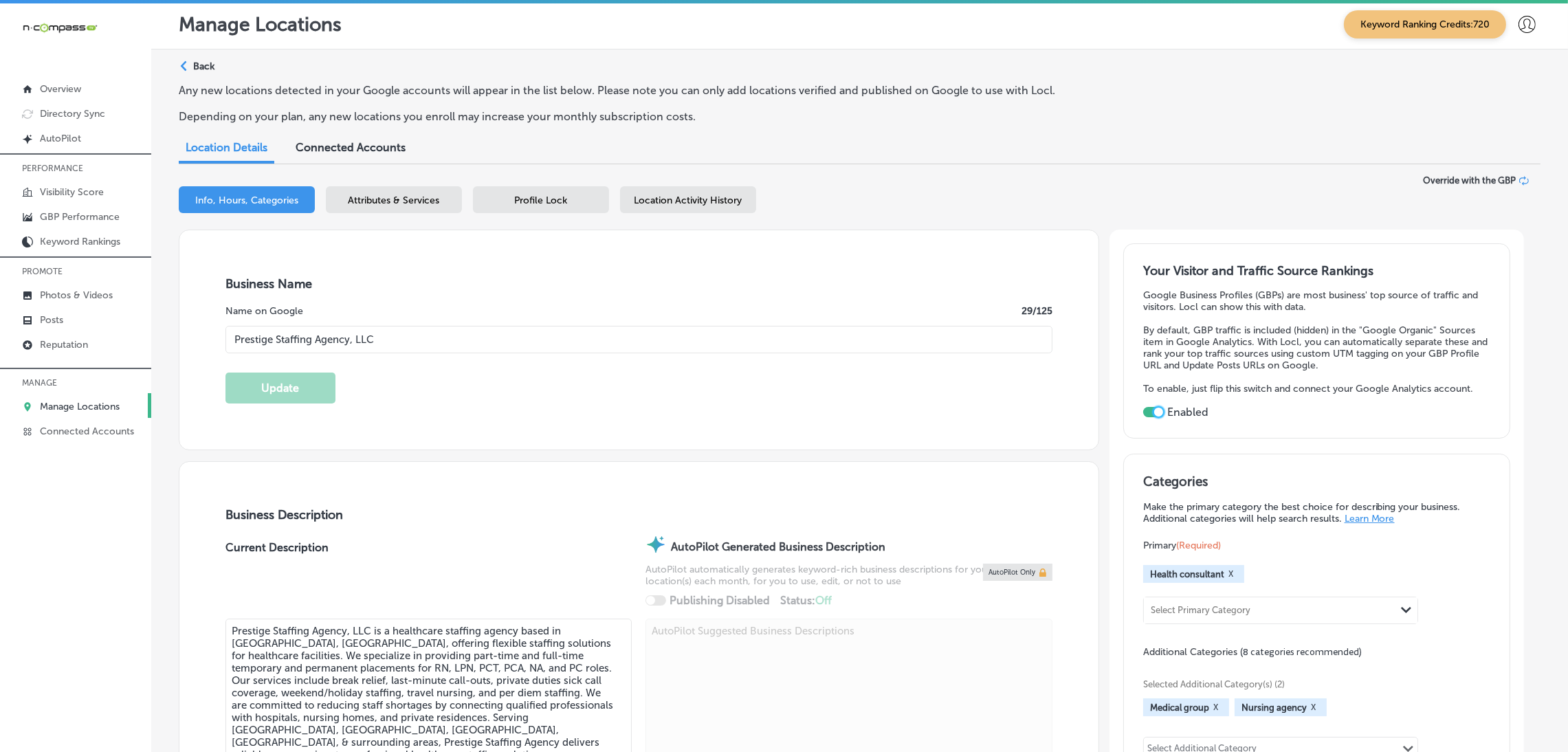
scroll to position [0, 0]
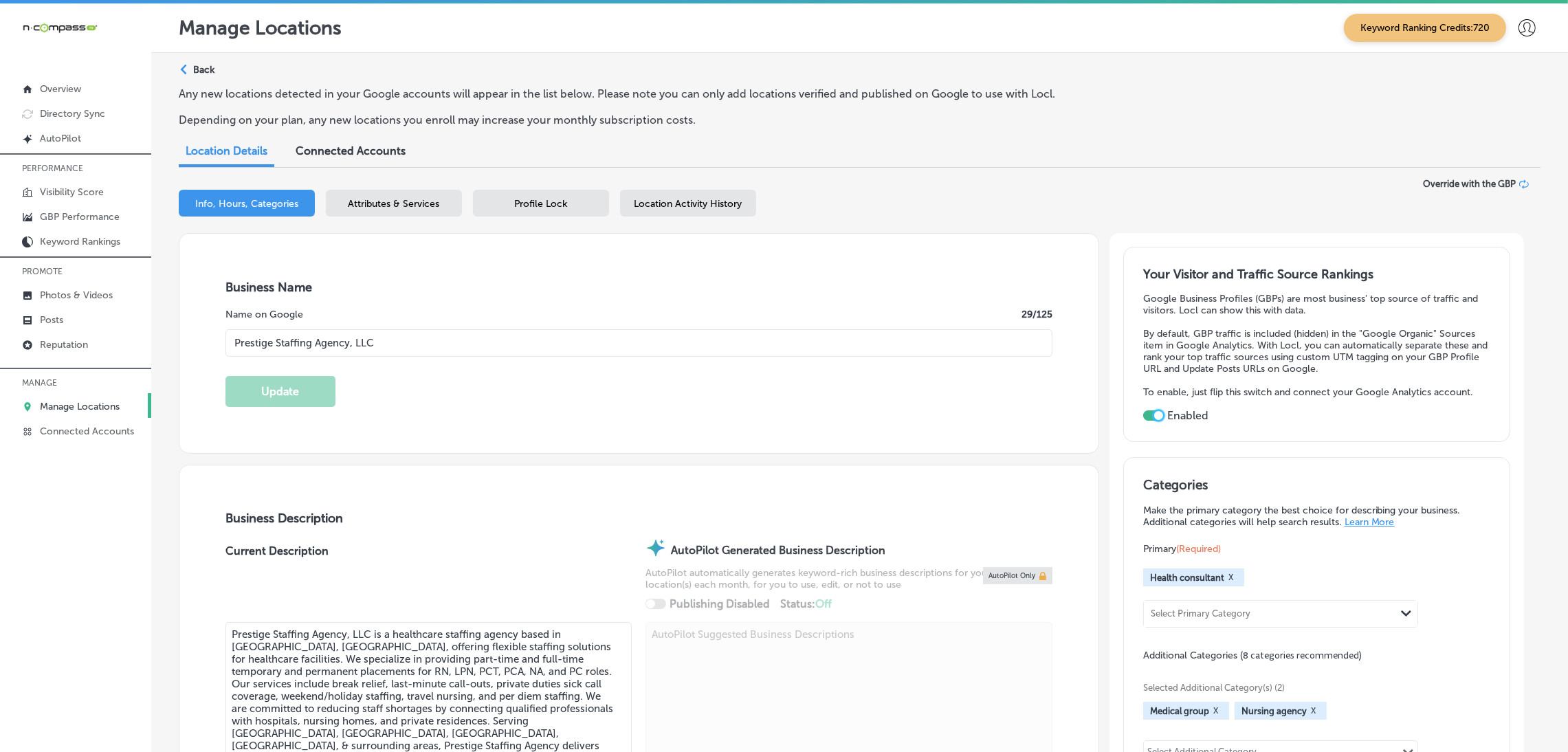
click at [715, 200] on span "Location Activity History" at bounding box center [689, 204] width 108 height 11
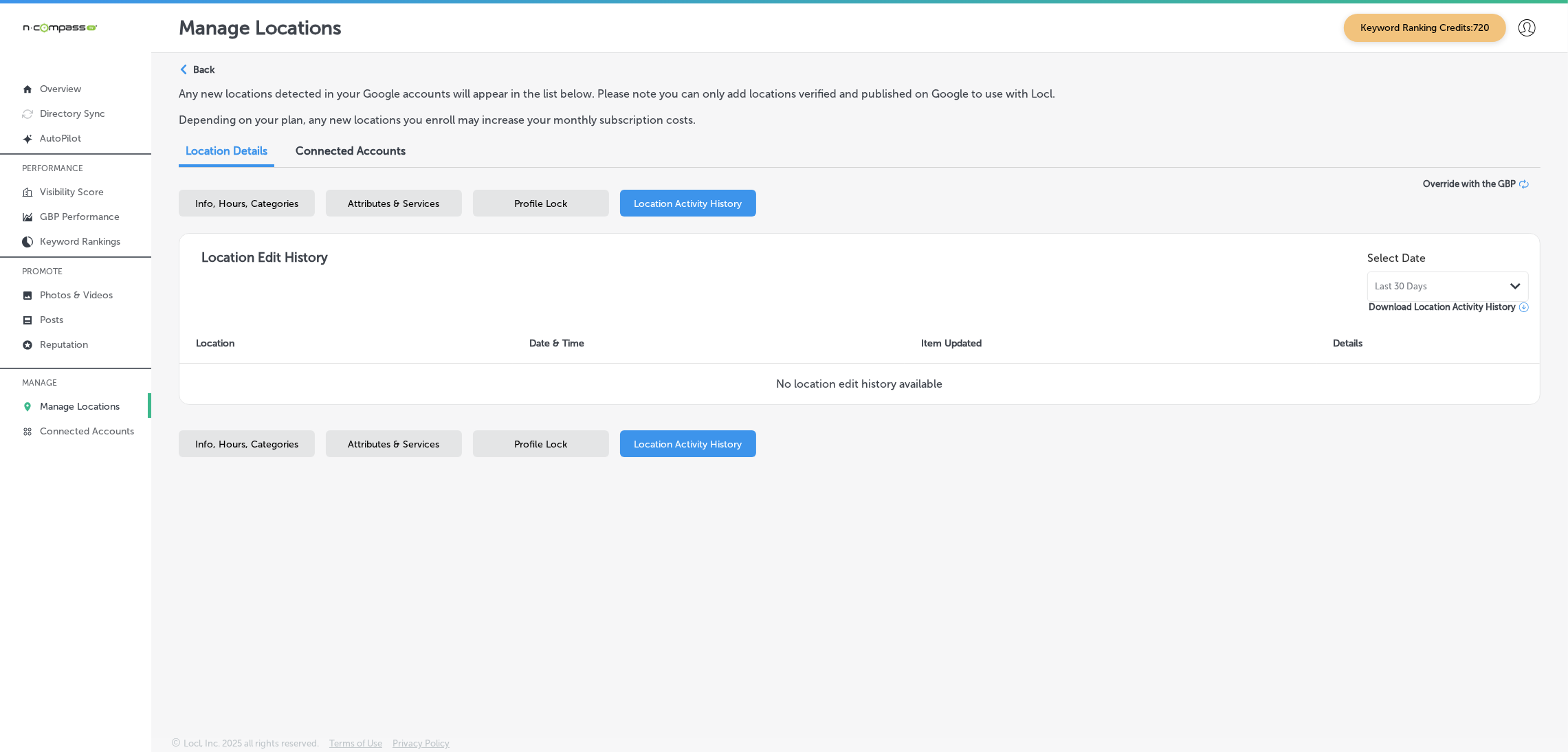
select select "US"
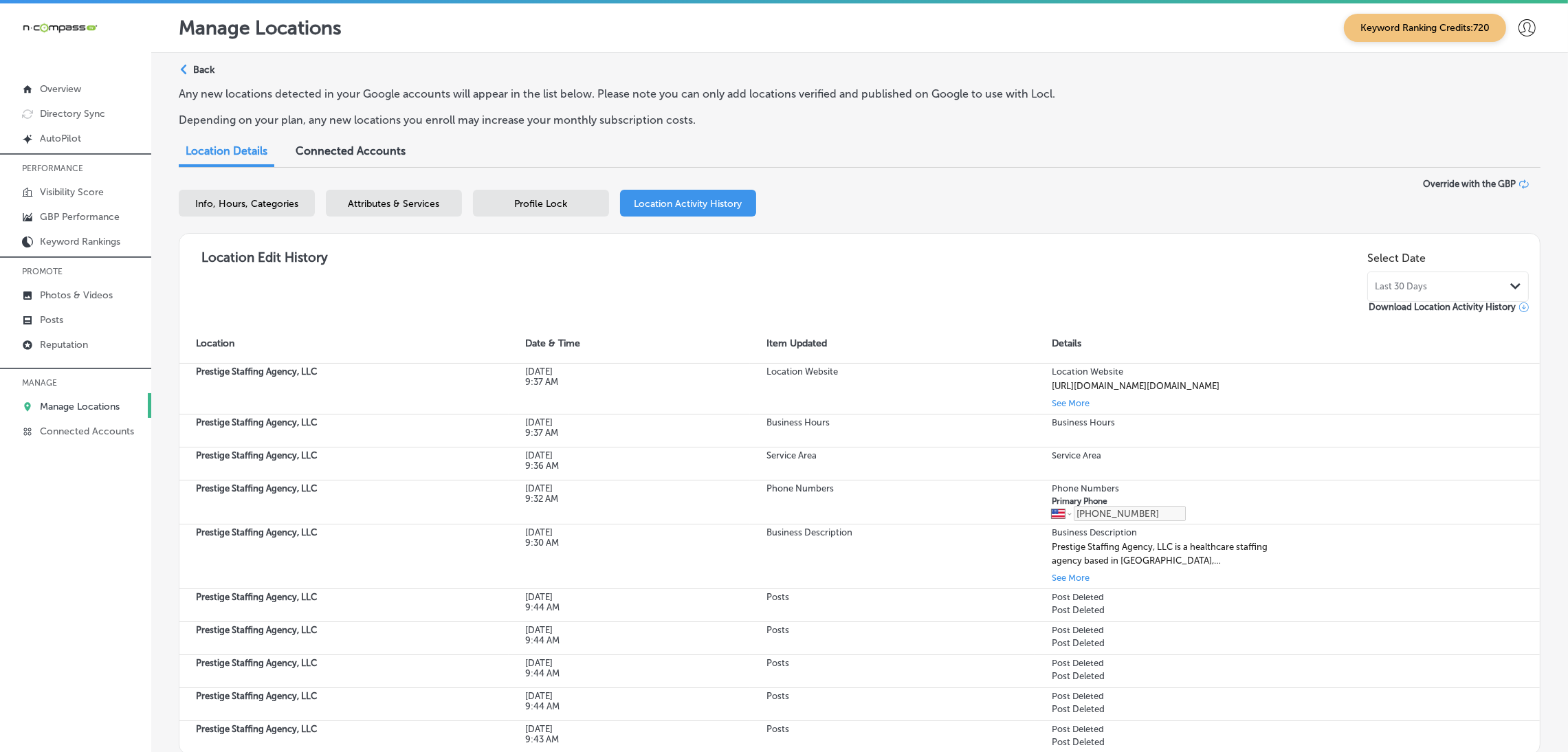
click at [562, 203] on span "Profile Lock" at bounding box center [541, 204] width 53 height 11
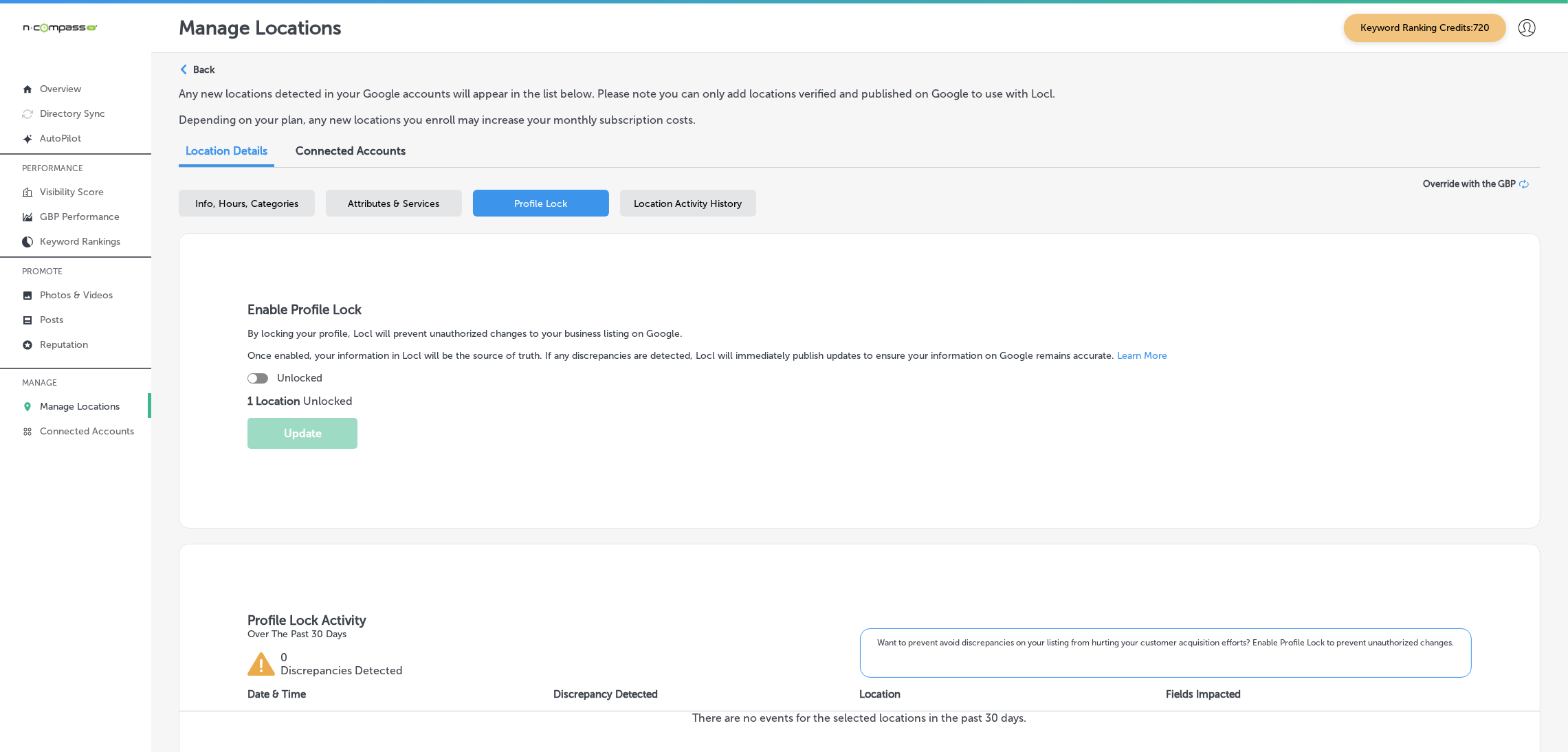
click at [269, 379] on div "Unlocked" at bounding box center [860, 378] width 1224 height 12
click at [259, 374] on div at bounding box center [257, 379] width 21 height 11
checkbox input "true"
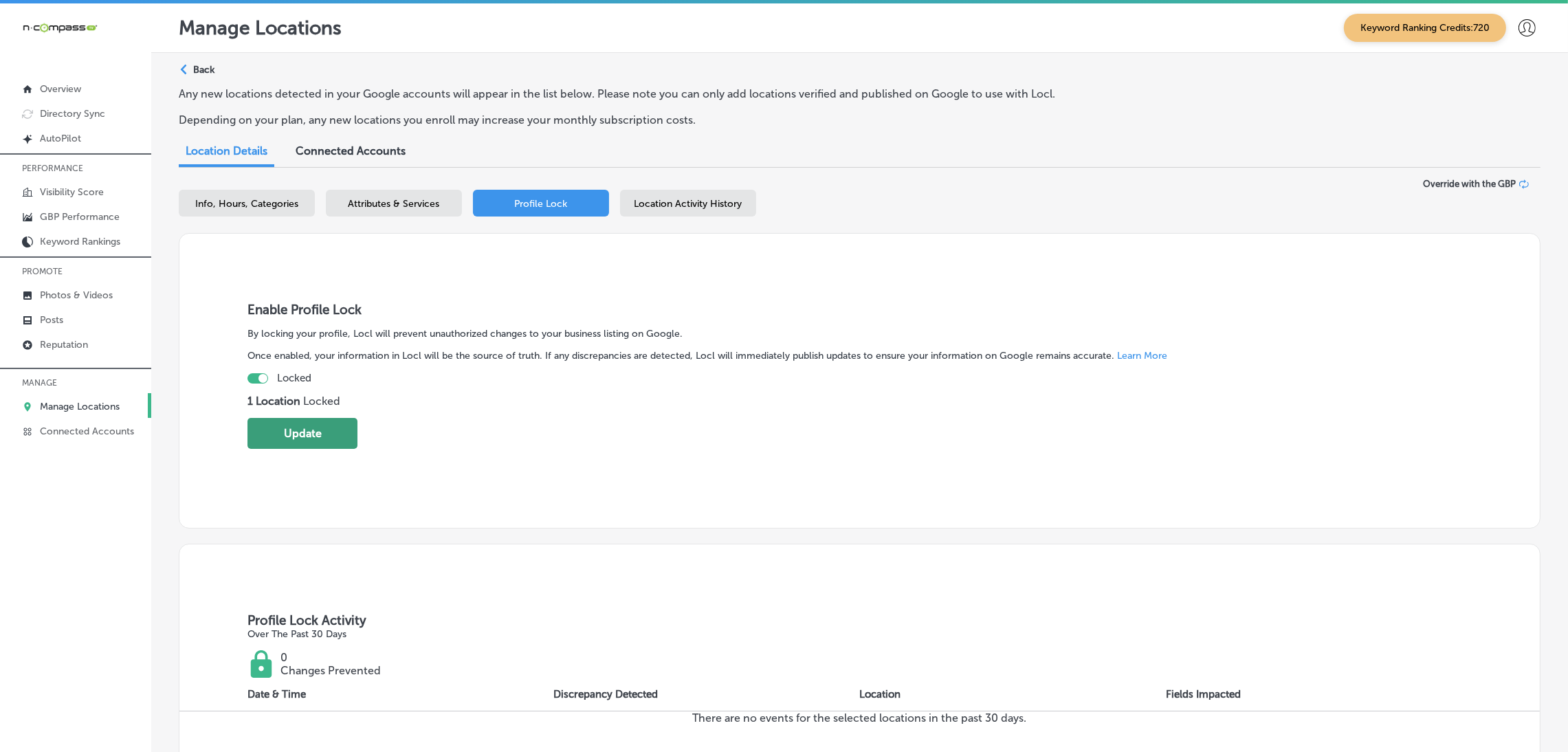
click at [337, 434] on button "Update" at bounding box center [302, 433] width 110 height 31
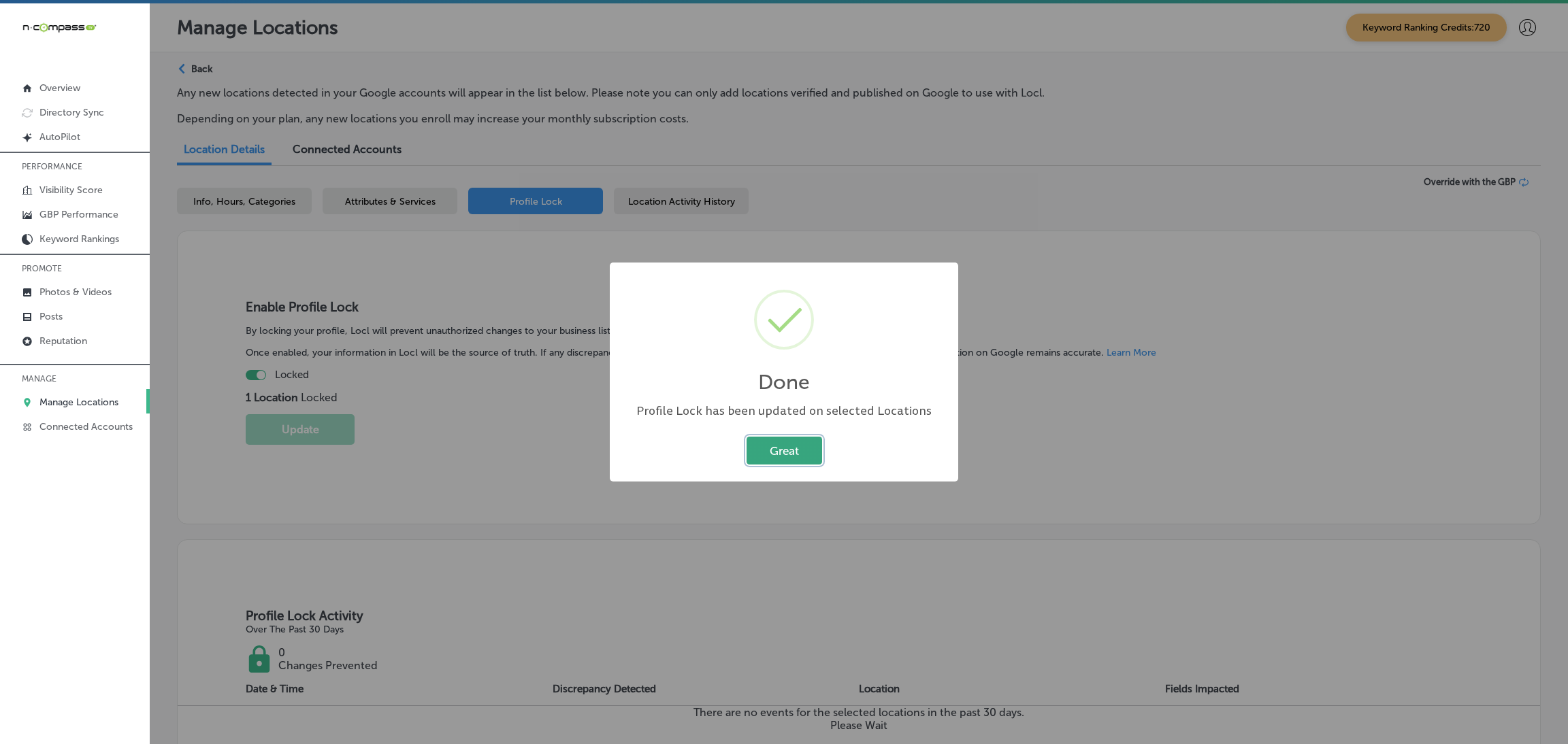
click at [780, 450] on button "Great" at bounding box center [784, 450] width 75 height 28
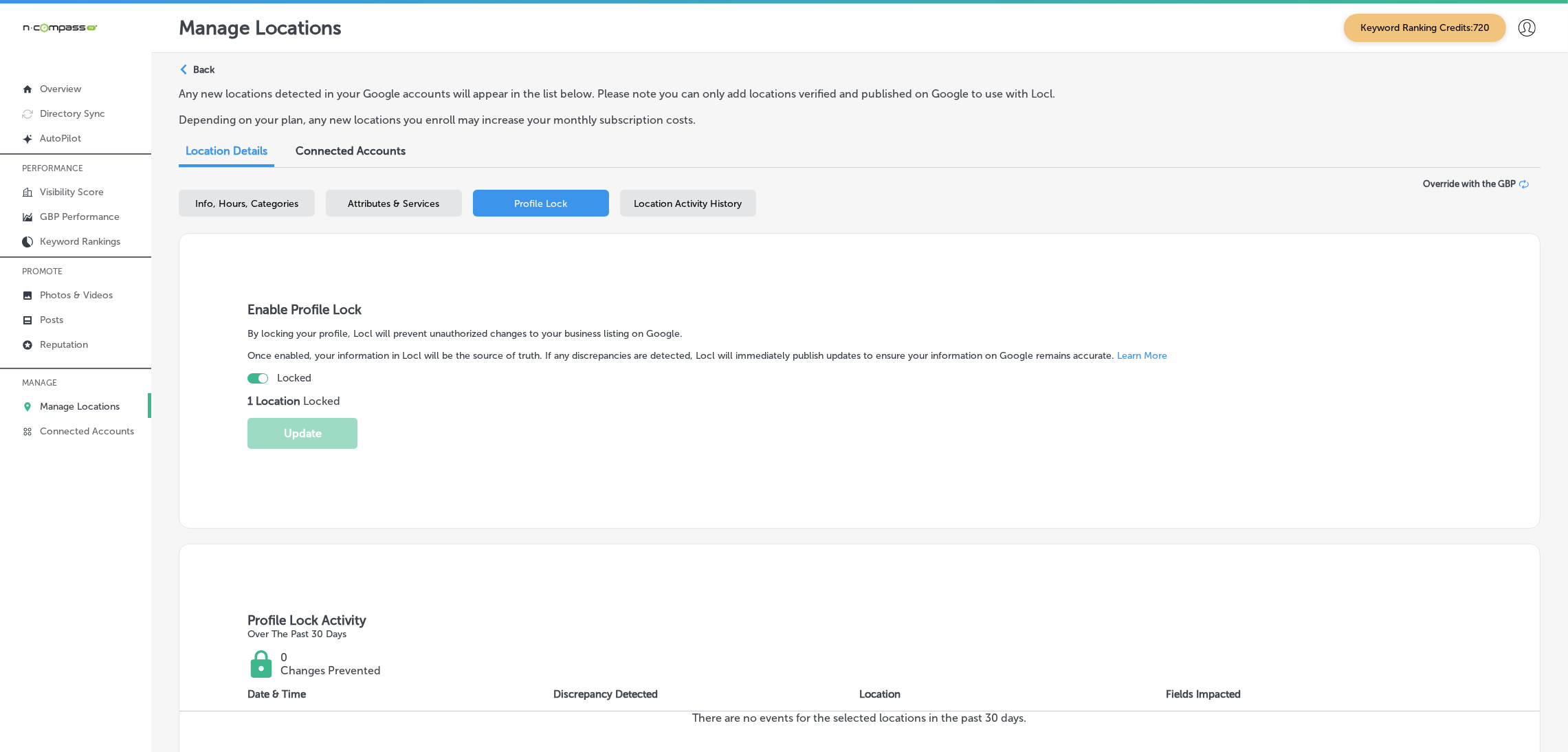
click at [287, 207] on span "Info, Hours, Categories" at bounding box center [247, 204] width 103 height 11
select select "US"
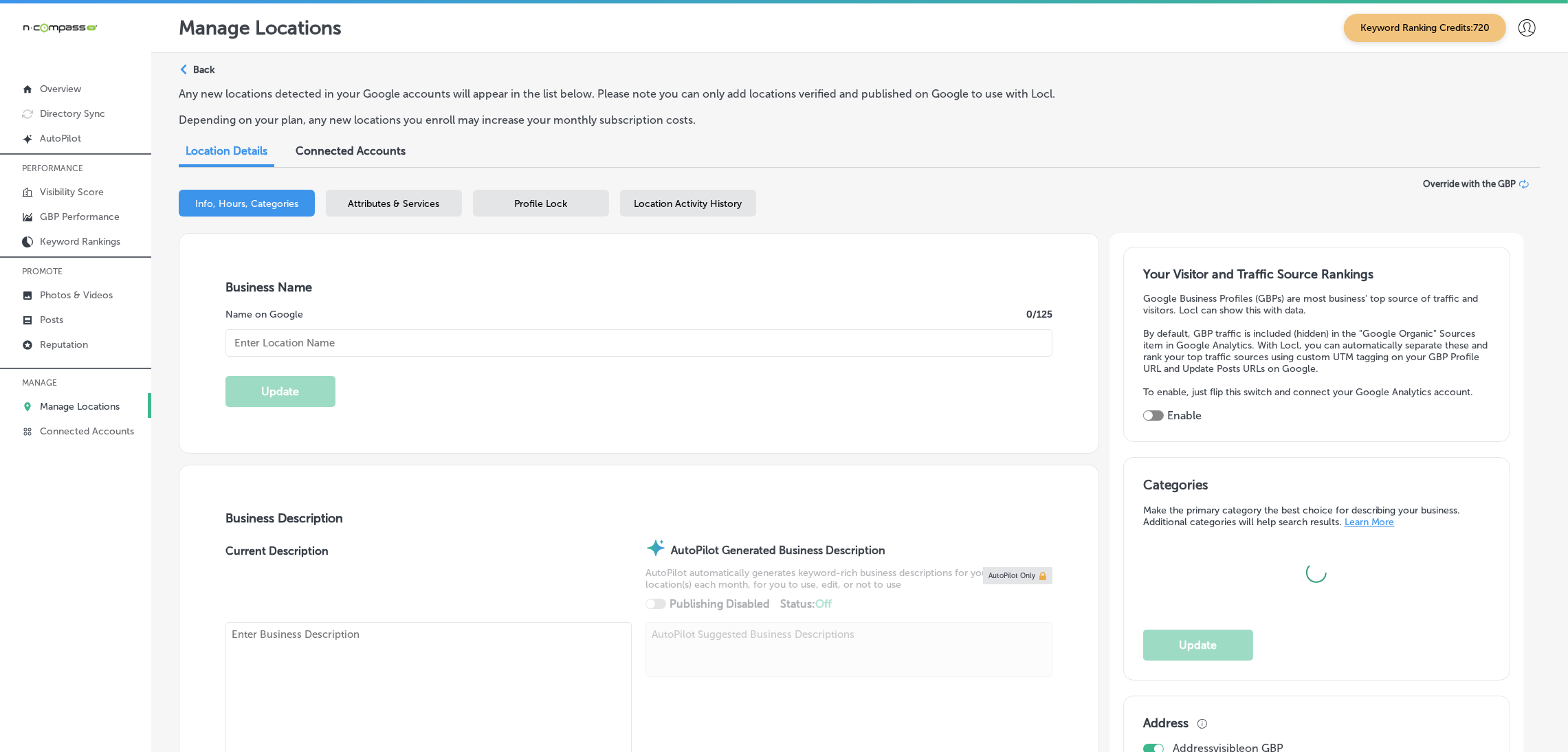
type input "Prestige Staffing Agency, LLC"
checkbox input "false"
type input "[STREET_ADDRESS]"
type input "Suite 2R"
type input "[GEOGRAPHIC_DATA]"
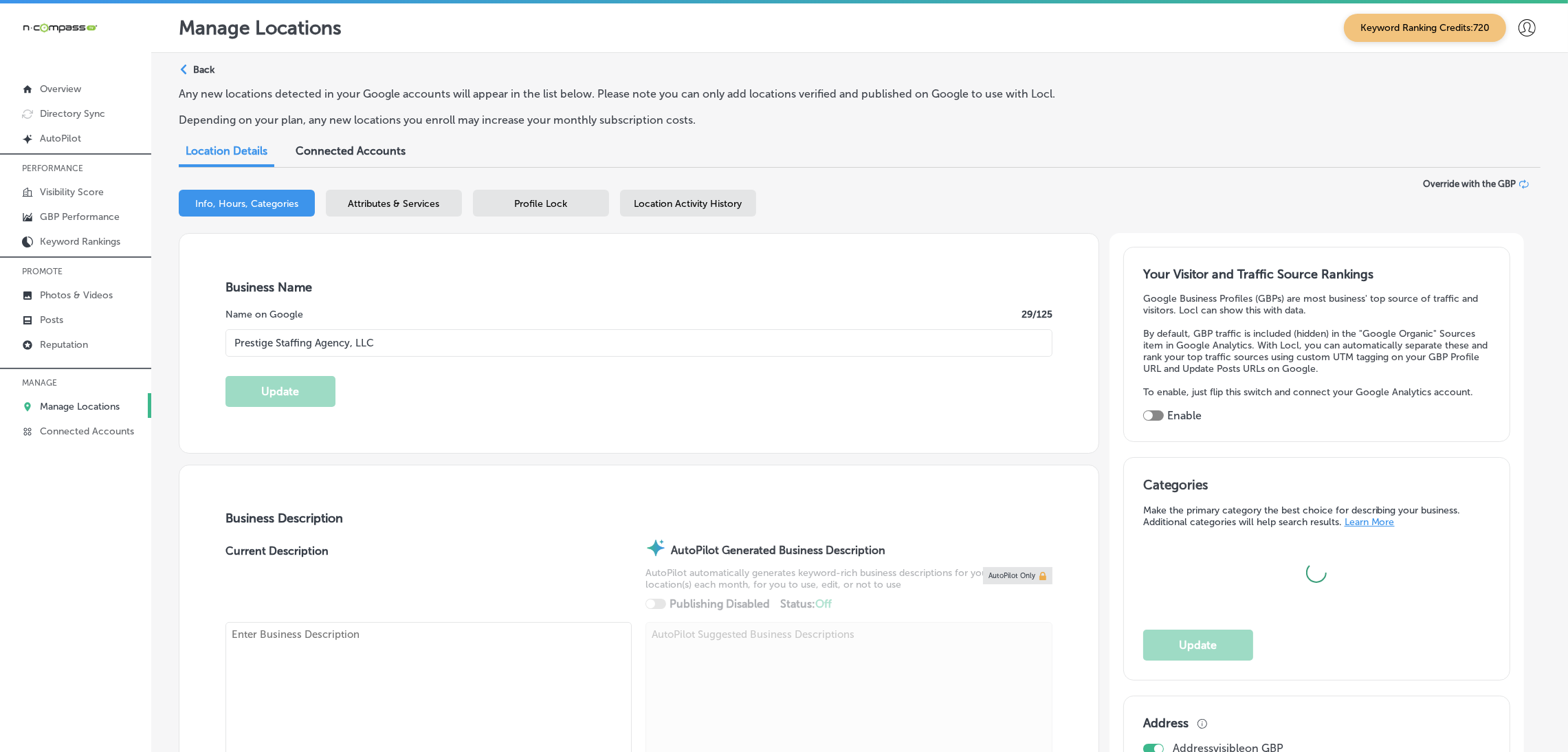
type input "11230"
type input "US"
type input "[URL][DOMAIN_NAME]"
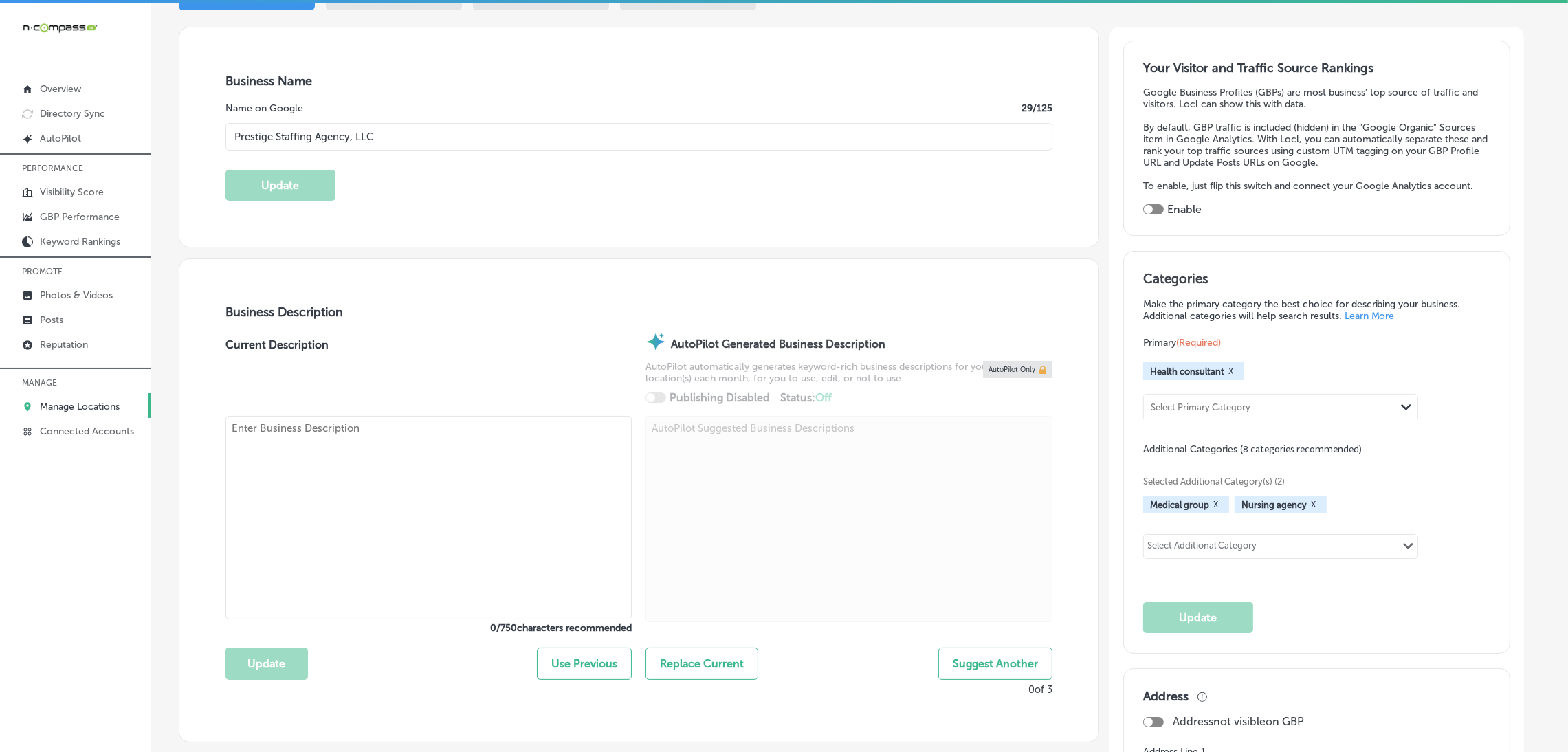
checkbox input "true"
type textarea "Prestige Staffing Agency, LLC is a healthcare staffing agency based in Westches…"
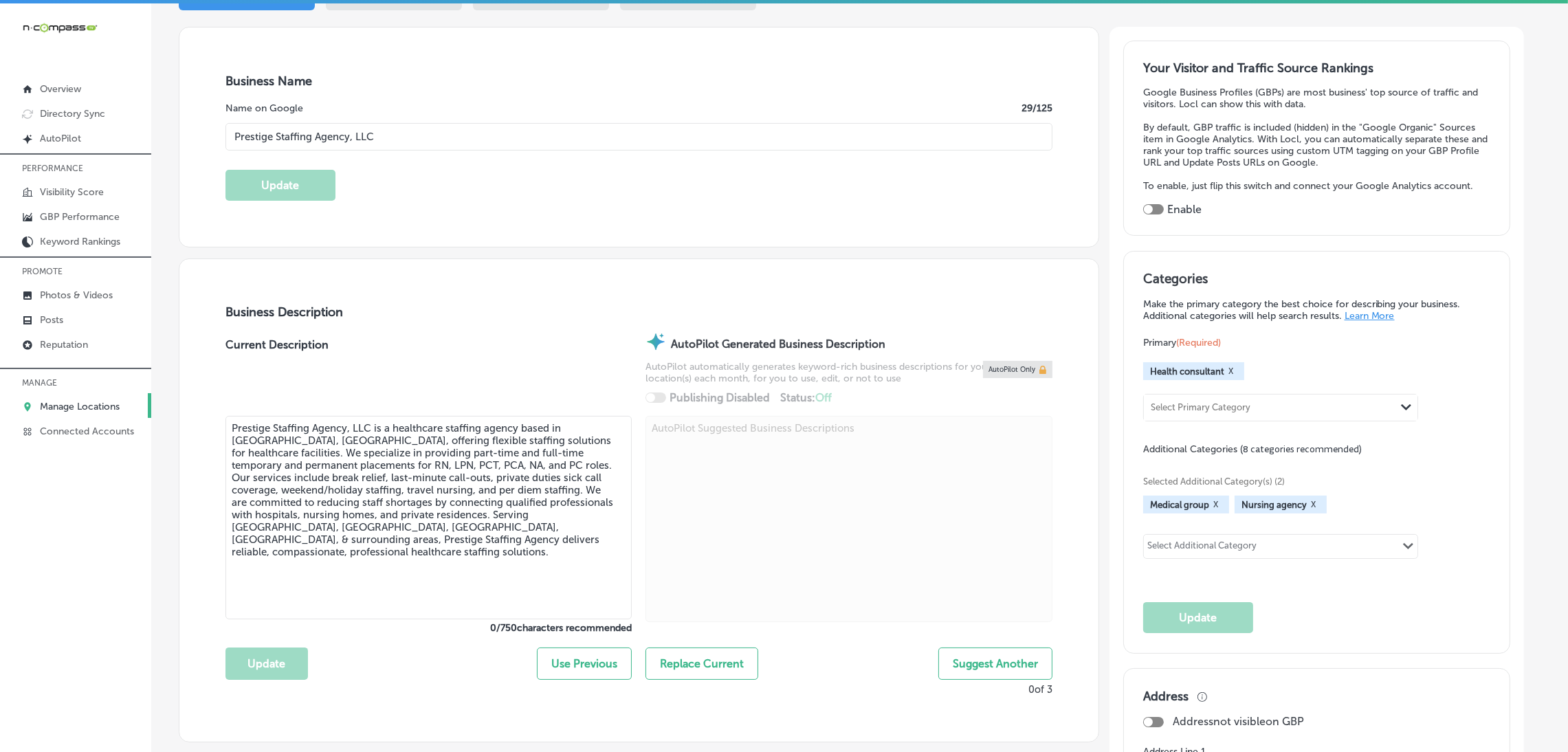
type input "+1 914 752 9315"
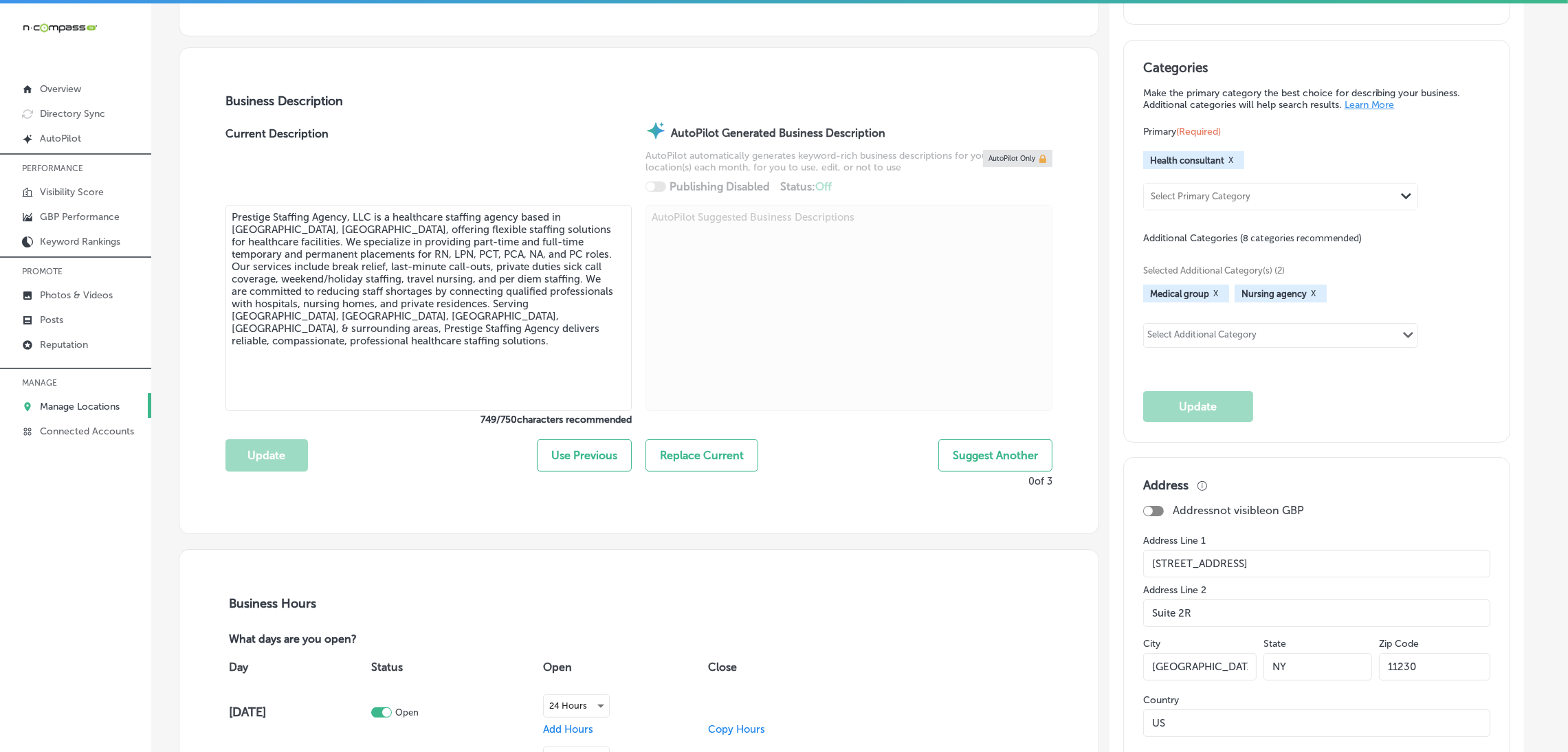
scroll to position [412, 0]
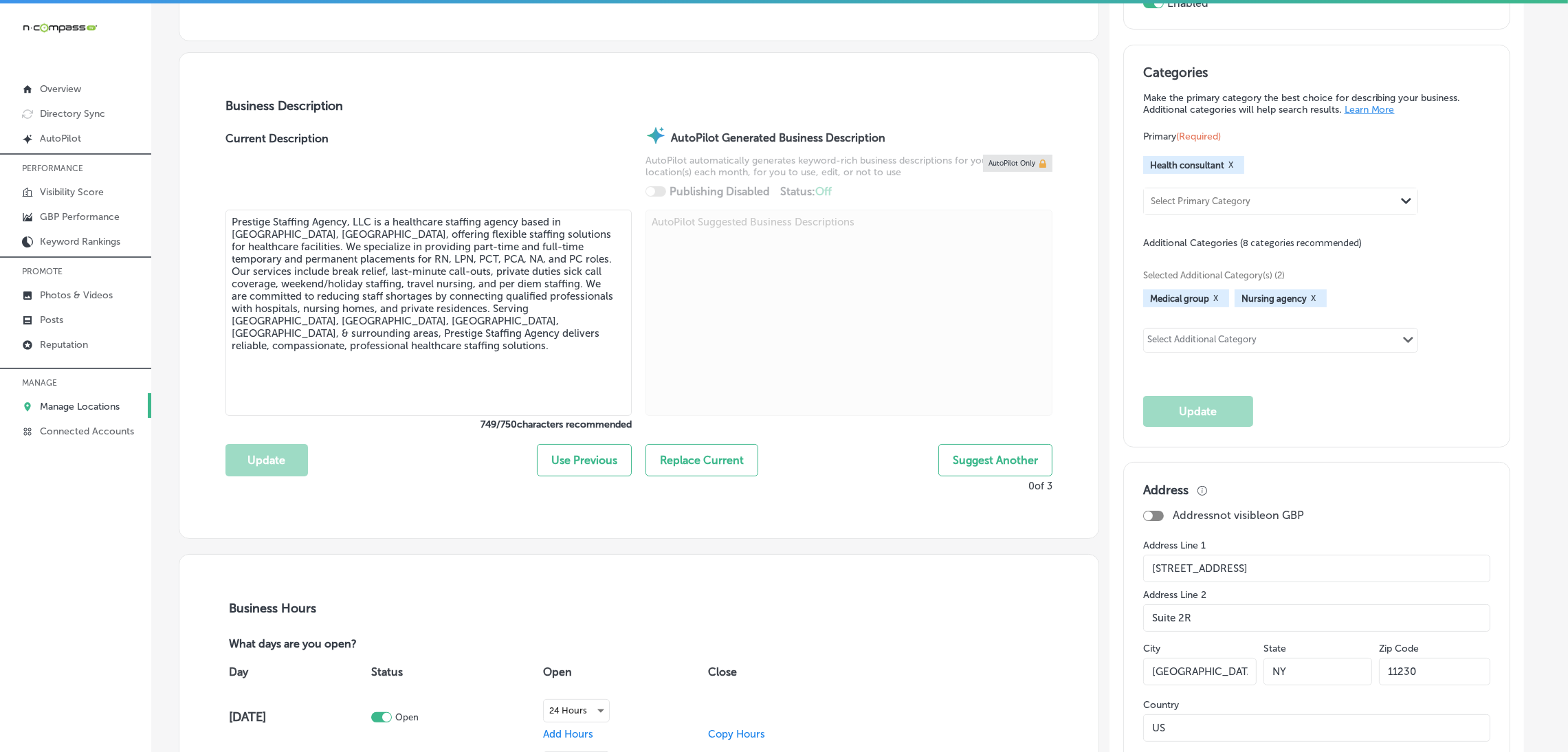
click at [1366, 337] on div "Select Additional Category Path Created with Sketch." at bounding box center [1281, 340] width 273 height 24
type input "staffing"
click at [1252, 215] on div "Primary (Required) Health consultant X Select Primary Category Path Created wit…" at bounding box center [1317, 249] width 347 height 241
click at [1264, 197] on div "Select Primary Category" at bounding box center [1270, 202] width 251 height 18
type input "healthcare"
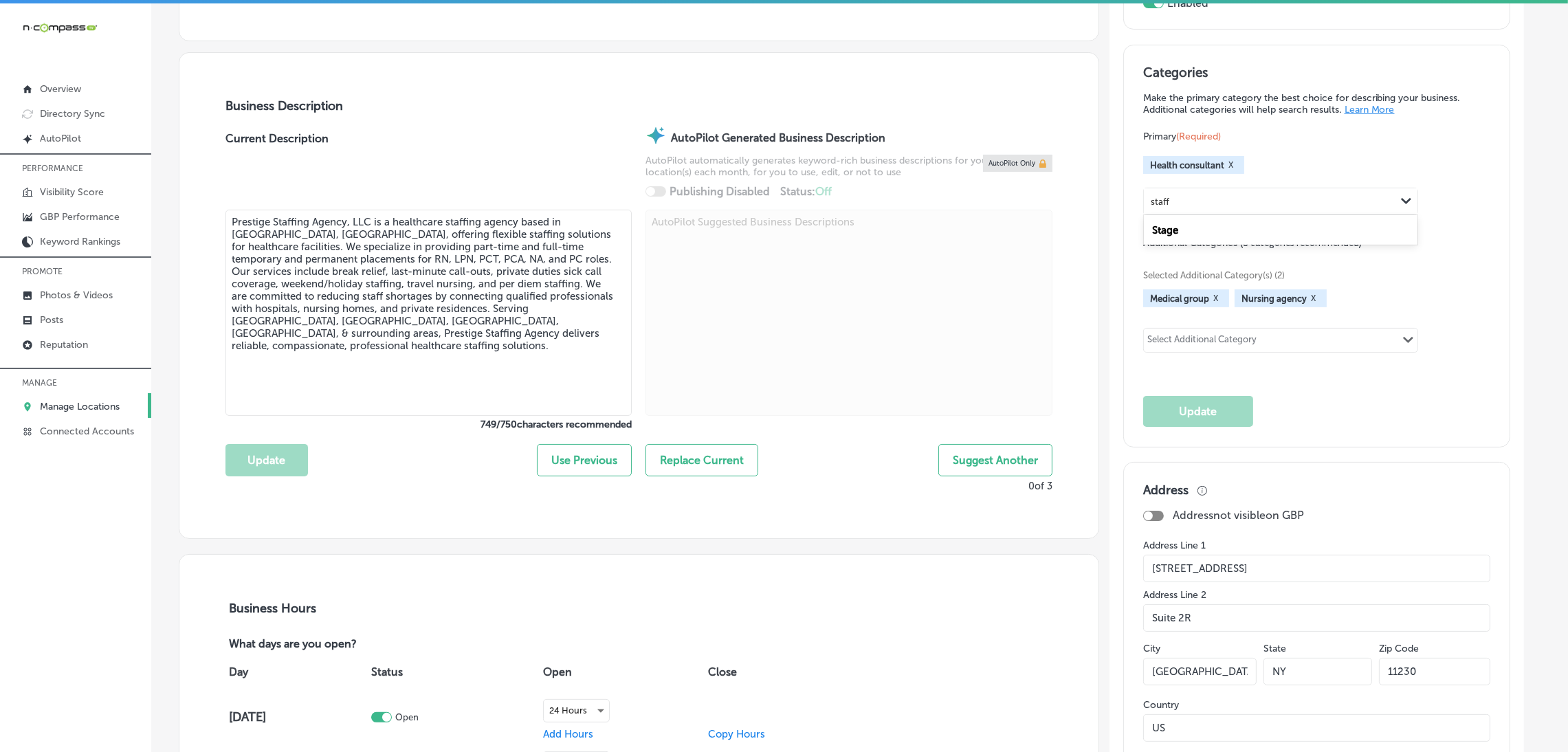
type input "staff"
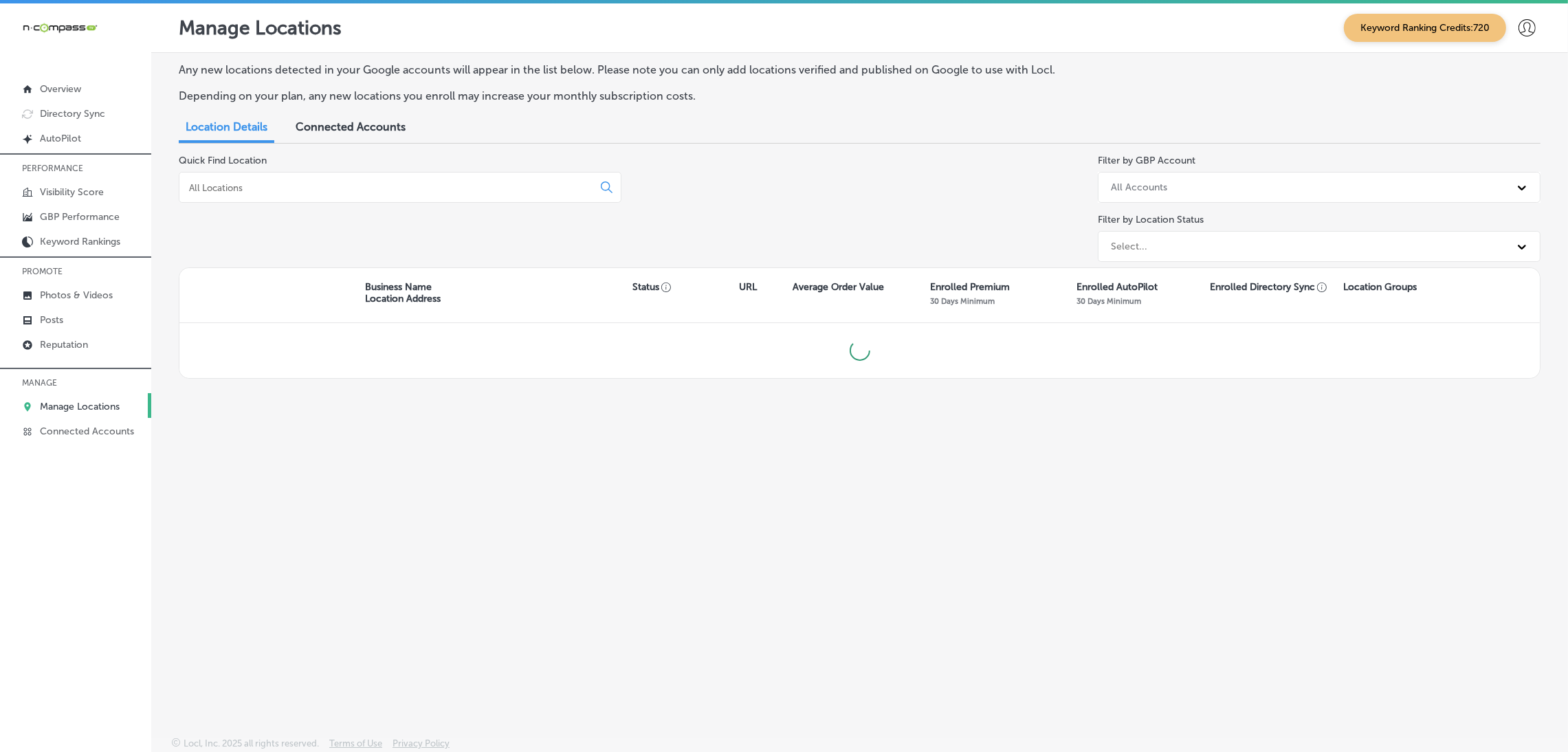
click at [372, 192] on input at bounding box center [389, 188] width 402 height 12
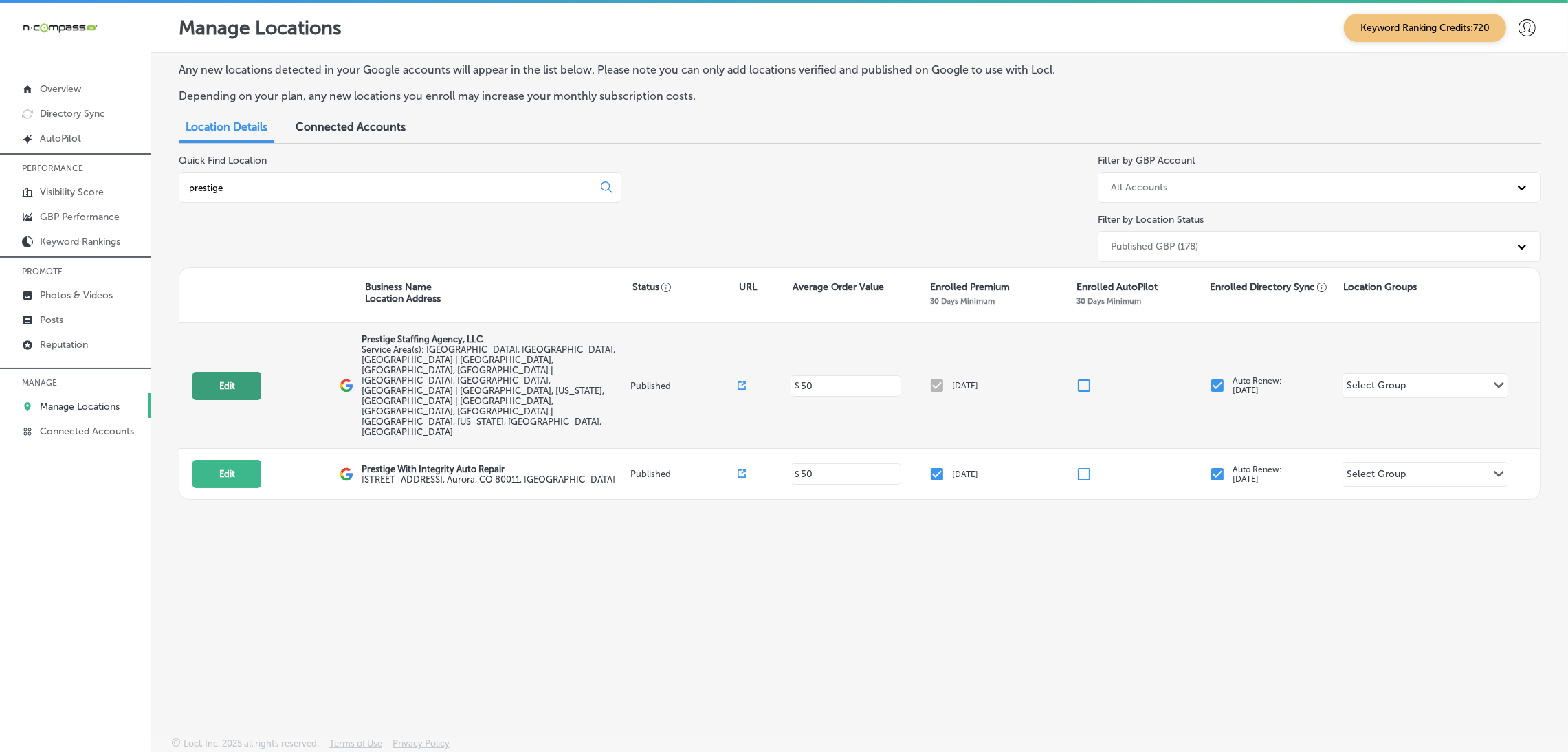
type input "prestige"
click at [200, 372] on button "Edit" at bounding box center [227, 386] width 69 height 28
select select "US"
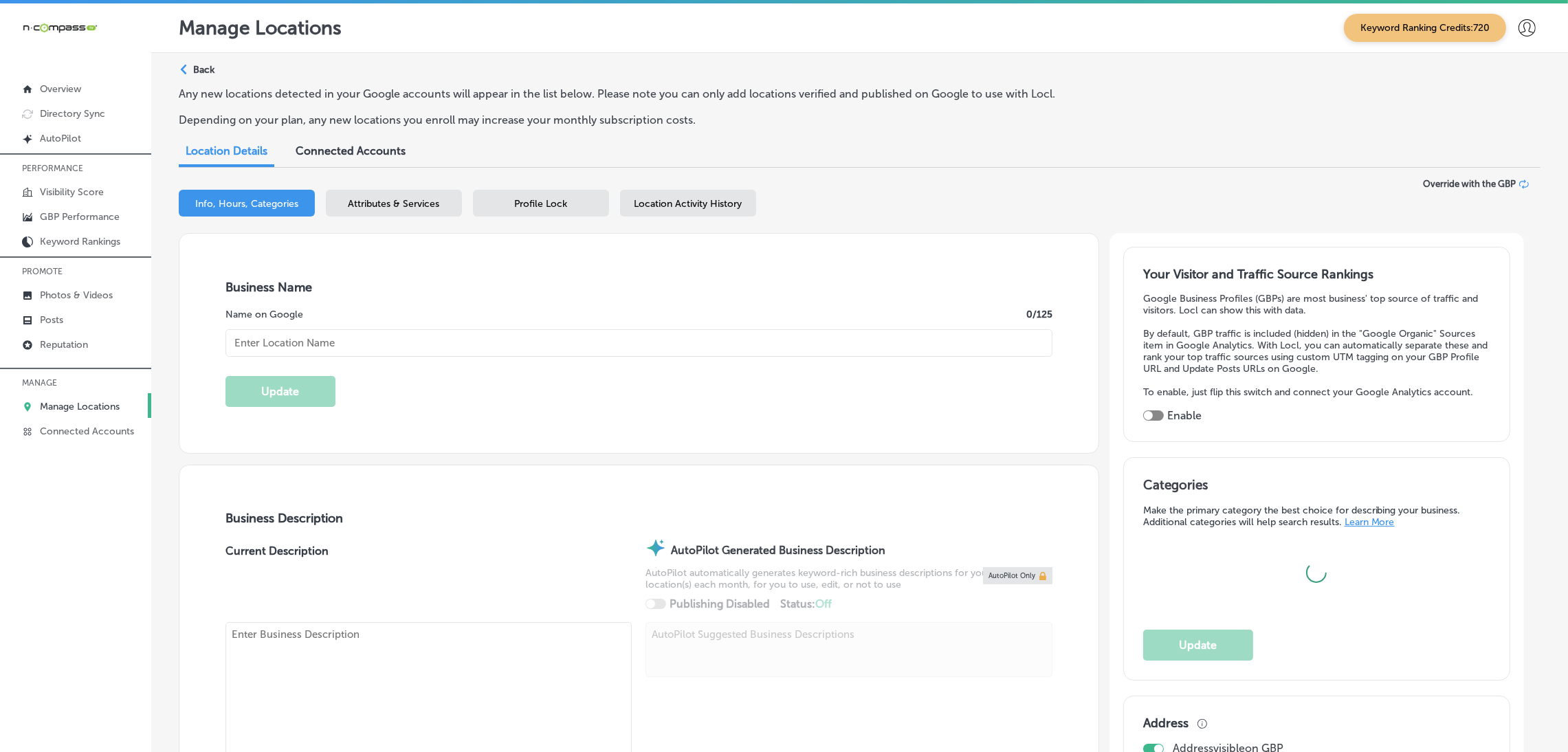
type input "Prestige Staffing Agency, LLC"
checkbox input "false"
type input "[STREET_ADDRESS]"
type input "Suite 2R"
type input "[GEOGRAPHIC_DATA]"
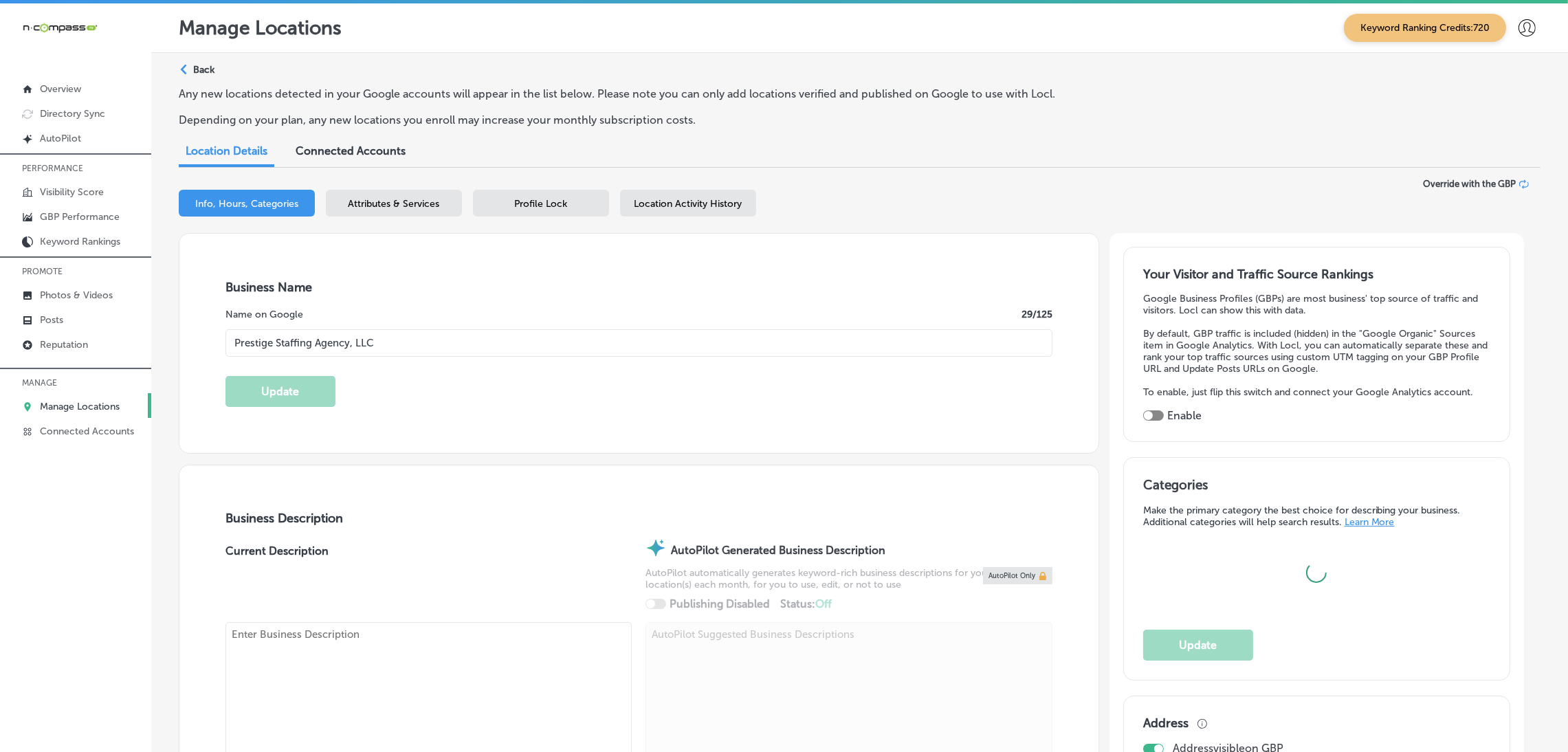
type input "11230"
type input "US"
type input "[URL][DOMAIN_NAME]"
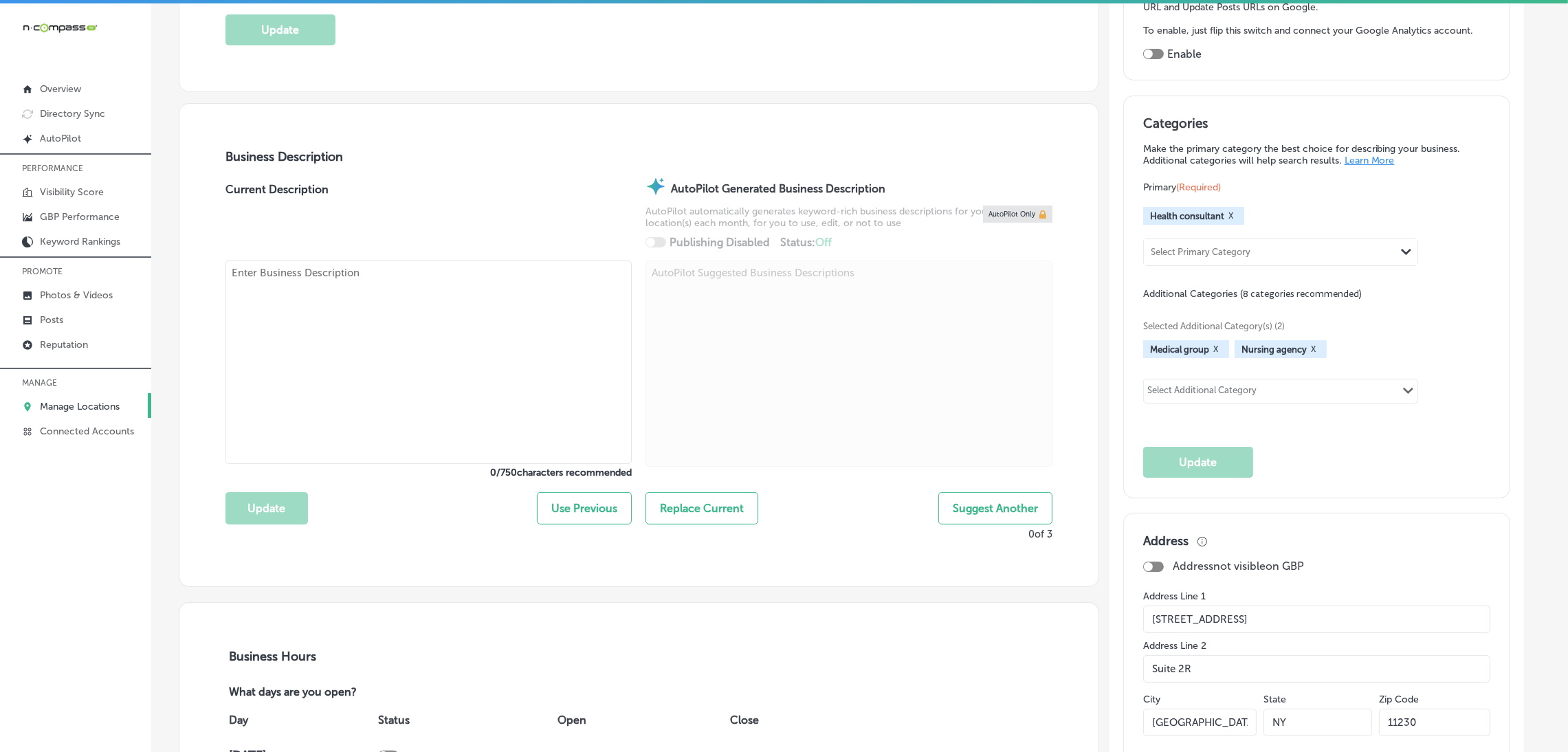
scroll to position [412, 0]
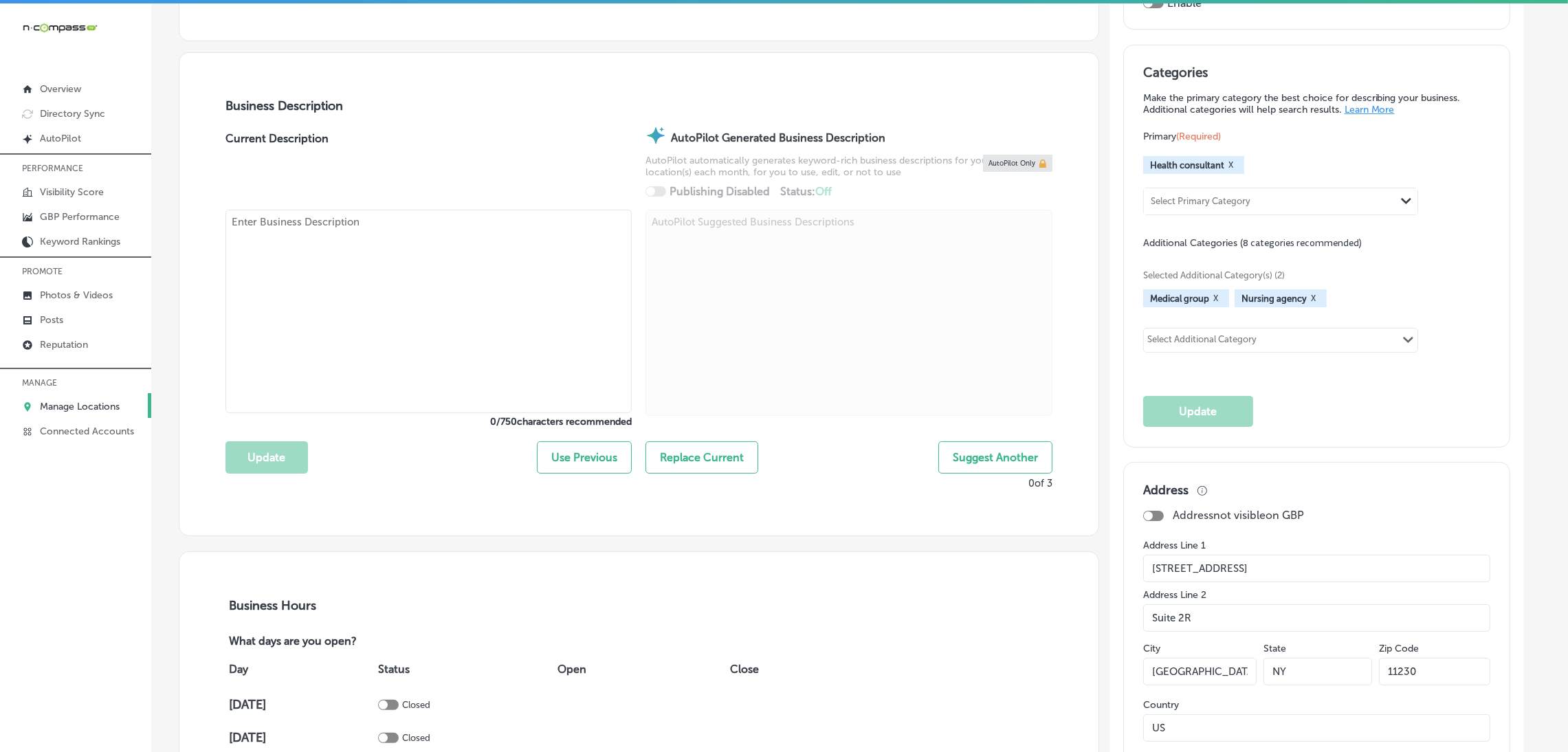
type textarea "Prestige Staffing Agency, LLC is a healthcare staffing agency based in Westches…"
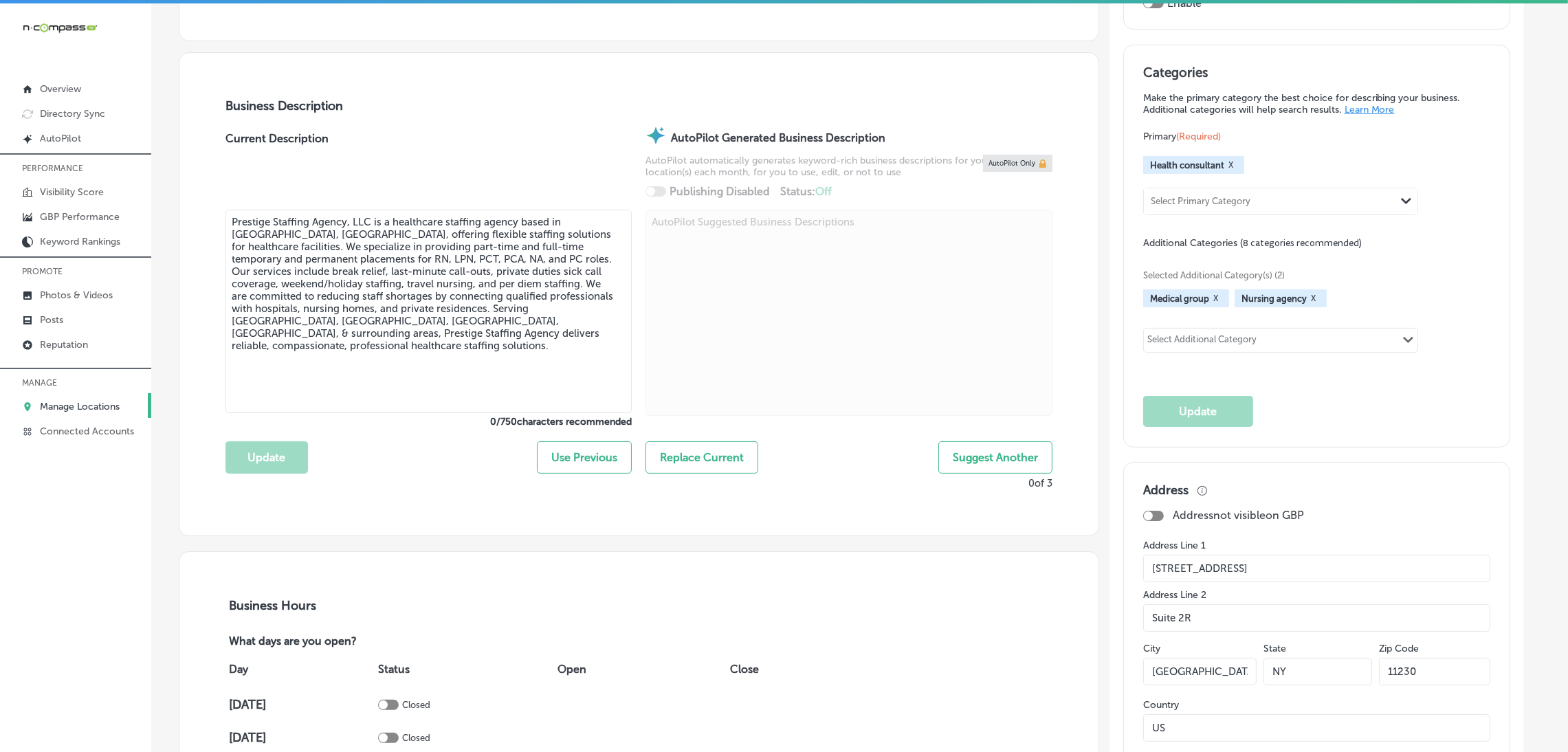
type input "[PHONE_NUMBER]"
